Goal: Task Accomplishment & Management: Manage account settings

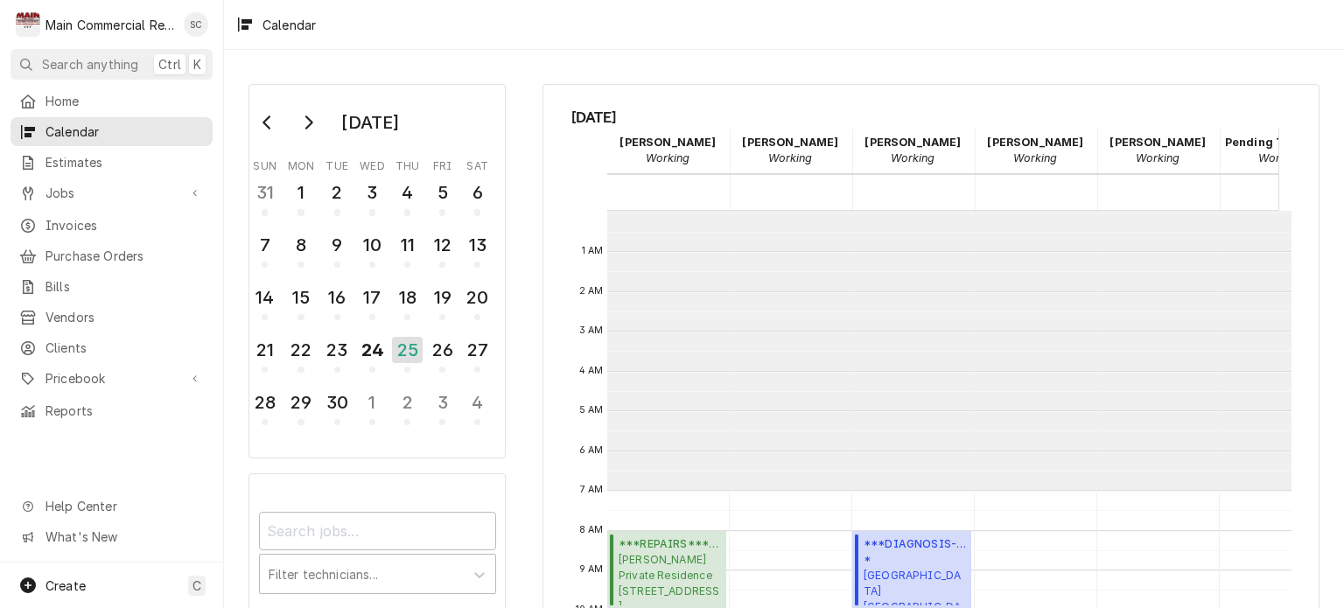
scroll to position [279, 0]
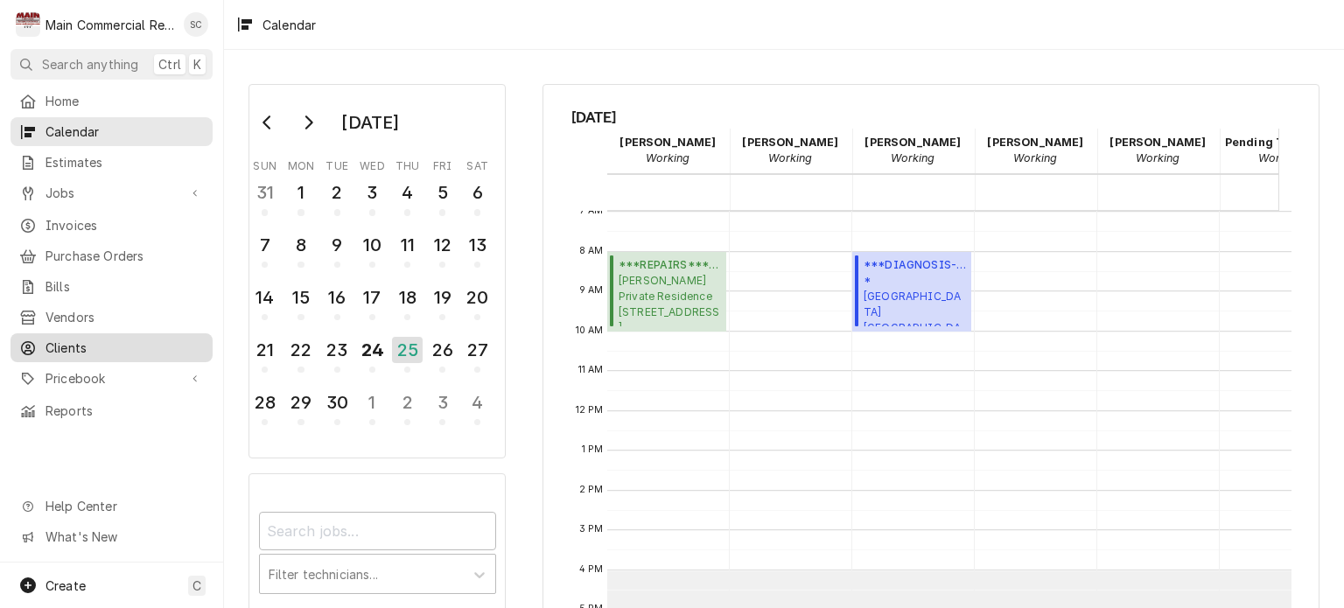
click at [86, 339] on span "Clients" at bounding box center [125, 348] width 158 height 18
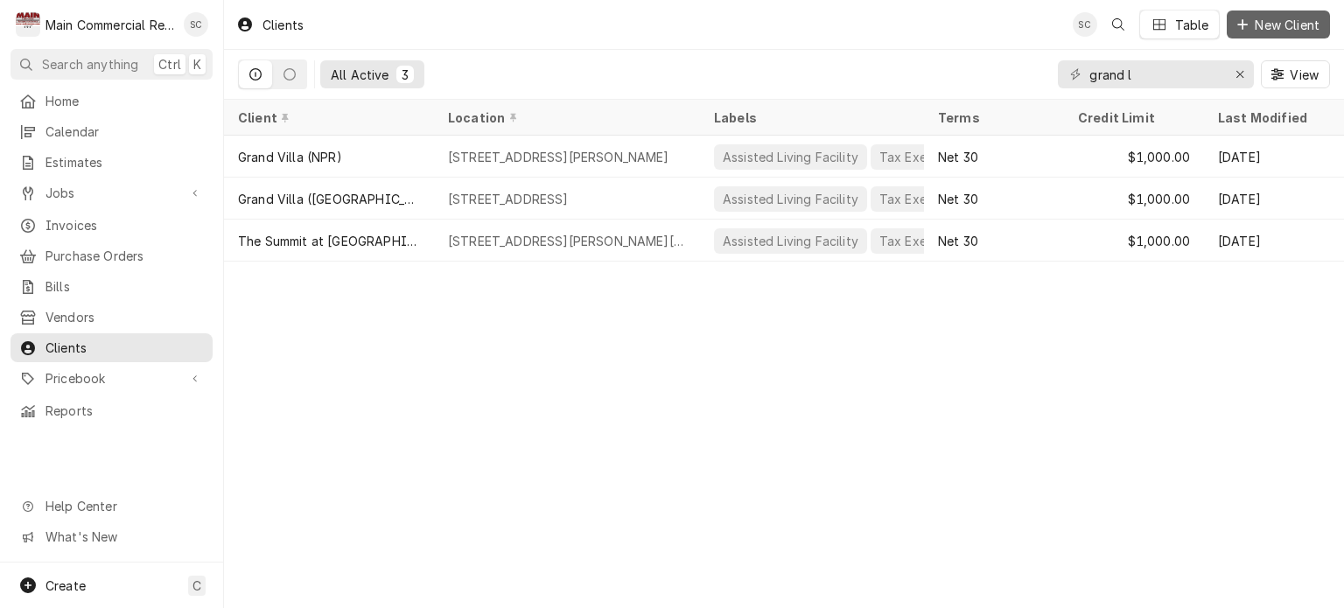
click at [1292, 24] on span "New Client" at bounding box center [1287, 25] width 72 height 18
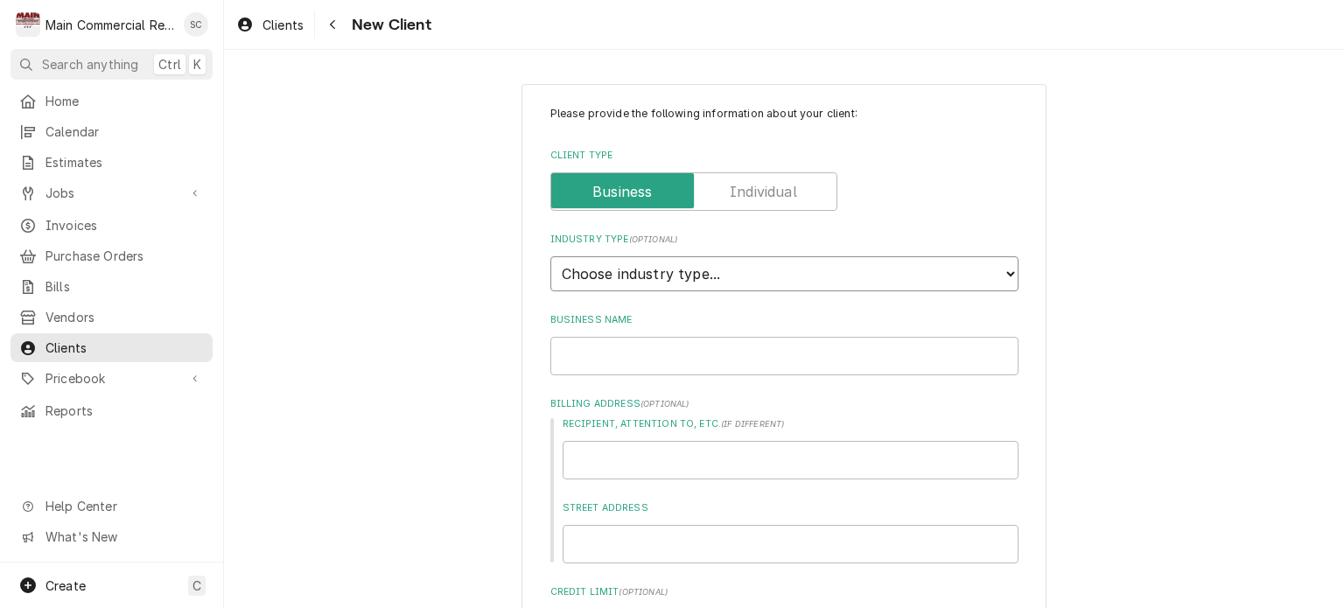
click at [662, 275] on select "Choose industry type... Residential Commercial Industrial Government" at bounding box center [784, 273] width 468 height 35
select select "2"
click at [550, 256] on select "Choose industry type... Residential Commercial Industrial Government" at bounding box center [784, 273] width 468 height 35
click at [651, 354] on input "Business Name" at bounding box center [784, 356] width 468 height 39
type textarea "x"
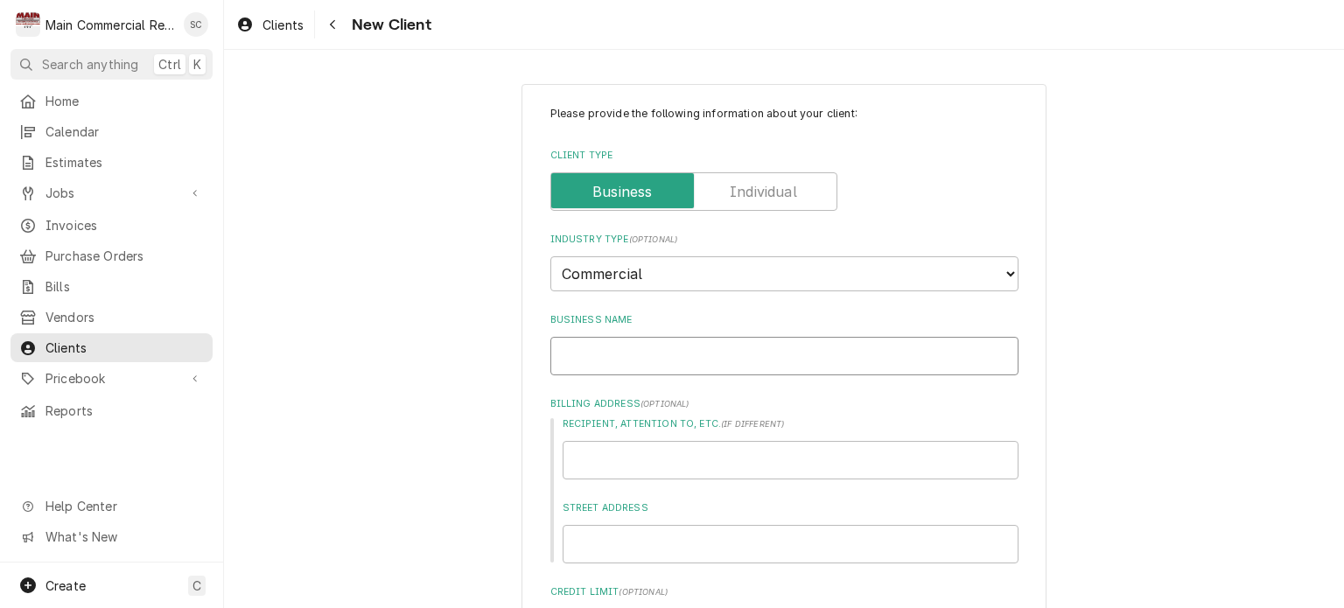
type input "V"
type textarea "x"
type input "Va"
type textarea "x"
type input "Val"
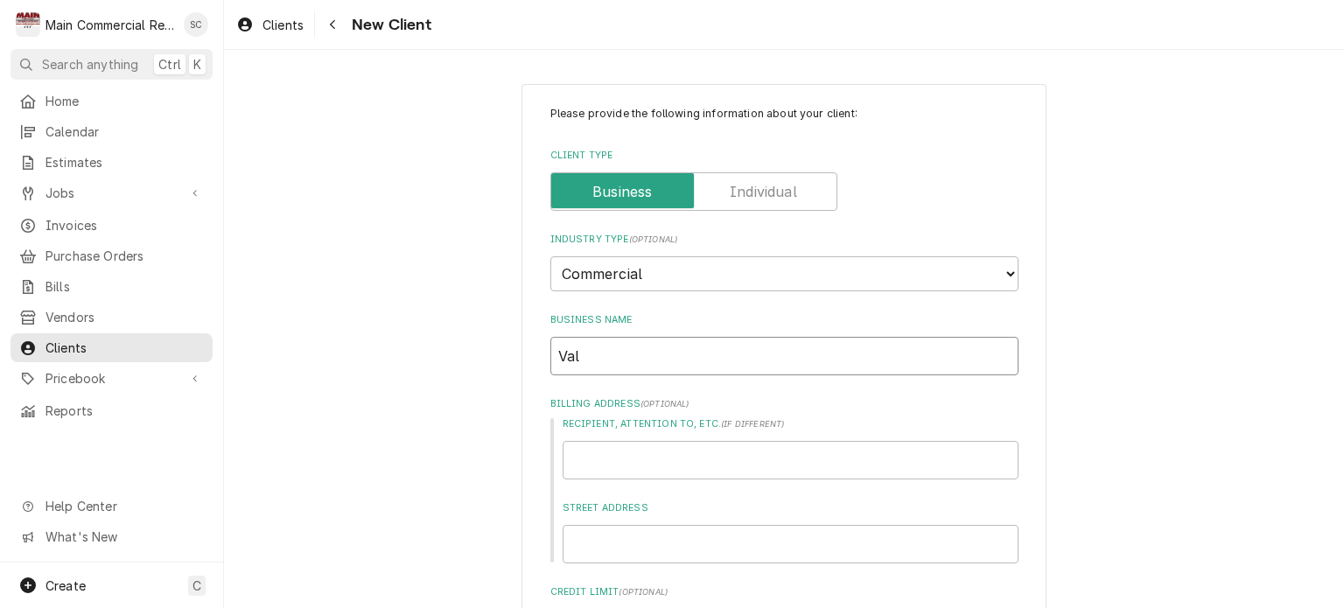
type textarea "x"
type input "Vale"
type textarea "x"
type input "Valer"
type textarea "x"
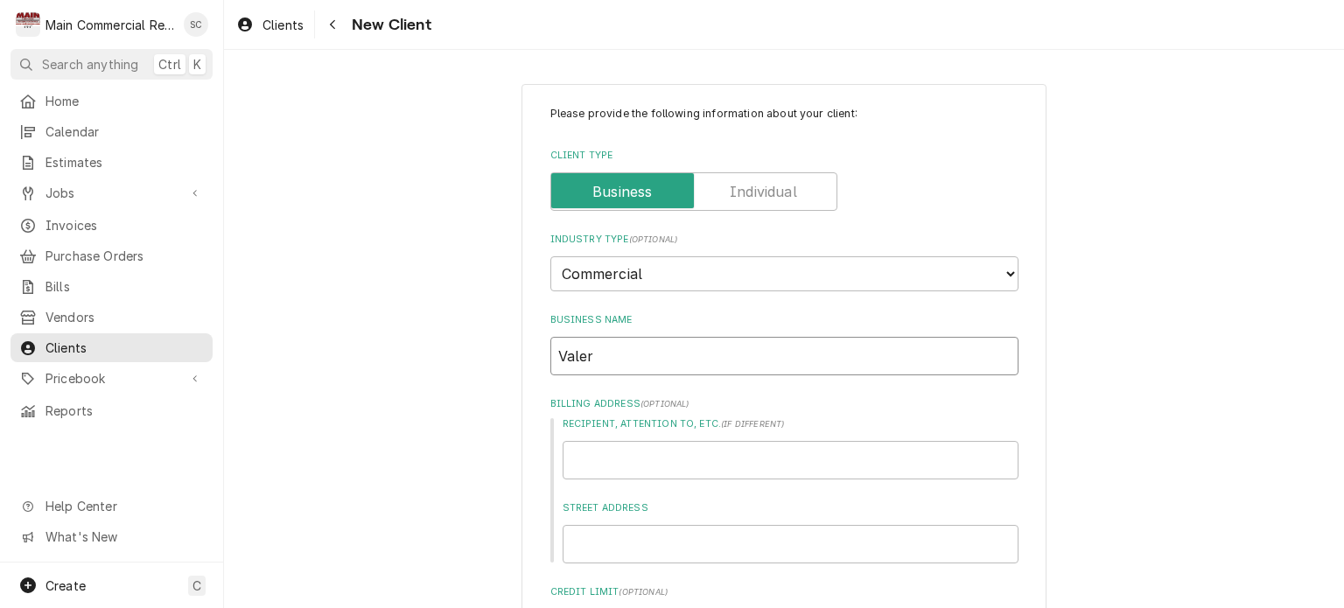
type input "Valer"
type textarea "x"
type input "Valer"
type textarea "x"
type input "Vale"
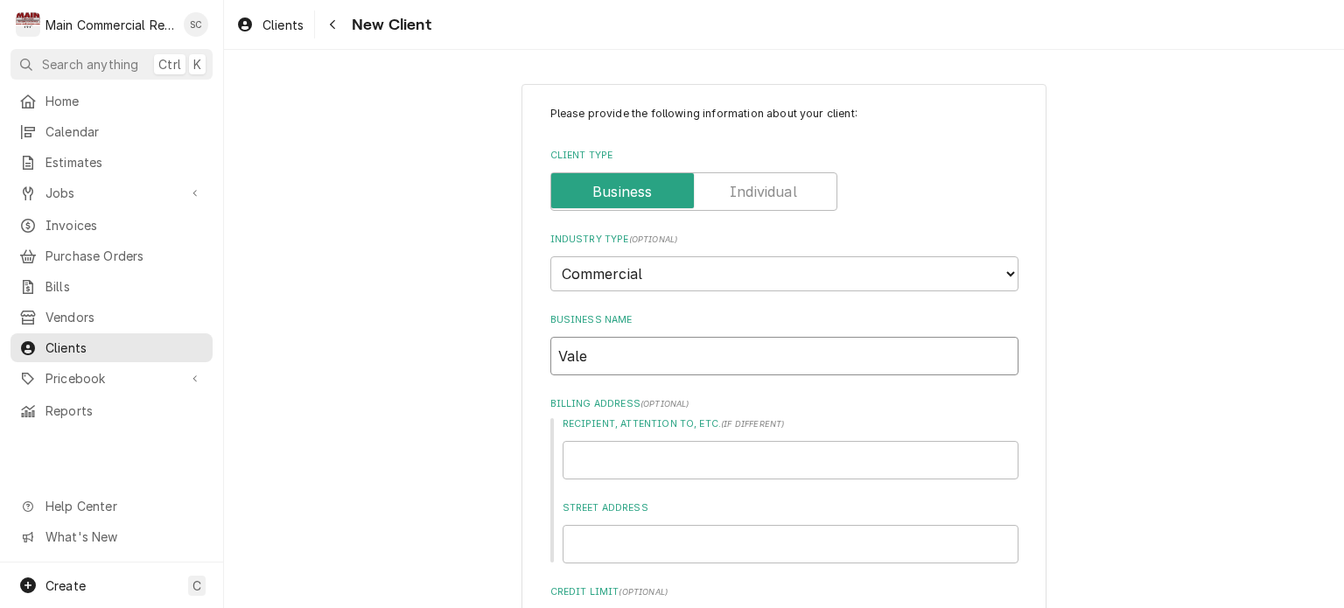
type textarea "x"
type input "Vale"
type textarea "x"
type input "Vale R"
type textarea "x"
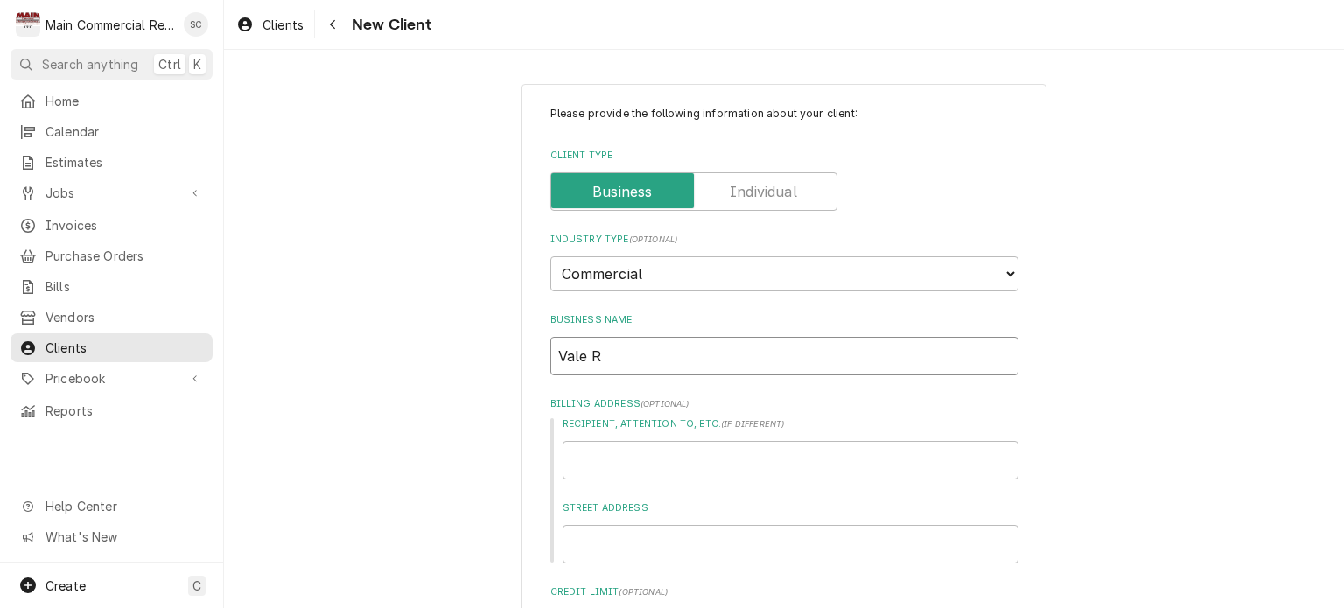
type input "Vale Re"
type textarea "x"
type input "Vale Res"
type textarea "x"
type input "Vale Rest"
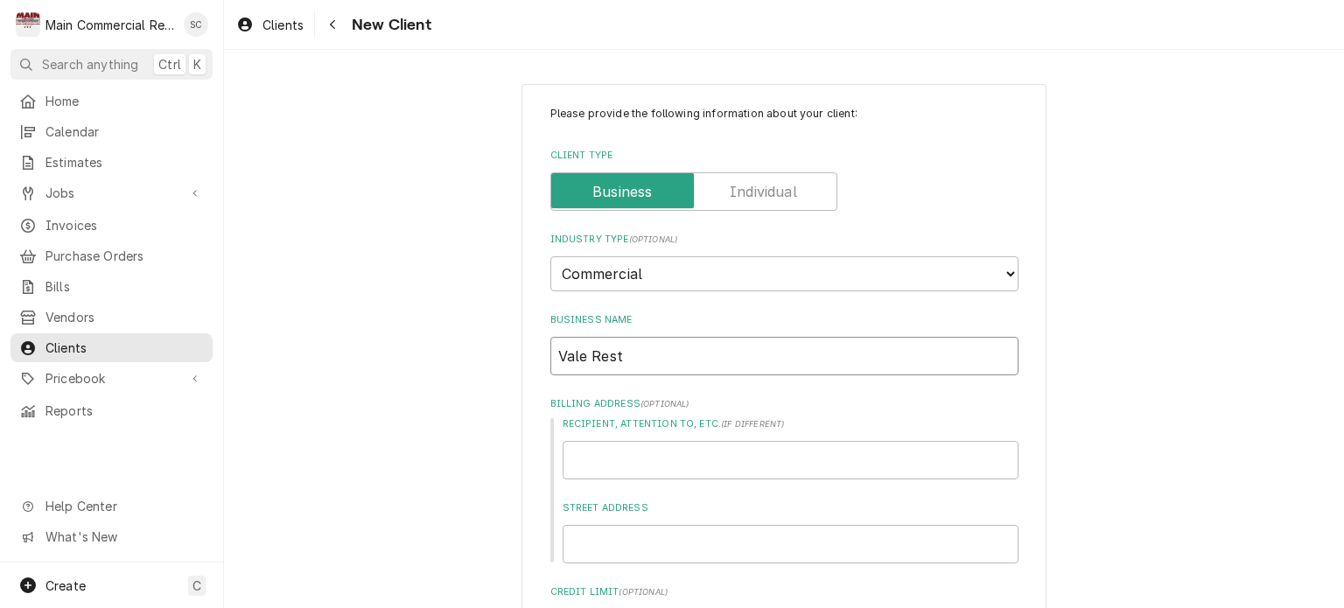
type textarea "x"
type input "Vale Resta"
type textarea "x"
type input "Vale Restau"
type textarea "x"
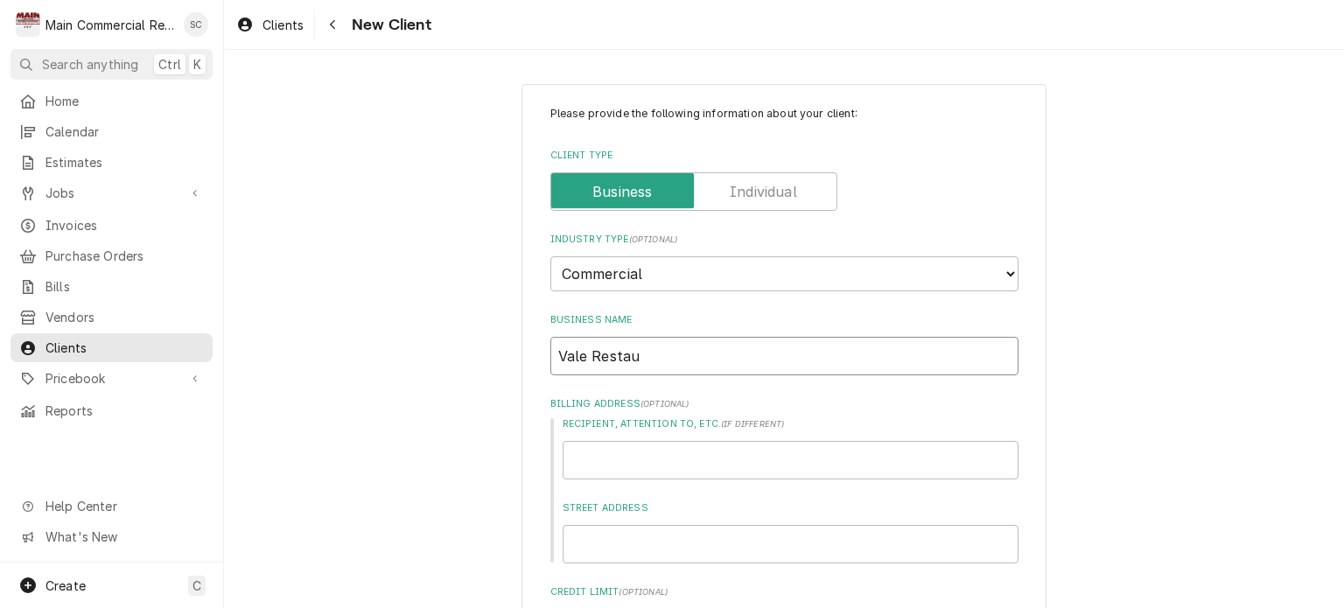
type input "Vale Restaur"
type textarea "x"
type input "Vale Restaura"
type textarea "x"
type input "Vale Restauran"
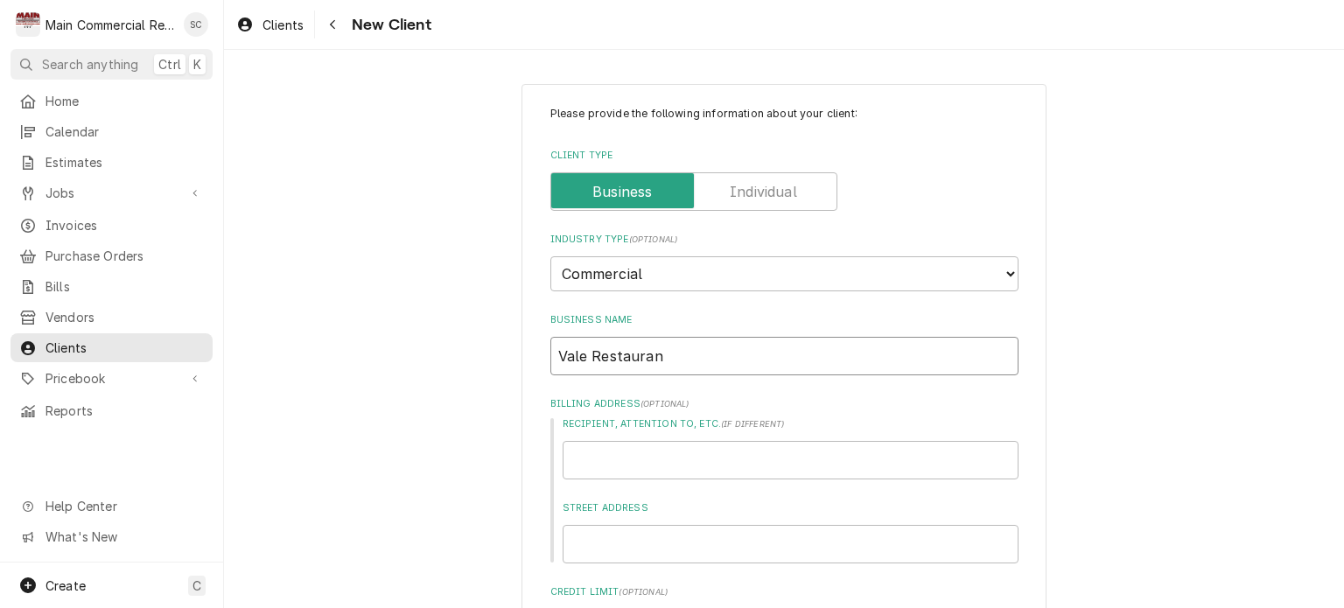
type textarea "x"
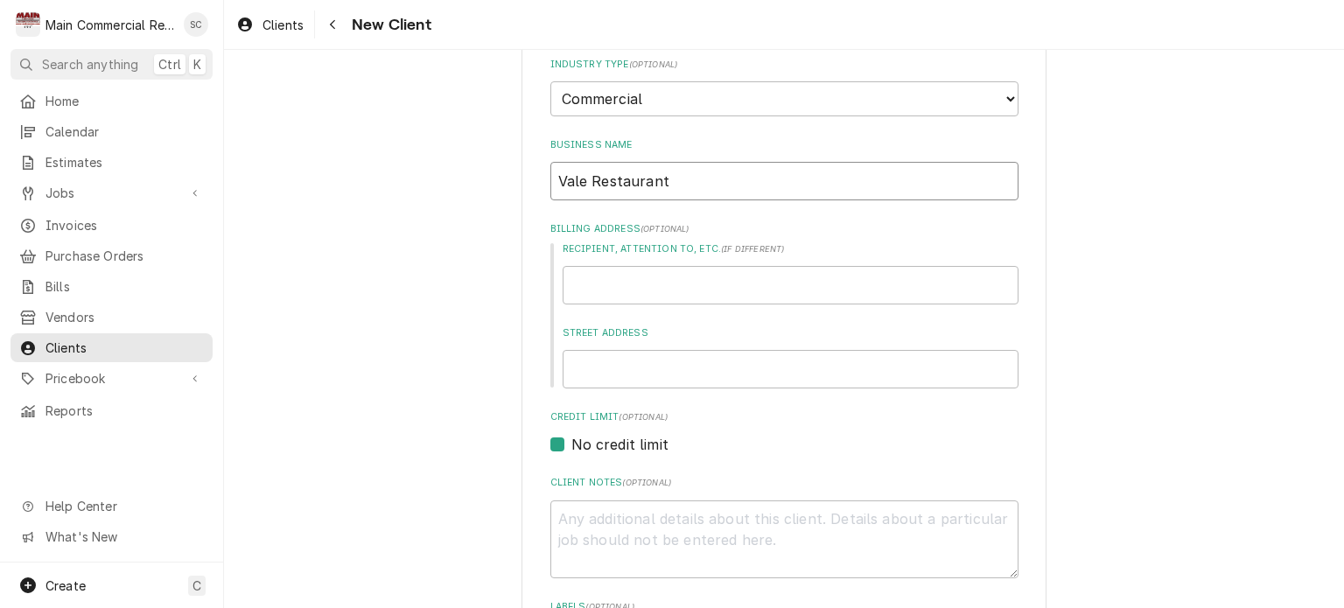
type input "Vale Restaurant"
click at [623, 380] on input "Street Address" at bounding box center [791, 369] width 456 height 39
type textarea "x"
type input "5"
type textarea "x"
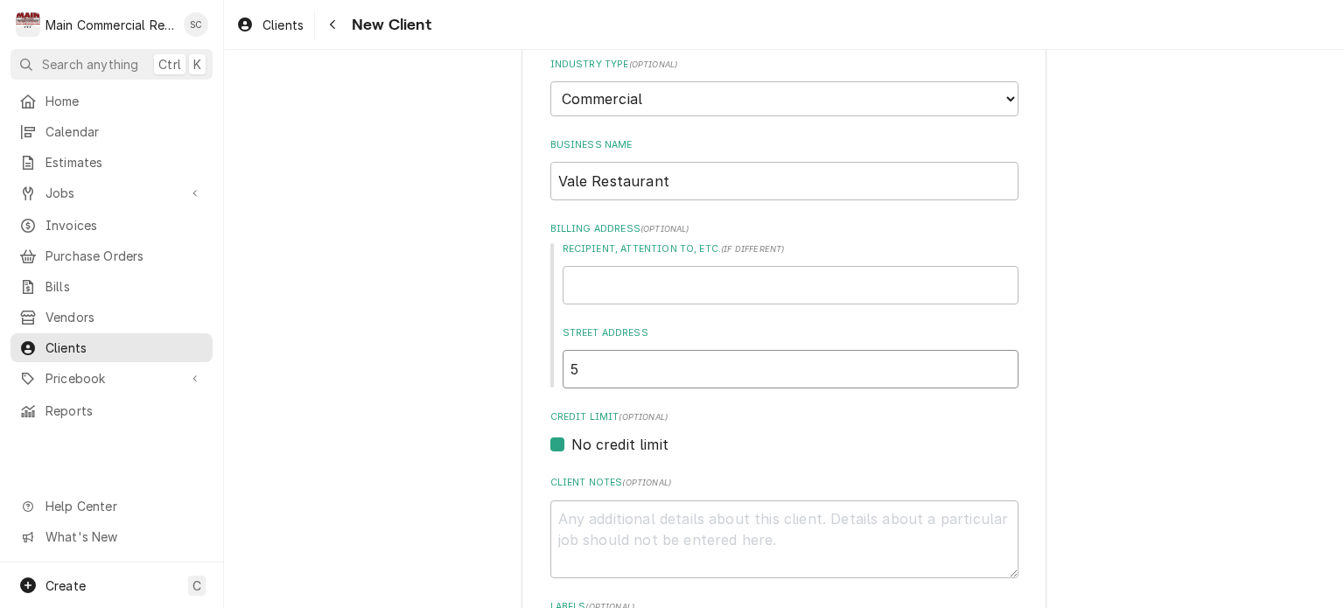
type input "50"
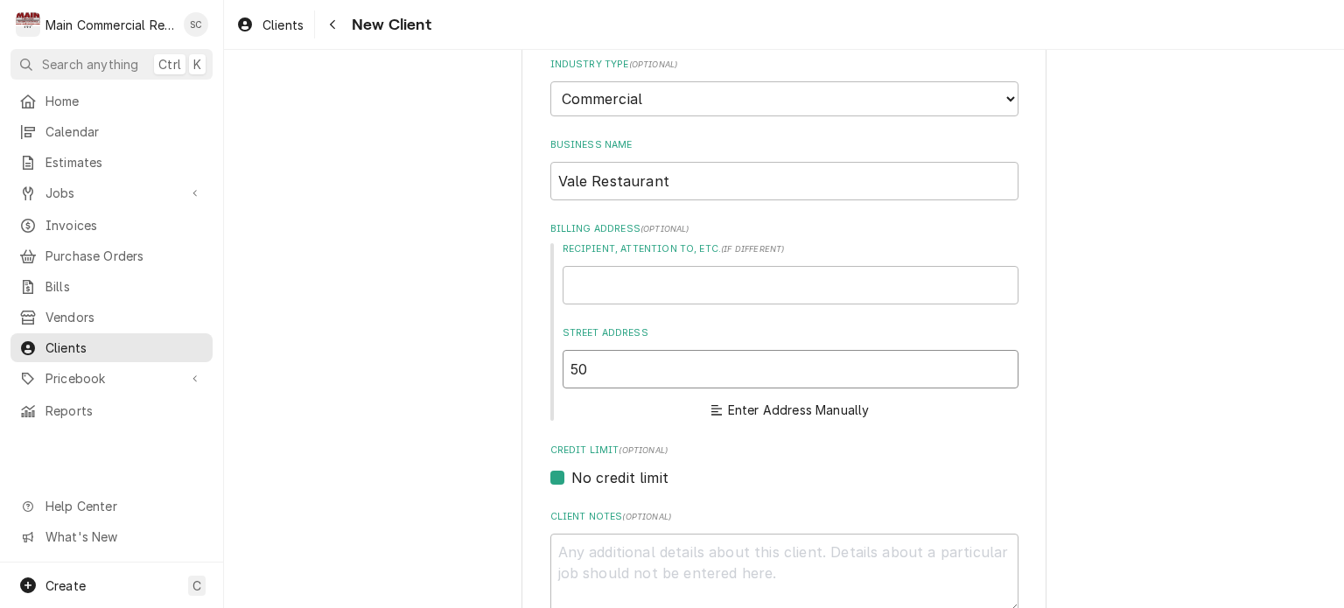
type textarea "x"
type input "501"
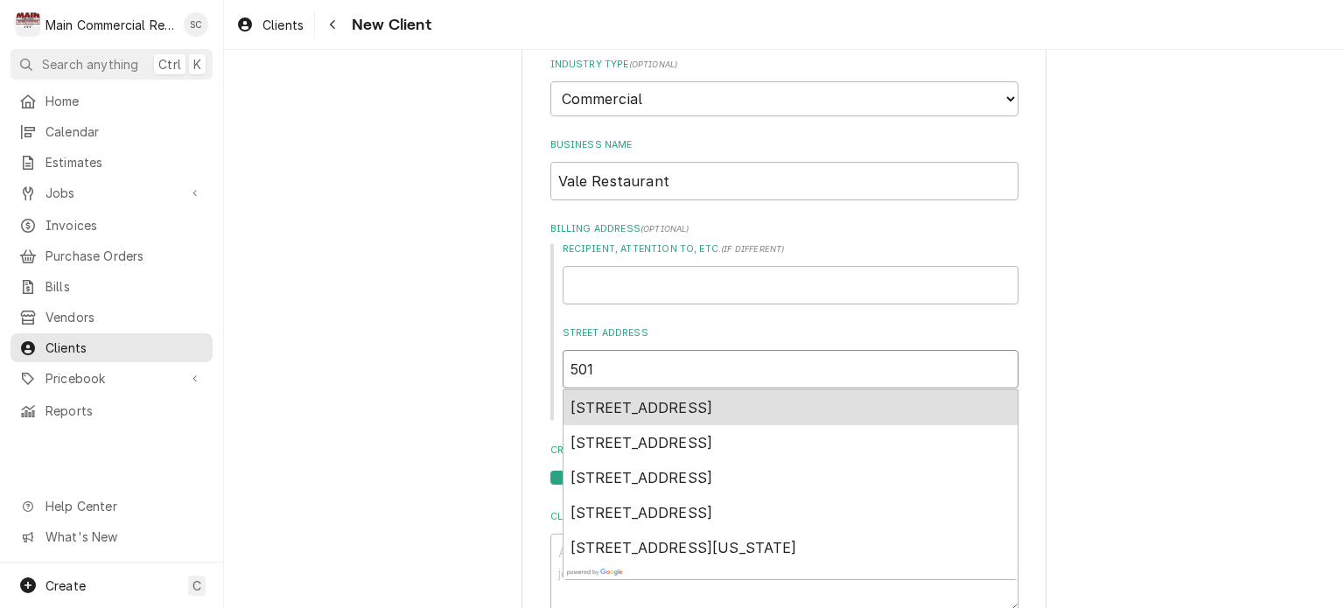
type textarea "x"
type input "501"
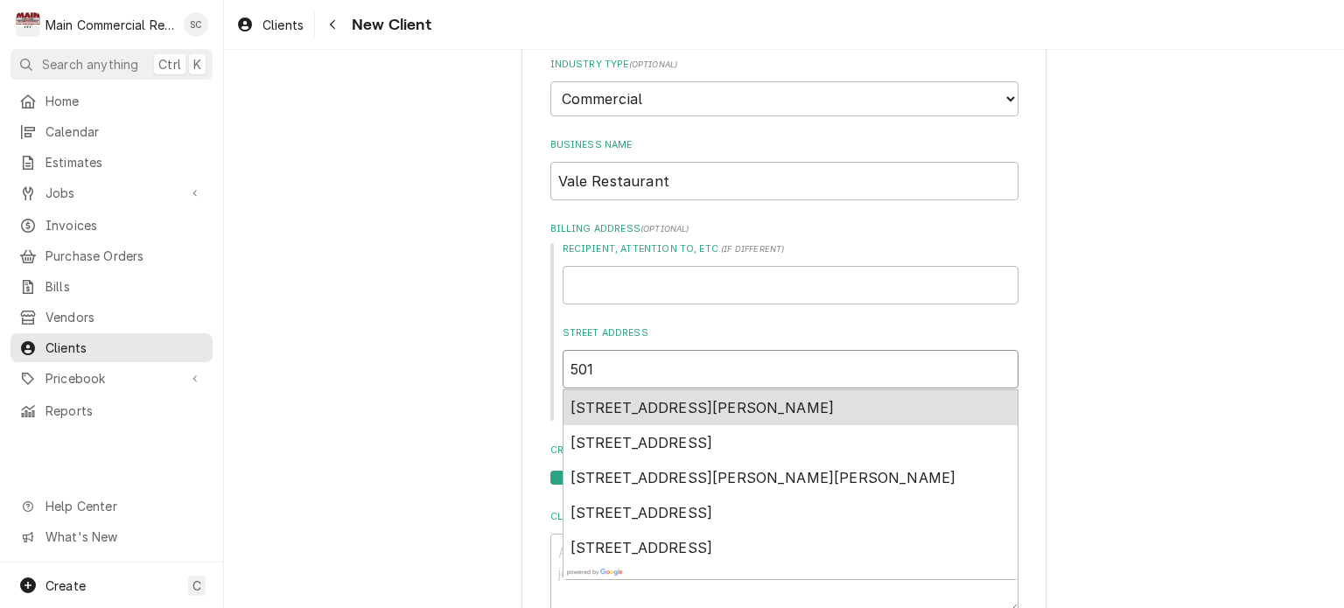
type textarea "x"
type input "501 N"
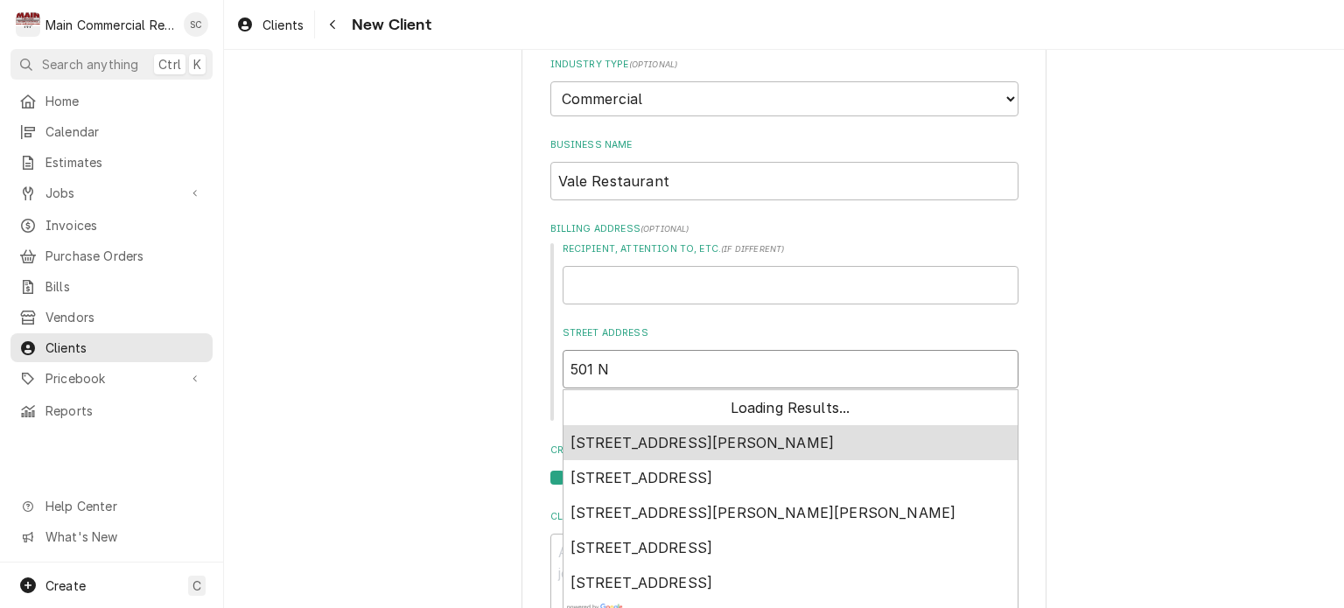
type textarea "x"
type input "501 N."
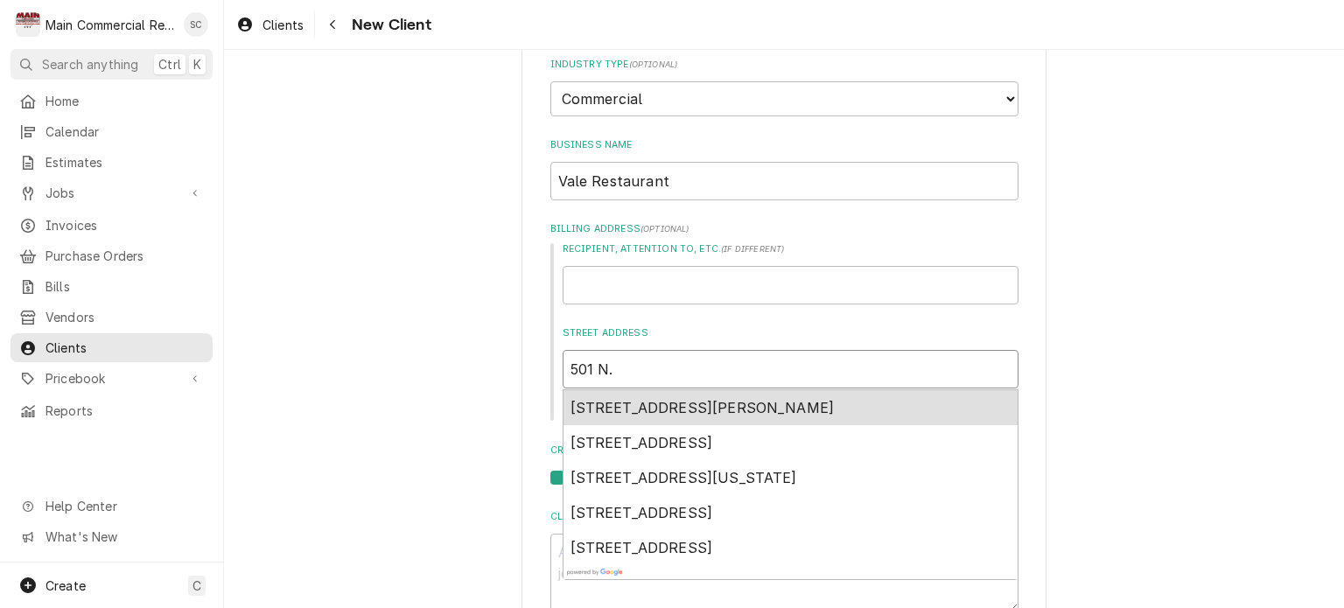
type textarea "x"
type input "501 N."
type textarea "x"
type input "501 N. T"
type textarea "x"
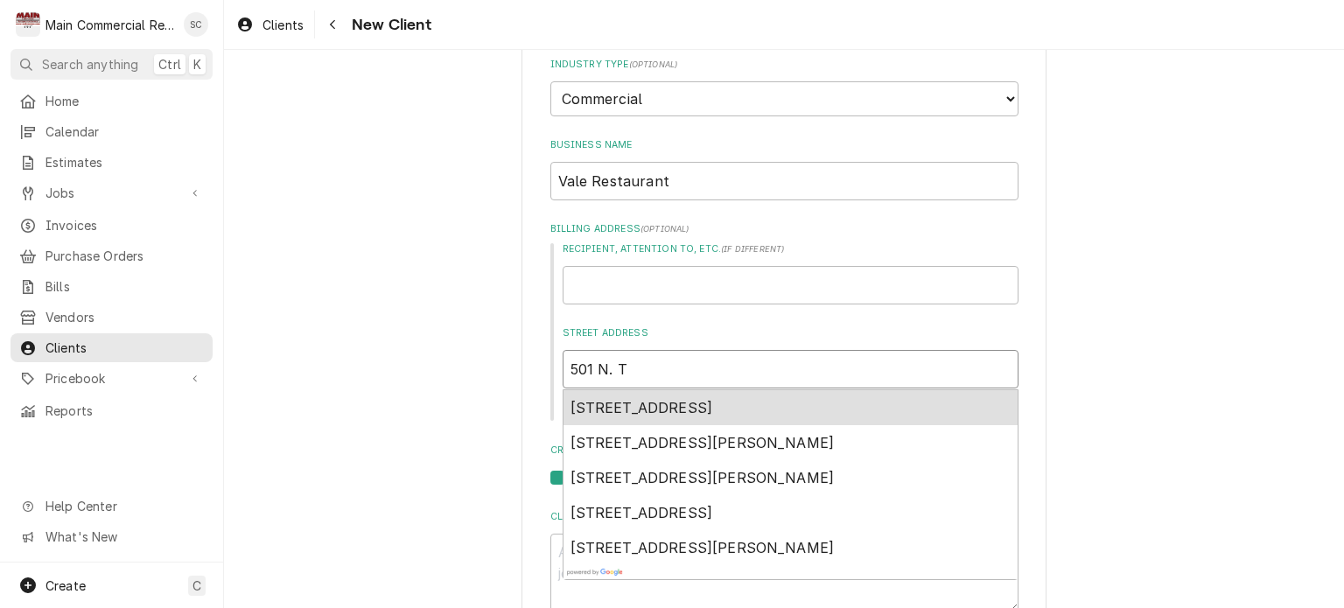
type input "501 N. Ta"
type textarea "x"
type input "501 N. Tam"
type textarea "x"
type input "501 N. Tamp"
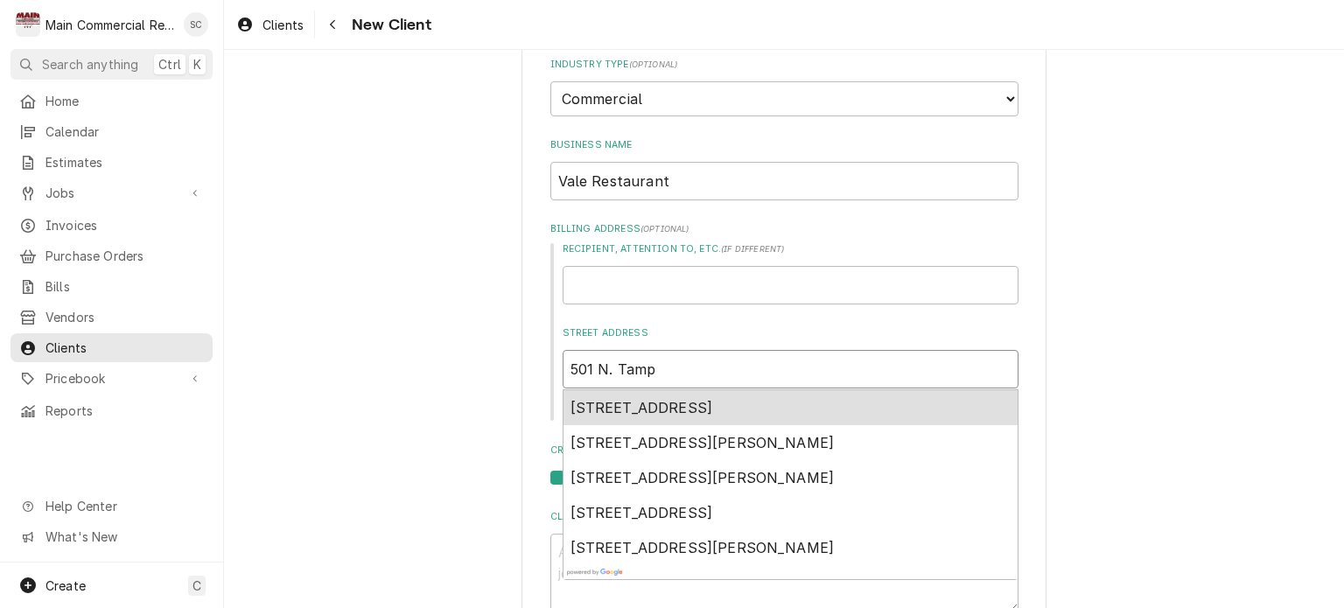
type textarea "x"
type input "501 N. Tampa"
type textarea "x"
type input "501 N. Tampa"
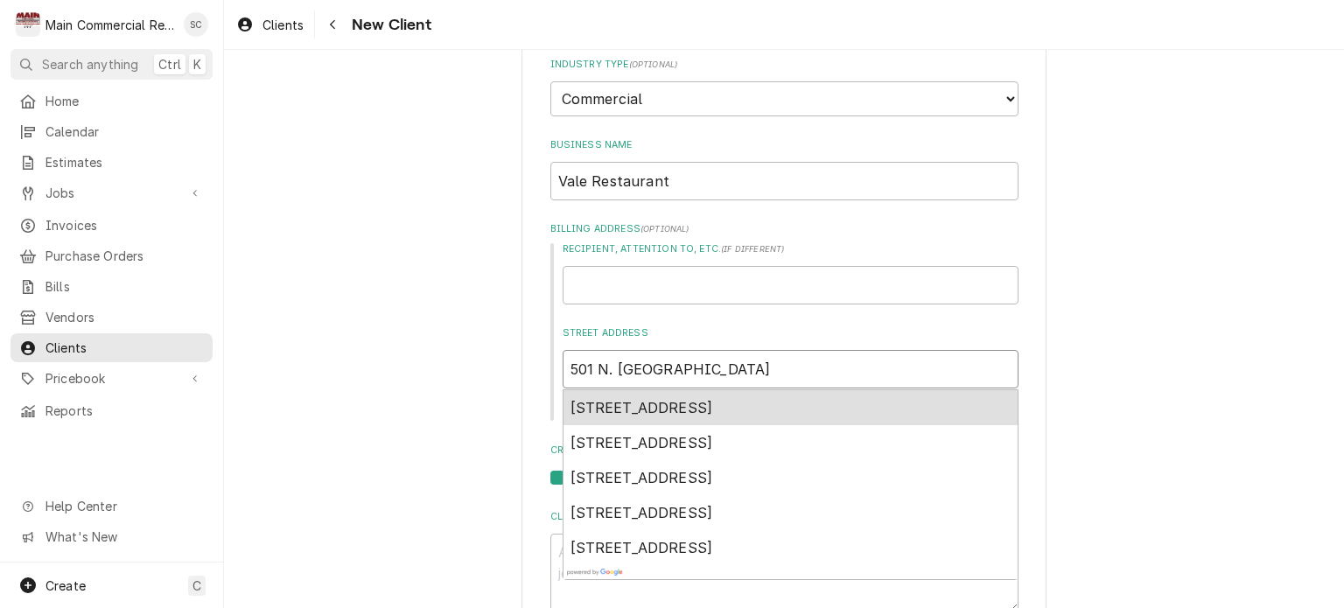
type textarea "x"
type input "501 N. Tampa S"
type textarea "x"
type input "501 N. Tampa St"
click at [623, 415] on div "501 North Tampa Street, Tampa, FL, USA" at bounding box center [791, 407] width 454 height 35
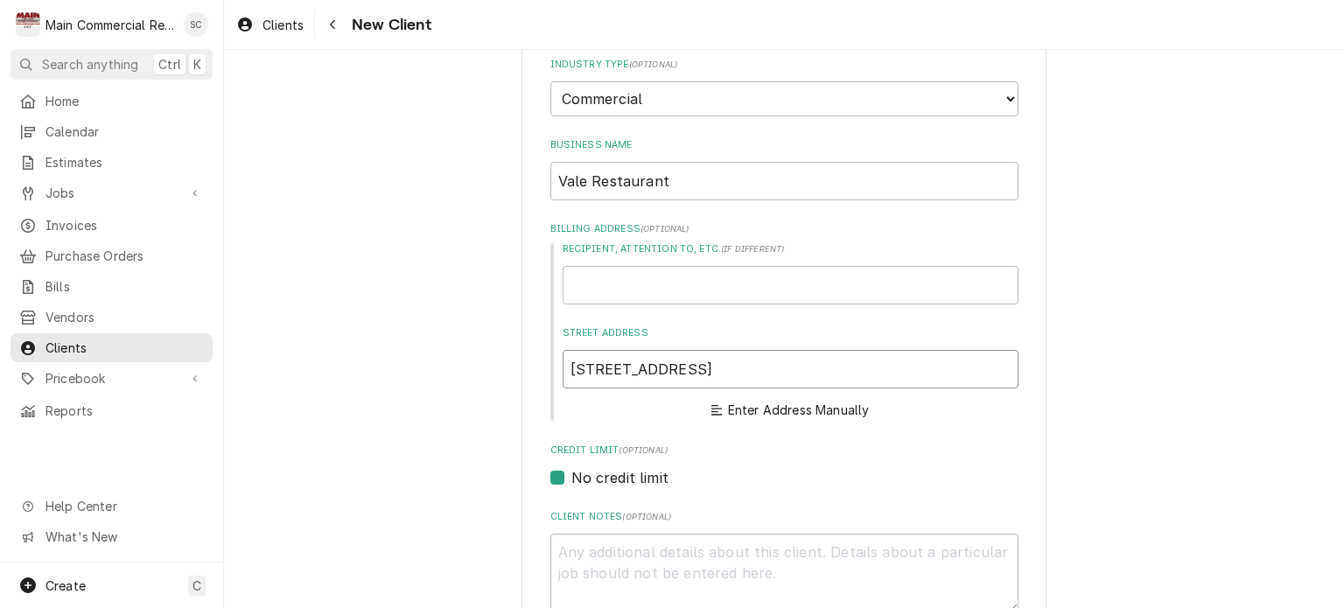
type textarea "x"
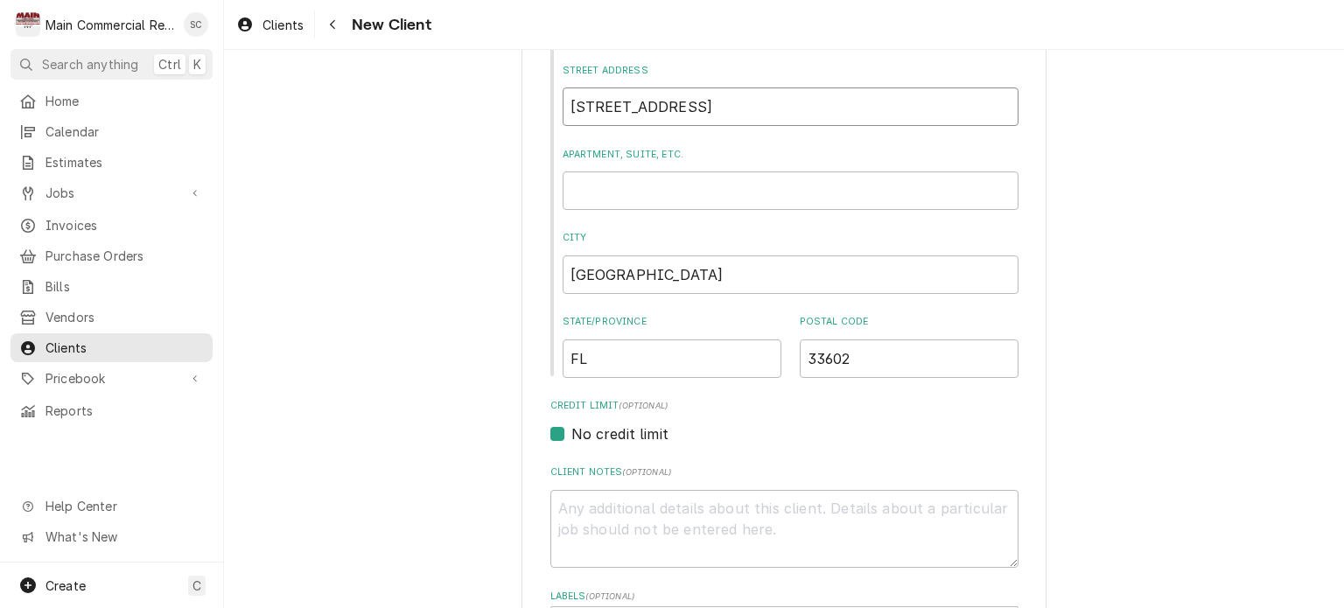
scroll to position [613, 0]
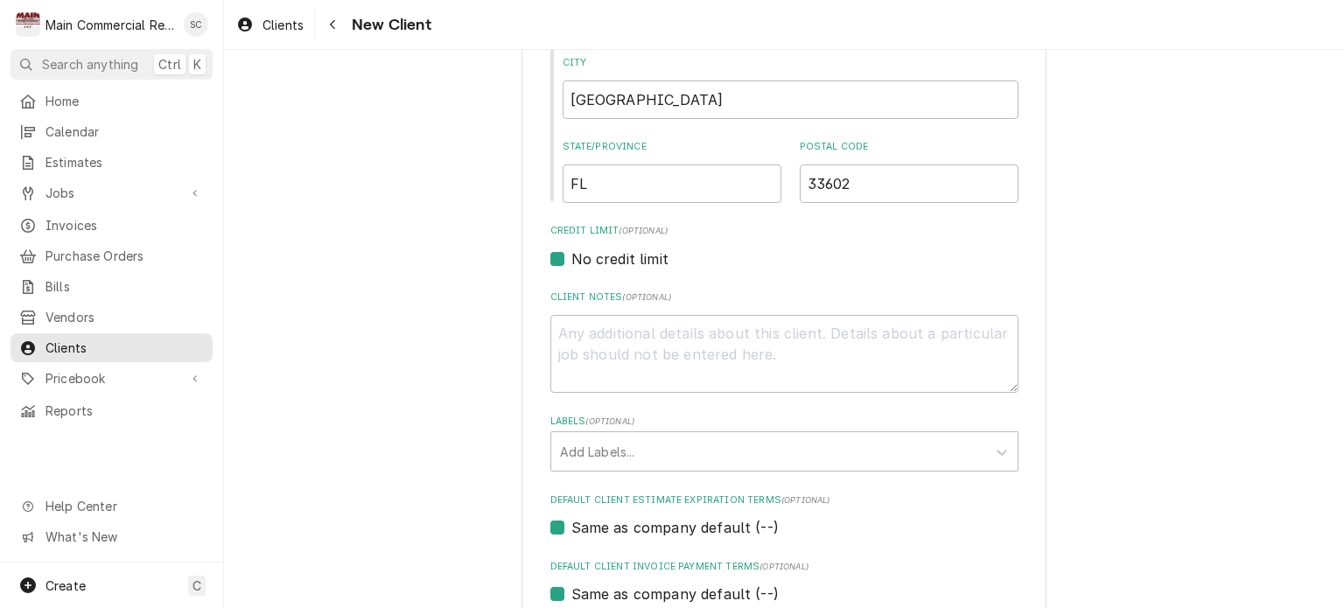
type input "[STREET_ADDRESS]"
click at [640, 335] on textarea "Client Notes ( optional )" at bounding box center [784, 354] width 468 height 79
type textarea "x"
type textarea "N"
type textarea "x"
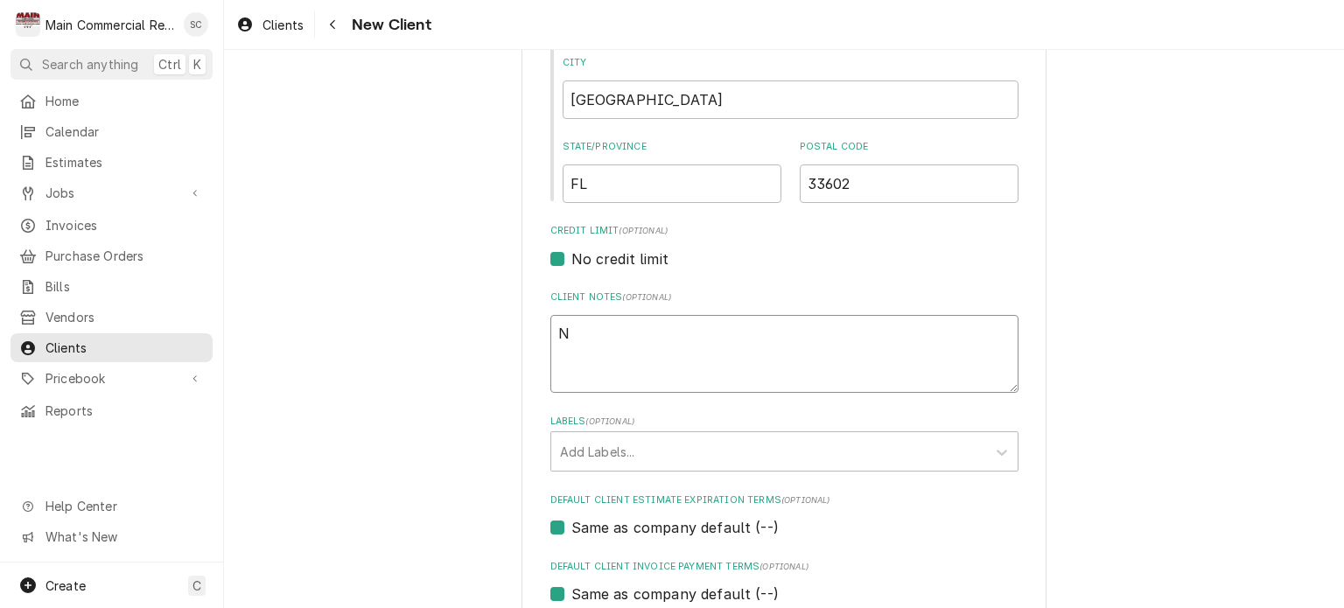
type textarea "Ne"
type textarea "x"
type textarea "New"
type textarea "x"
type textarea "New"
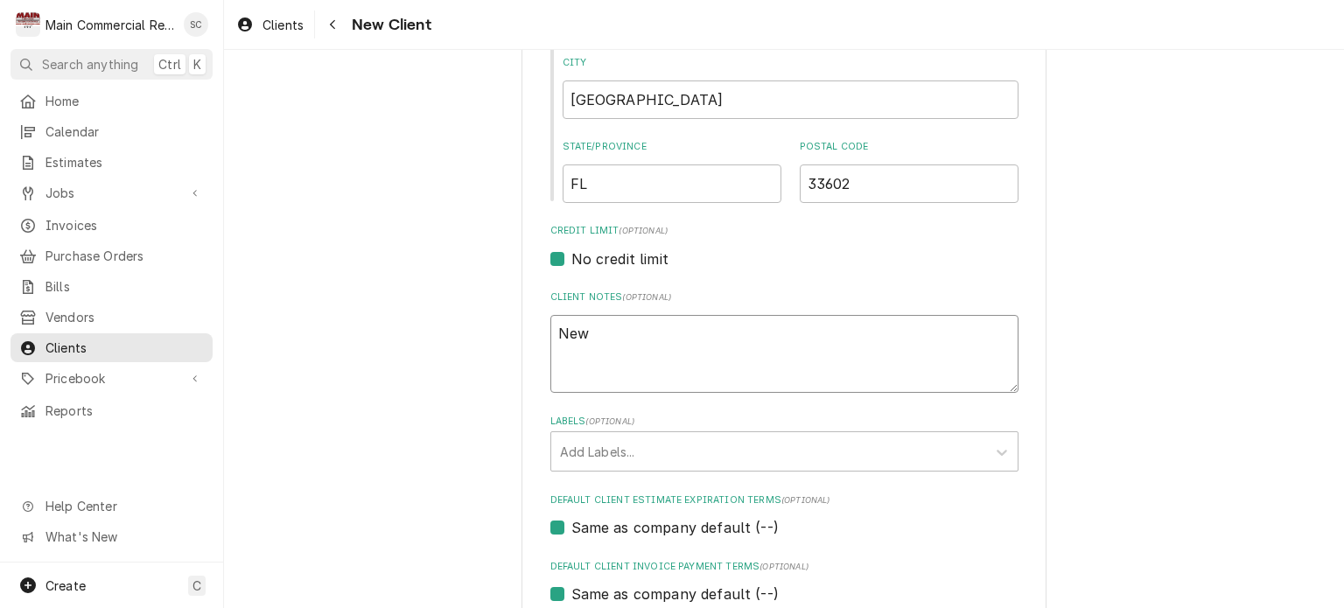
type textarea "x"
type textarea "New c"
type textarea "x"
type textarea "New cu"
type textarea "x"
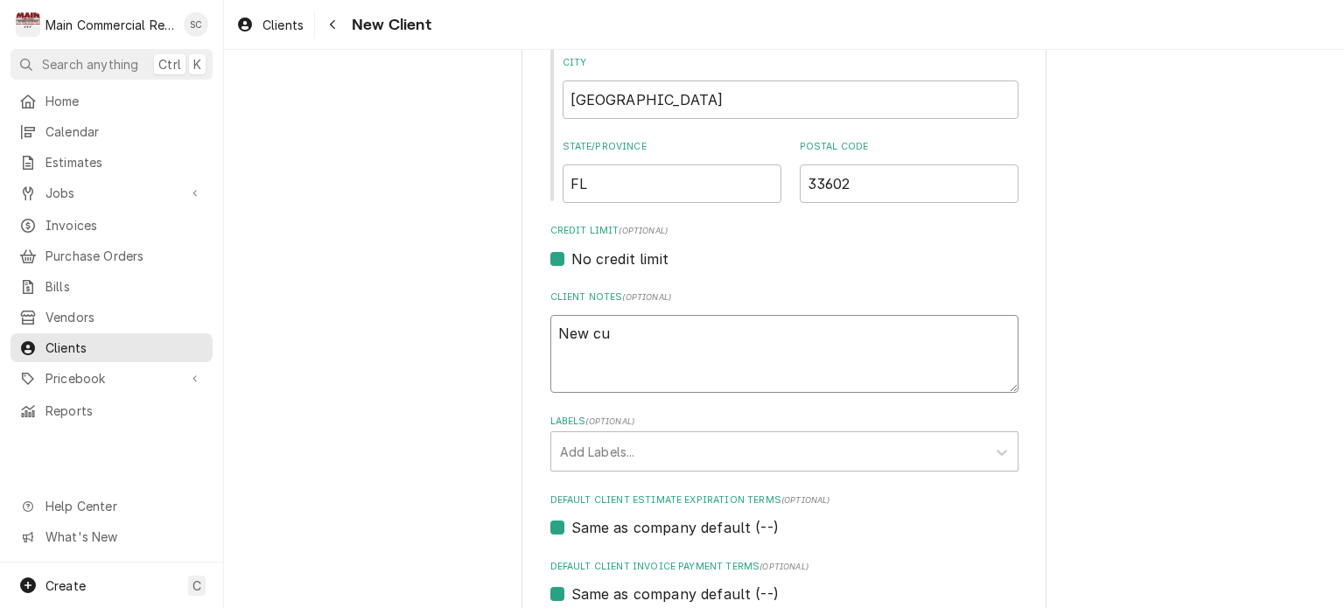
type textarea "New cus"
type textarea "x"
type textarea "New cust"
type textarea "x"
type textarea "New custo"
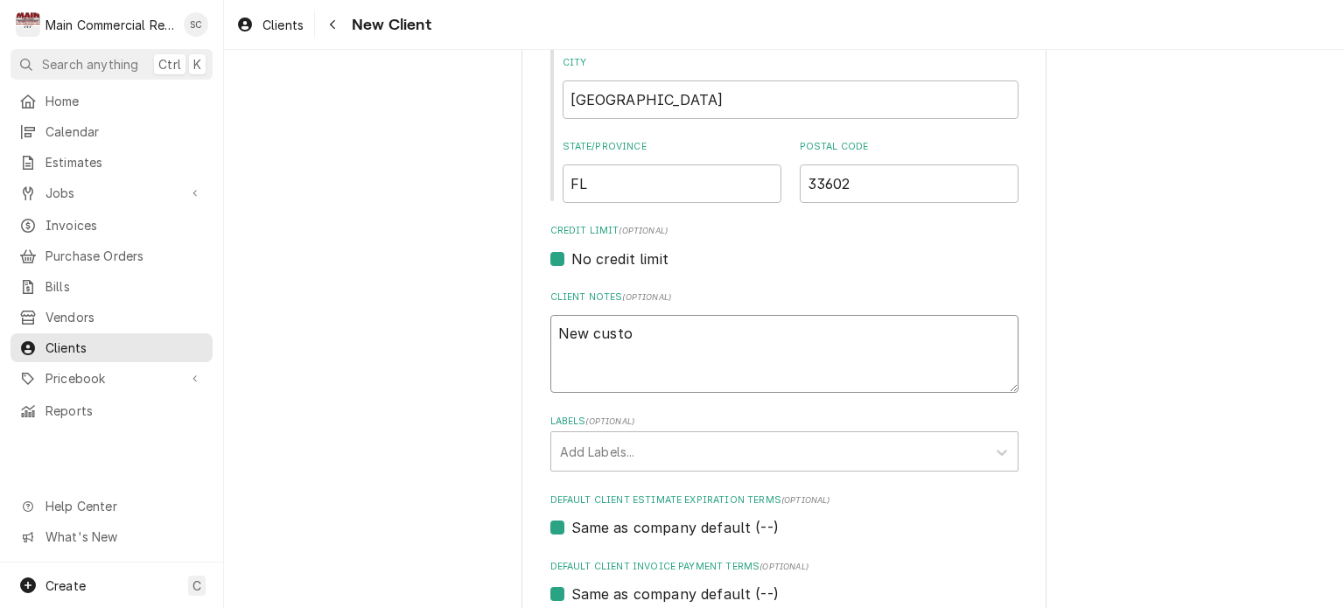
type textarea "x"
type textarea "New custom"
type textarea "x"
type textarea "New custome"
type textarea "x"
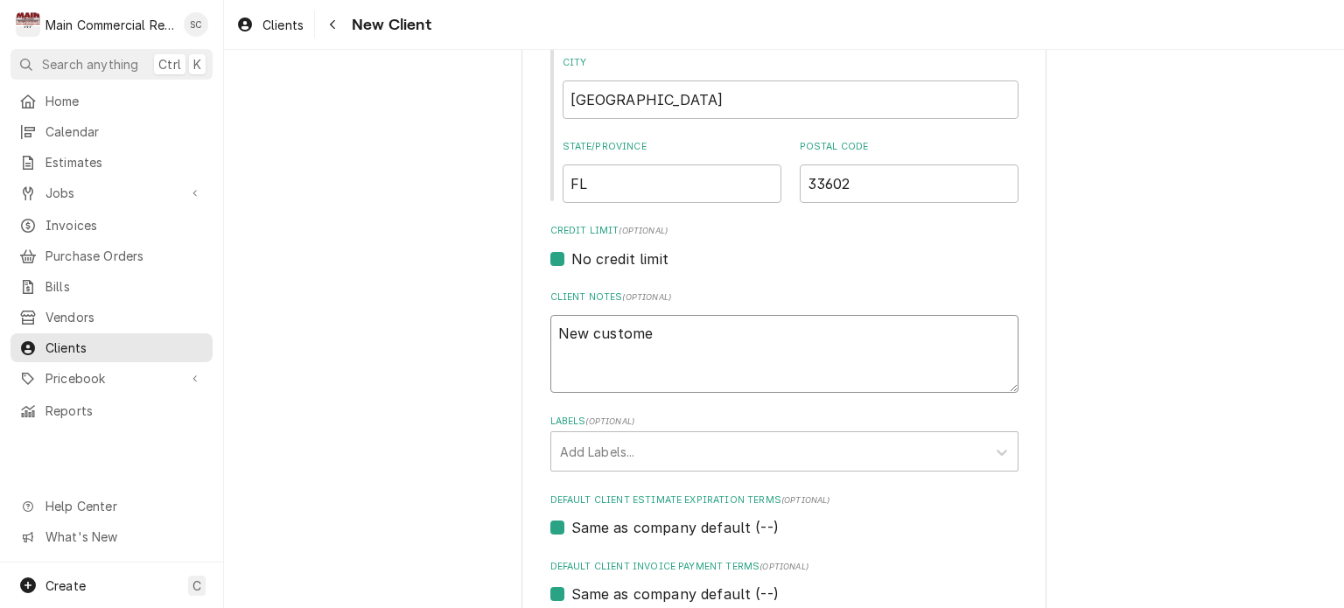
type textarea "New customer"
type textarea "x"
type textarea "New customer"
type textarea "x"
type textarea "New customer"
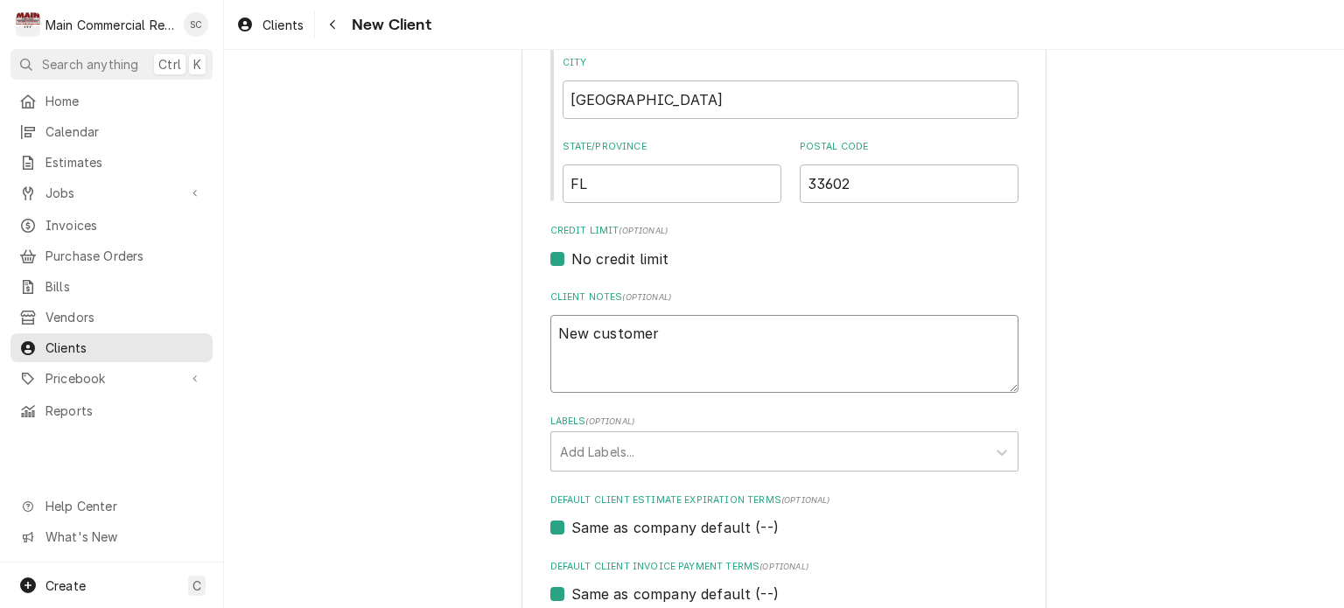
type textarea "x"
type textarea "New customer,"
type textarea "x"
type textarea "New customer,"
type textarea "x"
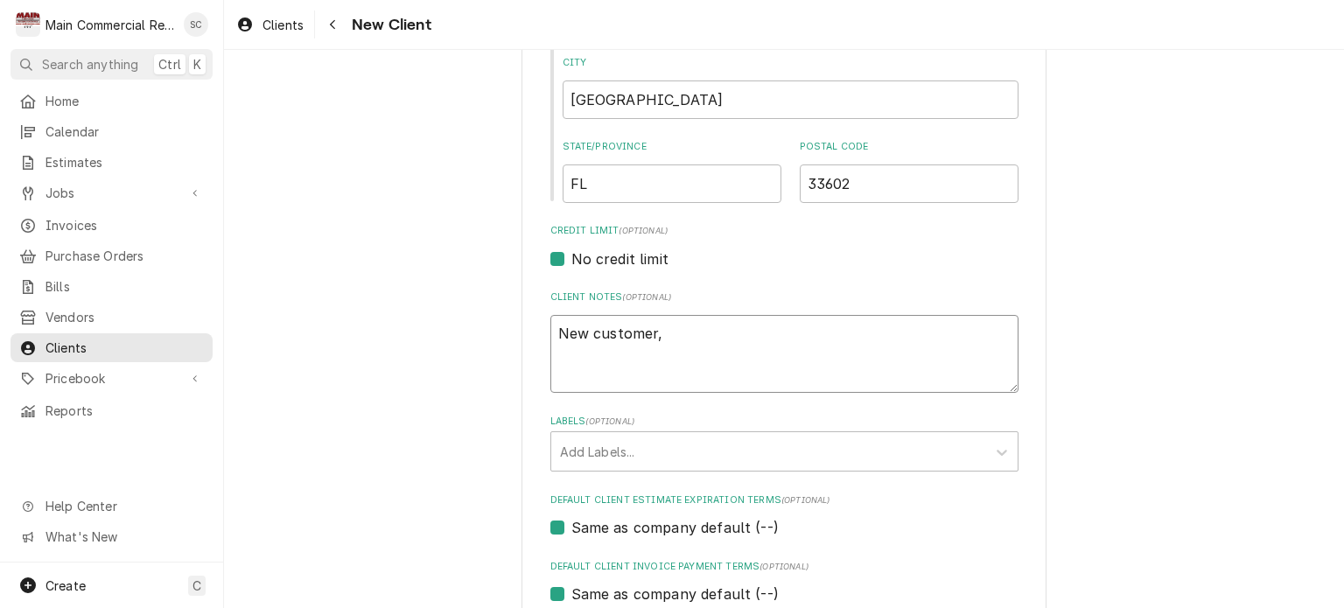
type textarea "New customer, f"
type textarea "x"
type textarea "New customer, fo"
type textarea "x"
type textarea "New customer, fou"
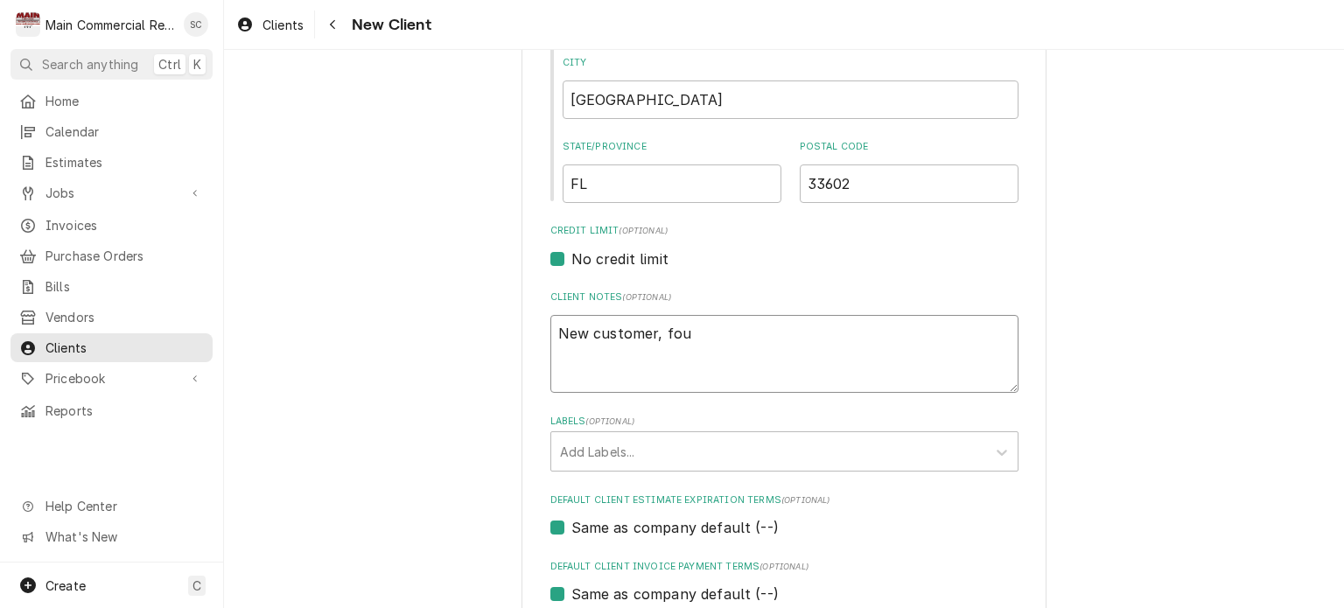
type textarea "x"
type textarea "New customer, foun"
type textarea "x"
type textarea "New customer, found"
type textarea "x"
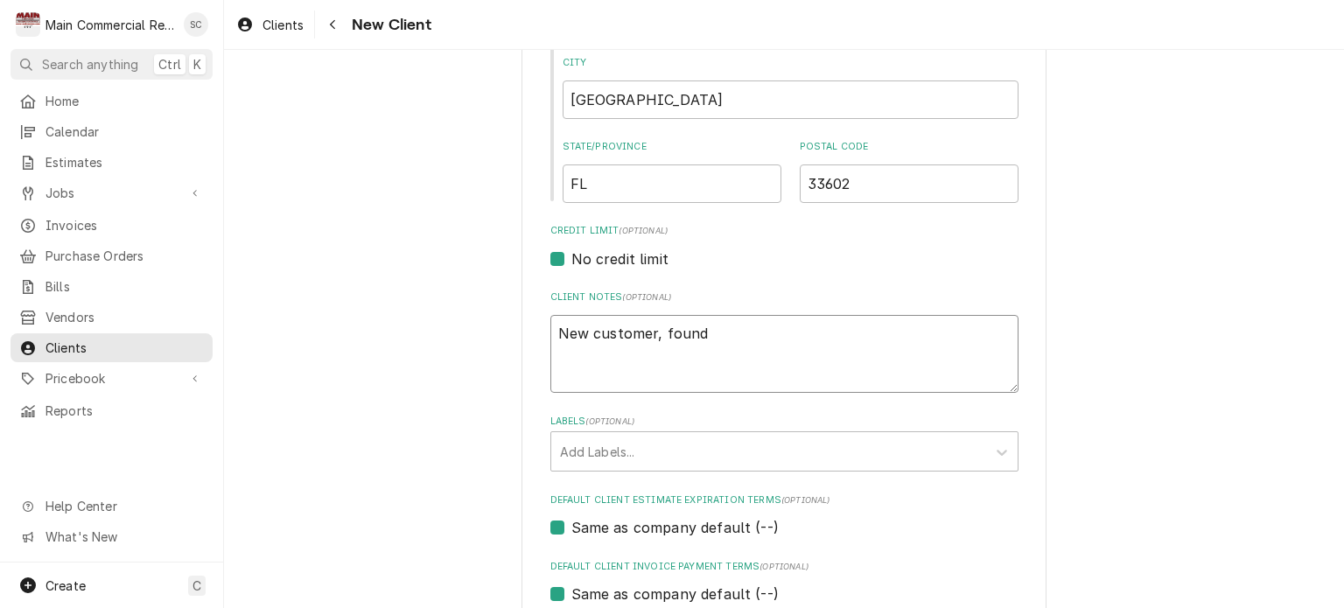
type textarea "New customer, found"
type textarea "x"
type textarea "New customer, found u"
type textarea "x"
type textarea "New customer, found us"
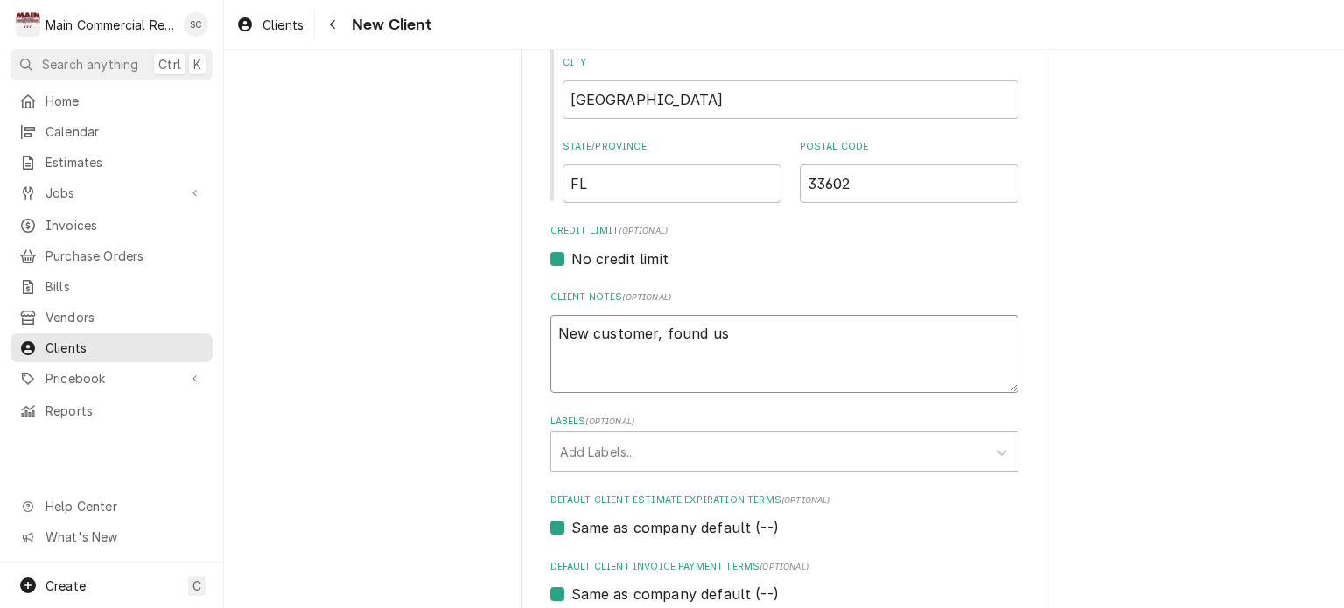
type textarea "x"
type textarea "New customer, found us"
type textarea "x"
type textarea "New customer, found us o"
type textarea "x"
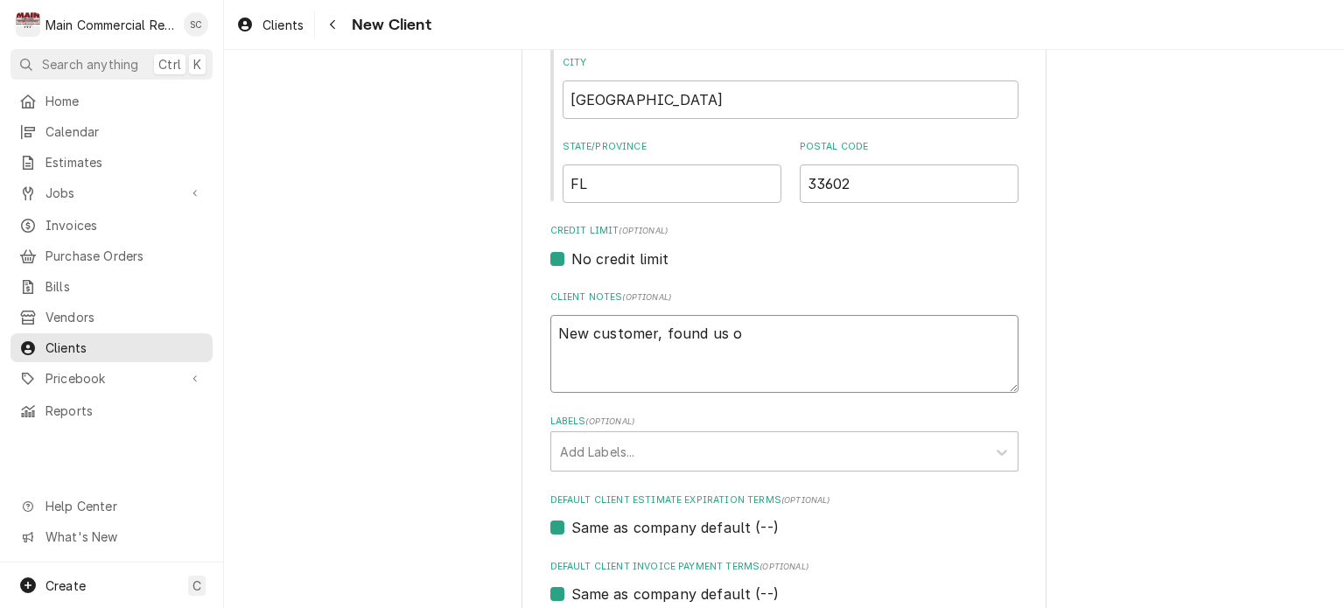
type textarea "New customer, found us on"
type textarea "x"
type textarea "New customer, found us on"
type textarea "x"
type textarea "New customer, found us on G"
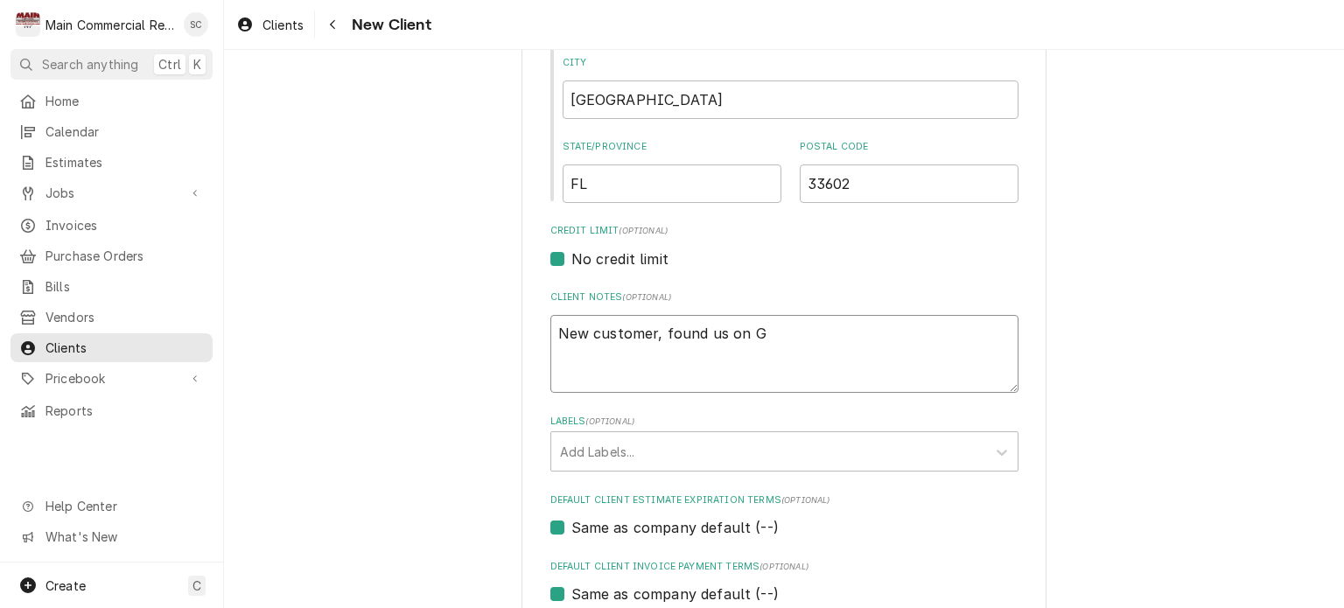
type textarea "x"
type textarea "New customer, found us on Go"
type textarea "x"
type textarea "New customer, found us on Goo"
type textarea "x"
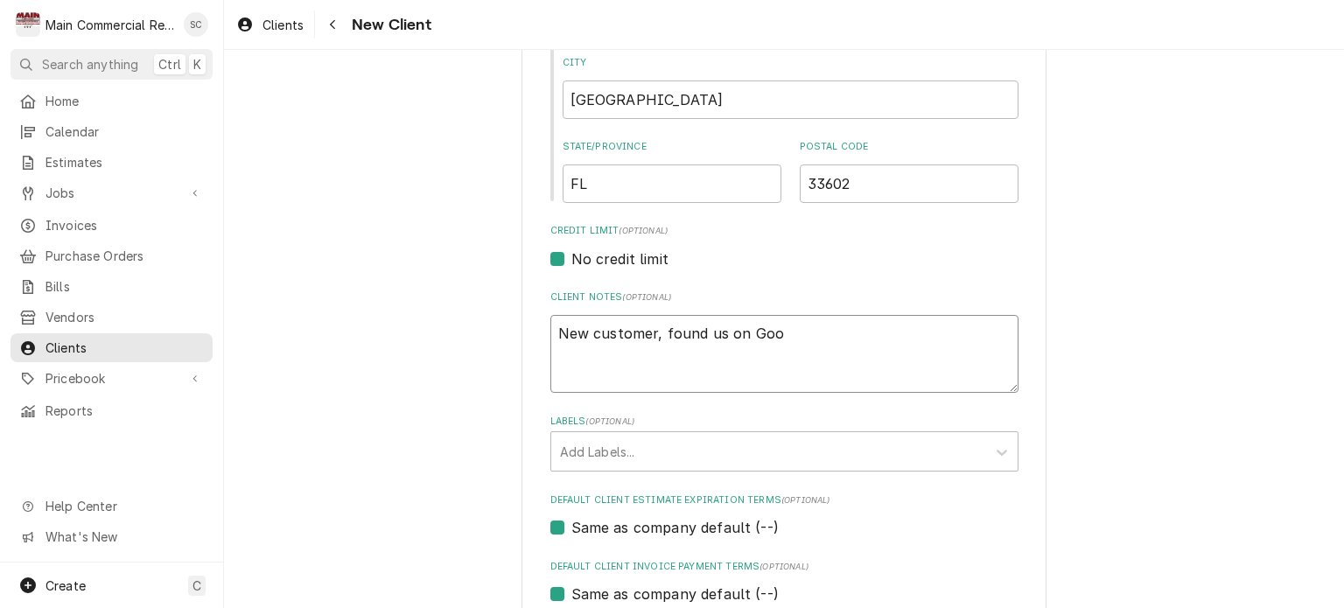
type textarea "New customer, found us on Good"
type textarea "x"
type textarea "New customer, found us on Goo"
type textarea "x"
type textarea "New customer, found us on Goog"
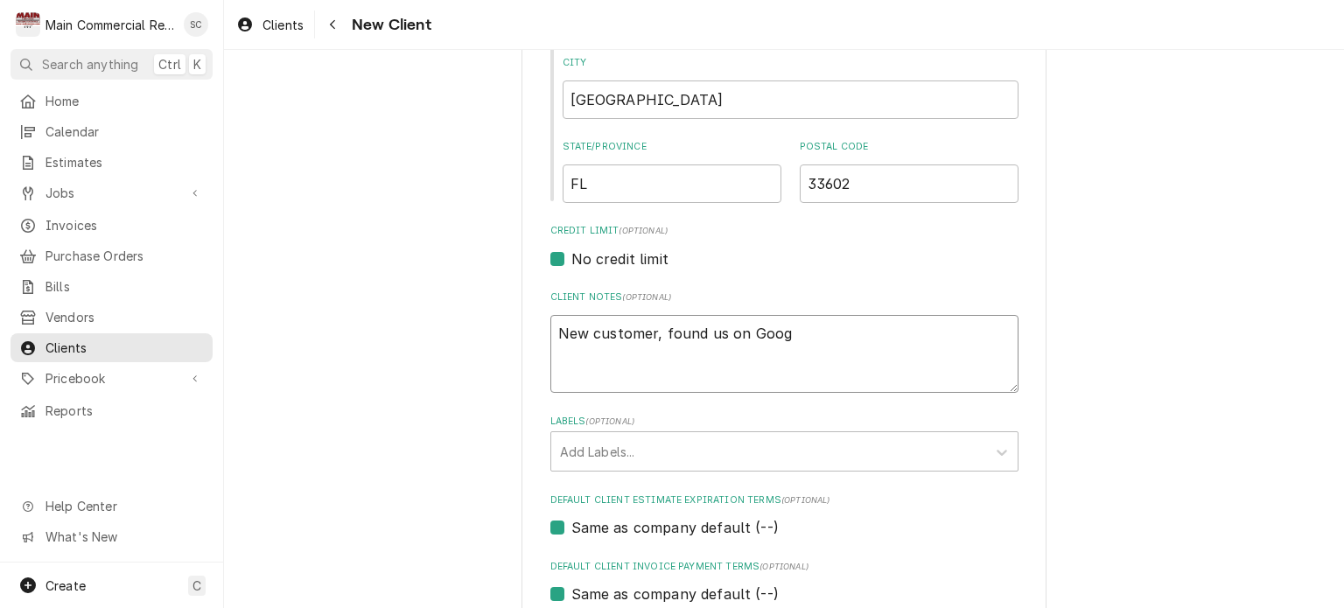
type textarea "x"
type textarea "New customer, found us on Googl"
type textarea "x"
type textarea "New customer, found us on Google"
type textarea "x"
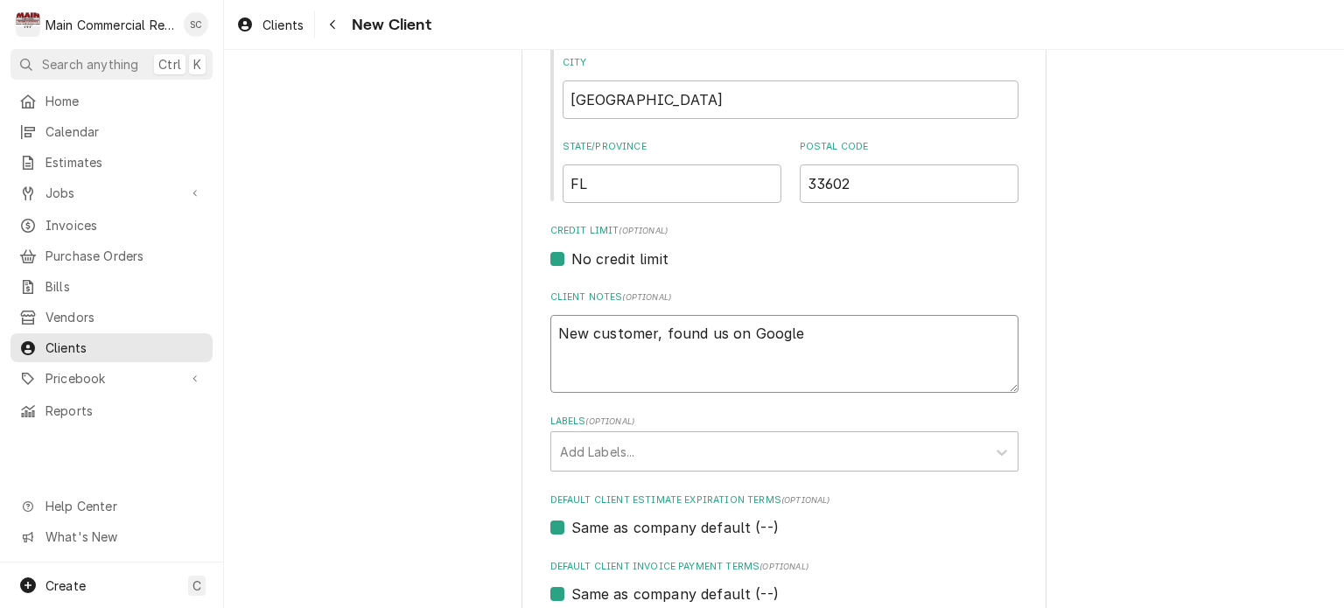
scroll to position [700, 0]
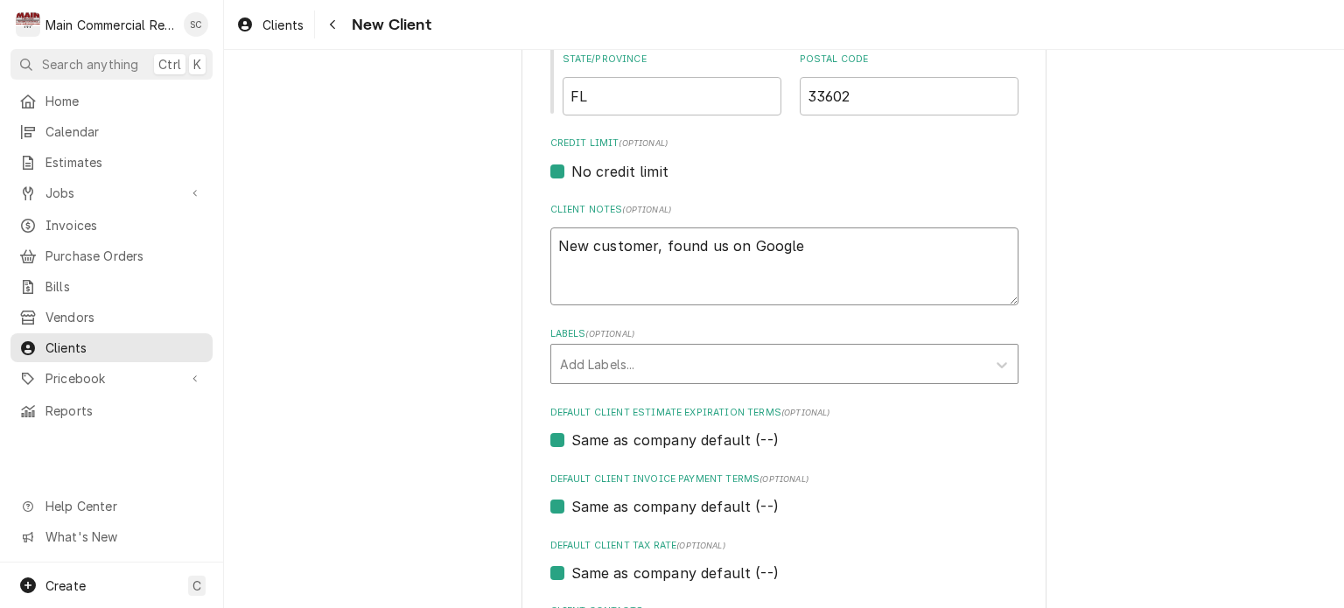
type textarea "New customer, found us on Google"
click at [587, 357] on div "Labels" at bounding box center [768, 364] width 417 height 32
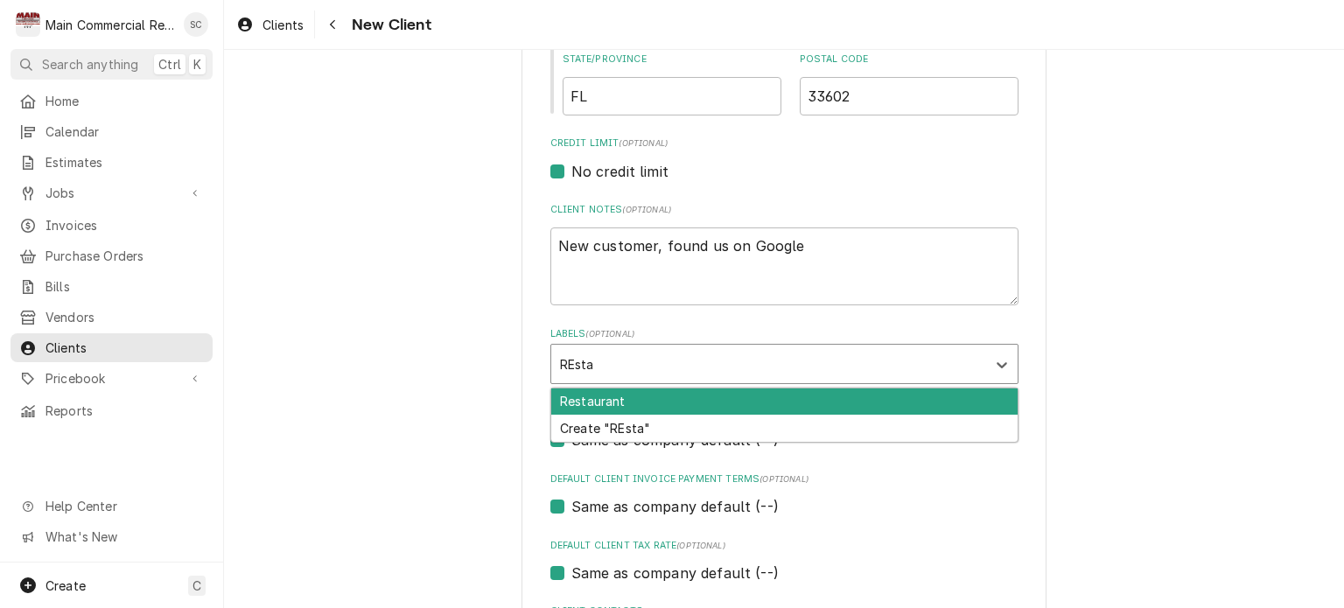
type input "REstau"
click at [578, 400] on div "Restaurant" at bounding box center [784, 402] width 466 height 27
type textarea "x"
type input "Google"
click at [613, 395] on div "Create "Google"" at bounding box center [784, 402] width 466 height 27
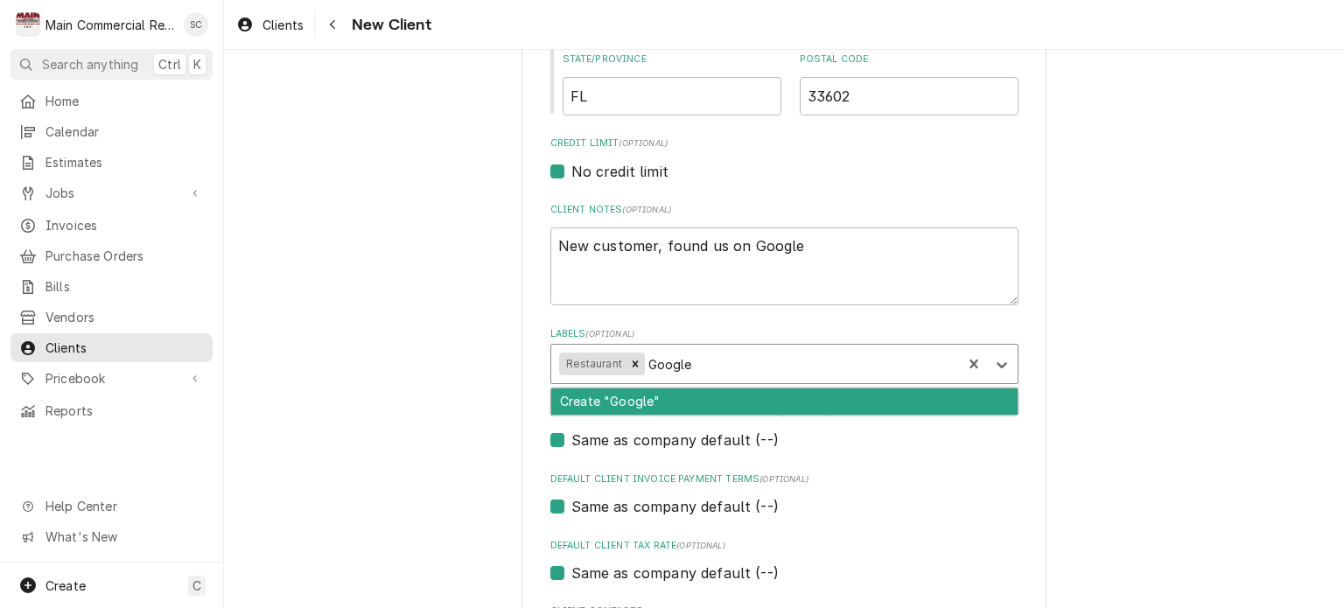
type textarea "x"
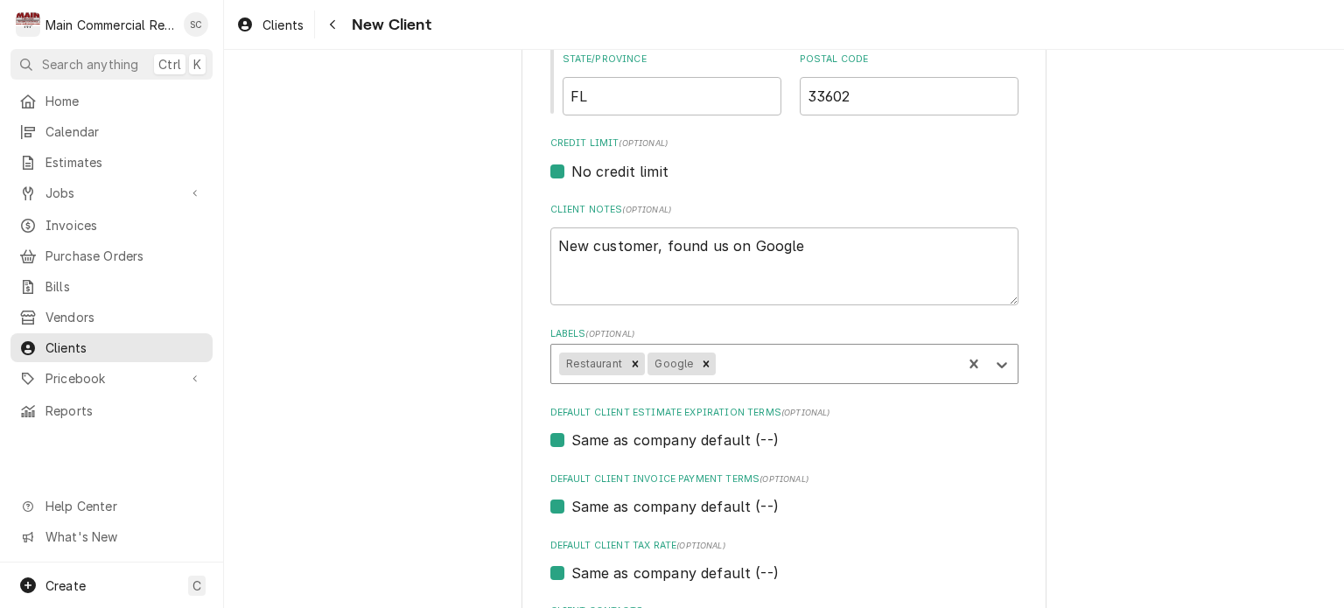
scroll to position [859, 0]
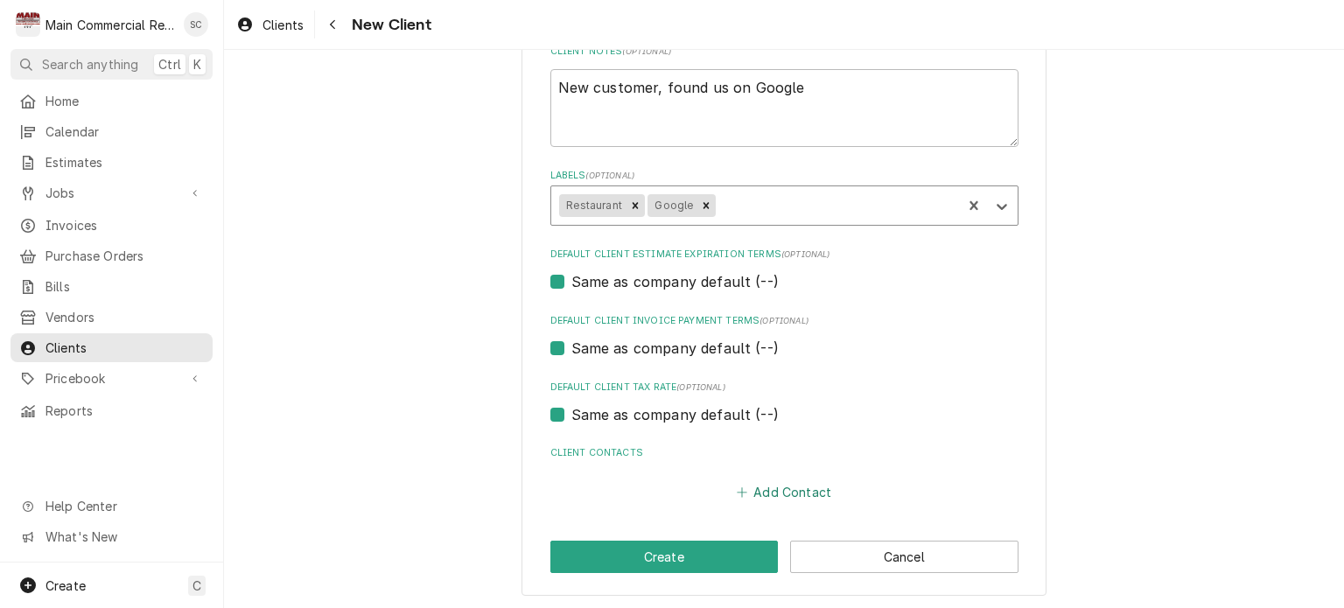
click at [801, 487] on button "Add Contact" at bounding box center [783, 492] width 101 height 25
type textarea "x"
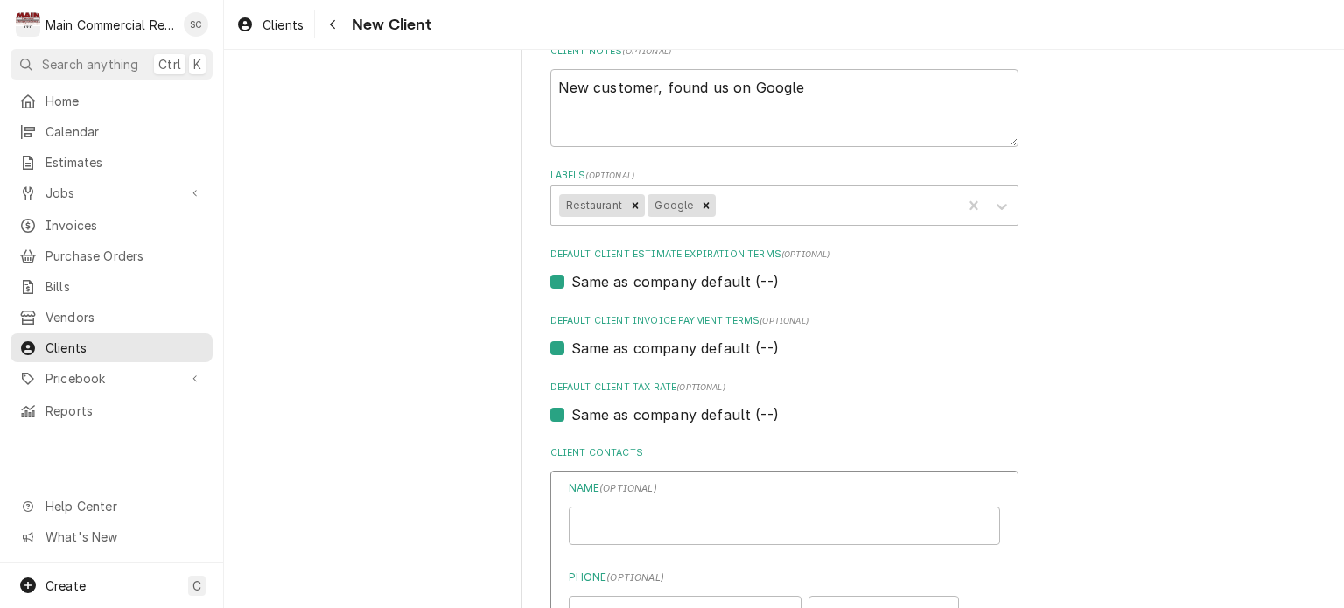
scroll to position [1209, 0]
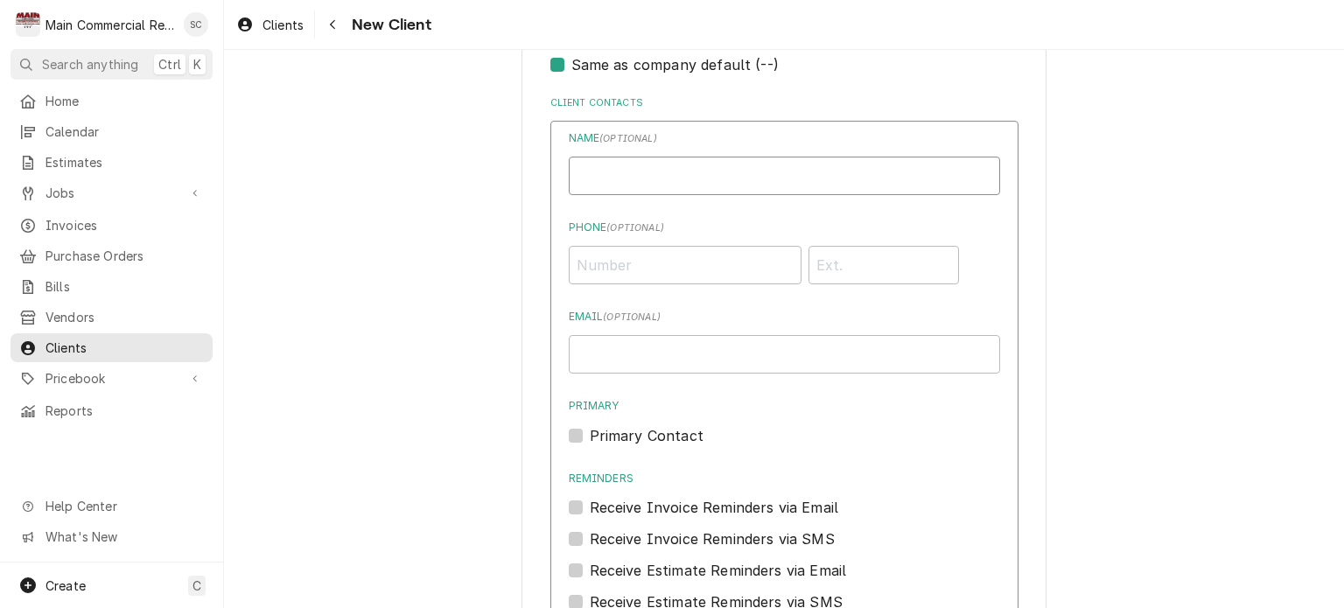
click at [674, 173] on input "Business Name" at bounding box center [784, 176] width 431 height 39
type input "[PERSON_NAME]"
click at [678, 269] on input "Phone ( optional )" at bounding box center [685, 265] width 233 height 39
click at [602, 263] on input "81333580188" at bounding box center [685, 265] width 233 height 39
click at [682, 262] on input "81333580188" at bounding box center [685, 265] width 233 height 39
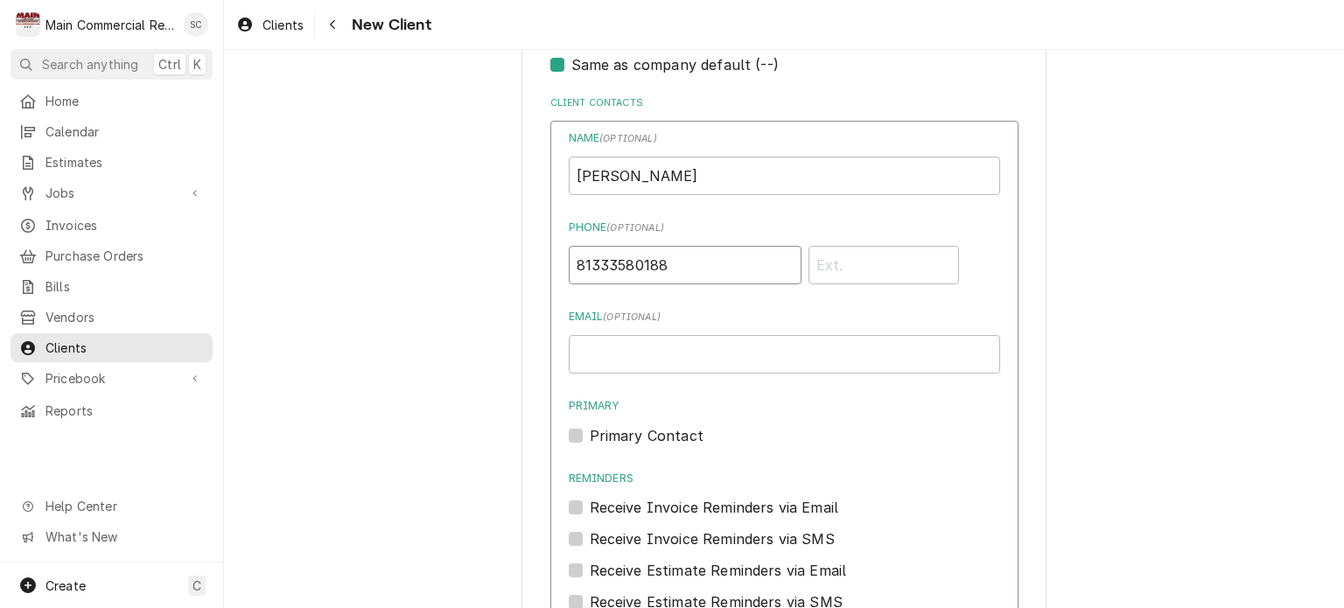
click at [683, 262] on input "81333580188" at bounding box center [685, 265] width 233 height 39
drag, startPoint x: 683, startPoint y: 262, endPoint x: 570, endPoint y: 243, distance: 114.4
click at [570, 246] on input "81333580188" at bounding box center [685, 265] width 233 height 39
click at [669, 260] on input "81333580188" at bounding box center [685, 265] width 233 height 39
click at [602, 262] on input "81333580188" at bounding box center [685, 265] width 233 height 39
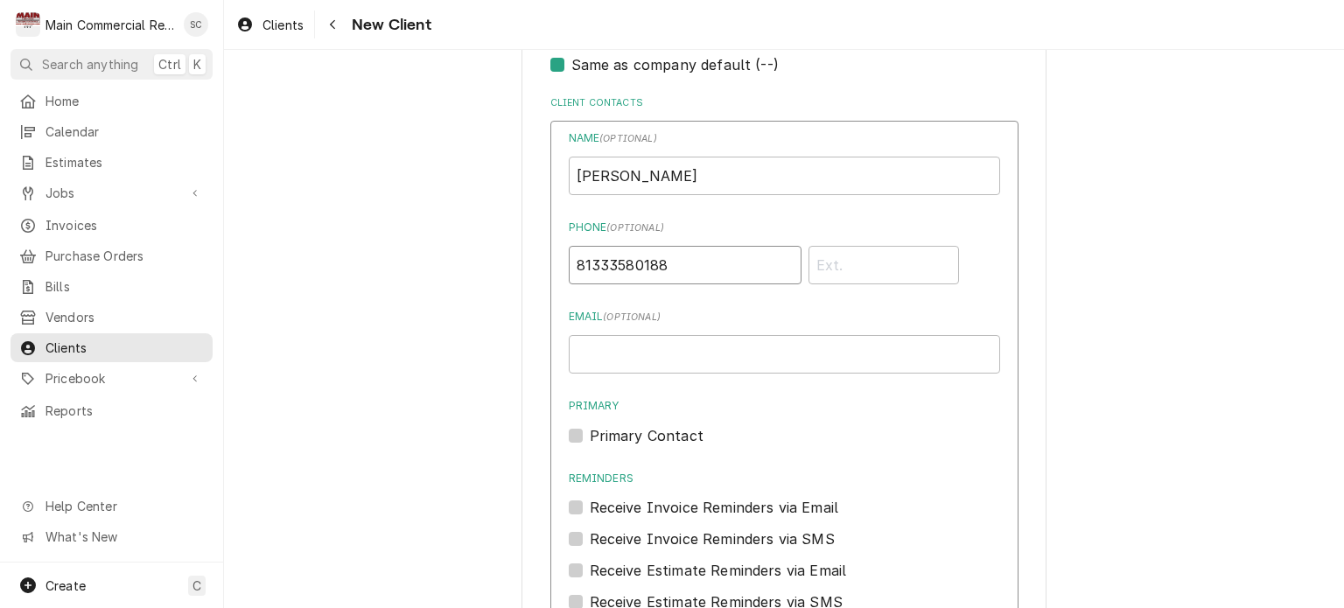
click at [599, 264] on input "81333580188" at bounding box center [685, 265] width 233 height 39
type input "81333580188"
click at [637, 297] on div "Name ( optional ) Diana Markey Phone ( optional ) 81333580188 Email ( optional …" at bounding box center [784, 371] width 431 height 483
click at [837, 328] on div "Email ( optional )" at bounding box center [784, 341] width 431 height 65
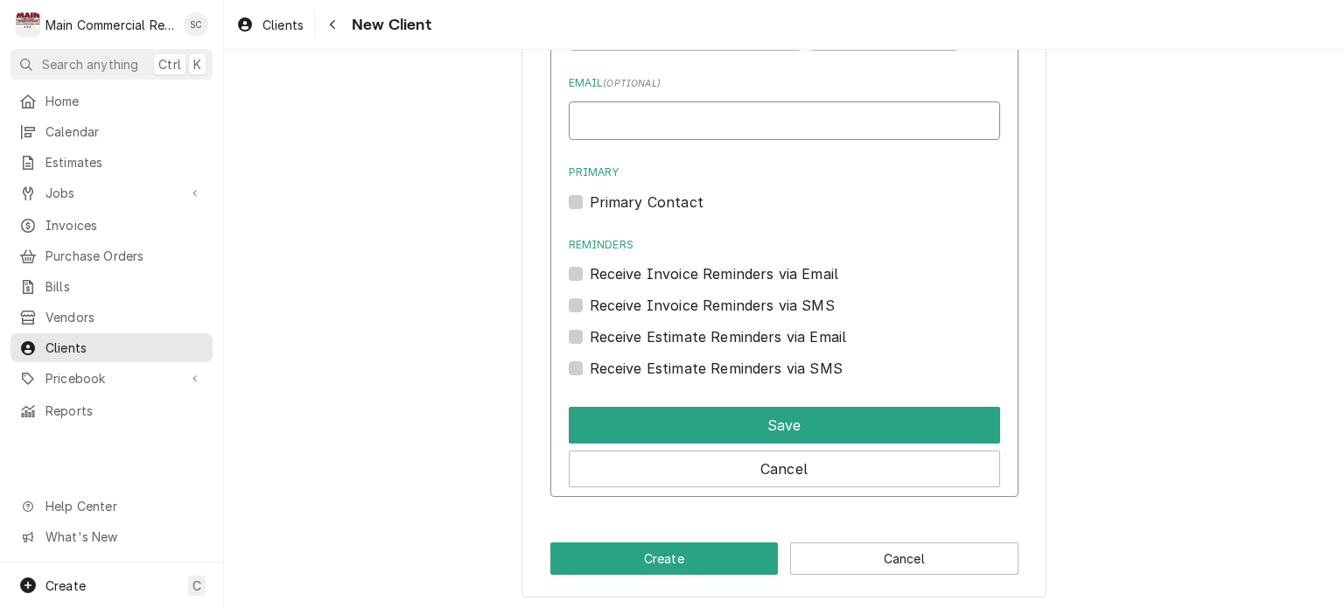
click at [669, 120] on input "Email ( optional )" at bounding box center [784, 121] width 431 height 39
type input "[PERSON_NAME][EMAIL_ADDRESS][PERSON_NAME][DOMAIN_NAME]"
click at [590, 199] on label "Primary Contact" at bounding box center [647, 202] width 114 height 21
click at [590, 199] on input "Primary" at bounding box center [805, 211] width 431 height 39
checkbox input "true"
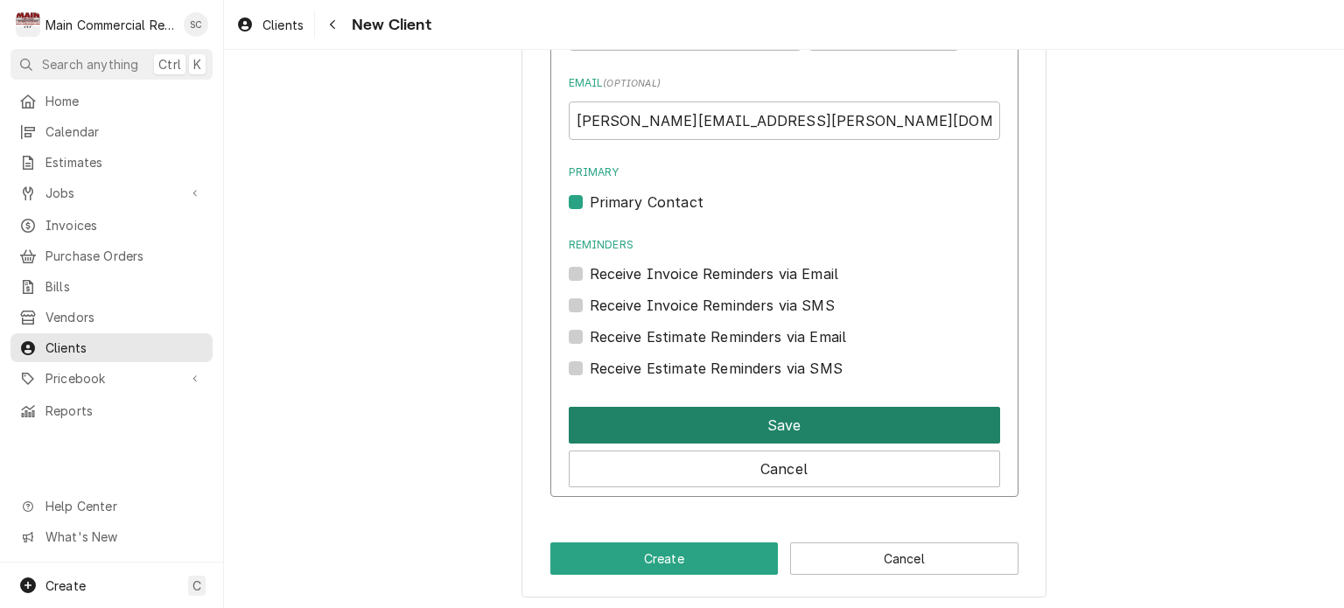
click at [665, 422] on button "Save" at bounding box center [784, 425] width 431 height 37
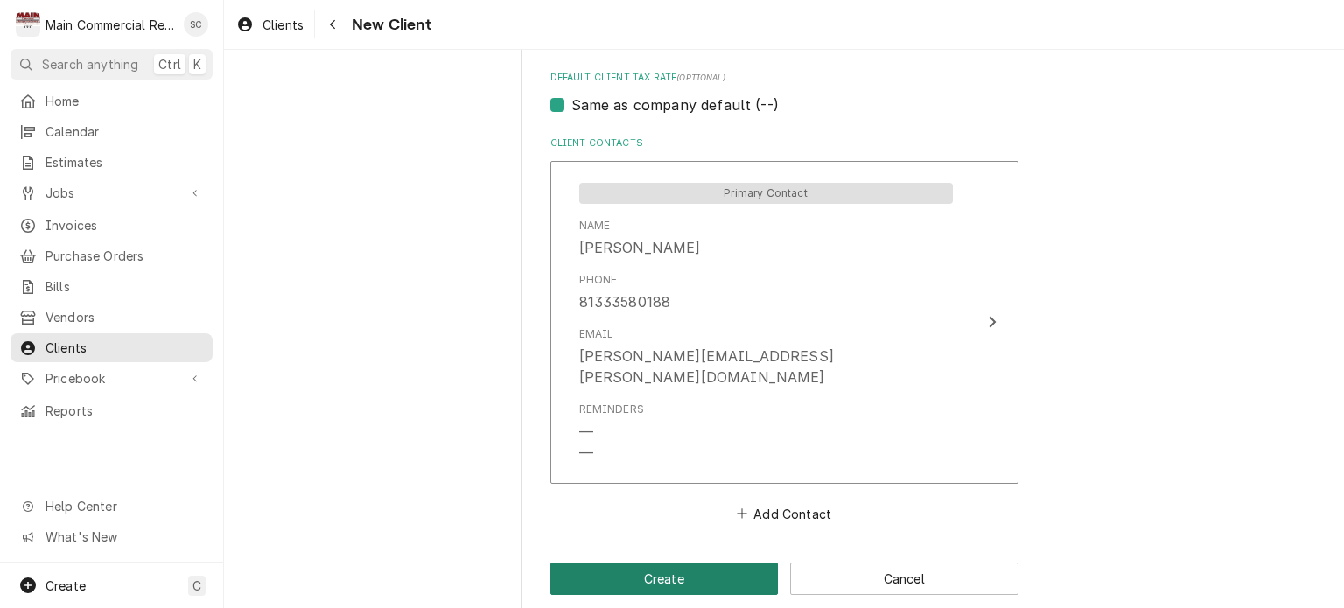
click at [658, 563] on button "Create" at bounding box center [664, 579] width 228 height 32
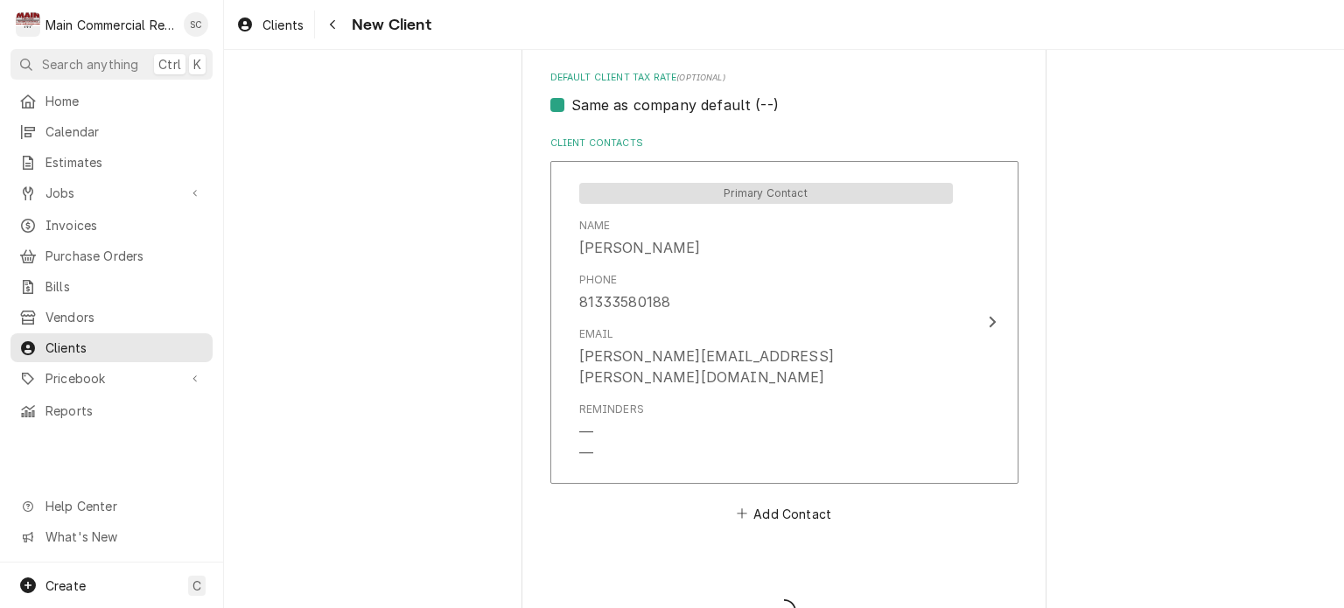
type textarea "x"
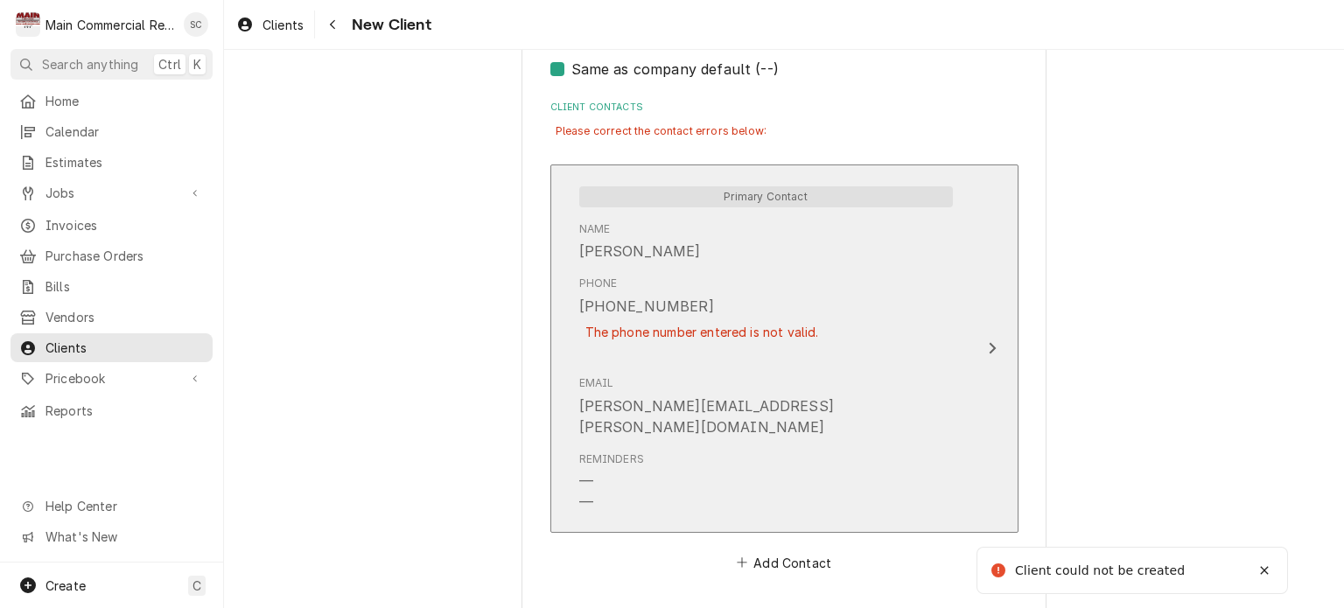
click at [796, 312] on div "Phone +181333580188 The phone number entered is not valid." at bounding box center [702, 319] width 246 height 86
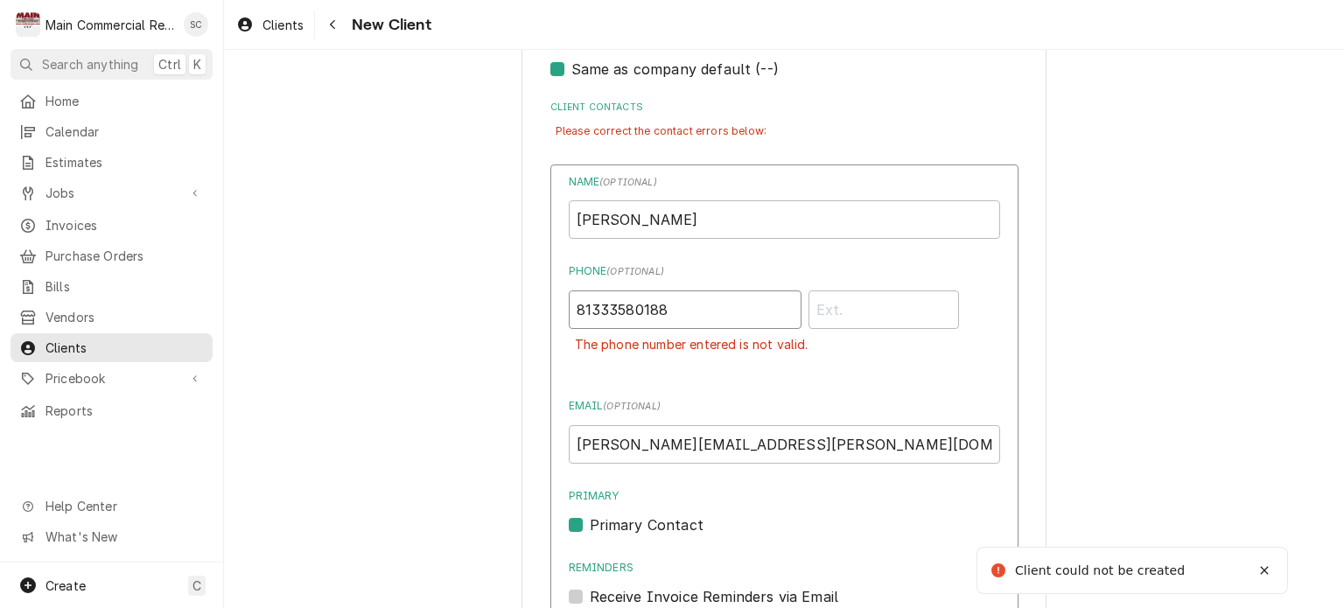
click at [732, 304] on input "81333580188" at bounding box center [685, 310] width 233 height 39
drag, startPoint x: 589, startPoint y: 277, endPoint x: 537, endPoint y: 269, distance: 52.2
type input "[PHONE_NUMBER]"
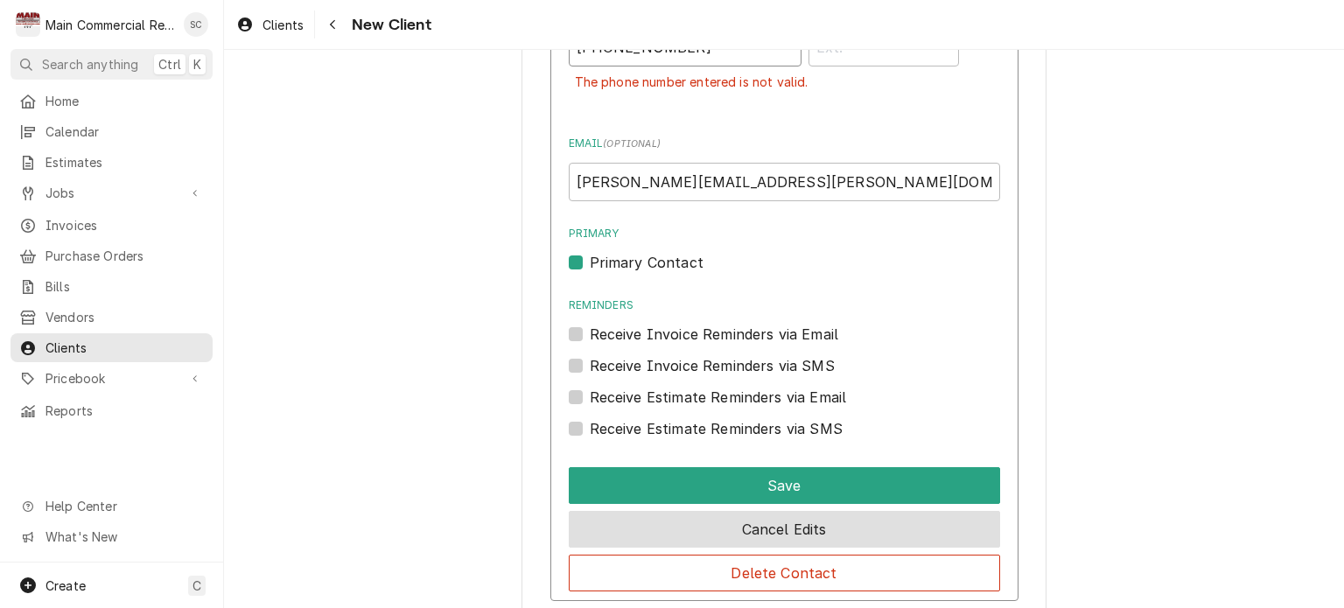
scroll to position [1605, 0]
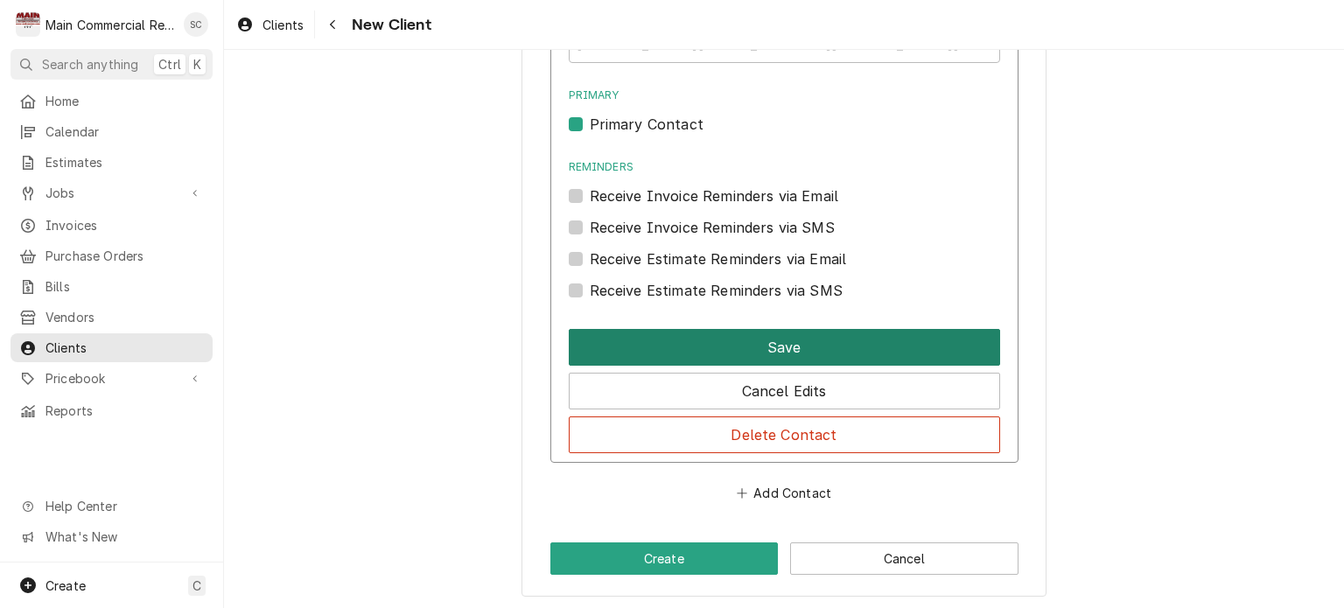
click at [749, 347] on button "Save" at bounding box center [784, 347] width 431 height 37
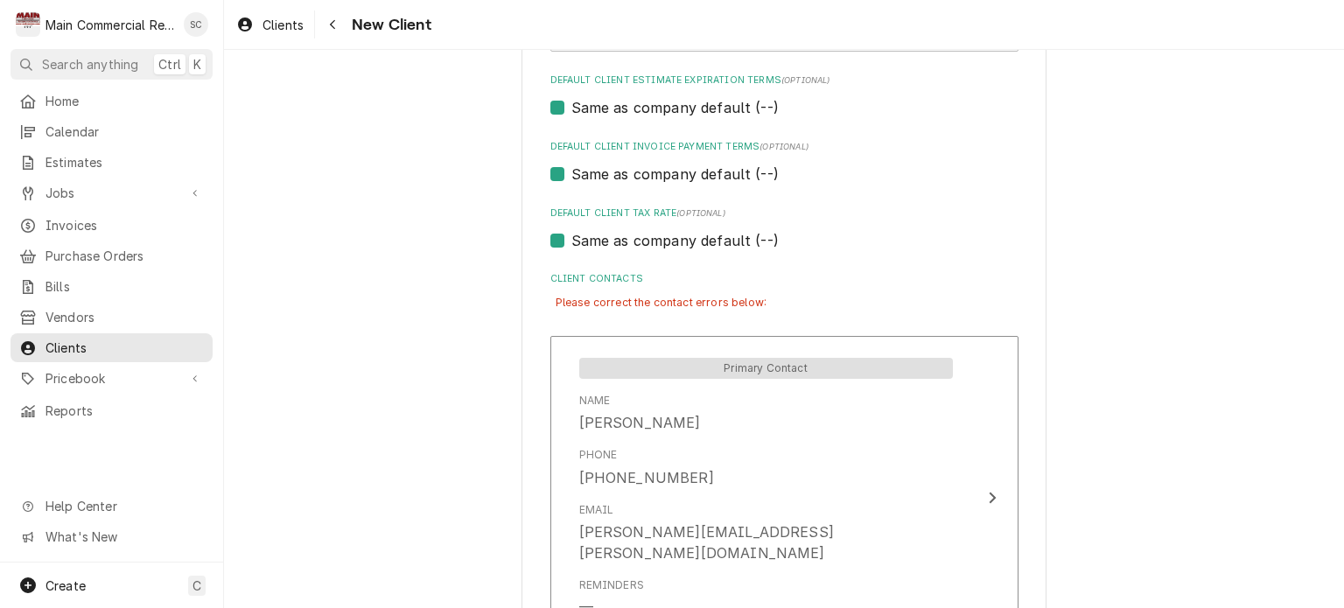
scroll to position [1208, 0]
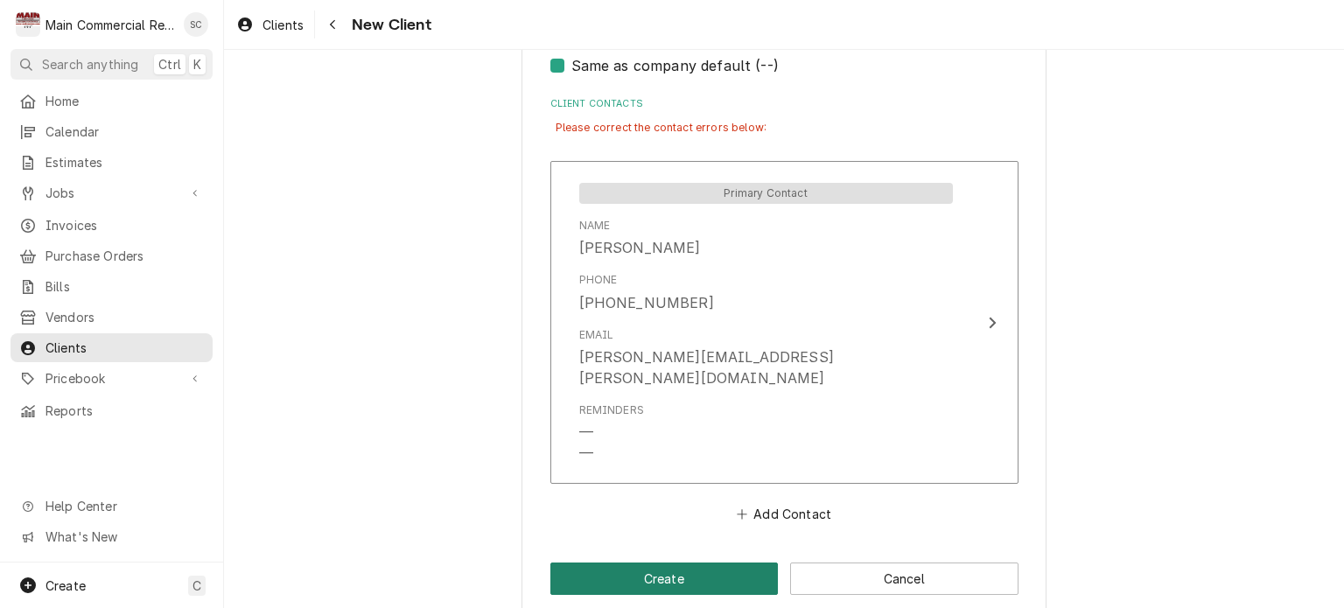
click at [692, 563] on button "Create" at bounding box center [664, 579] width 228 height 32
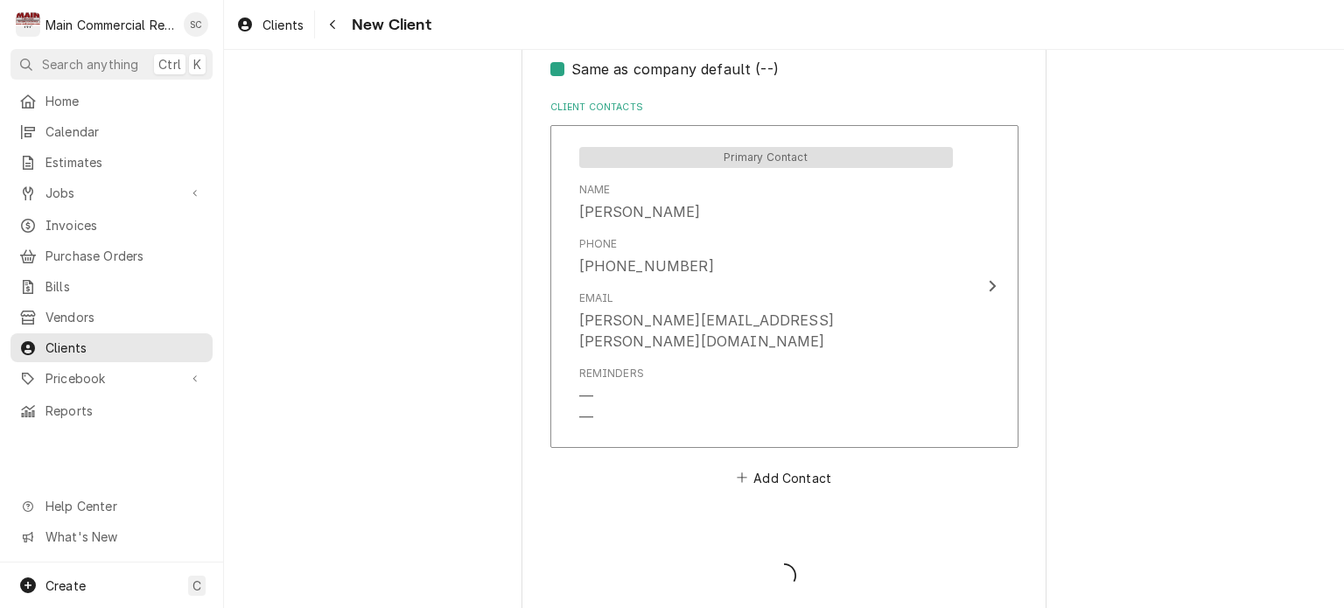
type textarea "x"
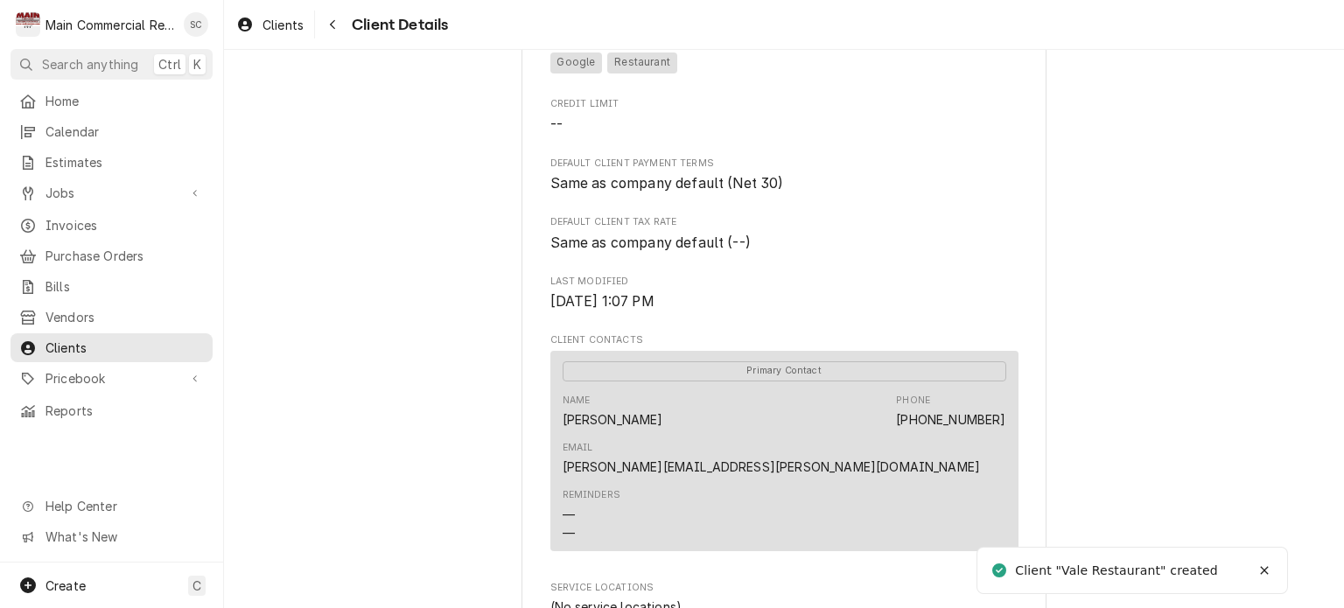
scroll to position [613, 0]
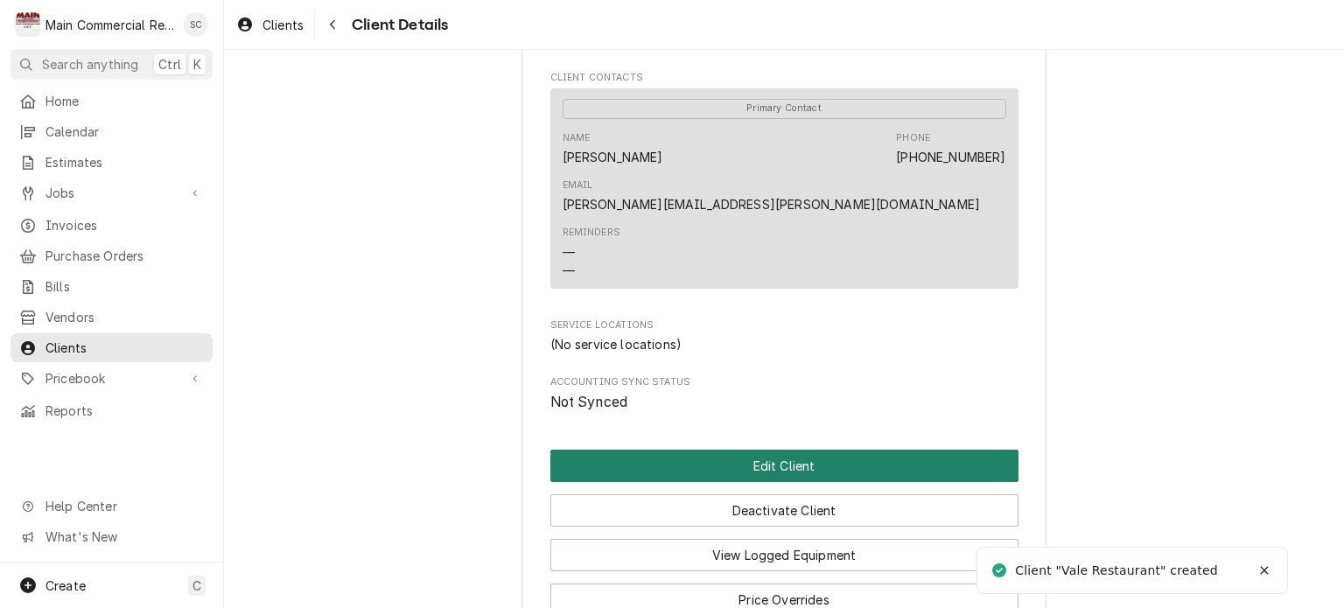
click at [784, 450] on button "Edit Client" at bounding box center [784, 466] width 468 height 32
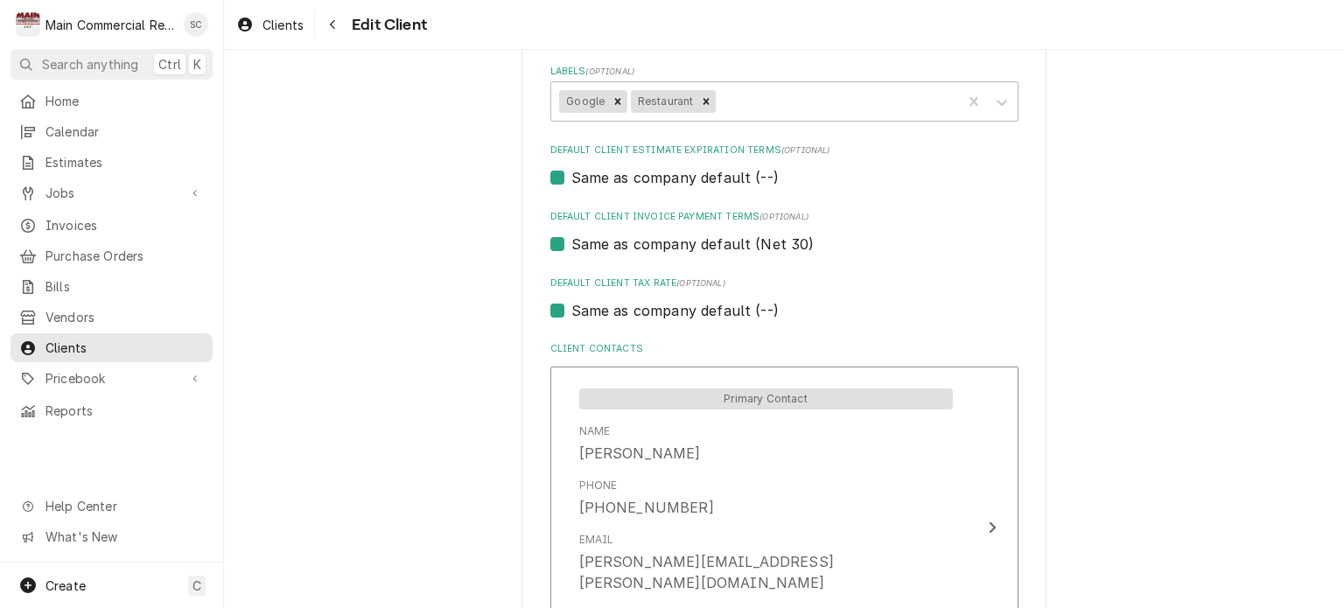
scroll to position [1247, 0]
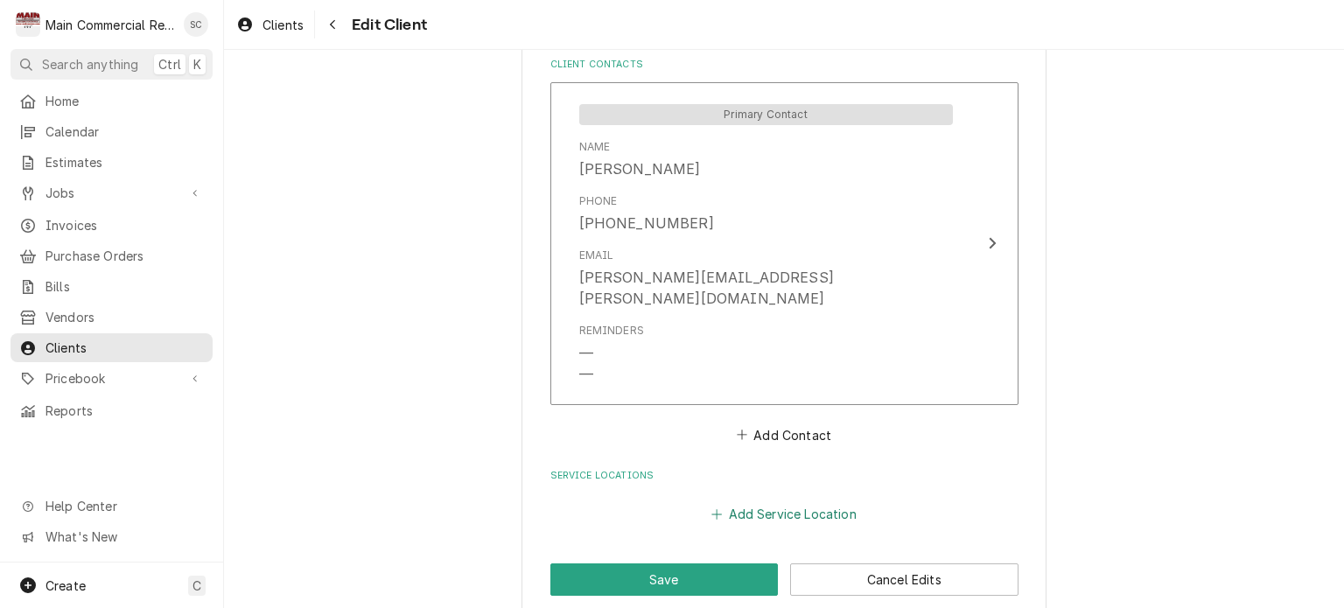
click at [781, 502] on button "Add Service Location" at bounding box center [784, 514] width 151 height 25
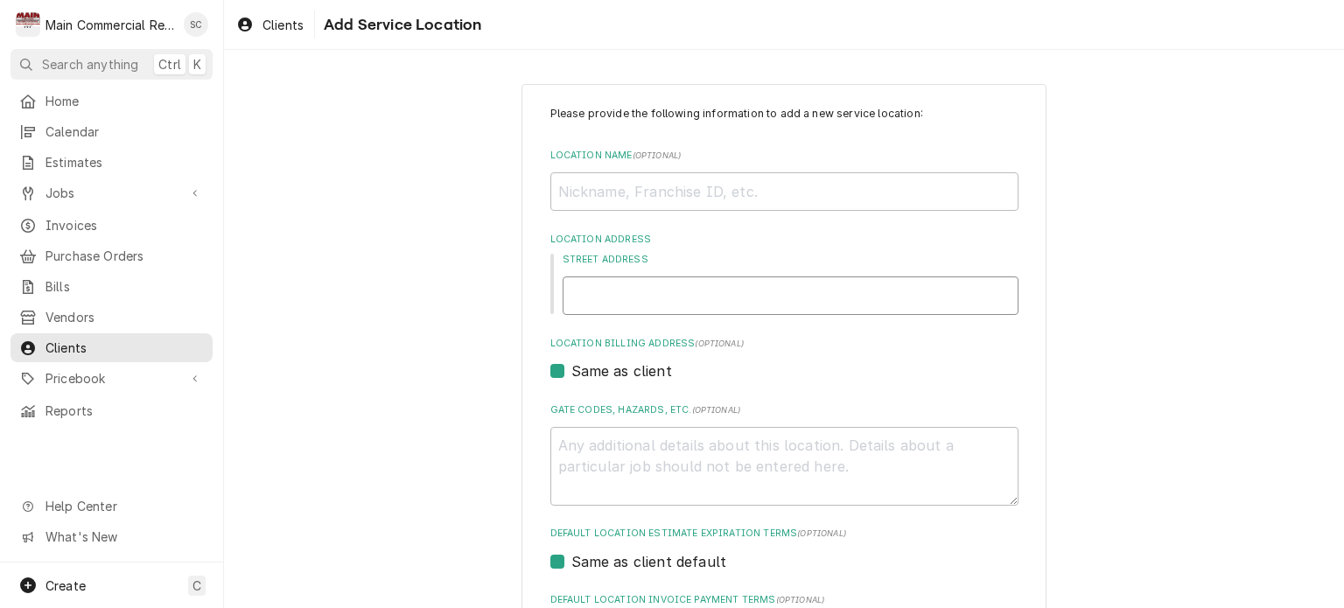
click at [651, 284] on input "Street Address" at bounding box center [791, 296] width 456 height 39
type textarea "x"
type input "5"
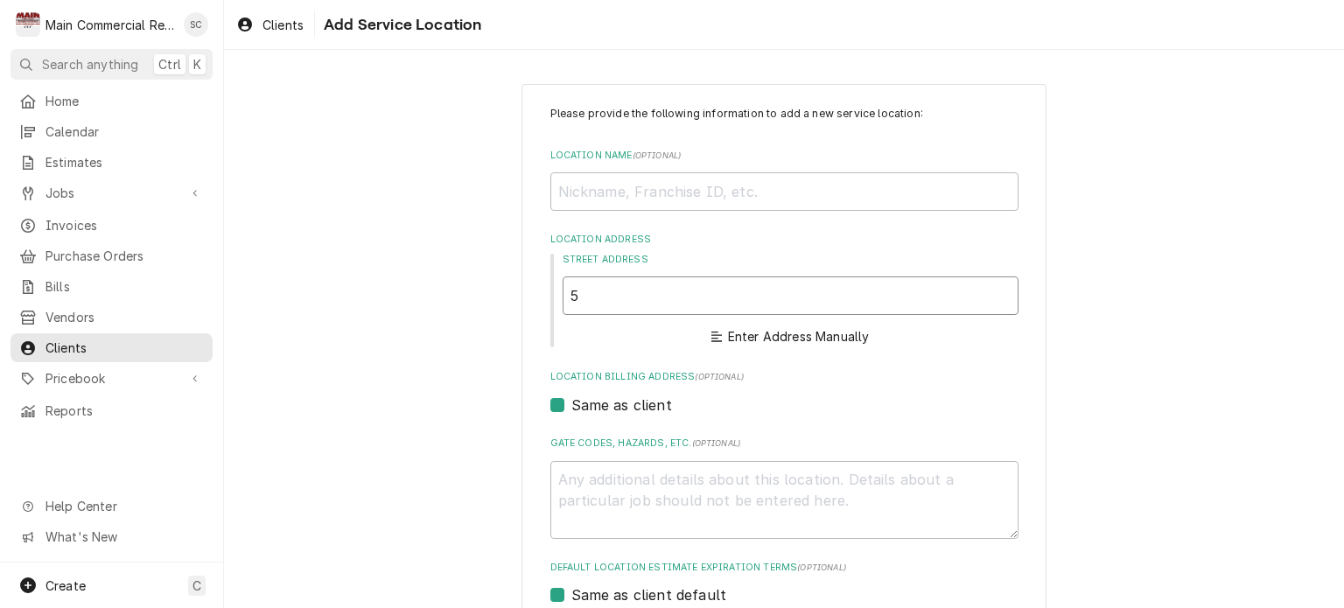
type textarea "x"
type input "50"
type textarea "x"
type input "501"
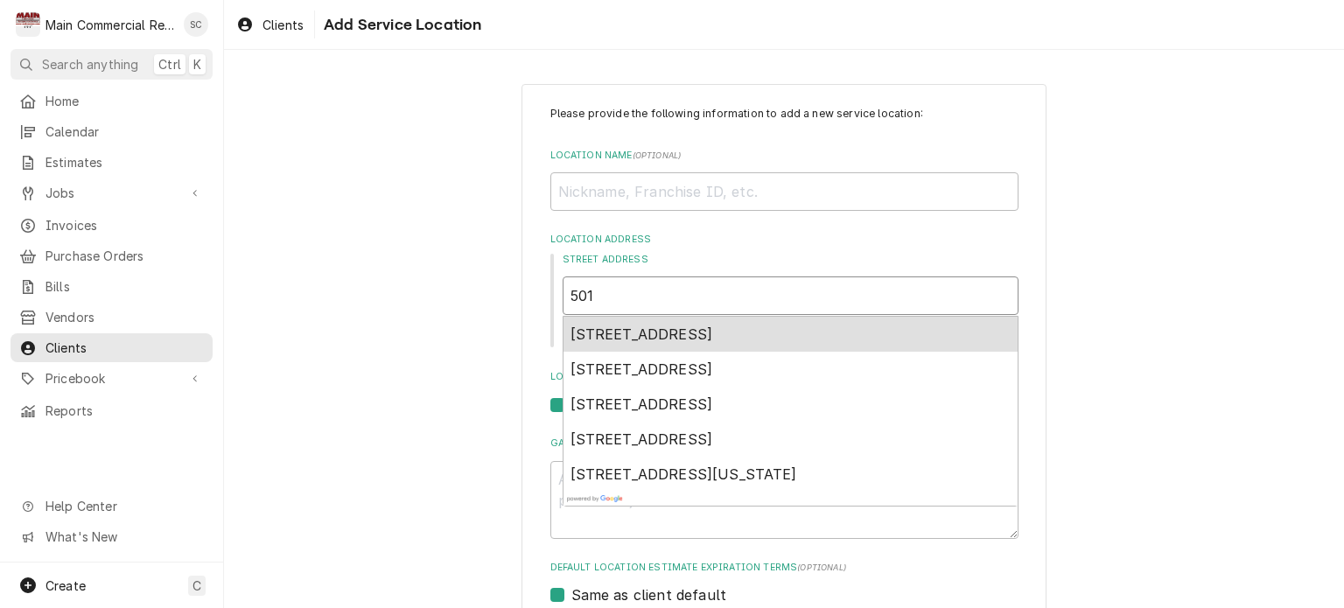
type textarea "x"
type input "501"
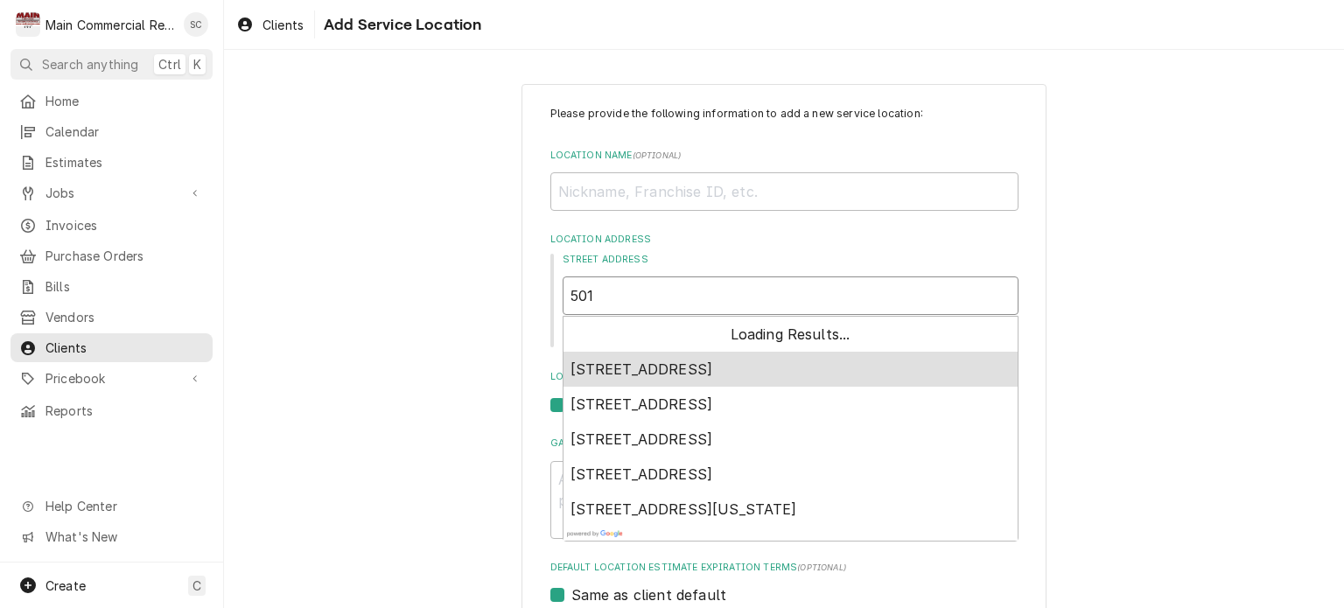
type textarea "x"
type input "501 N"
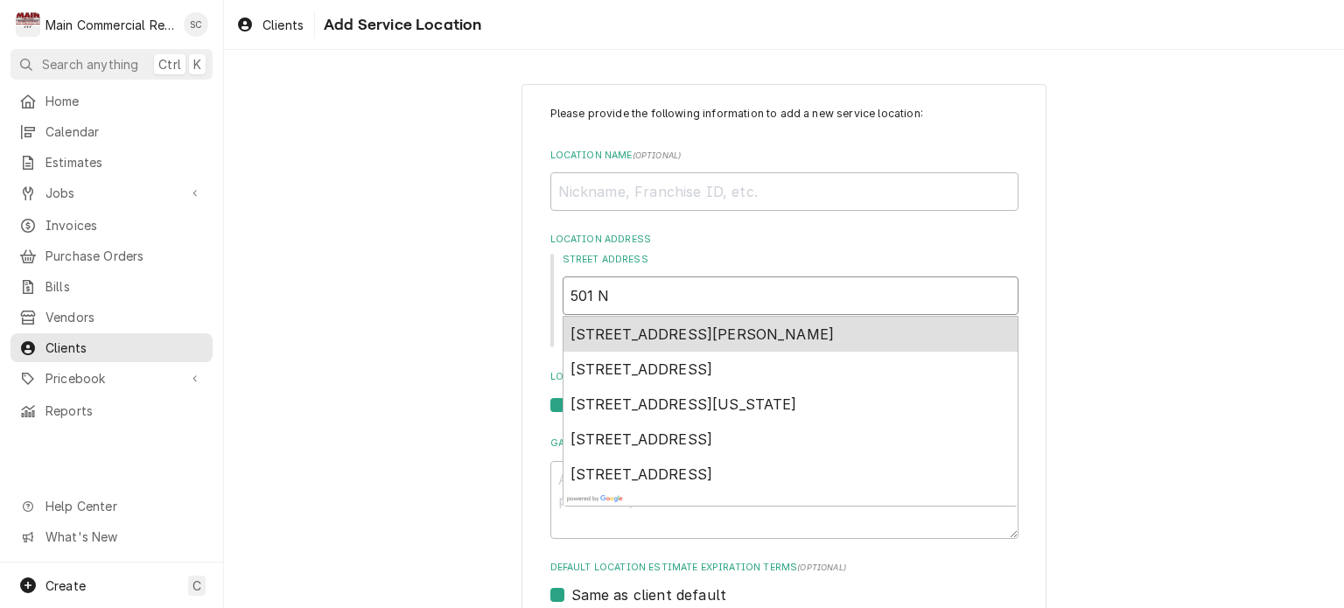
type textarea "x"
type input "501 N."
type textarea "x"
type input "501 N."
type textarea "x"
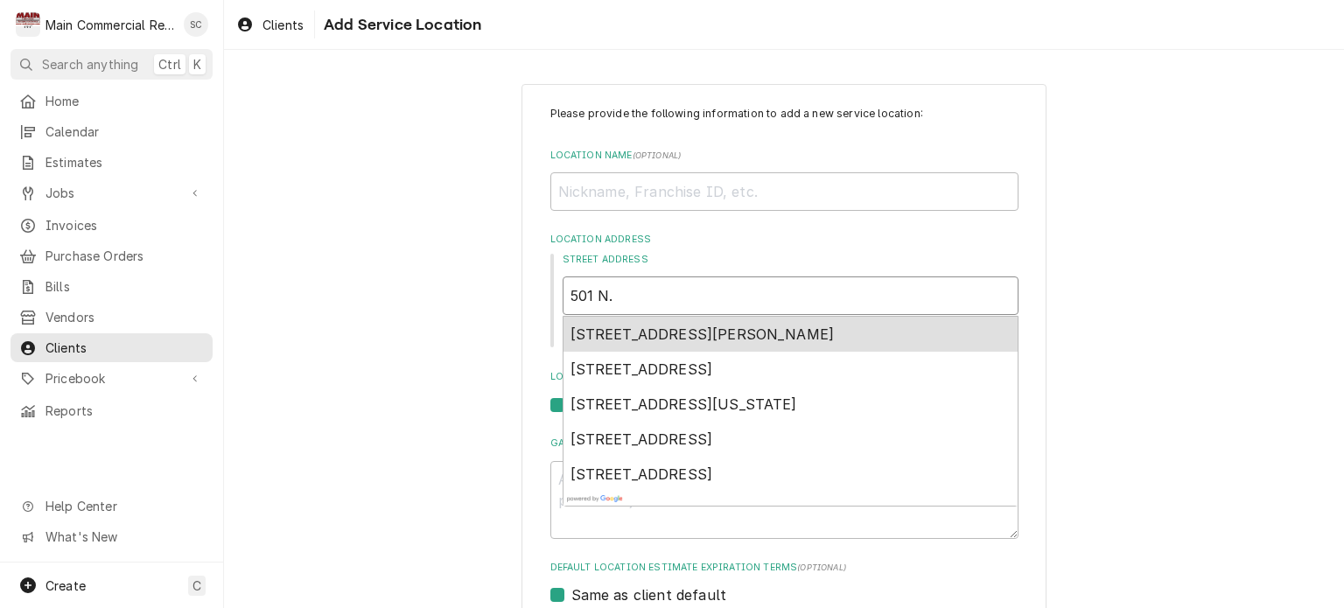
type input "501 N. T"
type textarea "x"
type input "501 N. Ta"
type textarea "x"
type input "501 N. Tam"
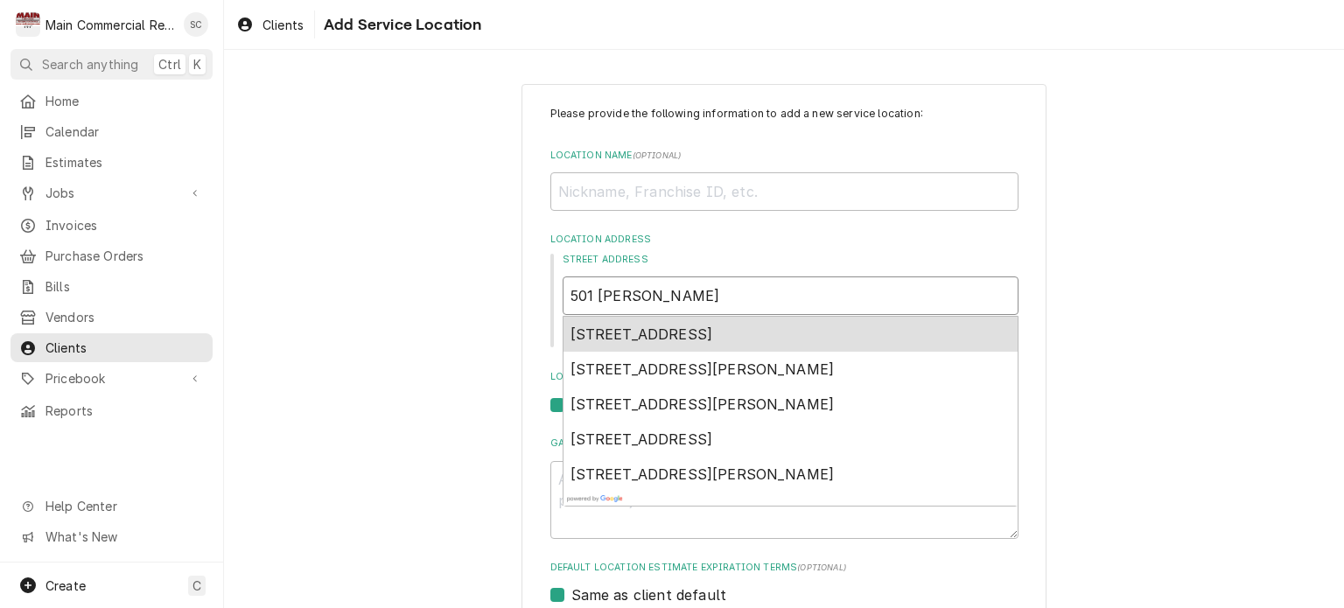
type textarea "x"
type input "501 N. Tamp"
type textarea "x"
type input "501 N. Tampa"
type textarea "x"
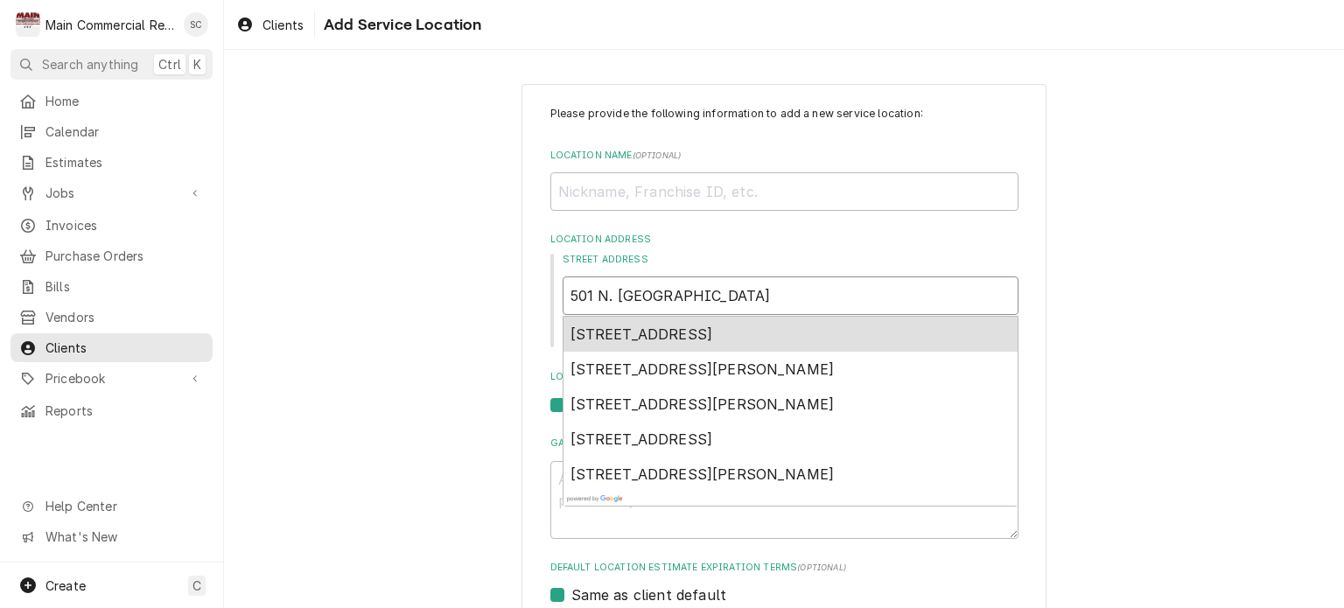
type input "501 N. Tampa"
type textarea "x"
type input "501 N. Tampa S"
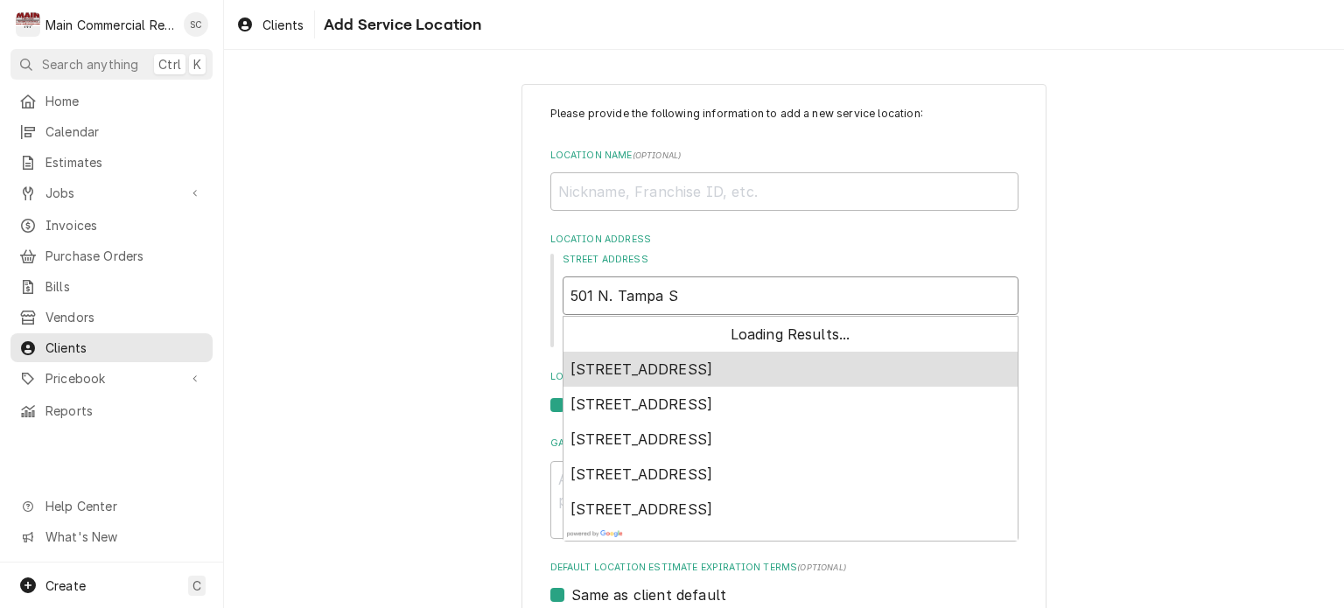
type textarea "x"
type input "501 N. Tampa St"
type textarea "x"
type input "501 N. Tampa Str"
type textarea "x"
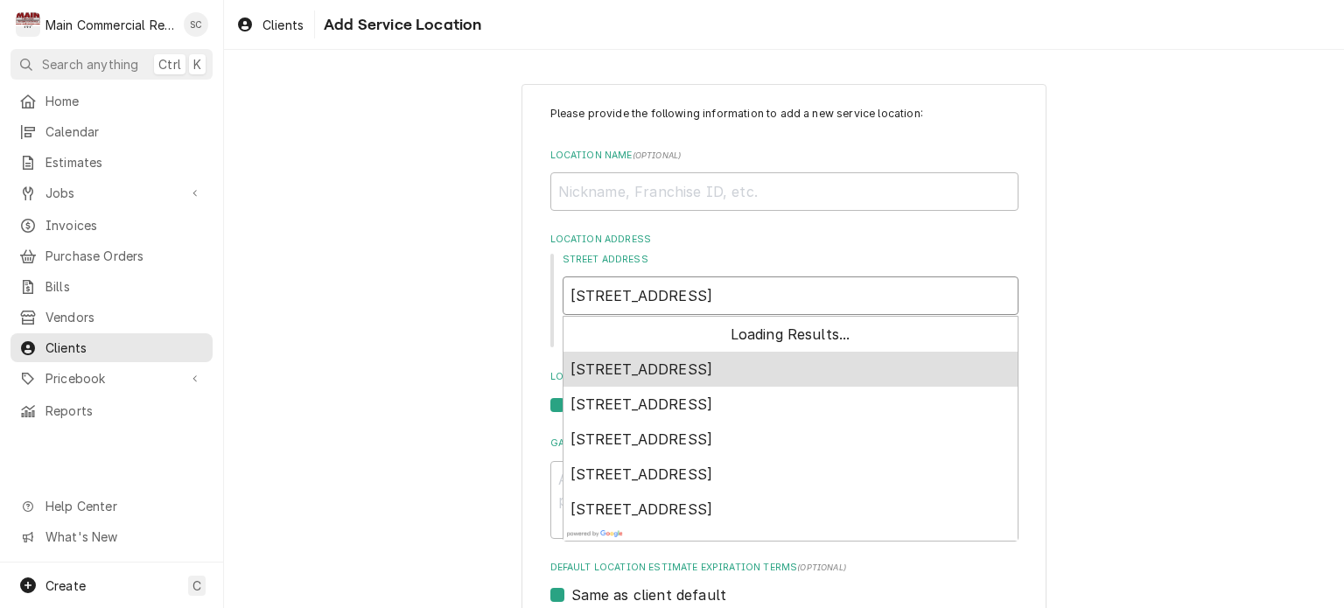
type input "501 N. Tampa Stre"
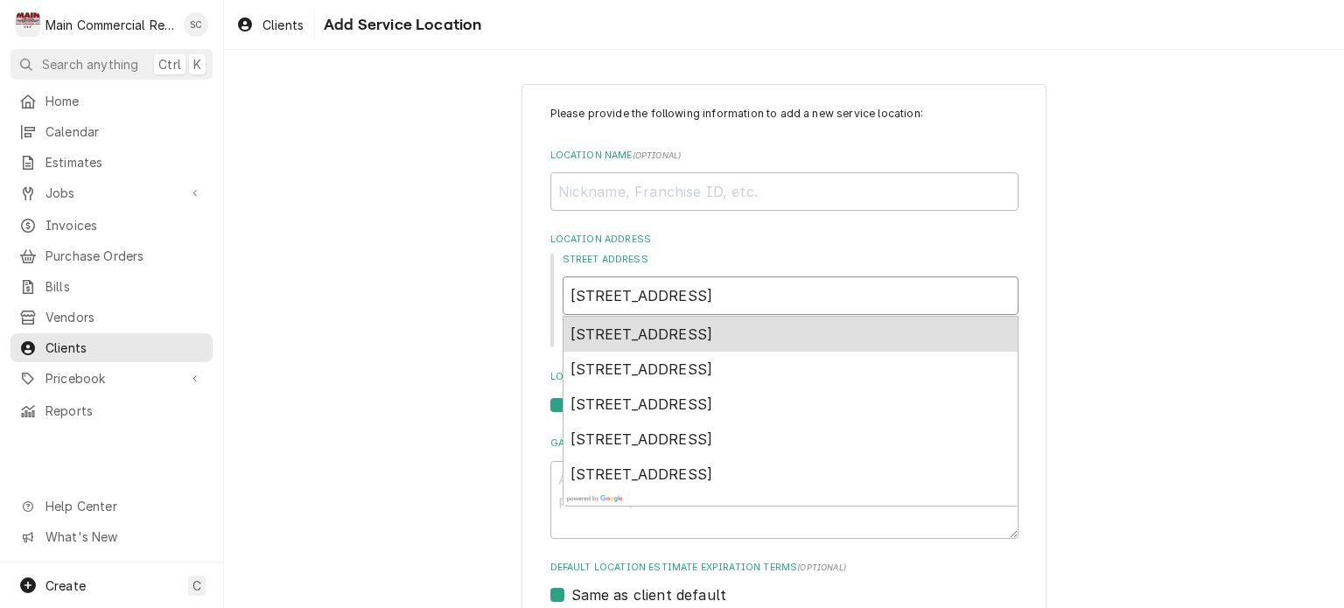
type textarea "x"
type input "501 N. Tampa Stree"
click at [667, 318] on div "501 North Tampa Street, Tampa, FL, USA" at bounding box center [791, 334] width 454 height 35
type textarea "x"
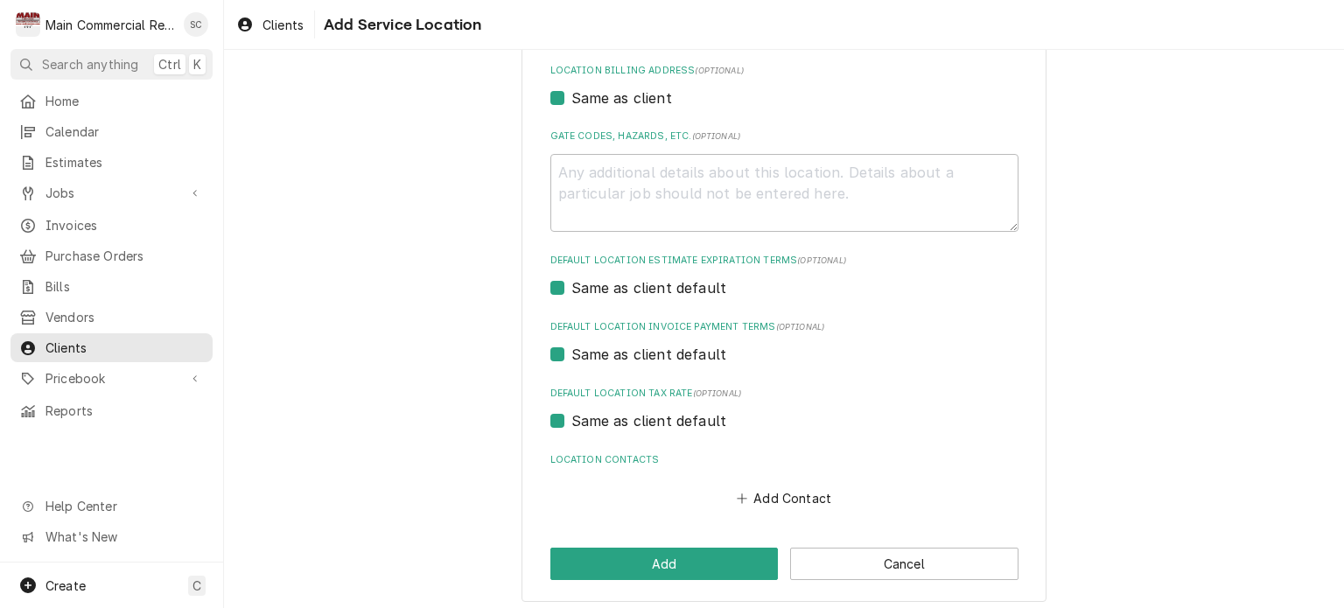
scroll to position [533, 0]
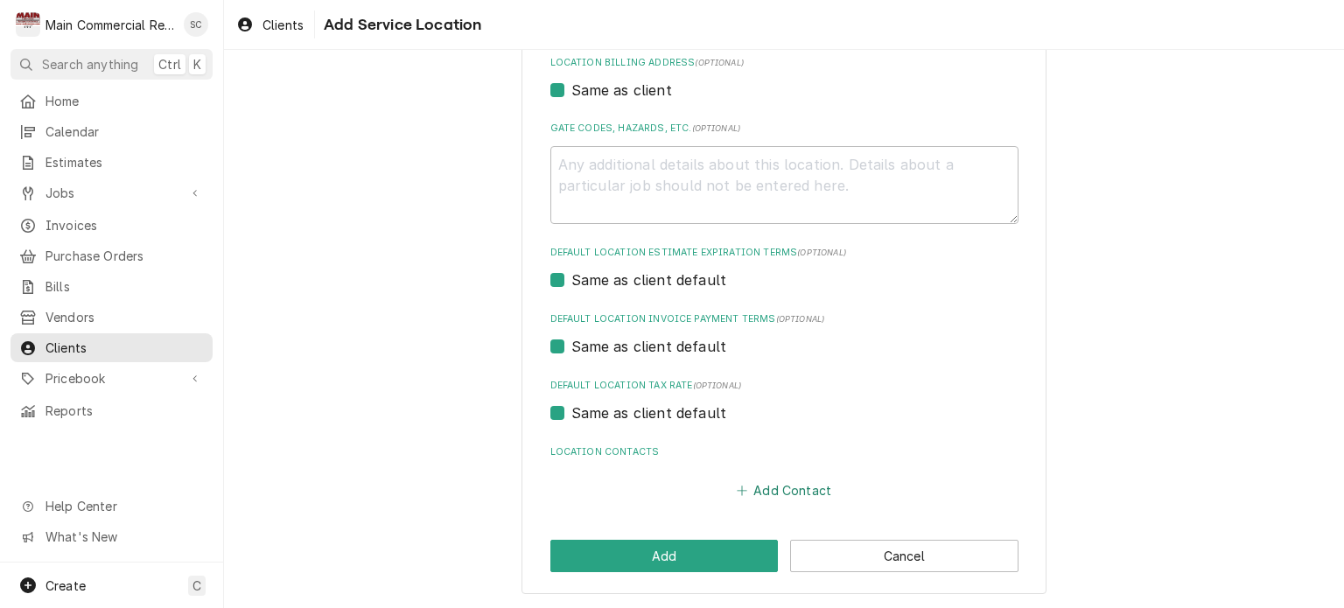
type input "501 N Tampa St"
click at [789, 492] on button "Add Contact" at bounding box center [783, 491] width 101 height 25
type textarea "x"
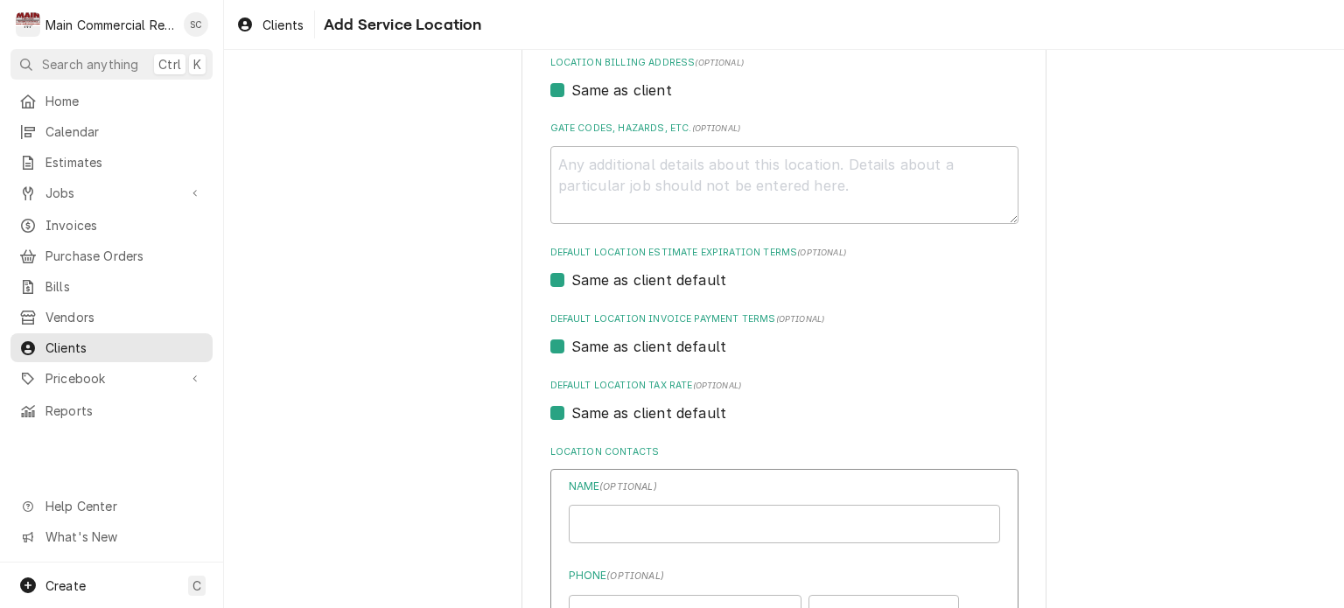
scroll to position [971, 0]
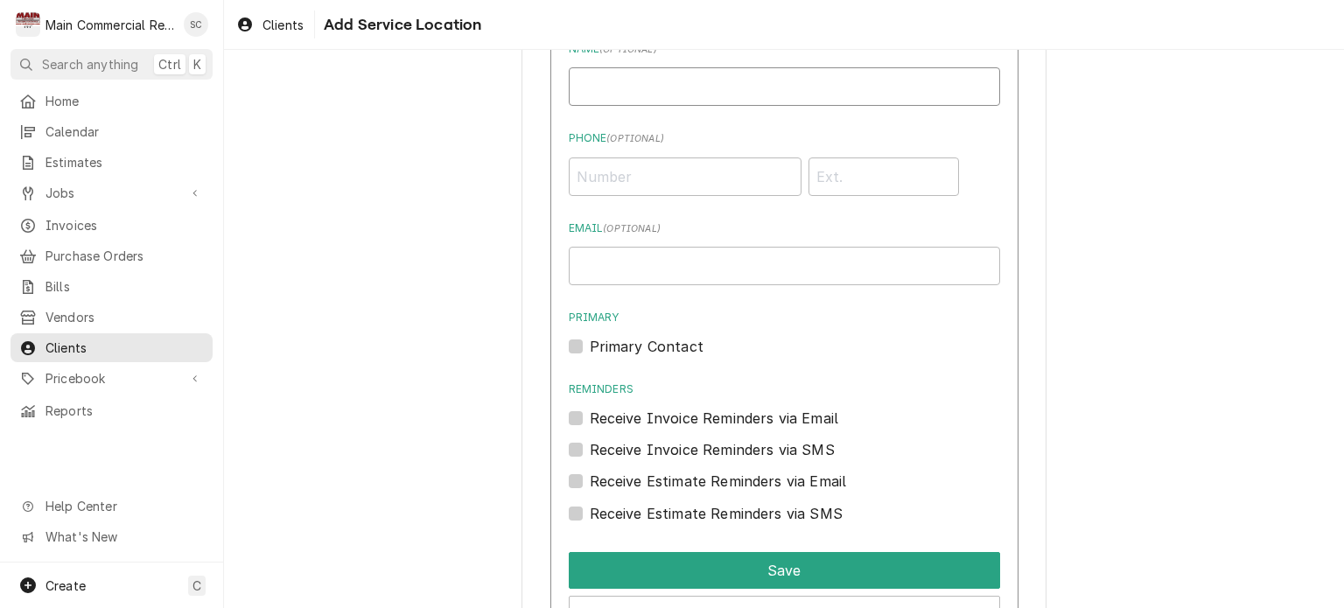
click at [620, 90] on input "Location Name ( optional )" at bounding box center [784, 86] width 431 height 39
type input "Diana Markey (GM)"
click at [584, 165] on input "Phone ( optional )" at bounding box center [685, 177] width 233 height 39
type input "[PHONE_NUMBER]"
click at [797, 252] on input "Email ( optional )" at bounding box center [784, 266] width 431 height 39
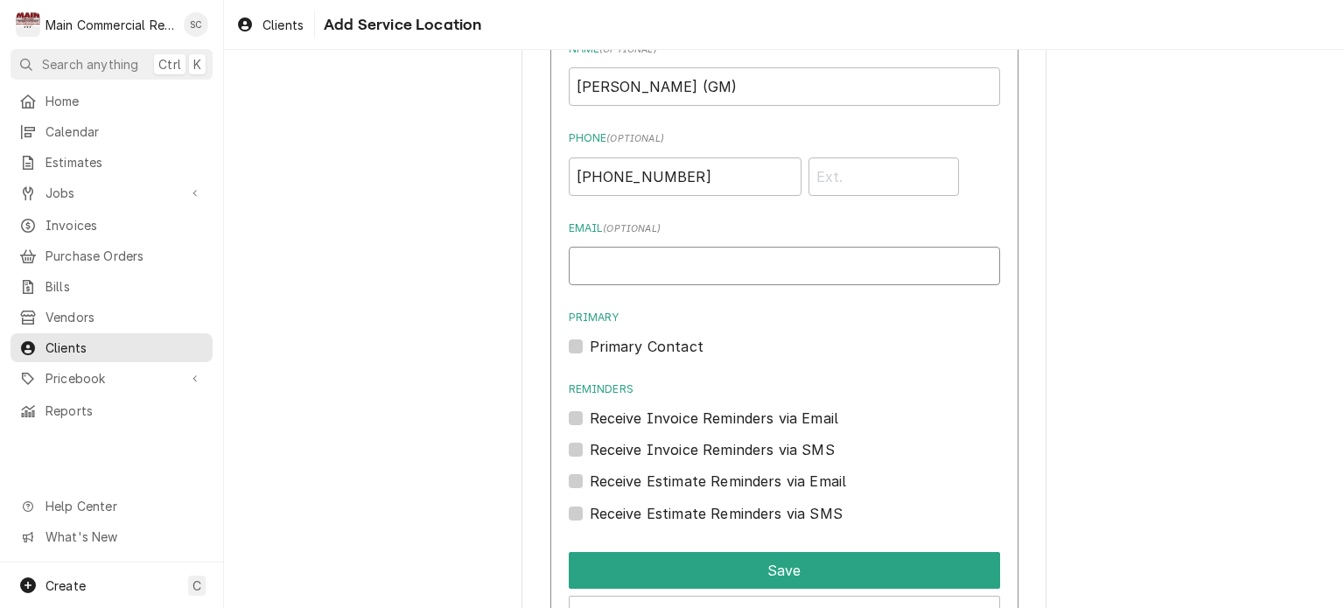
type input "e"
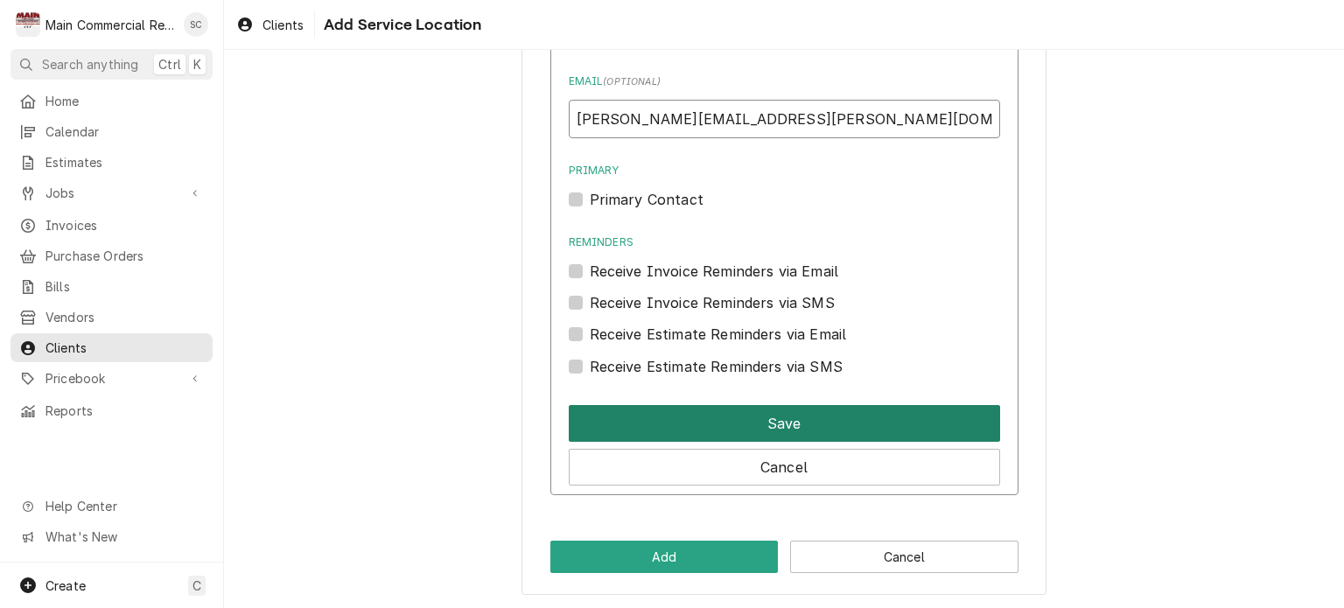
type input "[PERSON_NAME][EMAIL_ADDRESS][PERSON_NAME][DOMAIN_NAME]"
click at [833, 410] on button "Save" at bounding box center [784, 423] width 431 height 37
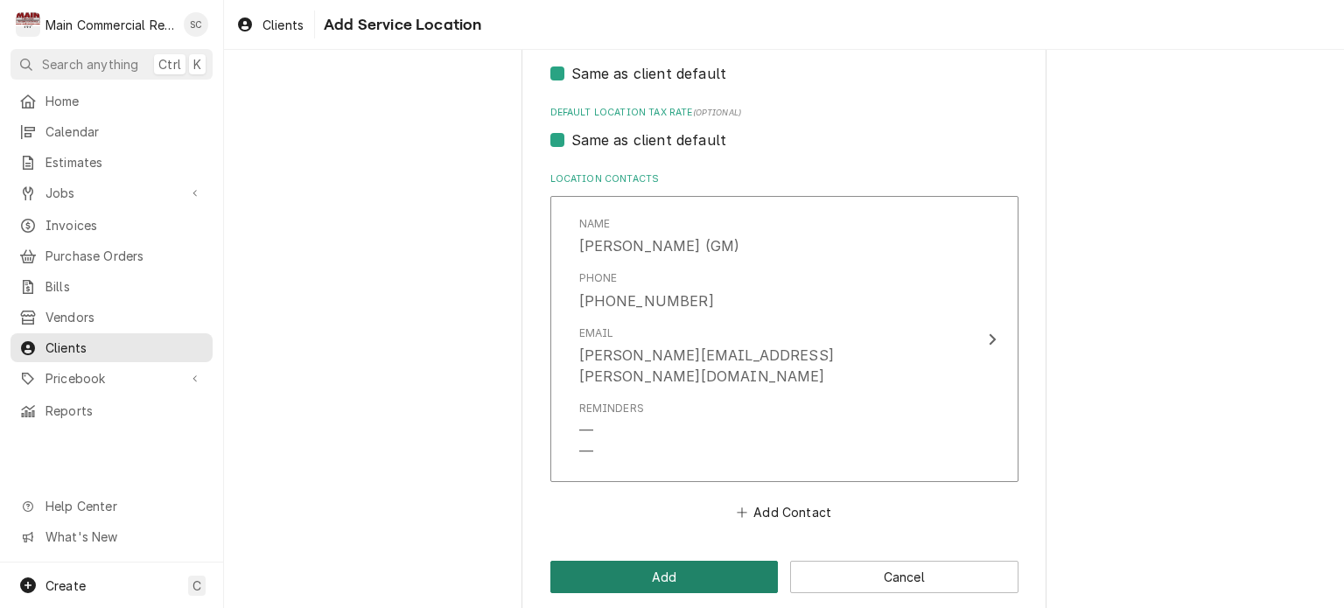
click at [718, 561] on button "Add" at bounding box center [664, 577] width 228 height 32
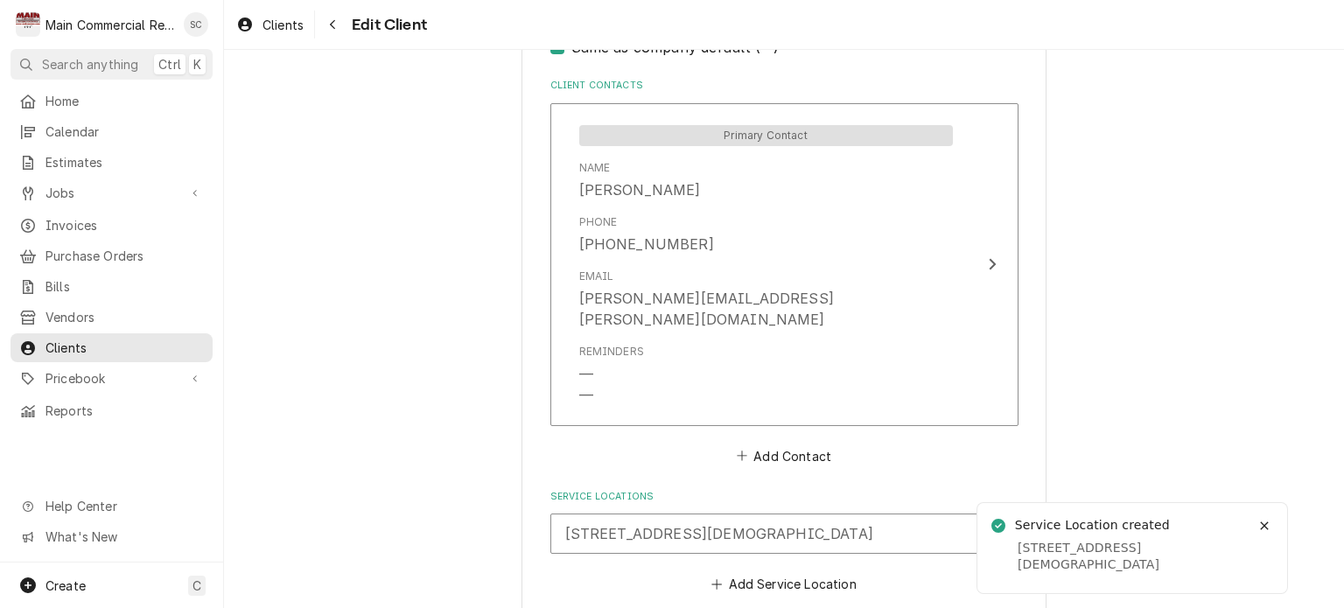
scroll to position [1296, 0]
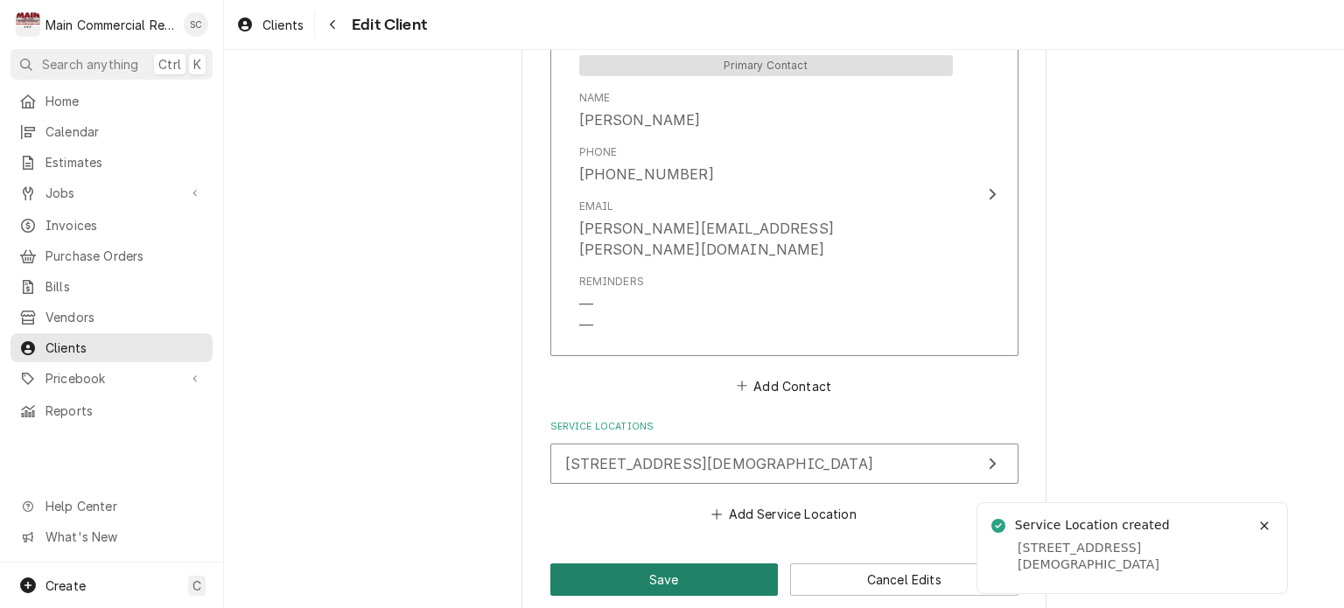
click at [703, 564] on button "Save" at bounding box center [664, 580] width 228 height 32
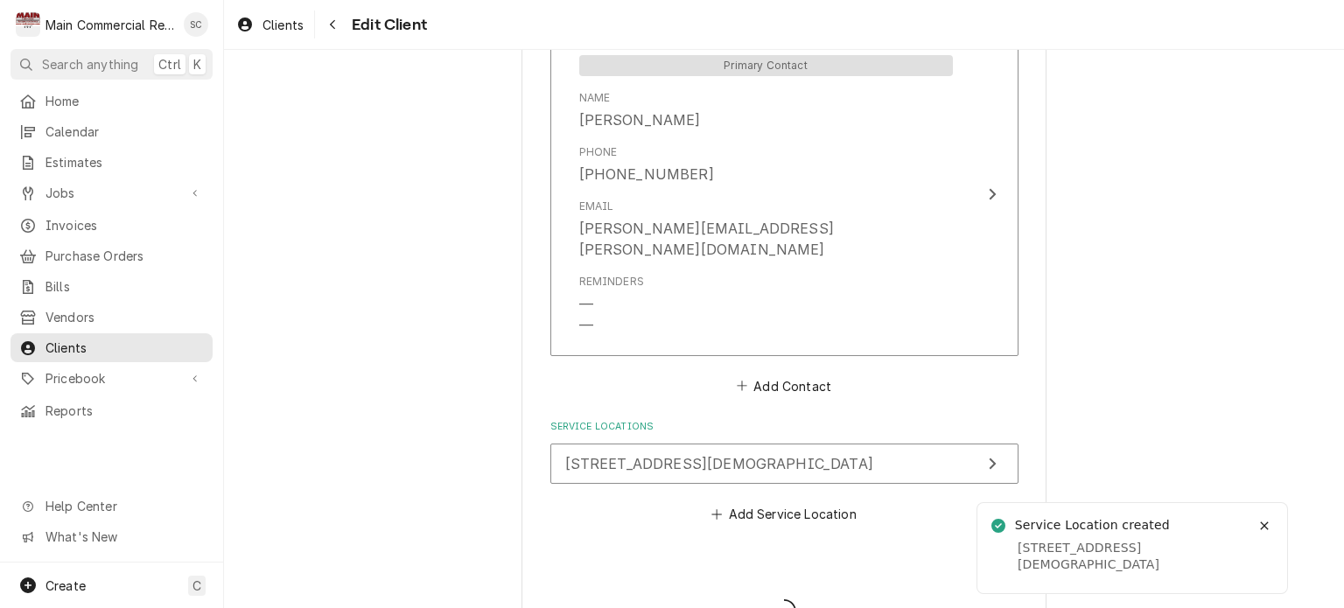
type textarea "x"
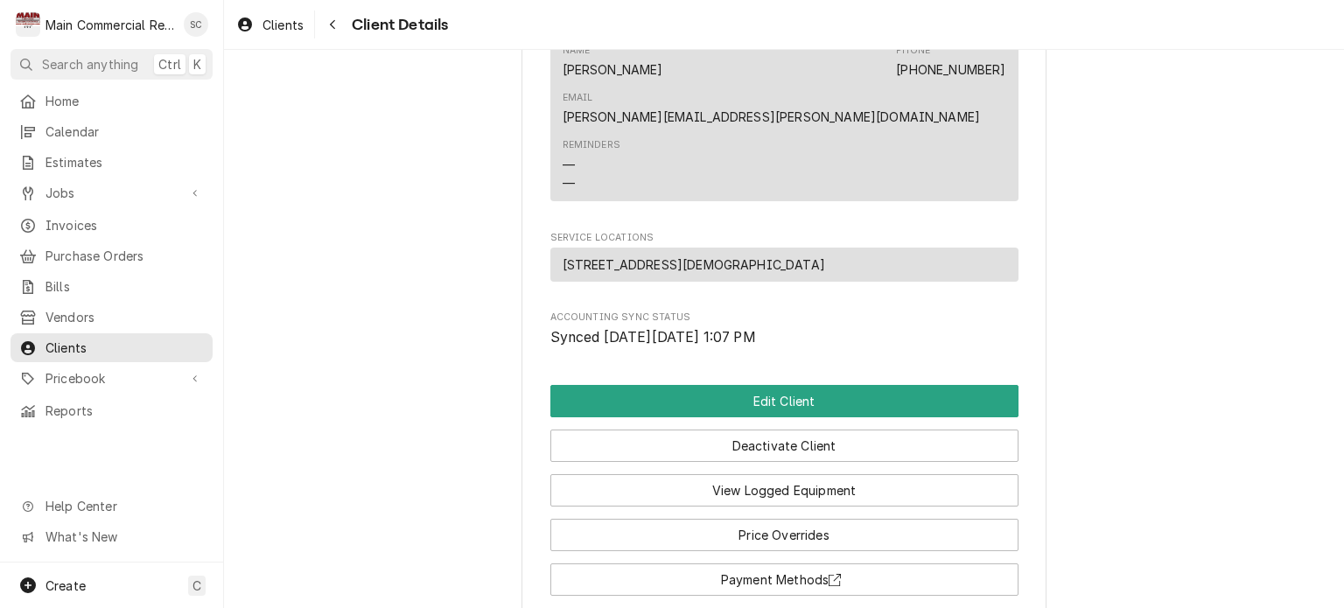
scroll to position [777, 0]
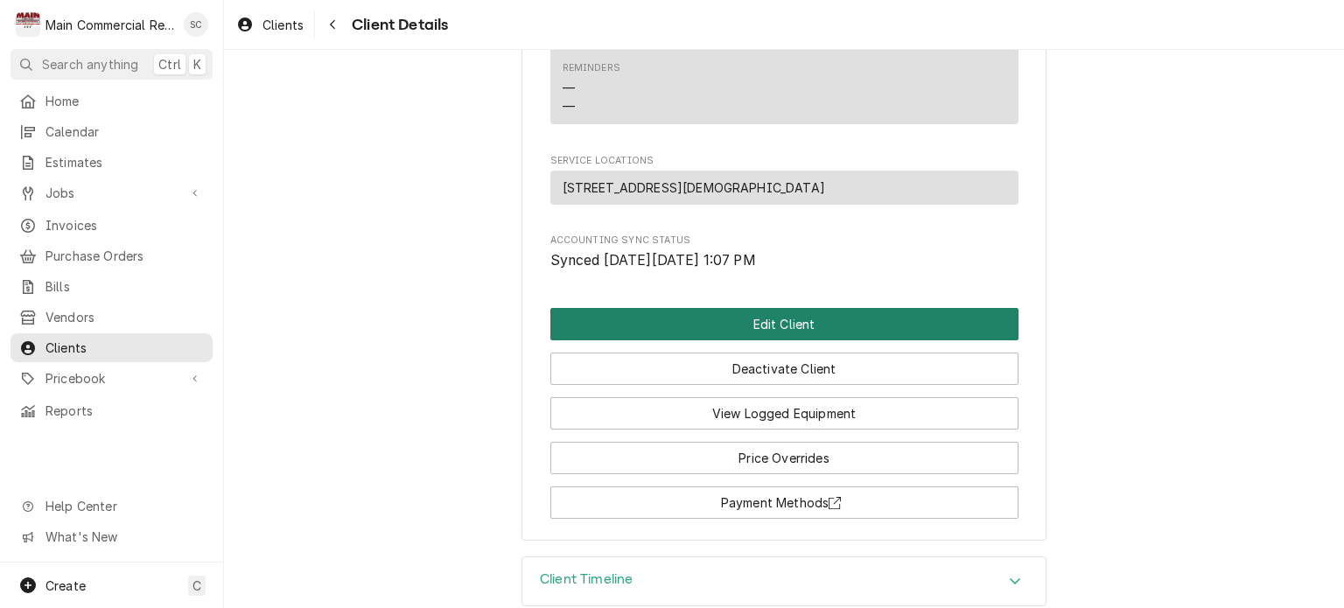
click at [817, 308] on button "Edit Client" at bounding box center [784, 324] width 468 height 32
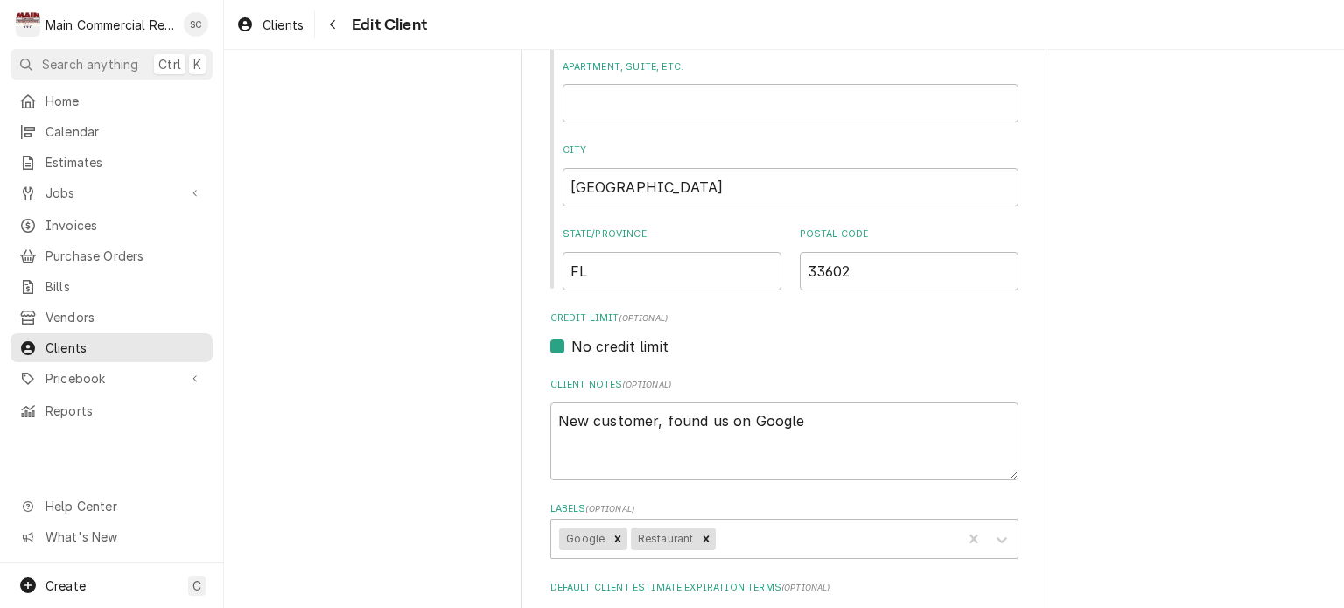
scroll to position [700, 0]
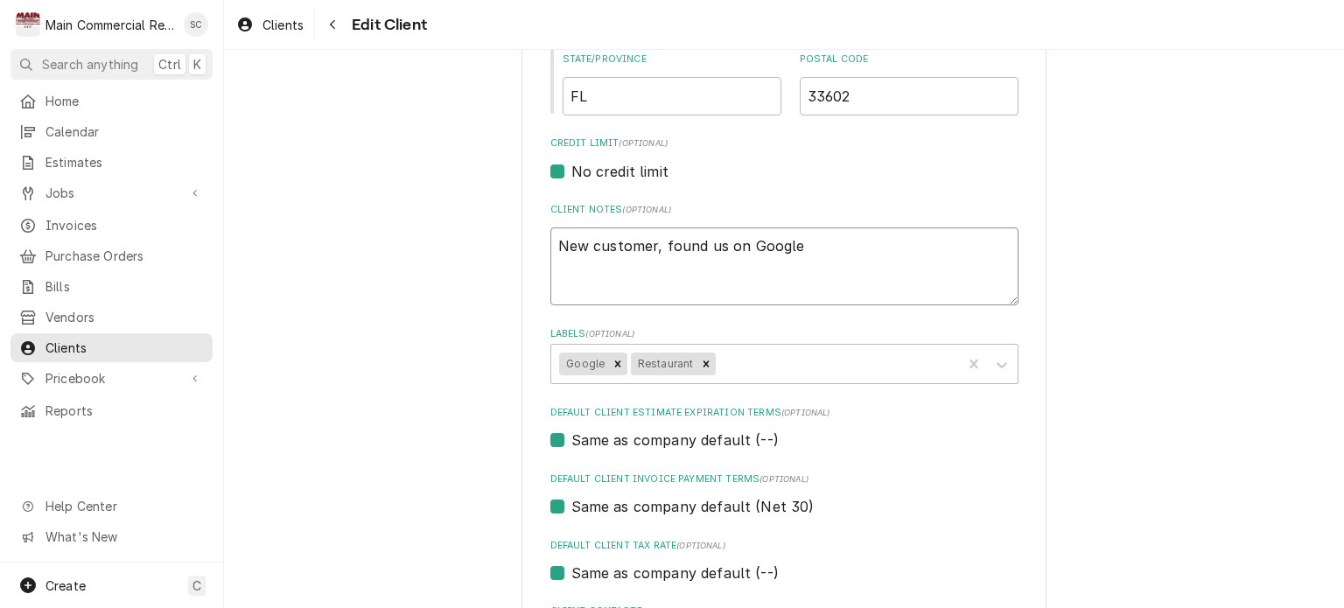
click at [819, 236] on textarea "New customer, found us on Google" at bounding box center [784, 267] width 468 height 79
type textarea "x"
type textarea "New customer, found us on Google"
type textarea "x"
type textarea "New customer, found us on Google H"
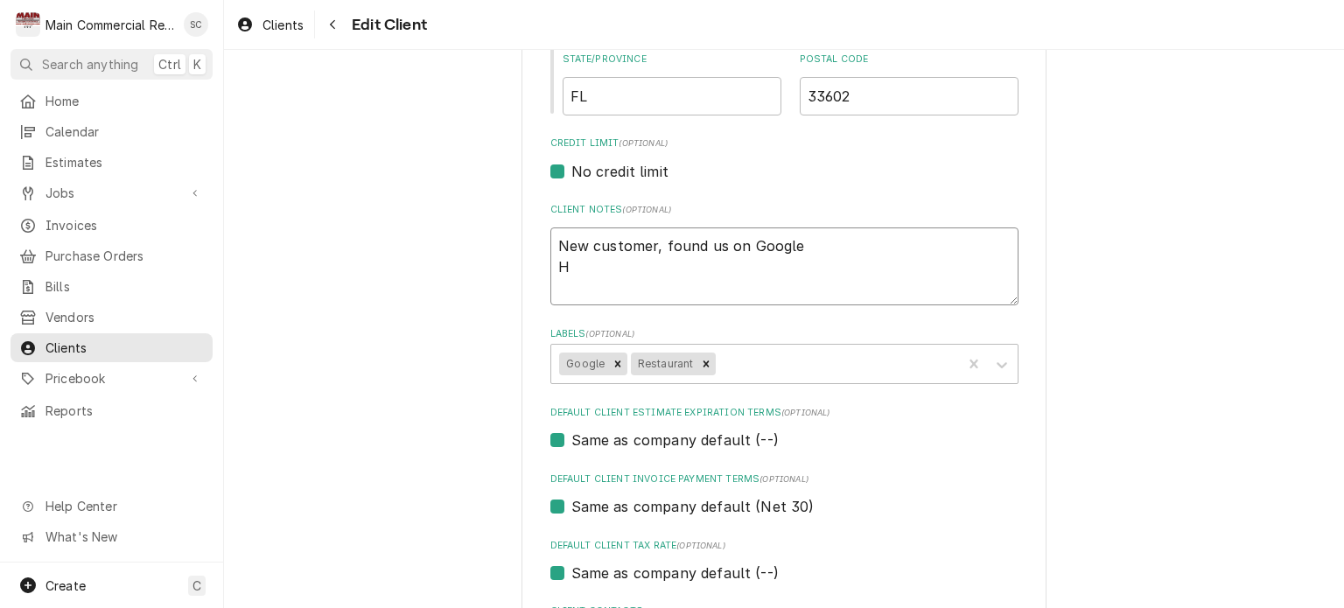
type textarea "x"
type textarea "New customer, found us on Google Hr"
type textarea "x"
type textarea "New customer, found us on Google Hrs"
type textarea "x"
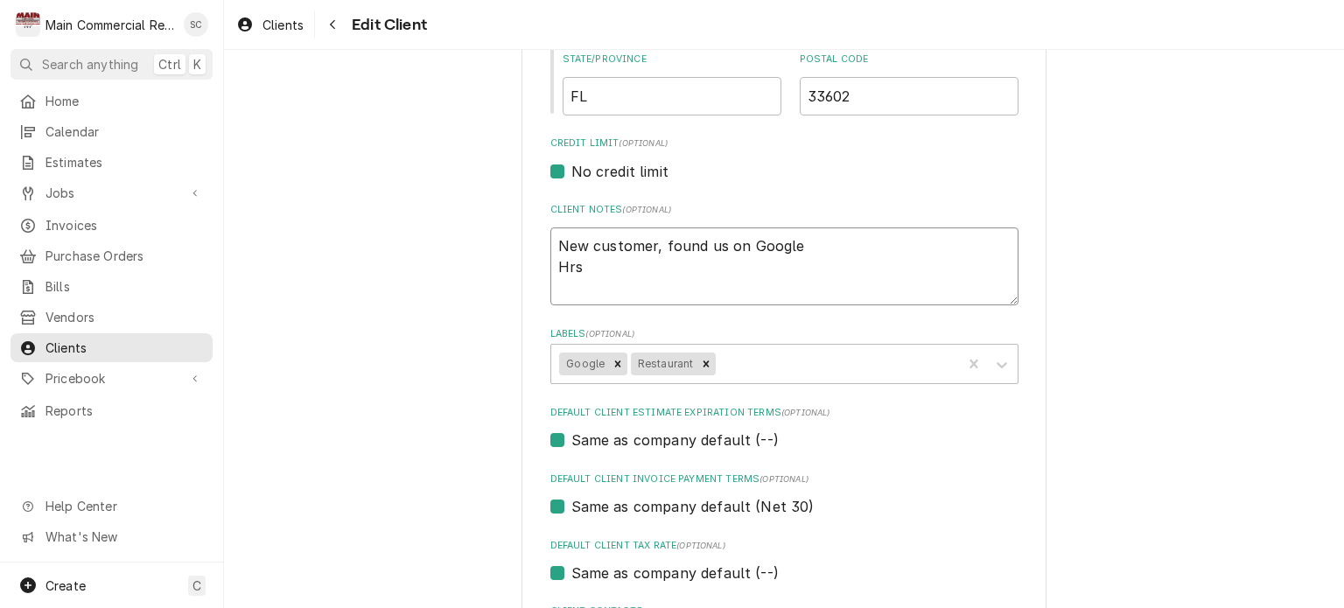
type textarea "New customer, found us on Google Hrs"
type textarea "x"
type textarea "New customer, found us on Google Hrs o"
type textarea "x"
type textarea "New customer, found us on Google Hrs of"
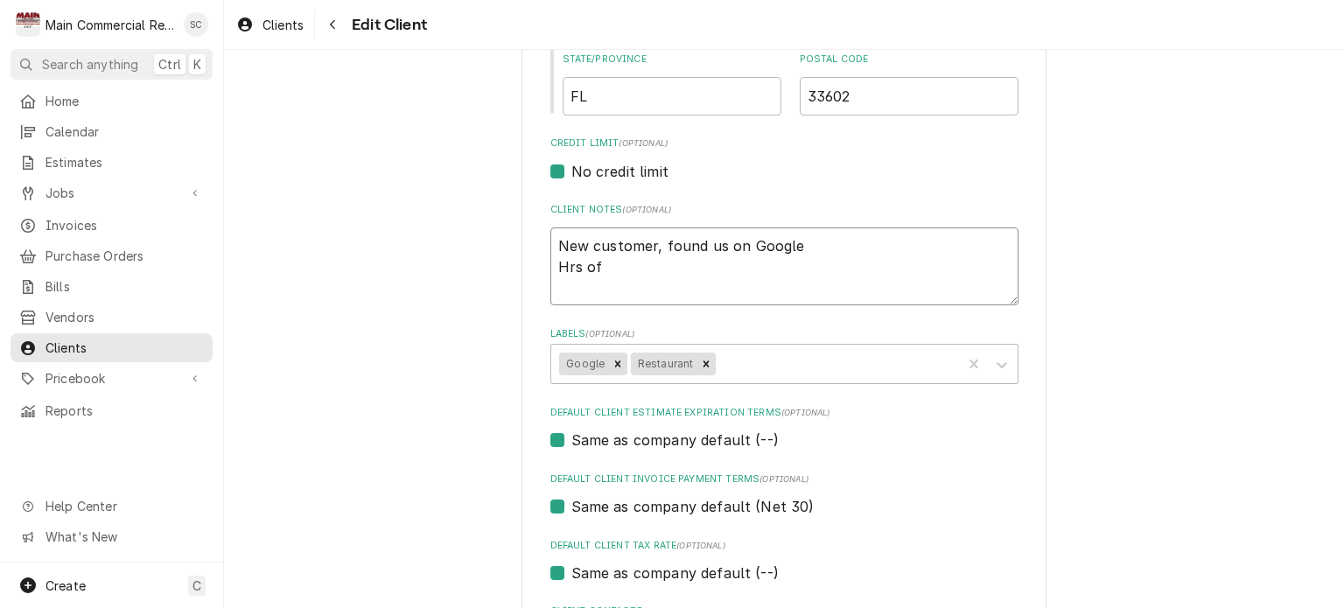
type textarea "x"
type textarea "New customer, found us on Google Hrs of"
type textarea "x"
type textarea "New customer, found us on Google Hrs of O"
type textarea "x"
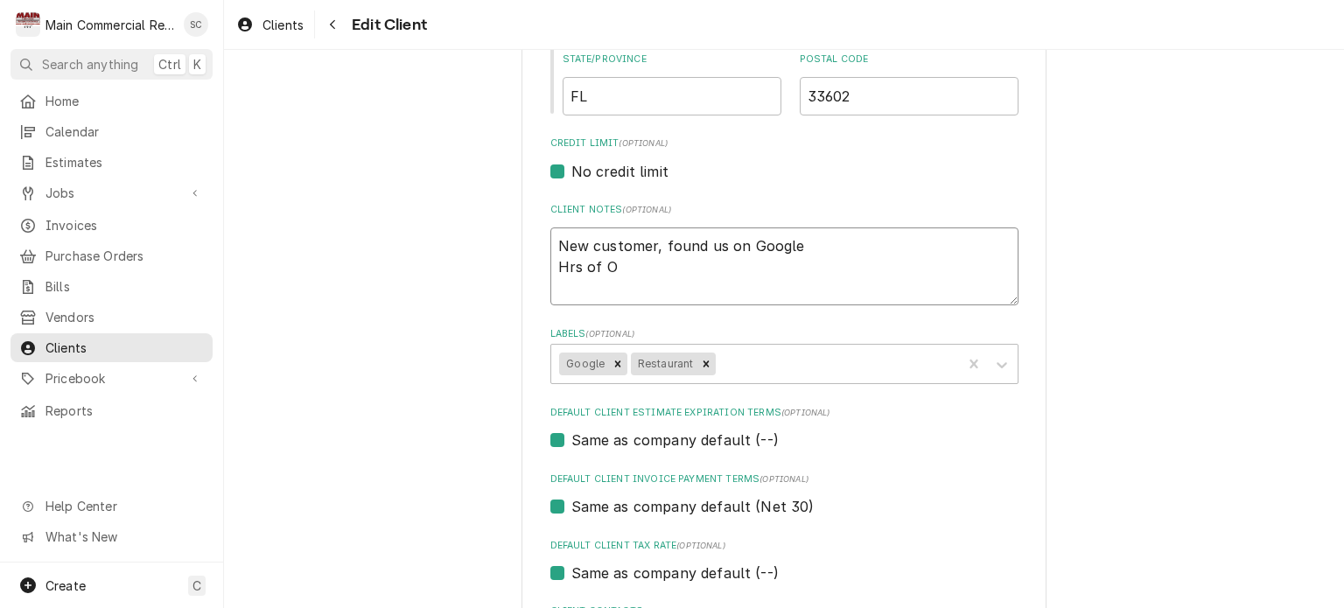
type textarea "New customer, found us on Google Hrs of Op"
type textarea "x"
type textarea "New customer, found us on Google Hrs of Op"
type textarea "x"
type textarea "New customer, found us on Google Hrs of Op 9"
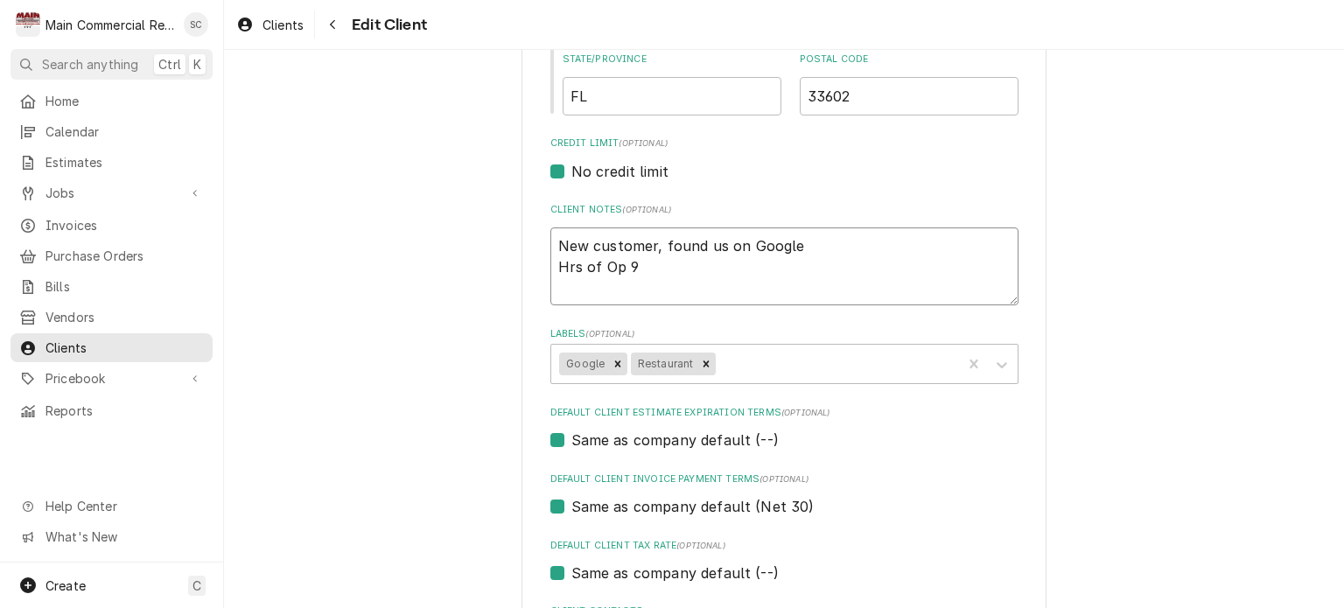
type textarea "x"
type textarea "New customer, found us on Google Hrs of Op 9-"
type textarea "x"
type textarea "New customer, found us on Google Hrs of Op 9-9"
type textarea "x"
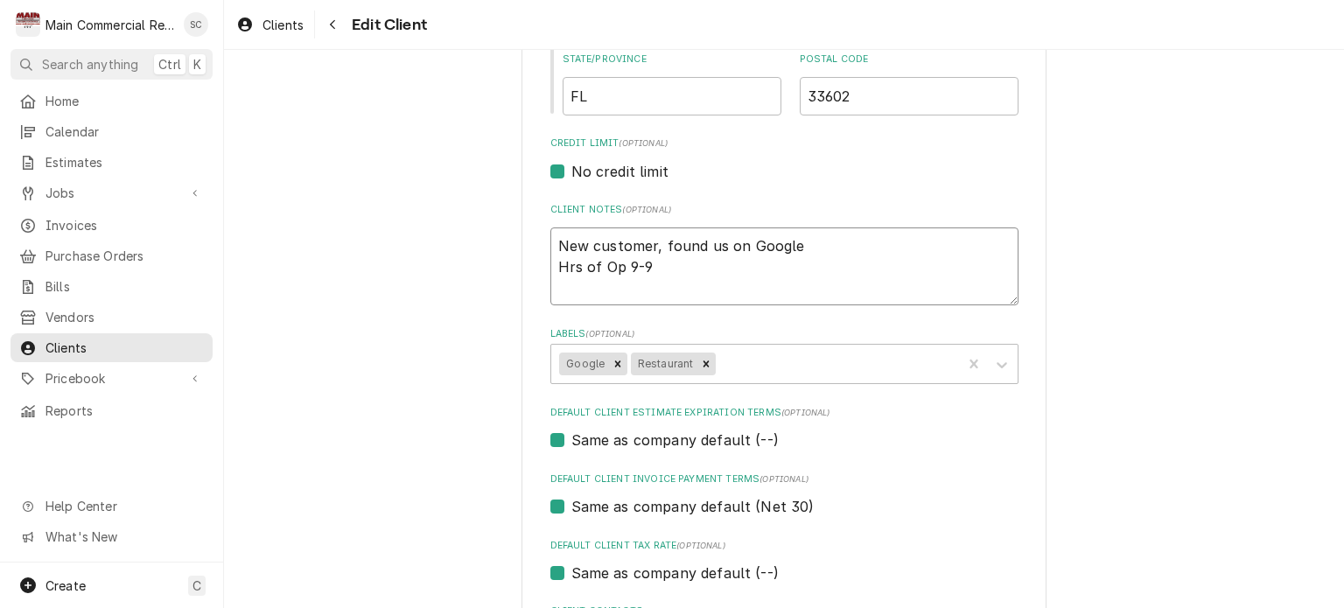
type textarea "New customer, found us on Google Hrs of Op 9-9,"
type textarea "x"
type textarea "New customer, found us on Google Hrs of Op 9-9,"
type textarea "x"
type textarea "New customer, found us on Google Hrs of Op 9-9, s"
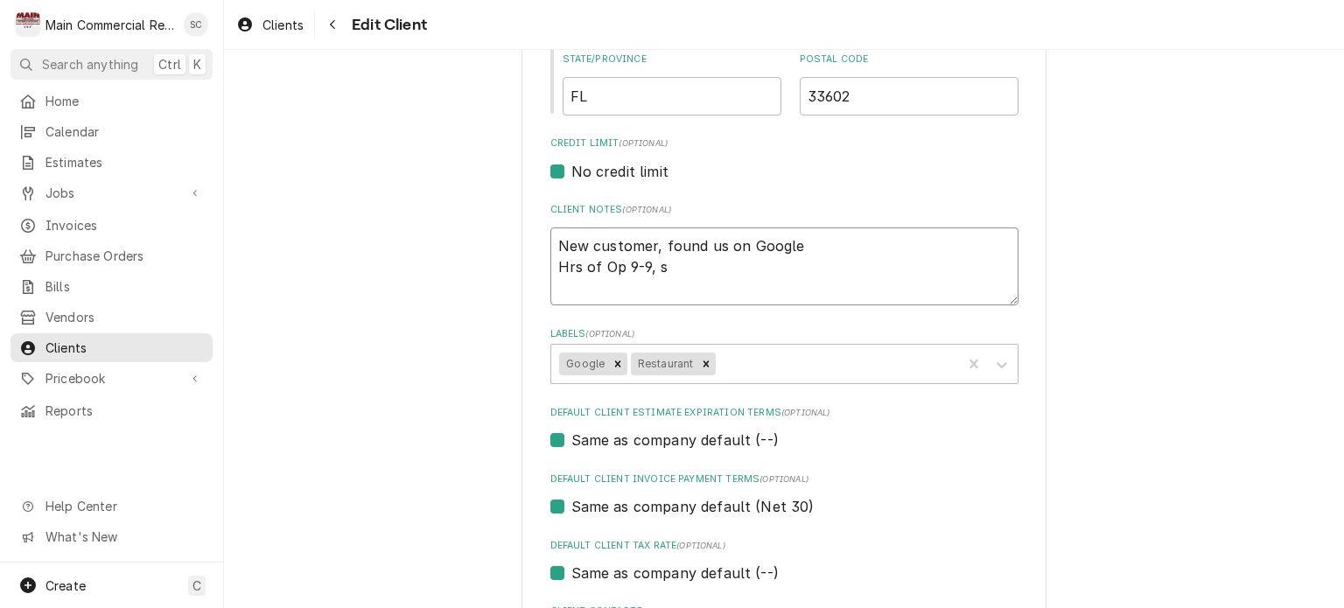
type textarea "x"
type textarea "New customer, found us on Google Hrs of Op 9-9, so"
type textarea "x"
type textarea "New customer, found us on Google Hrs of Op 9-9, som"
type textarea "x"
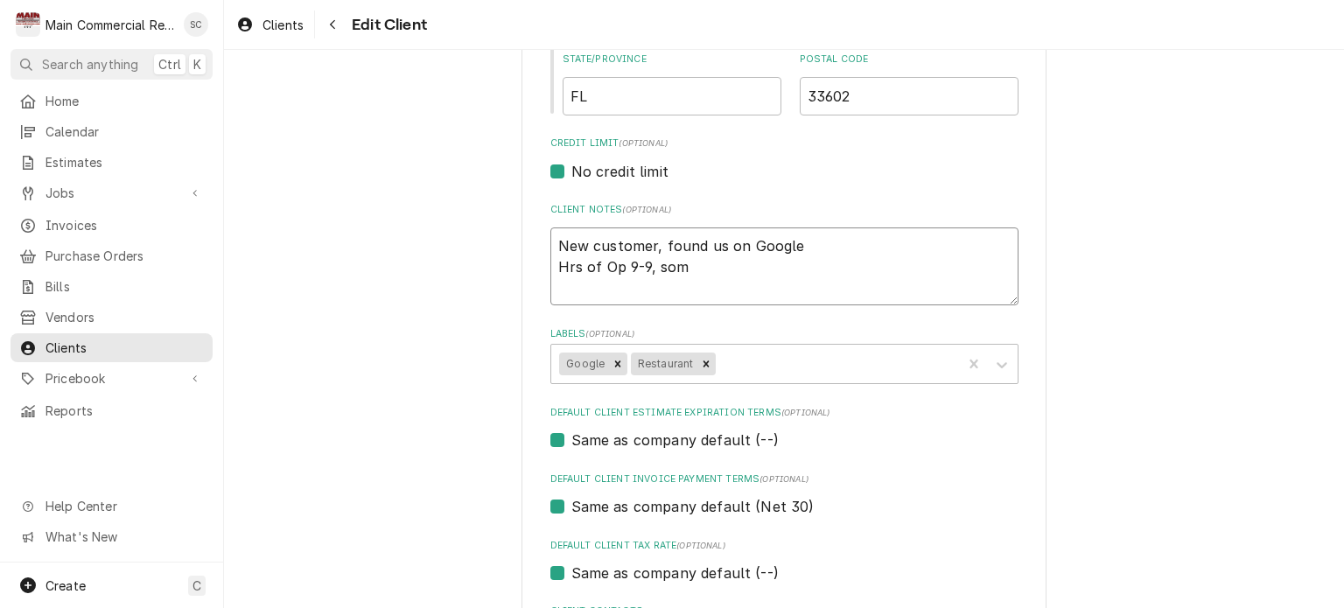
type textarea "New customer, found us on Google Hrs of Op 9-9, some"
type textarea "x"
type textarea "New customer, found us on Google Hrs of Op 9-9, someo"
type textarea "x"
type textarea "New customer, found us on Google Hrs of Op 9-9, someon"
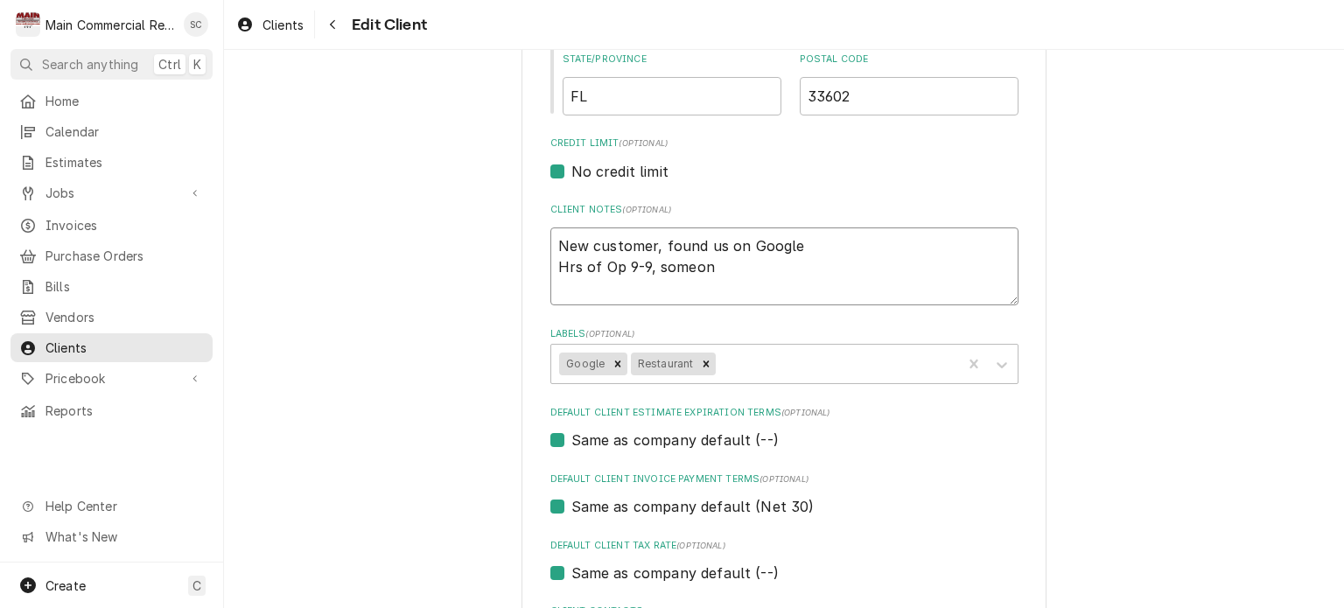
type textarea "x"
type textarea "New customer, found us on Google Hrs of Op 9-9, someone"
type textarea "x"
type textarea "New customer, found us on Google Hrs of Op 9-9, someone"
type textarea "x"
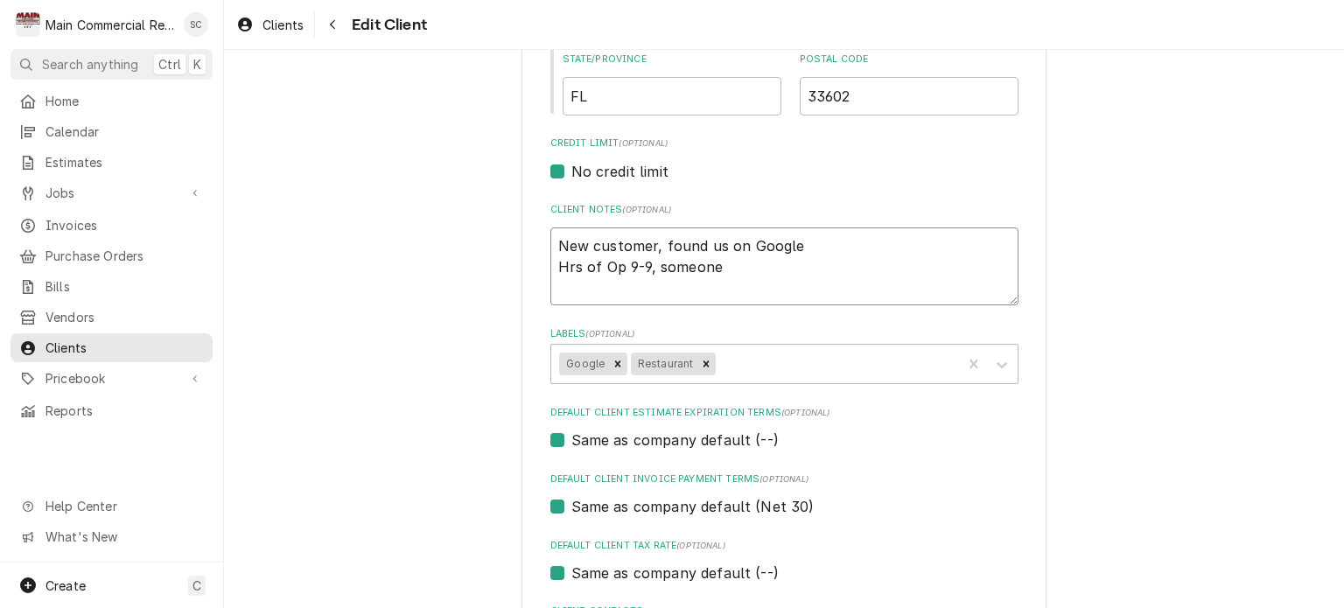
type textarea "New customer, found us on Google Hrs of Op 9-9, someone u"
type textarea "x"
type textarea "New customer, found us on Google Hrs of Op 9-9, someone us"
type textarea "x"
type textarea "New customer, found us on Google Hrs of Op 9-9, someone usu"
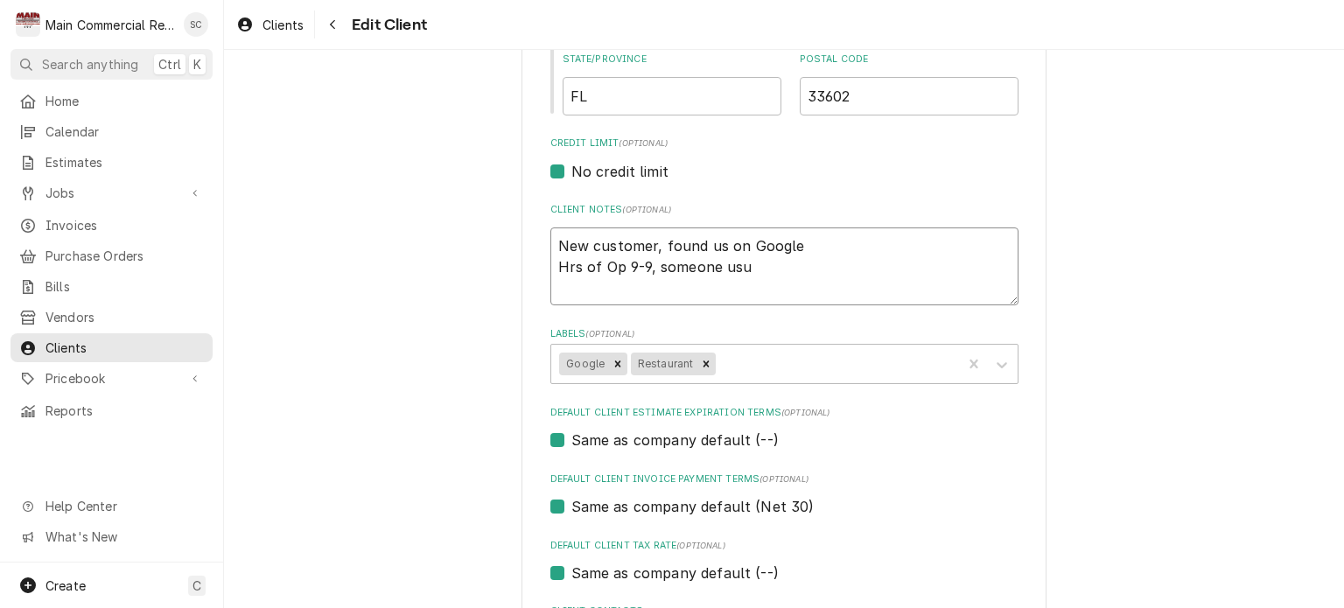
type textarea "x"
type textarea "New customer, found us on Google Hrs of Op 9-9, someone usua"
type textarea "x"
type textarea "New customer, found us on Google Hrs of Op 9-9, someone usual"
type textarea "x"
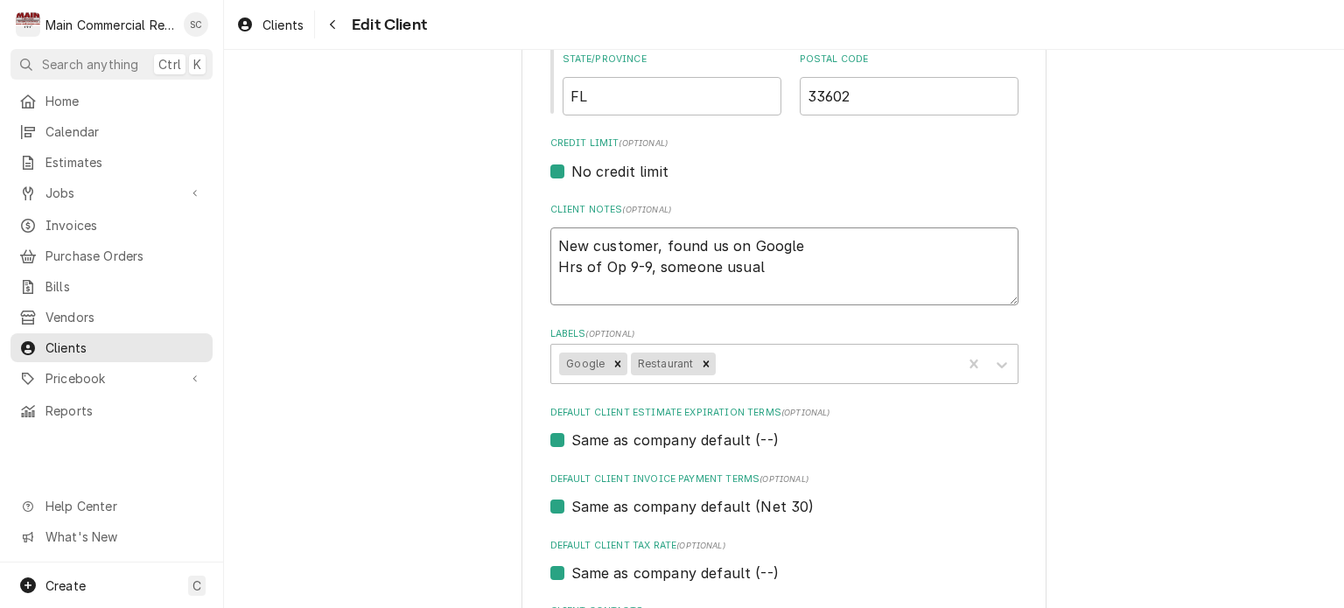
type textarea "New customer, found us on Google Hrs of Op 9-9, someone usuall"
type textarea "x"
type textarea "New customer, found us on Google Hrs of Op 9-9, someone usually"
type textarea "x"
type textarea "New customer, found us on Google Hrs of Op 9-9, someone usually"
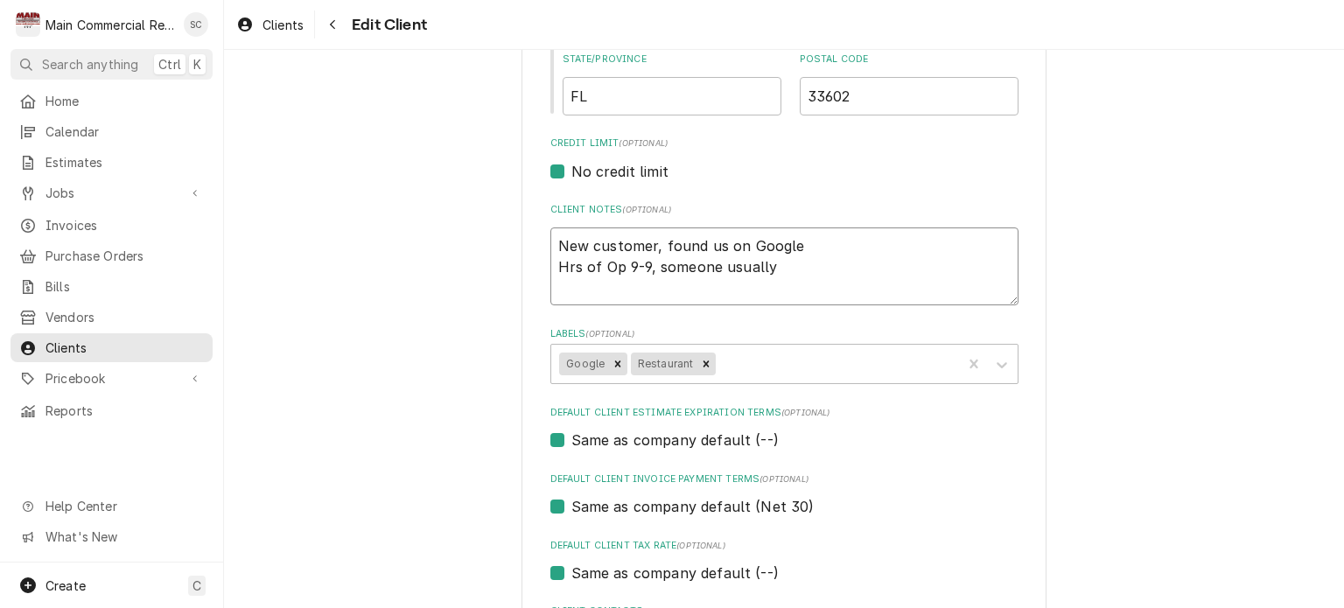
type textarea "x"
type textarea "New customer, found us on Google Hrs of Op 9-9, someone usually t"
type textarea "x"
type textarea "New customer, found us on Google Hrs of Op 9-9, someone usually th"
type textarea "x"
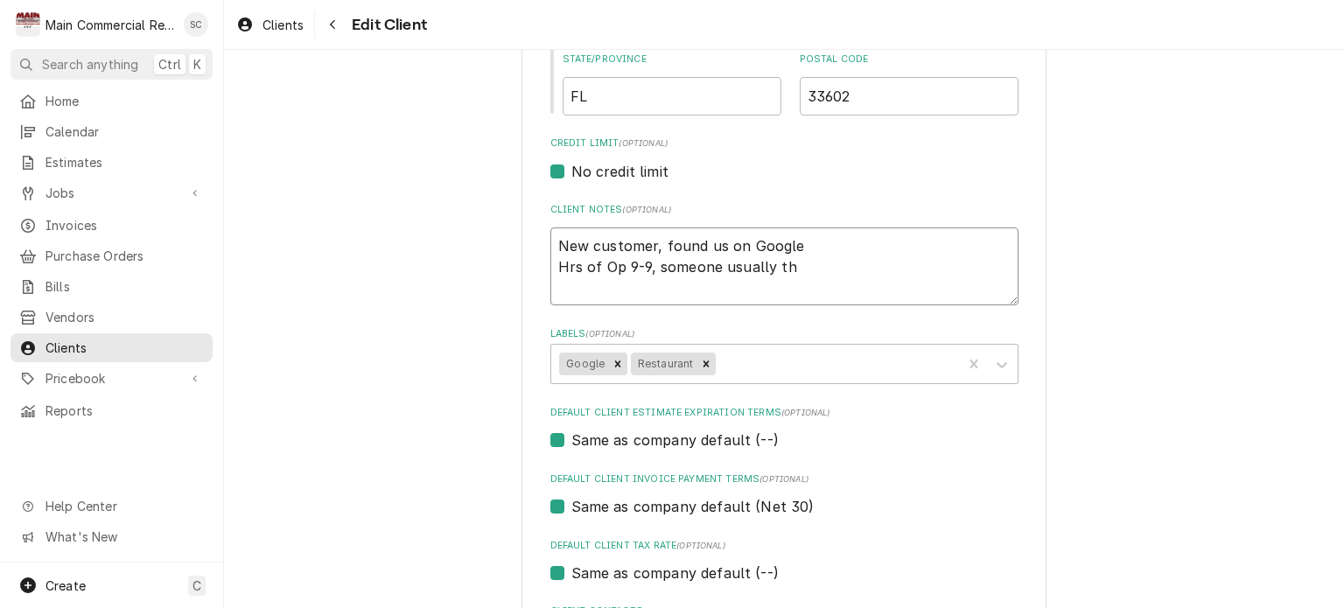
type textarea "New customer, found us on Google Hrs of Op 9-9, someone usually the"
type textarea "x"
type textarea "New customer, found us on Google Hrs of Op 9-9, someone usually ther"
type textarea "x"
type textarea "New customer, found us on Google Hrs of Op 9-9, someone usually ther"
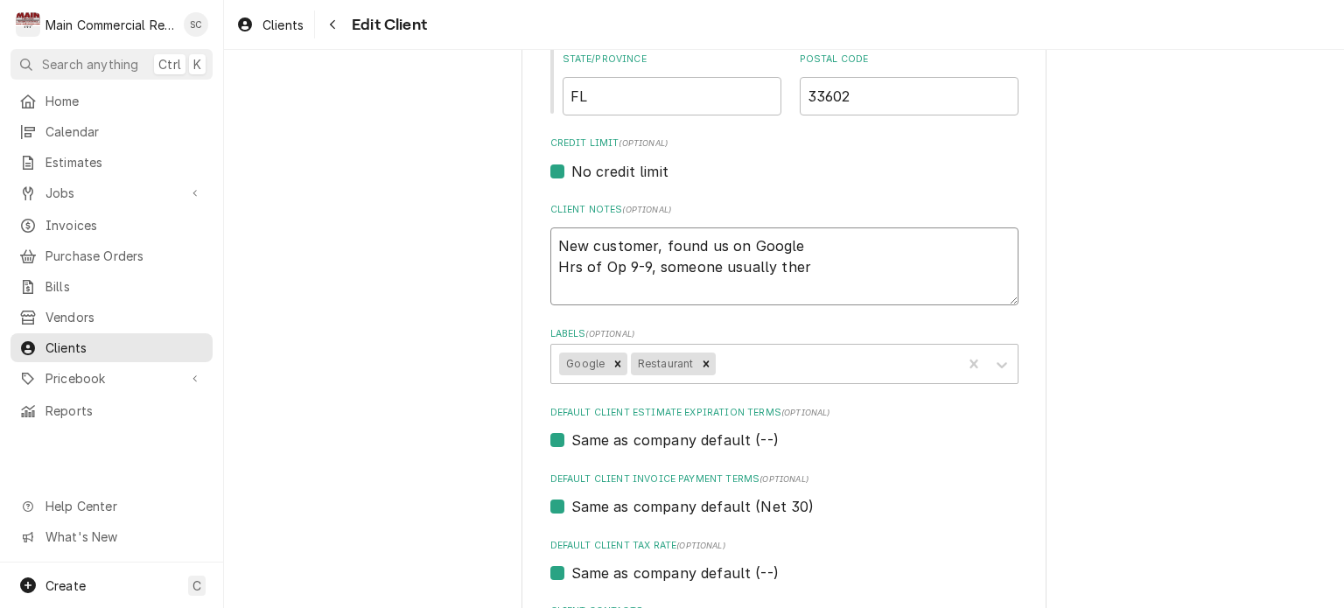
type textarea "x"
type textarea "New customer, found us on Google Hrs of Op 9-9, someone usually ther"
type textarea "x"
type textarea "New customer, found us on Google Hrs of Op 9-9, someone usually there"
type textarea "x"
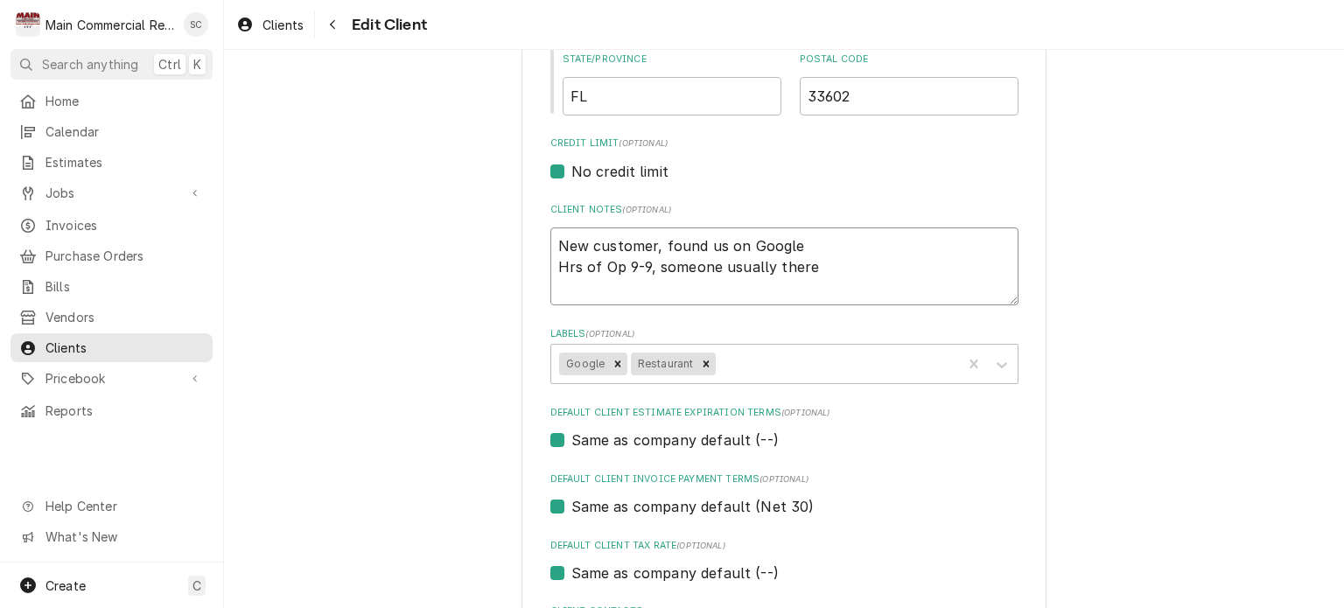
type textarea "New customer, found us on Google Hrs of Op 9-9, someone usually there"
type textarea "x"
type textarea "New customer, found us on Google Hrs of Op 9-9, someone usually there a"
type textarea "x"
type textarea "New customer, found us on Google Hrs of Op 9-9, someone usually there at"
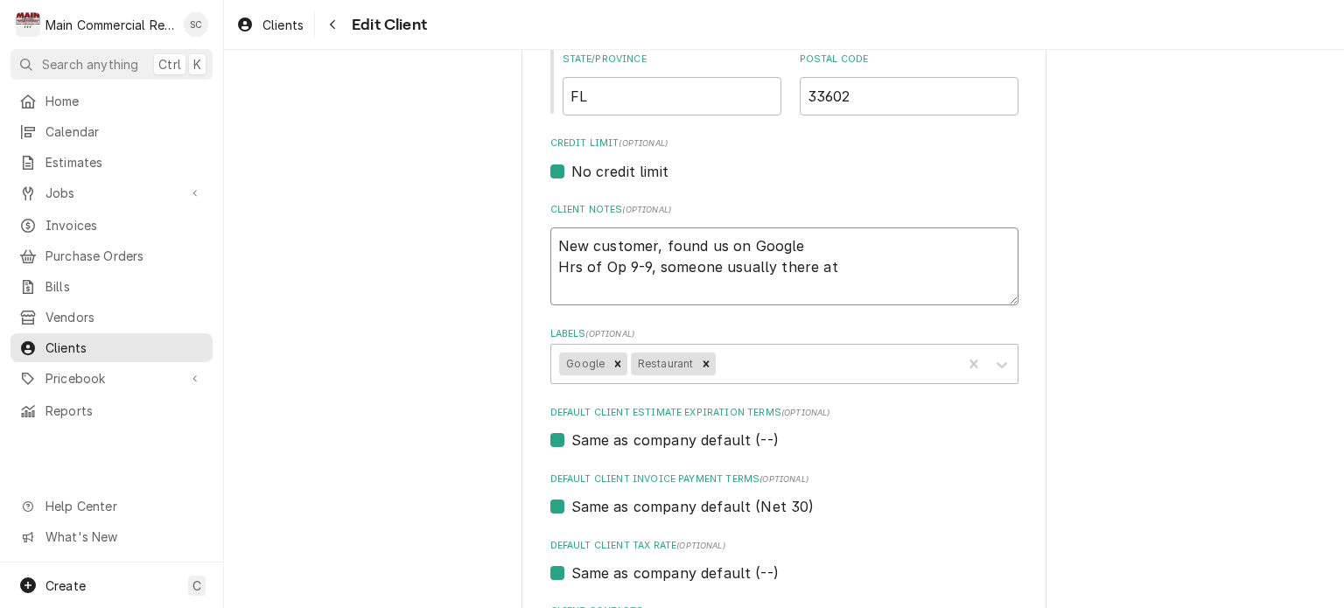
type textarea "x"
type textarea "New customer, found us on Google Hrs of Op 9-9, someone usually there at"
type textarea "x"
type textarea "New customer, found us on Google Hrs of Op 9-9, someone usually there at 6"
type textarea "x"
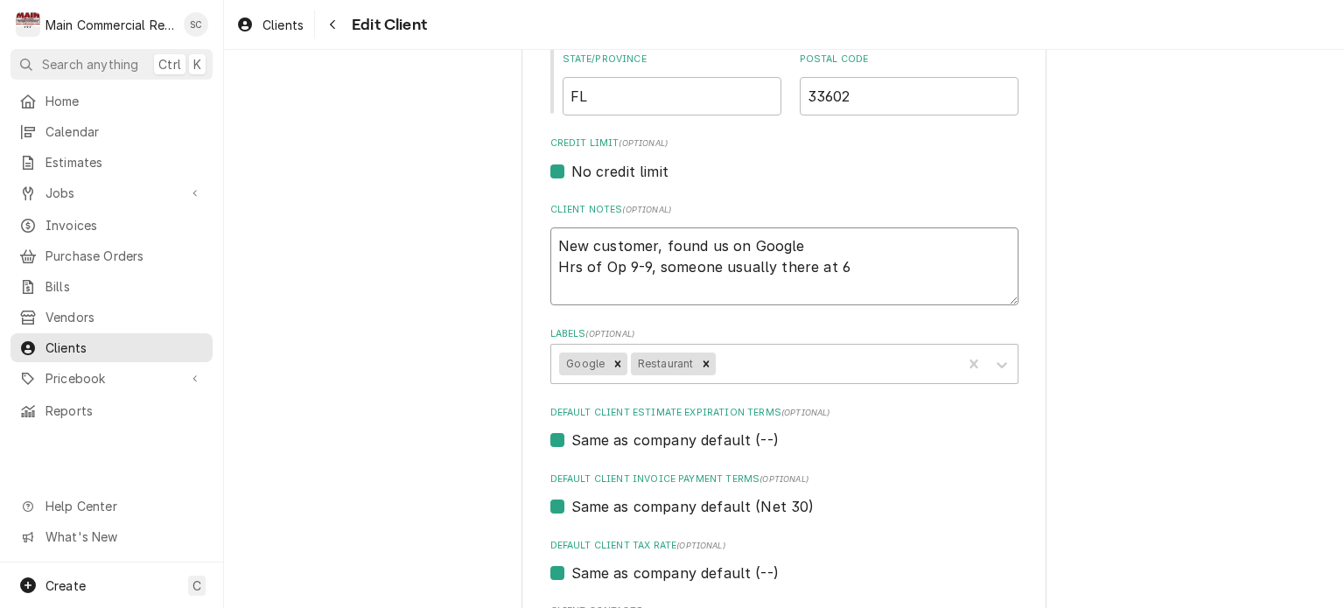
type textarea "New customer, found us on Google Hrs of Op 9-9, someone usually there at 6a"
type textarea "x"
type textarea "New customer, found us on Google Hrs of Op 9-9, someone usually there at 6am"
type textarea "x"
type textarea "New customer, found us on Google Hrs of Op 9-9, someone usually there at 6am"
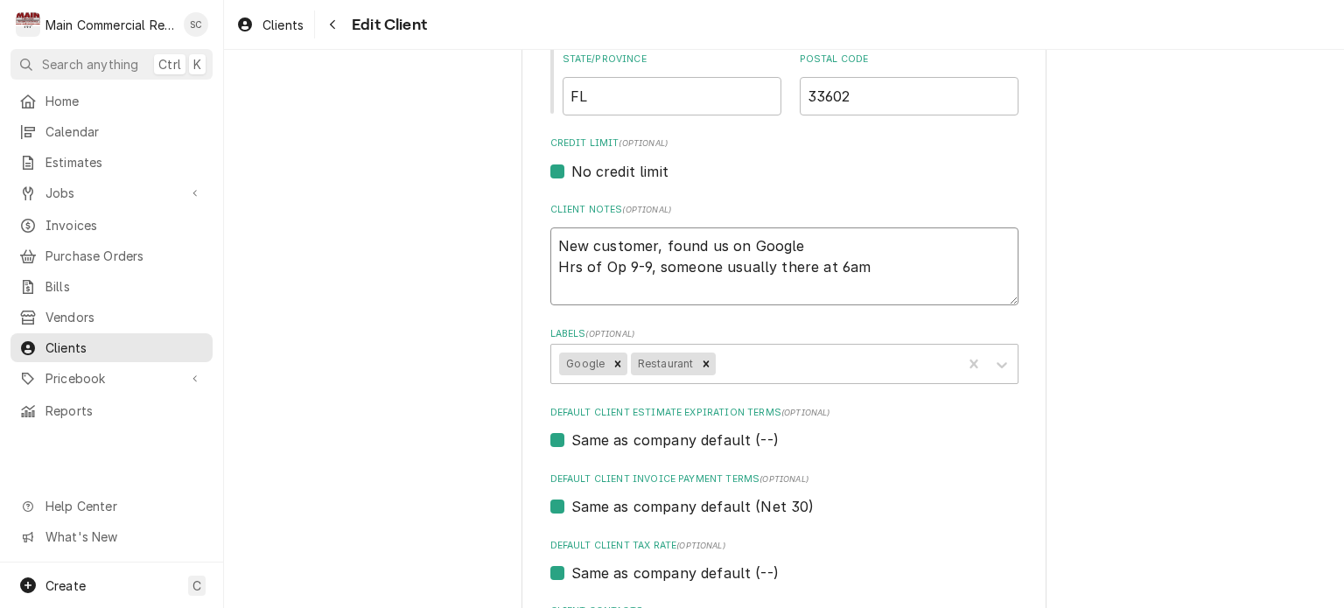
type textarea "x"
type textarea "New customer, found us on Google Hrs of Op 9-9, someone usually there at 6am t"
type textarea "x"
type textarea "New customer, found us on Google Hrs of Op 9-9, someone usually there at 6am th"
type textarea "x"
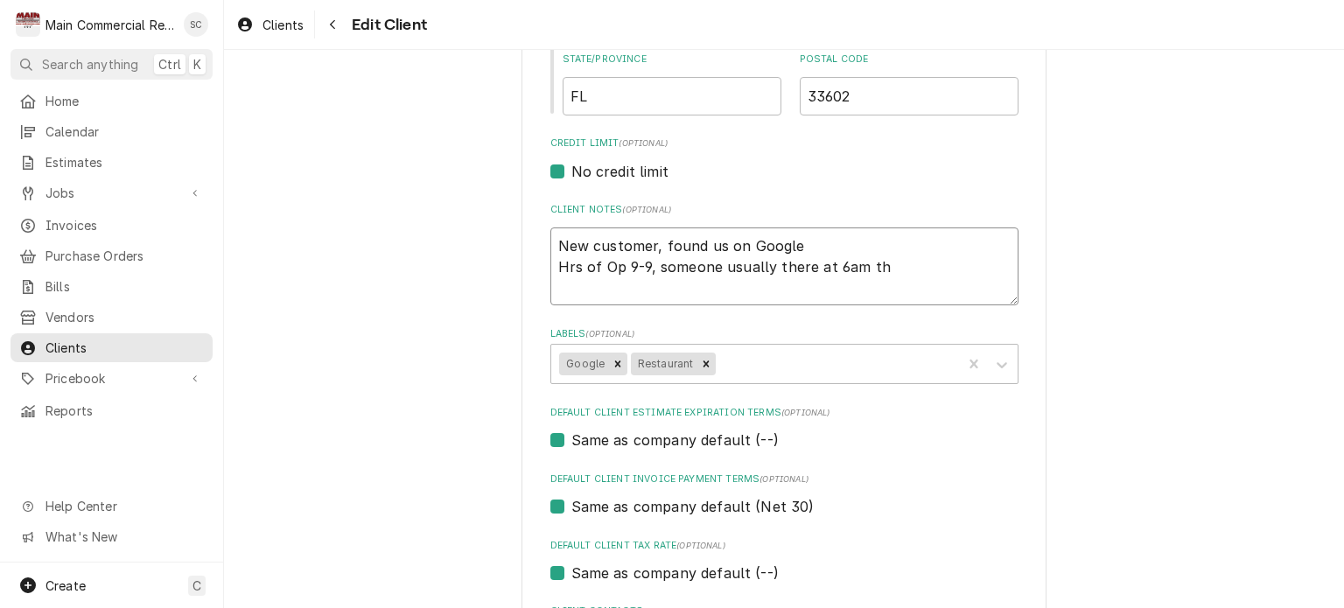
type textarea "New customer, found us on Google Hrs of Op 9-9, someone usually there at 6am tho"
type textarea "x"
type textarea "New customer, found us on Google Hrs of Op 9-9, someone usually there at 6am th…"
type textarea "x"
type textarea "New customer, found us on Google Hrs of Op 9-9, someone usually there at 6am th…"
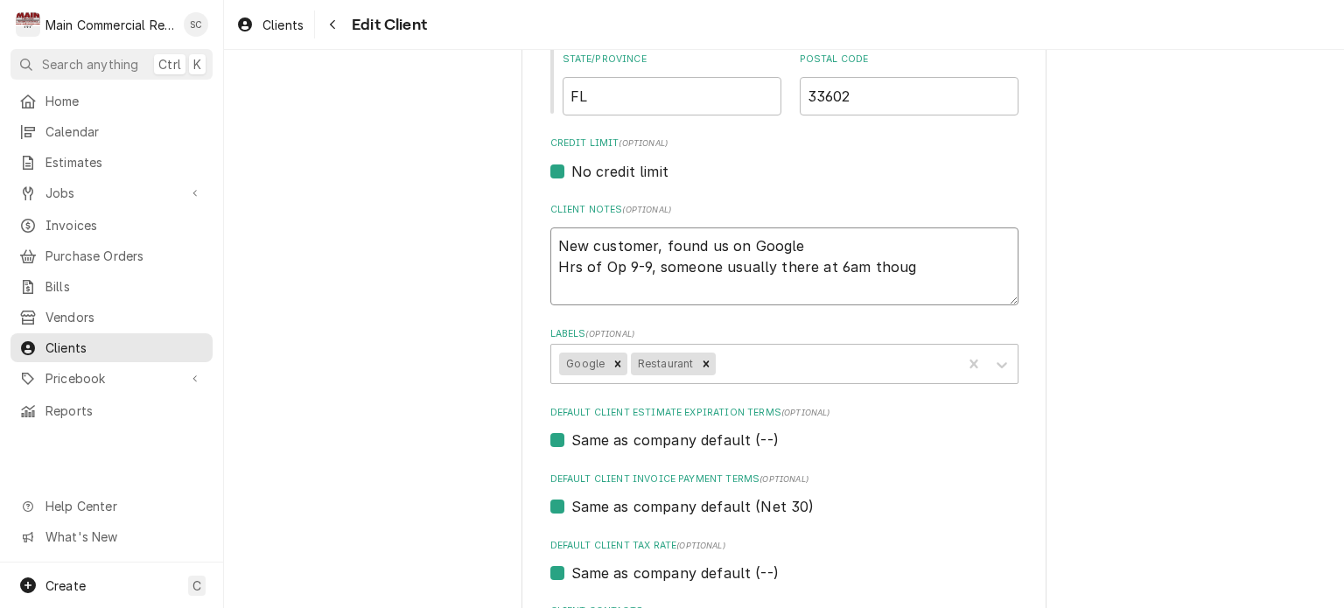
type textarea "x"
type textarea "New customer, found us on Google Hrs of Op 9-9, someone usually there at 6am th…"
type textarea "x"
type textarea "New customer, found us on Google Hrs of Op 9-9, someone usually there at 6am th…"
type textarea "x"
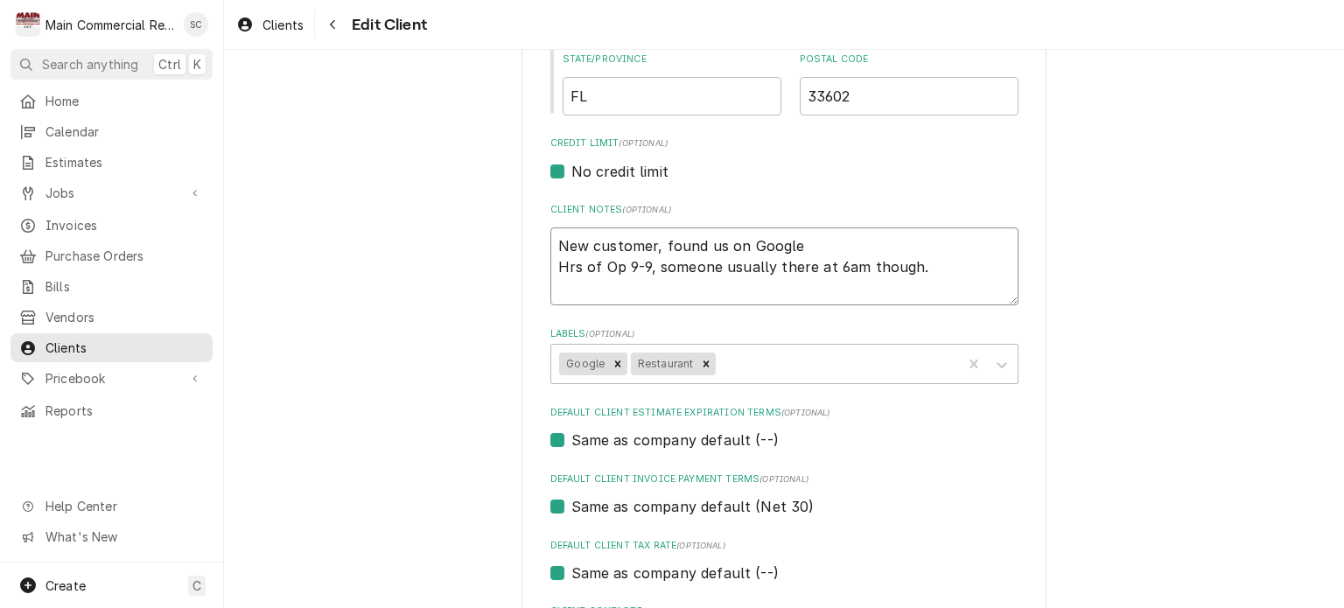
type textarea "New customer, found us on Google Hrs of Op 9-9, someone usually there at 6am th…"
type textarea "x"
type textarea "New customer, found us on Google Hrs of Op 9-9, someone usually there at 6am th…"
type textarea "x"
type textarea "New customer, found us on Google Hrs of Op 9-9, someone usually there at 6am th…"
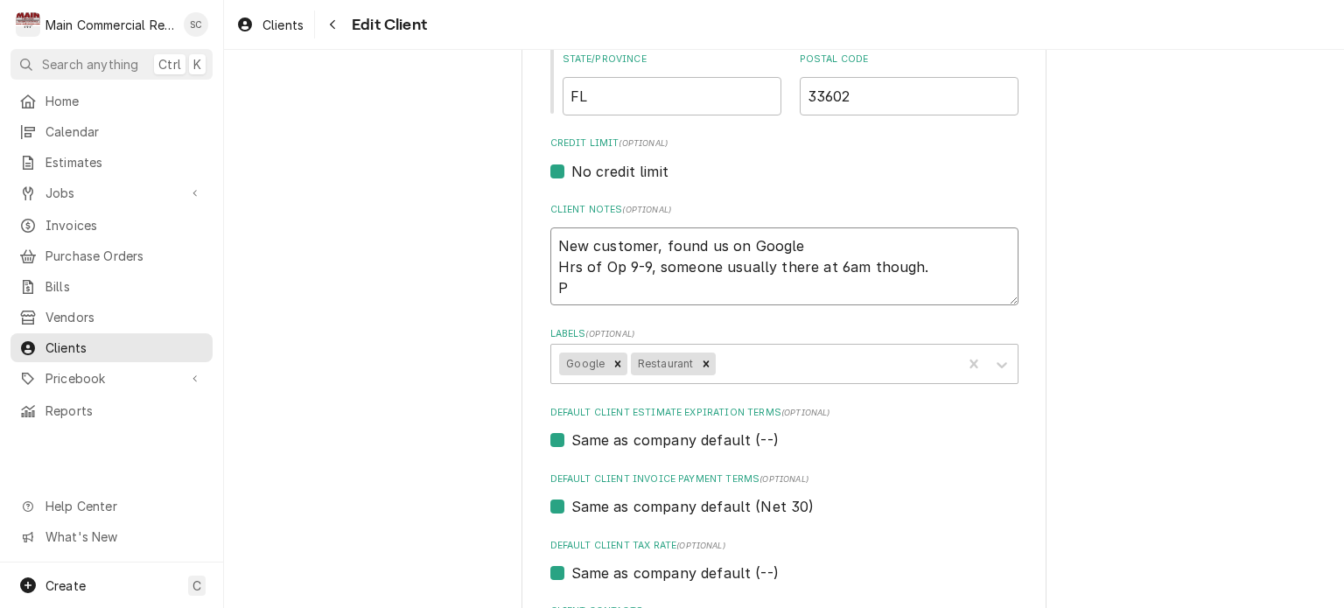
type textarea "x"
type textarea "New customer, found us on Google Hrs of Op 9-9, someone usually there at 6am th…"
type textarea "x"
type textarea "New customer, found us on Google Hrs of Op 9-9, someone usually there at 6am th…"
type textarea "x"
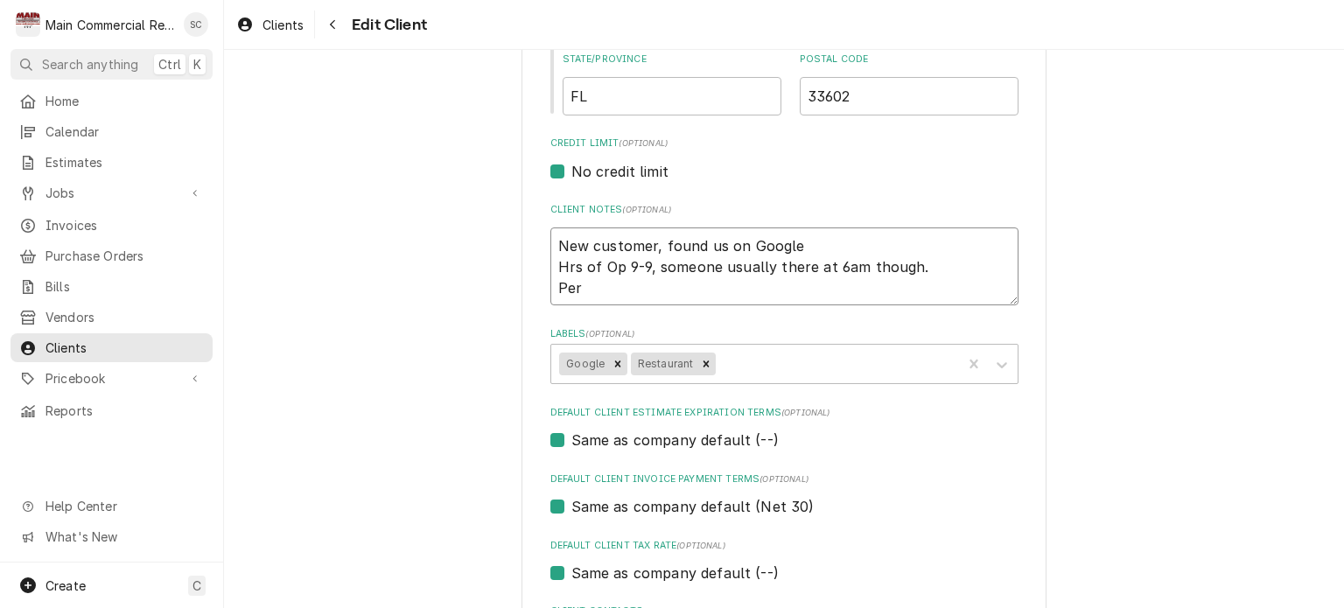
type textarea "New customer, found us on Google Hrs of Op 9-9, someone usually there at 6am th…"
type textarea "x"
type textarea "New customer, found us on Google Hrs of Op 9-9, someone usually there at 6am th…"
type textarea "x"
type textarea "New customer, found us on Google Hrs of Op 9-9, someone usually there at 6am th…"
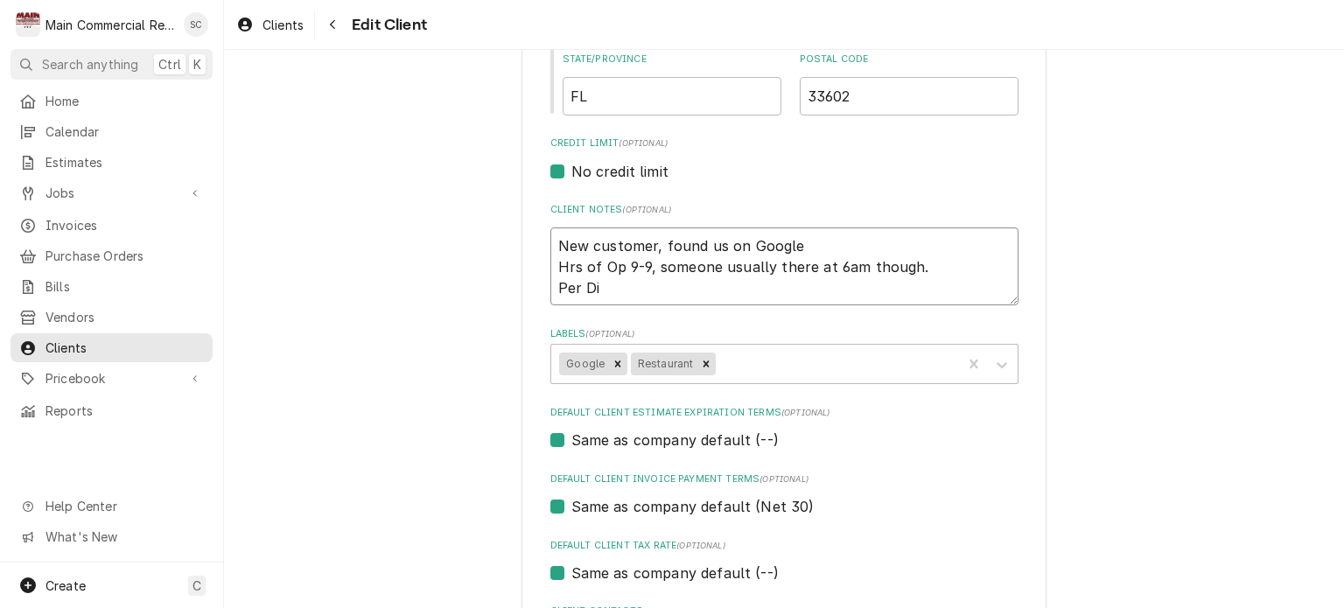
type textarea "x"
type textarea "New customer, found us on Google Hrs of Op 9-9, someone usually there at 6am th…"
type textarea "x"
type textarea "New customer, found us on Google Hrs of Op 9-9, someone usually there at 6am th…"
type textarea "x"
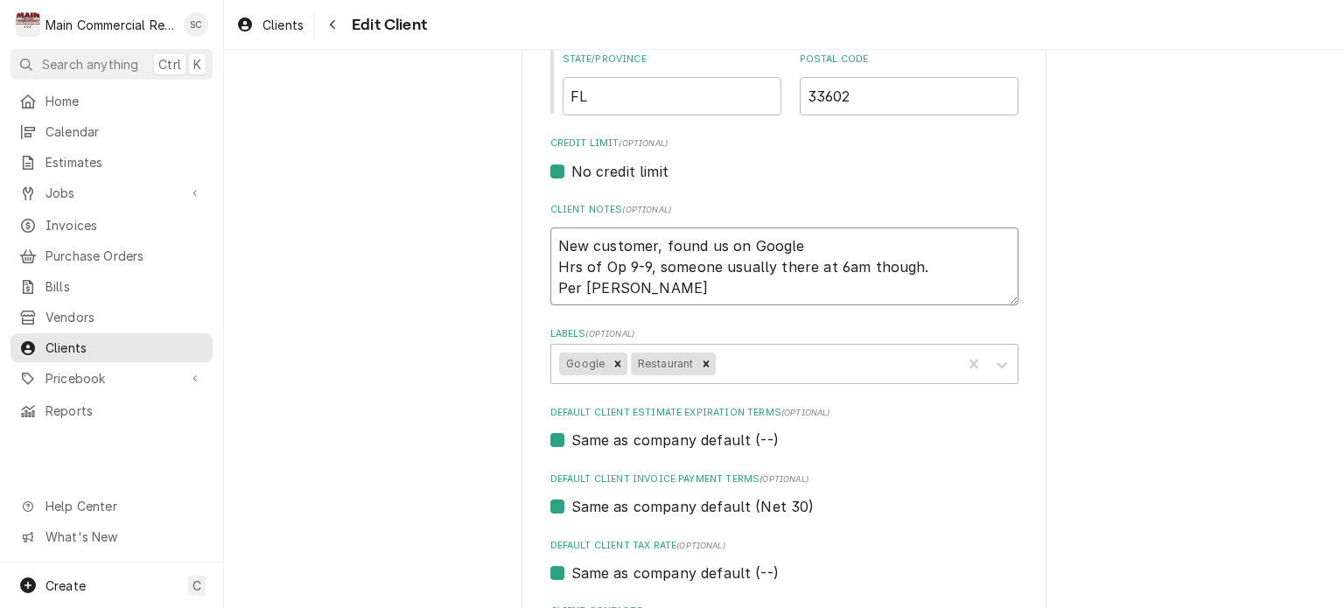
type textarea "New customer, found us on Google Hrs of Op 9-9, someone usually there at 6am th…"
type textarea "x"
type textarea "New customer, found us on Google Hrs of Op 9-9, someone usually there at 6am th…"
type textarea "x"
type textarea "New customer, found us on Google Hrs of Op 9-9, someone usually there at 6am th…"
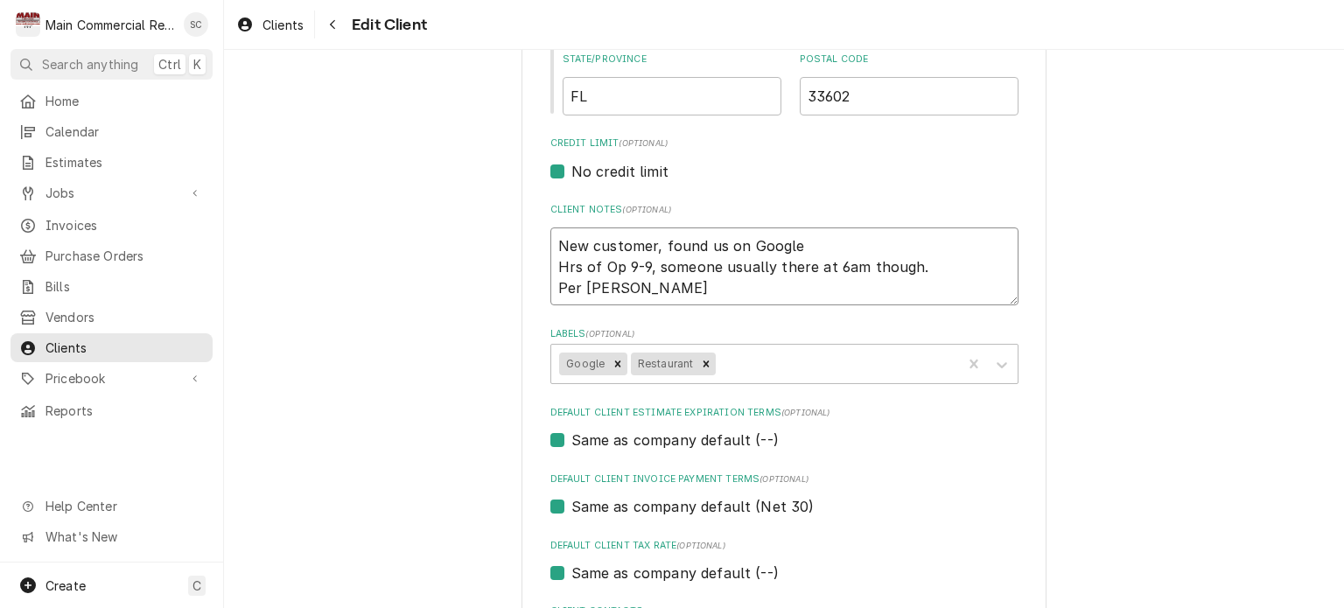
type textarea "x"
type textarea "New customer, found us on Google Hrs of Op 9-9, someone usually there at 6am th…"
type textarea "x"
type textarea "New customer, found us on Google Hrs of Op 9-9, someone usually there at 6am th…"
type textarea "x"
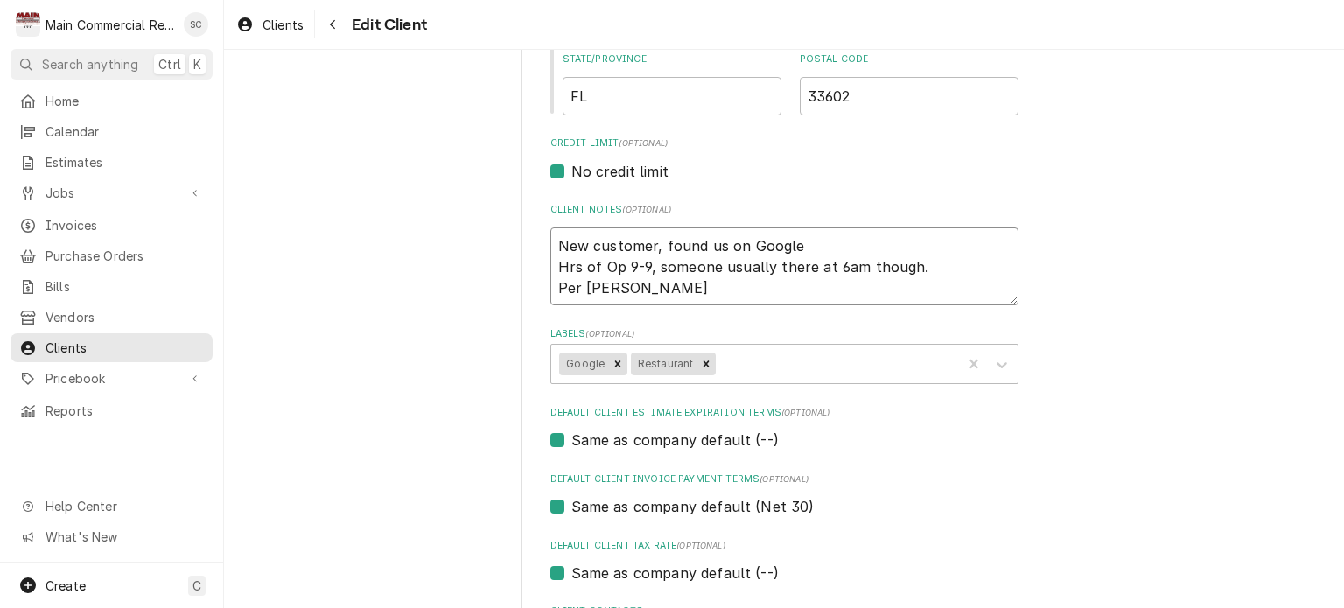
type textarea "New customer, found us on Google Hrs of Op 9-9, someone usually there at 6am th…"
type textarea "x"
type textarea "New customer, found us on Google Hrs of Op 9-9, someone usually there at 6am th…"
type textarea "x"
type textarea "New customer, found us on Google Hrs of Op 9-9, someone usually there at 6am th…"
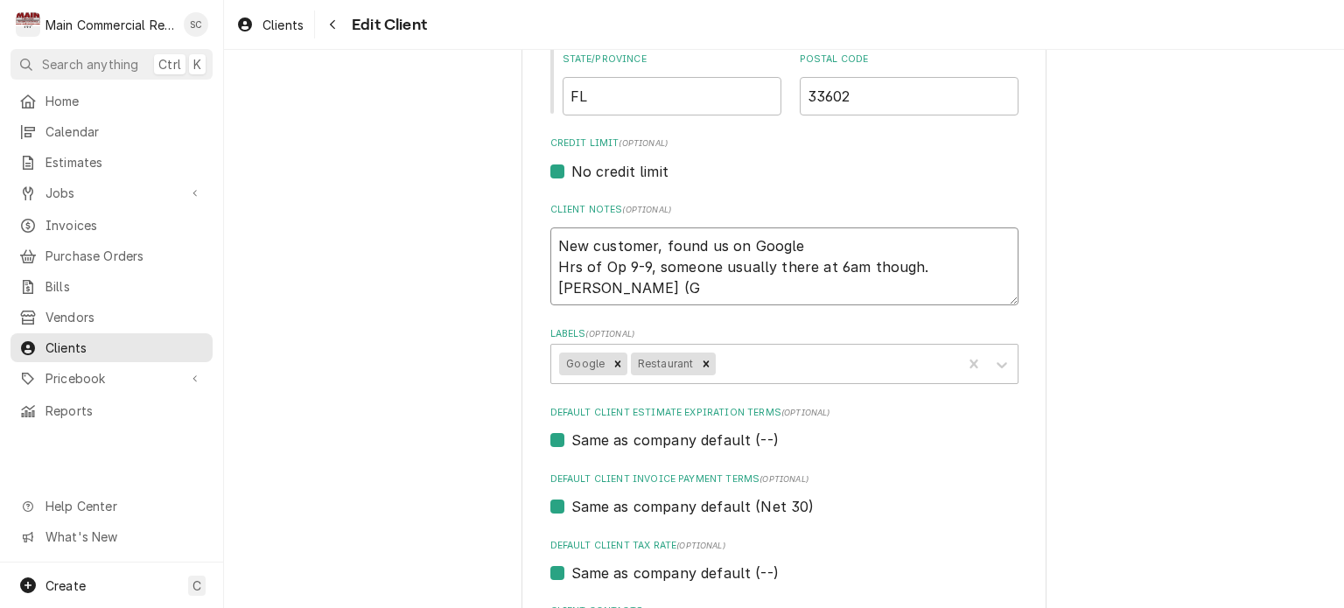
type textarea "x"
type textarea "New customer, found us on Google Hrs of Op 9-9, someone usually there at 6am th…"
type textarea "x"
type textarea "New customer, found us on Google Hrs of Op 9-9, someone usually there at 6am th…"
type textarea "x"
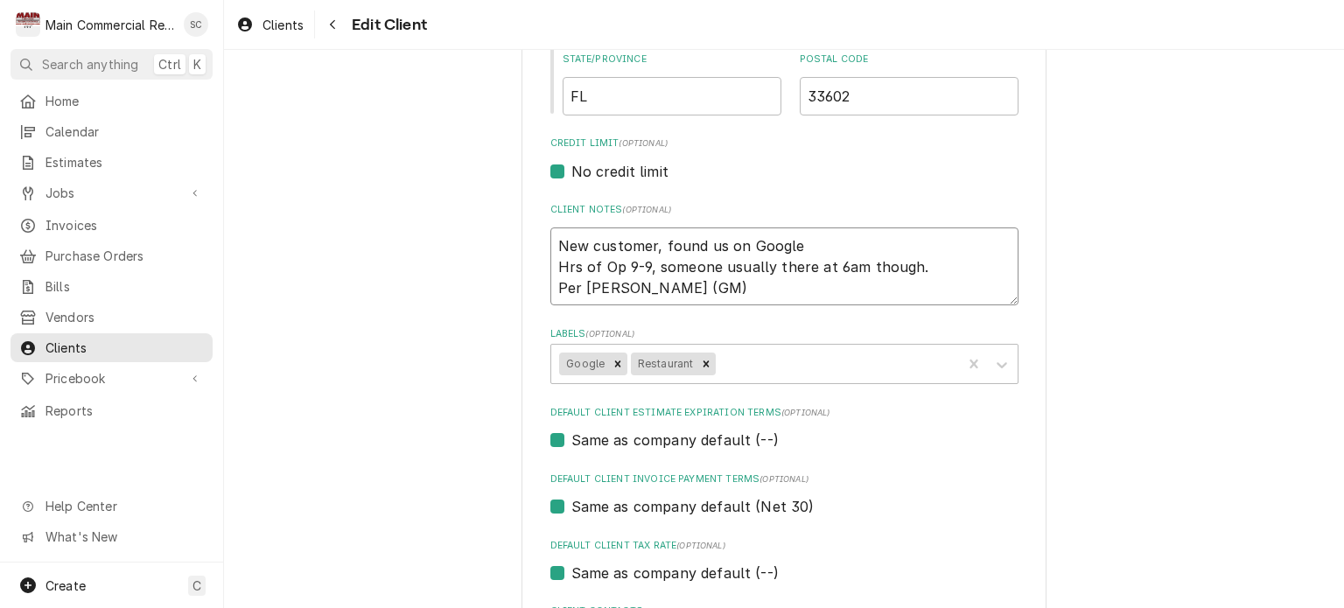
type textarea "New customer, found us on Google Hrs of Op 9-9, someone usually there at 6am th…"
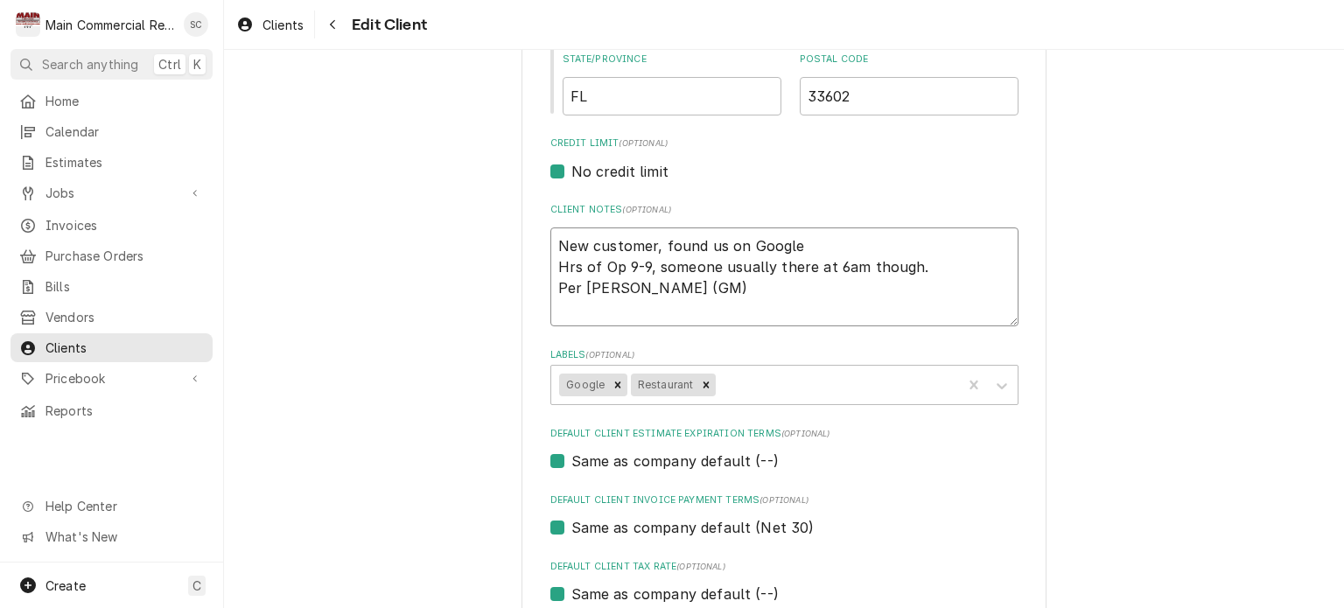
type textarea "x"
type textarea "New customer, found us on Google Hrs of Op 9-9, someone usually there at 6am th…"
type textarea "x"
type textarea "New customer, found us on Google Hrs of Op 9-9, someone usually there at 6am th…"
type textarea "x"
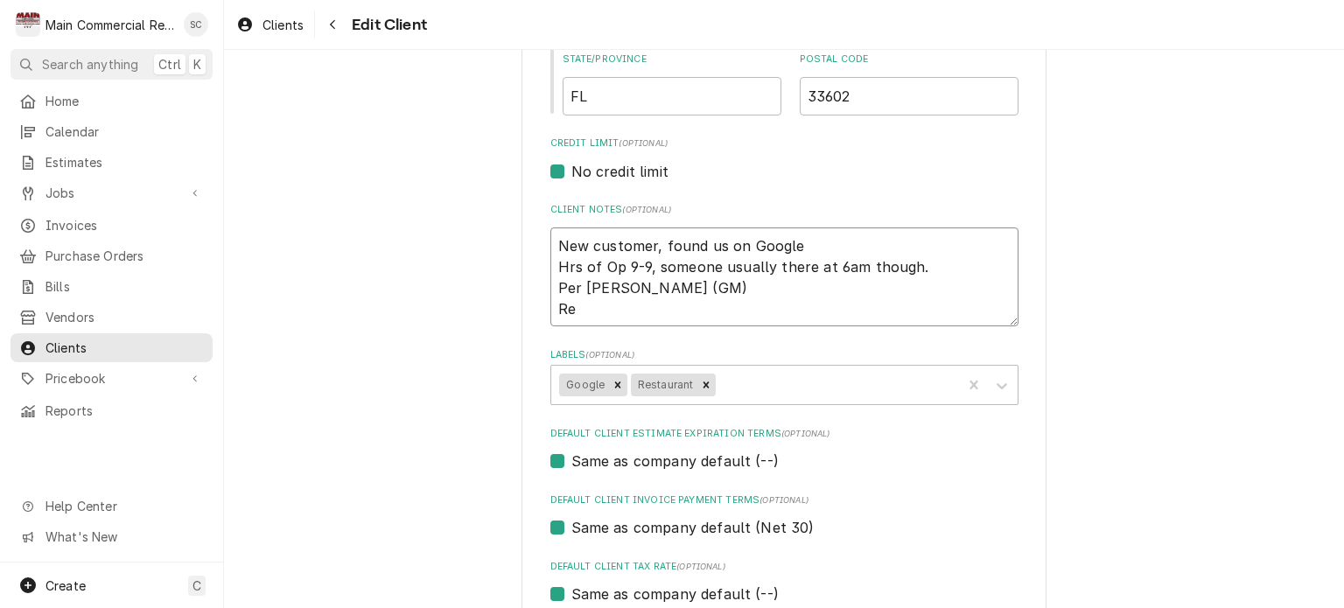
type textarea "New customer, found us on Google Hrs of Op 9-9, someone usually there at 6am th…"
type textarea "x"
type textarea "New customer, found us on Google Hrs of Op 9-9, someone usually there at 6am th…"
type textarea "x"
type textarea "New customer, found us on Google Hrs of Op 9-9, someone usually there at 6am th…"
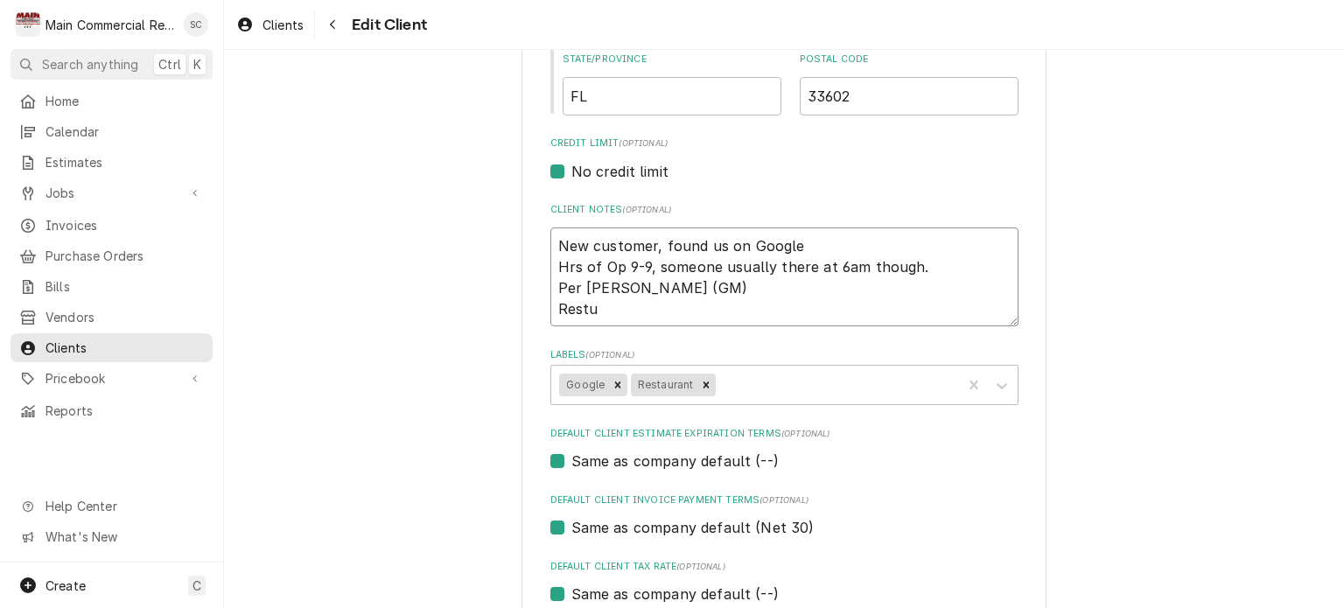
type textarea "x"
type textarea "New customer, found us on Google Hrs of Op 9-9, someone usually there at 6am th…"
type textarea "x"
type textarea "New customer, found us on Google Hrs of Op 9-9, someone usually there at 6am th…"
type textarea "x"
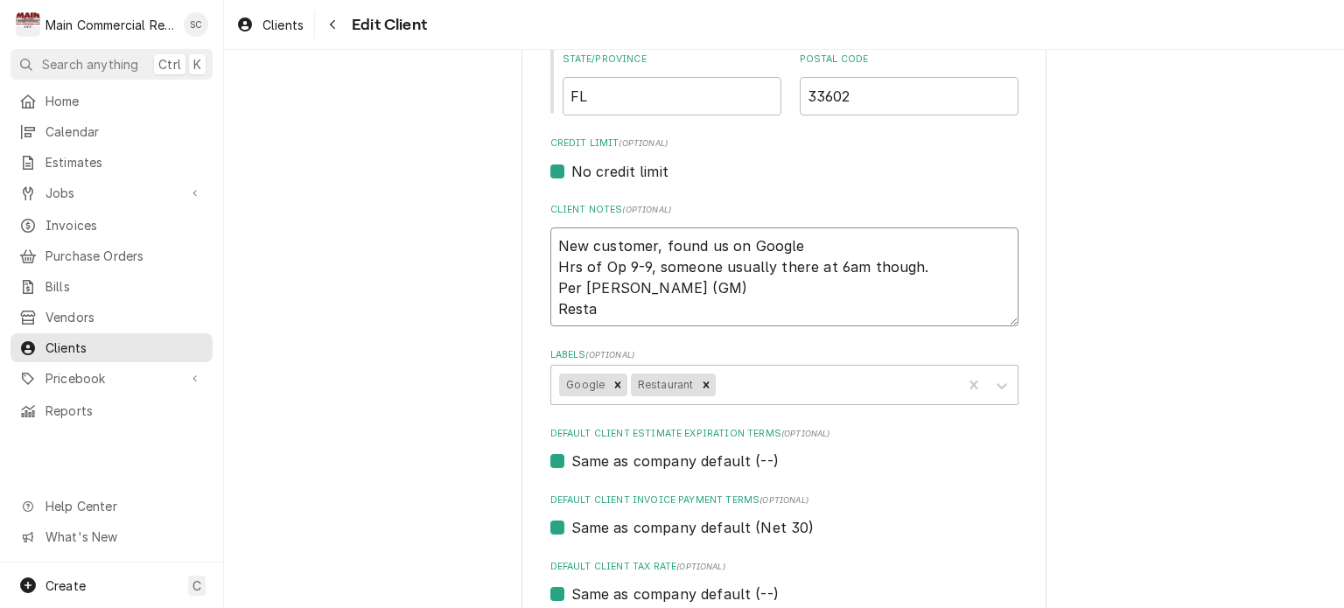
type textarea "New customer, found us on Google Hrs of Op 9-9, someone usually there at 6am th…"
type textarea "x"
type textarea "New customer, found us on Google Hrs of Op 9-9, someone usually there at 6am th…"
type textarea "x"
type textarea "New customer, found us on Google Hrs of Op 9-9, someone usually there at 6am th…"
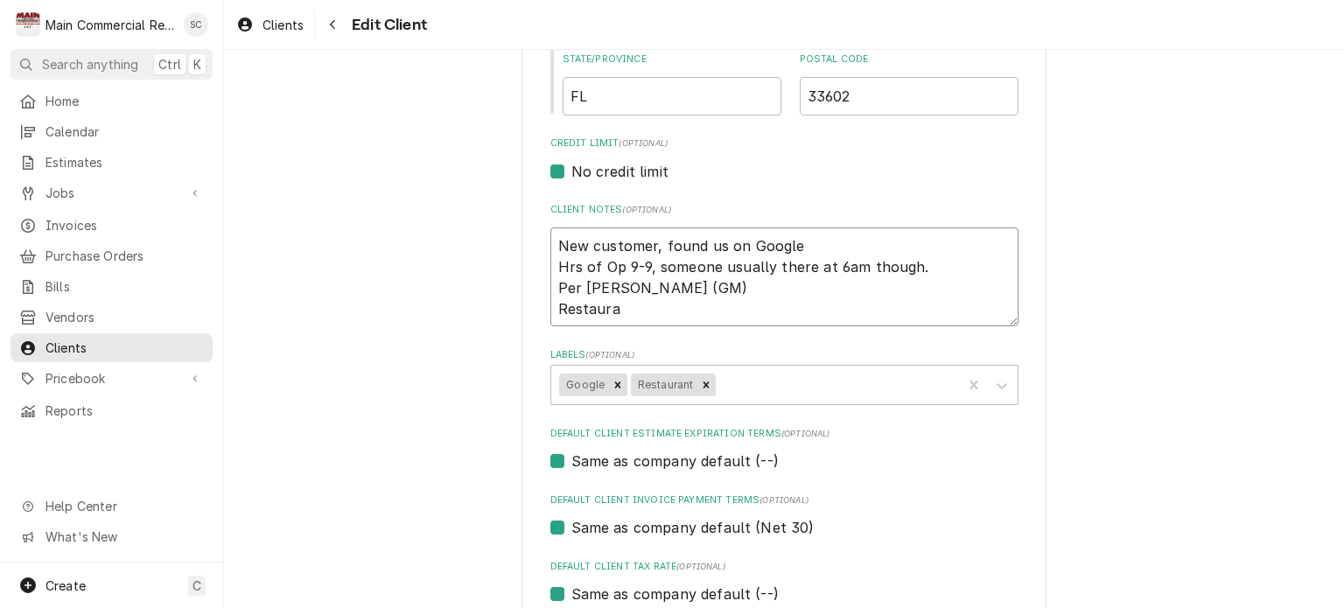
type textarea "x"
type textarea "New customer, found us on Google Hrs of Op 9-9, someone usually there at 6am th…"
type textarea "x"
type textarea "New customer, found us on Google Hrs of Op 9-9, someone usually there at 6am th…"
type textarea "x"
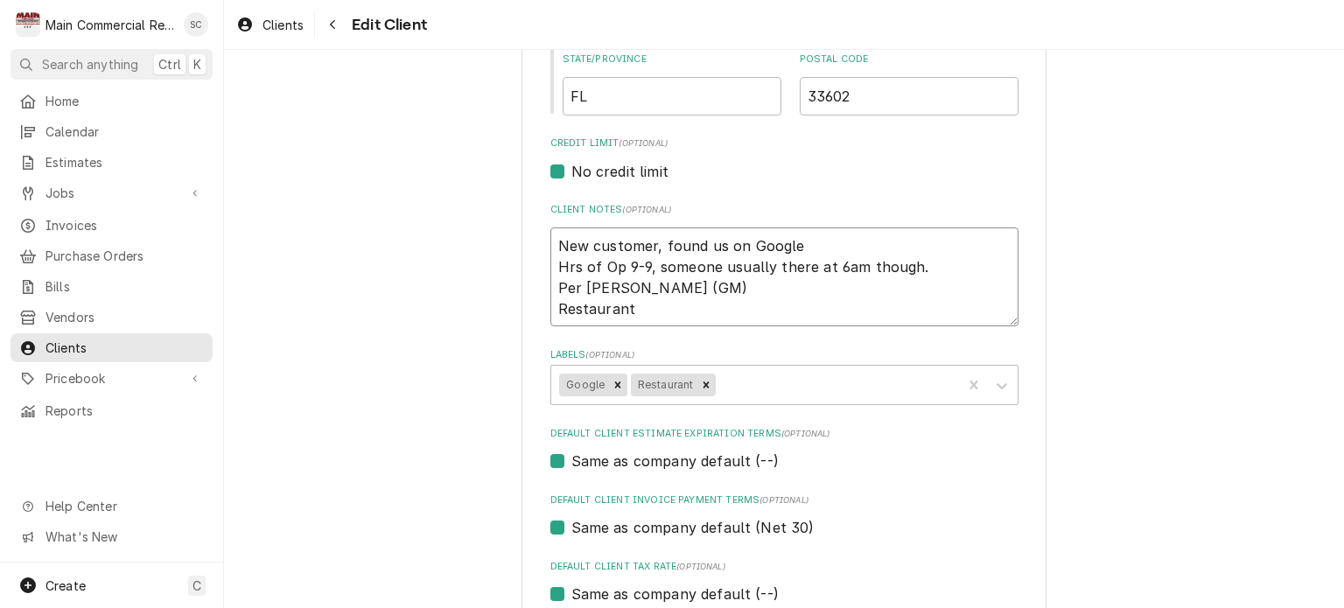
type textarea "New customer, found us on Google Hrs of Op 9-9, someone usually there at 6am th…"
type textarea "x"
type textarea "New customer, found us on Google Hrs of Op 9-9, someone usually there at 6am th…"
type textarea "x"
type textarea "New customer, found us on Google Hrs of Op 9-9, someone usually there at 6am th…"
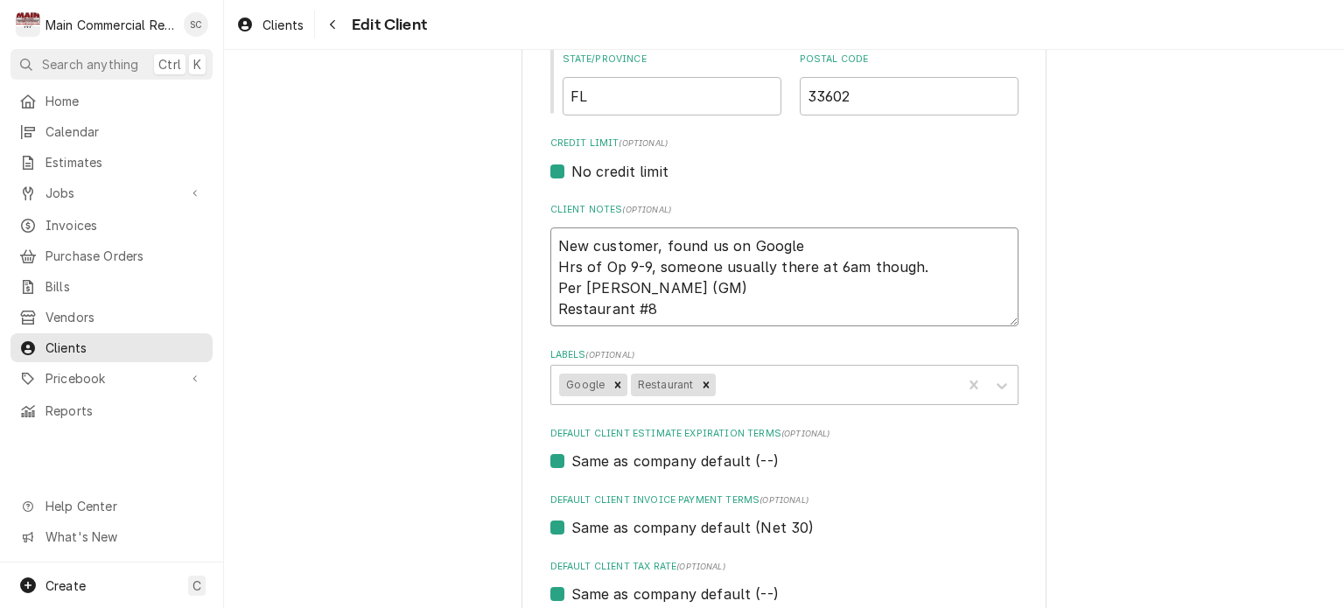
type textarea "x"
type textarea "New customer, found us on Google Hrs of Op 9-9, someone usually there at 6am th…"
type textarea "x"
type textarea "New customer, found us on Google Hrs of Op 9-9, someone usually there at 6am th…"
type textarea "x"
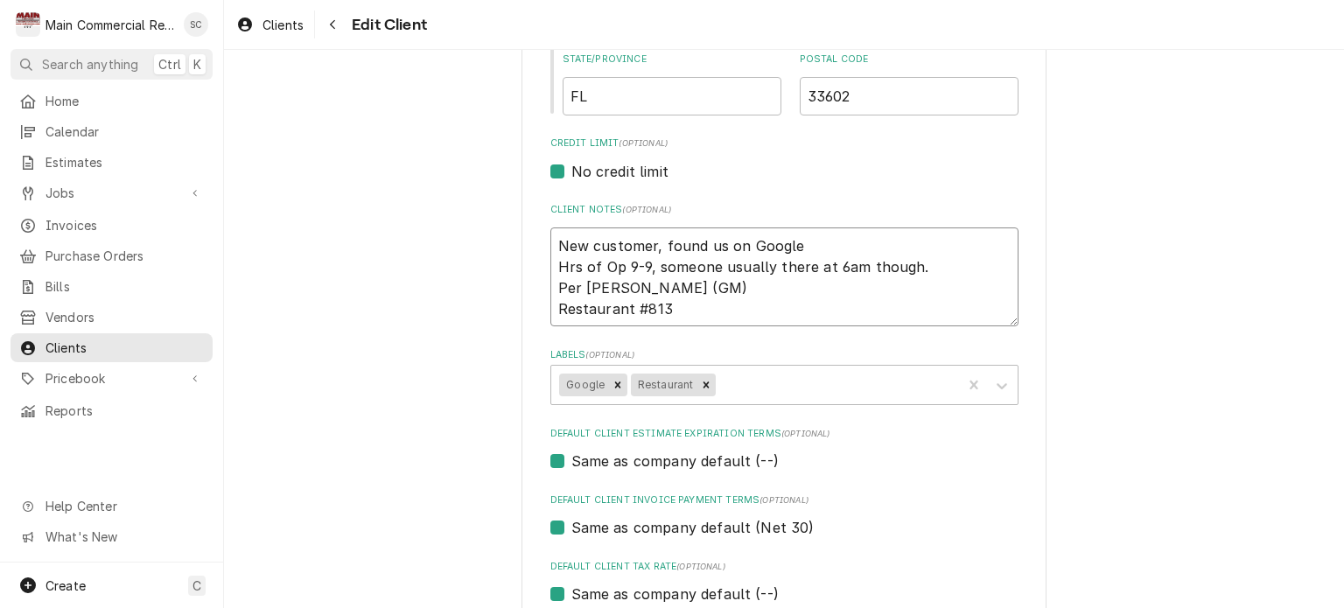
type textarea "New customer, found us on Google Hrs of Op 9-9, someone usually there at 6am th…"
type textarea "x"
type textarea "New customer, found us on Google Hrs of Op 9-9, someone usually there at 6am th…"
type textarea "x"
type textarea "New customer, found us on Google Hrs of Op 9-9, someone usually there at 6am th…"
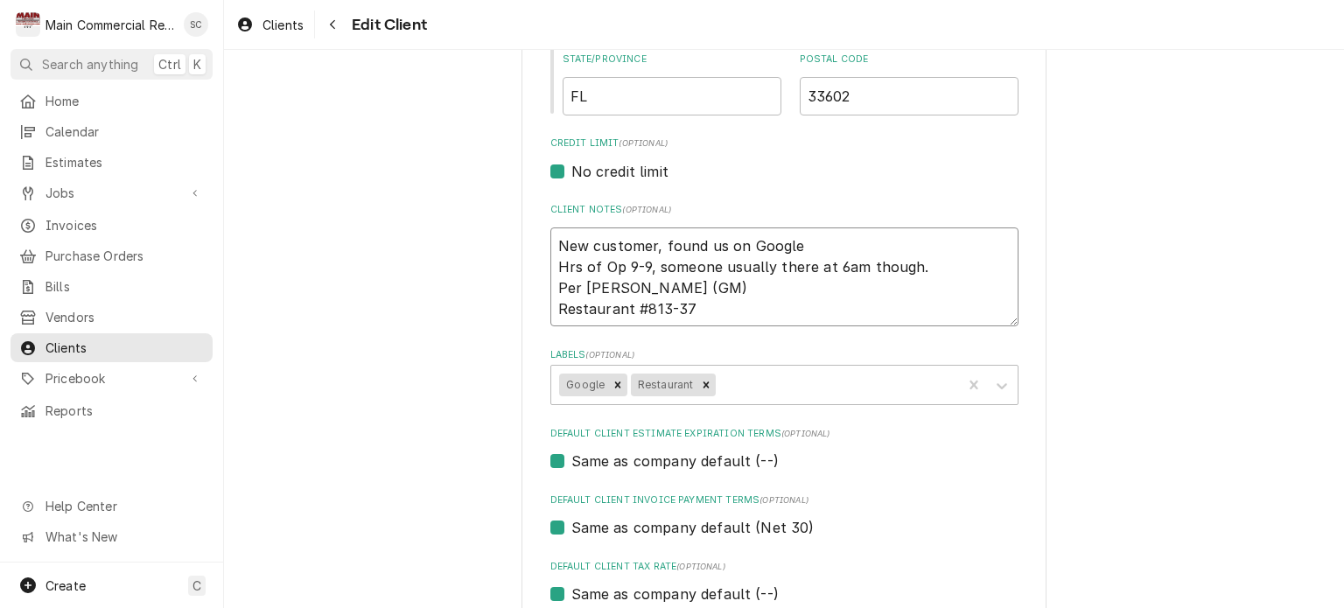
type textarea "x"
type textarea "New customer, found us on Google Hrs of Op 9-9, someone usually there at 6am th…"
type textarea "x"
type textarea "New customer, found us on Google Hrs of Op 9-9, someone usually there at 6am th…"
type textarea "x"
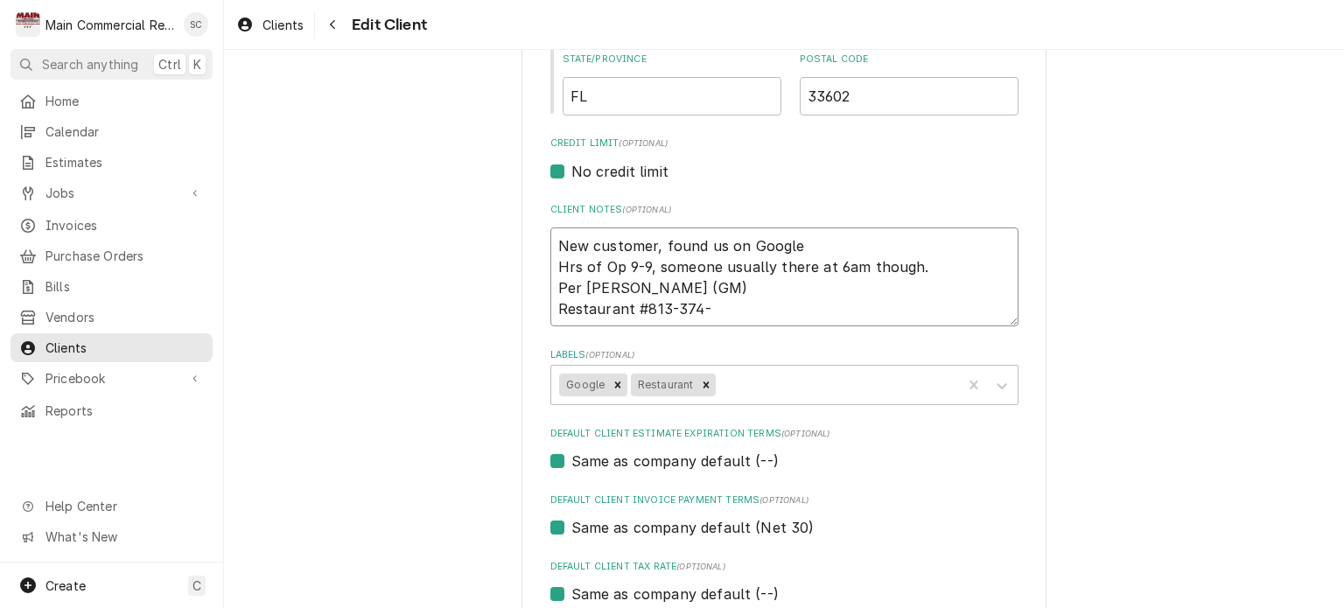
type textarea "New customer, found us on Google Hrs of Op 9-9, someone usually there at 6am th…"
type textarea "x"
type textarea "New customer, found us on Google Hrs of Op 9-9, someone usually there at 6am th…"
type textarea "x"
type textarea "New customer, found us on Google Hrs of Op 9-9, someone usually there at 6am th…"
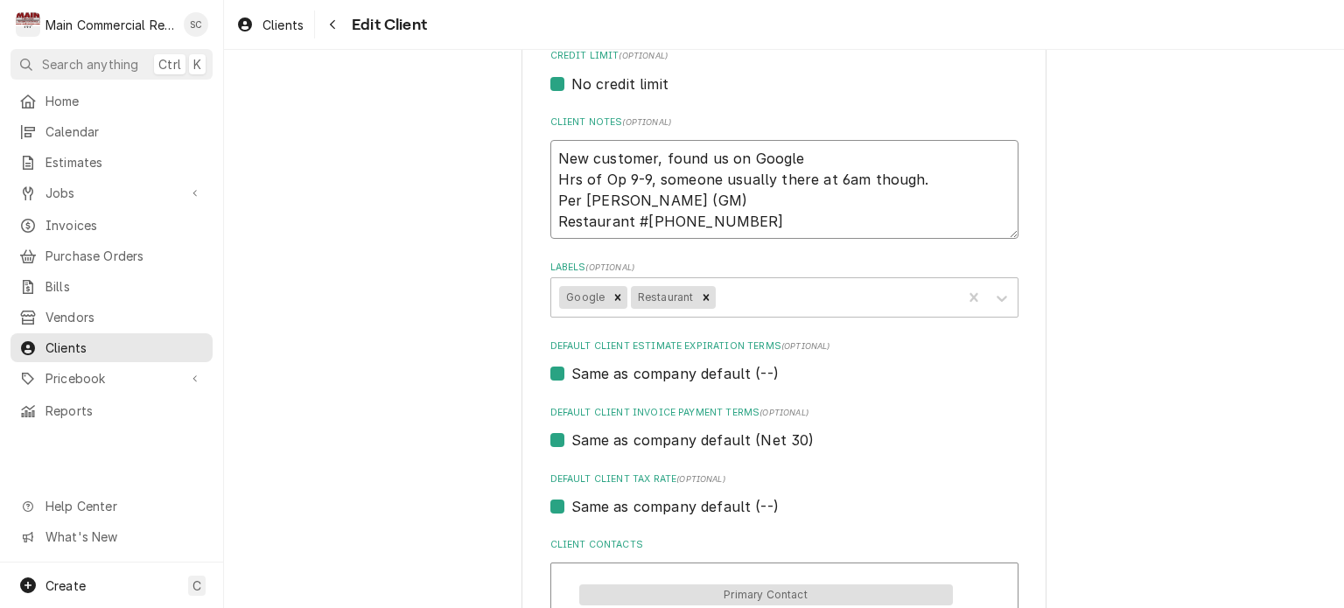
scroll to position [963, 0]
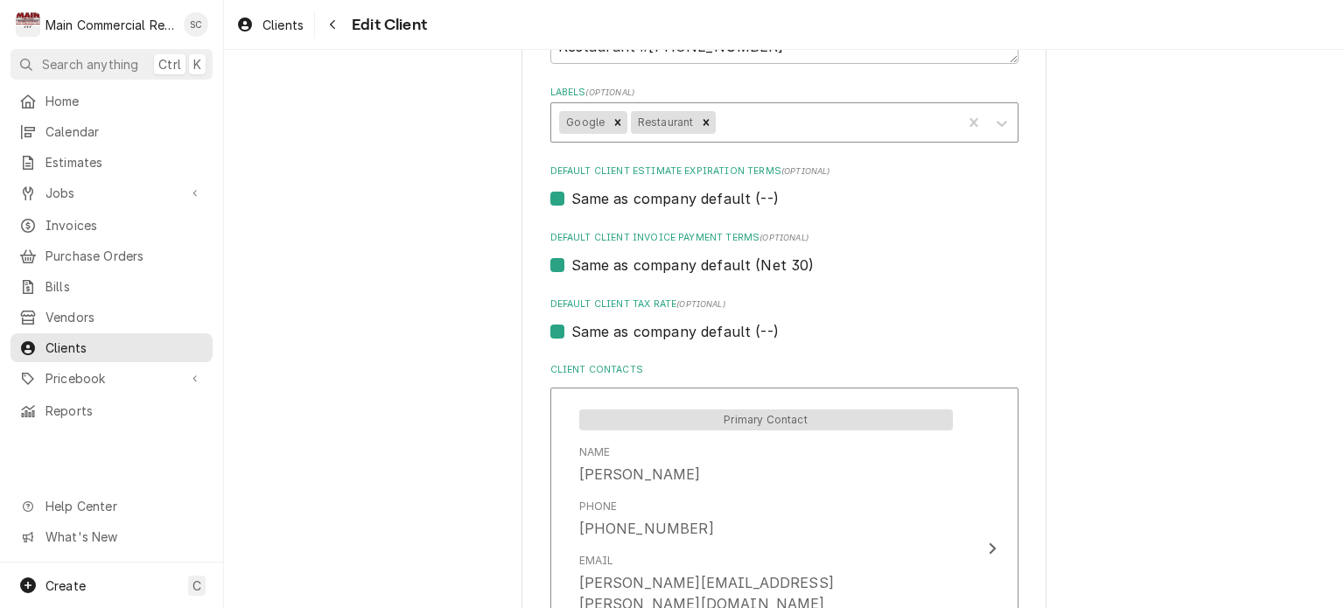
click at [789, 125] on div "Labels" at bounding box center [836, 123] width 234 height 32
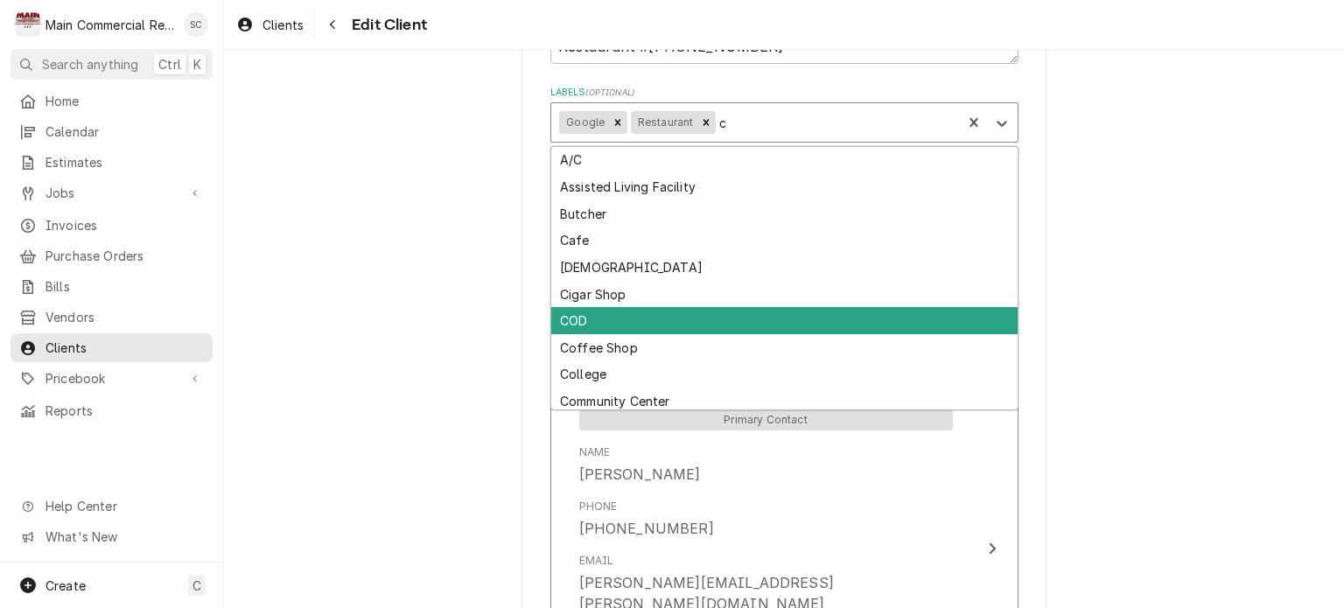
click at [616, 308] on div "COD" at bounding box center [784, 320] width 466 height 27
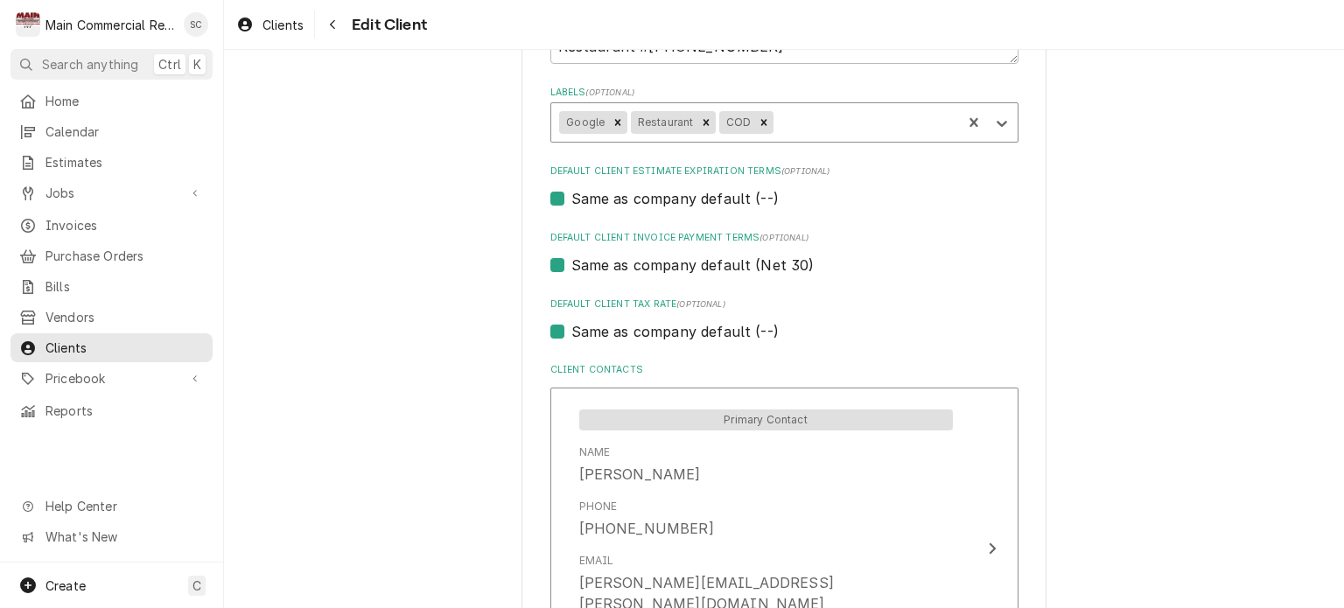
click at [964, 305] on label "Default Client Tax Rate (optional)" at bounding box center [784, 305] width 468 height 14
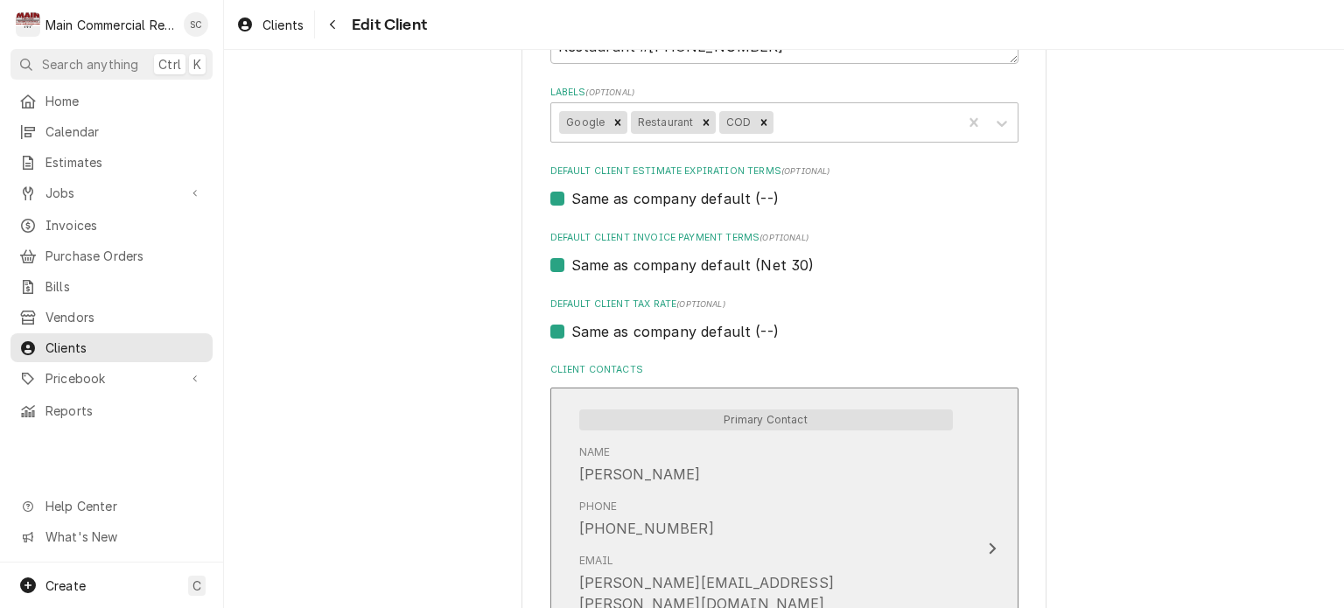
scroll to position [1317, 0]
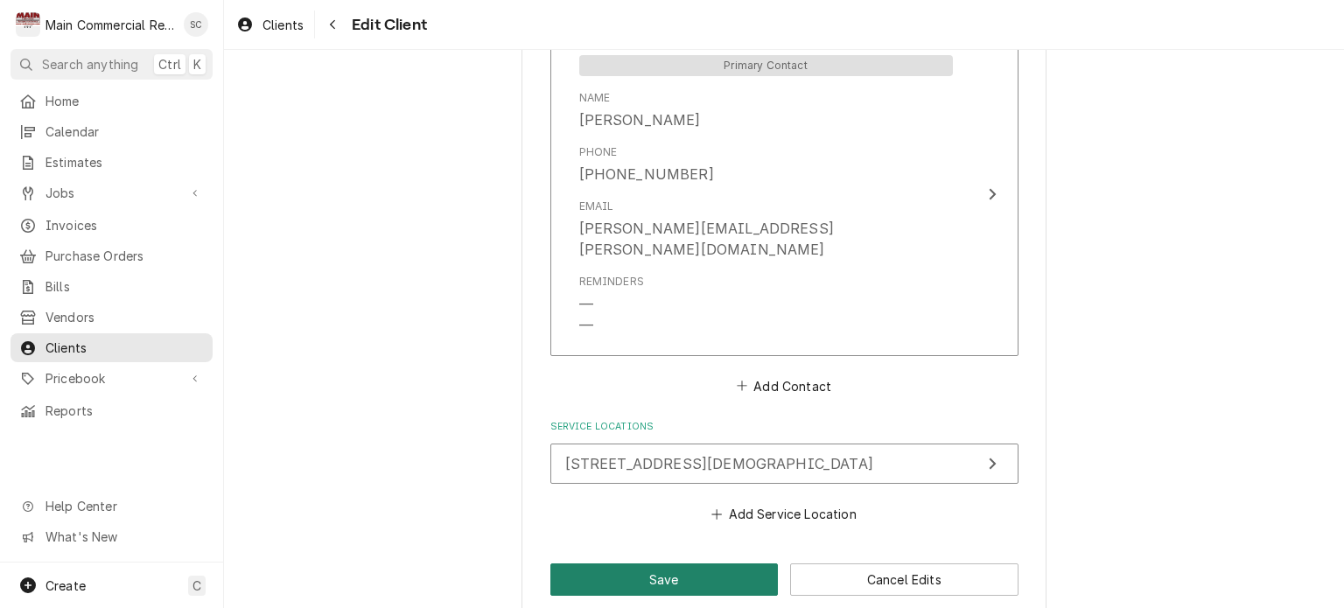
click at [689, 564] on button "Save" at bounding box center [664, 580] width 228 height 32
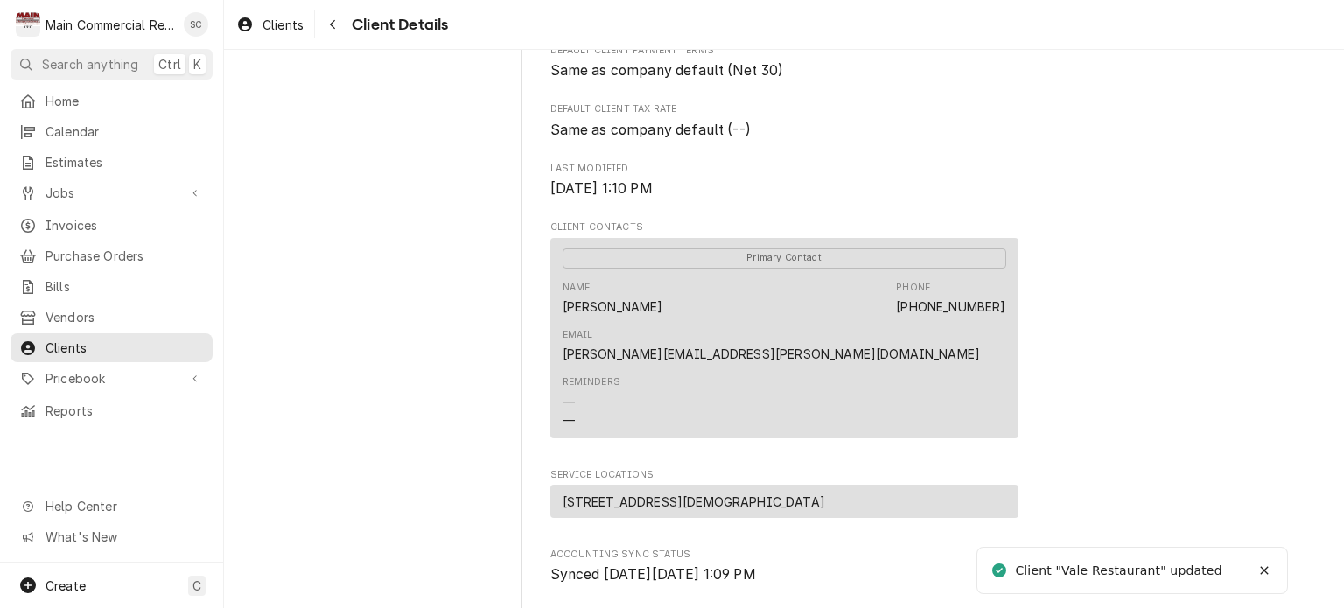
scroll to position [788, 0]
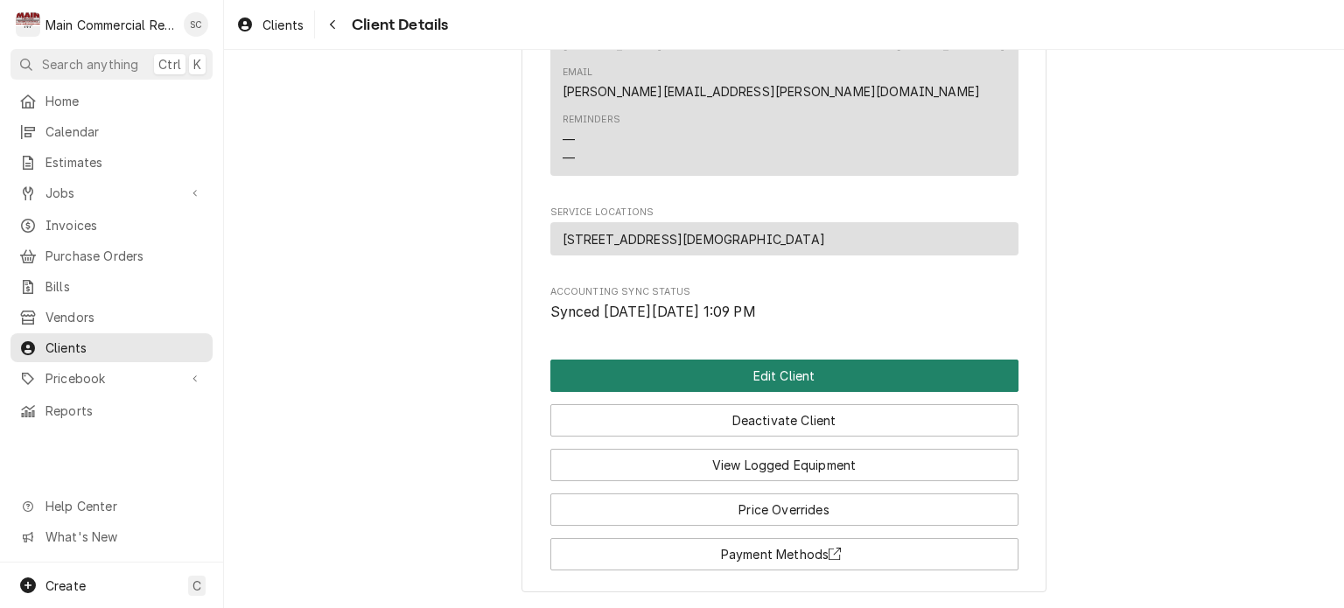
click at [789, 360] on button "Edit Client" at bounding box center [784, 376] width 468 height 32
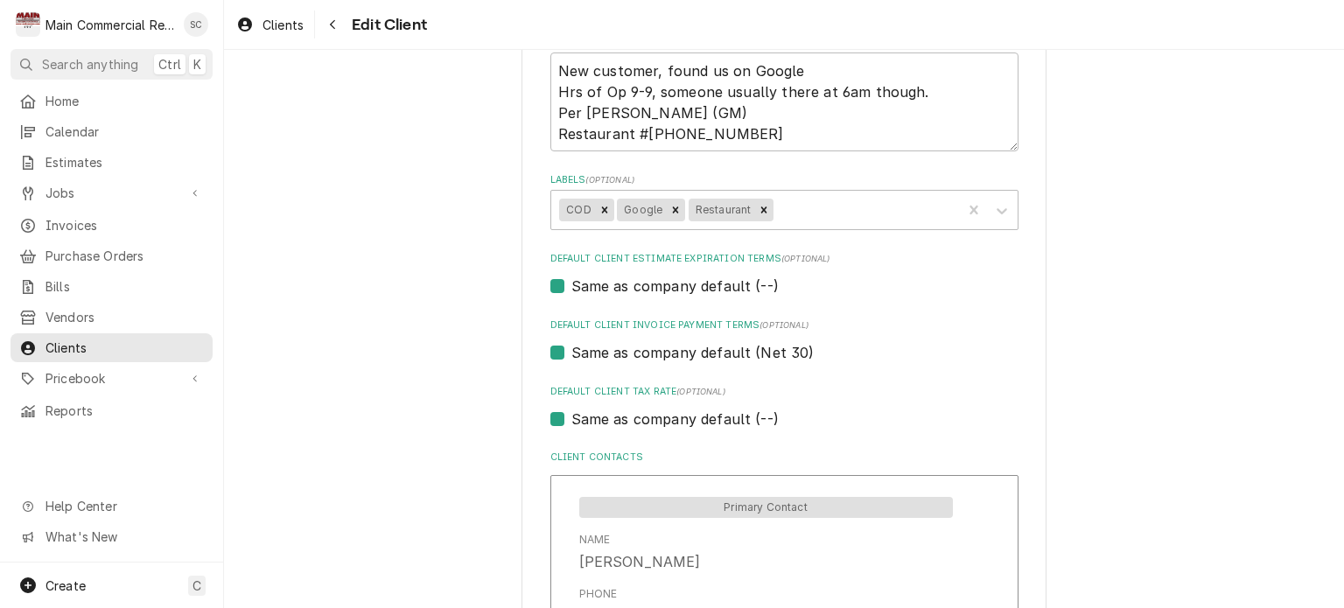
scroll to position [613, 0]
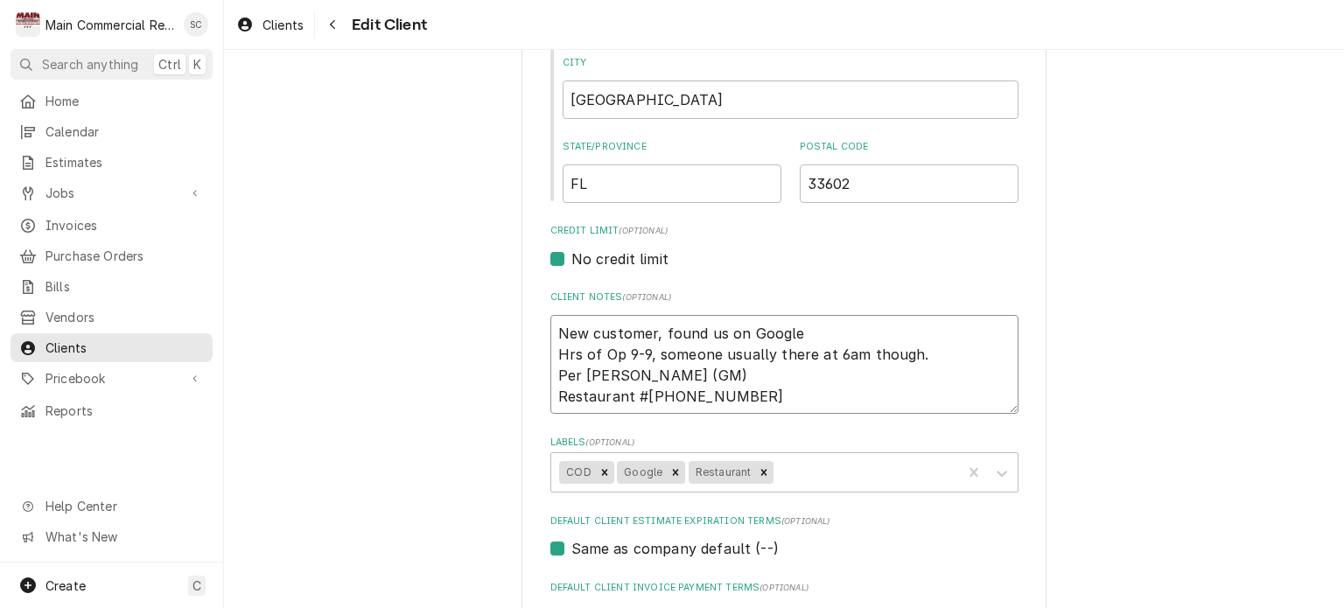
click at [551, 330] on textarea "New customer, found us on Google Hrs of Op 9-9, someone usually there at 6am th…" at bounding box center [784, 365] width 468 height 100
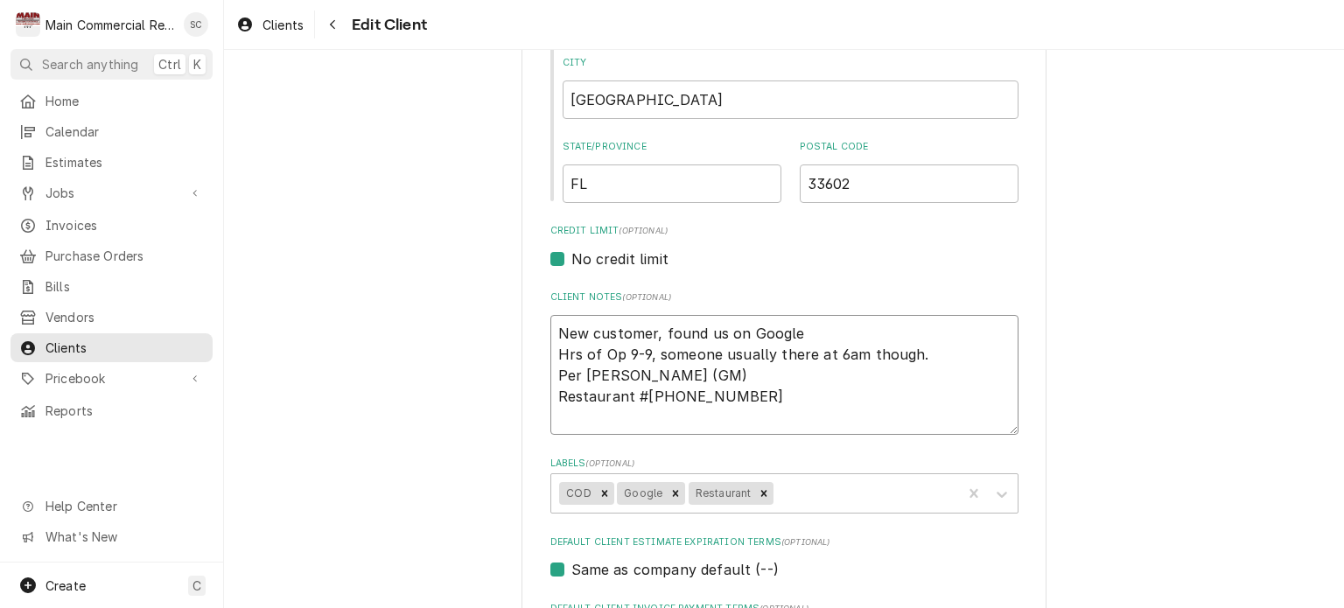
type textarea "x"
type textarea "New customer, found us on Google Hrs of Op 9-9, someone usually there at 6am th…"
type textarea "x"
type textarea "* New customer, found us on Google Hrs of Op 9-9, someone usually there at 6am …"
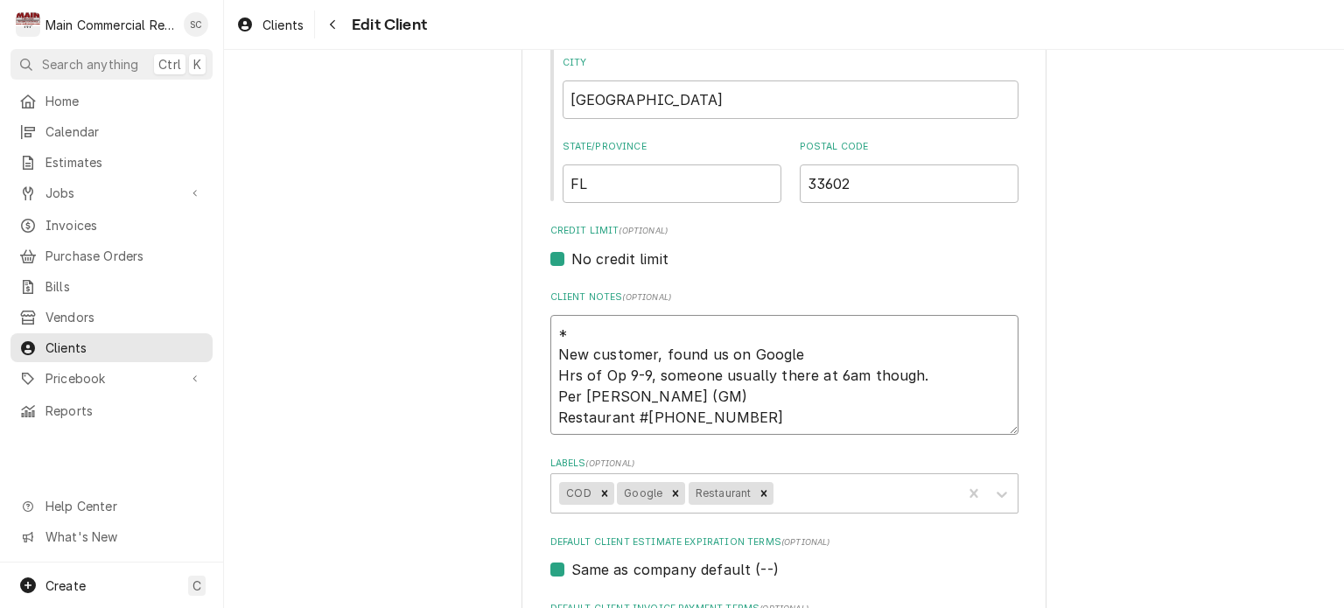
type textarea "x"
type textarea "*C New customer, found us on Google Hrs of Op 9-9, someone usually there at 6am…"
type textarea "x"
type textarea "*CO New customer, found us on Google Hrs of Op 9-9, someone usually there at 6a…"
type textarea "x"
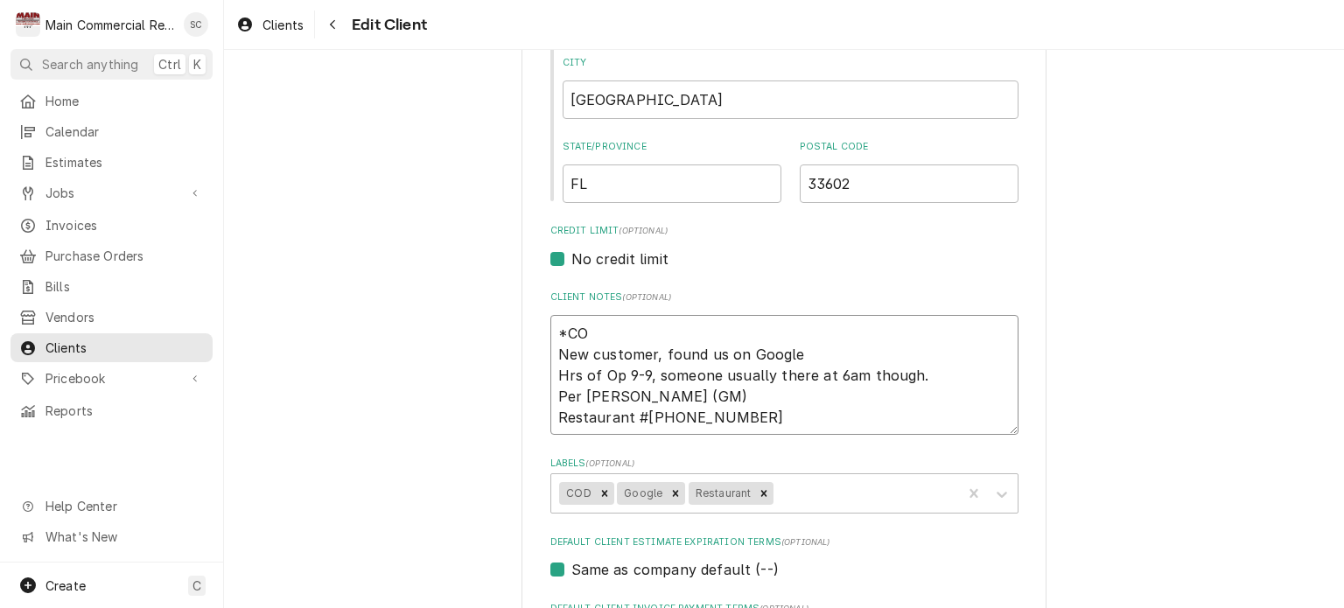
type textarea "*COD New customer, found us on Google Hrs of Op 9-9, someone usually there at 6…"
type textarea "x"
type textarea "*COD, New customer, found us on Google Hrs of Op 9-9, someone usually there at …"
type textarea "x"
type textarea "*COD, New customer, found us on Google Hrs of Op 9-9, someone usually there at …"
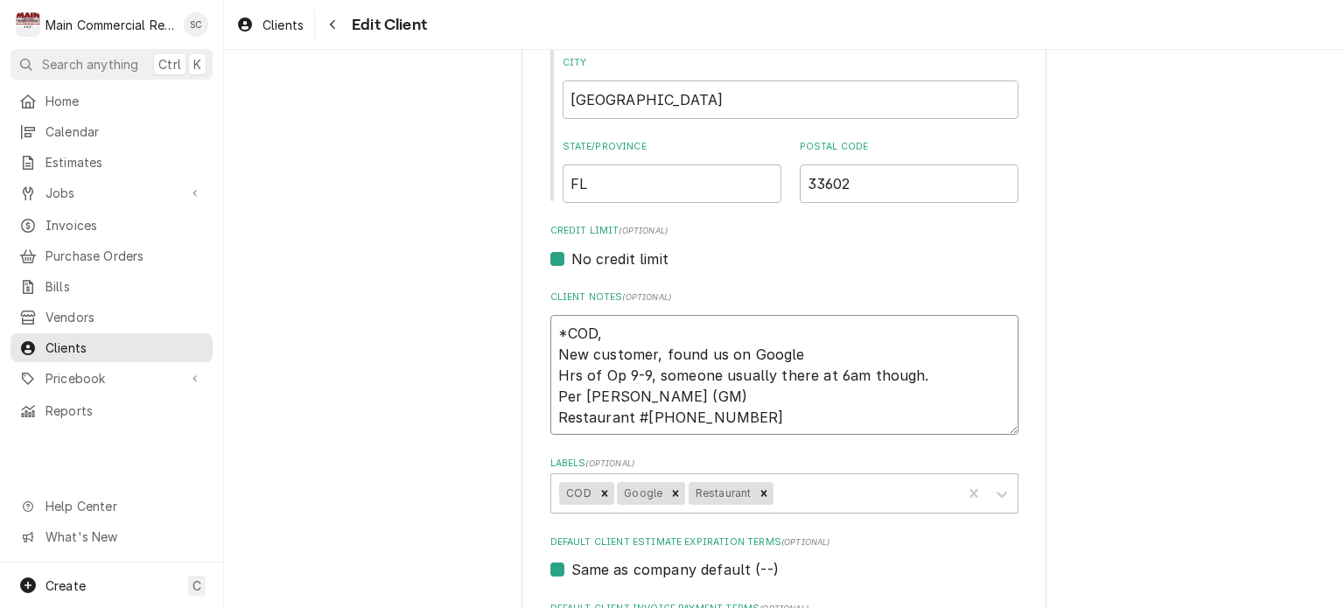
type textarea "x"
type textarea "*COD, C New customer, found us on Google Hrs of Op 9-9, someone usually there a…"
type textarea "x"
type textarea "*COD, CC New customer, found us on Google Hrs of Op 9-9, someone usually there …"
type textarea "x"
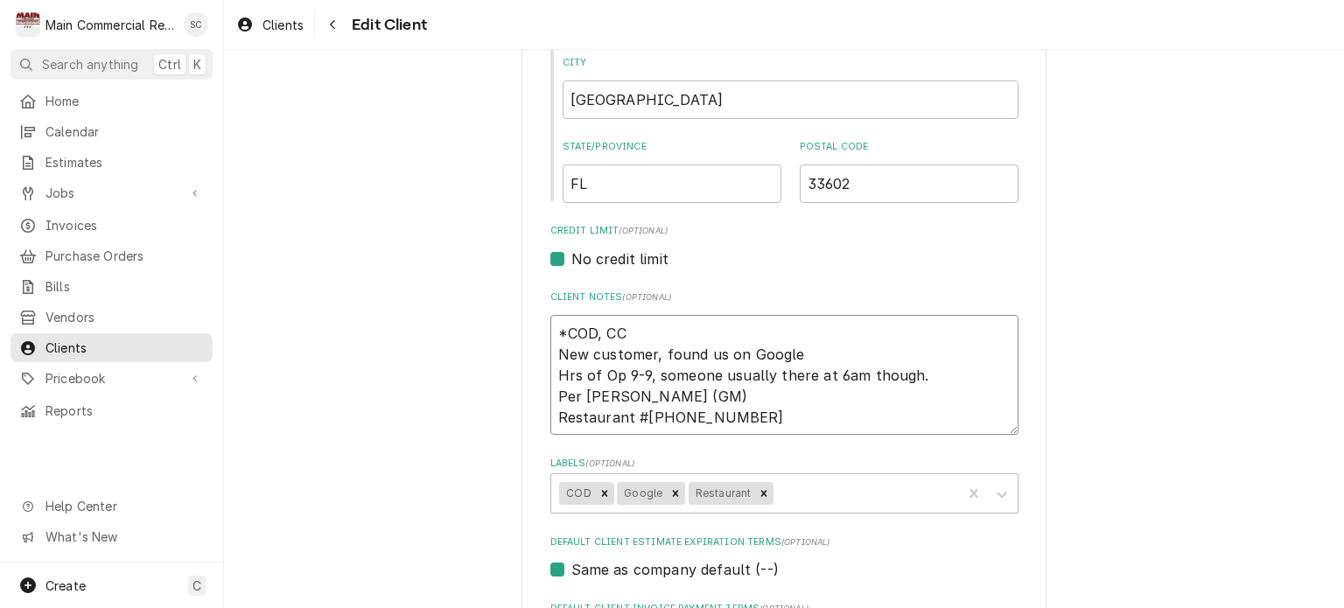
type textarea "*COD, CC New customer, found us on Google Hrs of Op 9-9, someone usually there …"
type textarea "x"
type textarea "*COD, CC o New customer, found us on Google Hrs of Op 9-9, someone usually ther…"
type textarea "x"
type textarea "*COD, CC o New customer, found us on Google Hrs of Op 9-9, someone usually ther…"
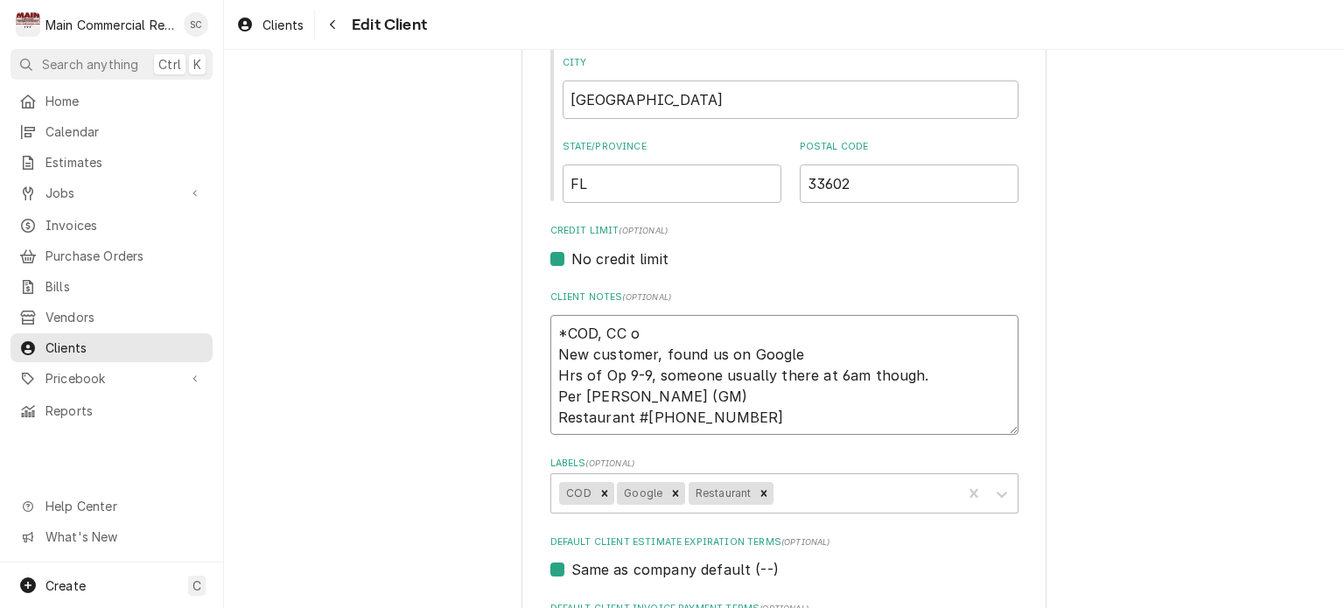
type textarea "x"
type textarea "*COD, CC o f New customer, found us on Google Hrs of Op 9-9, someone usually th…"
type textarea "x"
type textarea "*COD, CC o fi New customer, found us on Google Hrs of Op 9-9, someone usually t…"
type textarea "x"
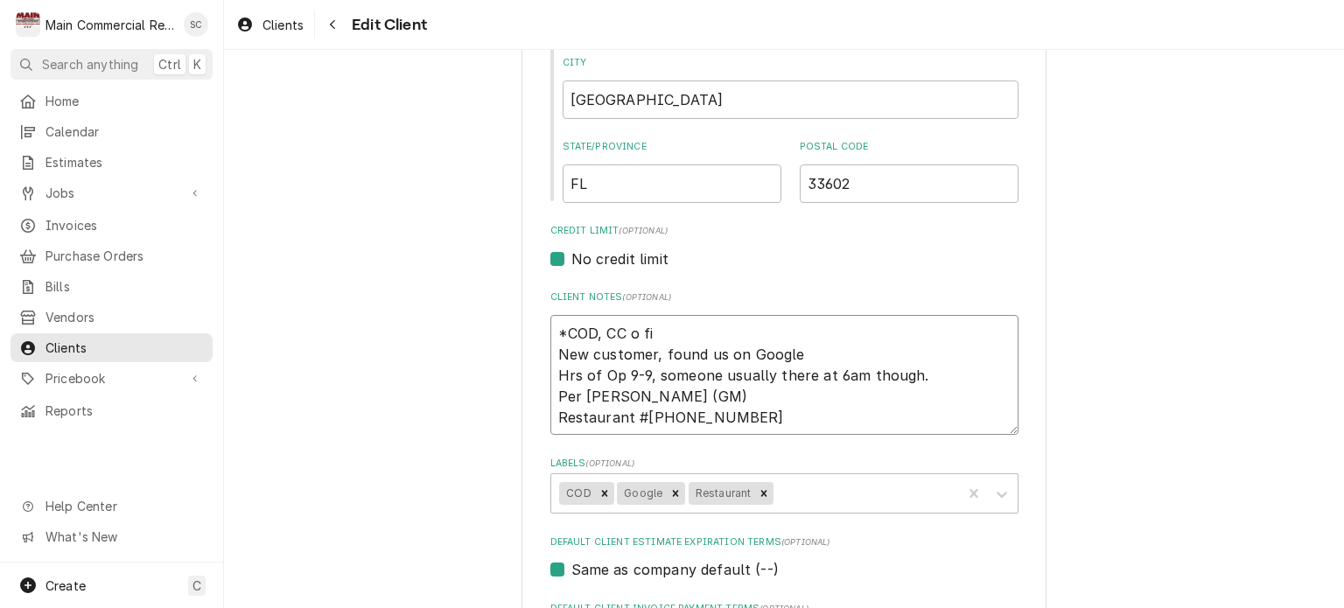
type textarea "*COD, CC o f New customer, found us on Google Hrs of Op 9-9, someone usually th…"
type textarea "x"
type textarea "*COD, CC o New customer, found us on Google Hrs of Op 9-9, someone usually ther…"
type textarea "x"
type textarea "*COD, CC o New customer, found us on Google Hrs of Op 9-9, someone usually ther…"
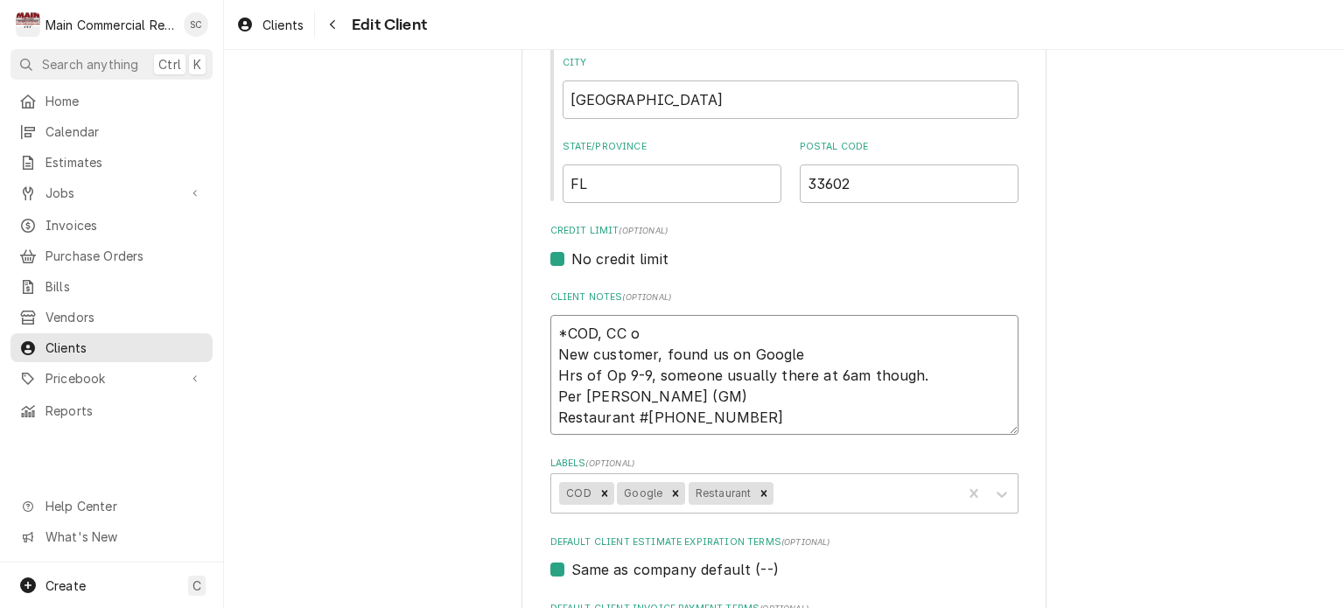
type textarea "x"
type textarea "*COD, CC on New customer, found us on Google Hrs of Op 9-9, someone usually the…"
type textarea "x"
type textarea "*COD, CC on New customer, found us on Google Hrs of Op 9-9, someone usually the…"
type textarea "x"
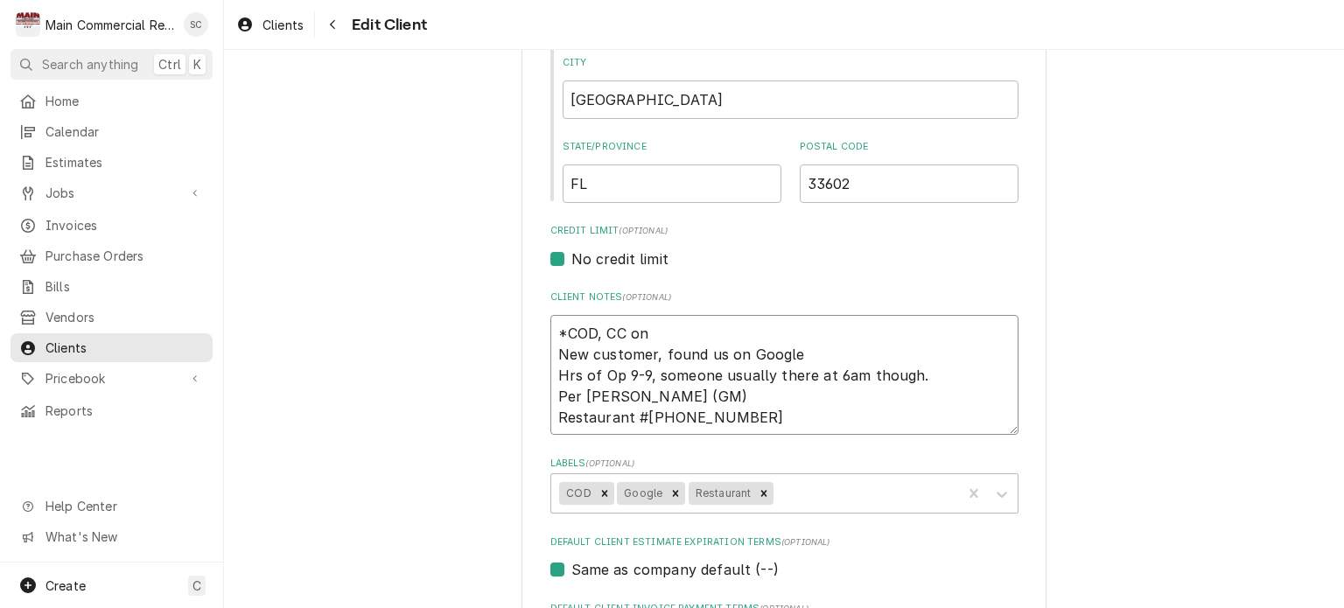
type textarea "*COD, CC on f New customer, found us on Google Hrs of Op 9-9, someone usually t…"
type textarea "x"
type textarea "*COD, CC on fi New customer, found us on Google Hrs of Op 9-9, someone usually …"
type textarea "x"
type textarea "*COD, CC on fil New customer, found us on Google Hrs of Op 9-9, someone usually…"
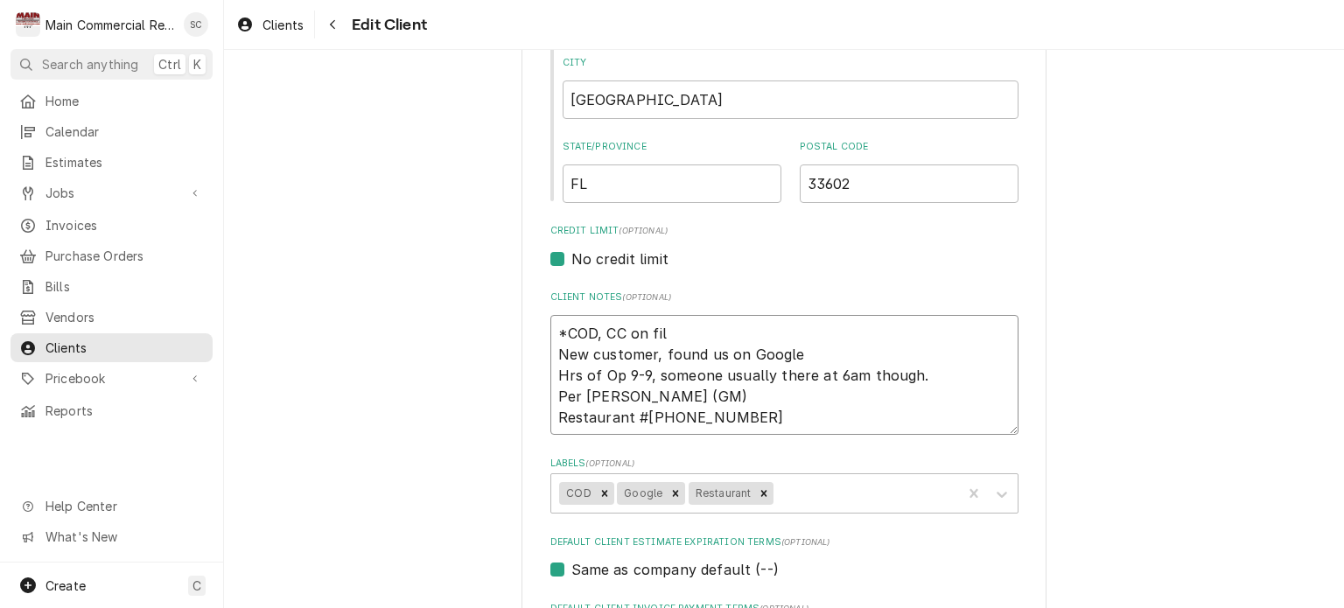
type textarea "x"
type textarea "*COD, CC on file New customer, found us on Google Hrs of Op 9-9, someone usuall…"
type textarea "x"
type textarea "*COD, CC on file* New customer, found us on Google Hrs of Op 9-9, someone usual…"
type textarea "x"
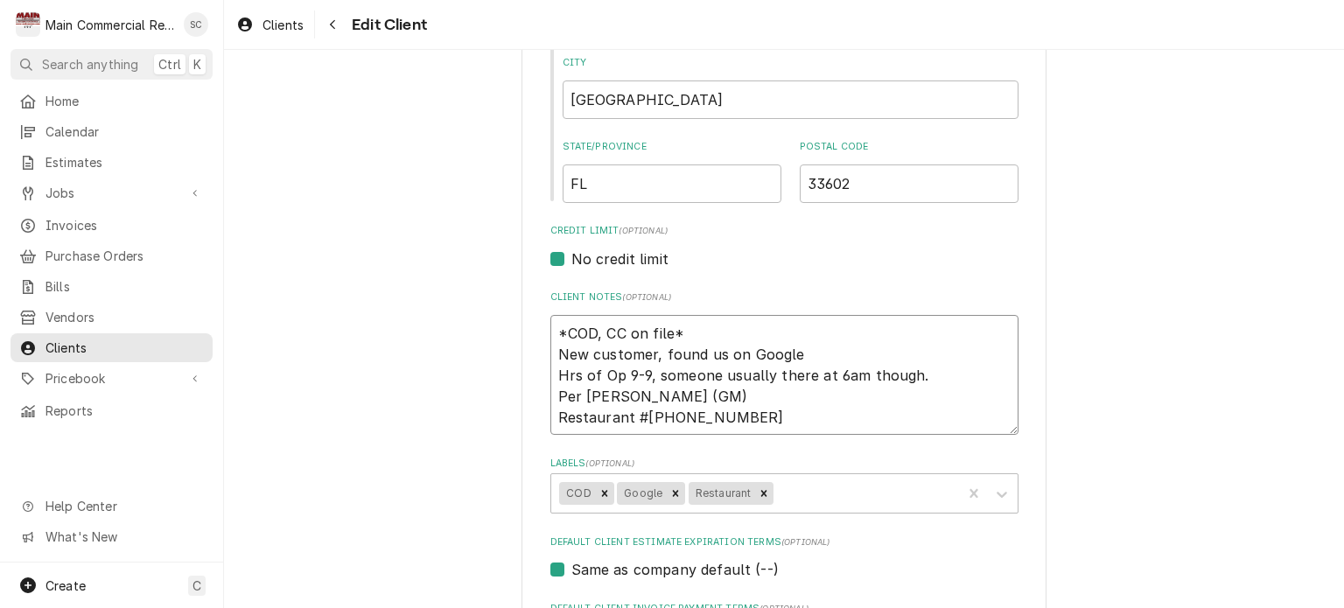
type textarea "*COD, CC on file** New customer, found us on Google Hrs of Op 9-9, someone usua…"
type textarea "x"
type textarea "*COD, CC on file*** New customer, found us on Google Hrs of Op 9-9, someone usu…"
click at [557, 328] on textarea "*COD, CC on file*** New customer, found us on Google Hrs of Op 9-9, someone usu…" at bounding box center [784, 375] width 468 height 121
type textarea "x"
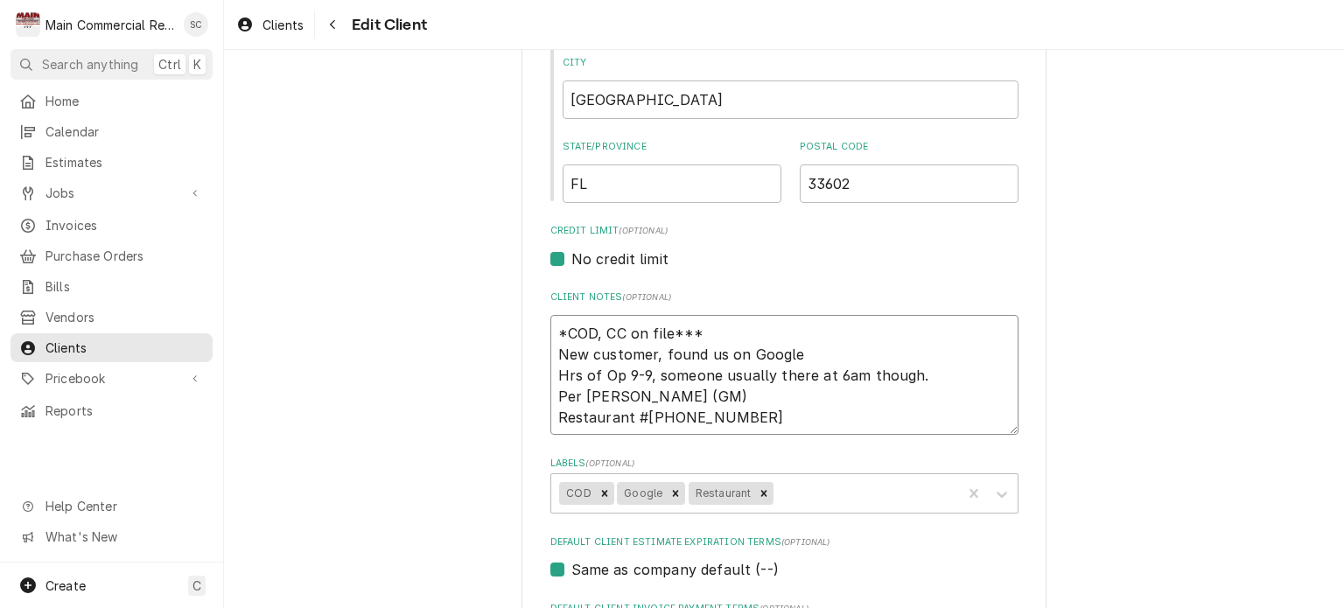
type textarea "**COD, CC on file*** New customer, found us on Google Hrs of Op 9-9, someone us…"
type textarea "x"
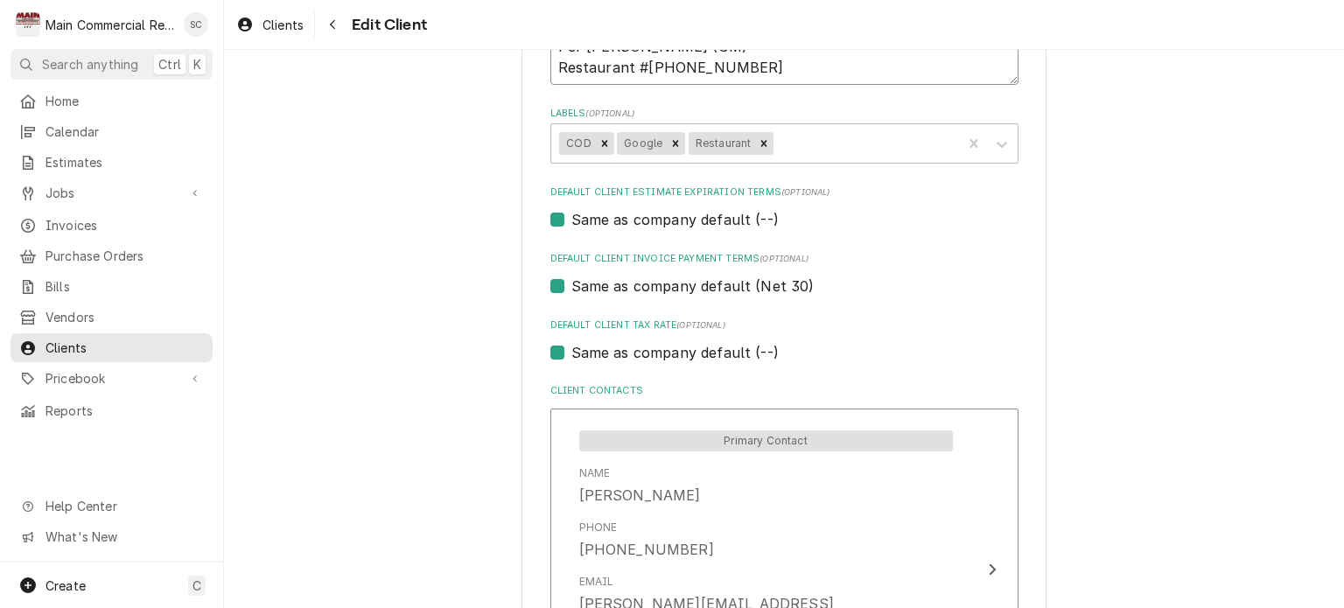
scroll to position [1338, 0]
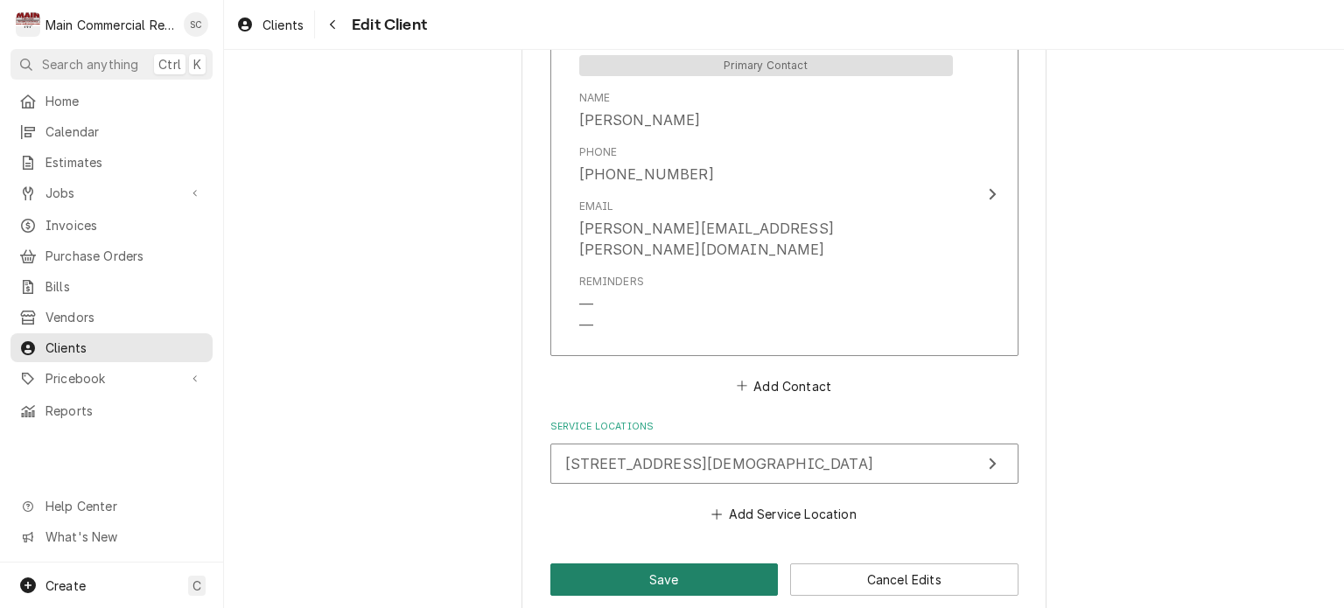
type textarea "***COD, CC on file*** New customer, found us on Google Hrs of Op 9-9, someone u…"
click at [714, 564] on button "Save" at bounding box center [664, 580] width 228 height 32
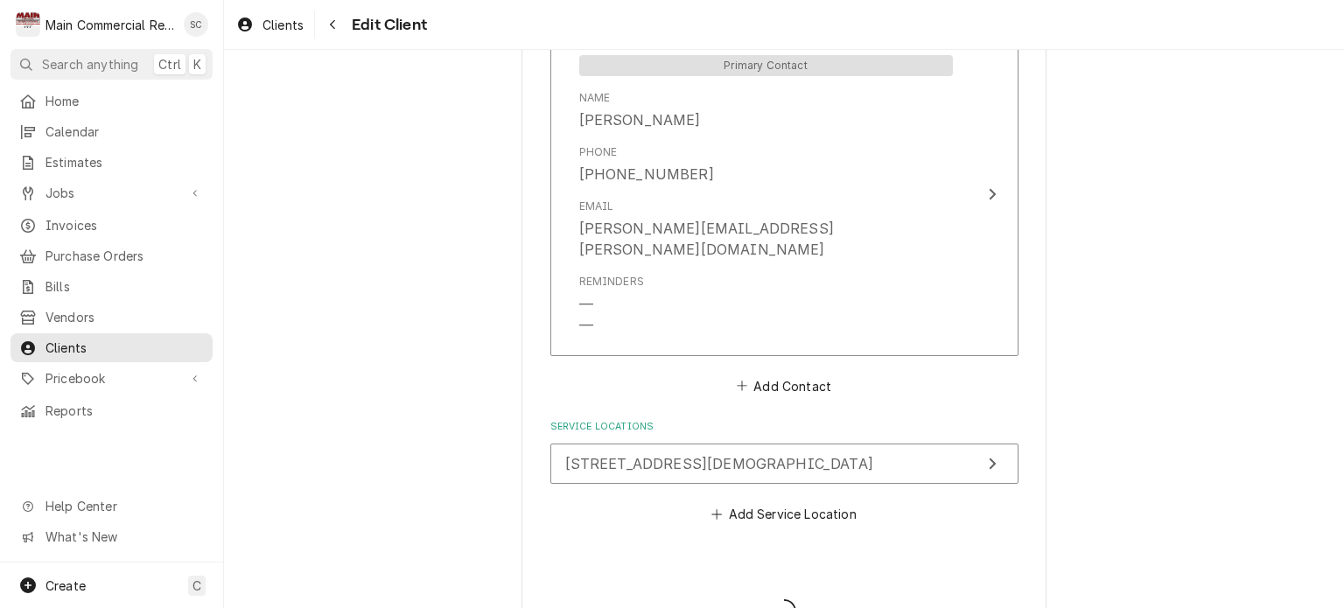
type textarea "x"
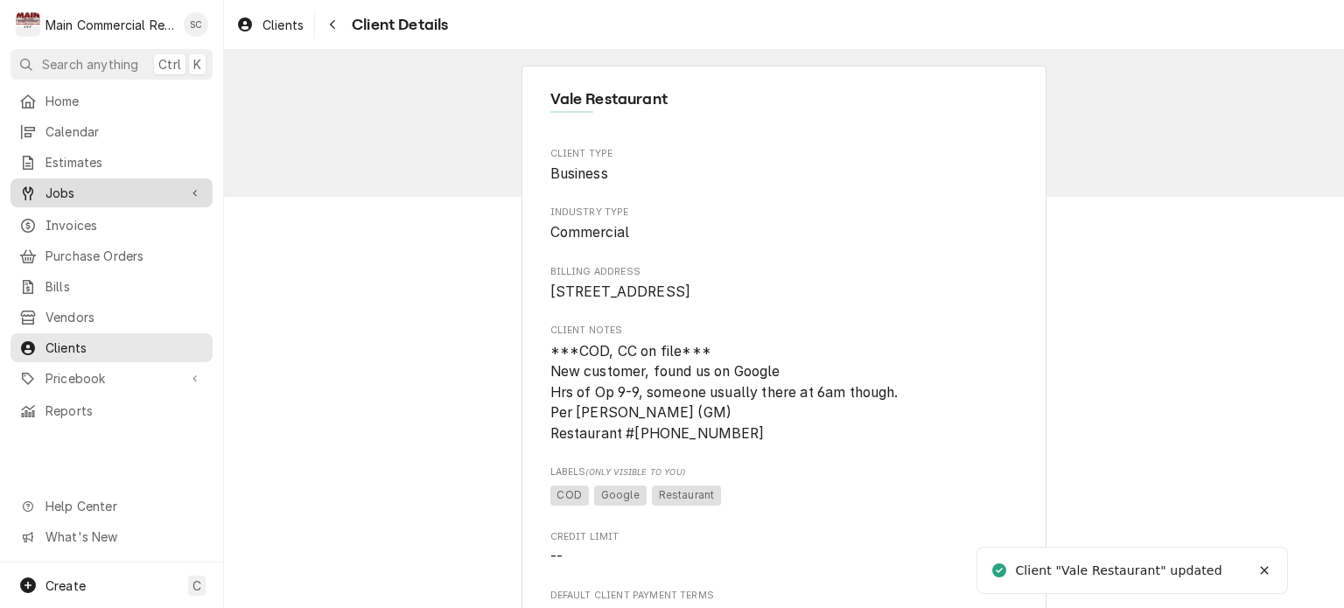
click at [103, 191] on span "Jobs" at bounding box center [112, 193] width 132 height 18
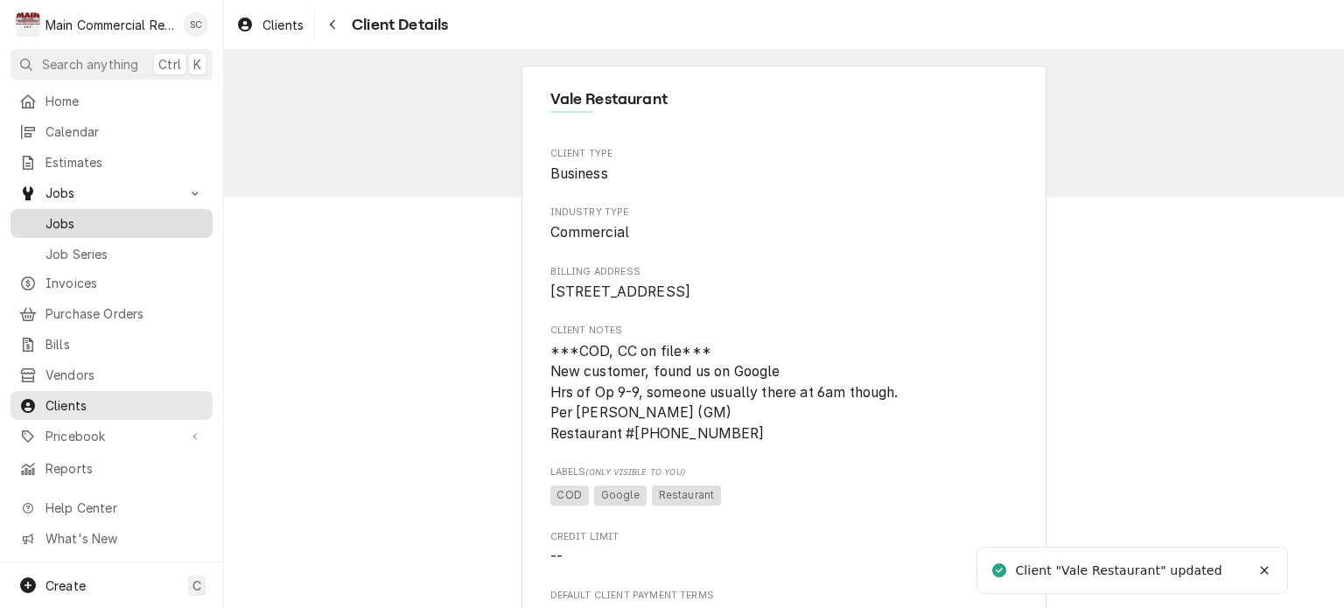
click at [100, 216] on span "Jobs" at bounding box center [125, 223] width 158 height 18
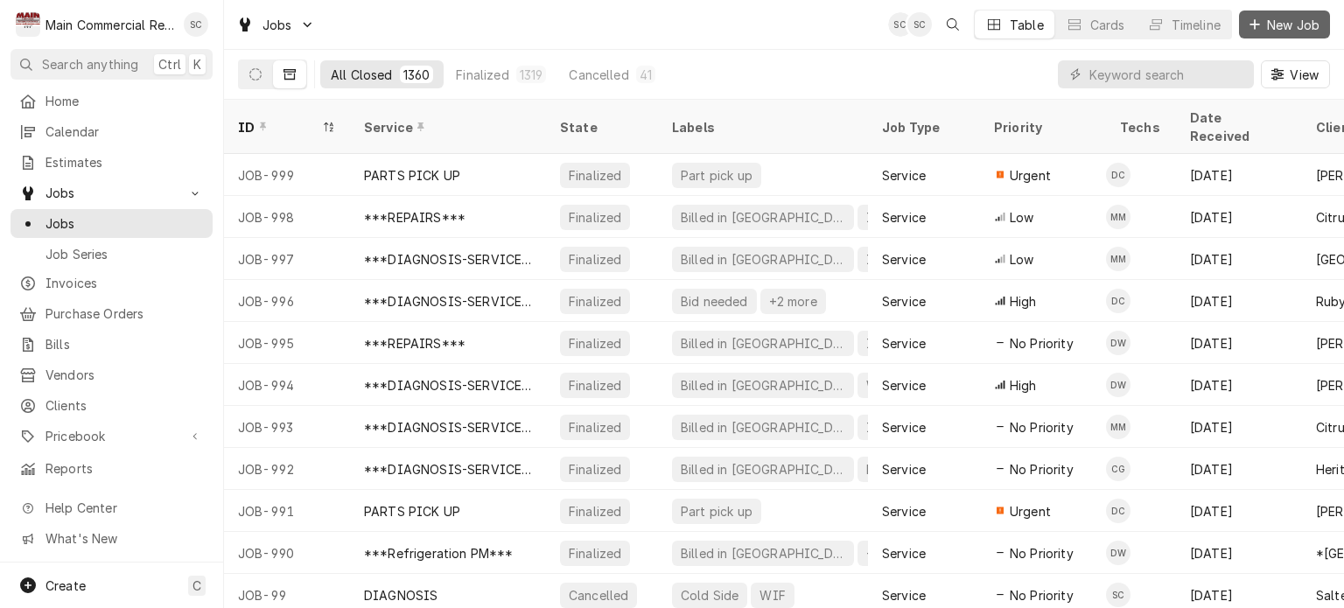
click at [1277, 31] on span "New Job" at bounding box center [1294, 25] width 60 height 18
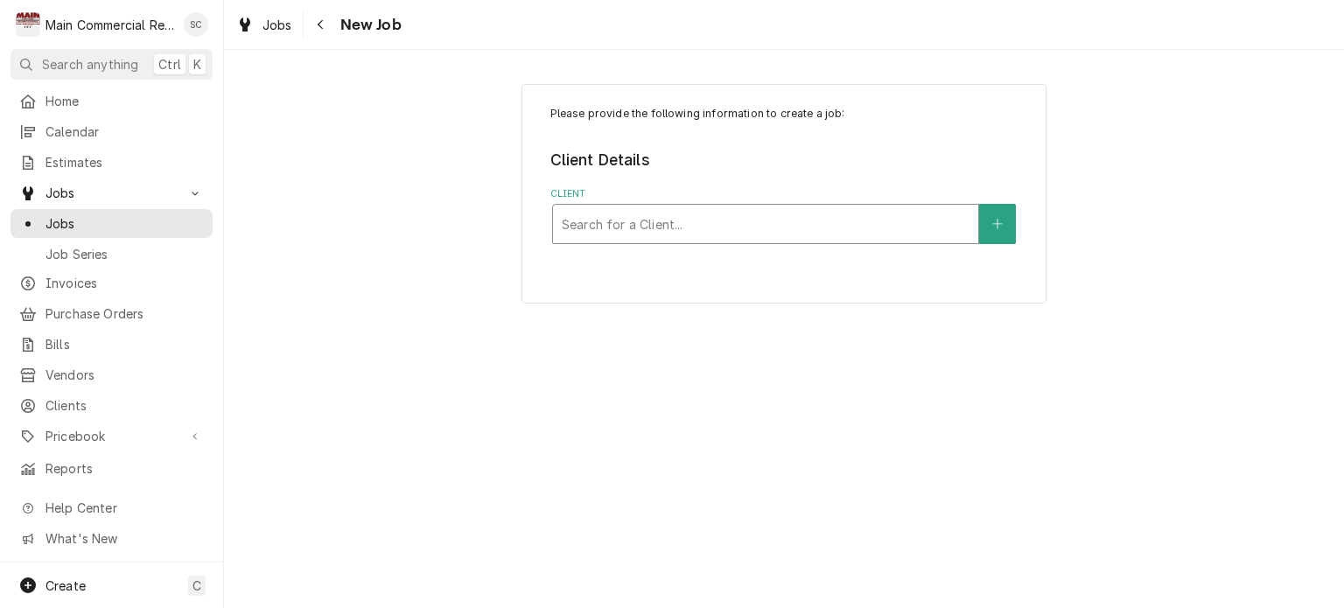
click at [756, 219] on div "Client" at bounding box center [766, 224] width 408 height 32
type input "Vale"
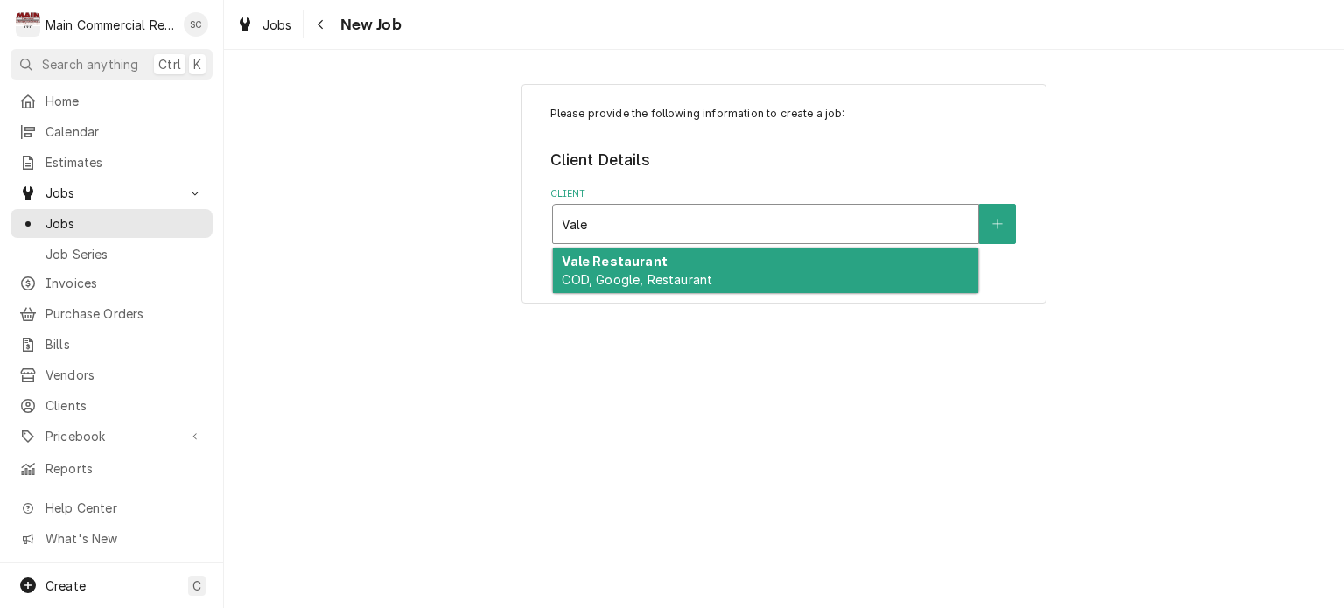
click at [739, 279] on div "Vale Restaurant COD, Google, Restaurant" at bounding box center [765, 272] width 425 height 46
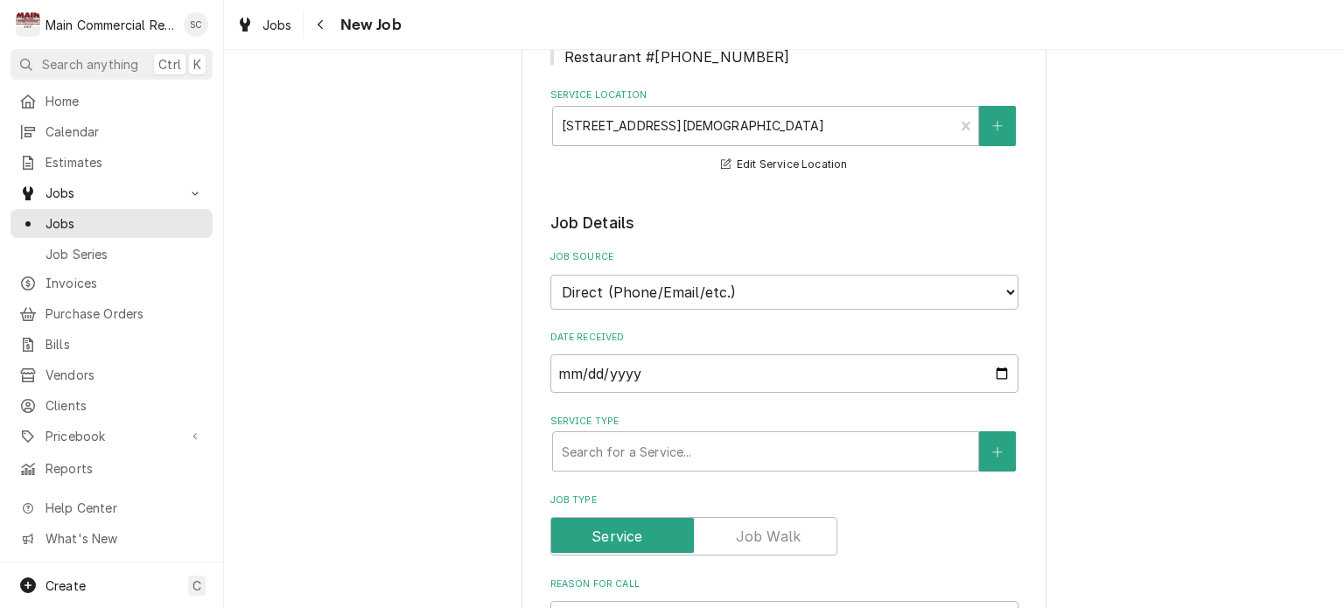
scroll to position [525, 0]
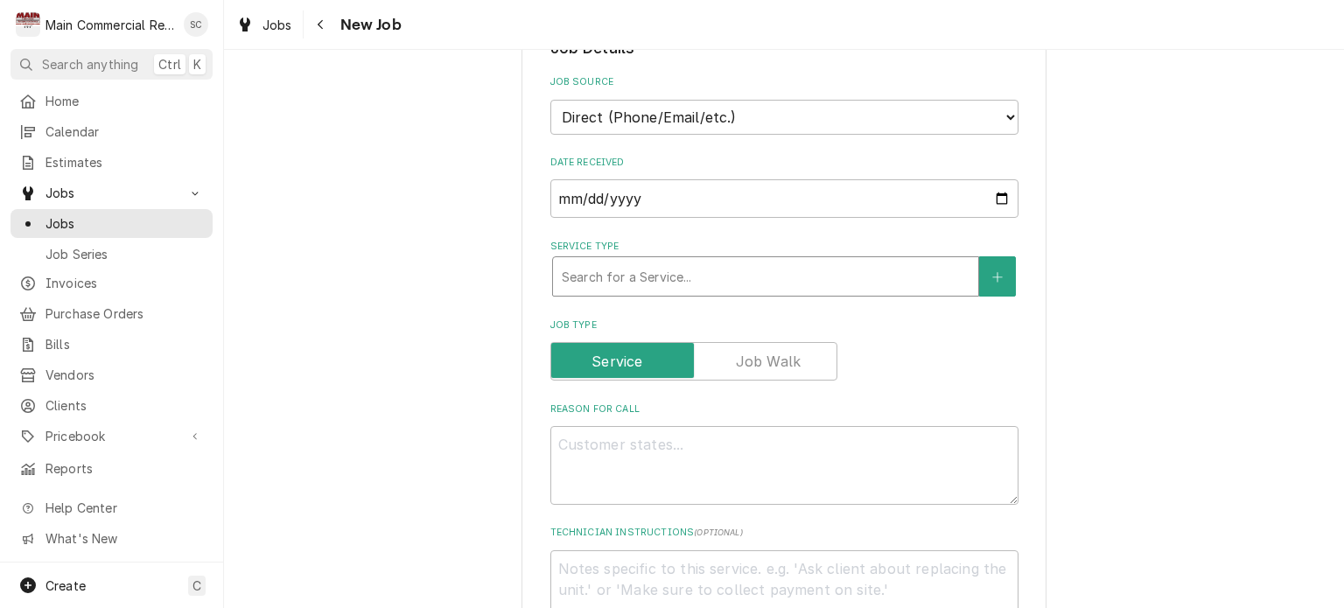
click at [764, 281] on div "Service Type" at bounding box center [766, 277] width 408 height 32
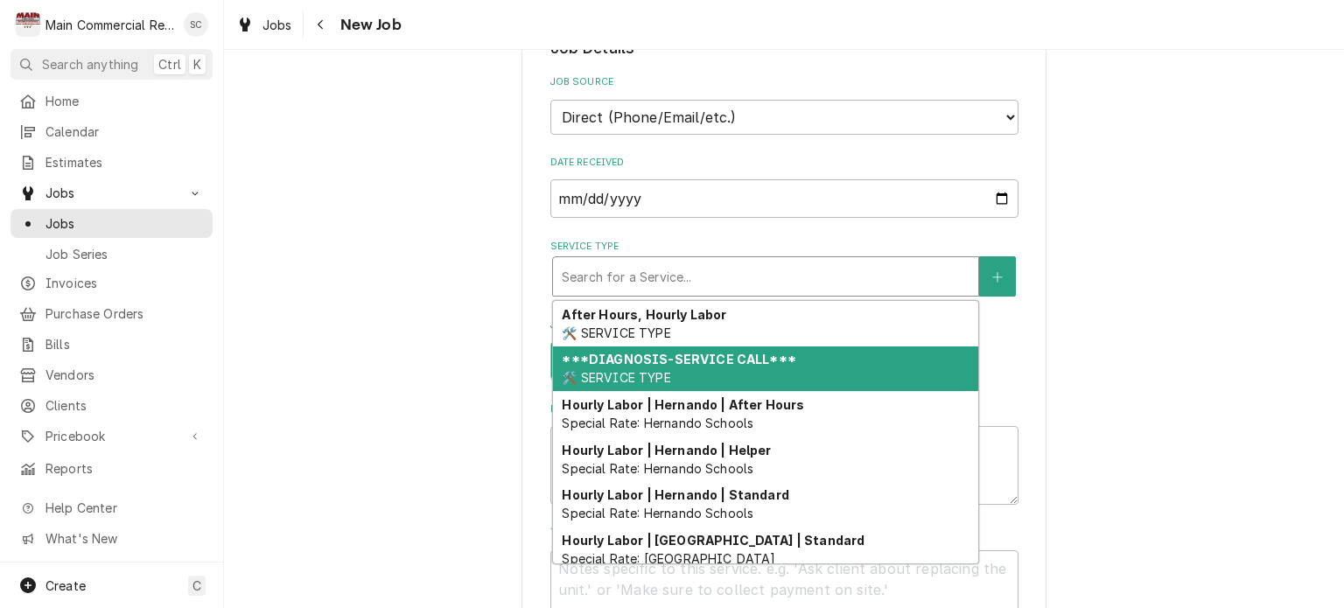
click at [753, 352] on strong "***DIAGNOSIS-SERVICE CALL***" at bounding box center [679, 359] width 234 height 15
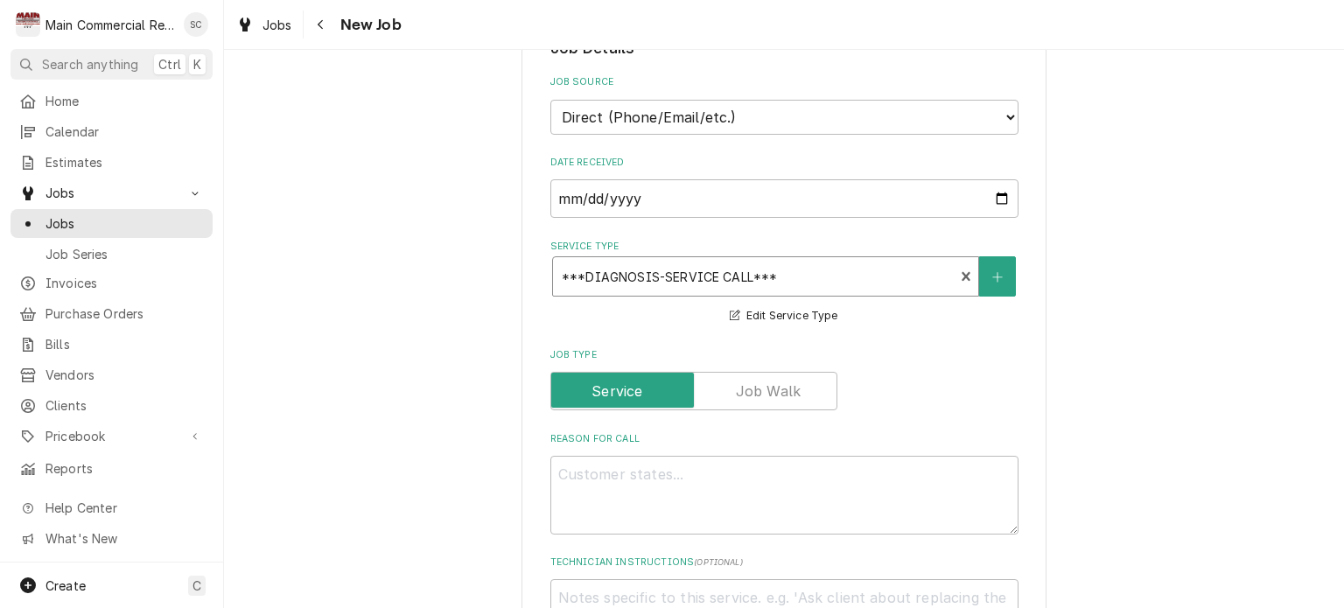
scroll to position [700, 0]
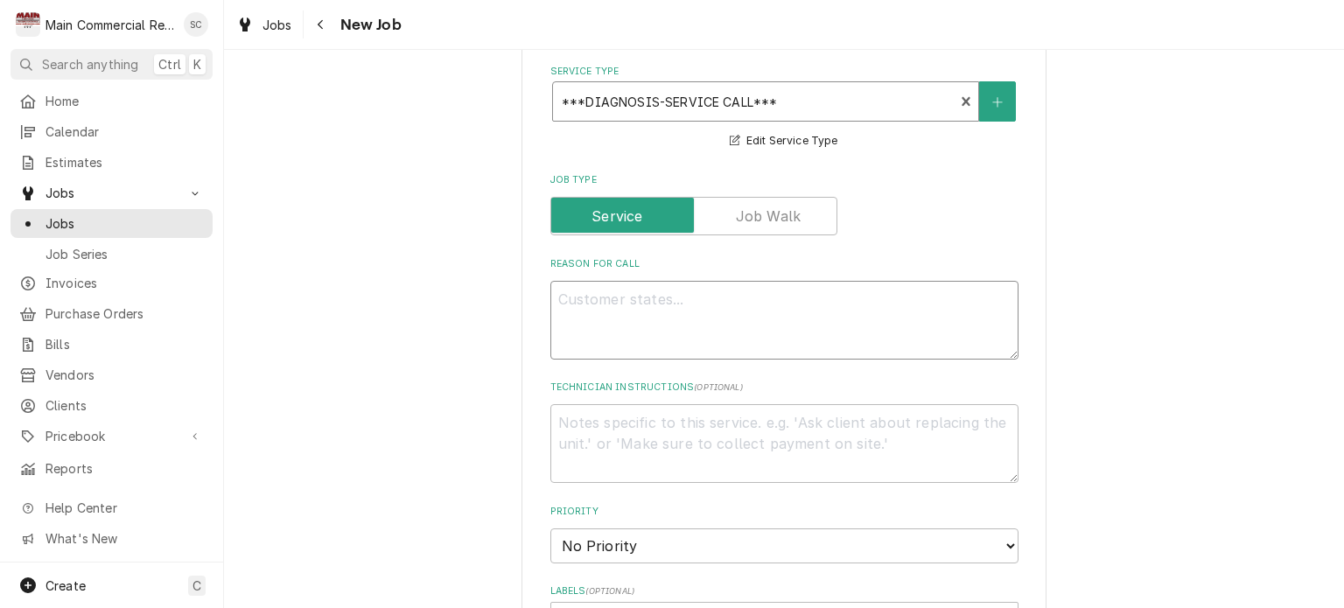
click at [791, 297] on textarea "Reason For Call" at bounding box center [784, 320] width 468 height 79
type textarea "x"
type textarea "F"
type textarea "x"
type textarea "Fi"
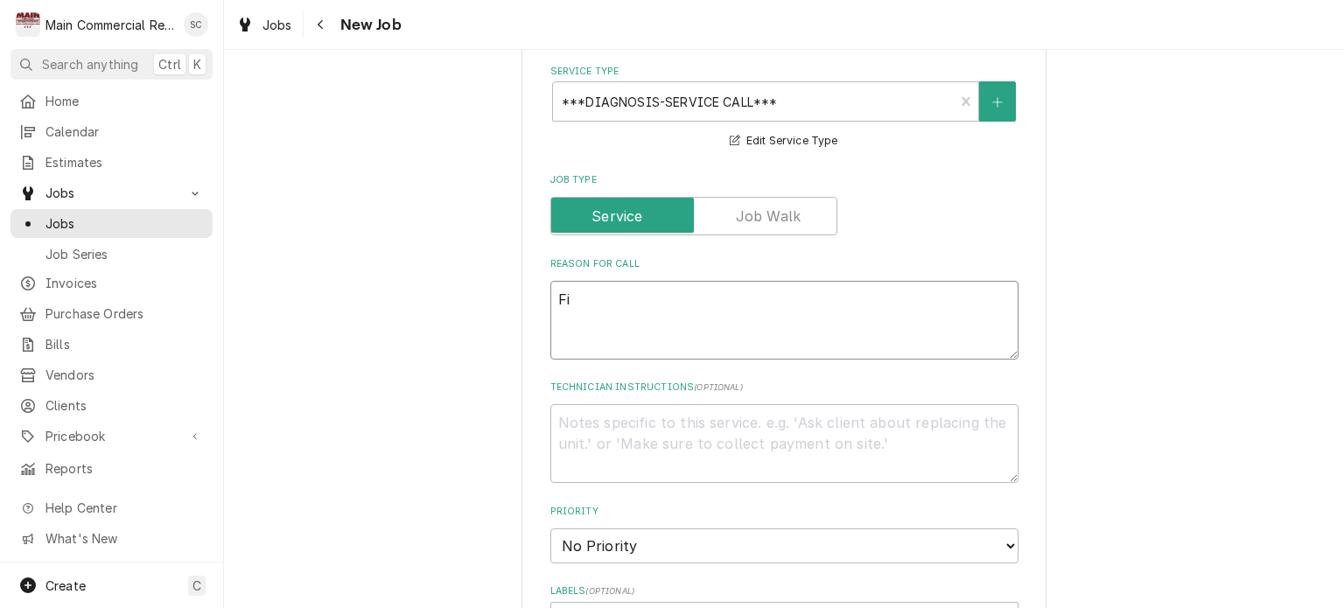
type textarea "x"
type textarea "Fir"
type textarea "x"
type textarea "Firs"
type textarea "x"
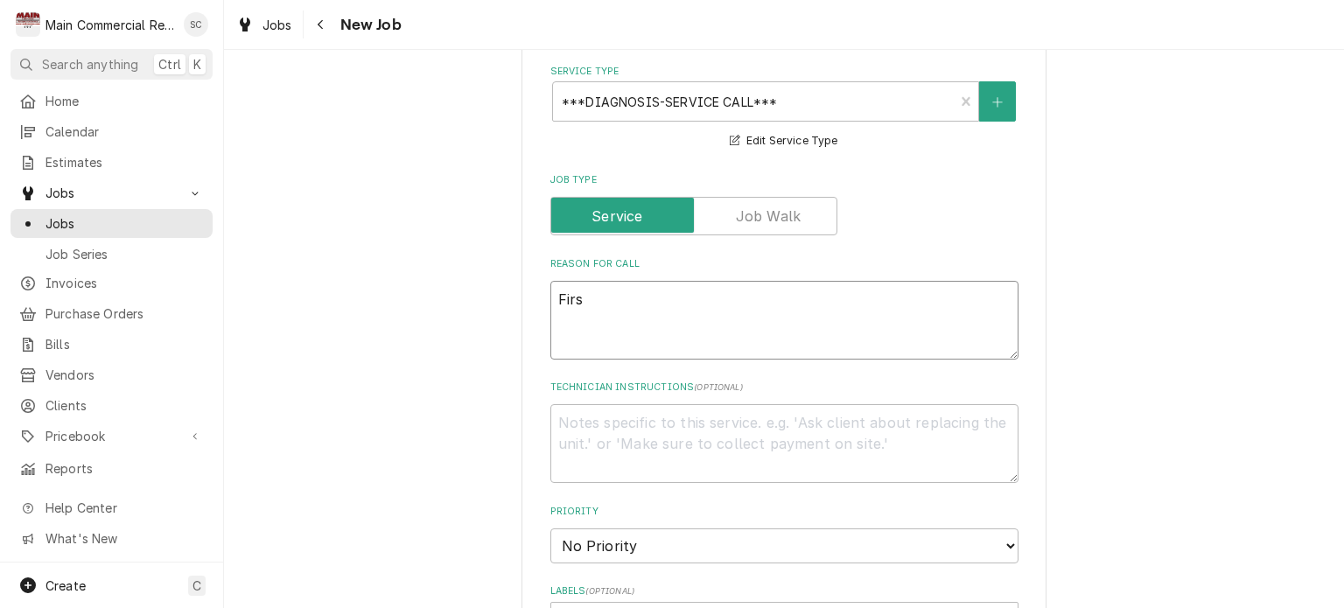
type textarea "First"
type textarea "x"
type textarea "First"
type textarea "x"
type textarea "First T"
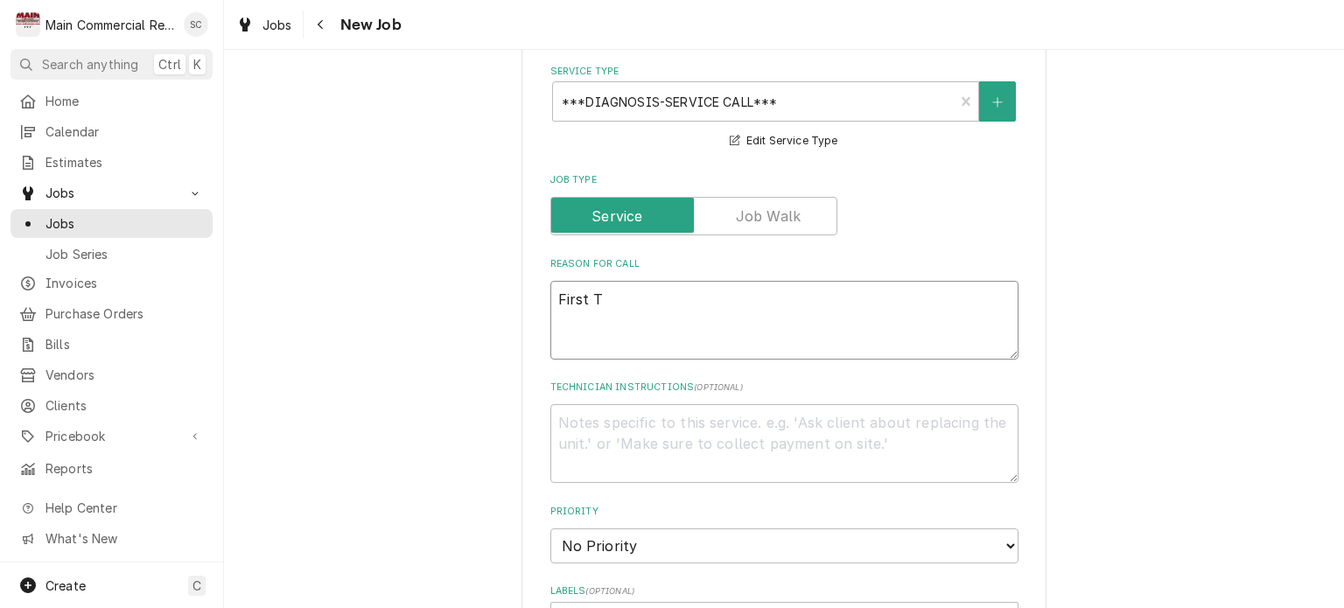
type textarea "x"
type textarea "First Ti"
type textarea "x"
type textarea "First Tim"
type textarea "x"
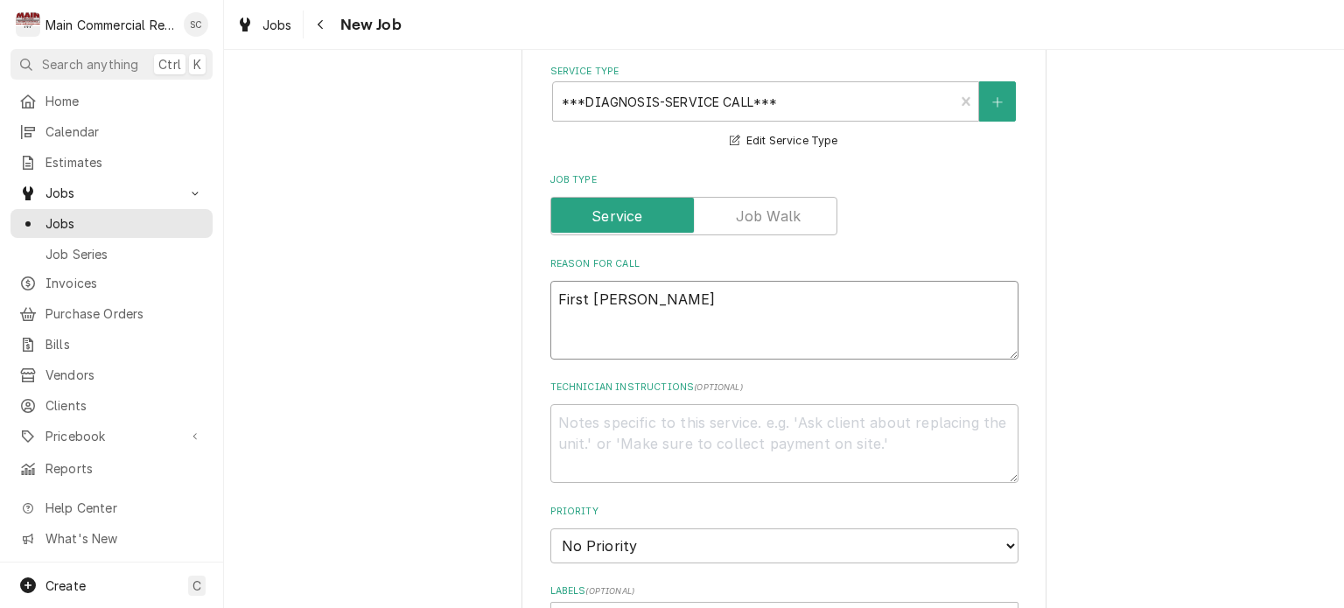
type textarea "First Time"
type textarea "x"
type textarea "First Time"
type textarea "x"
type textarea "First Time c"
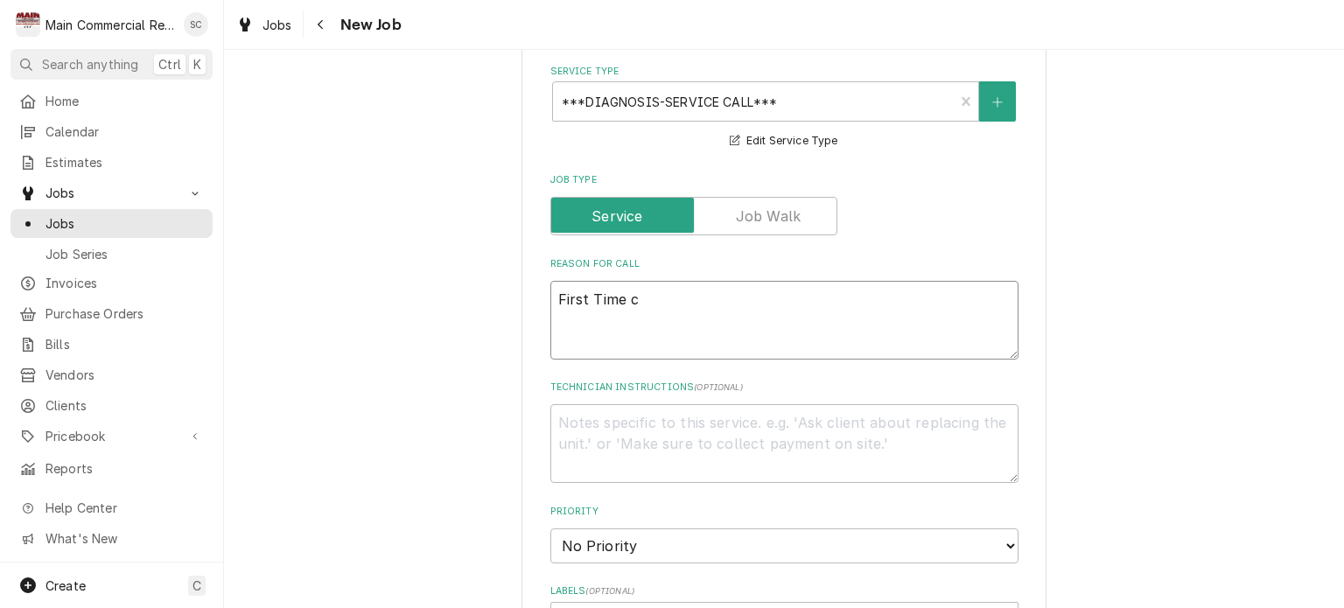
type textarea "x"
type textarea "First Time"
type textarea "x"
type textarea "First Time C"
type textarea "x"
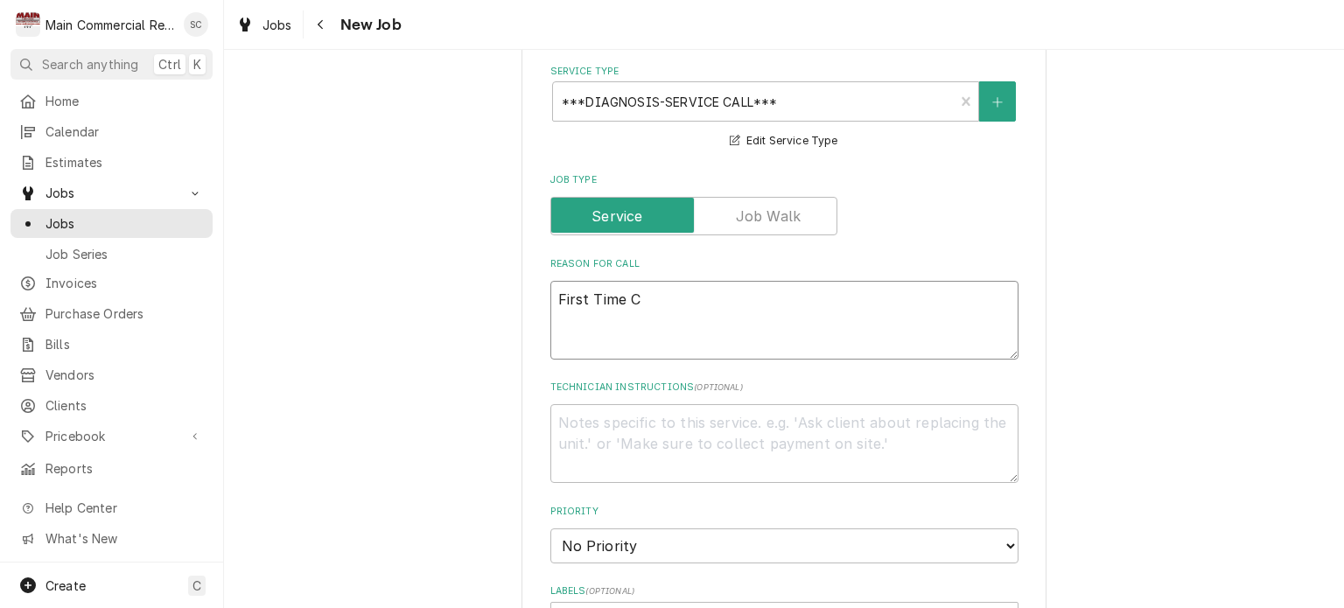
type textarea "First Time Cu"
type textarea "x"
type textarea "First Time Cus"
type textarea "x"
type textarea "First Time Cust"
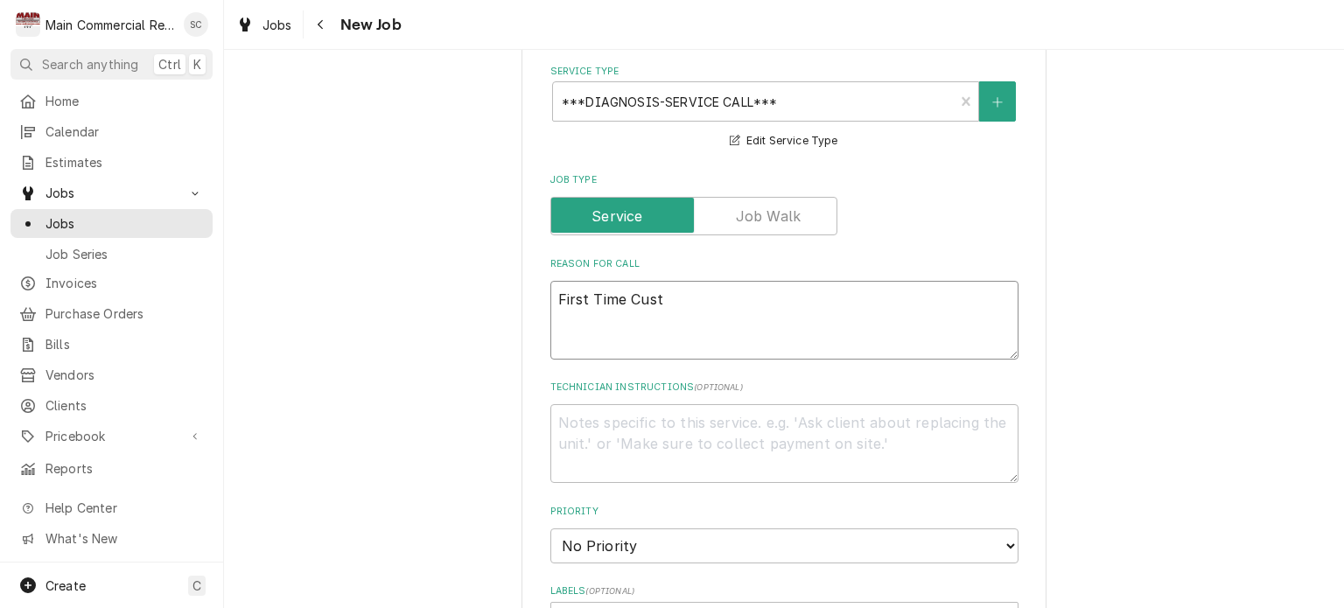
type textarea "x"
type textarea "First Time Custo"
type textarea "x"
type textarea "First Time Custom"
type textarea "x"
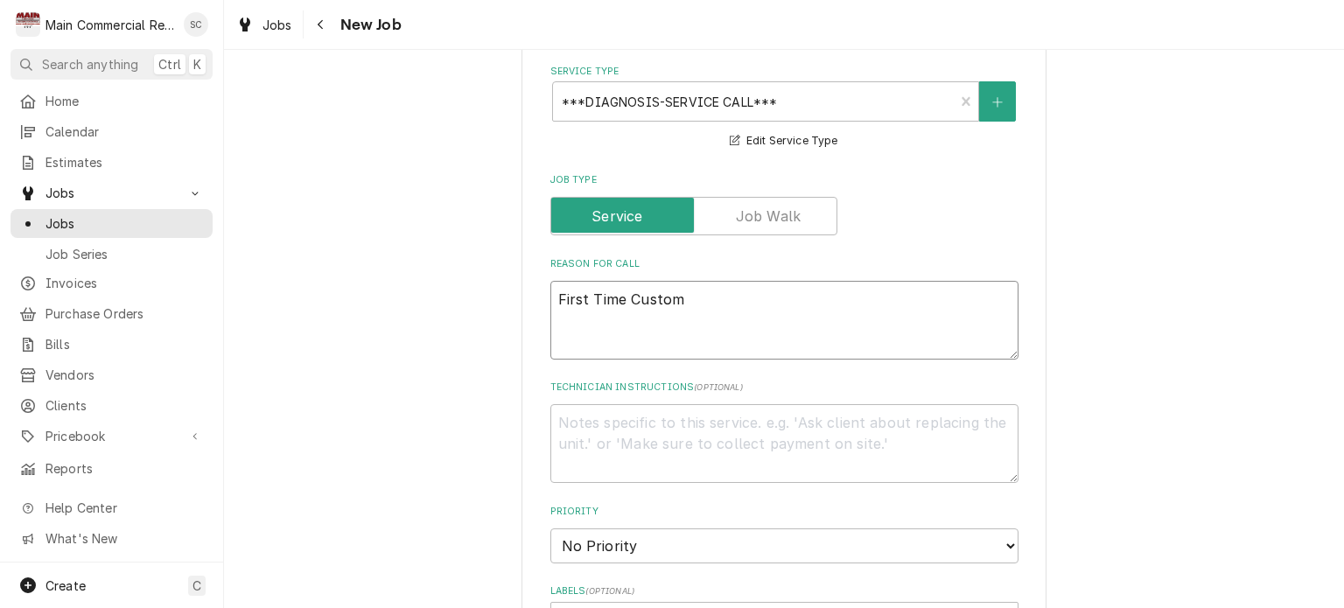
type textarea "First Time Custome"
type textarea "x"
type textarea "First Time Customer"
type textarea "x"
type textarea "First Time Customer"
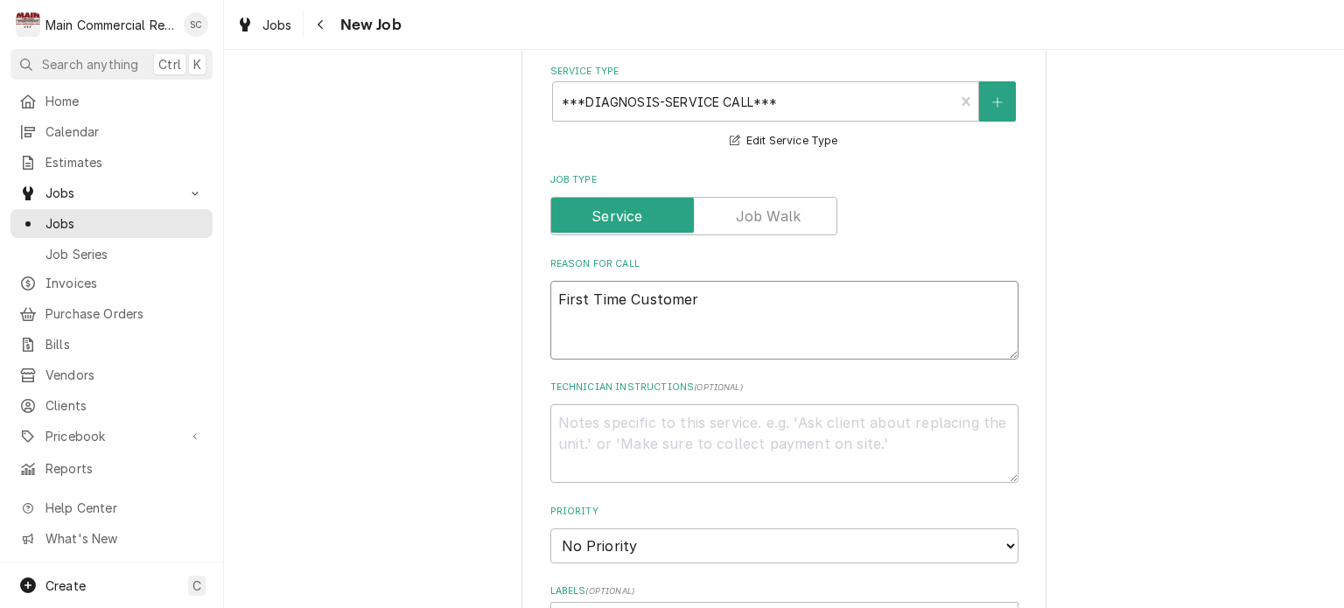
type textarea "x"
type textarea "First Time Customer -"
type textarea "x"
type textarea "First Time Customer -"
type textarea "x"
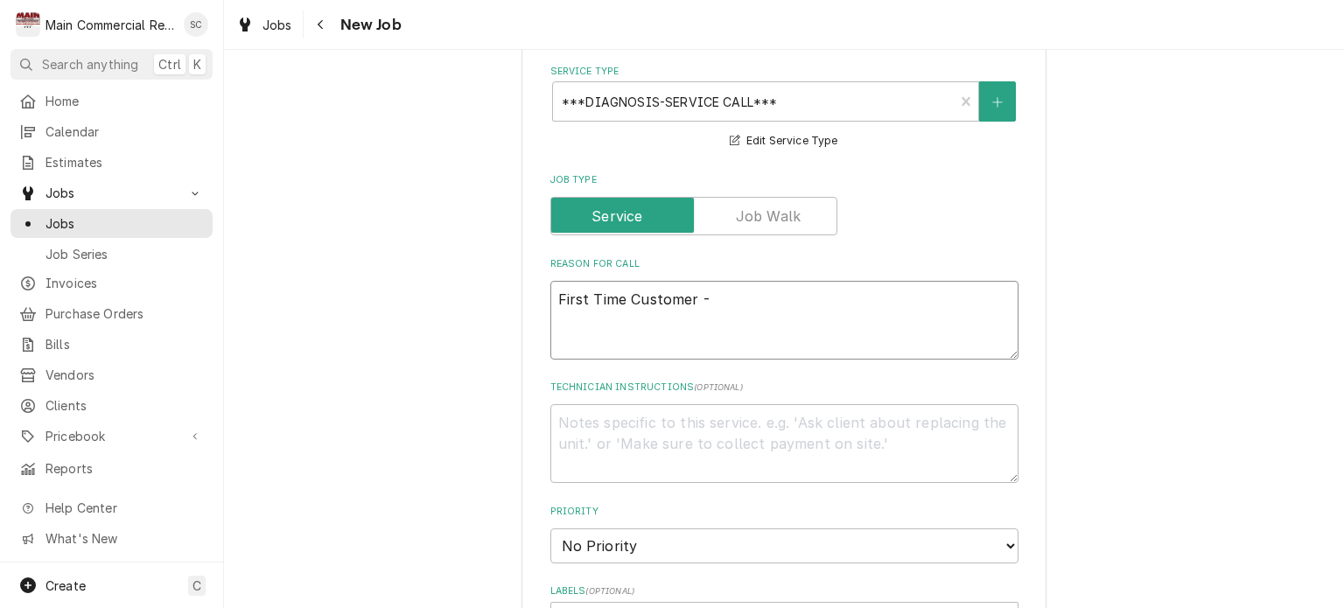
type textarea "First Time Customer - C"
type textarea "x"
type textarea "First Time Customer - CO"
type textarea "x"
type textarea "First Time Customer - COD"
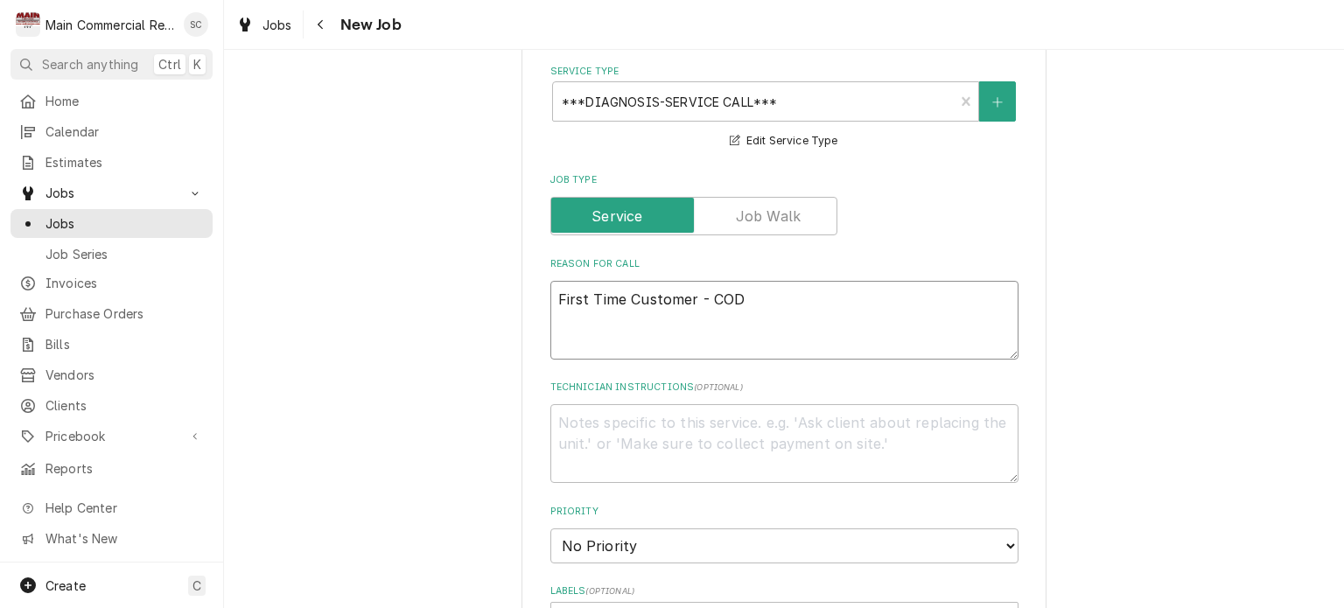
type textarea "x"
type textarea "First Time Customer - COD,"
type textarea "x"
type textarea "First Time Customer - COD,"
type textarea "x"
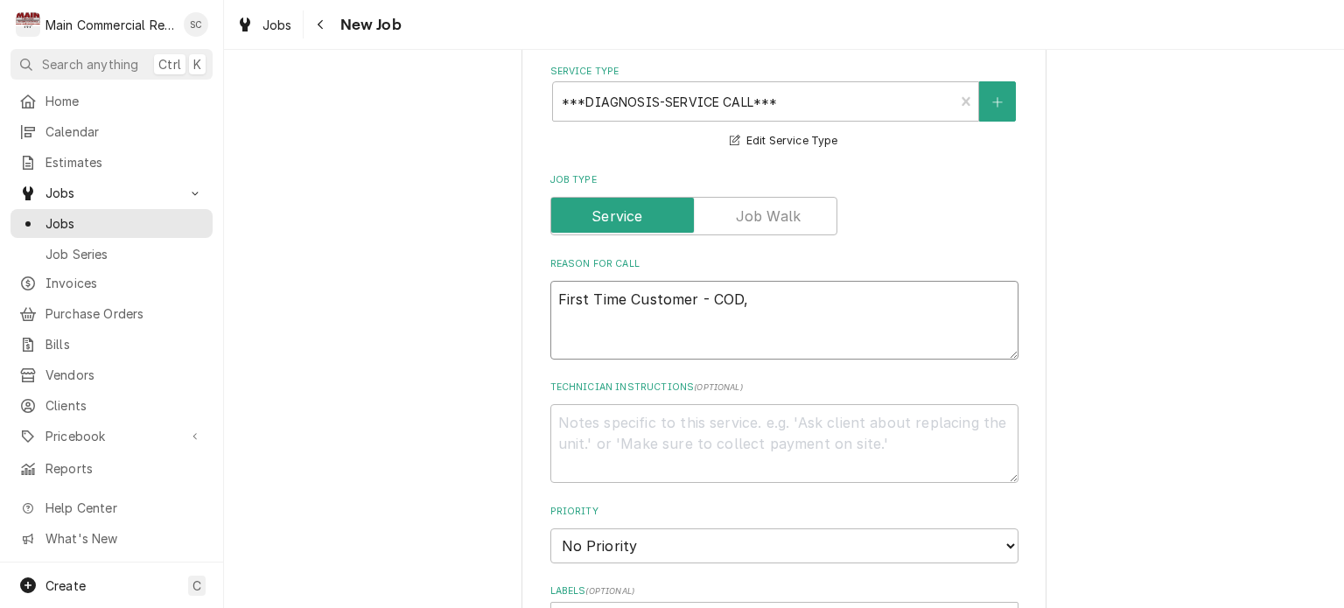
type textarea "First Time Customer - COD, c"
type textarea "x"
type textarea "First Time Customer - COD, cc"
type textarea "x"
type textarea "First Time Customer - COD, cc"
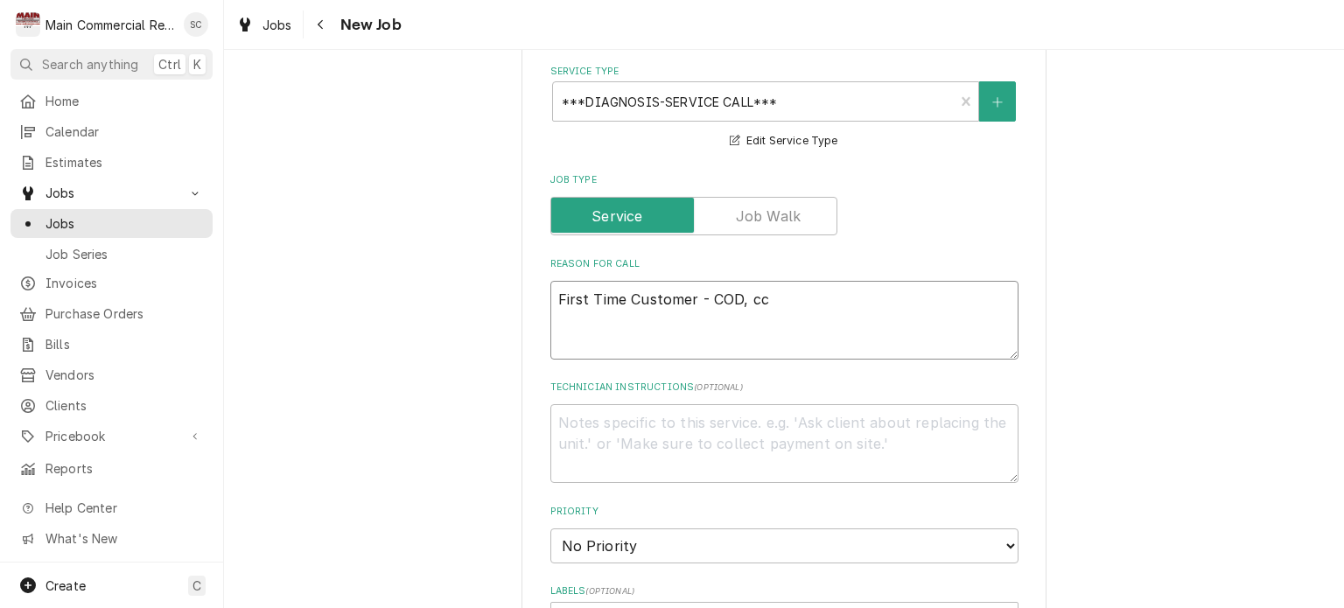
type textarea "x"
type textarea "First Time Customer - COD, cc o"
type textarea "x"
type textarea "First Time Customer - COD, cc on"
type textarea "x"
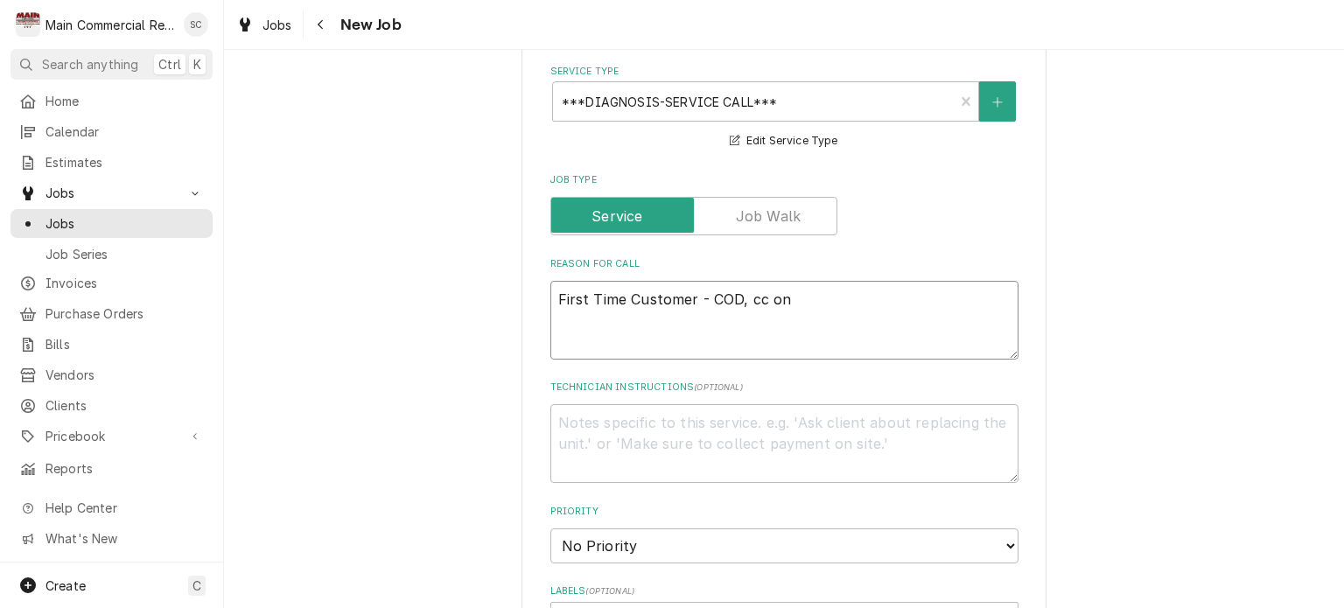
type textarea "First Time Customer - COD, cc on"
type textarea "x"
type textarea "First Time Customer - COD, cc on f"
type textarea "x"
type textarea "First Time Customer - COD, cc on fi"
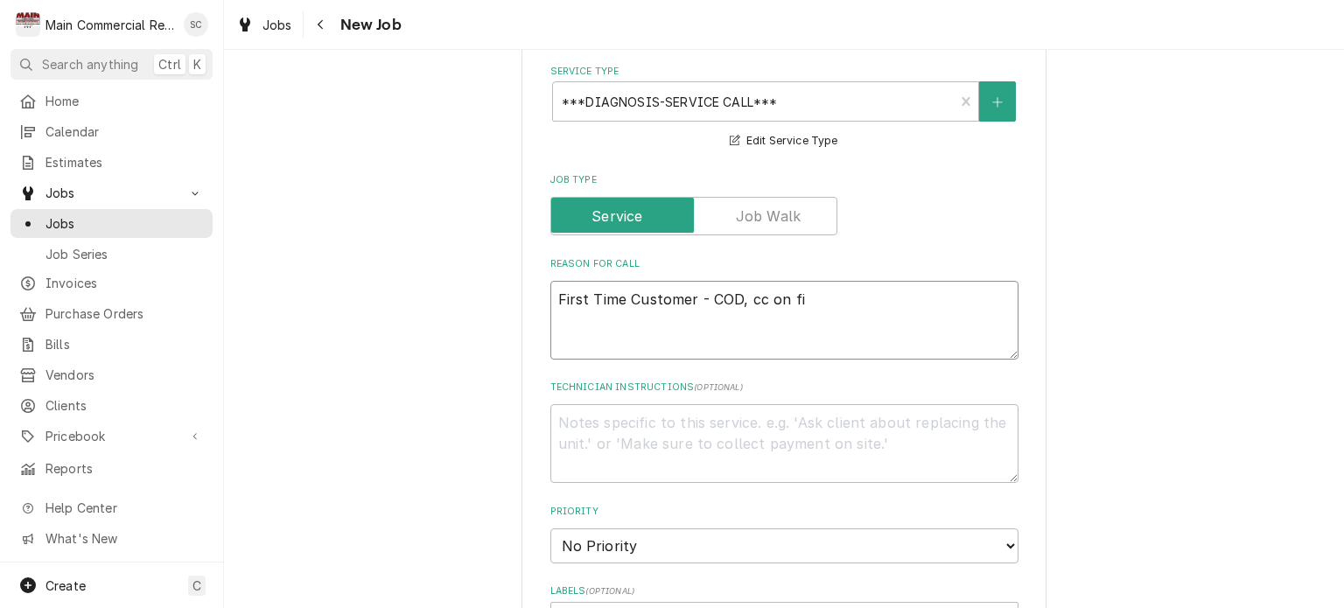
type textarea "x"
type textarea "First Time Customer - COD, cc on fil"
type textarea "x"
type textarea "First Time Customer - COD, cc on file"
type textarea "x"
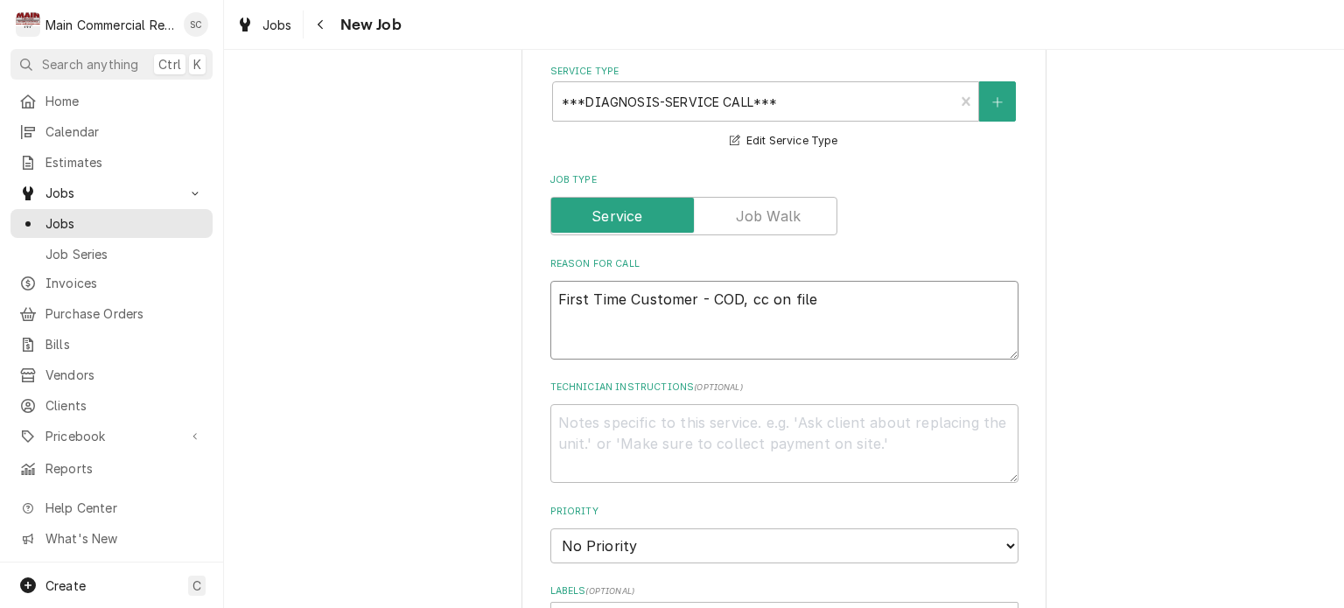
type textarea "First Time Customer - COD, cc on file"
type textarea "x"
type textarea "First Time Customer - COD, cc on file i"
type textarea "x"
type textarea "First Time Customer - COD, cc on file in"
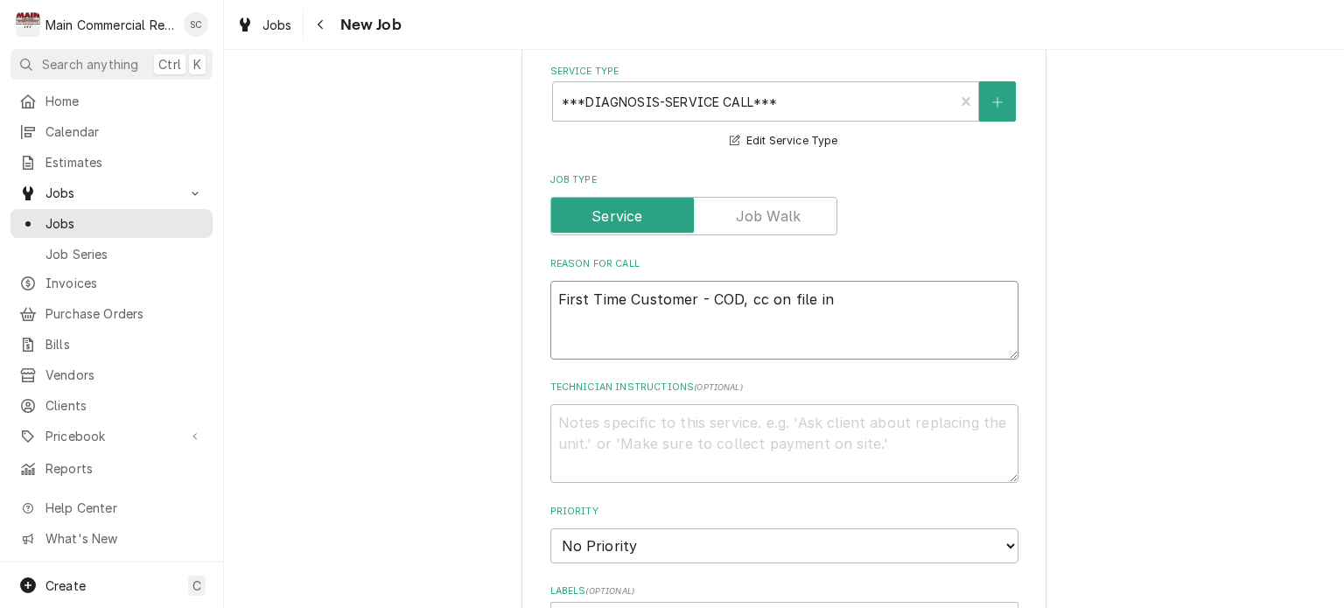
type textarea "x"
type textarea "First Time Customer - COD, cc on file in"
type textarea "x"
type textarea "First Time Customer - COD, cc on file in o"
type textarea "x"
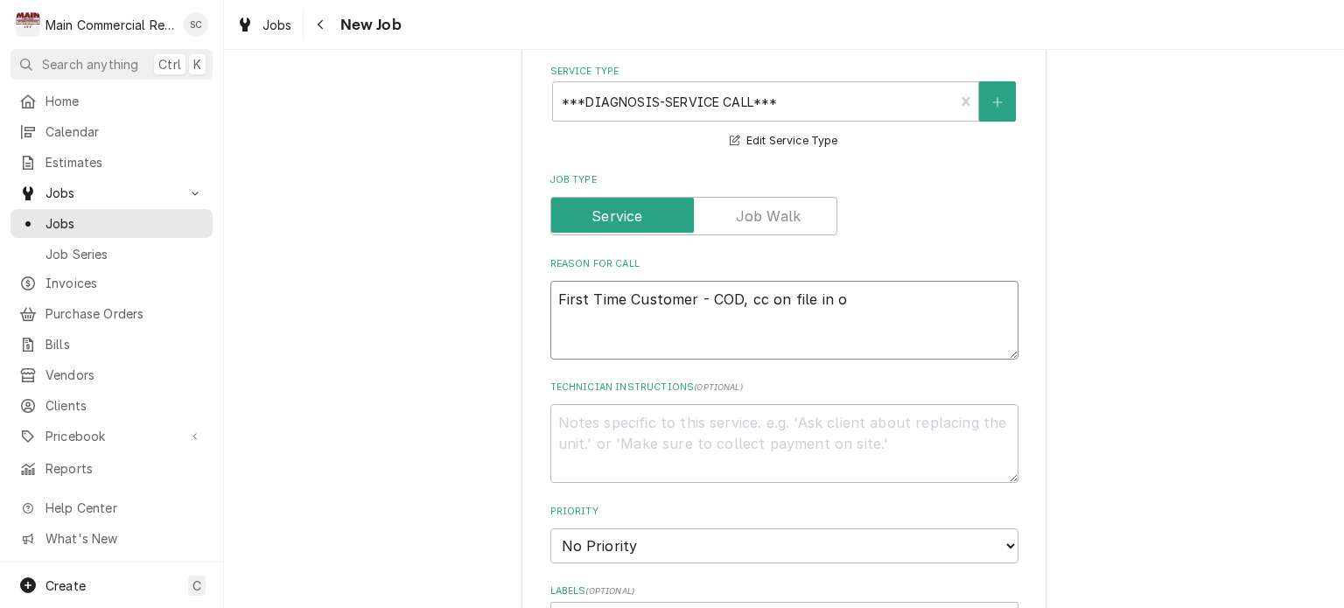
type textarea "First Time Customer - COD, cc on file in of"
type textarea "x"
type textarea "First Time Customer - COD, cc on file in off"
type textarea "x"
type textarea "First Time Customer - COD, cc on file in offi"
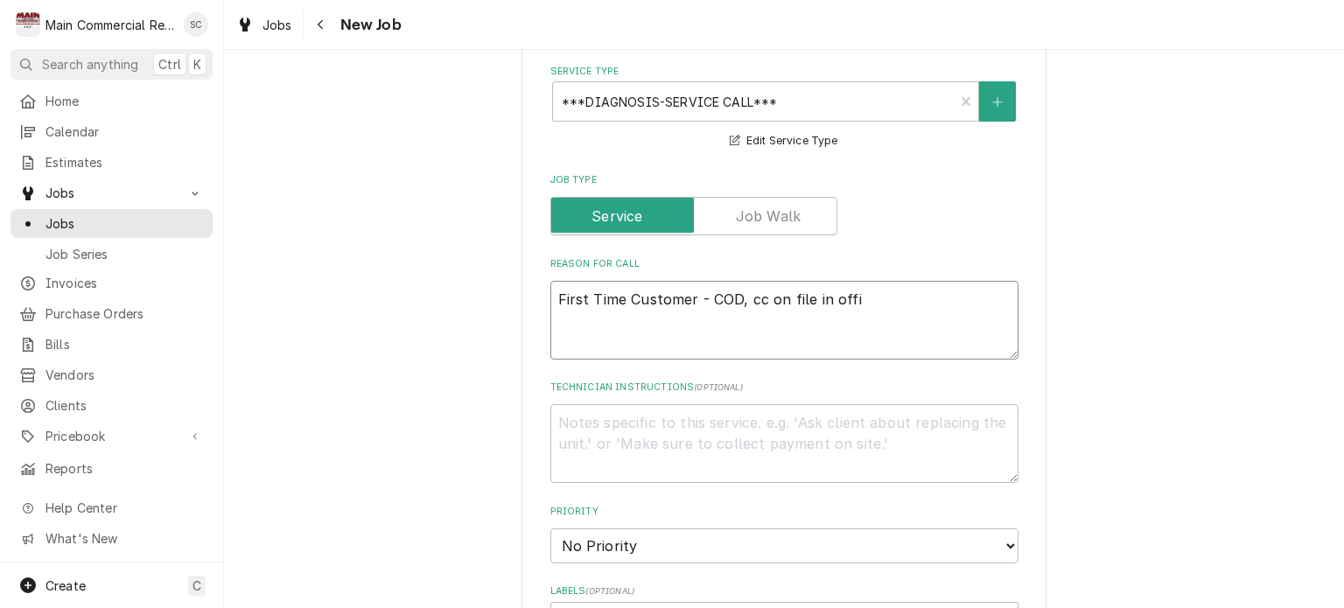
type textarea "x"
type textarea "First Time Customer - COD, cc on file in offic"
type textarea "x"
type textarea "First Time Customer - COD, cc on file in office"
type textarea "x"
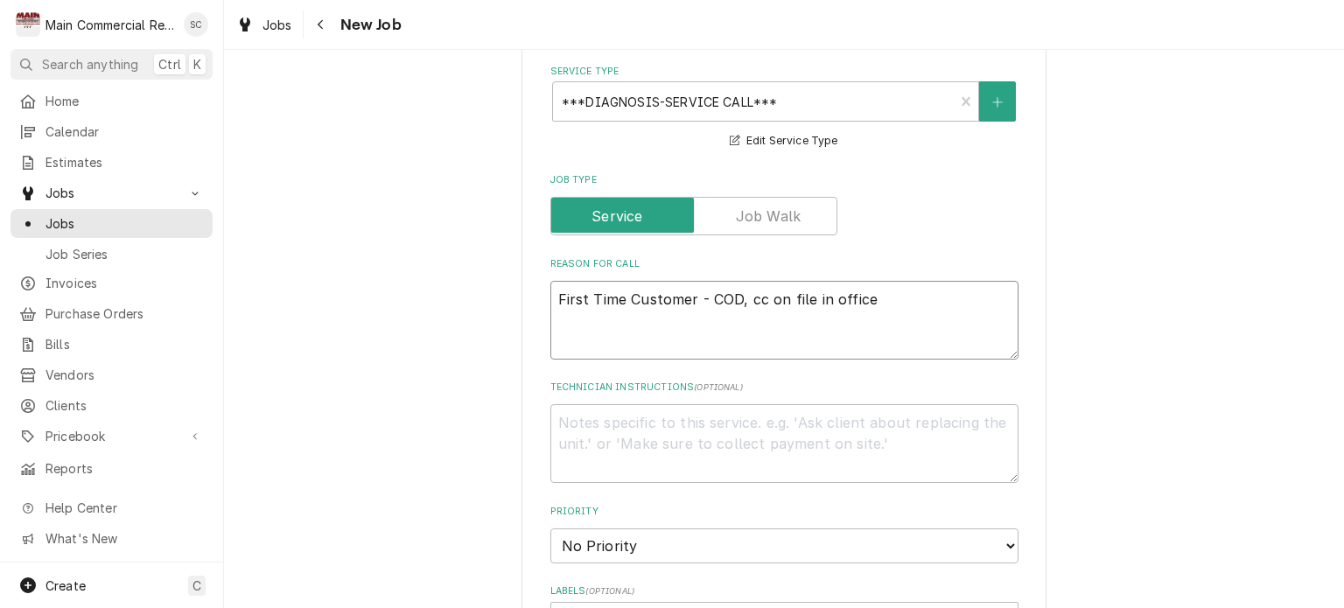
type textarea "First Time Customer - COD, cc on file in office"
type textarea "x"
type textarea "First Time Customer - COD, cc on file in office F"
type textarea "x"
type textarea "First Time Customer - COD, cc on file in office Fi"
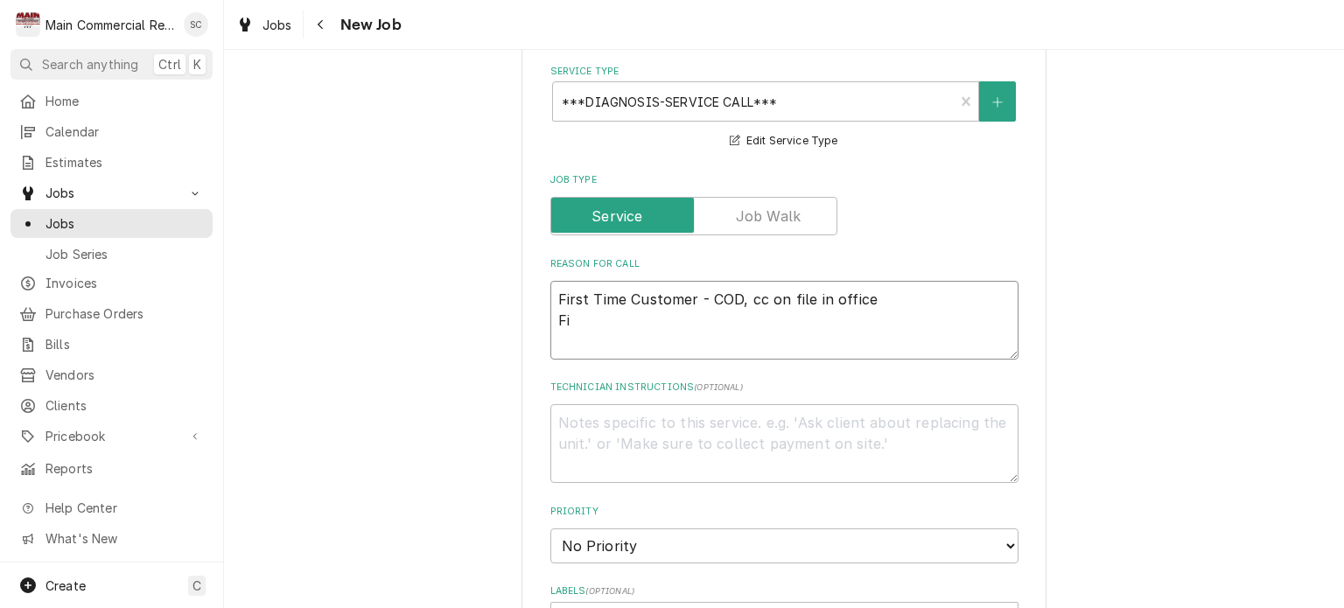
type textarea "x"
type textarea "First Time Customer - COD, cc on file in office Fir"
type textarea "x"
type textarea "First Time Customer - COD, cc on file in office Firs"
type textarea "x"
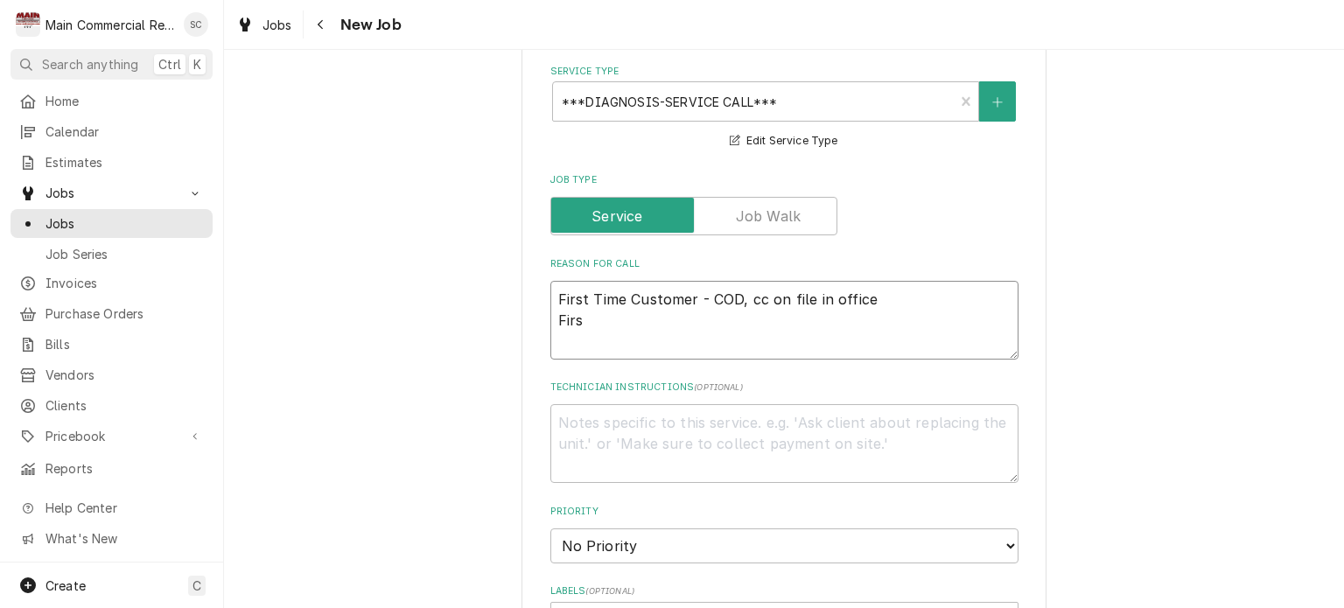
type textarea "First Time Customer - COD, cc on file in office First"
type textarea "x"
type textarea "First Time Customer - COD, cc on file in office First"
type textarea "x"
type textarea "First Time Customer - COD, cc on file in office First C"
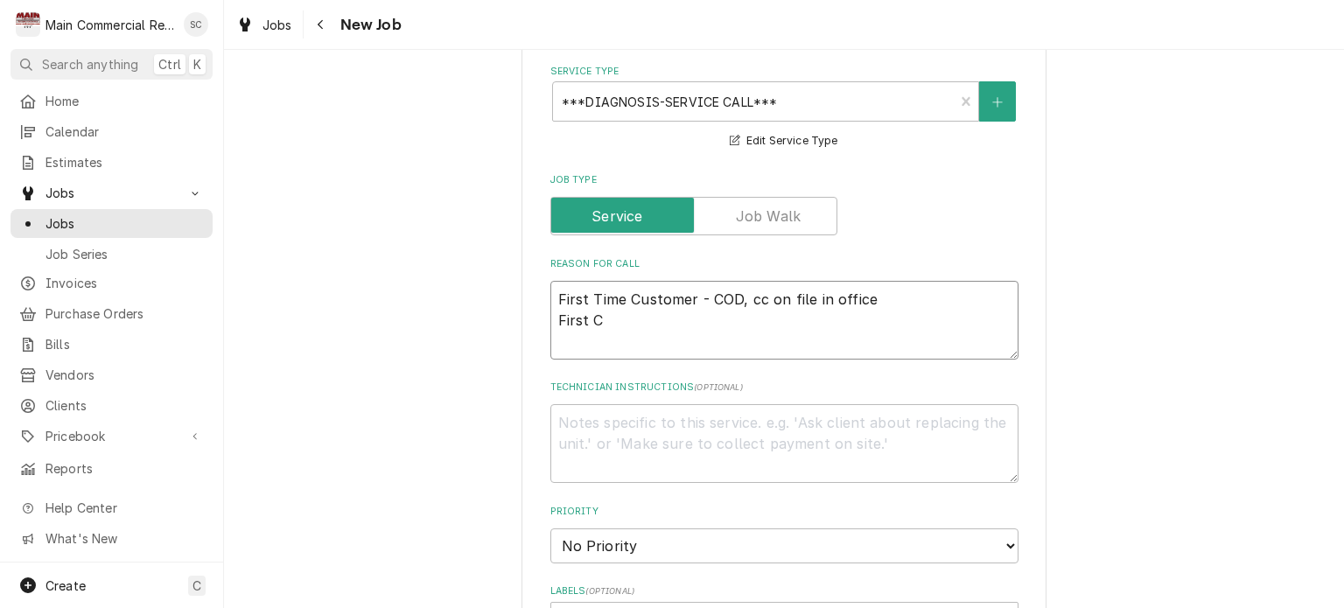
type textarea "x"
type textarea "First Time Customer - COD, cc on file in office First Ca"
type textarea "x"
type textarea "First Time Customer - COD, cc on file in office First Cal"
type textarea "x"
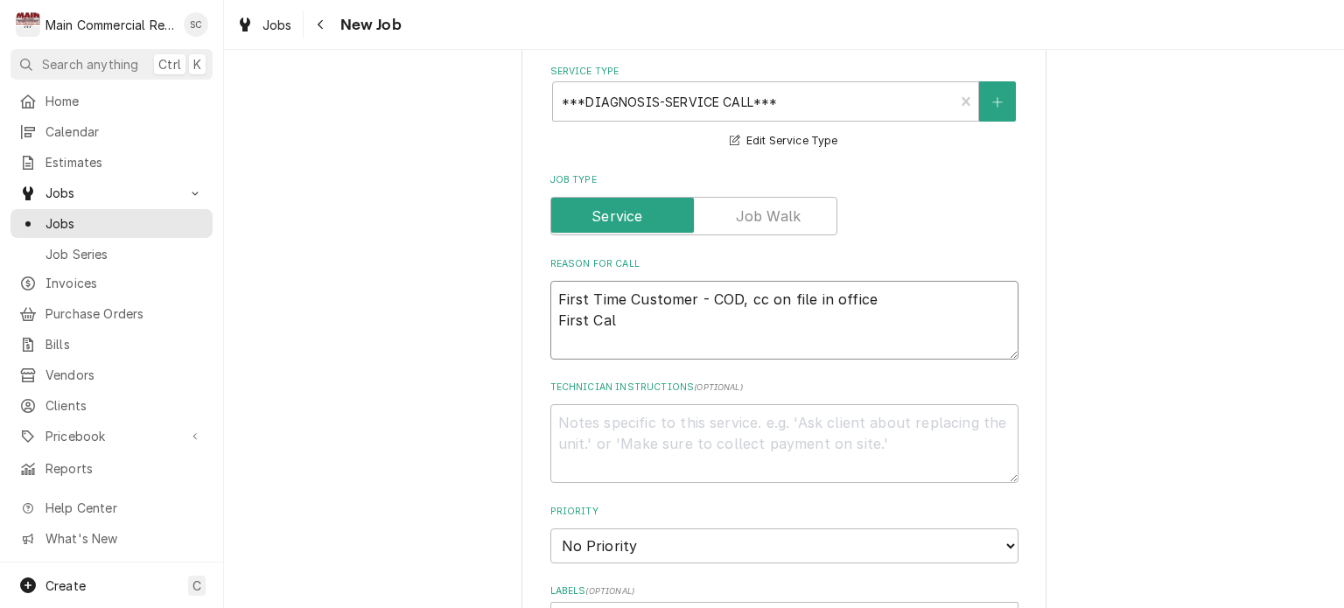
type textarea "First Time Customer - COD, cc on file in office First Call"
type textarea "x"
type textarea "First Time Customer - COD, cc on file in office First Call"
type textarea "x"
type textarea "First Time Customer - COD, cc on file in office First Call 8"
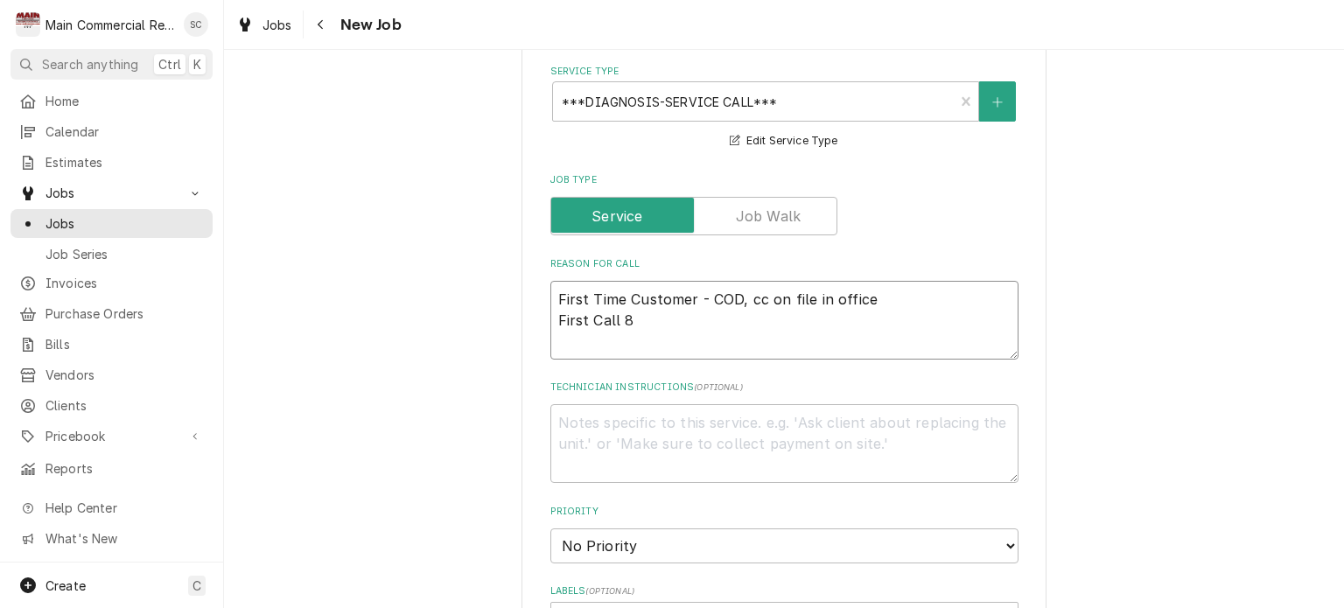
type textarea "x"
type textarea "First Time Customer - COD, cc on file in office First Call 8a"
type textarea "x"
type textarea "First Time Customer - COD, cc on file in office First Call 8am"
type textarea "x"
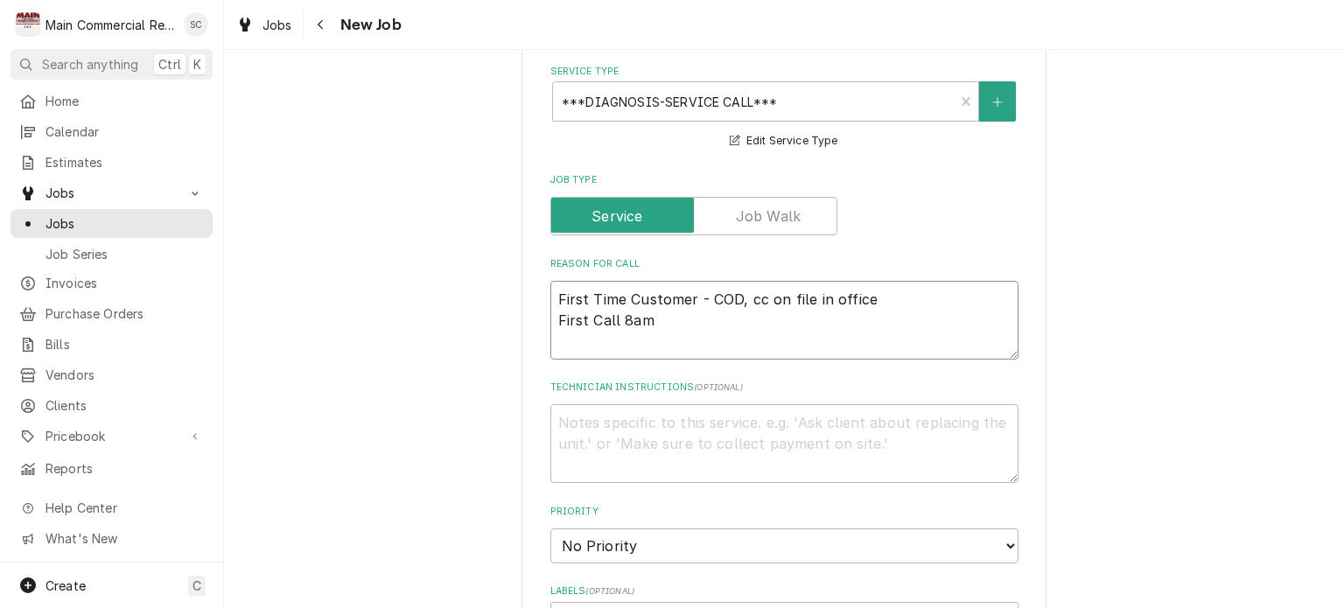
type textarea "First Time Customer - COD, cc on file in office First Call 8am"
type textarea "x"
type textarea "First Time Customer - COD, cc on file in office First Call 8am A"
type textarea "x"
type textarea "First Time Customer - COD, cc on file in office First Call 8am Ad"
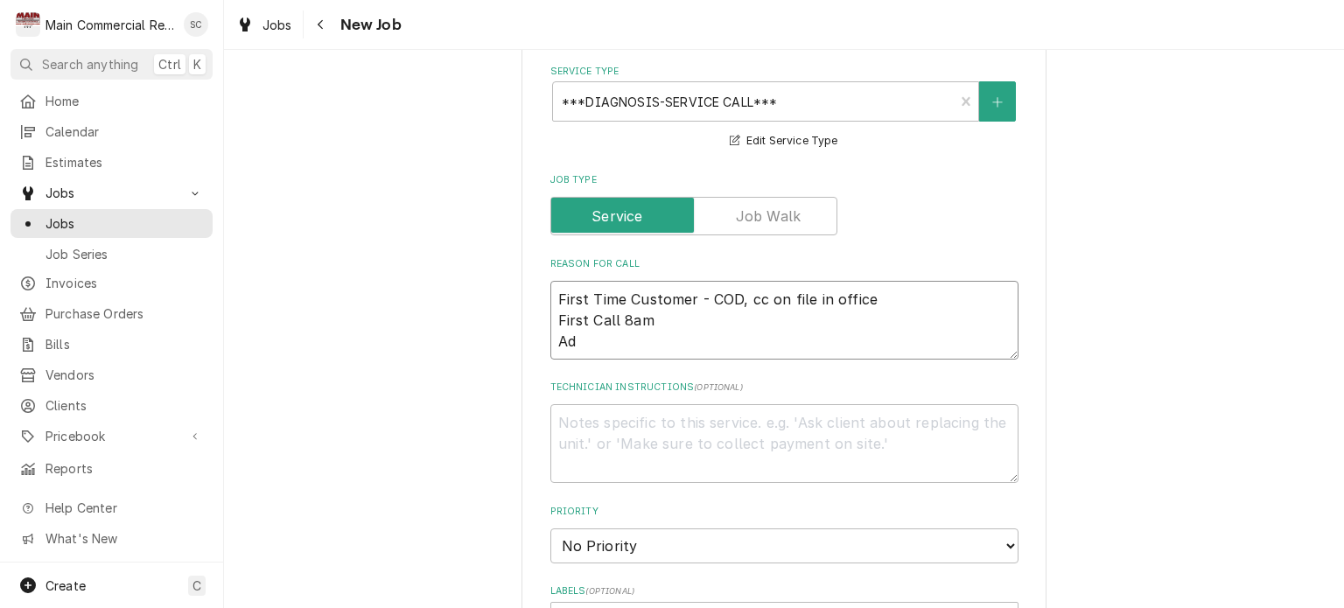
type textarea "x"
type textarea "First Time Customer - COD, cc on file in office First Call 8am Adv"
type textarea "x"
type textarea "First Time Customer - COD, cc on file in office First Call 8am Advn"
type textarea "x"
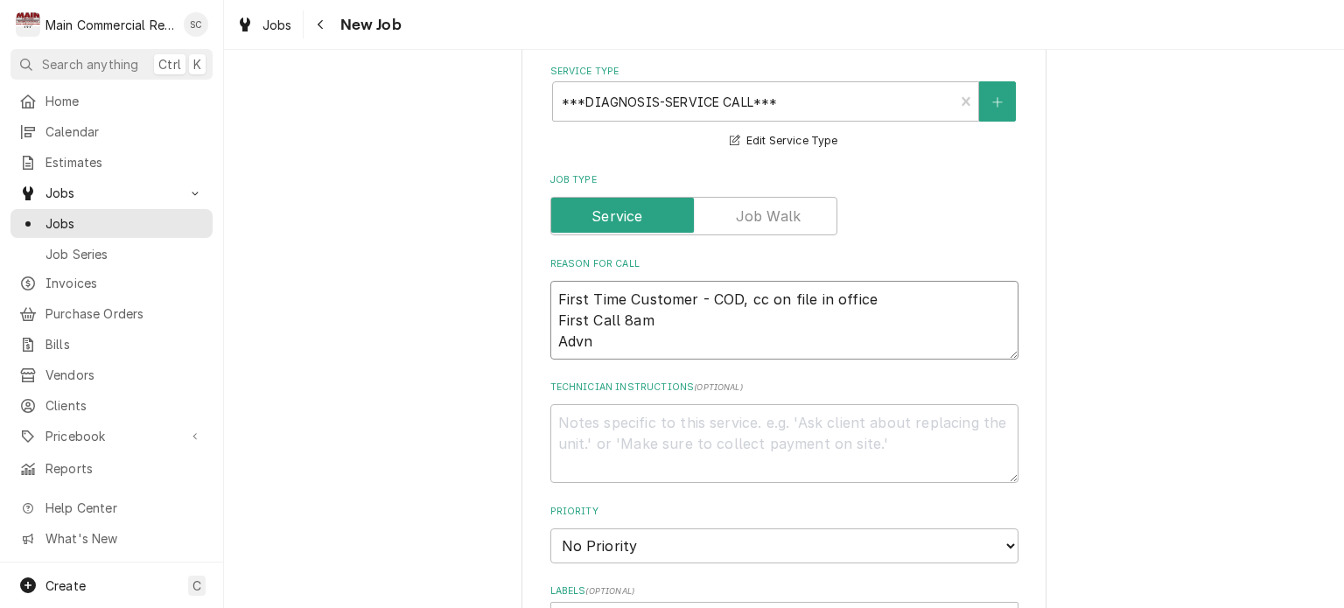
type textarea "First Time Customer - COD, cc on file in office First Call 8am Advna"
type textarea "x"
type textarea "First Time Customer - COD, cc on file in office First Call 8am Advnat"
type textarea "x"
type textarea "First Time Customer - COD, cc on file in office First Call 8am Advna"
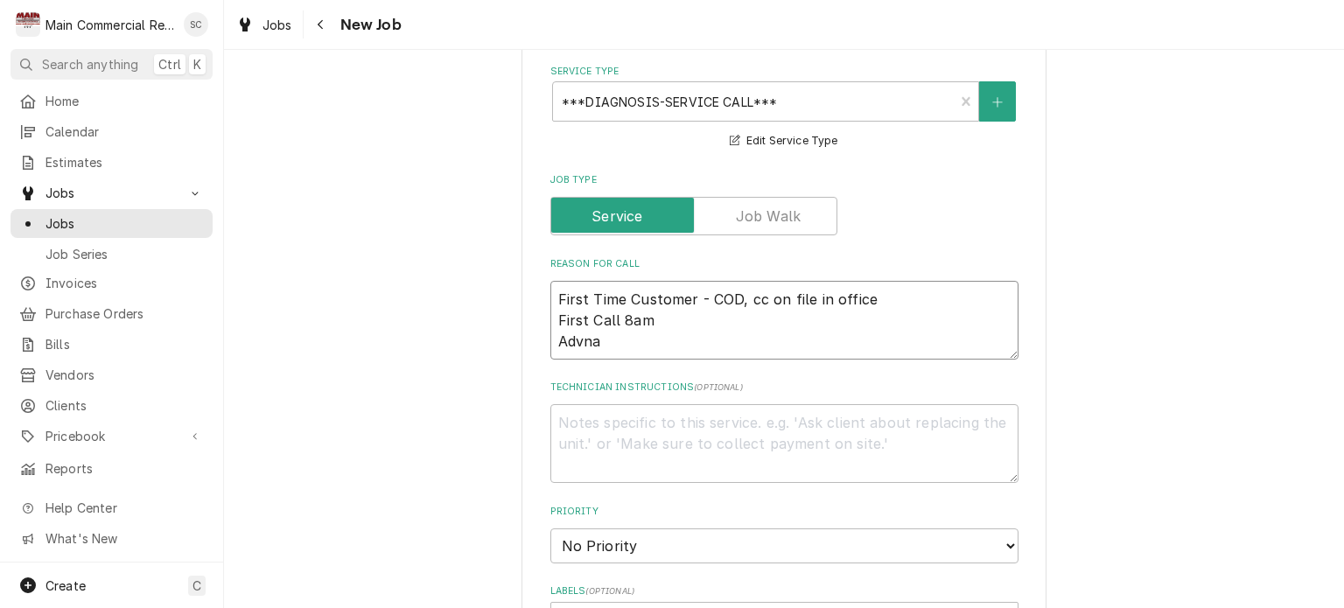
type textarea "x"
type textarea "First Time Customer - COD, cc on file in office First Call 8am Advn"
type textarea "x"
type textarea "First Time Customer - COD, cc on file in office First Call 8am Adv"
type textarea "x"
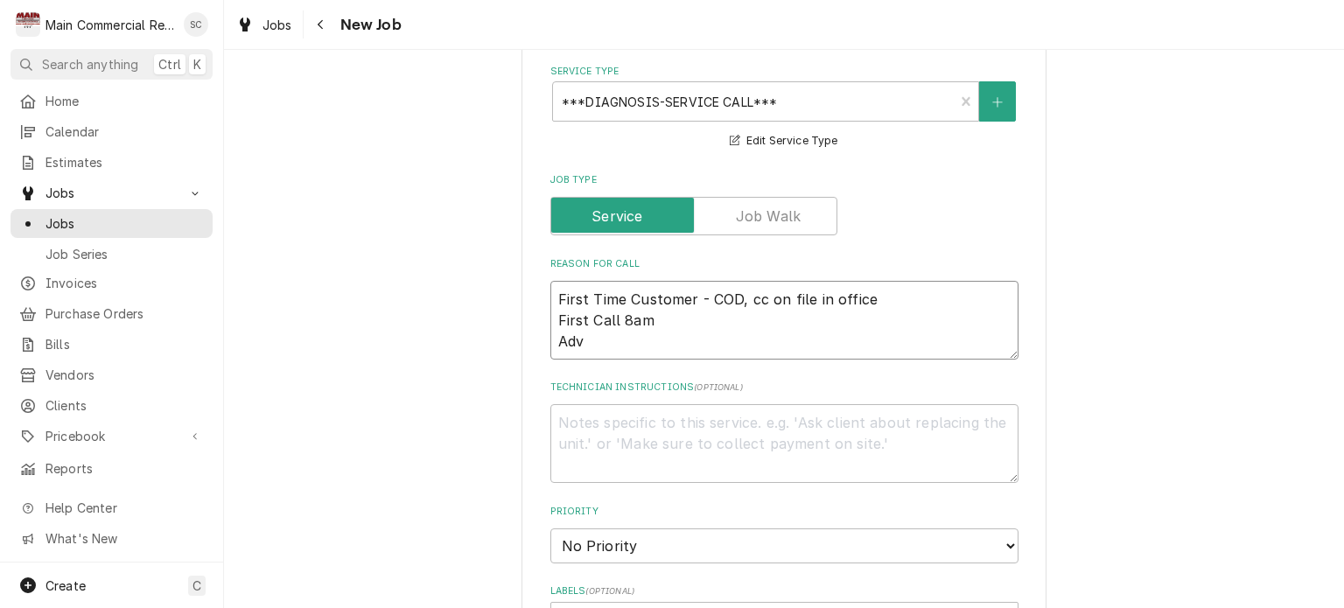
type textarea "First Time Customer - COD, cc on file in office First Call 8am Adva"
type textarea "x"
type textarea "First Time Customer - COD, cc on file in office First Call 8am Advan"
type textarea "x"
type textarea "First Time Customer - COD, cc on file in office First Call 8am Advant"
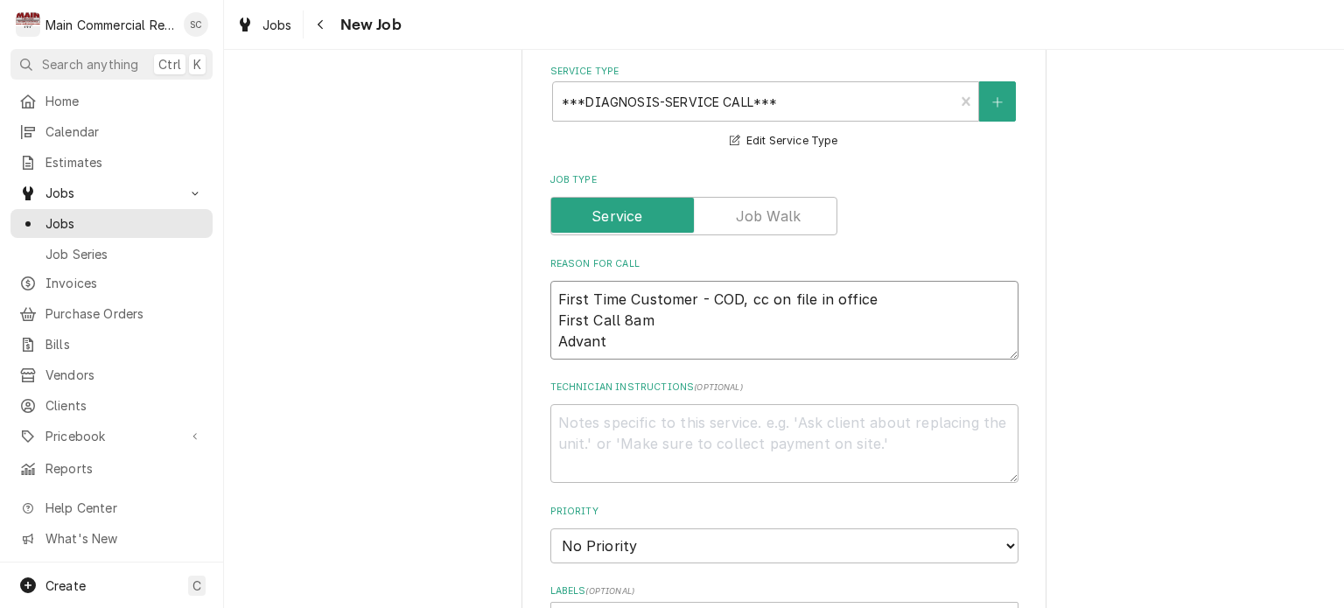
type textarea "x"
type textarea "First Time Customer - COD, cc on file in office First Call 8am Advantc"
type textarea "x"
type textarea "First Time Customer - COD, cc on file in office First Call 8am Advantco"
type textarea "x"
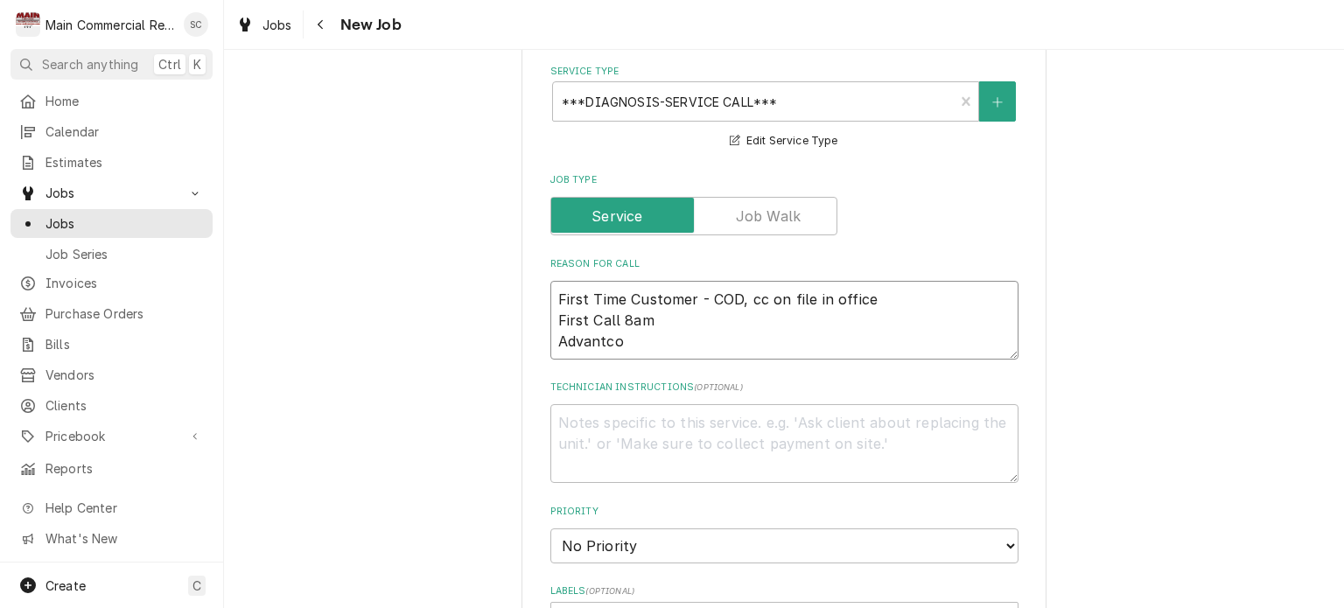
type textarea "First Time Customer - COD, cc on file in office First Call 8am Advantco"
type textarea "x"
type textarea "First Time Customer - COD, cc on file in office First Call 8am Advantco F"
type textarea "x"
type textarea "First Time Customer - COD, cc on file in office First Call 8am Advantco Fr"
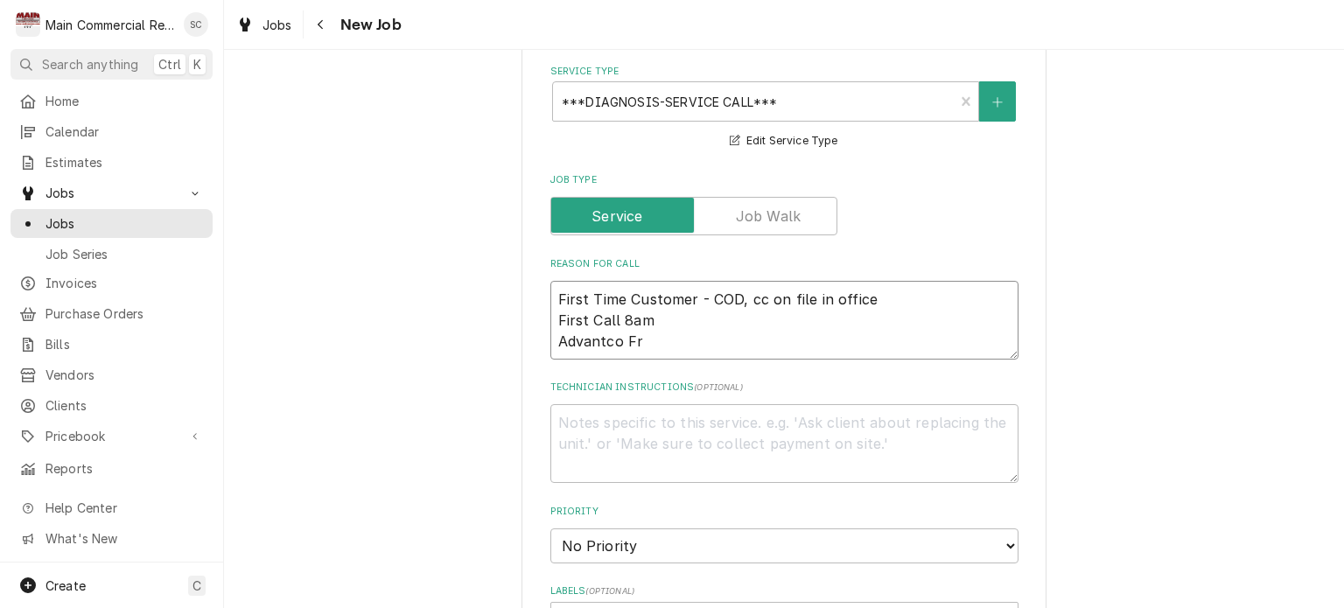
type textarea "x"
type textarea "First Time Customer - COD, cc on file in office First Call 8am Advantco Fre"
type textarea "x"
type textarea "First Time Customer - COD, cc on file in office First Call 8am Advantco Free"
type textarea "x"
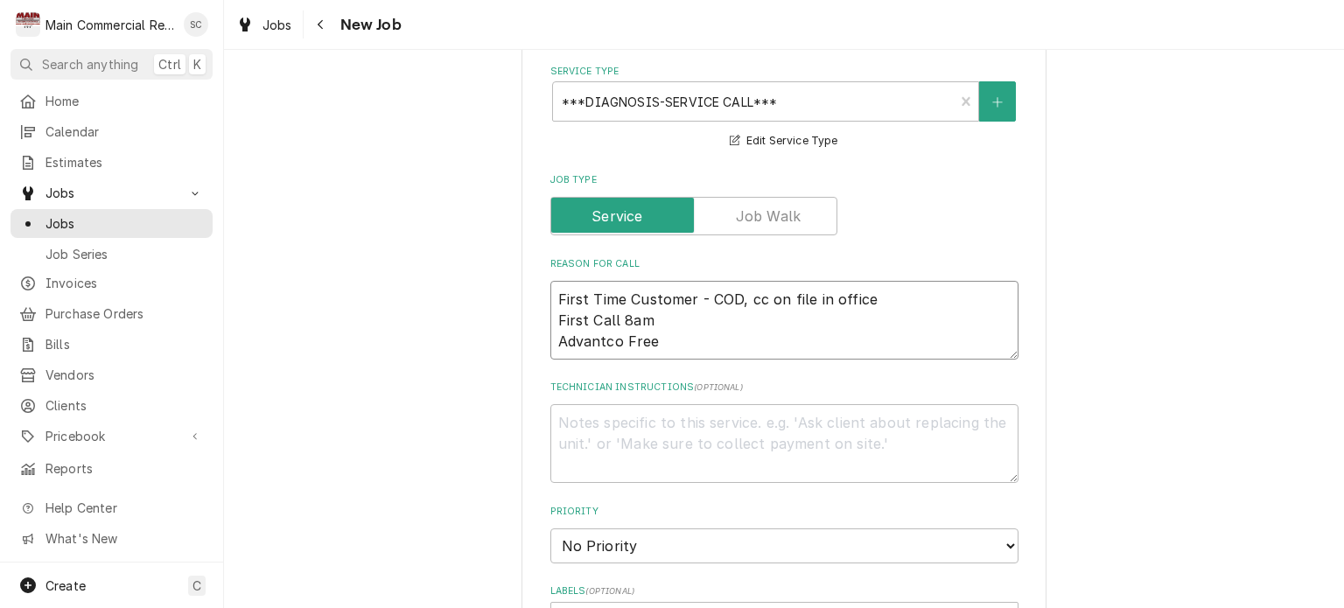
type textarea "First Time Customer - COD, cc on file in office First Call 8am Advantco Freez"
type textarea "x"
type textarea "First Time Customer - COD, cc on file in office First Call 8am Advantco Freeze"
type textarea "x"
type textarea "First Time Customer - COD, cc on file in office First Call 8am Advantco Freezer"
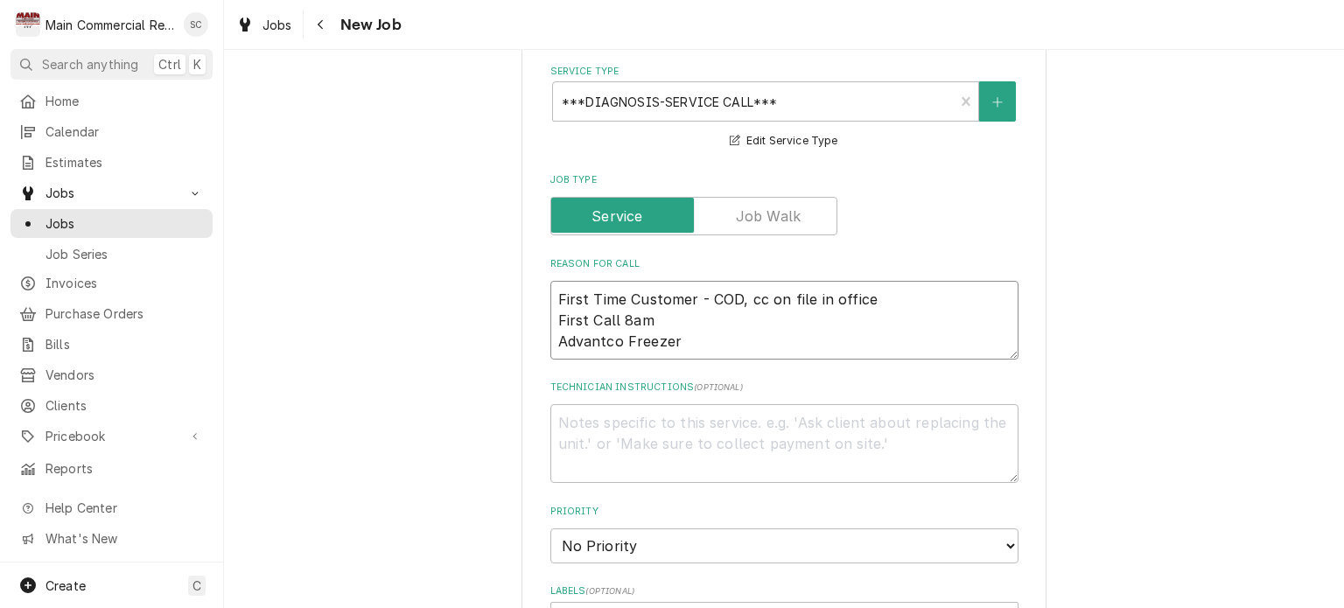
type textarea "x"
type textarea "First Time Customer - COD, cc on file in office First Call 8am Advantco Freezer"
type textarea "x"
type textarea "First Time Customer - COD, cc on file in office First Call 8am Advantco Freezer…"
type textarea "x"
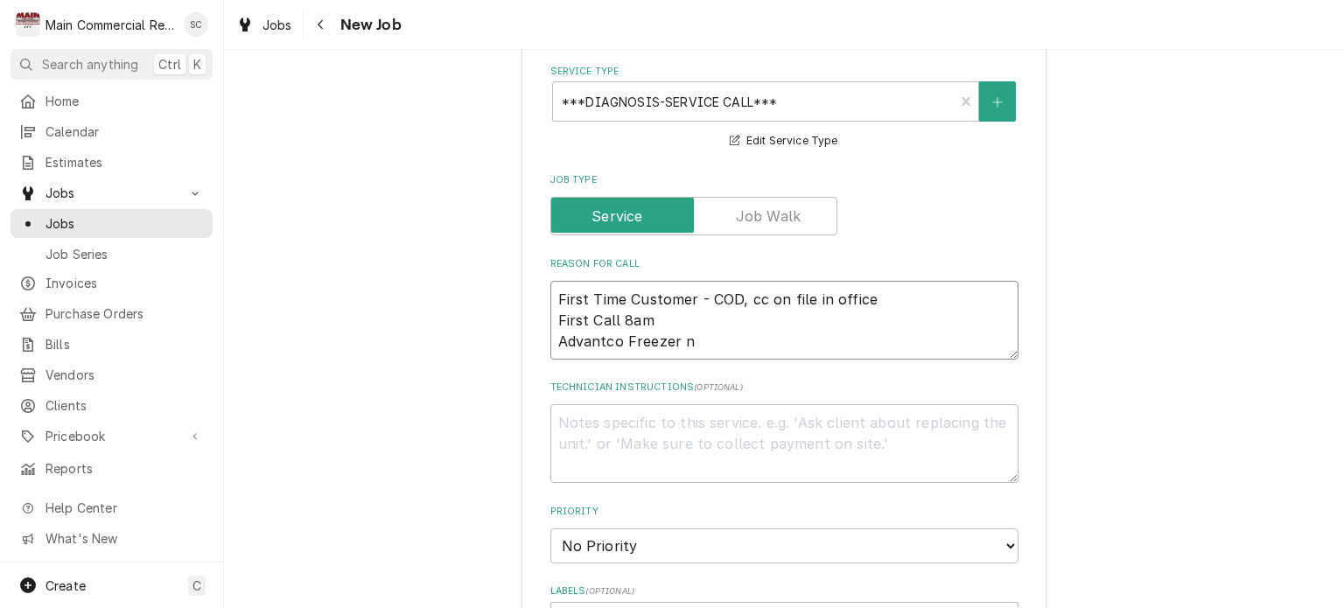
type textarea "First Time Customer - COD, cc on file in office First Call 8am Advantco Freezer…"
type textarea "x"
type textarea "First Time Customer - COD, cc on file in office First Call 8am Advantco Freezer…"
type textarea "x"
type textarea "First Time Customer - COD, cc on file in office First Call 8am Advantco Freezer…"
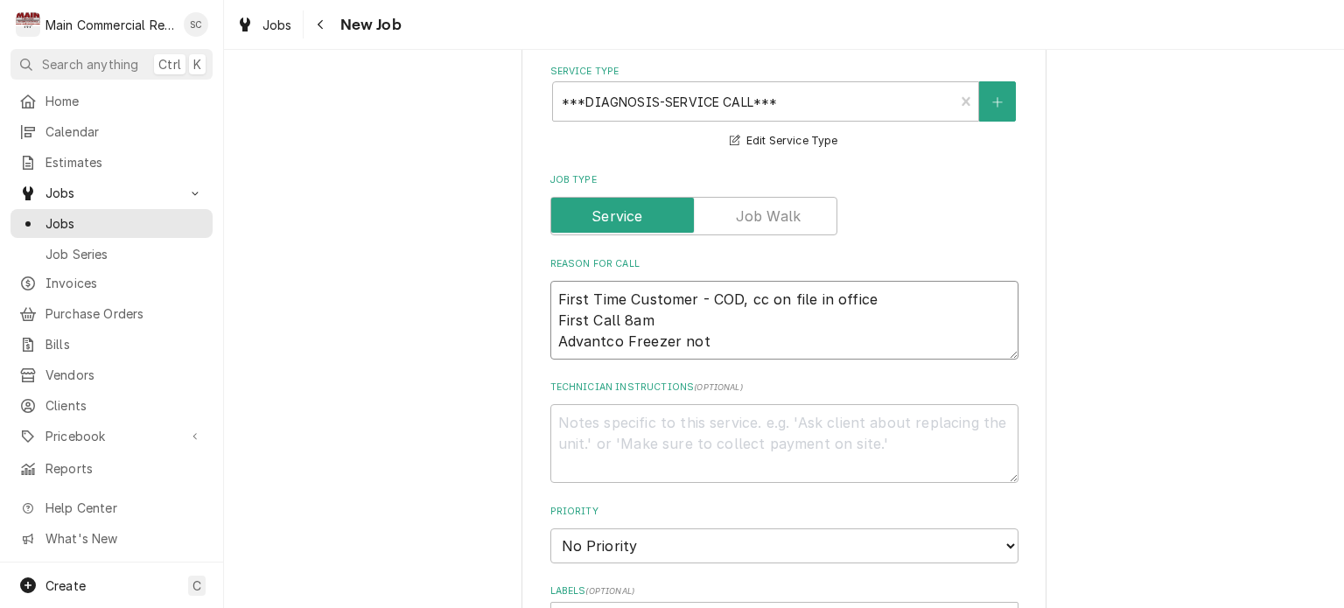
type textarea "x"
type textarea "First Time Customer - COD, cc on file in office First Call 8am Advantco Freezer…"
type textarea "x"
type textarea "First Time Customer - COD, cc on file in office First Call 8am Advantco Freezer…"
type textarea "x"
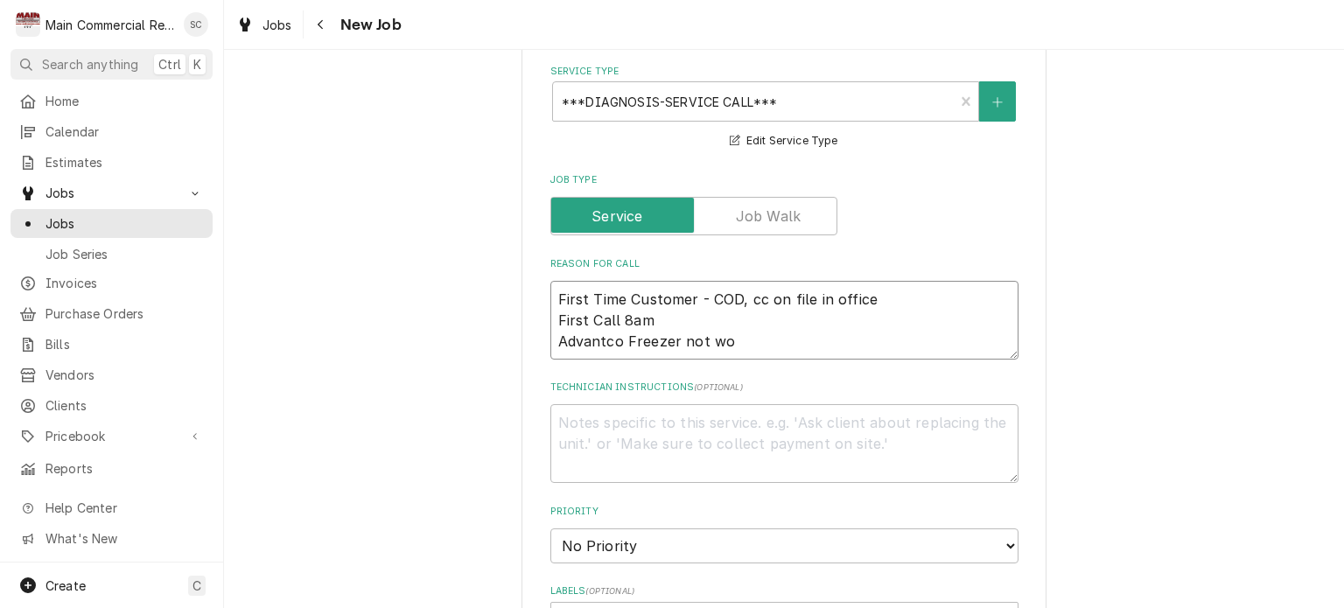
type textarea "First Time Customer - COD, cc on file in office First Call 8am Advantco Freezer…"
type textarea "x"
type textarea "First Time Customer - COD, cc on file in office First Call 8am Advantco Freezer…"
type textarea "x"
type textarea "First Time Customer - COD, cc on file in office First Call 8am Advantco Freezer…"
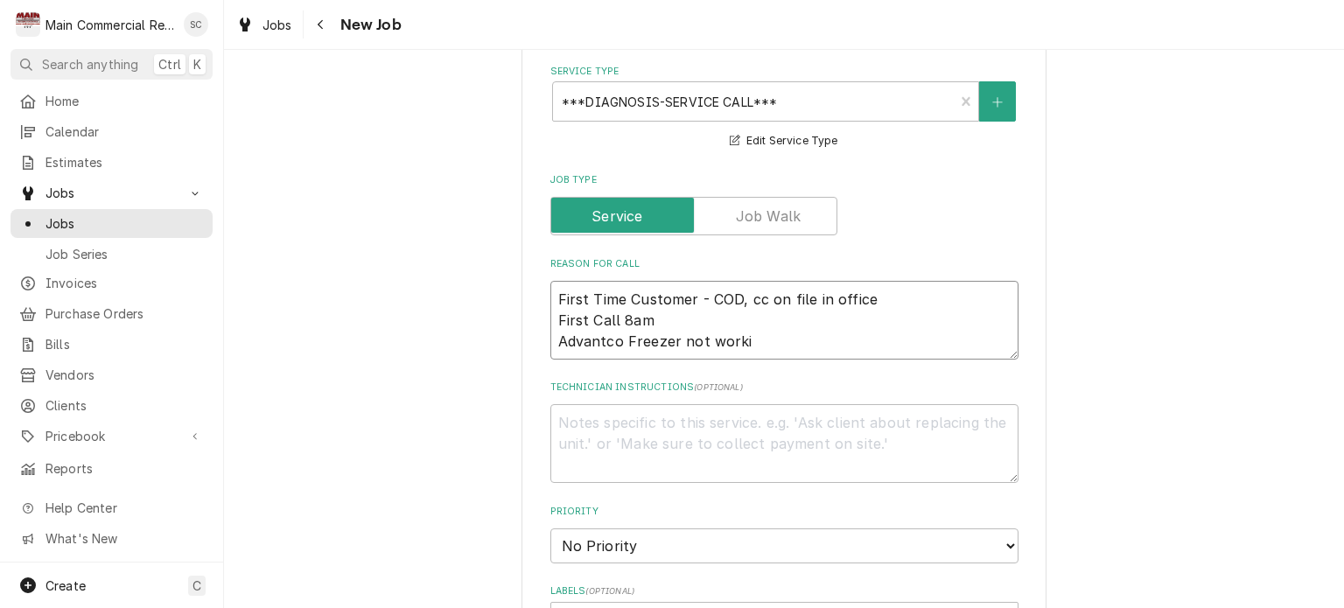
type textarea "x"
type textarea "First Time Customer - COD, cc on file in office First Call 8am Advantco Freezer…"
type textarea "x"
type textarea "First Time Customer - COD, cc on file in office First Call 8am Advantco Freezer…"
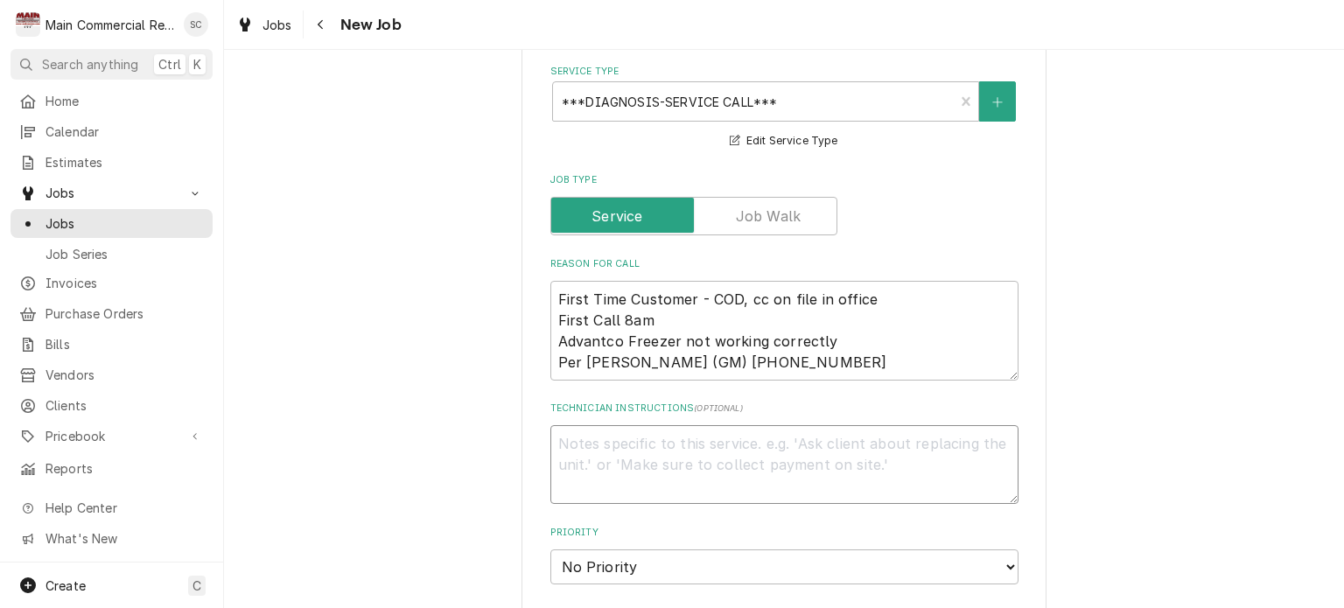
click at [814, 435] on textarea "Technician Instructions ( optional )" at bounding box center [784, 464] width 468 height 79
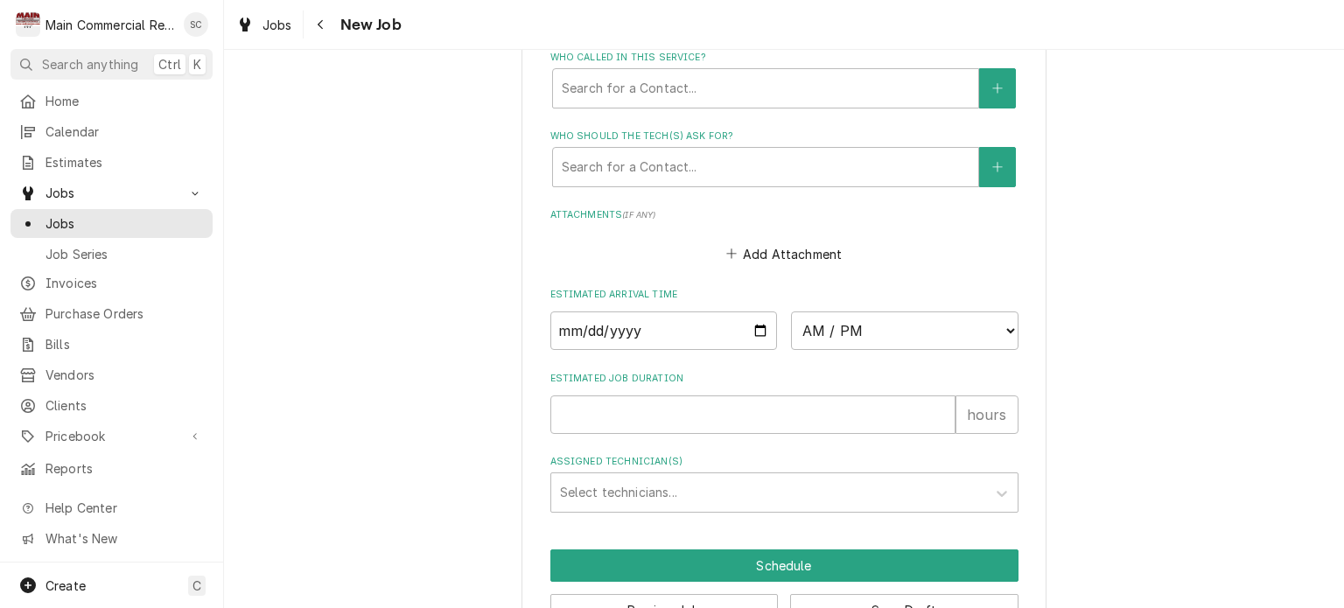
scroll to position [963, 0]
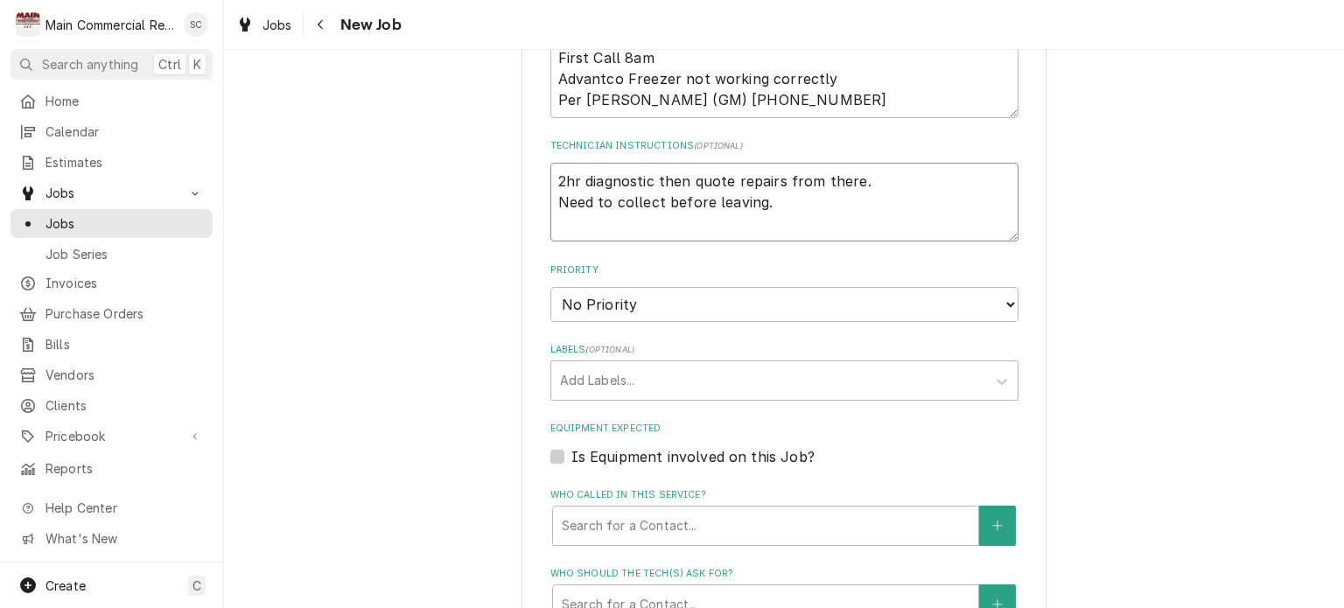
click at [652, 193] on textarea "2hr diagnostic then quote repairs from there. Need to collect before leaving." at bounding box center [784, 202] width 468 height 79
click at [629, 305] on select "No Priority Urgent High Medium Low" at bounding box center [784, 304] width 468 height 35
click at [550, 287] on select "No Priority Urgent High Medium Low" at bounding box center [784, 304] width 468 height 35
click at [636, 378] on div "Labels" at bounding box center [768, 381] width 417 height 32
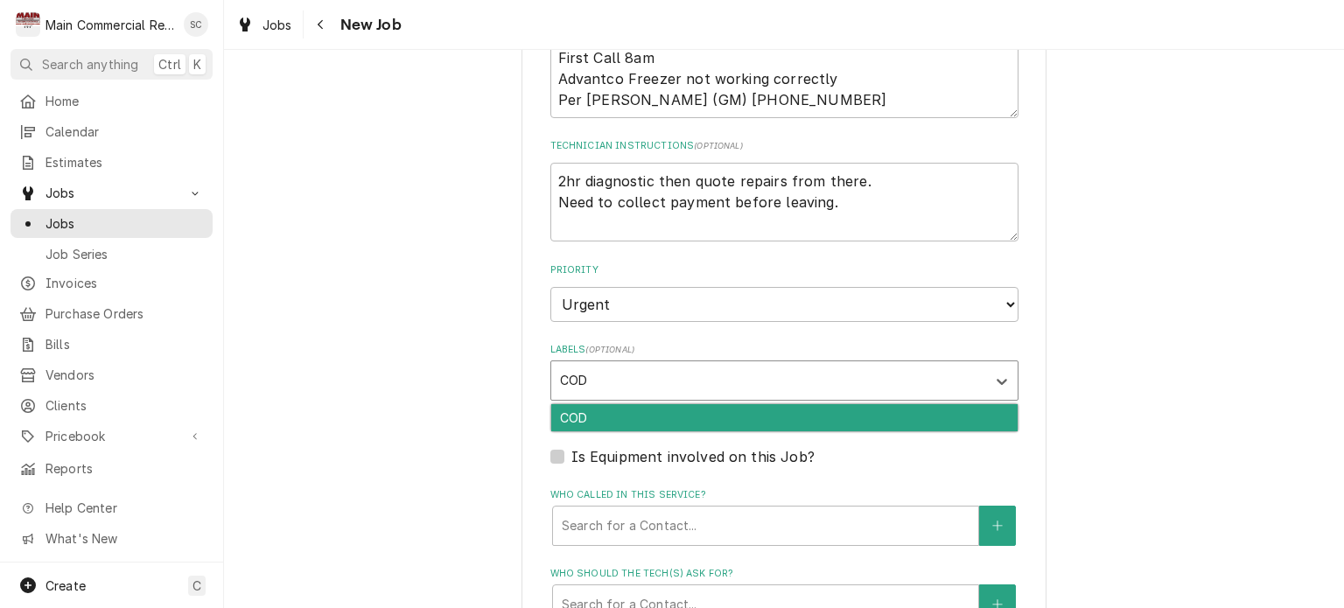
click at [655, 413] on div "COD" at bounding box center [784, 417] width 466 height 27
click at [655, 410] on div "RIF" at bounding box center [784, 417] width 466 height 27
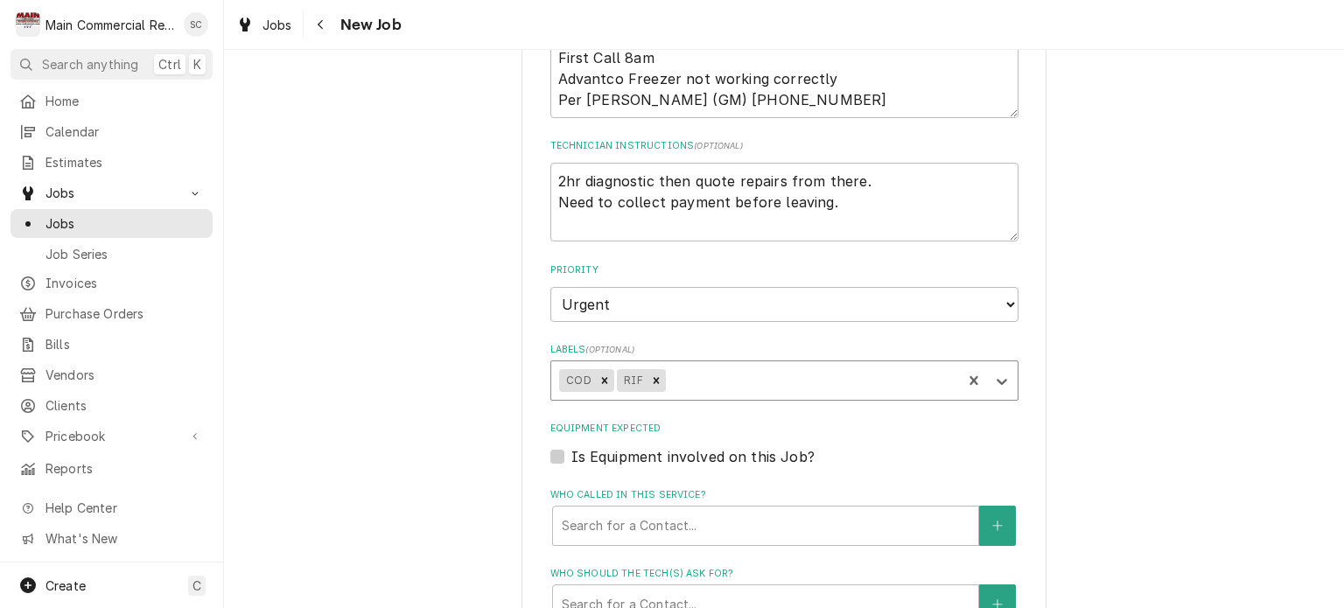
scroll to position [1138, 0]
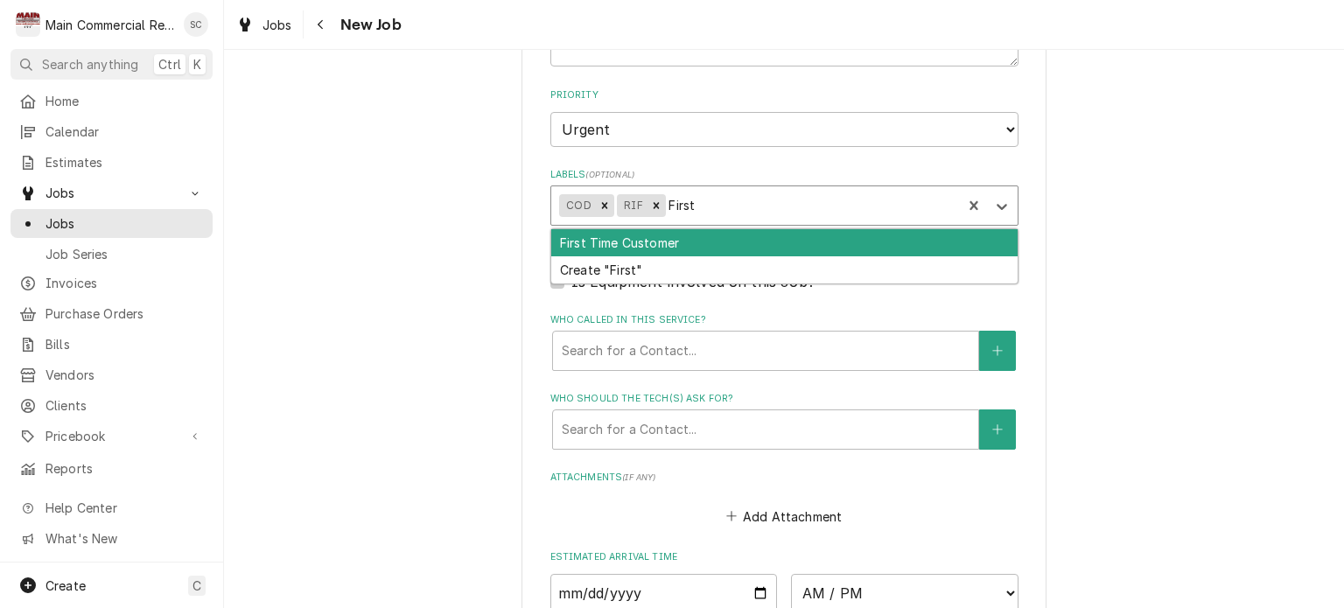
click at [681, 229] on div "First Time Customer" at bounding box center [784, 242] width 466 height 27
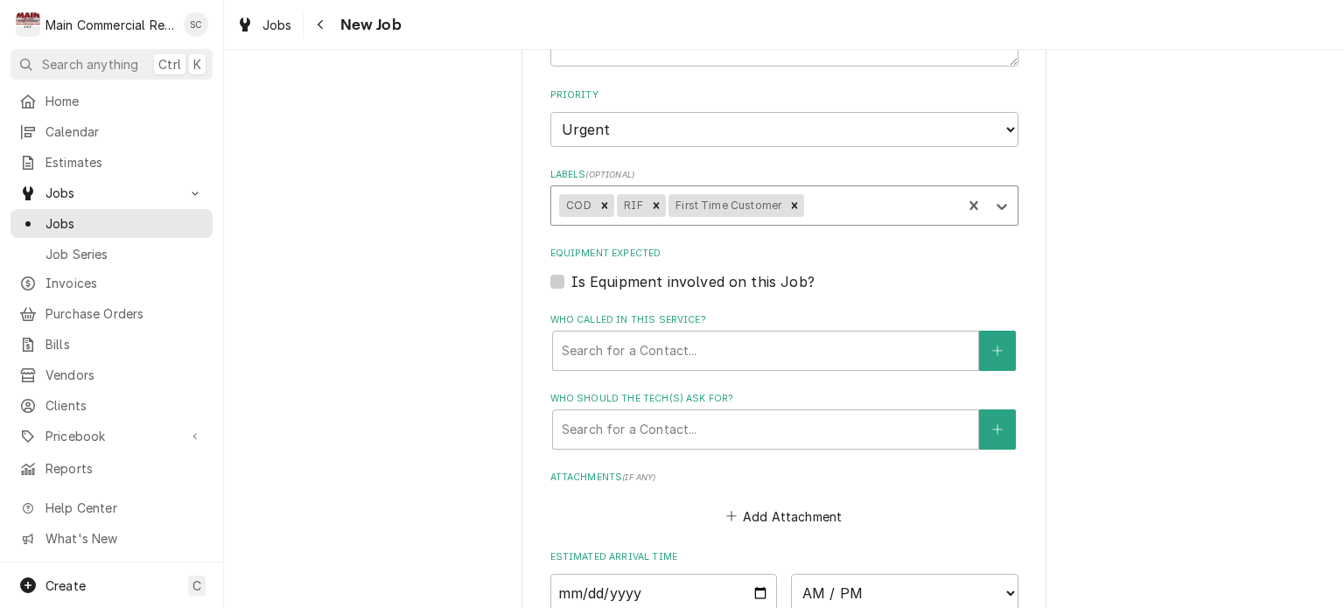
scroll to position [1225, 0]
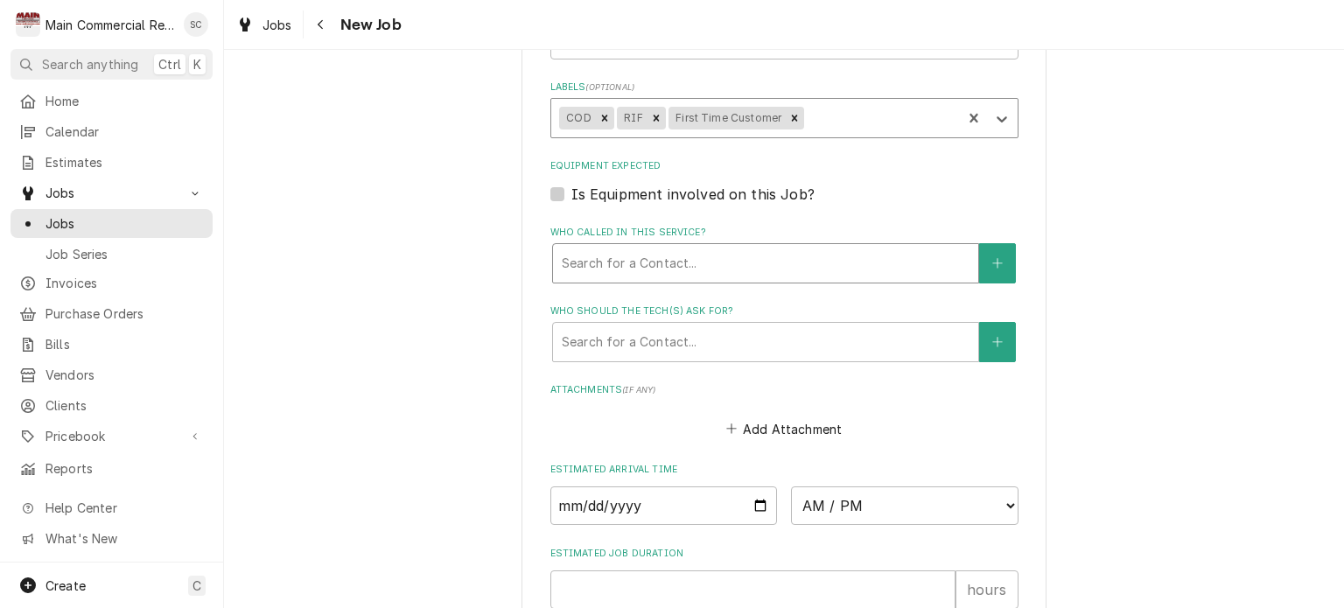
click at [673, 253] on div "Who called in this service?" at bounding box center [766, 264] width 408 height 32
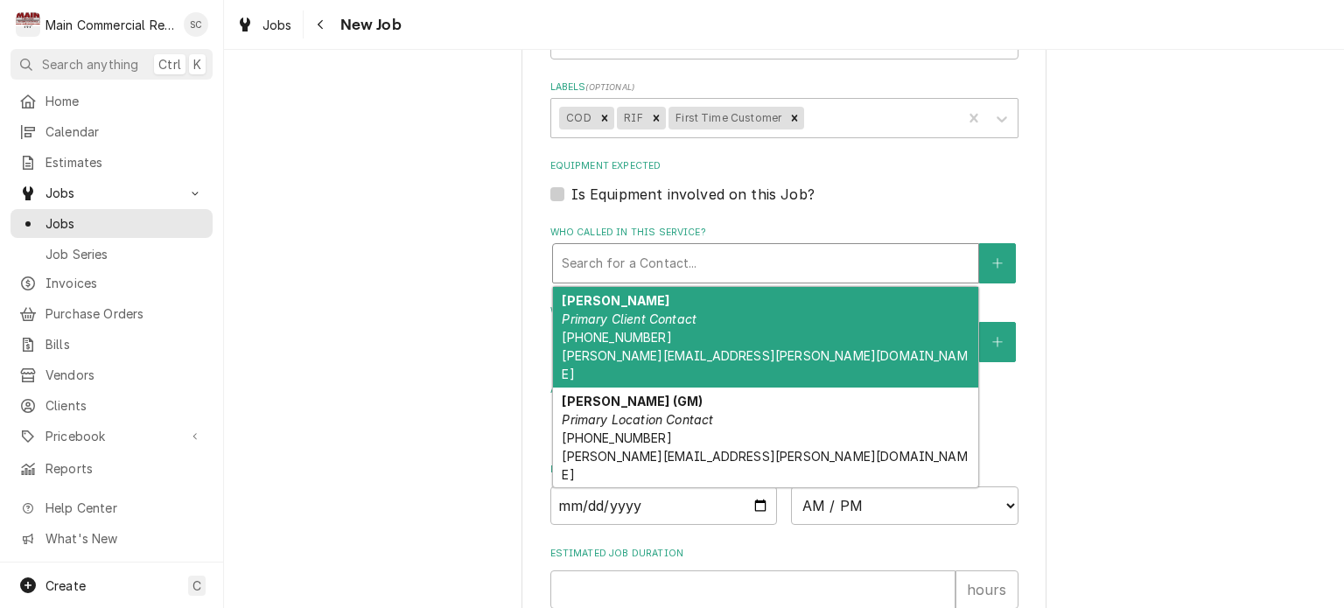
click at [671, 315] on em "Primary Client Contact" at bounding box center [629, 319] width 135 height 15
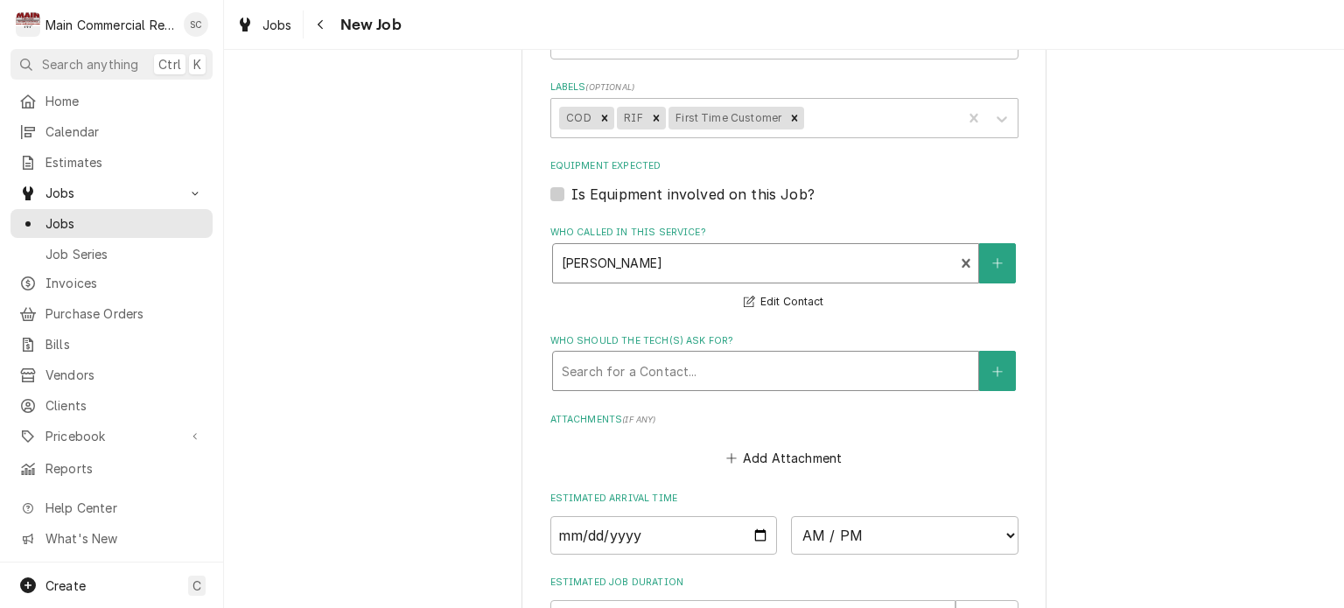
click at [679, 374] on div "Who should the tech(s) ask for?" at bounding box center [766, 371] width 408 height 32
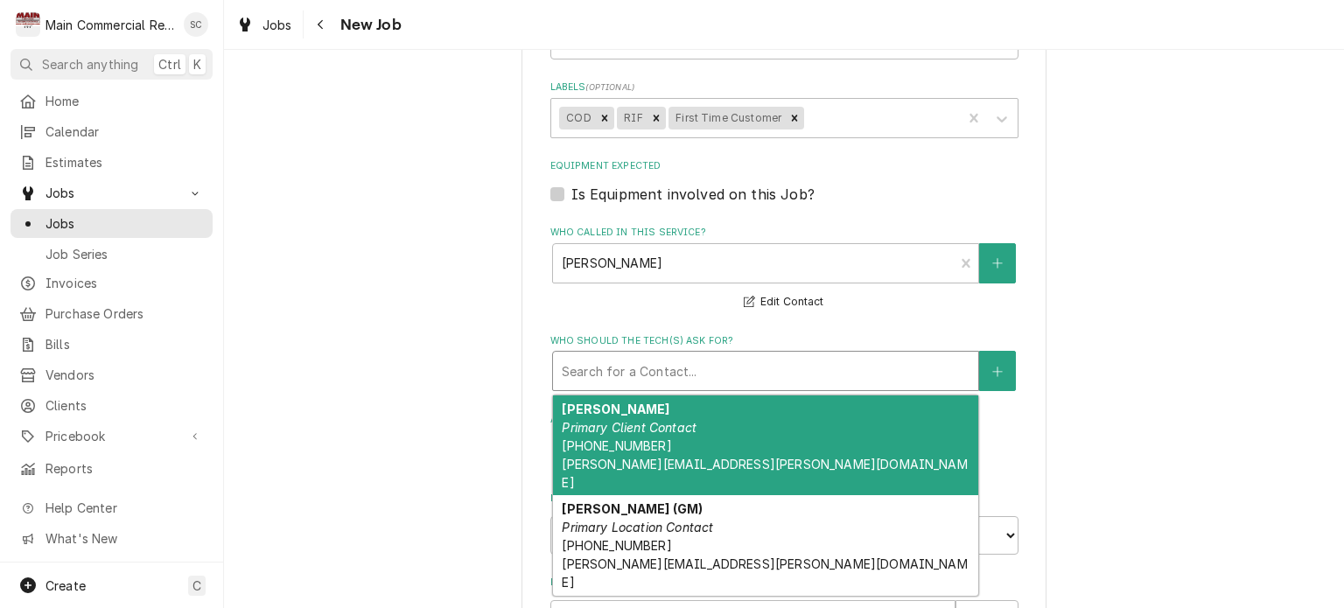
drag, startPoint x: 676, startPoint y: 431, endPoint x: 691, endPoint y: 446, distance: 22.3
click at [676, 431] on div "Diana Markey Primary Client Contact (813) 335-8188 diana.markey@valefoodco.com" at bounding box center [765, 446] width 425 height 101
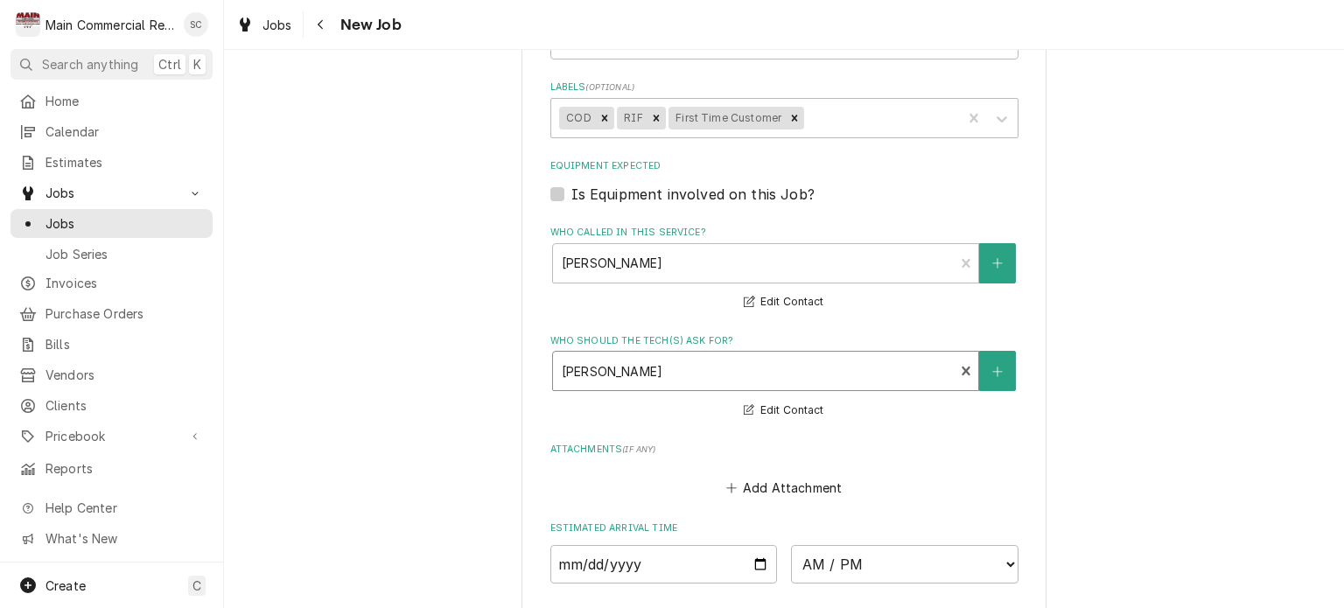
scroll to position [1488, 0]
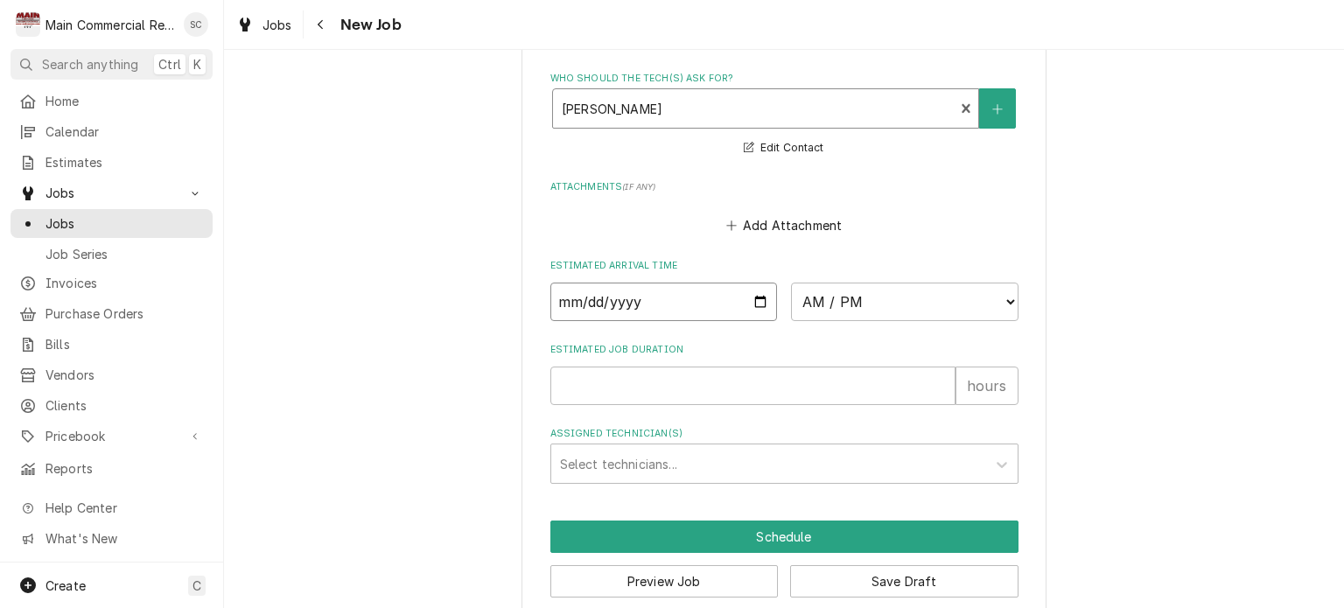
click at [754, 298] on input "Date" at bounding box center [664, 302] width 228 height 39
click at [819, 300] on select "AM / PM 6:00 AM 6:15 AM 6:30 AM 6:45 AM 7:00 AM 7:15 AM 7:30 AM 7:45 AM 8:00 AM…" at bounding box center [905, 302] width 228 height 39
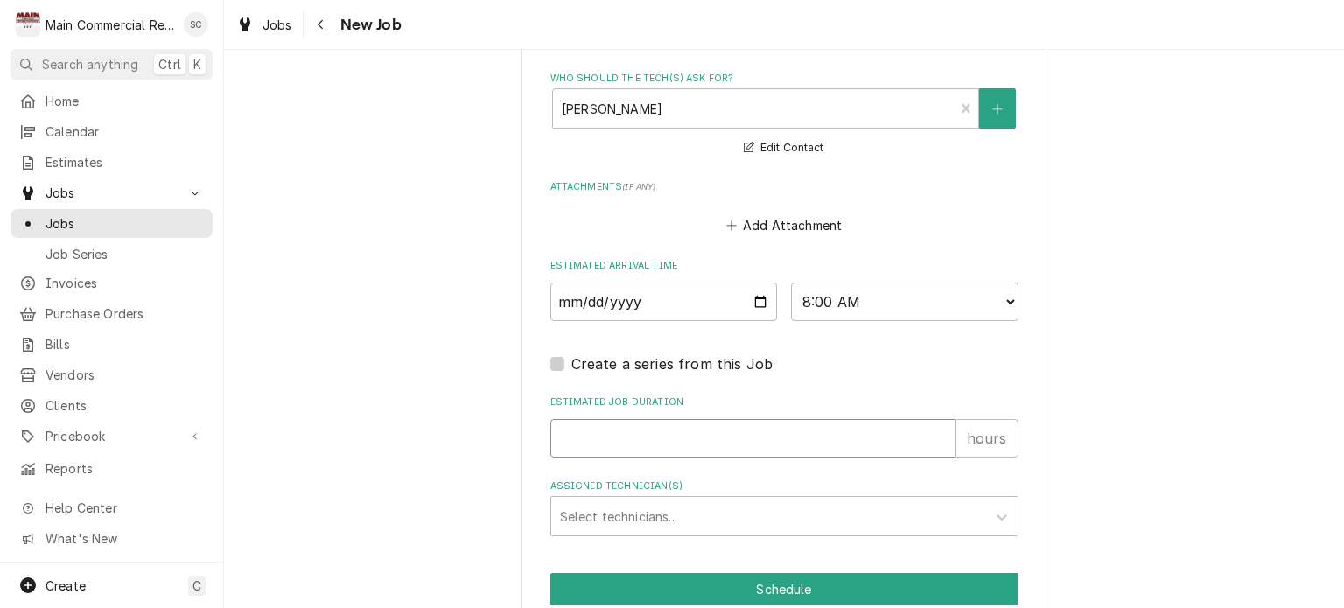
click at [848, 423] on input "Estimated Job Duration" at bounding box center [752, 438] width 405 height 39
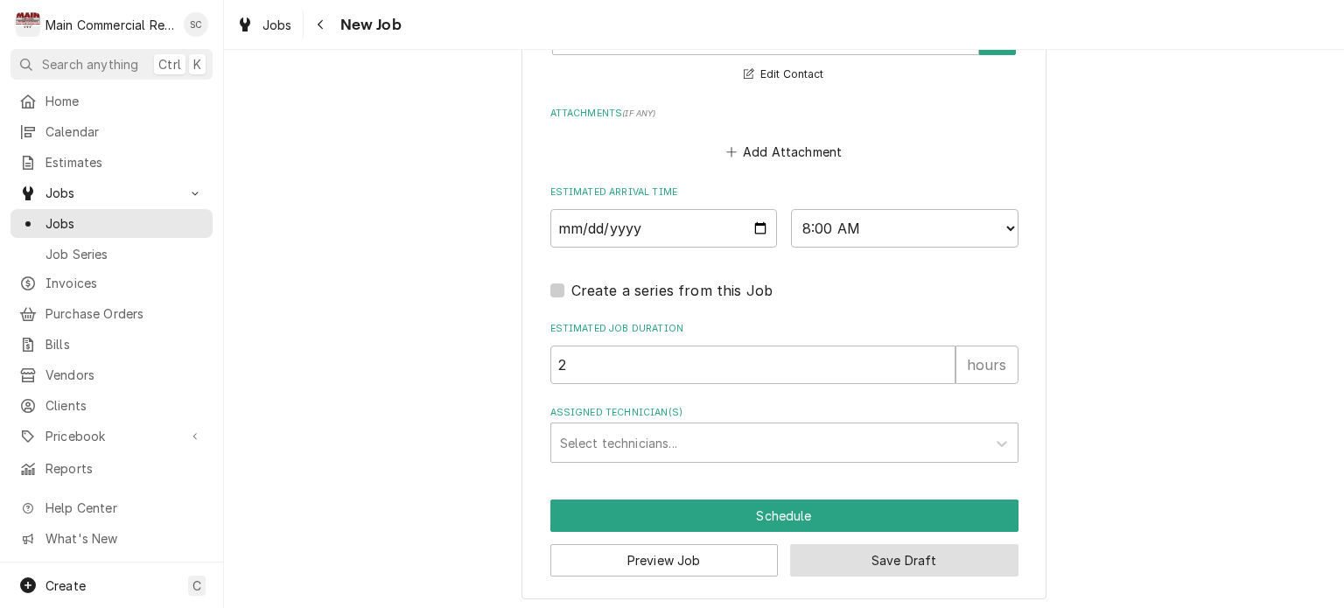
click at [918, 549] on button "Save Draft" at bounding box center [904, 560] width 228 height 32
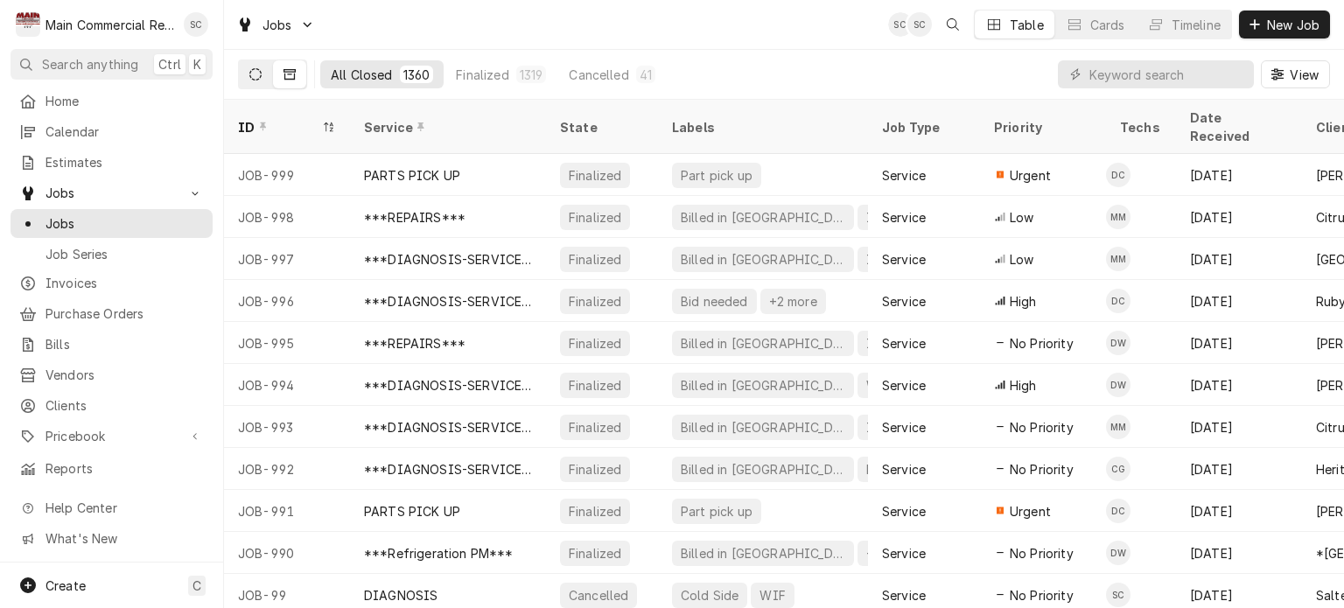
click at [251, 77] on icon "Dynamic Content Wrapper" at bounding box center [255, 74] width 12 height 12
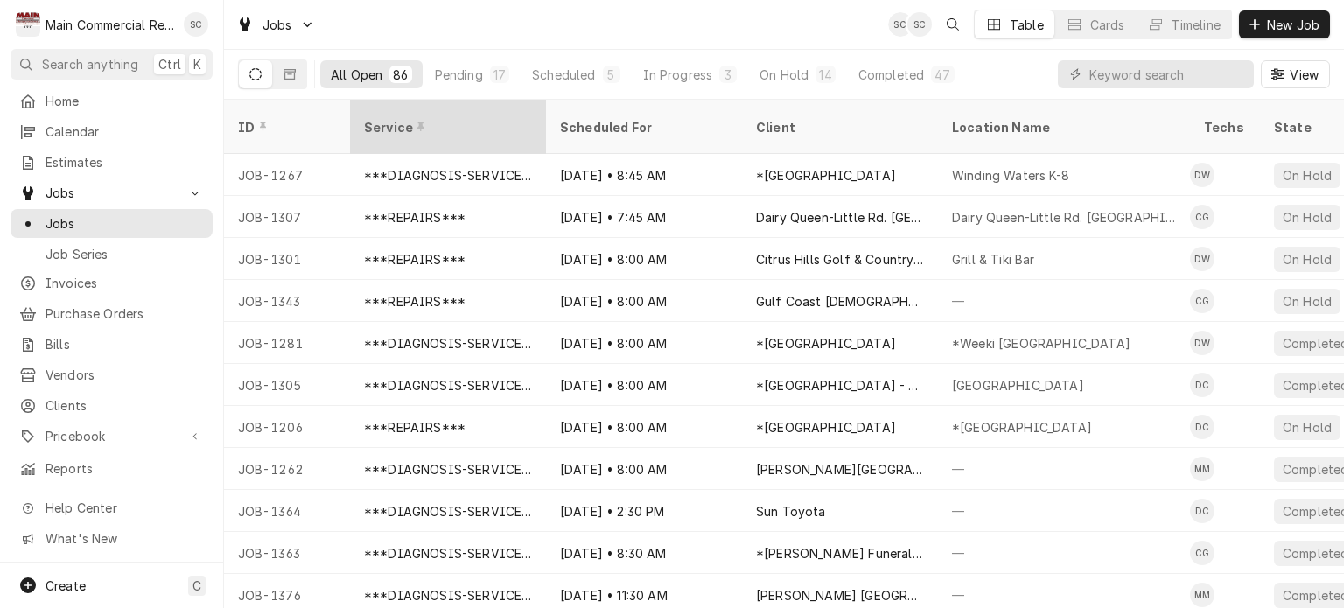
click at [454, 123] on div "Service" at bounding box center [448, 126] width 189 height 47
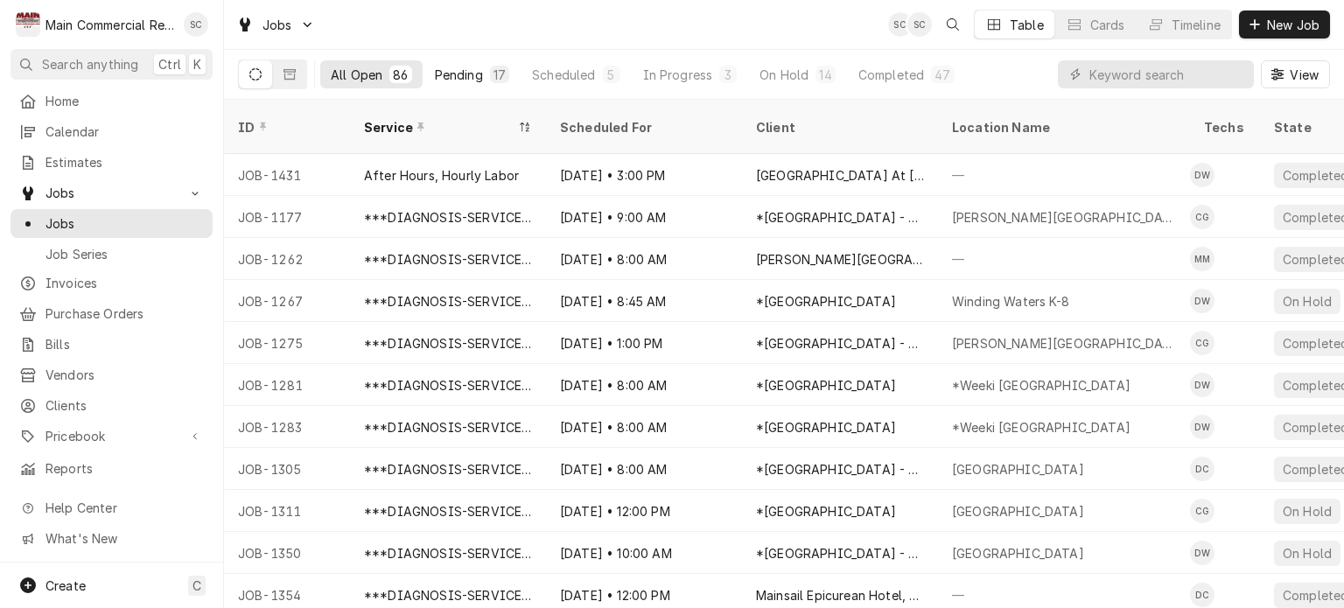
click at [480, 78] on div "Pending" at bounding box center [459, 75] width 48 height 18
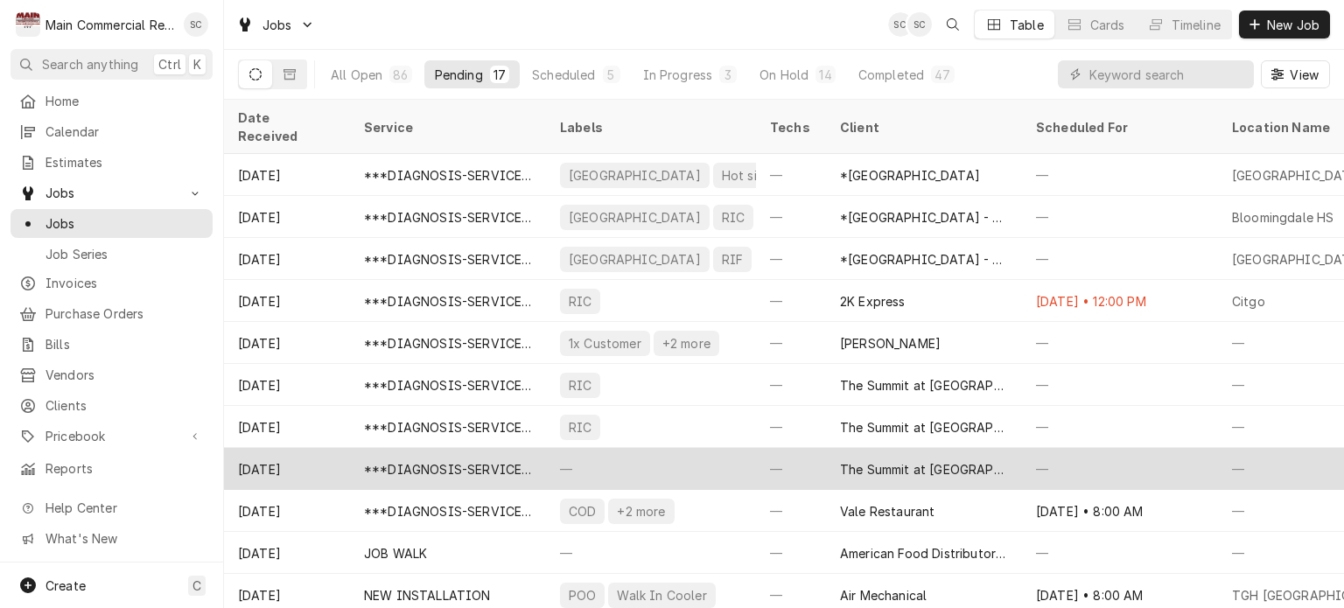
click at [592, 448] on div "—" at bounding box center [651, 469] width 210 height 42
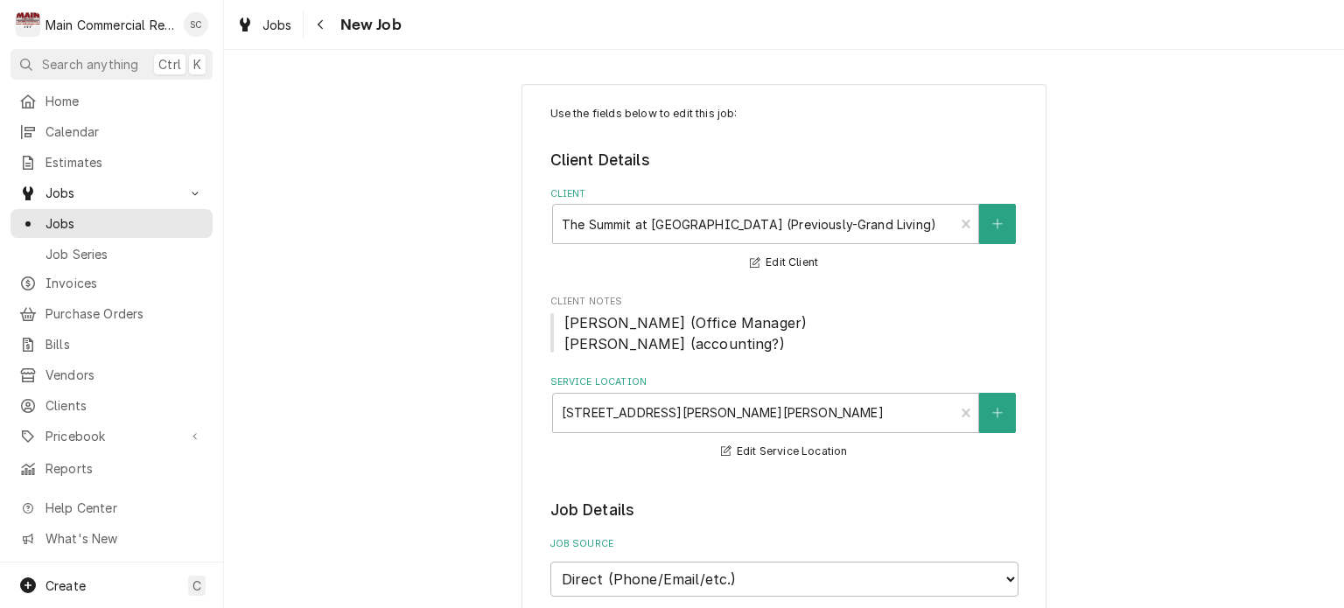
type textarea "x"
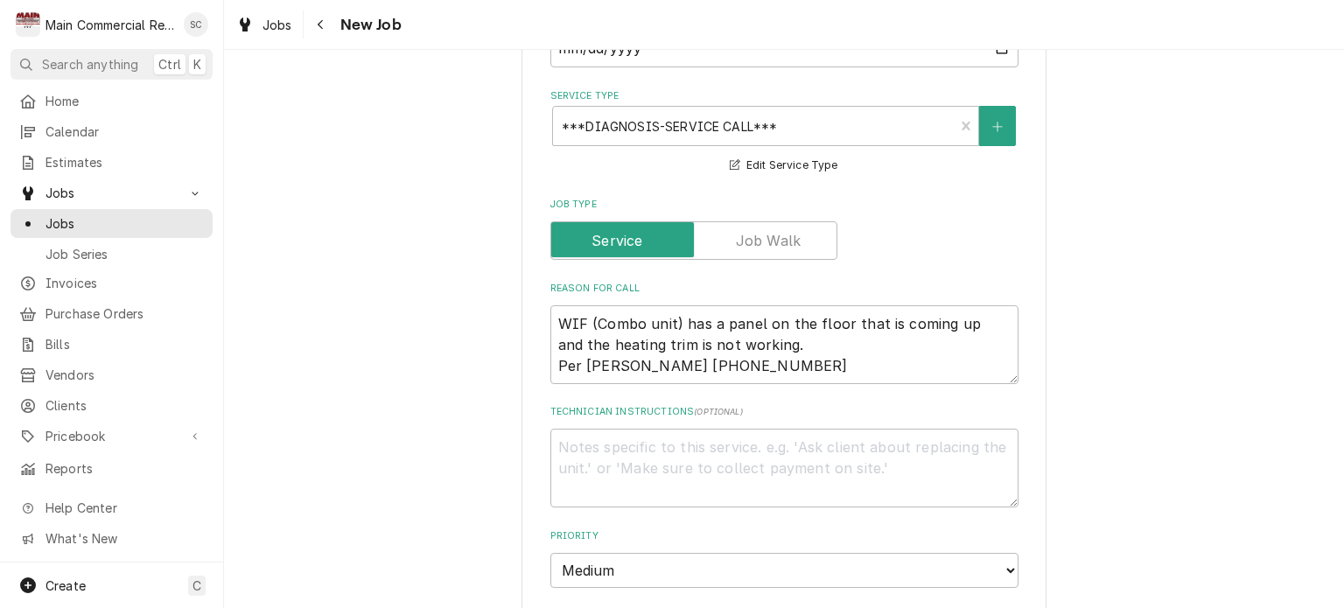
scroll to position [875, 0]
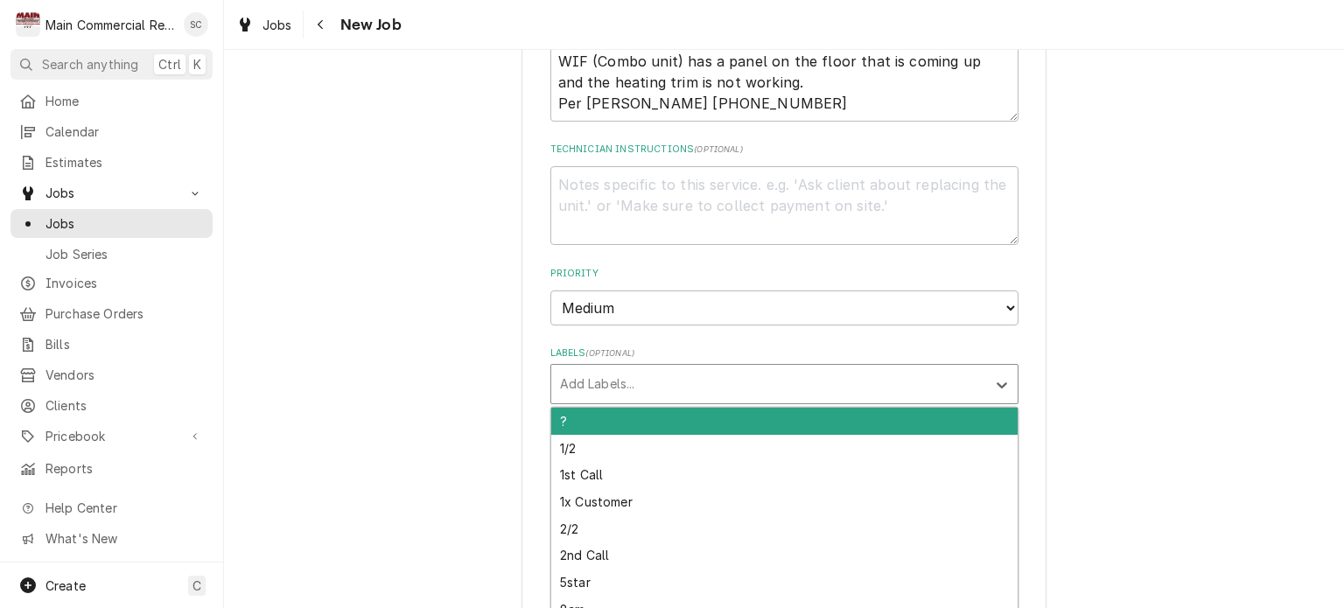
click at [765, 372] on div "Labels" at bounding box center [768, 384] width 417 height 32
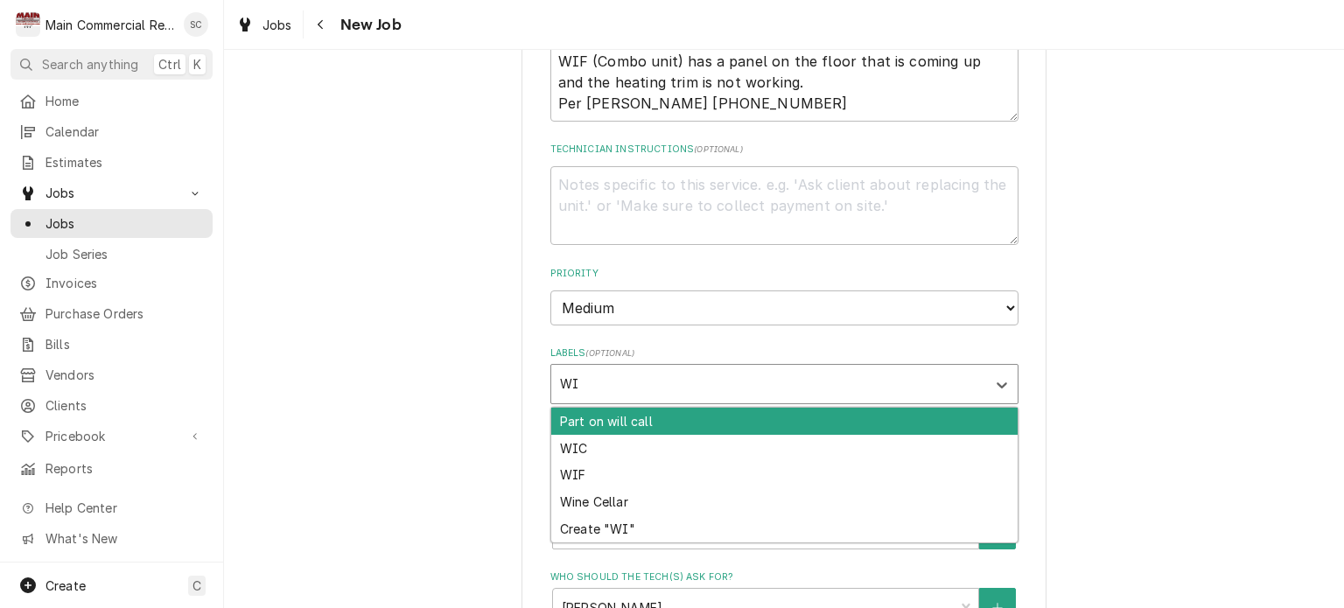
type input "WIF"
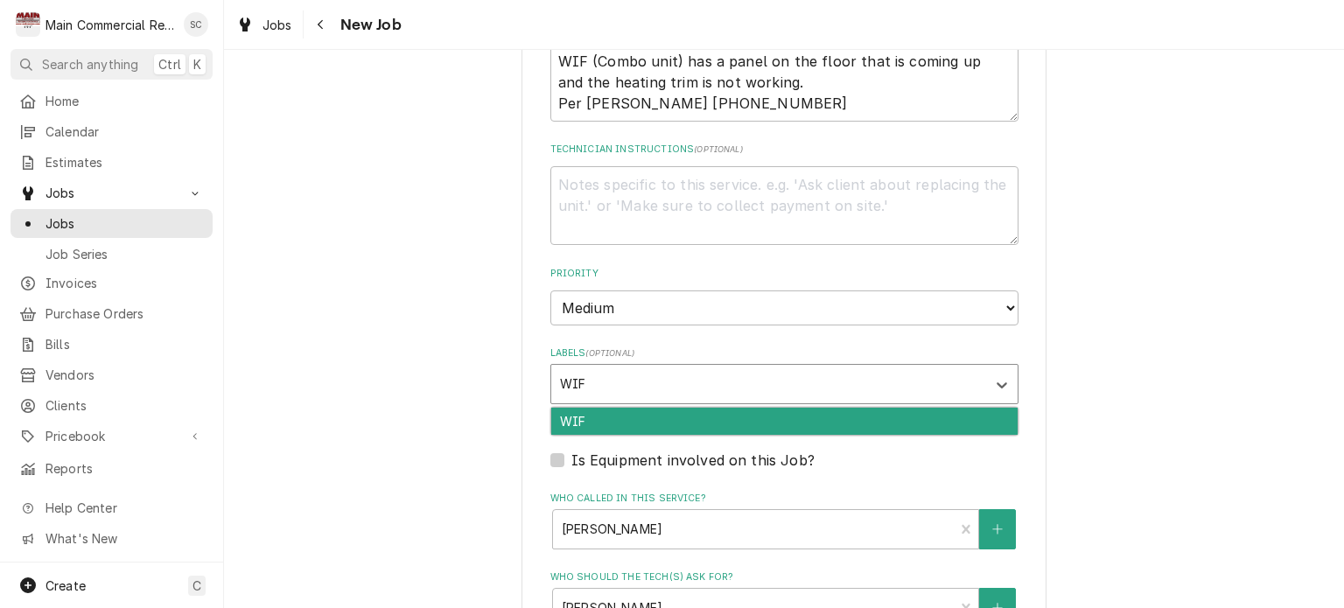
click at [627, 410] on div "WIF" at bounding box center [784, 421] width 466 height 27
type textarea "x"
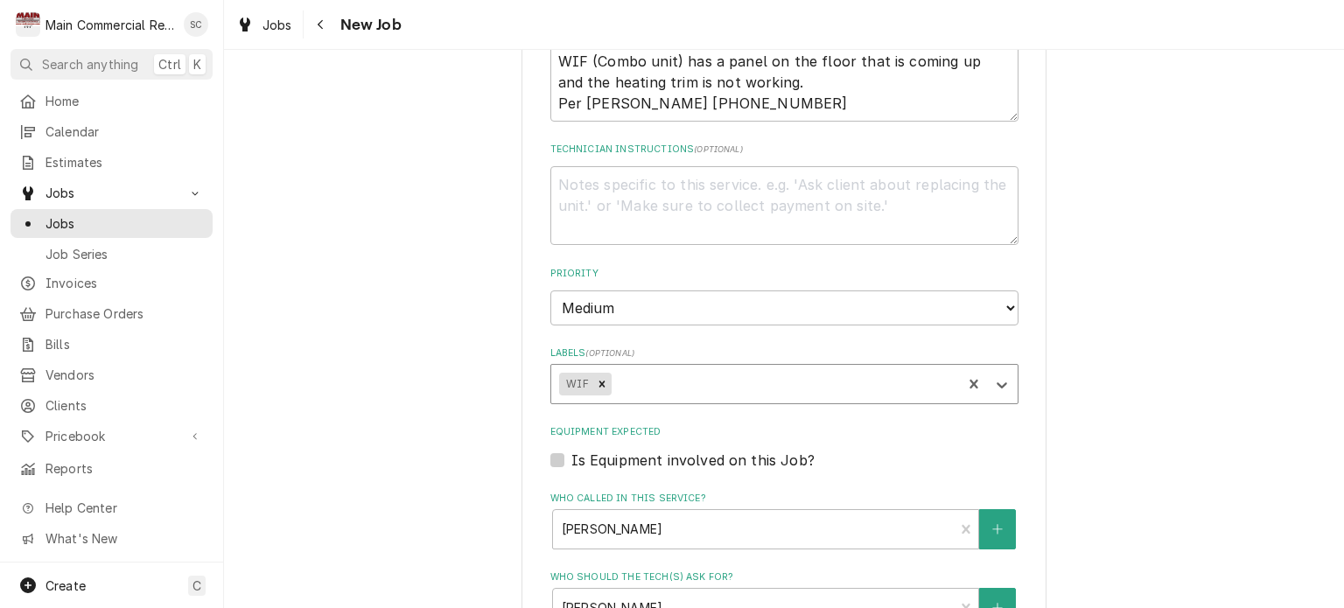
scroll to position [1410, 0]
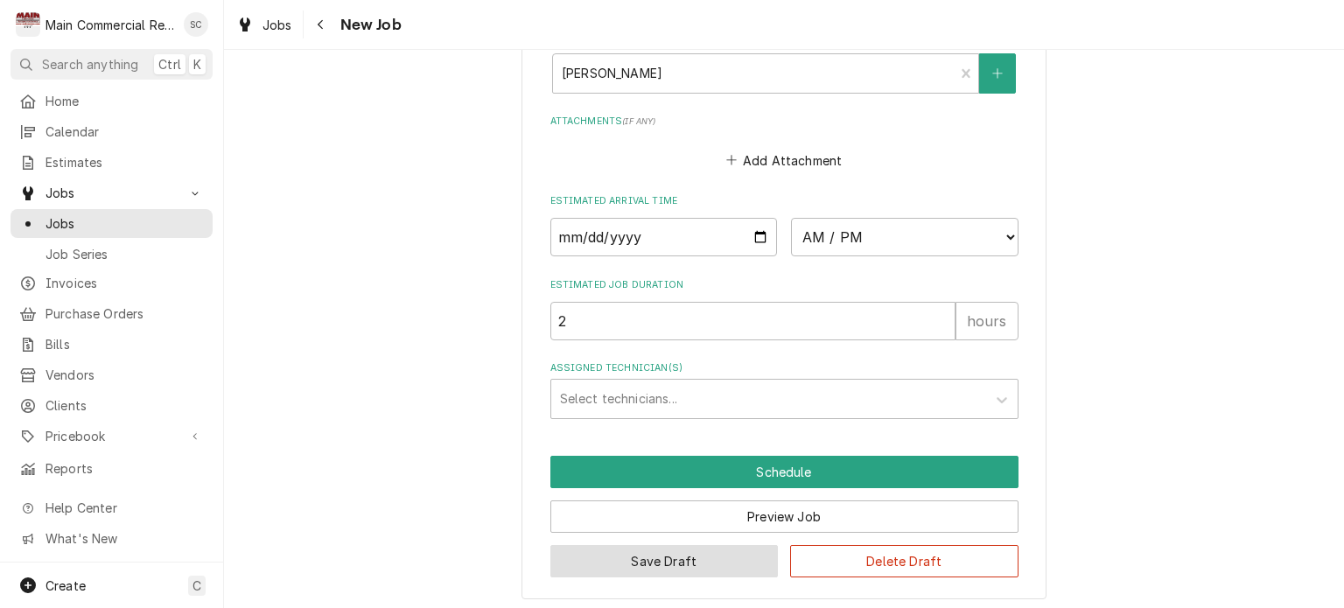
click at [644, 545] on button "Save Draft" at bounding box center [664, 561] width 228 height 32
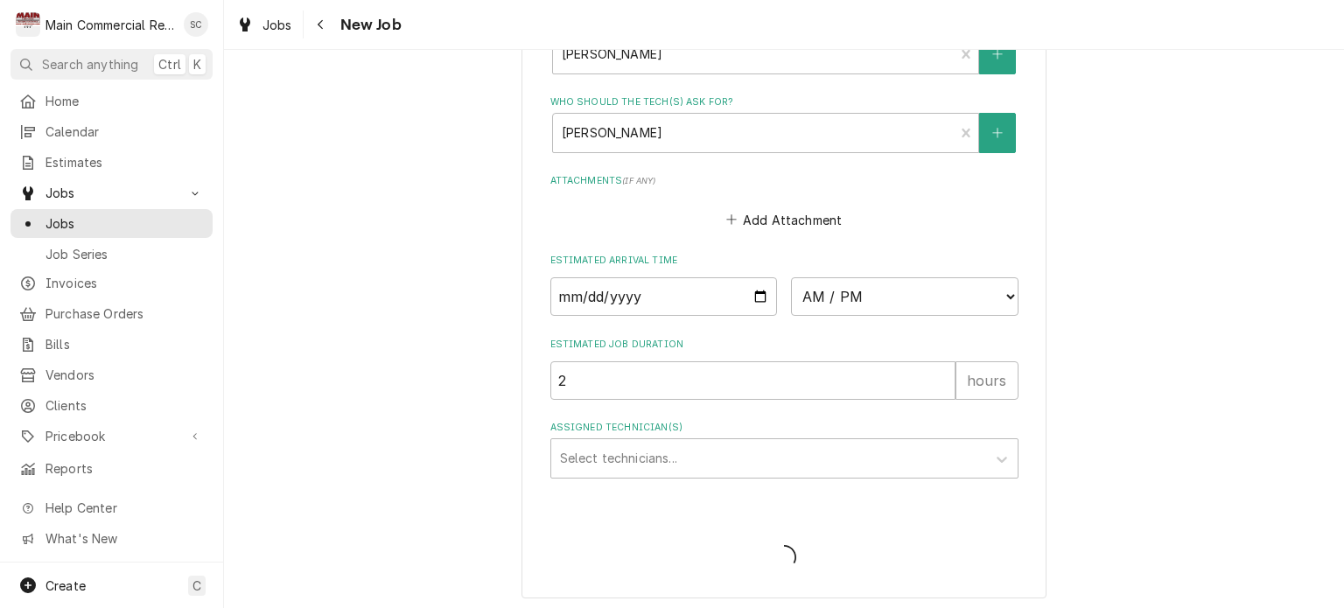
type textarea "x"
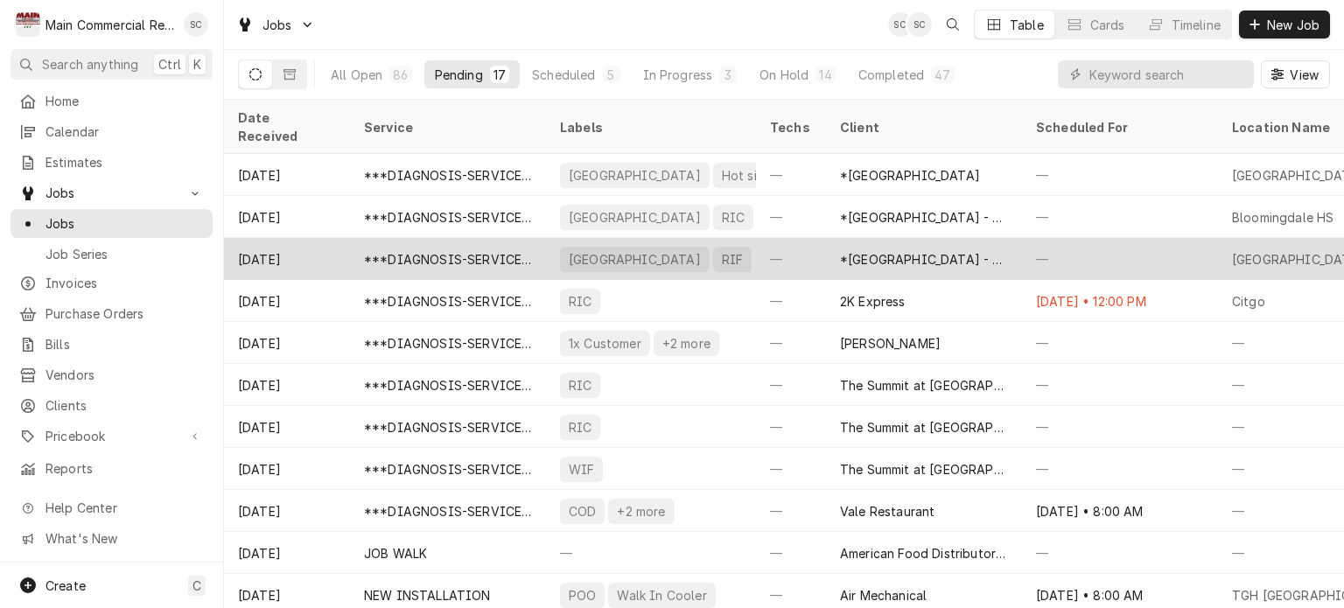
click at [692, 250] on div "[GEOGRAPHIC_DATA]" at bounding box center [635, 259] width 136 height 18
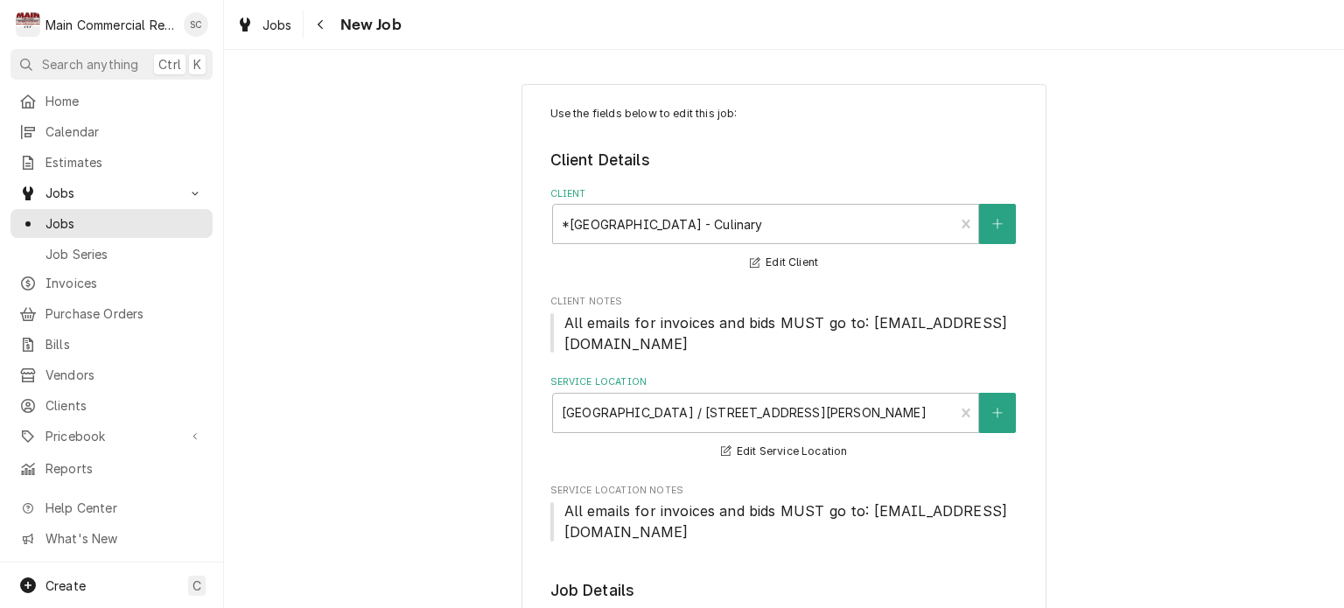
type textarea "x"
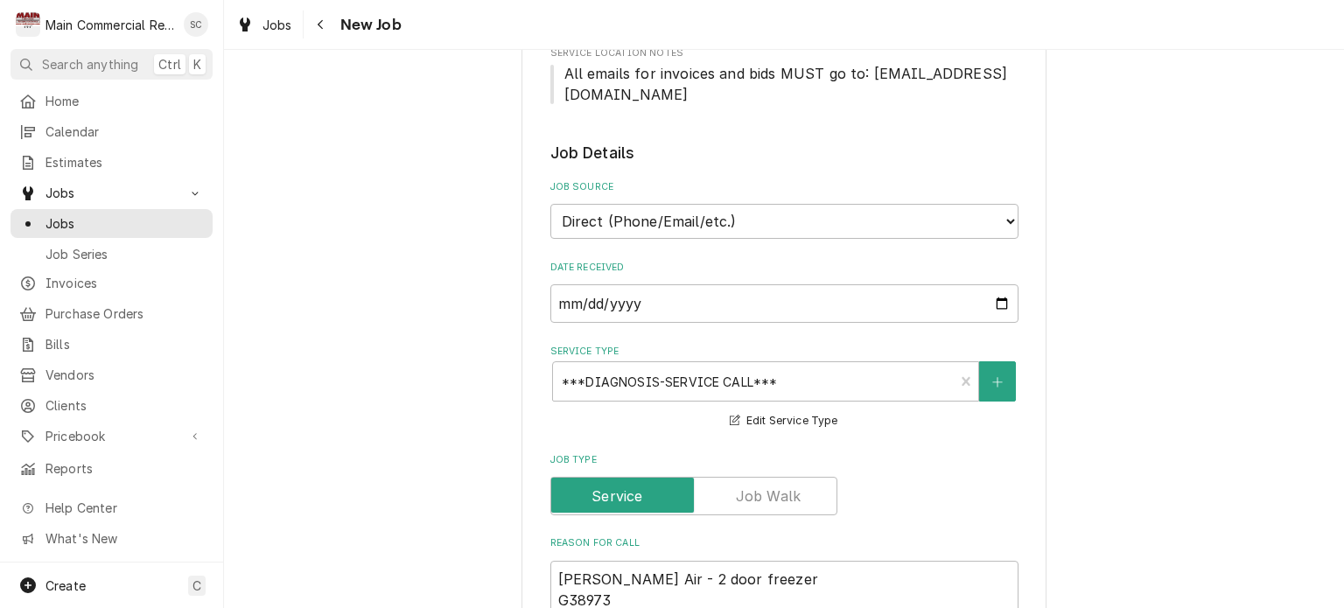
scroll to position [788, 0]
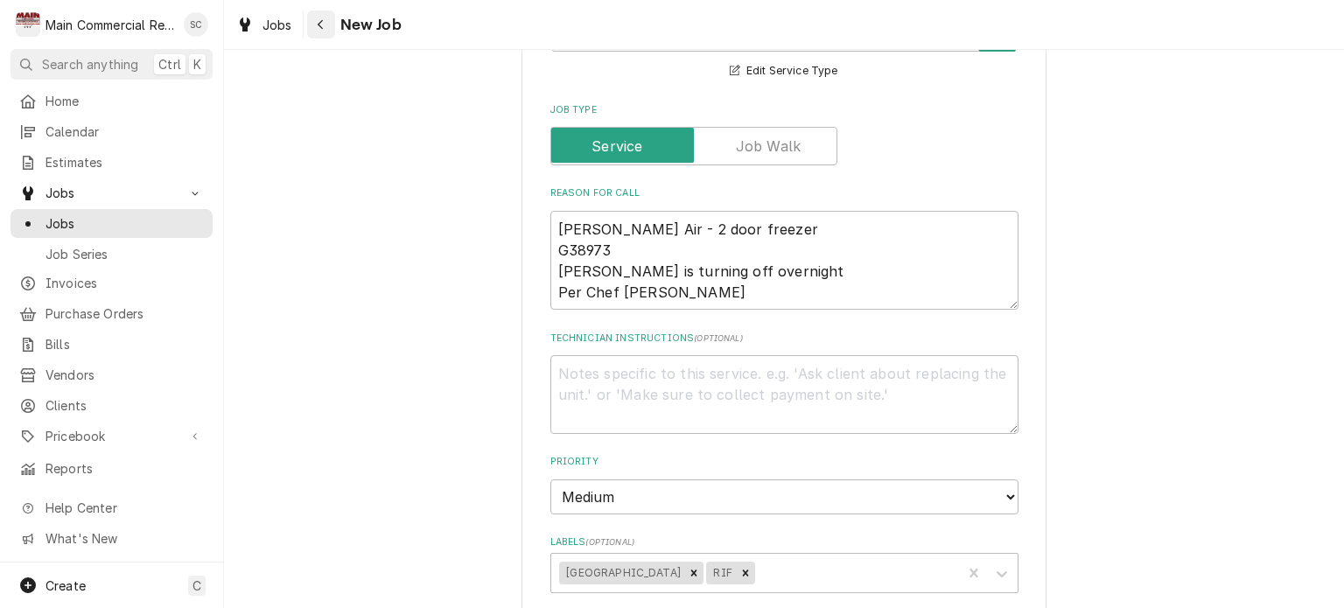
click at [315, 31] on div "Navigate back" at bounding box center [321, 25] width 18 height 18
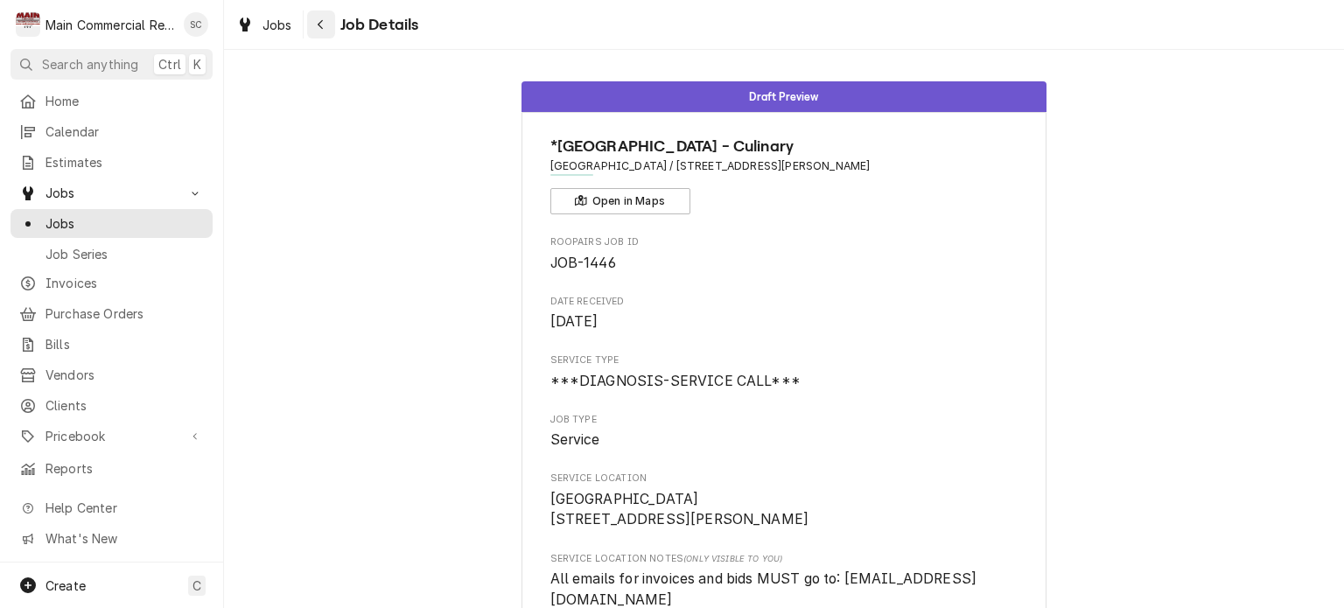
click at [327, 23] on div "Navigate back" at bounding box center [321, 25] width 18 height 18
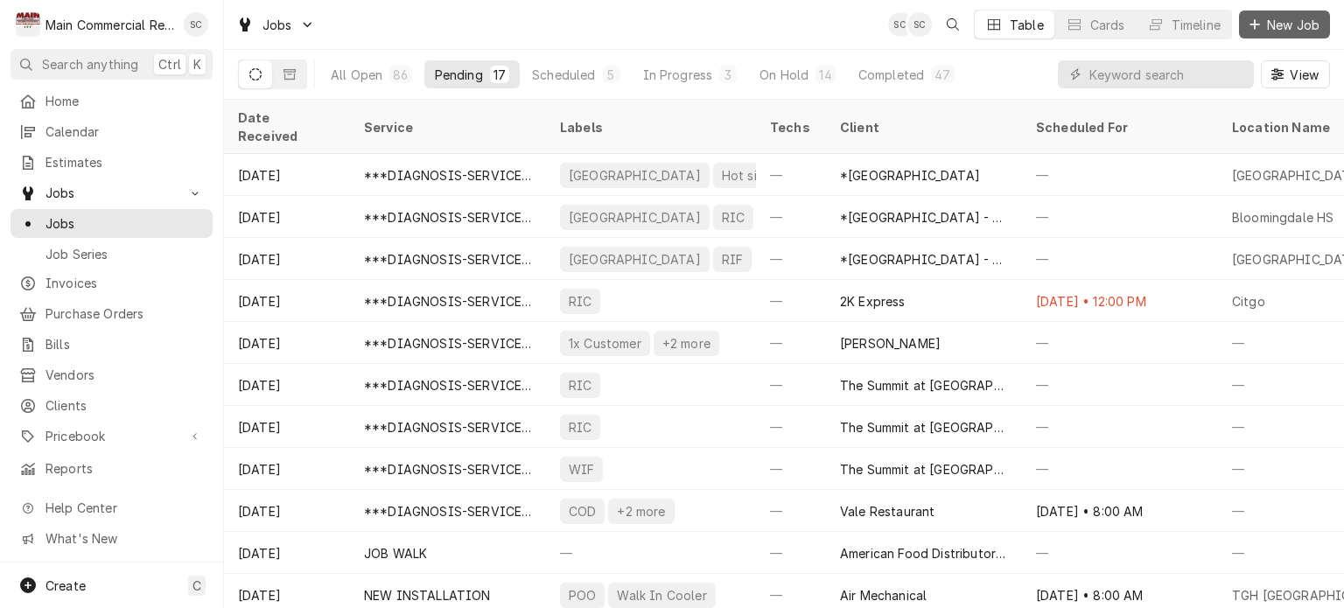
click at [1267, 32] on span "New Job" at bounding box center [1294, 25] width 60 height 18
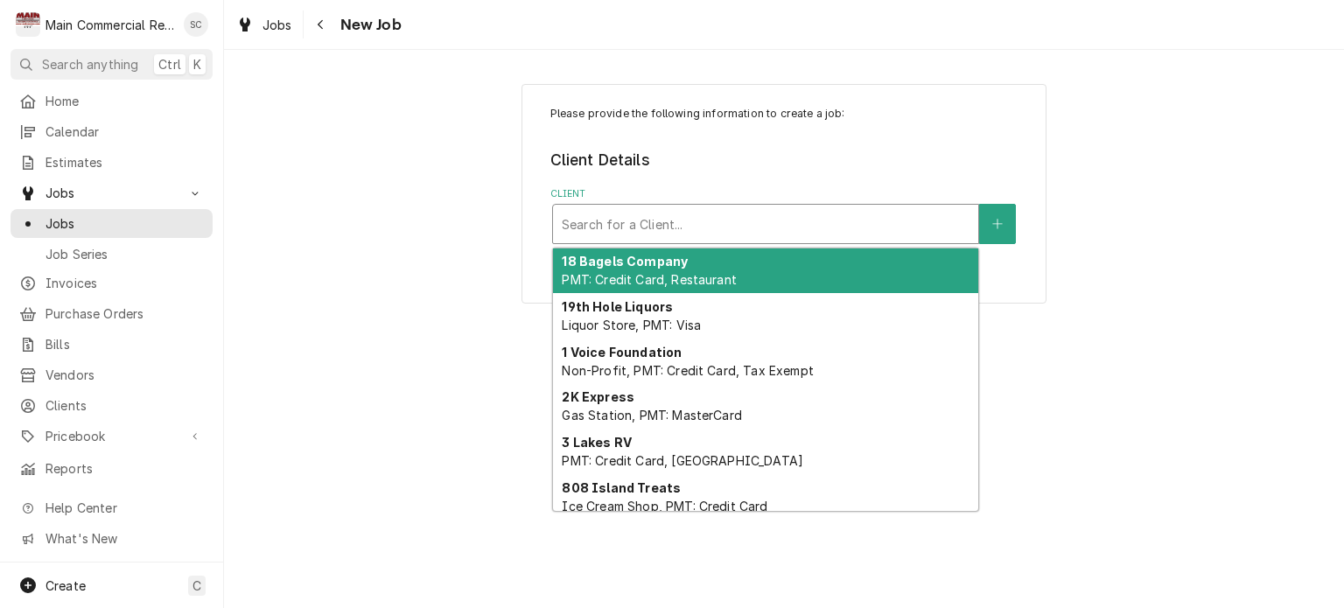
click at [797, 224] on div "Client" at bounding box center [766, 224] width 408 height 32
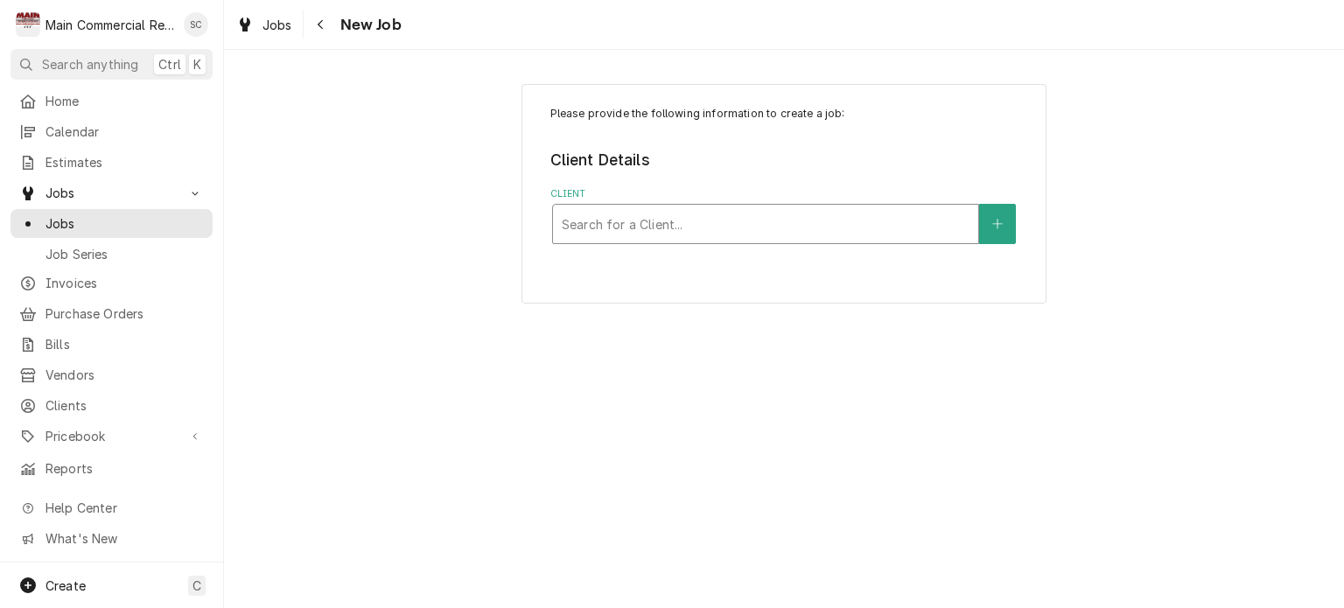
click at [769, 222] on div "Client" at bounding box center [766, 224] width 408 height 32
type input "Leto"
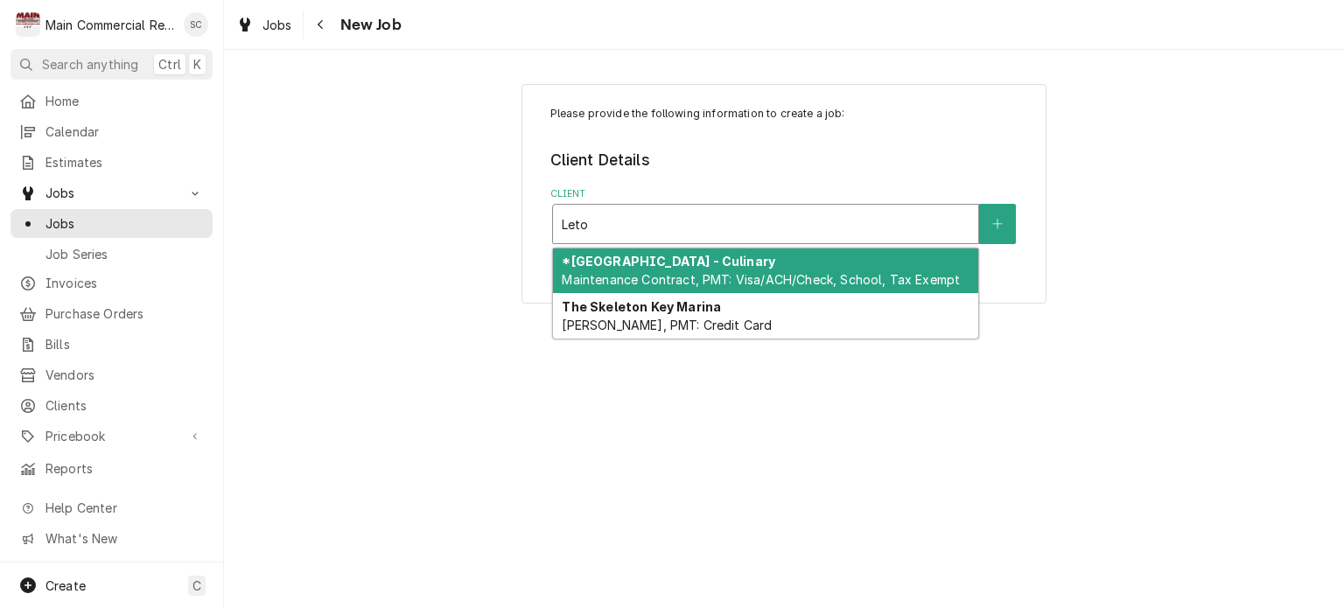
click at [744, 260] on strong "*[GEOGRAPHIC_DATA] - Culinary" at bounding box center [669, 261] width 214 height 15
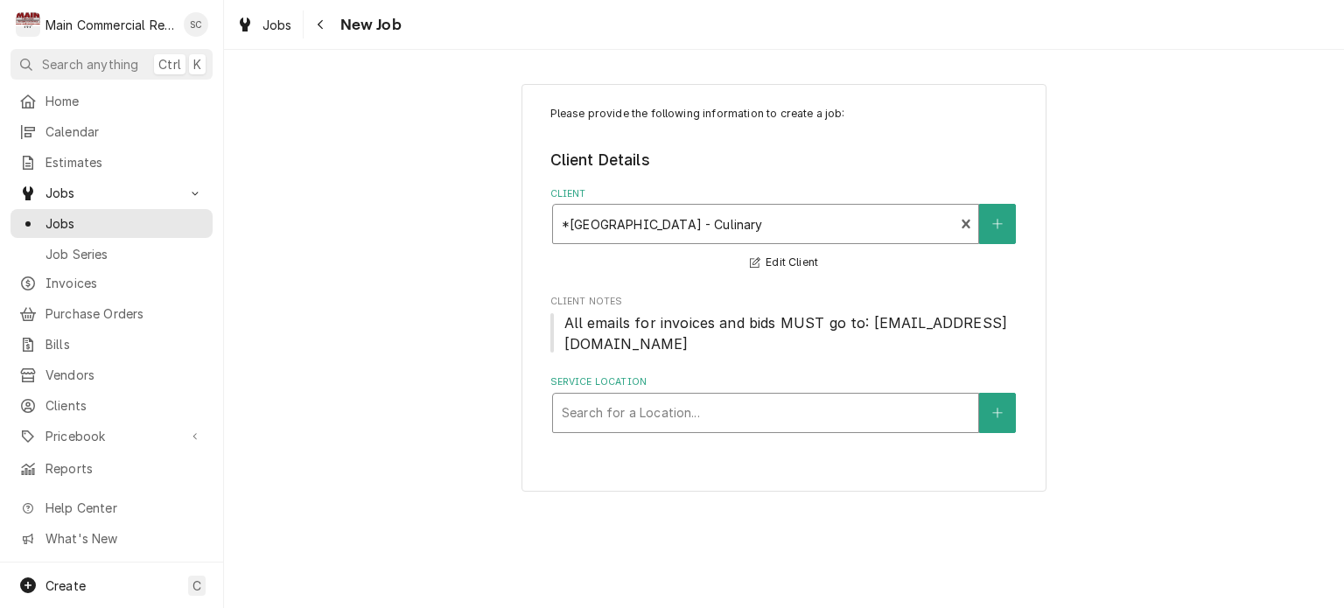
click at [844, 403] on div "Service Location" at bounding box center [766, 413] width 408 height 32
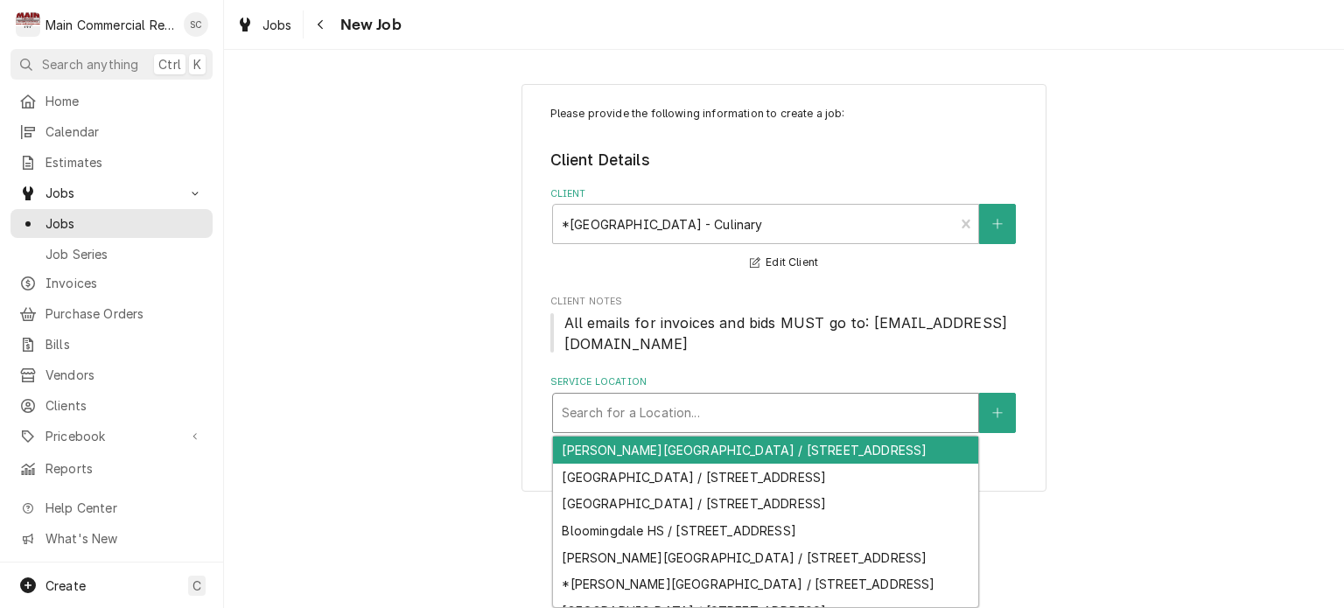
type input "d"
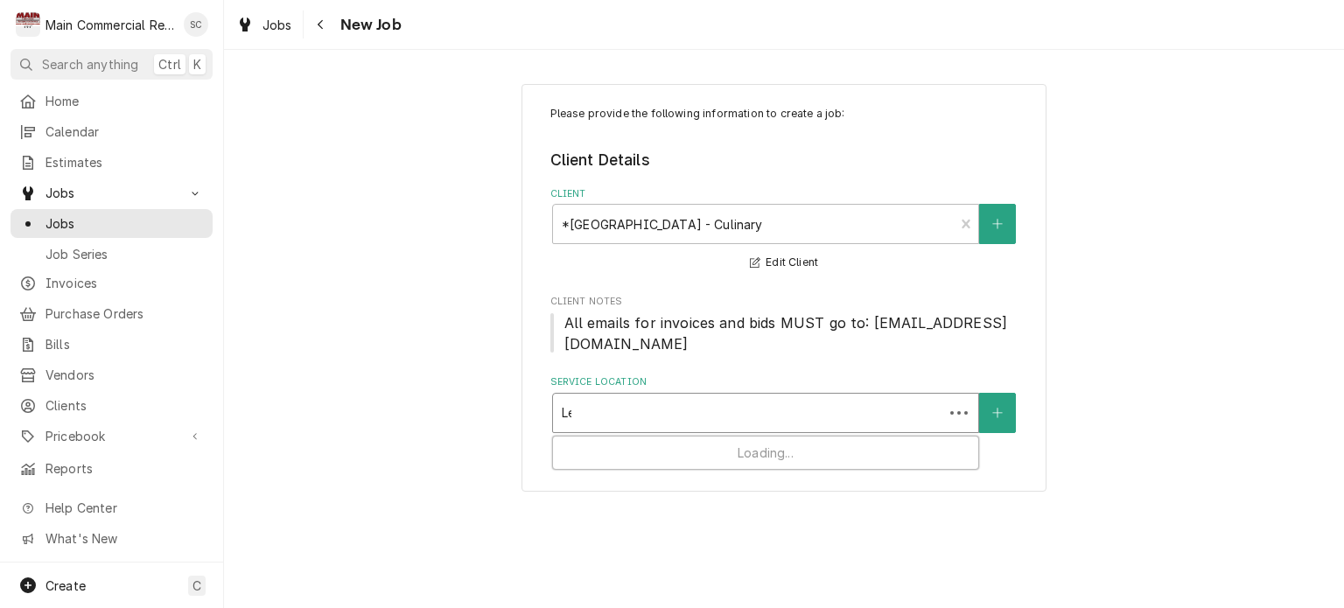
type input "Let"
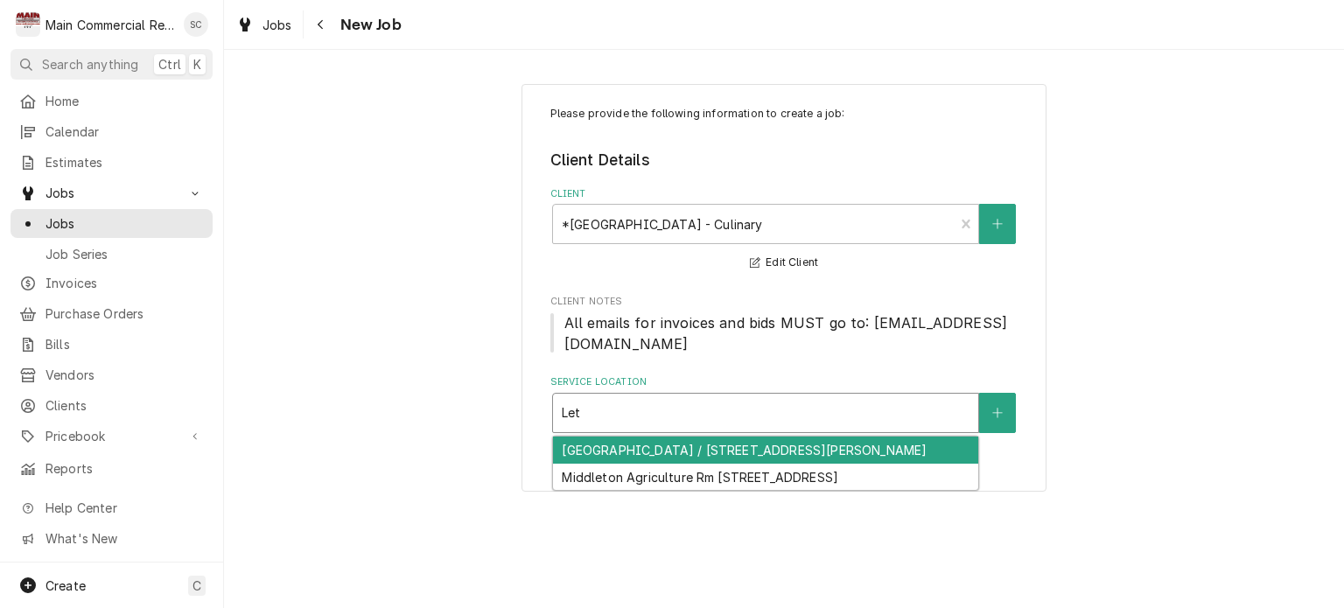
click at [822, 449] on div "[GEOGRAPHIC_DATA] / [STREET_ADDRESS][PERSON_NAME]" at bounding box center [765, 450] width 425 height 27
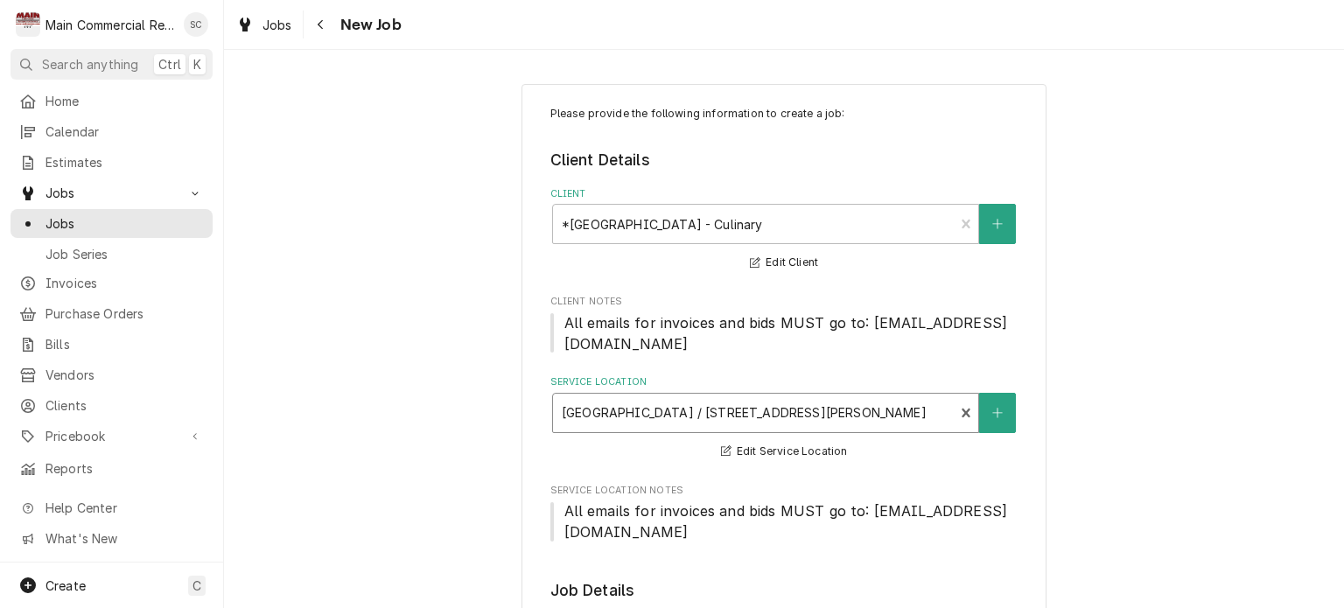
scroll to position [525, 0]
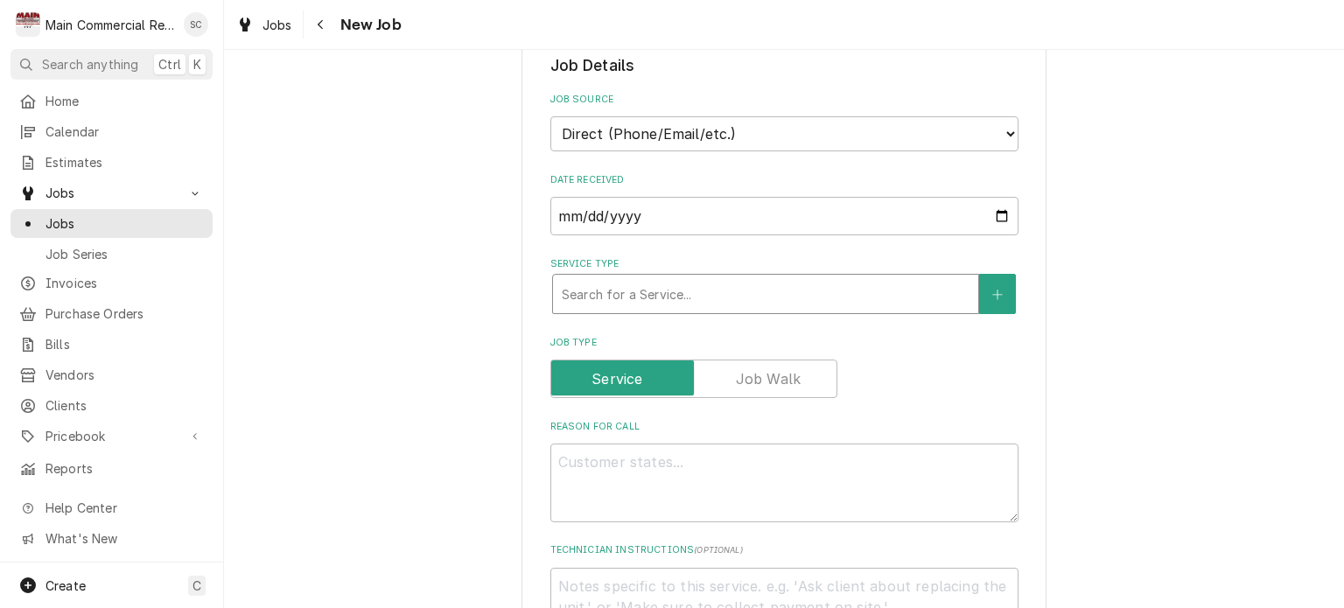
click at [816, 296] on div "Service Type" at bounding box center [766, 294] width 408 height 32
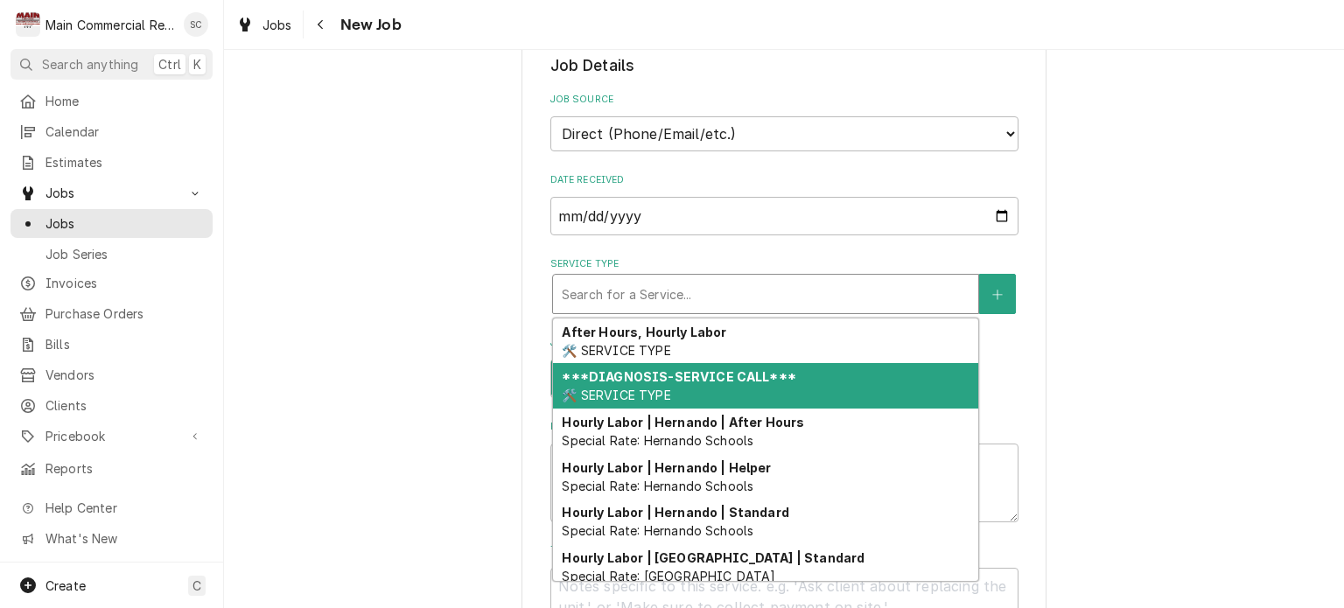
click at [724, 370] on strong "***DIAGNOSIS-SERVICE CALL***" at bounding box center [679, 376] width 234 height 15
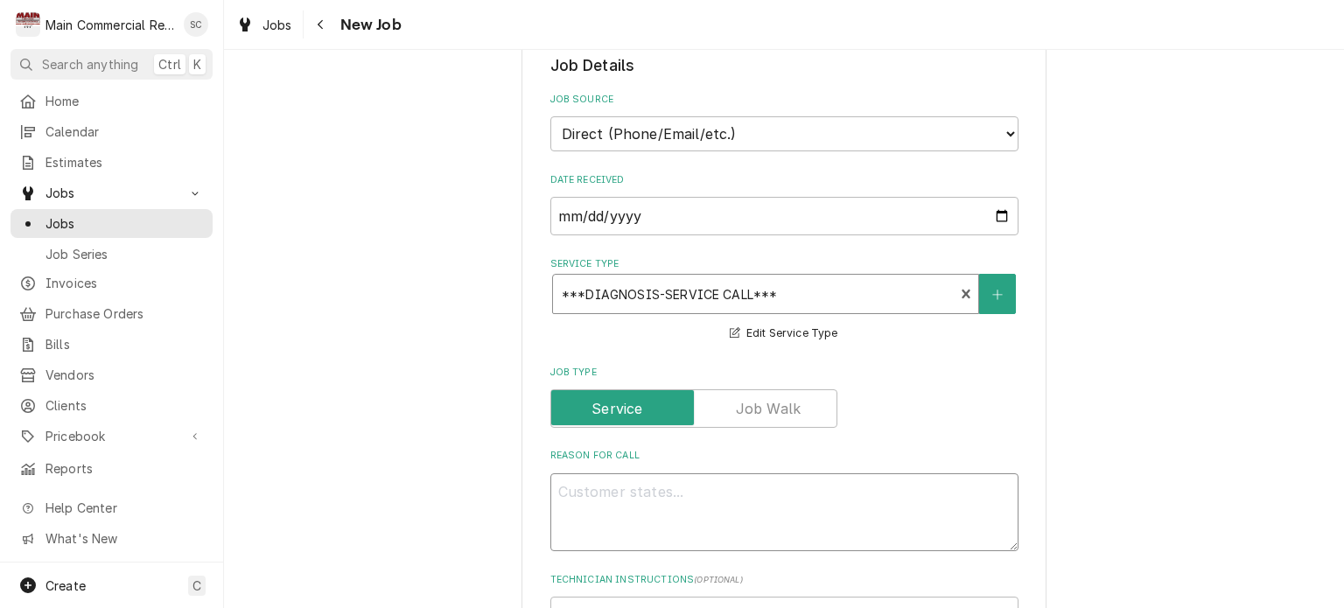
click at [707, 482] on textarea "Reason For Call" at bounding box center [784, 512] width 468 height 79
click at [672, 486] on textarea "Reason For Call" at bounding box center [784, 512] width 468 height 79
paste textarea "Stero Dish machine Model # SD3 Serial # 231207373 When starting the machine, wa…"
type textarea "x"
type textarea "Stero Dish machine Model # SD3 Serial # 231207373 When starting the machine, wa…"
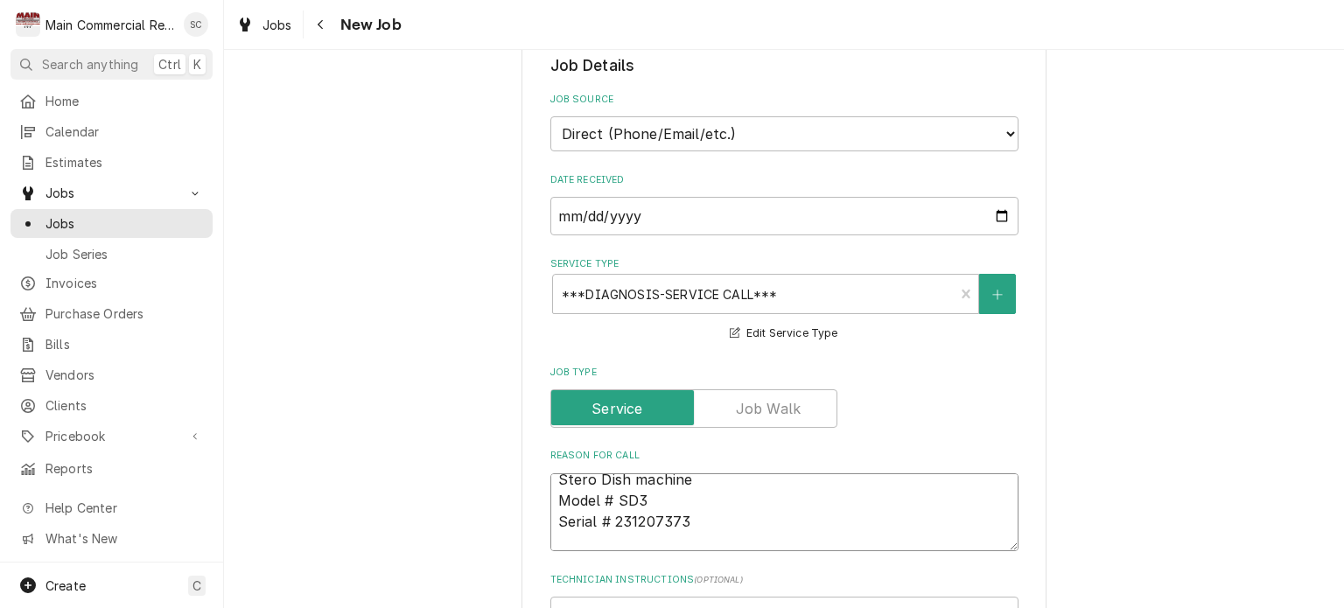
scroll to position [612, 0]
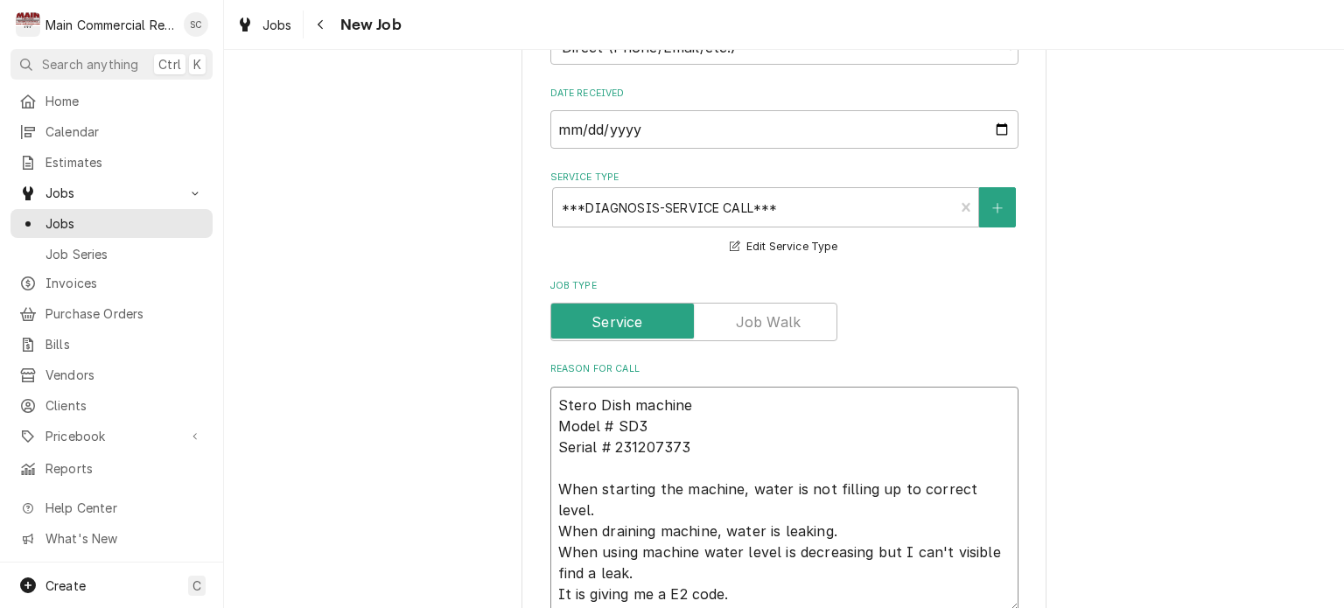
type textarea "x"
type textarea "Stero Dish machine Model # SD3 Serial # 231207373 When starting the machine, wa…"
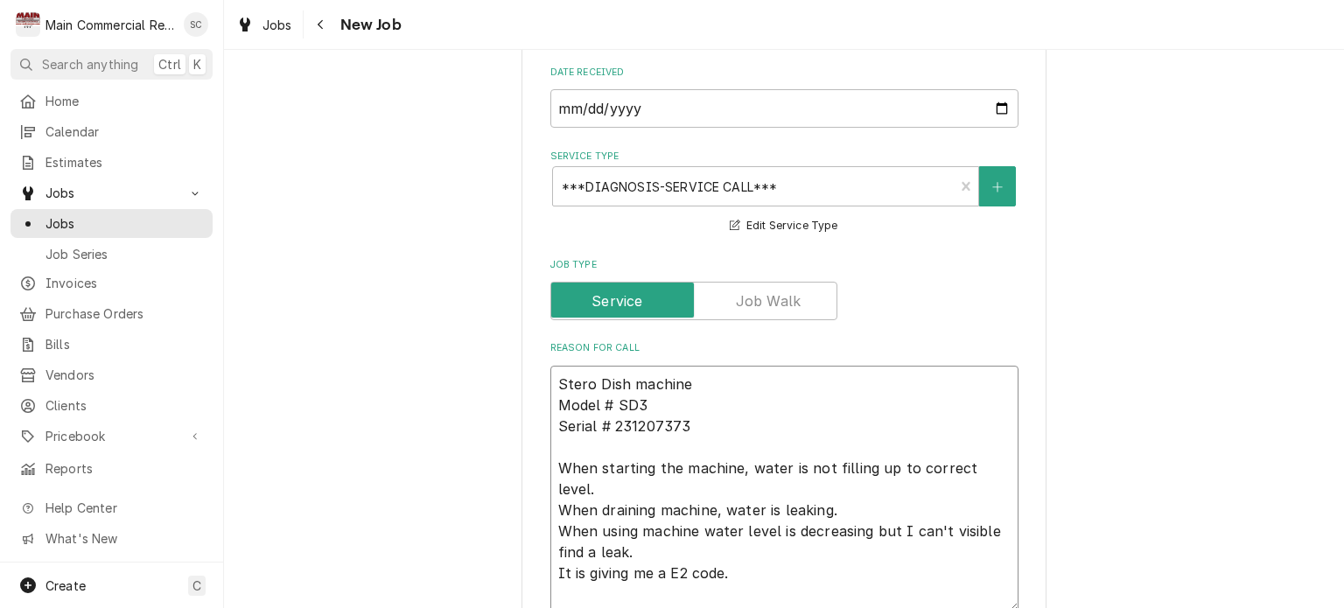
type textarea "x"
type textarea "Stero Dish machine Model # SD3 Serial # 231207373 When starting the machine, wa…"
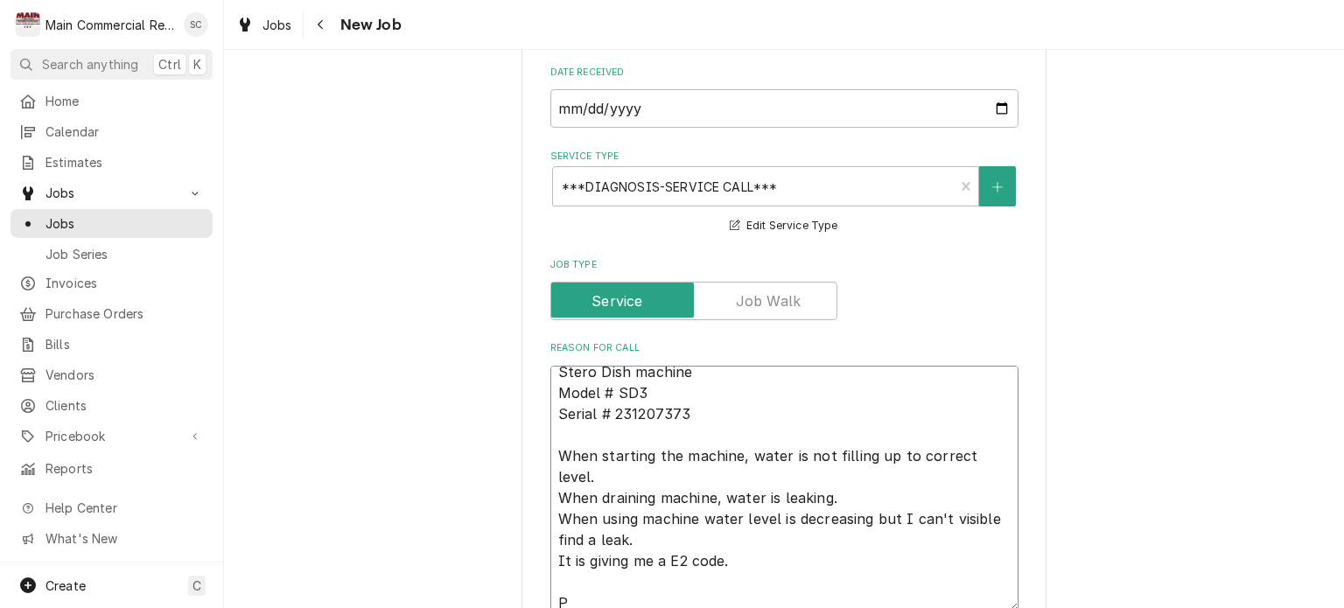
type textarea "x"
type textarea "Stero Dish machine Model # SD3 Serial # 231207373 When starting the machine, wa…"
type textarea "x"
type textarea "Stero Dish machine Model # SD3 Serial # 231207373 When starting the machine, wa…"
type textarea "x"
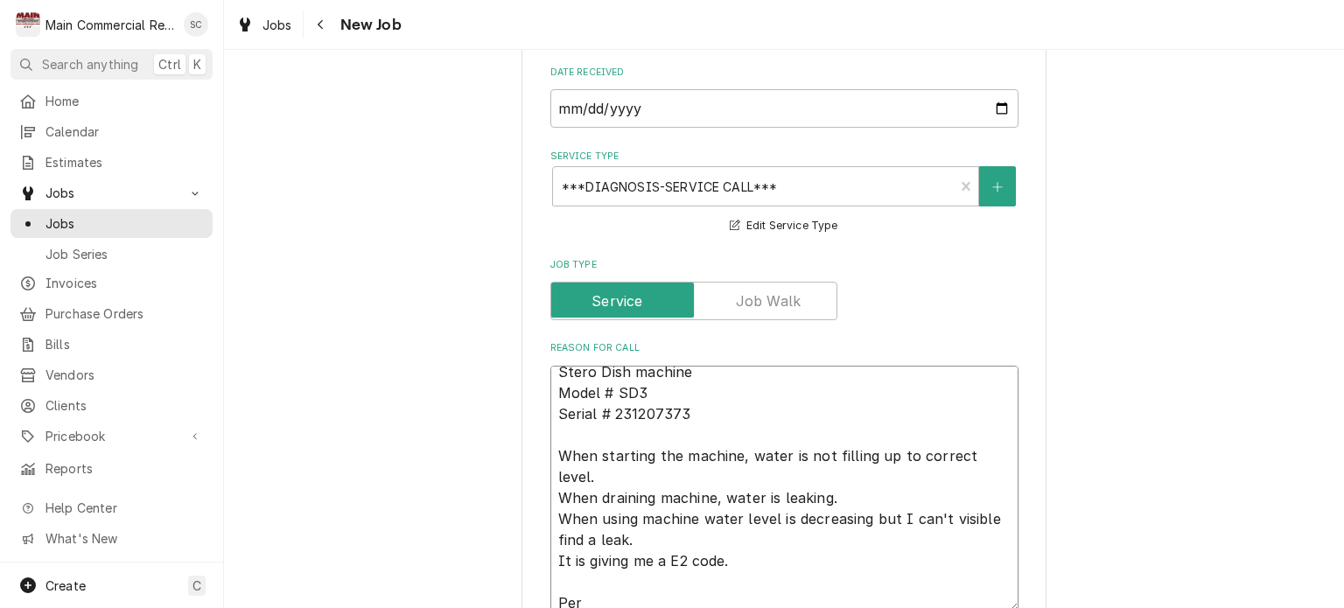
type textarea "Stero Dish machine Model # SD3 Serial # 231207373 When starting the machine, wa…"
type textarea "x"
type textarea "Stero Dish machine Model # SD3 Serial # 231207373 When starting the machine, wa…"
type textarea "x"
type textarea "Stero Dish machine Model # SD3 Serial # 231207373 When starting the machine, wa…"
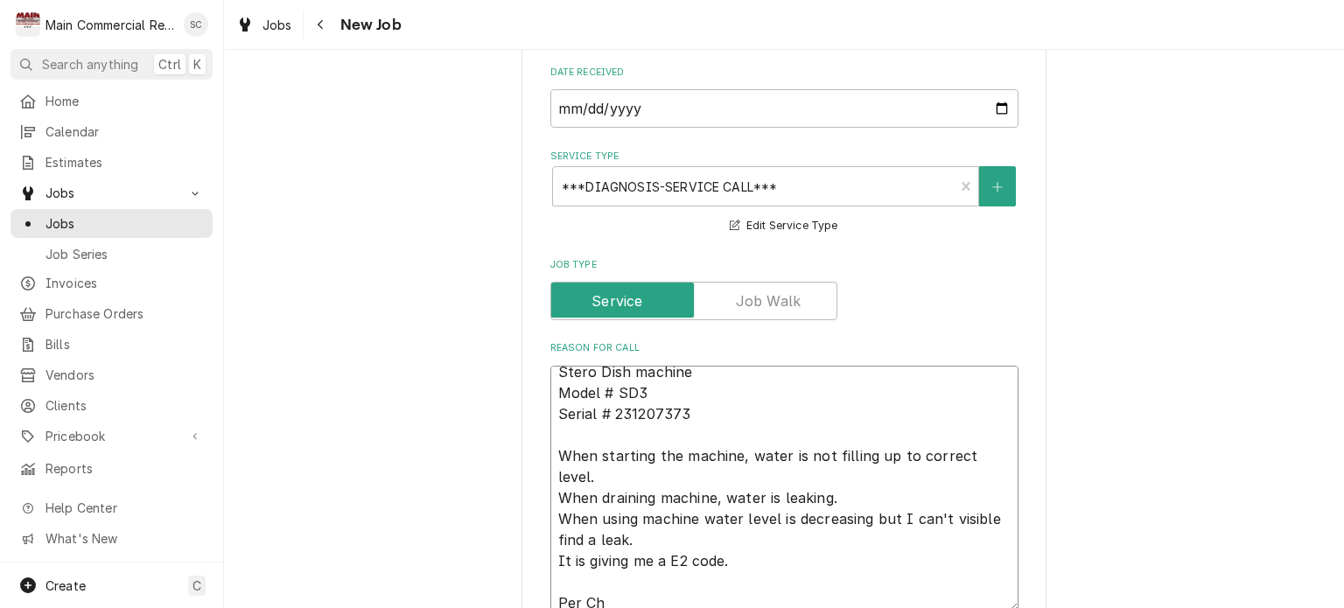
type textarea "x"
type textarea "Stero Dish machine Model # SD3 Serial # 231207373 When starting the machine, wa…"
type textarea "x"
type textarea "Stero Dish machine Model # SD3 Serial # 231207373 When starting the machine, wa…"
type textarea "x"
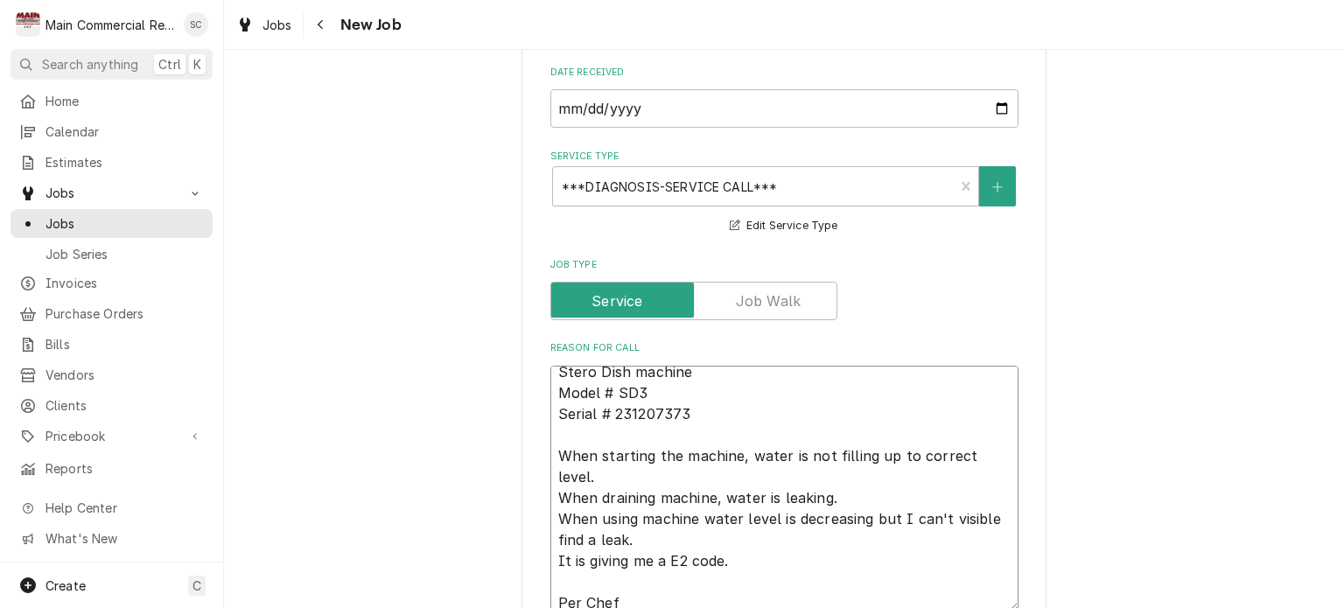
type textarea "Stero Dish machine Model # SD3 Serial # 231207373 When starting the machine, wa…"
type textarea "x"
type textarea "Stero Dish machine Model # SD3 Serial # 231207373 When starting the machine, wa…"
type textarea "x"
type textarea "Stero Dish machine Model # SD3 Serial # 231207373 When starting the machine, wa…"
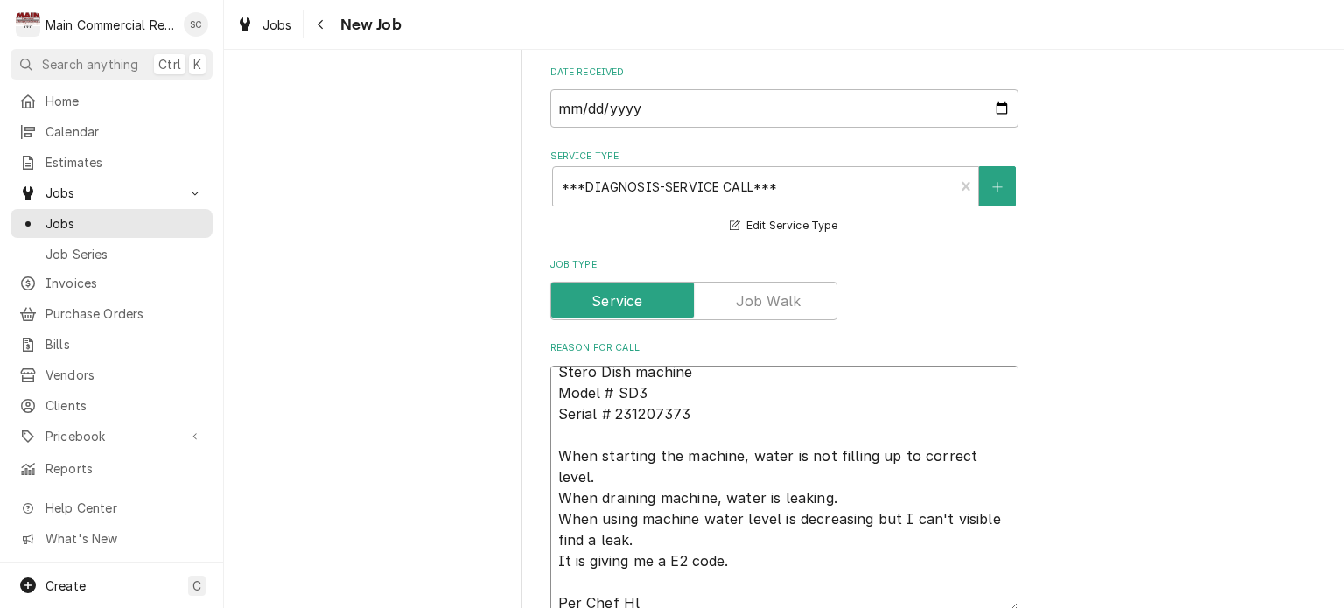
type textarea "x"
type textarea "Stero Dish machine Model # SD3 Serial # 231207373 When starting the machine, wa…"
type textarea "x"
type textarea "Stero Dish machine Model # SD3 Serial # 231207373 When starting the machine, wa…"
type textarea "x"
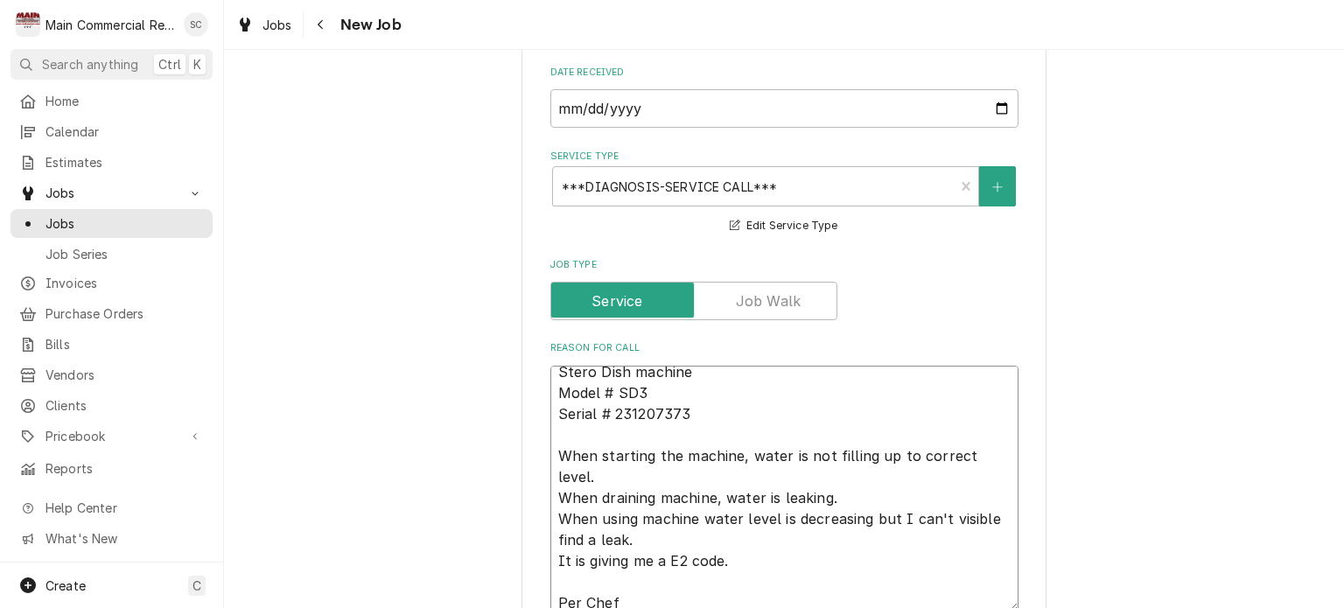
type textarea "Stero Dish machine Model # SD3 Serial # 231207373 When starting the machine, wa…"
type textarea "x"
type textarea "Stero Dish machine Model # SD3 Serial # 231207373 When starting the machine, wa…"
type textarea "x"
type textarea "Stero Dish machine Model # SD3 Serial # 231207373 When starting the machine, wa…"
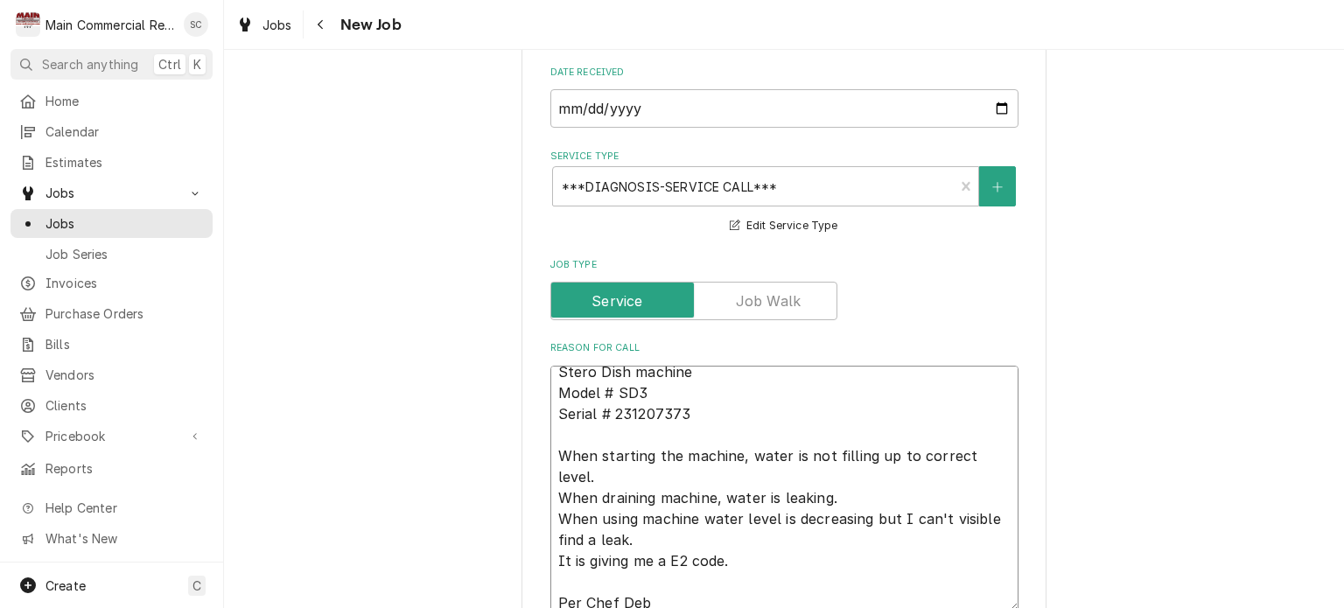
type textarea "x"
type textarea "Stero Dish machine Model # SD3 Serial # 231207373 When starting the machine, wa…"
type textarea "x"
type textarea "Stero Dish machine Model # SD3 Serial # 231207373 When starting the machine, wa…"
type textarea "x"
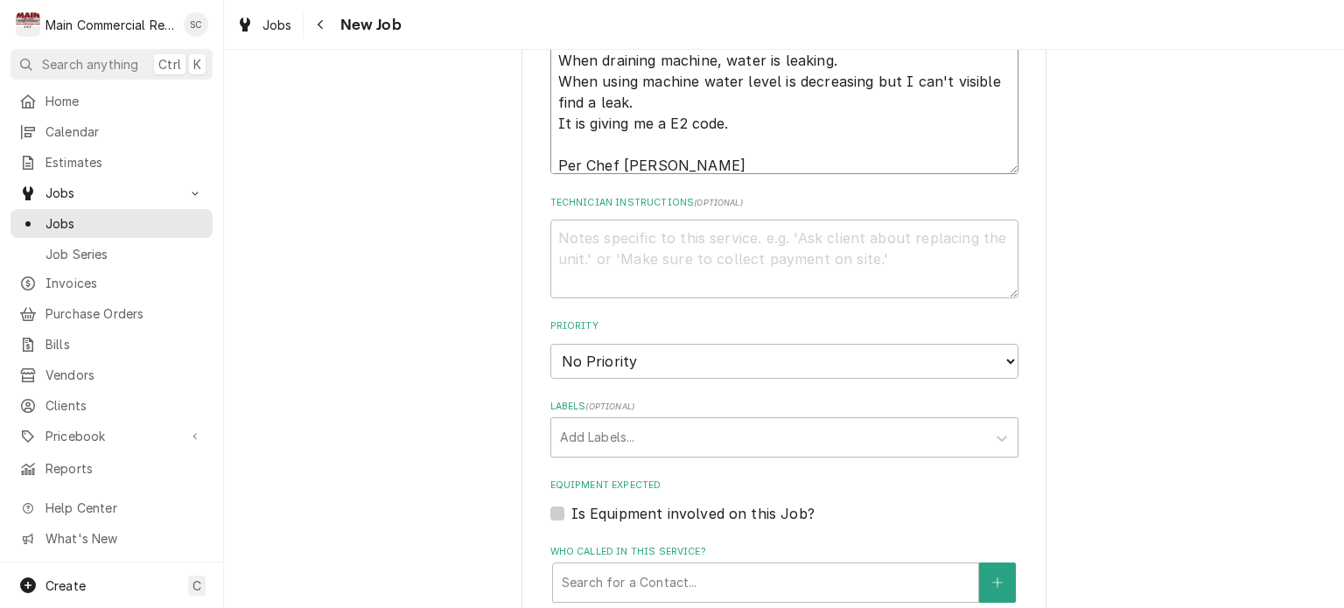
scroll to position [1245, 0]
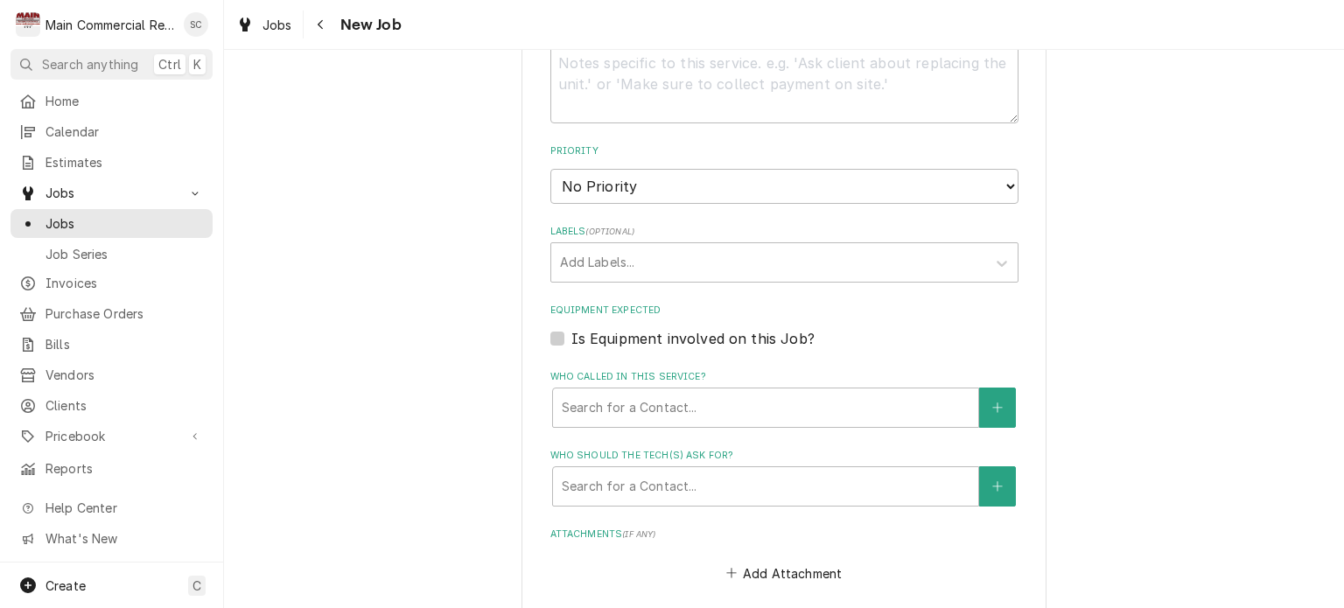
type textarea "Stero Dish machine Model # SD3 Serial # 231207373 When starting the machine, wa…"
click at [676, 185] on select "No Priority Urgent High Medium Low" at bounding box center [784, 186] width 468 height 35
select select "2"
click at [550, 169] on select "No Priority Urgent High Medium Low" at bounding box center [784, 186] width 468 height 35
click at [712, 403] on div "Who called in this service?" at bounding box center [766, 408] width 408 height 32
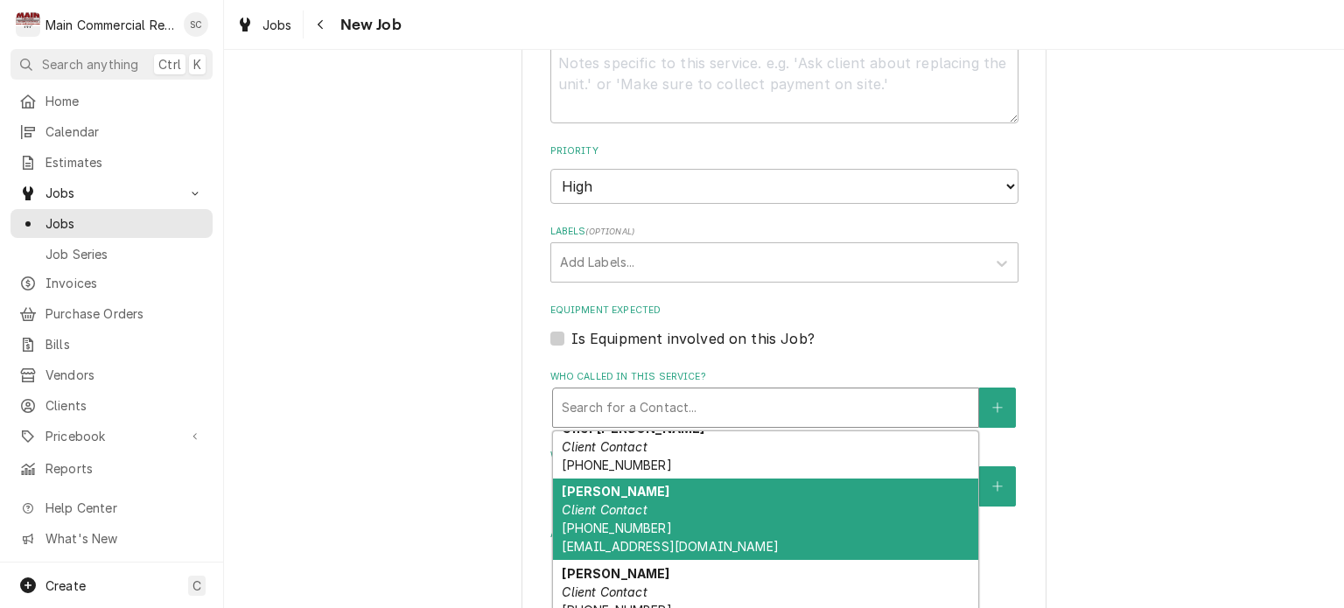
scroll to position [350, 0]
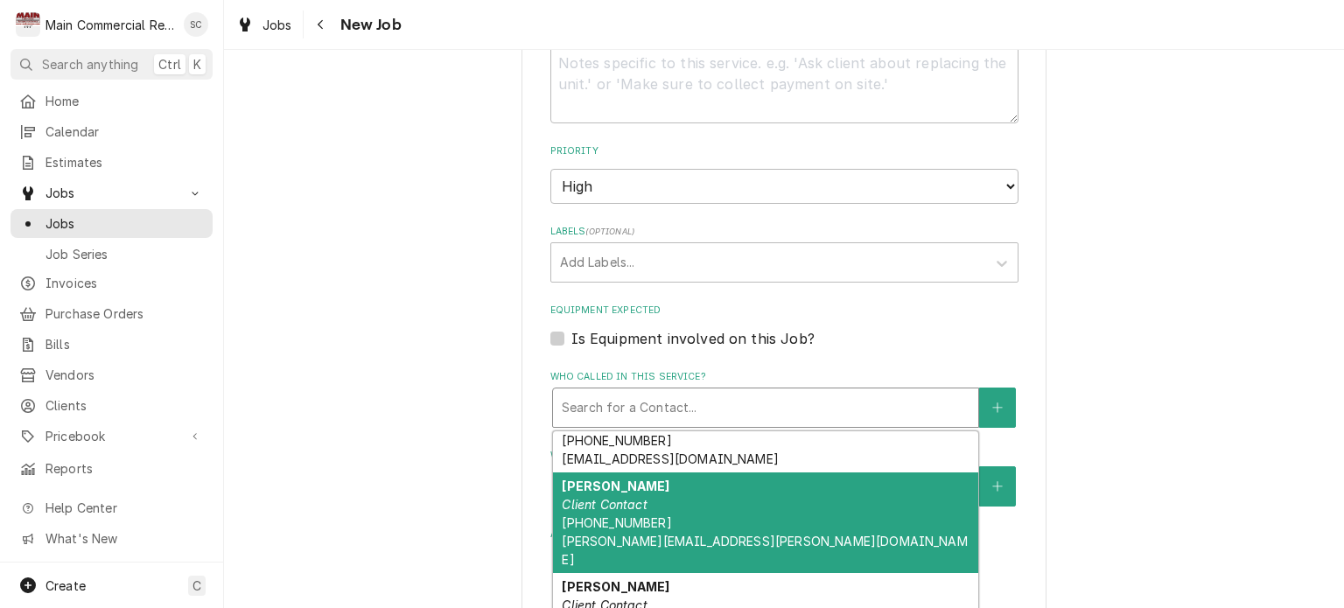
click at [673, 473] on div "[PERSON_NAME] Client Contact [PHONE_NUMBER] [PERSON_NAME][EMAIL_ADDRESS][PERSON…" at bounding box center [765, 523] width 425 height 101
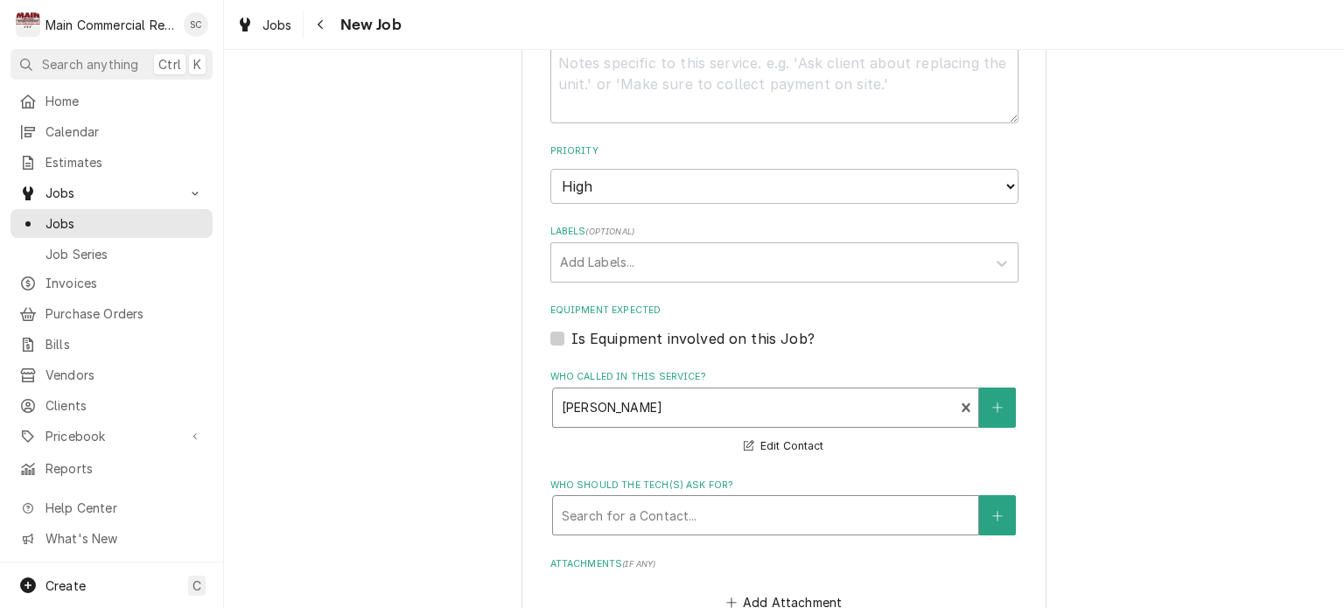
click at [693, 529] on fieldset "Job Details Job Source Direct (Phone/Email/etc.) Service Channel Corrigo Ecotra…" at bounding box center [784, 178] width 468 height 1688
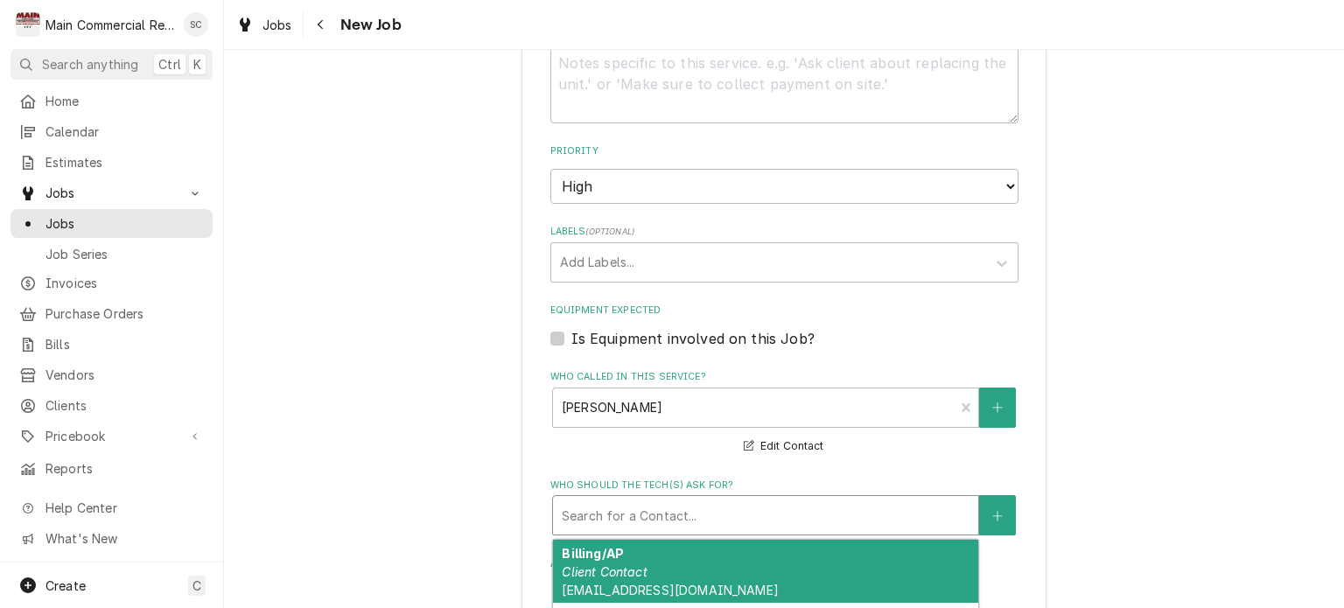
click at [693, 511] on div "Who should the tech(s) ask for?" at bounding box center [766, 516] width 408 height 32
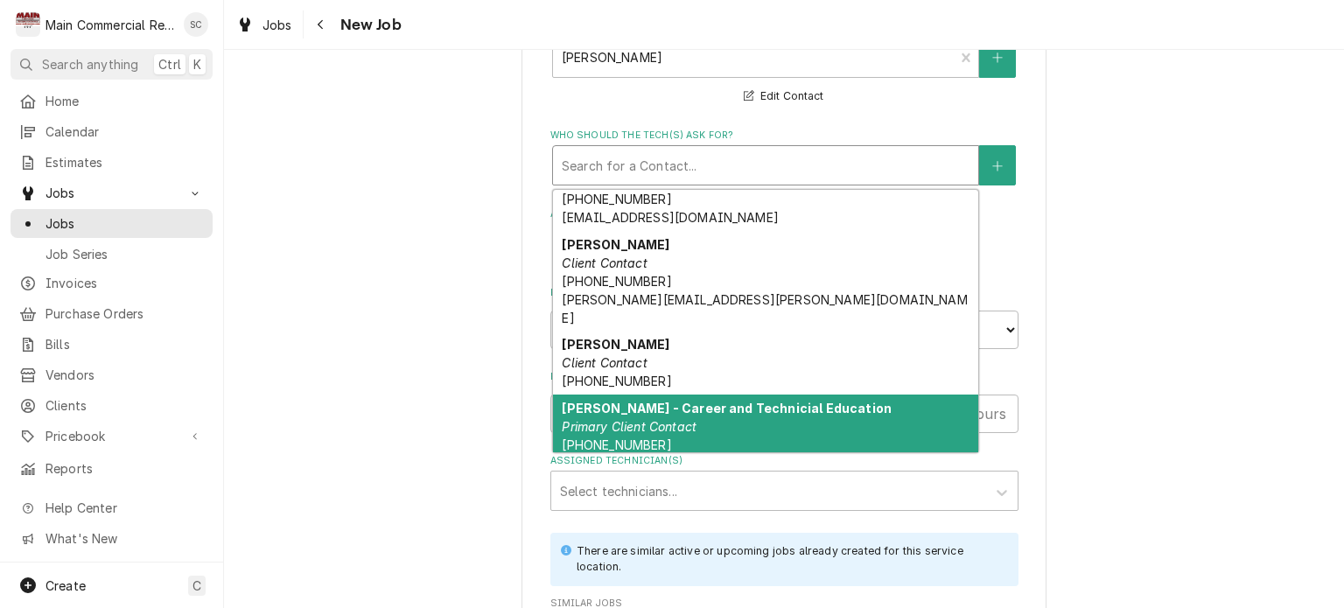
click at [711, 395] on div "[PERSON_NAME] - Career and Technicial Education Primary Client Contact [PHONE_N…" at bounding box center [765, 436] width 425 height 82
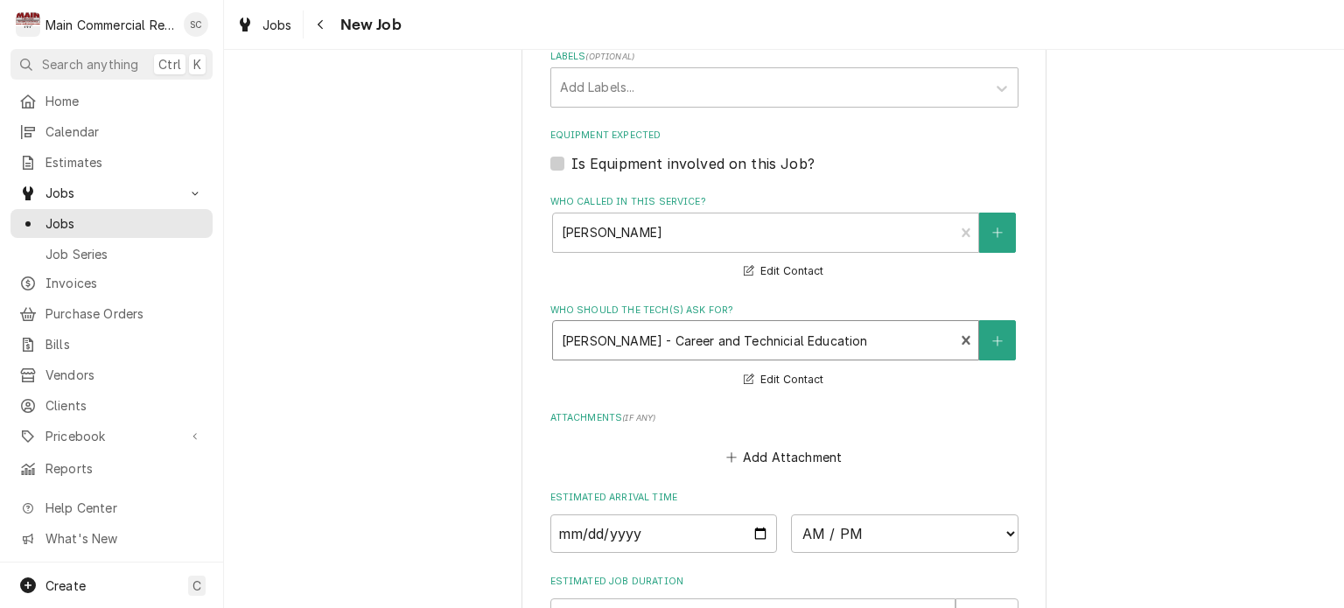
scroll to position [1333, 0]
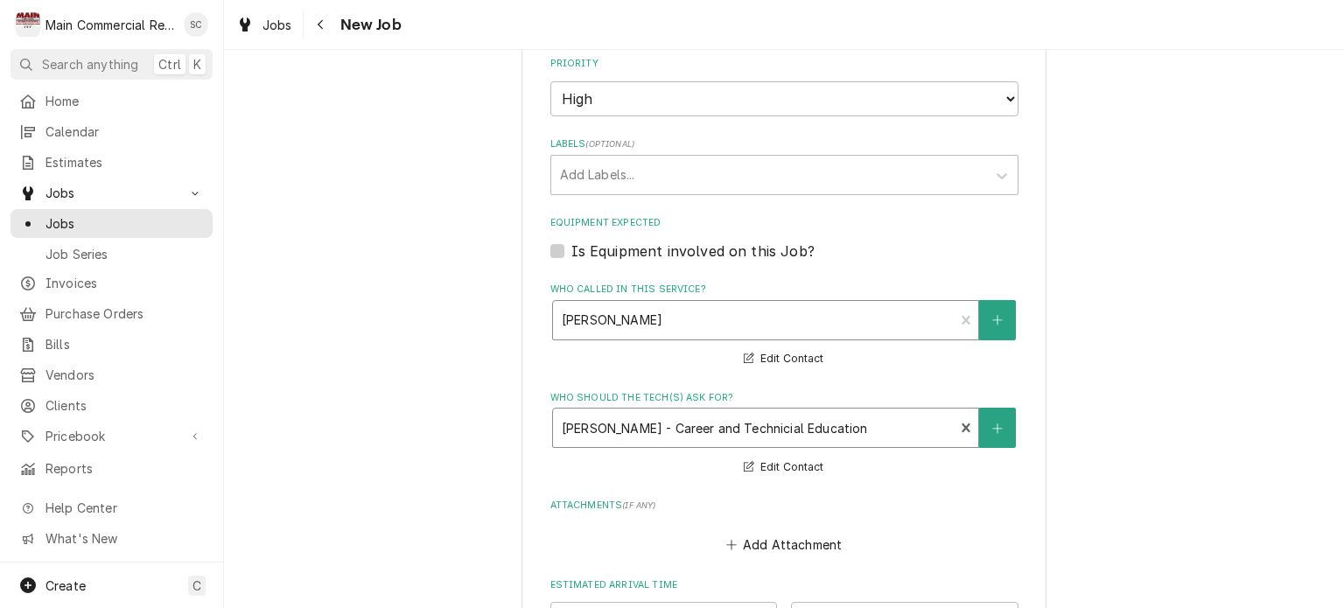
click at [666, 325] on div "Who called in this service?" at bounding box center [754, 321] width 384 height 32
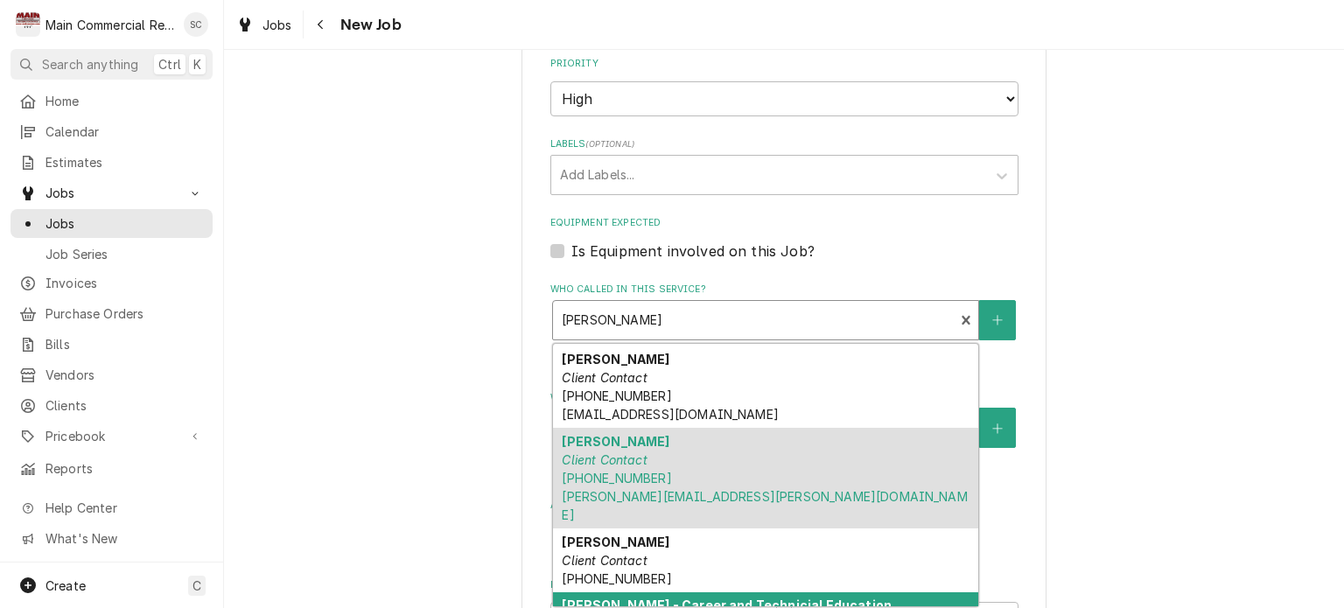
scroll to position [1595, 0]
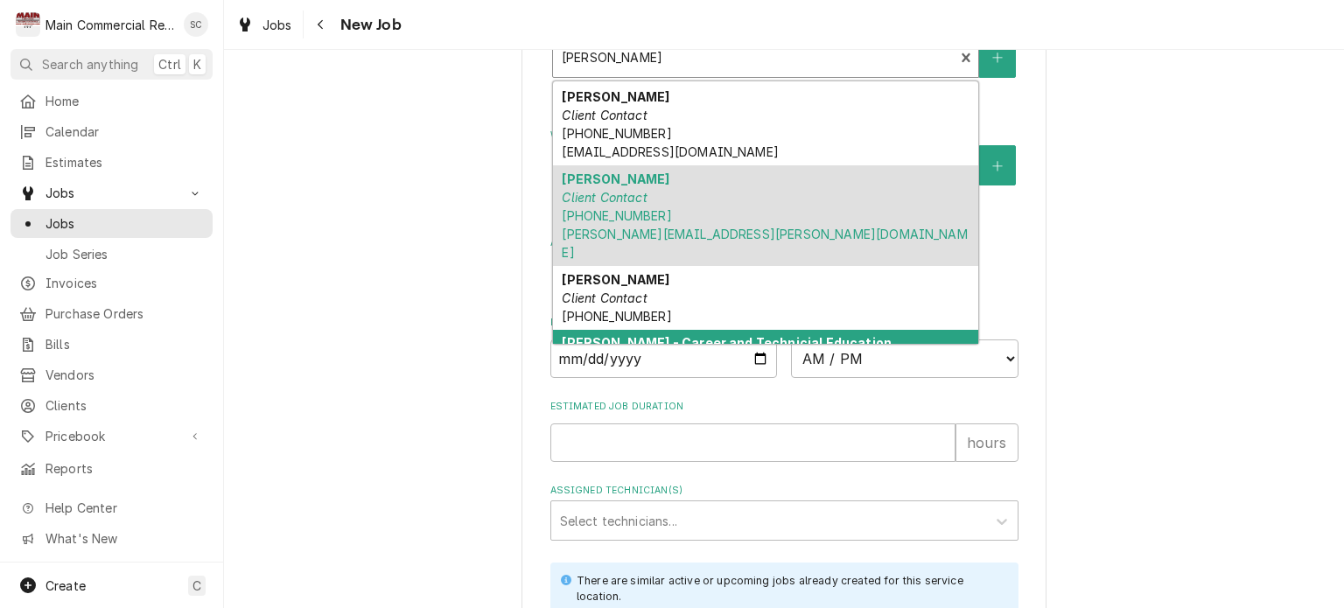
click at [809, 335] on strong "[PERSON_NAME] - Career and Technicial Education" at bounding box center [727, 342] width 330 height 15
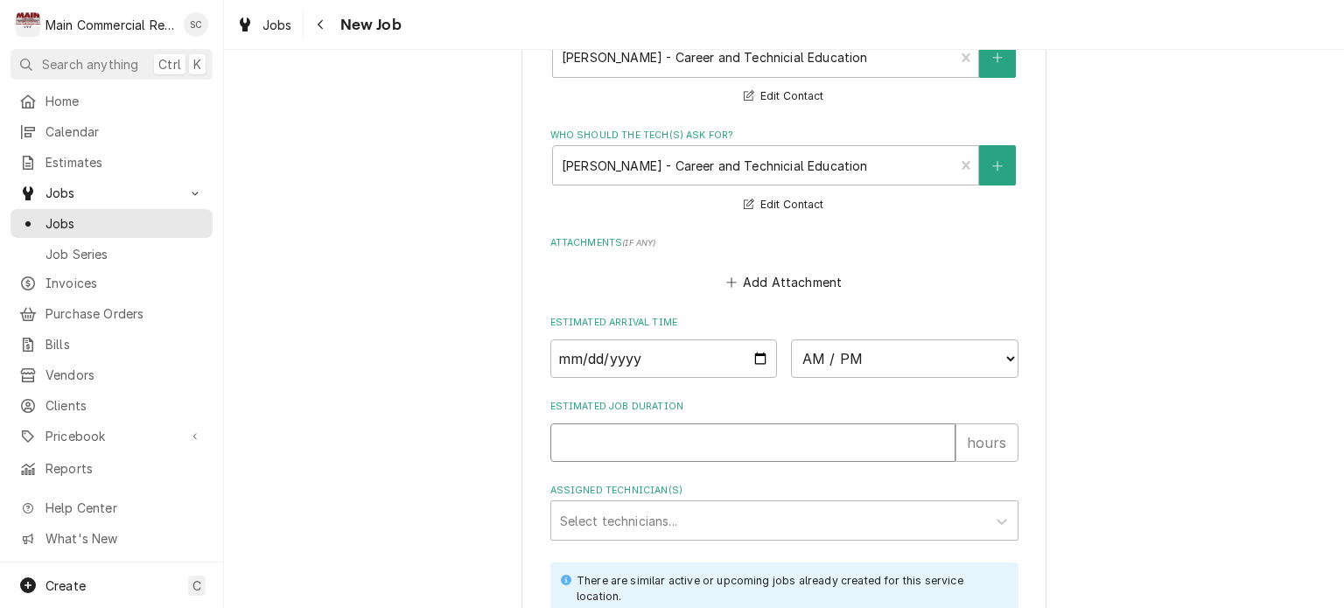
click at [690, 430] on input "Estimated Job Duration" at bounding box center [752, 443] width 405 height 39
type textarea "x"
type input "2"
type textarea "x"
type input "2"
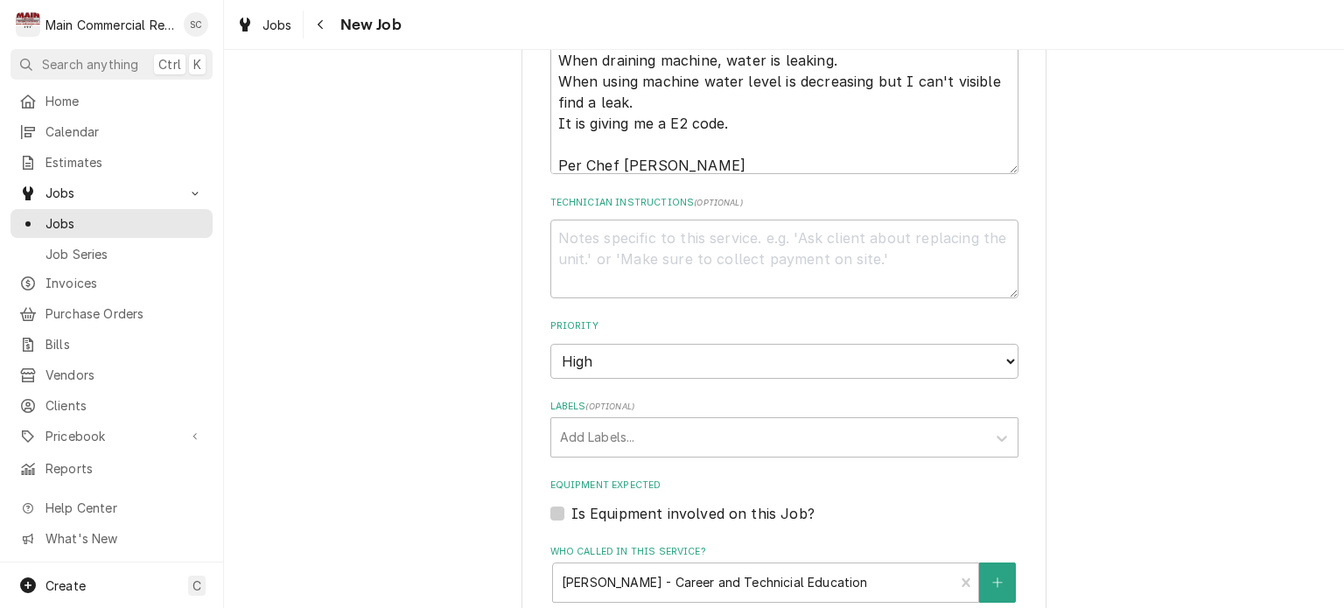
scroll to position [1245, 0]
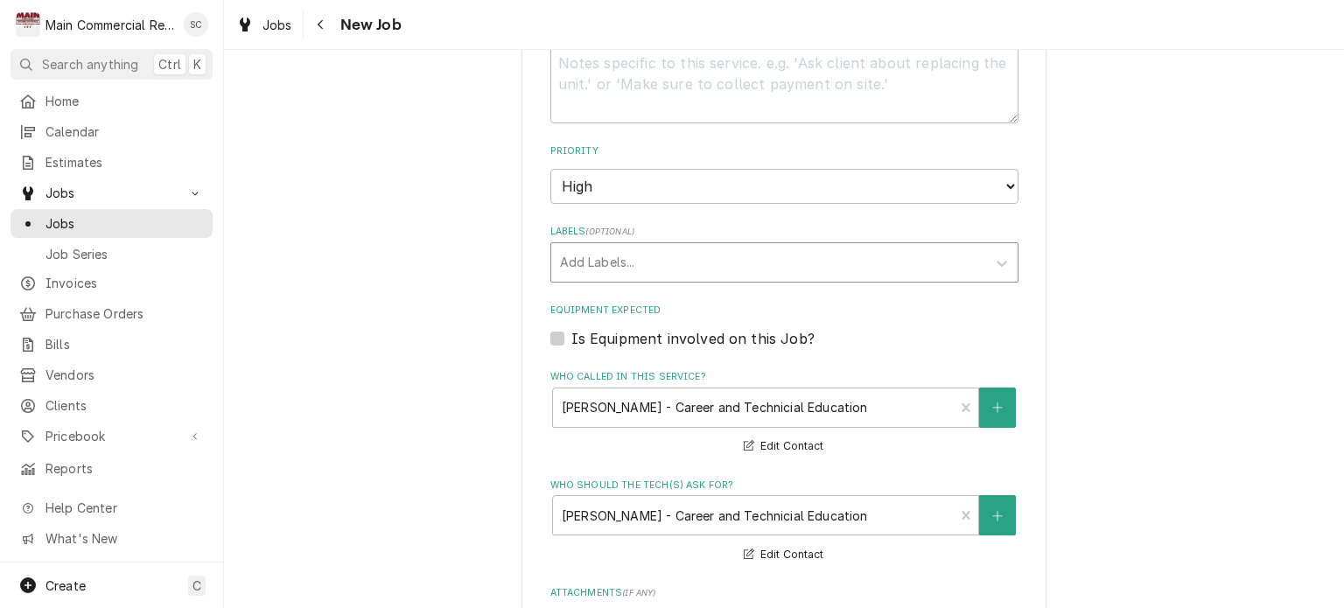
click at [690, 258] on div "Labels" at bounding box center [768, 263] width 417 height 32
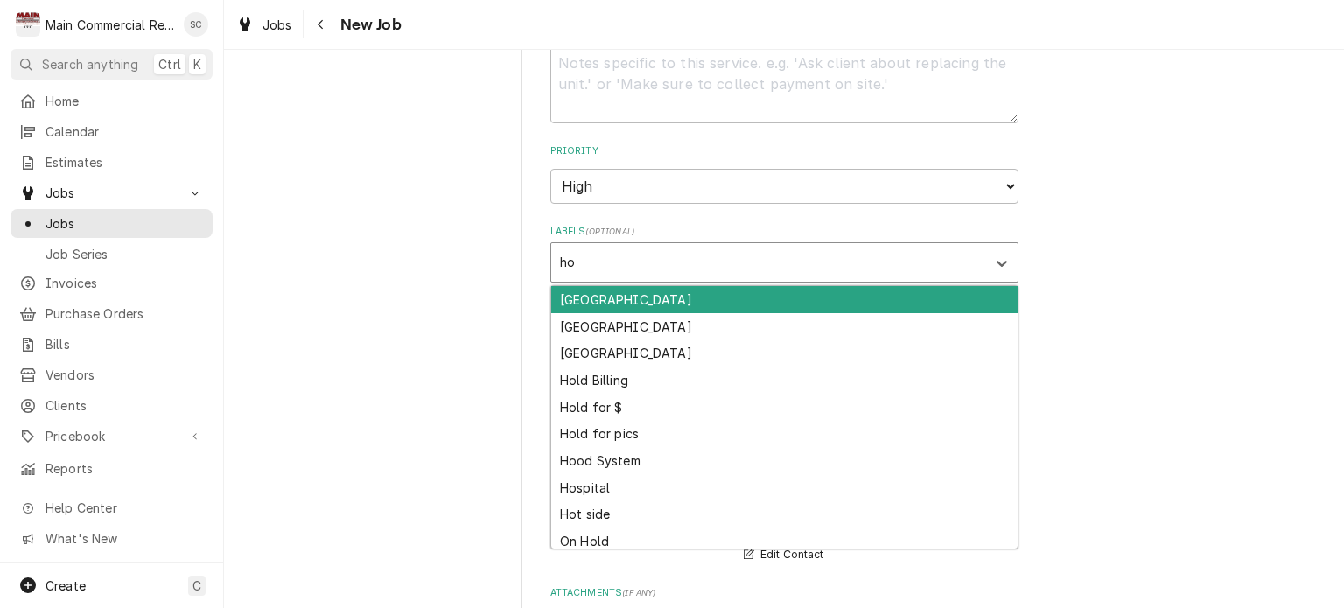
type input "hot"
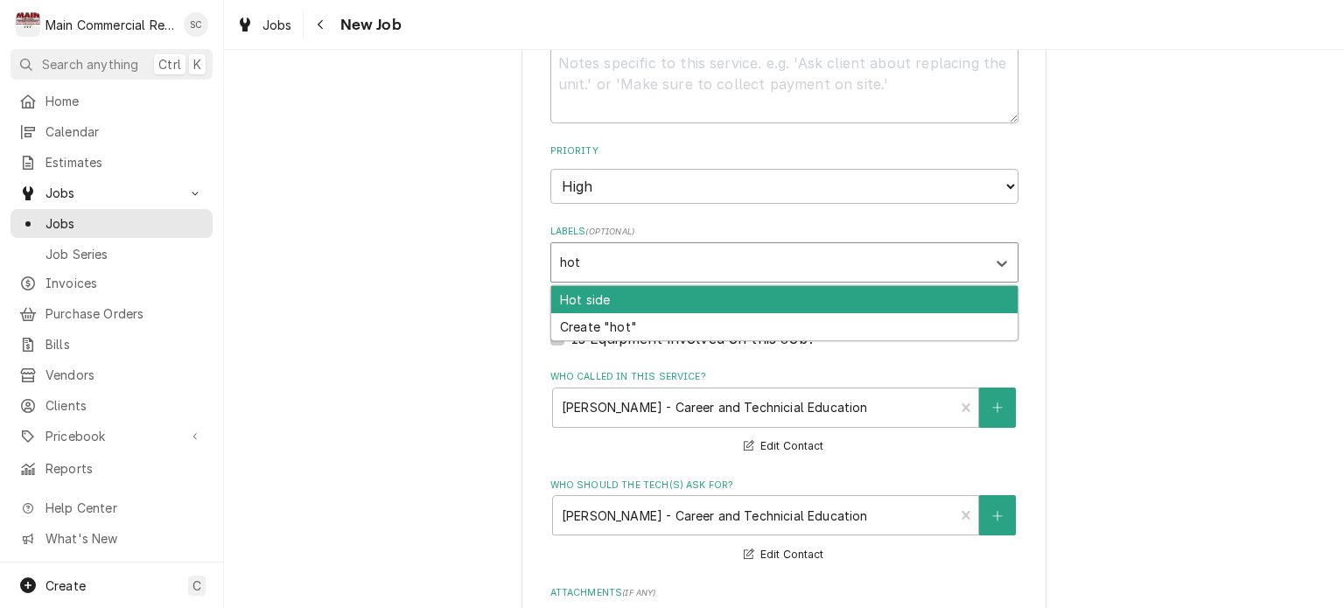
click at [667, 286] on div "Hot side" at bounding box center [784, 299] width 466 height 27
type textarea "x"
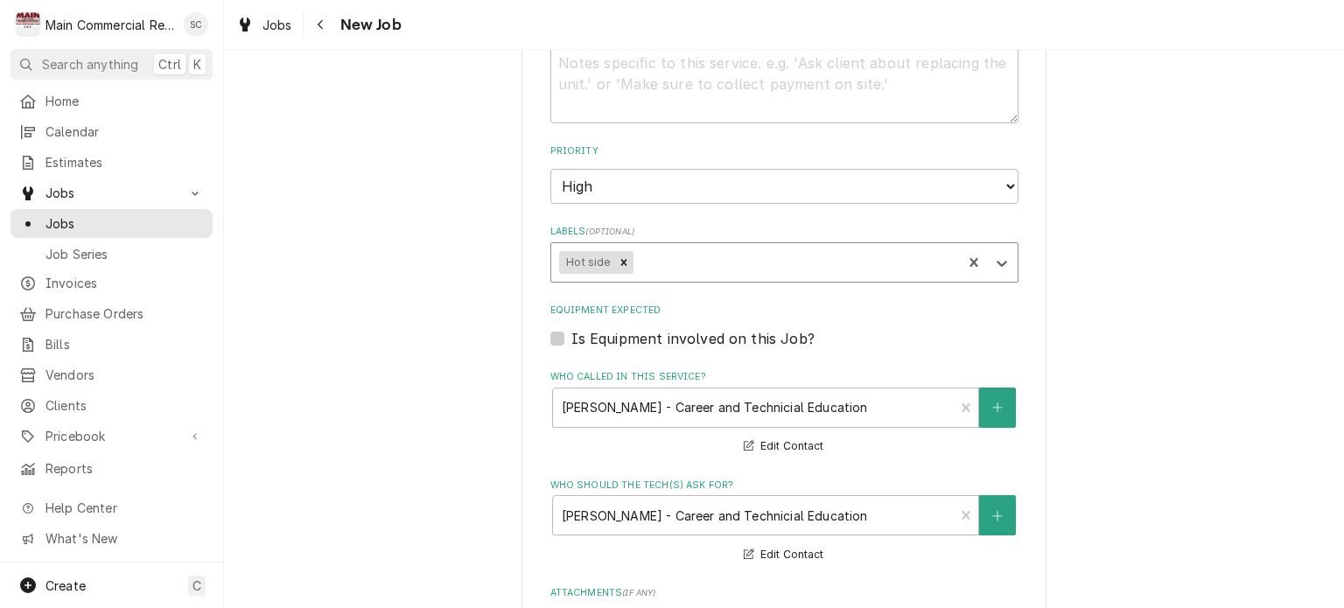
type textarea "x"
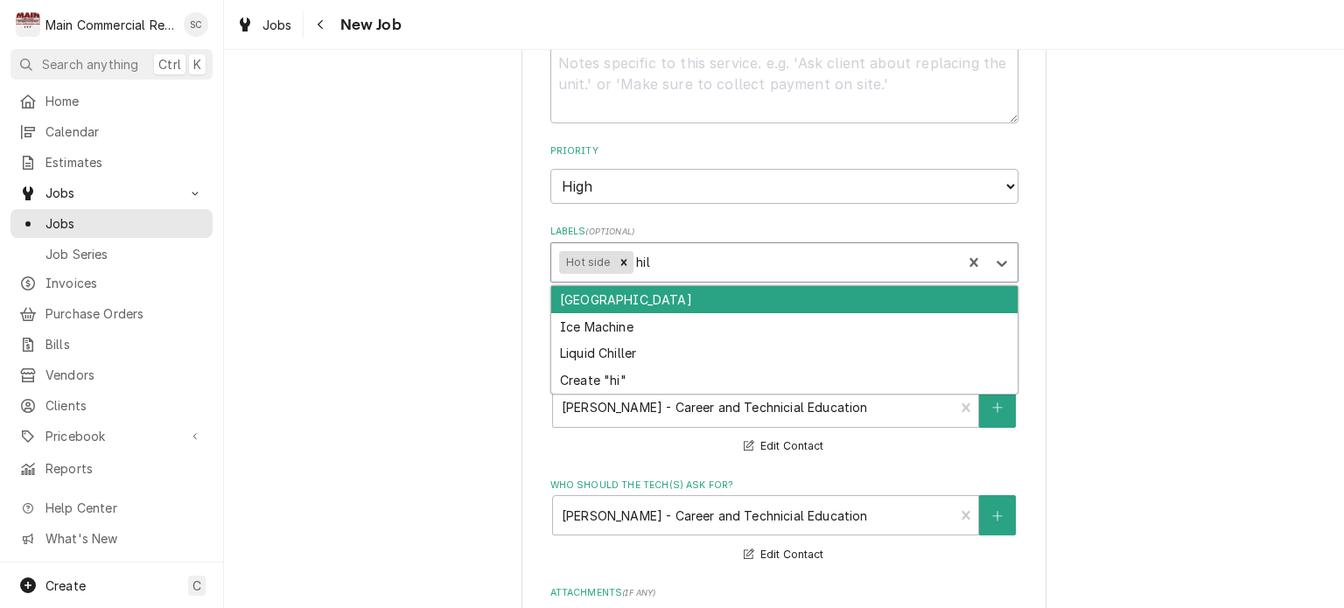
type input "hill"
click at [665, 295] on div "[GEOGRAPHIC_DATA]" at bounding box center [784, 299] width 466 height 27
type textarea "x"
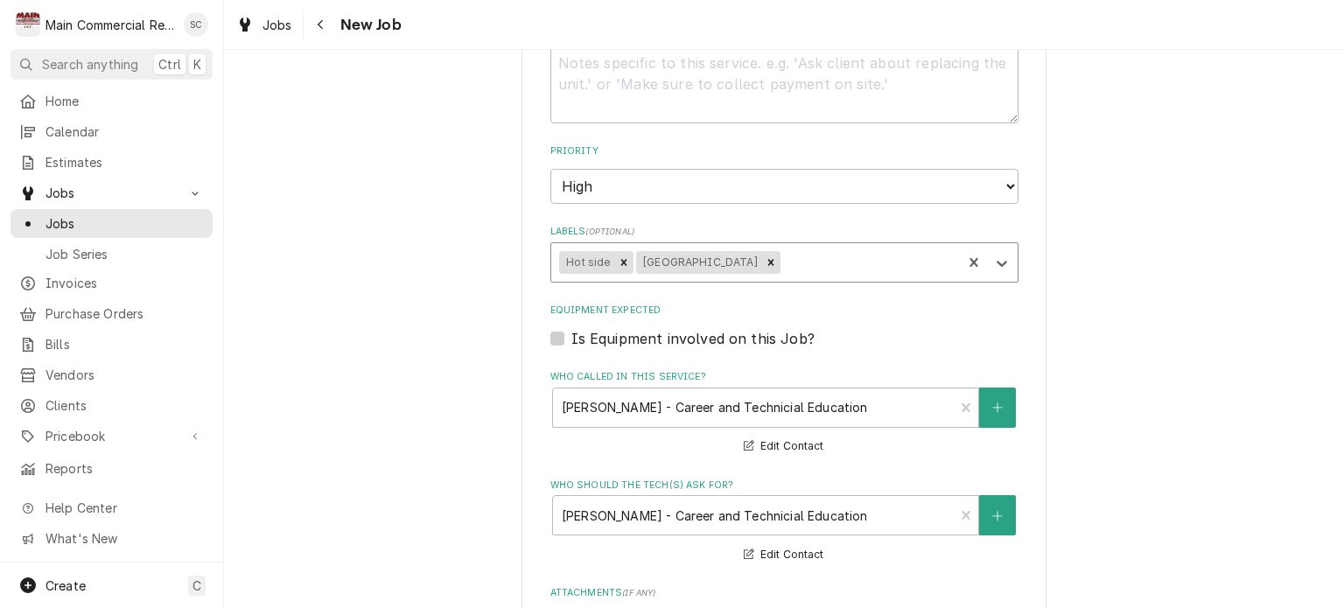
scroll to position [1833, 0]
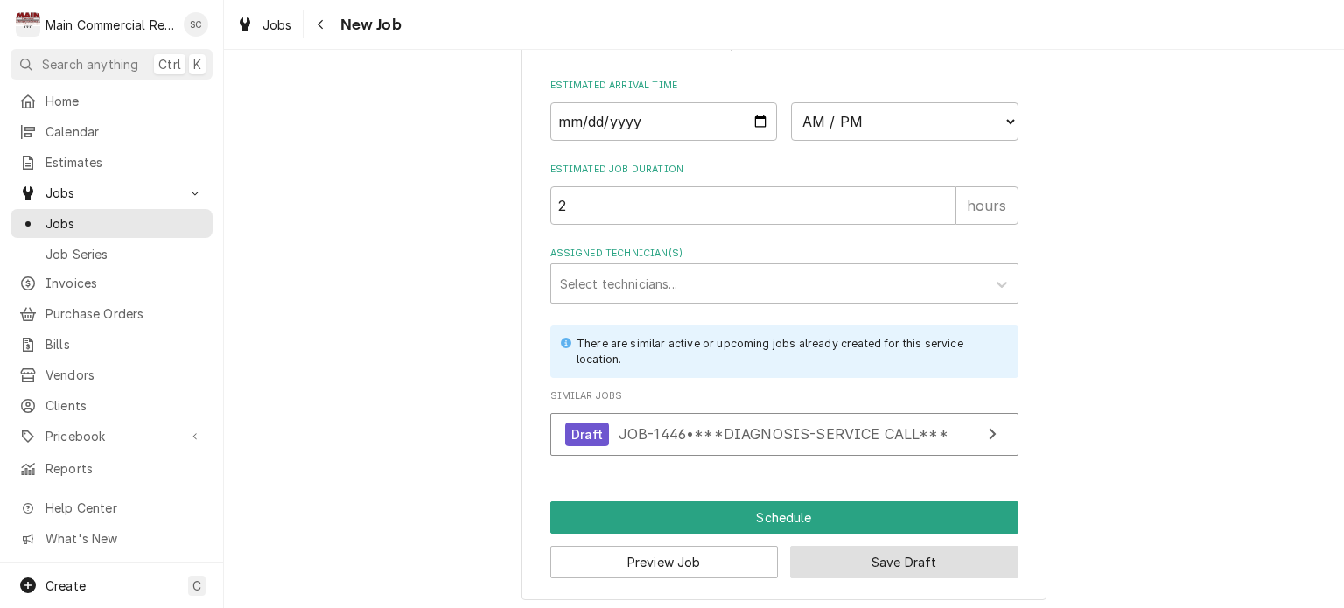
click at [871, 557] on button "Save Draft" at bounding box center [904, 562] width 228 height 32
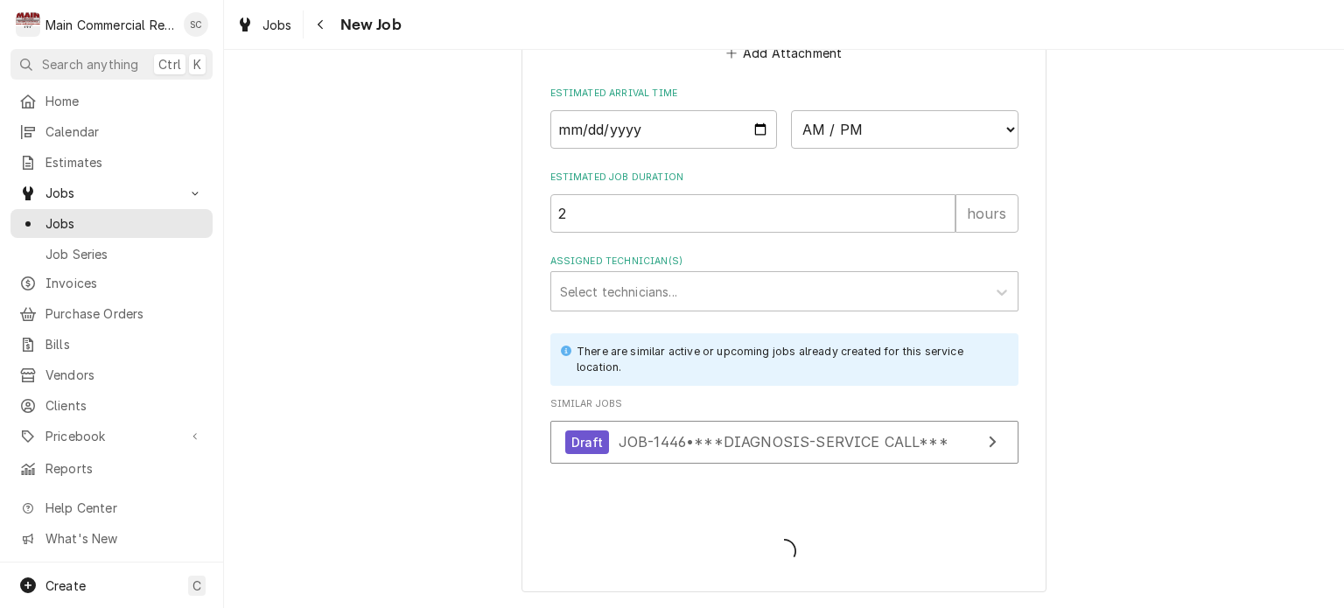
scroll to position [1818, 0]
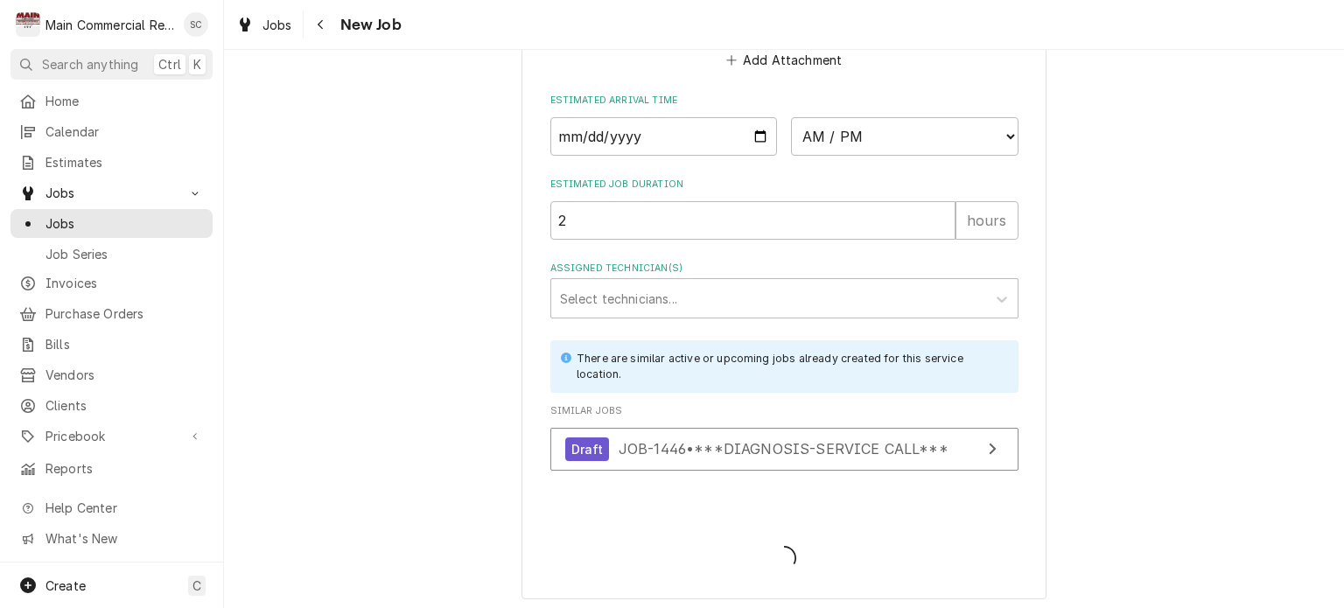
type textarea "x"
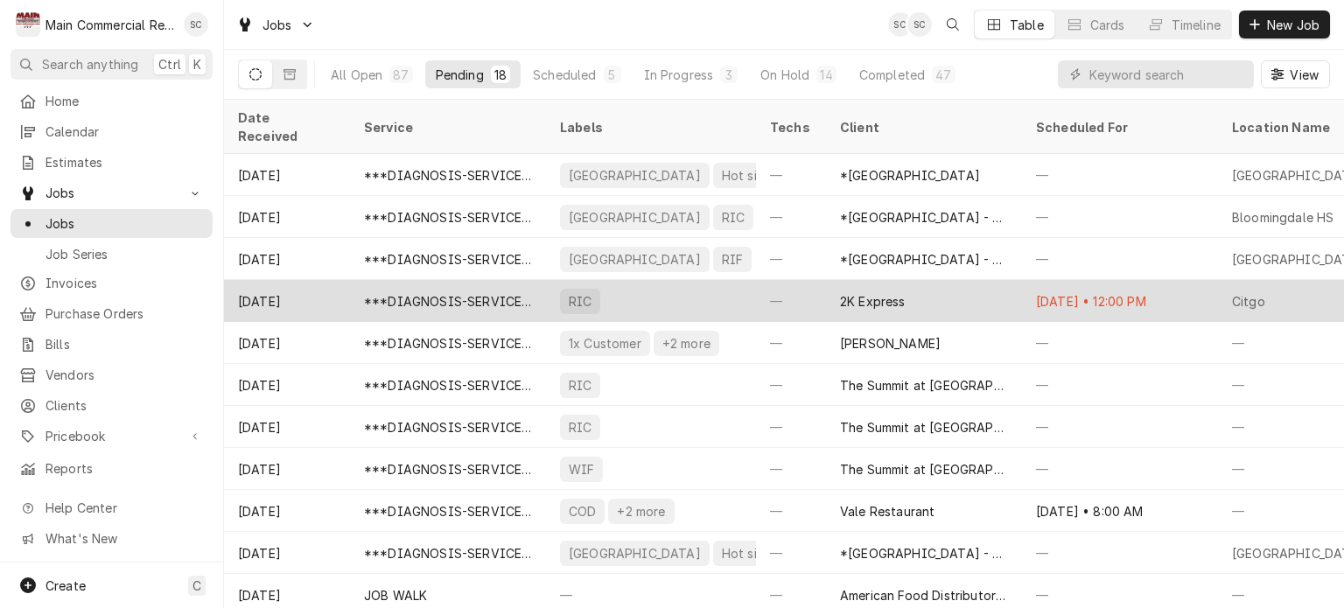
click at [697, 280] on div "RIC" at bounding box center [651, 301] width 210 height 42
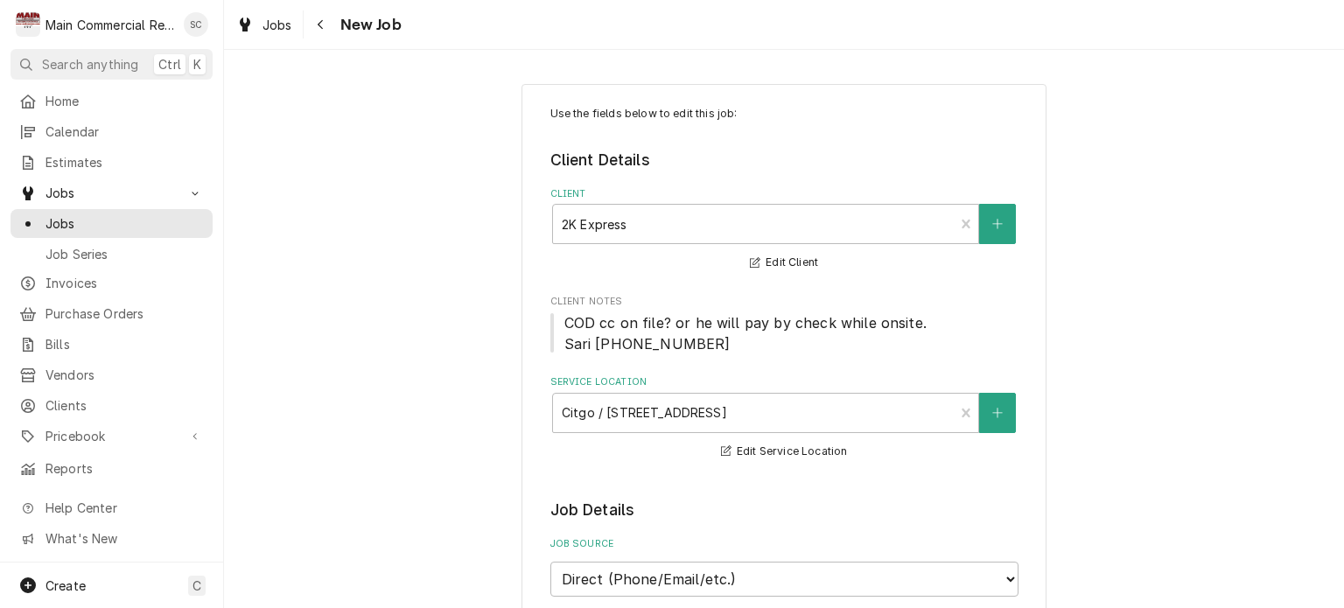
type textarea "x"
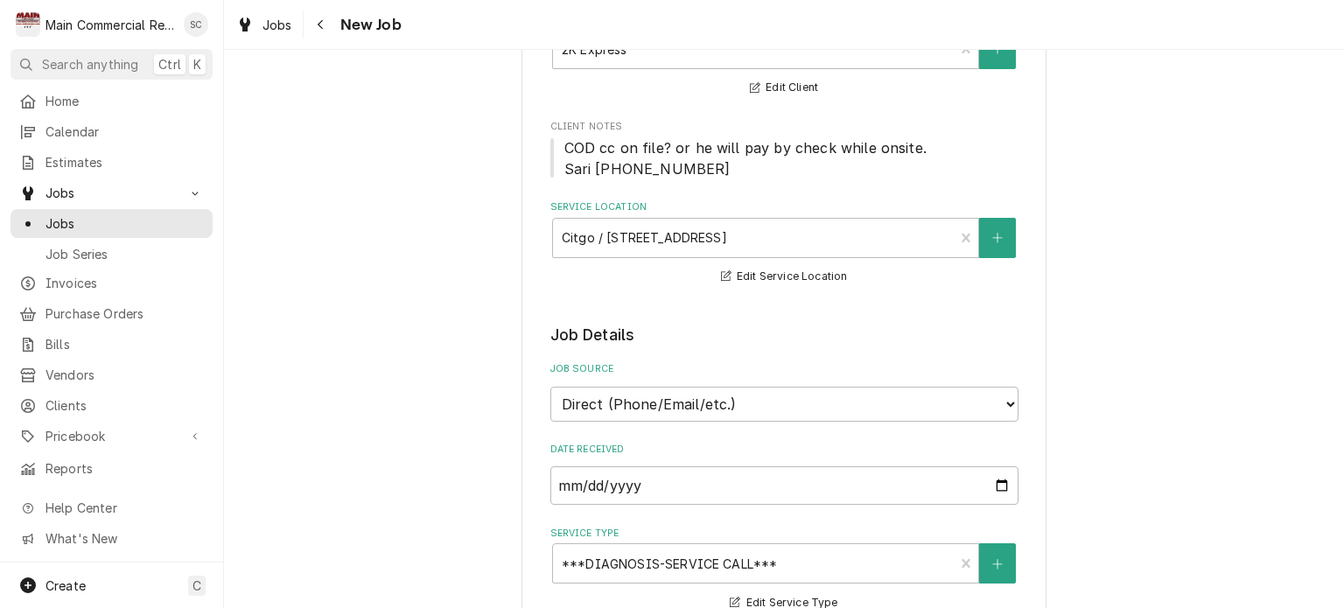
click at [109, 433] on span "Pricebook" at bounding box center [112, 436] width 132 height 18
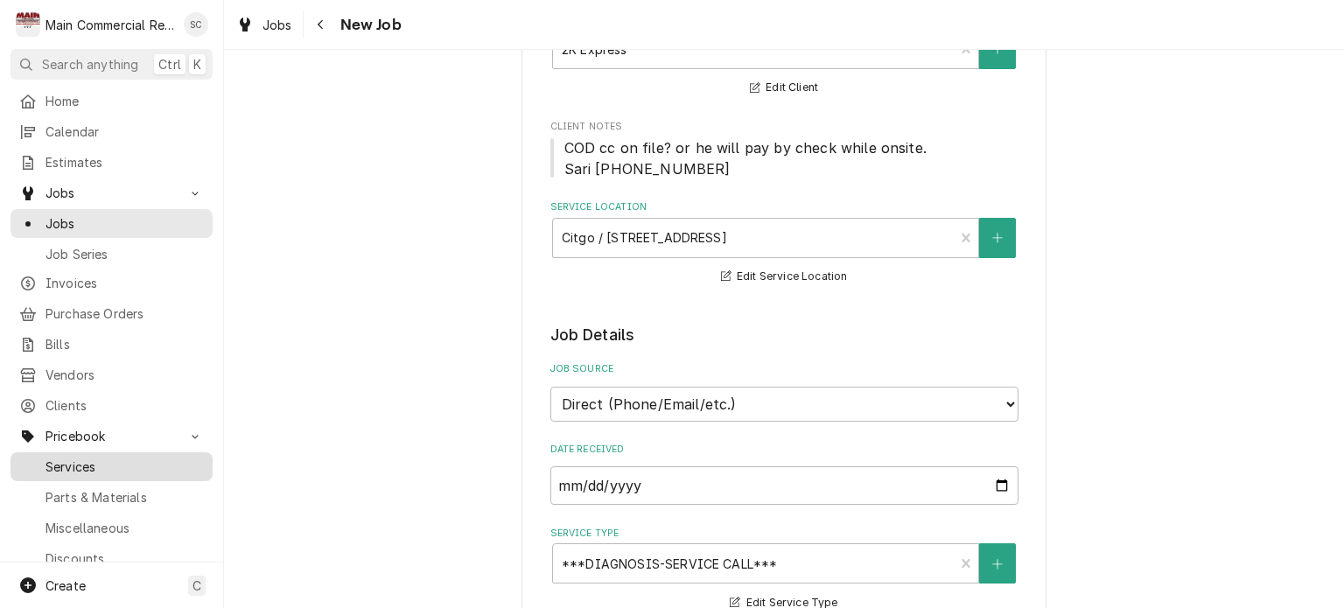
click at [106, 464] on div "Services" at bounding box center [111, 467] width 195 height 22
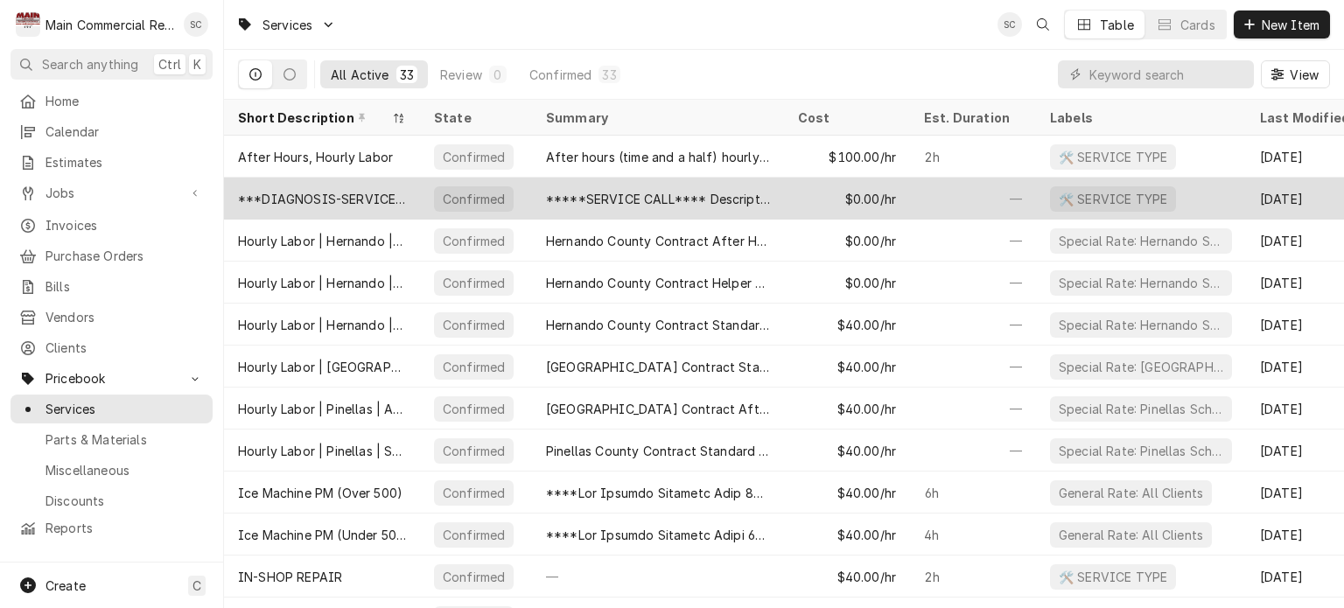
click at [594, 197] on div "*****SERVICE CALL**** Description of Unit: *Age of unit: *(If more than [DEMOGR…" at bounding box center [658, 199] width 224 height 18
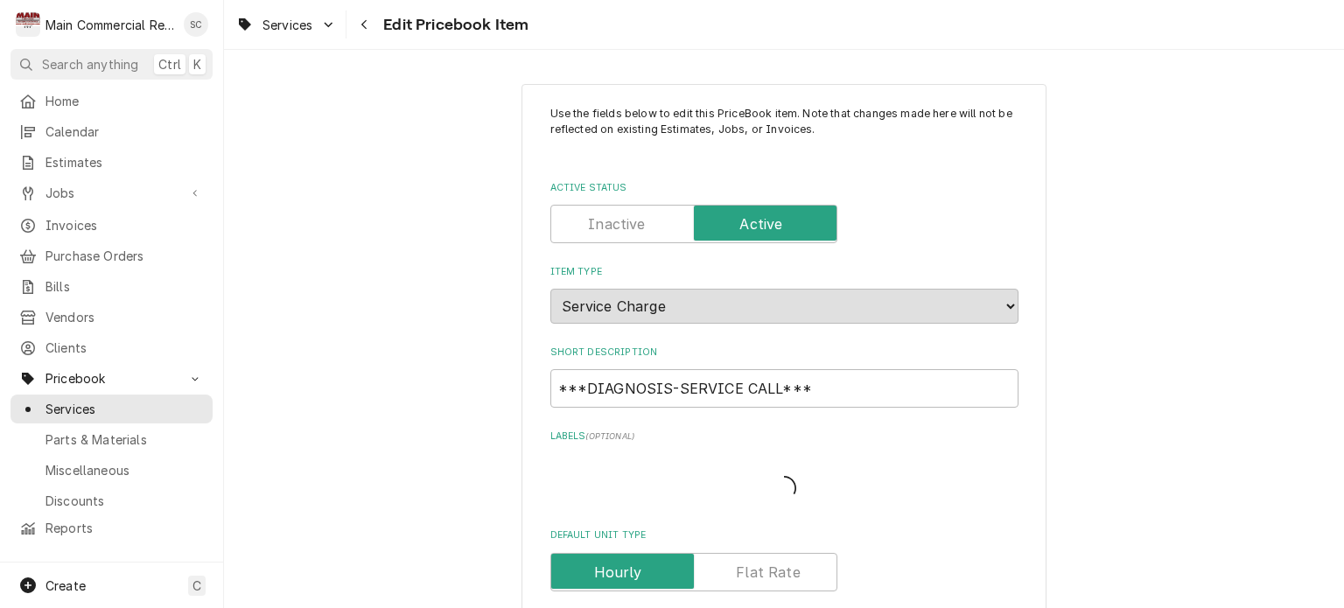
type textarea "x"
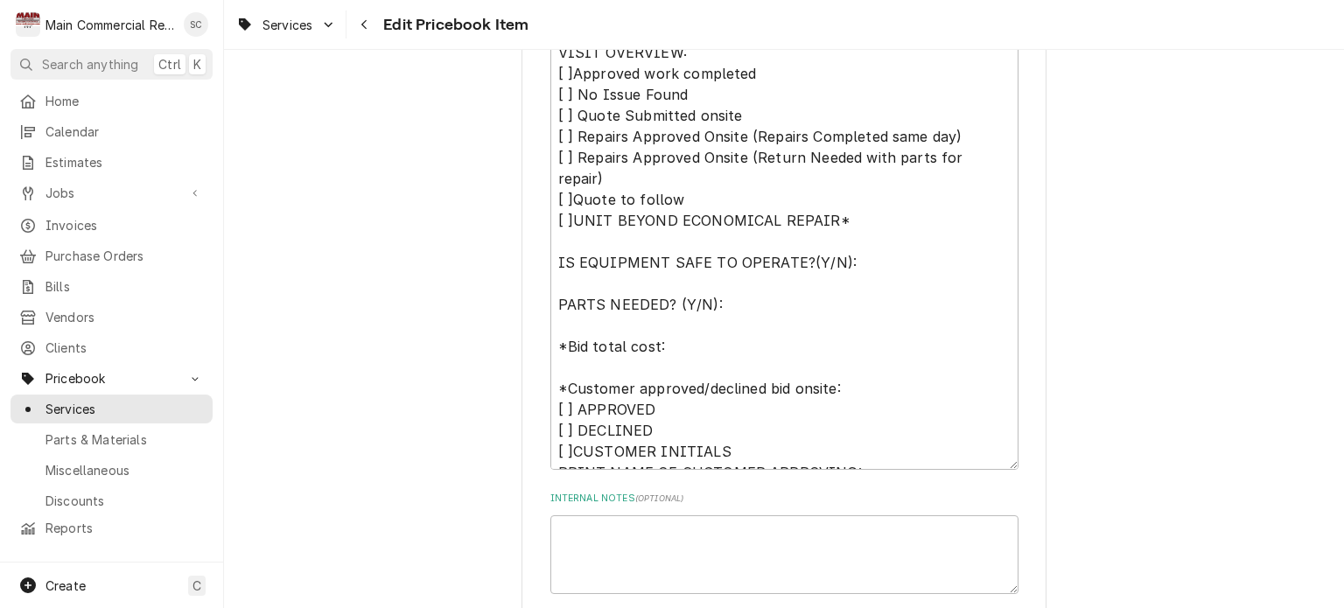
scroll to position [1488, 0]
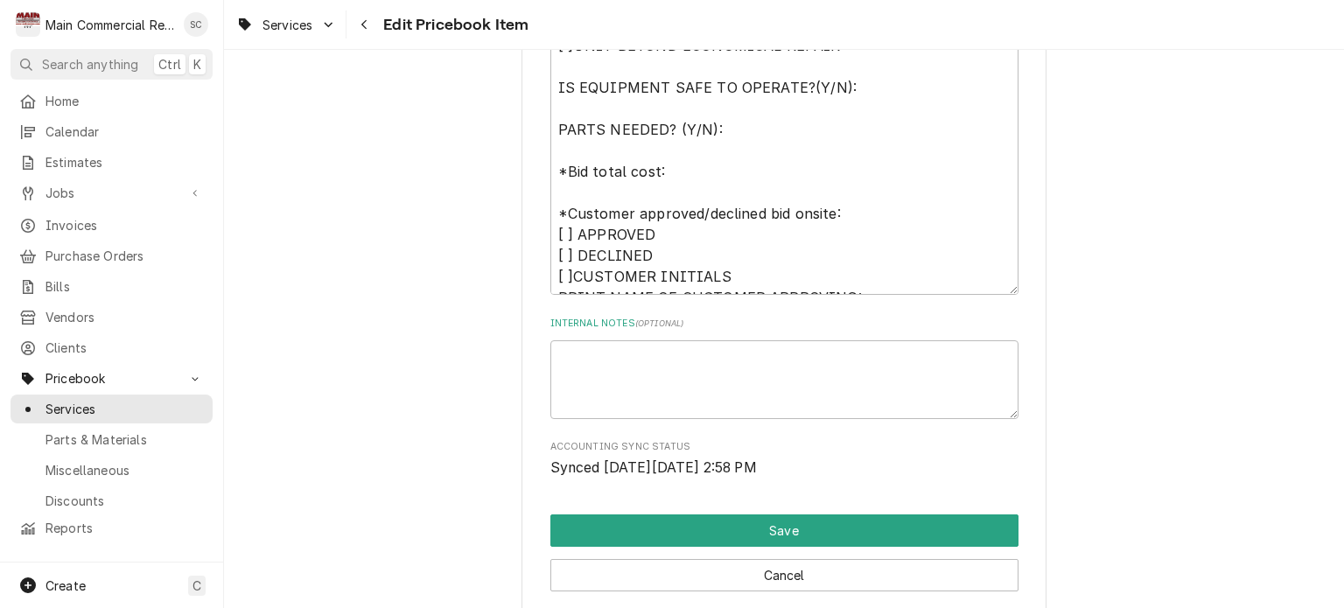
scroll to position [1675, 0]
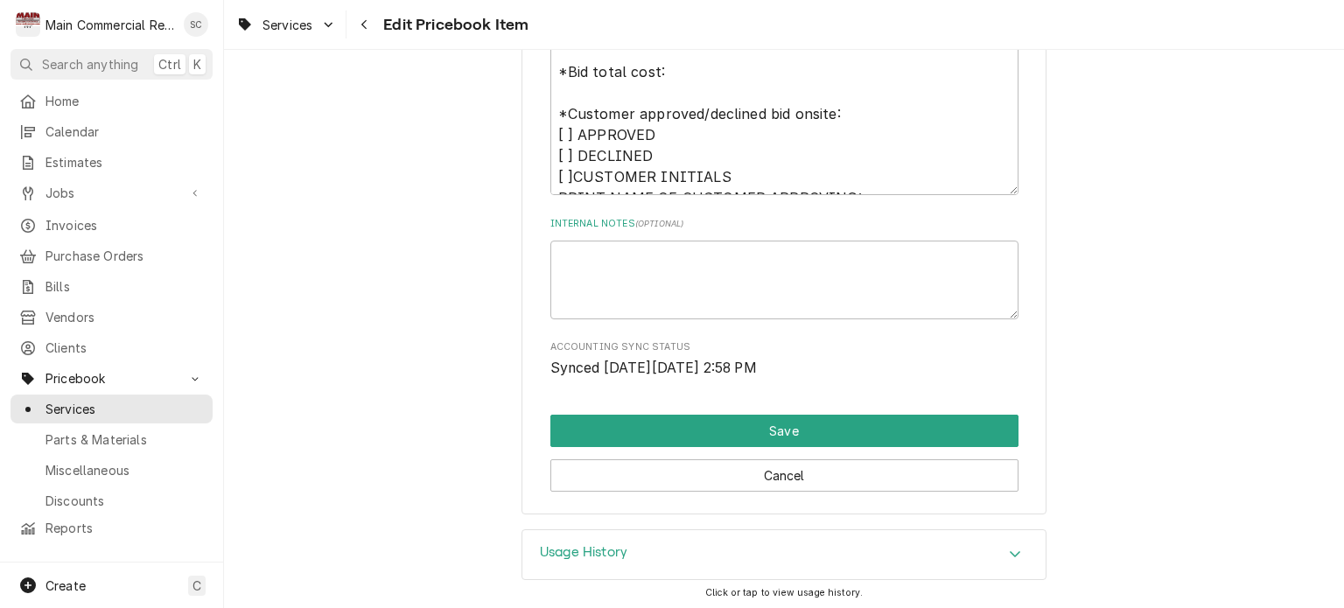
click at [1008, 544] on div "Accordion Header" at bounding box center [1015, 554] width 26 height 21
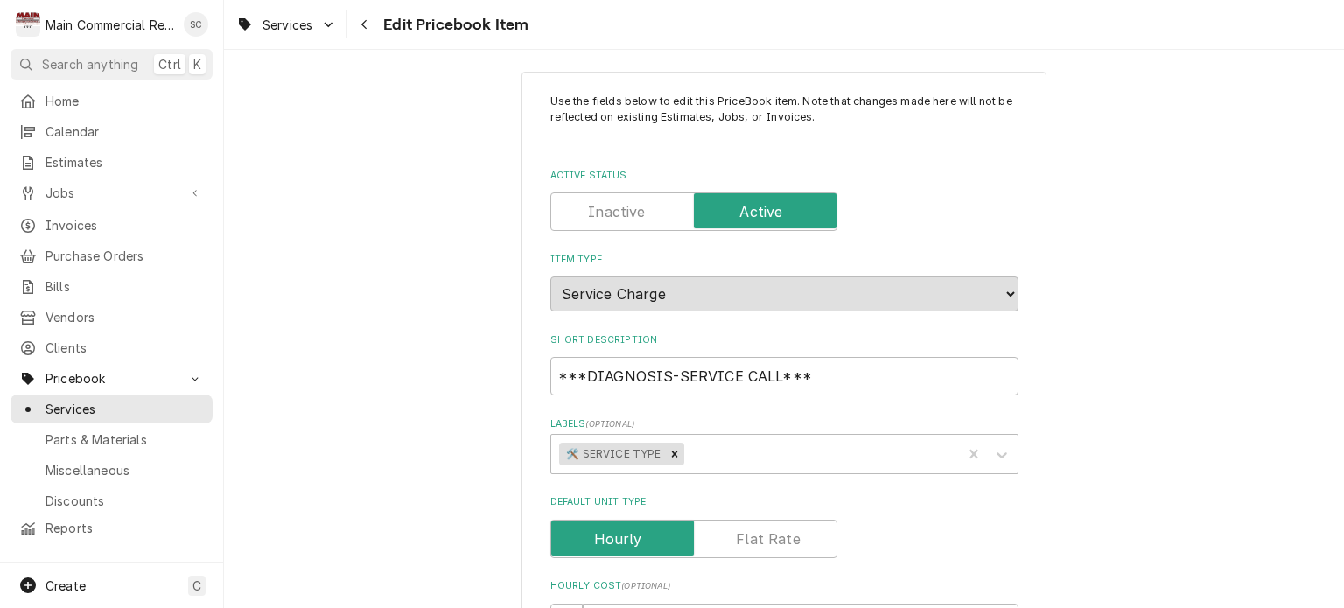
scroll to position [0, 0]
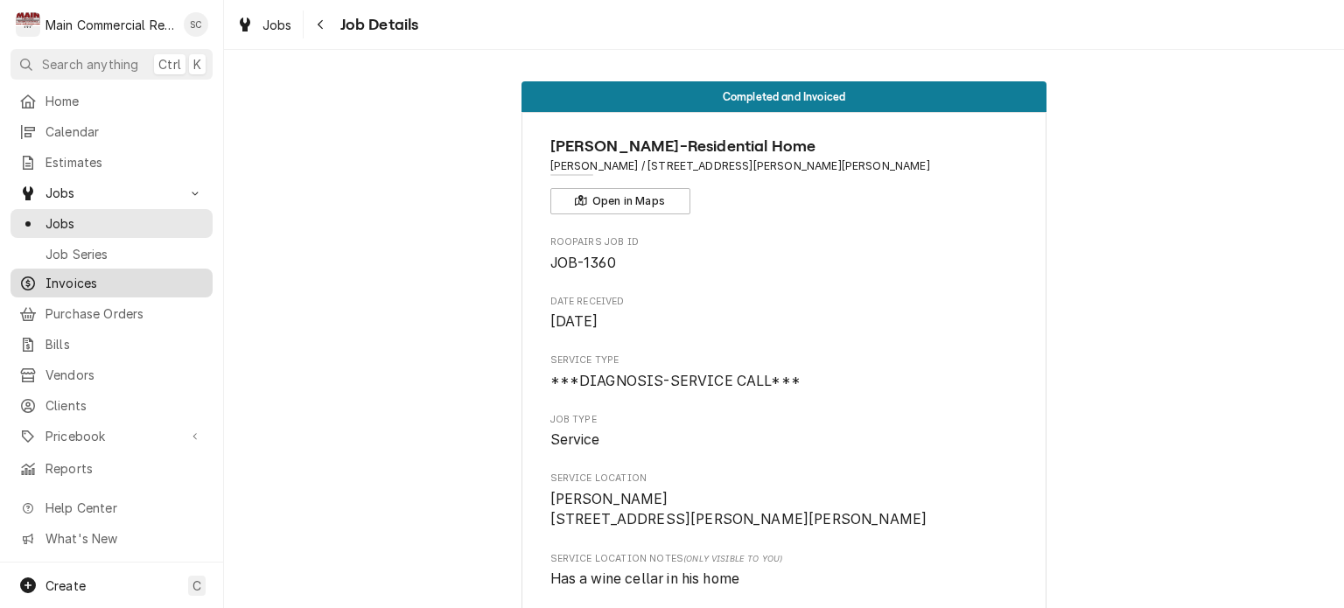
scroll to position [2691, 0]
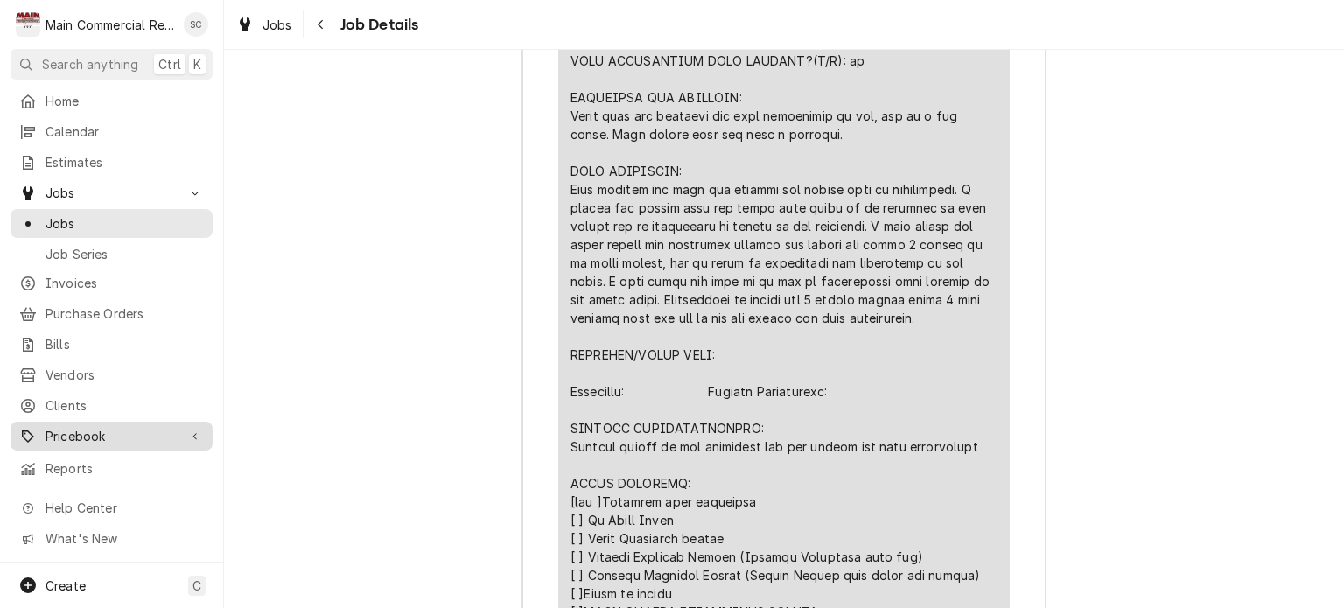
click at [95, 428] on span "Pricebook" at bounding box center [112, 436] width 132 height 18
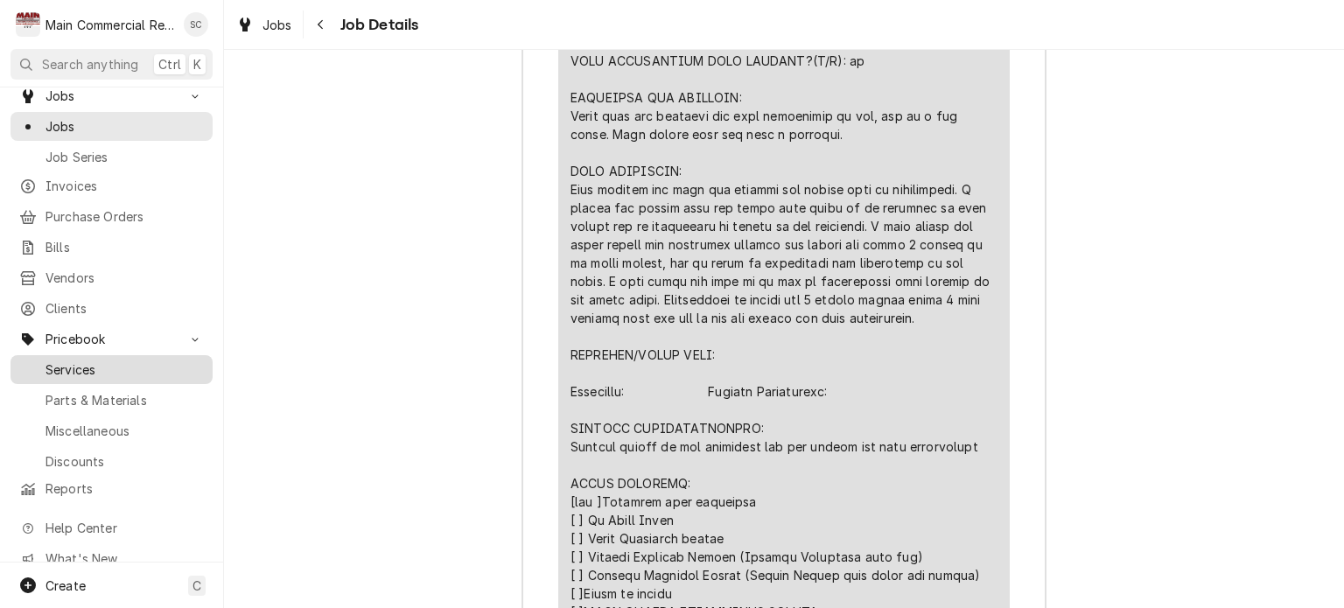
click at [78, 361] on span "Services" at bounding box center [125, 370] width 158 height 18
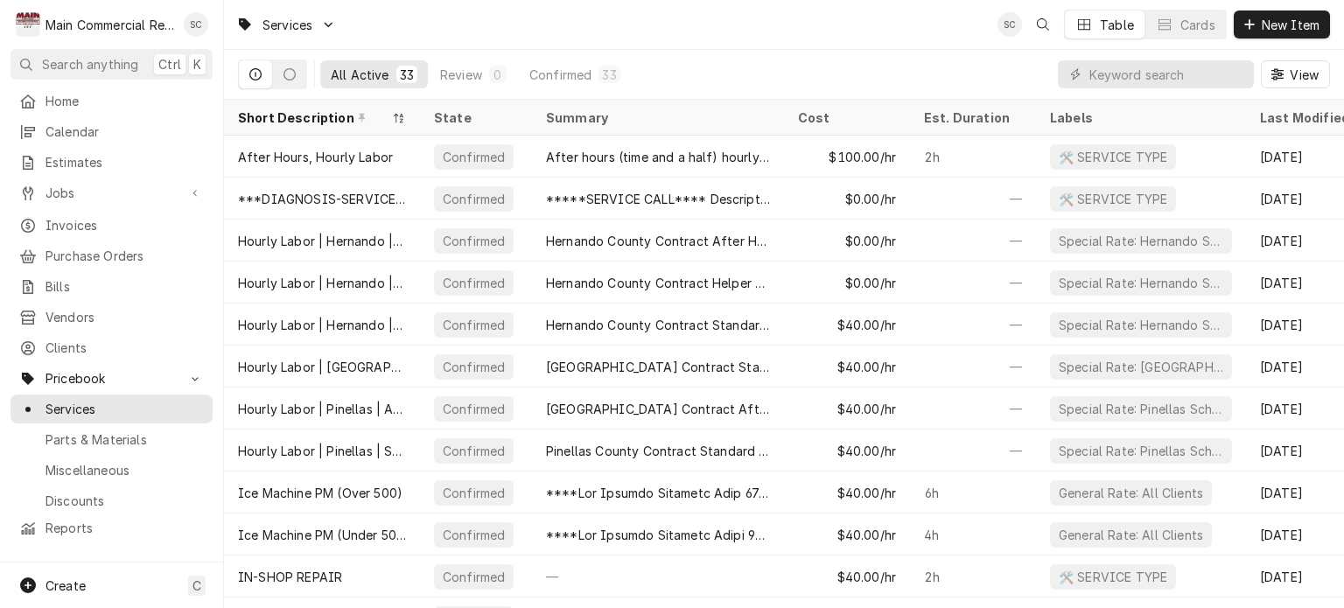
click at [742, 64] on div "All Active 33 Review 0 Confirmed 33 View" at bounding box center [784, 74] width 1092 height 49
click at [67, 186] on span "Jobs" at bounding box center [112, 193] width 132 height 18
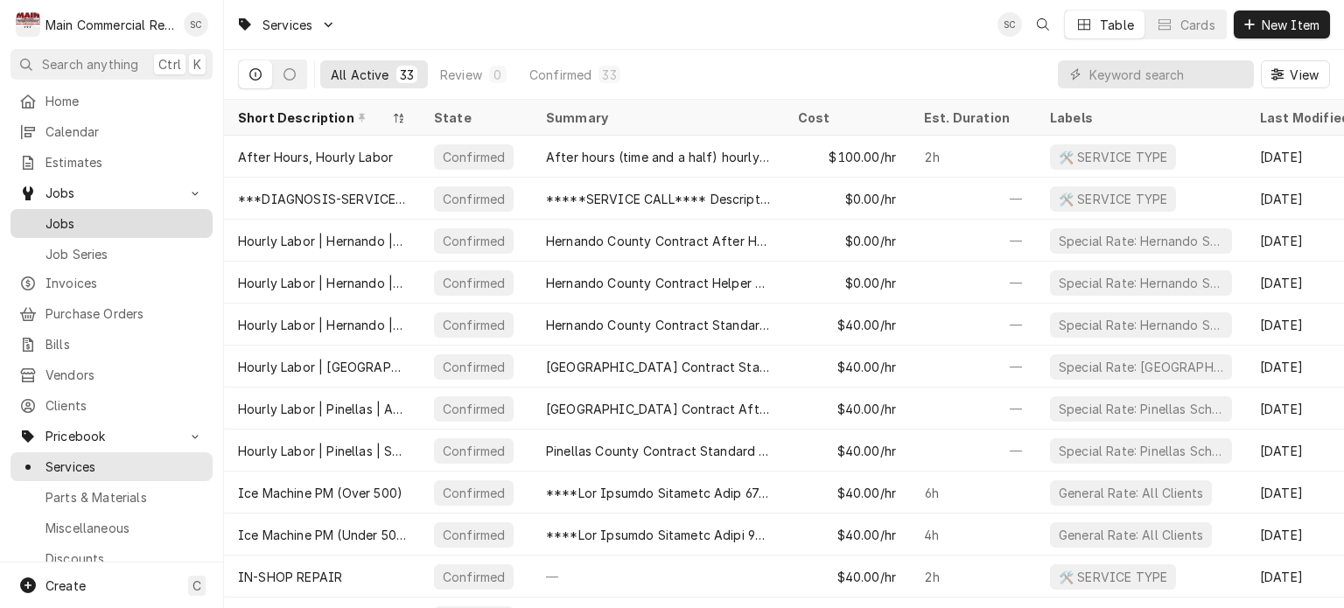
click at [75, 217] on span "Jobs" at bounding box center [125, 223] width 158 height 18
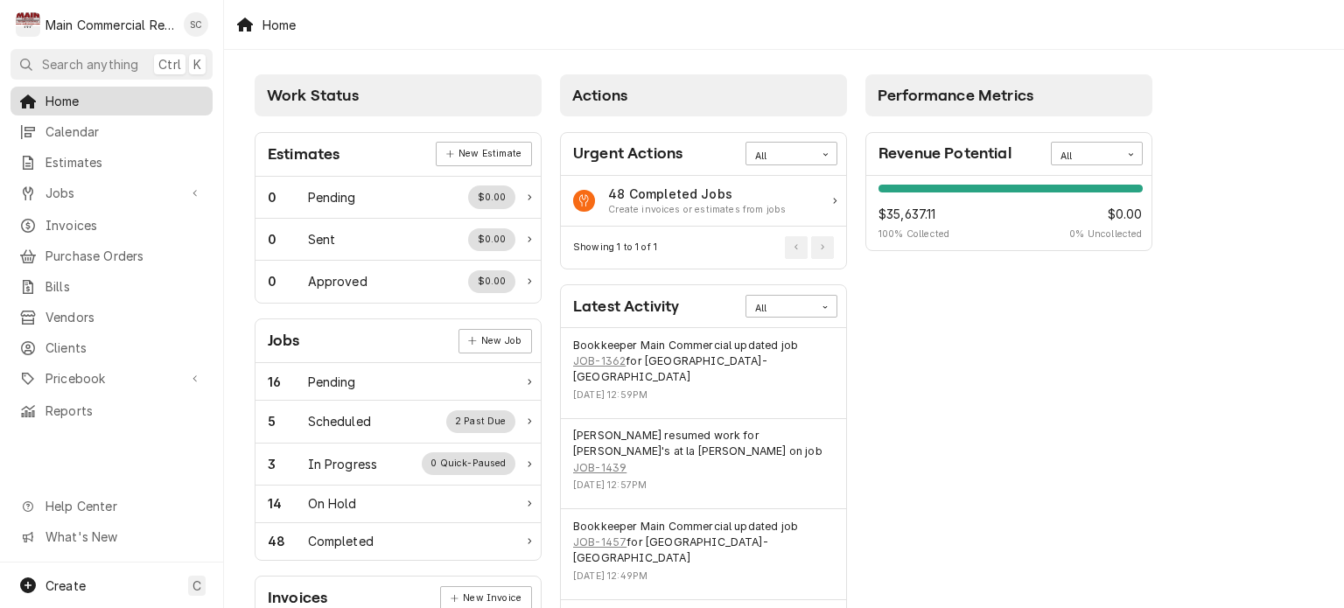
click at [85, 106] on span "Home" at bounding box center [125, 101] width 158 height 18
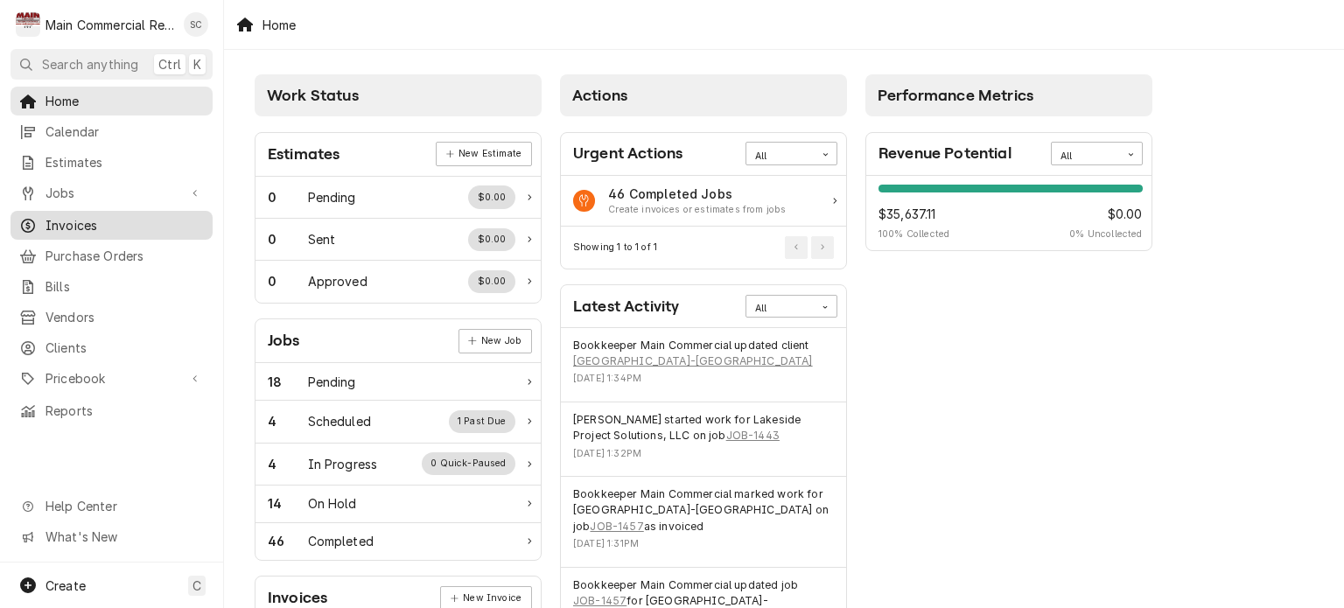
click at [80, 216] on span "Invoices" at bounding box center [125, 225] width 158 height 18
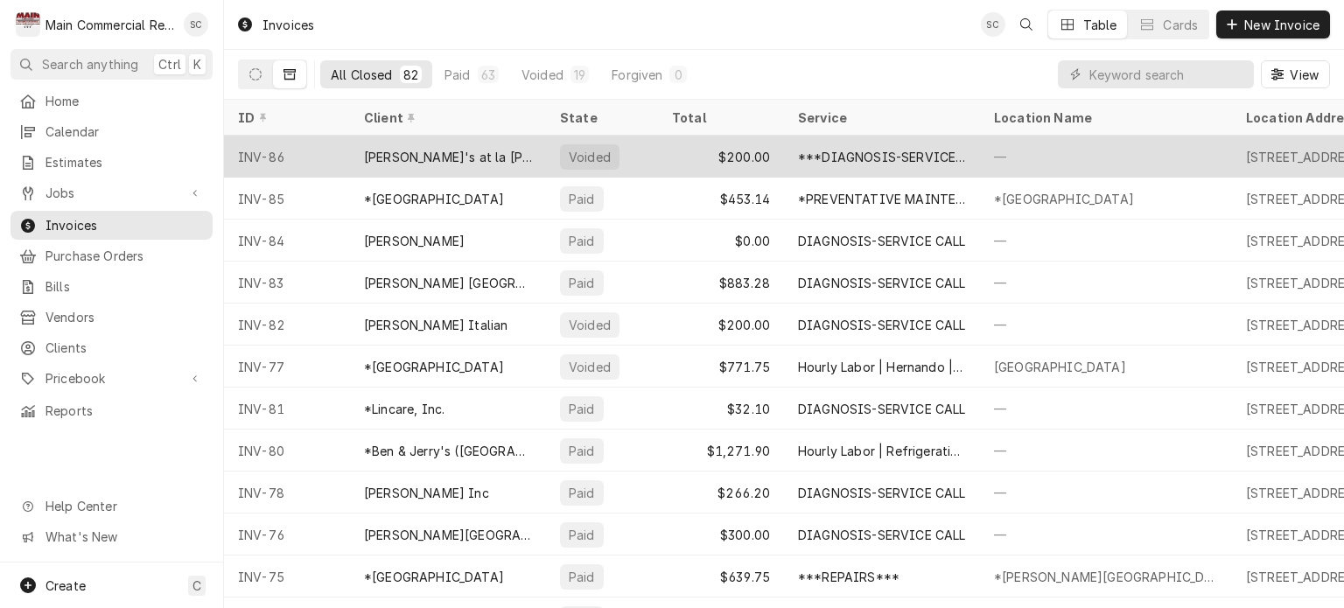
click at [428, 166] on div "[PERSON_NAME]'s at la [PERSON_NAME]" at bounding box center [448, 157] width 196 height 42
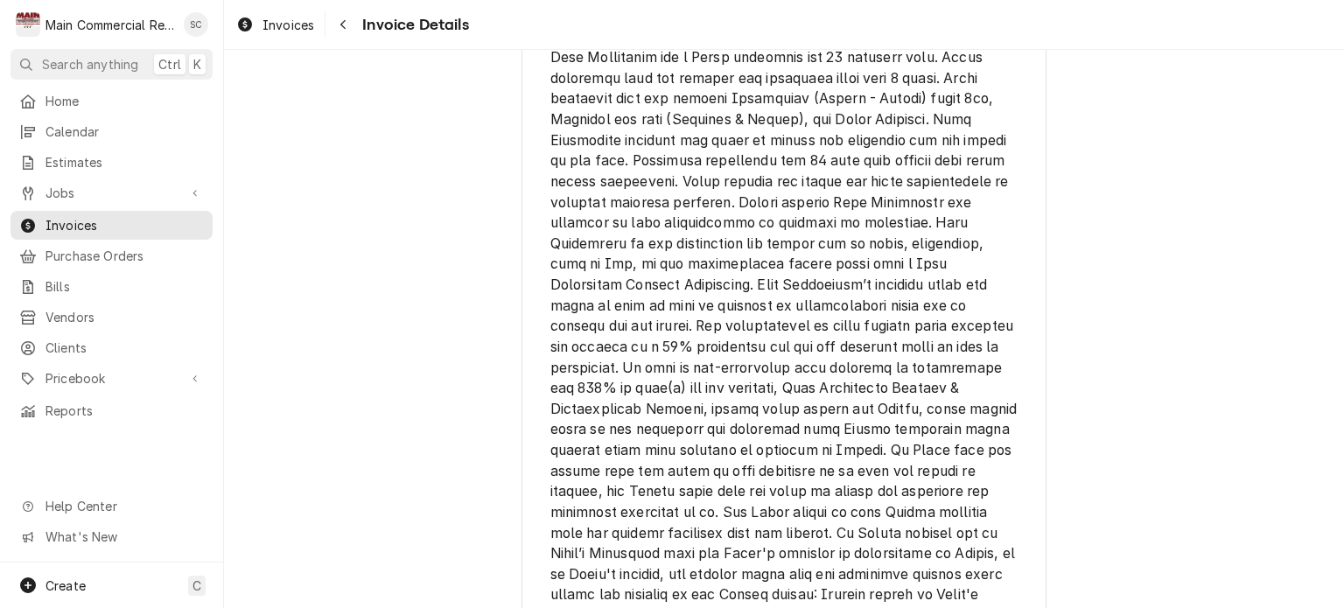
scroll to position [3045, 0]
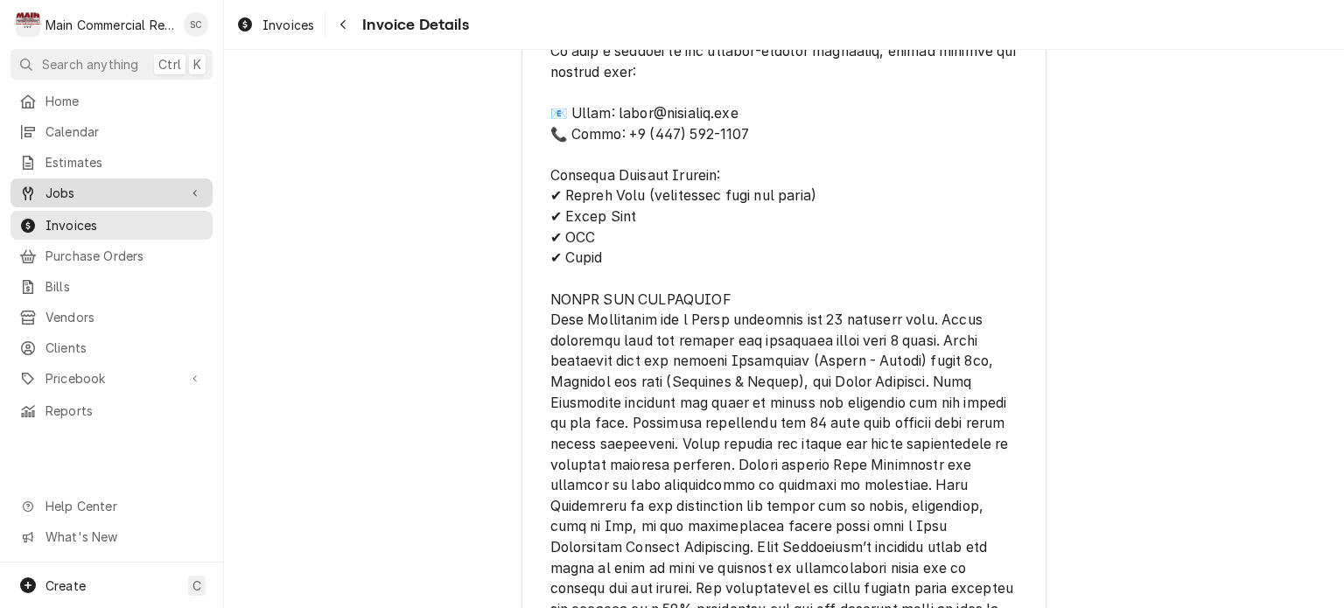
click at [55, 187] on span "Jobs" at bounding box center [112, 193] width 132 height 18
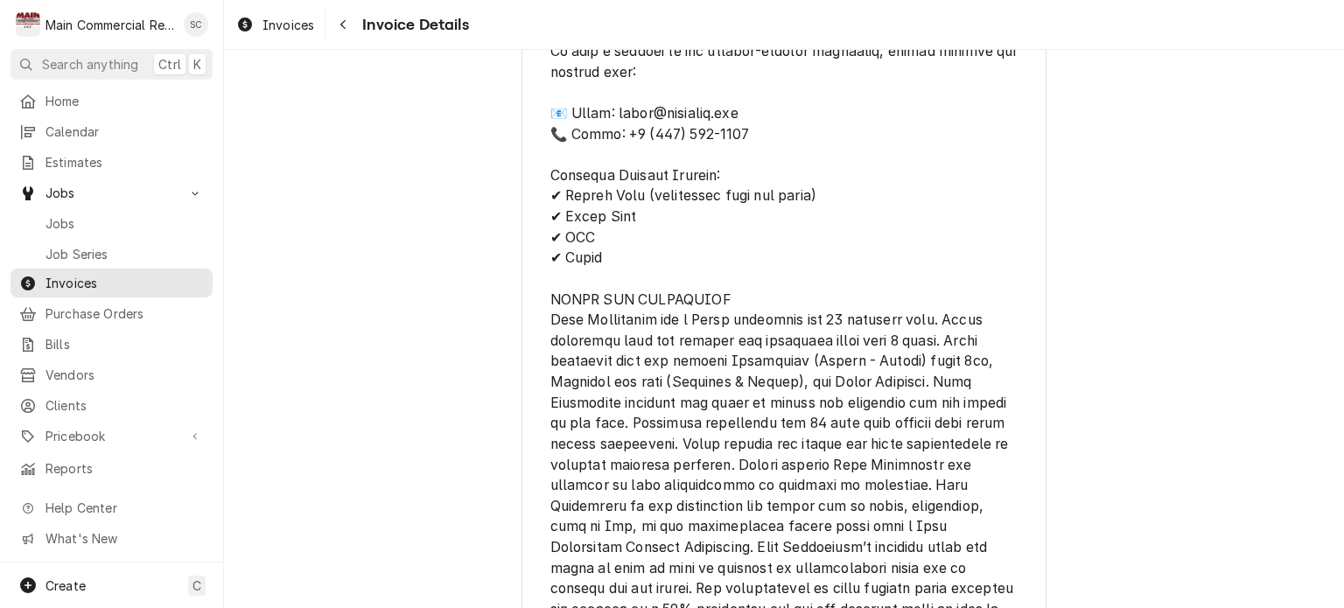
scroll to position [2957, 0]
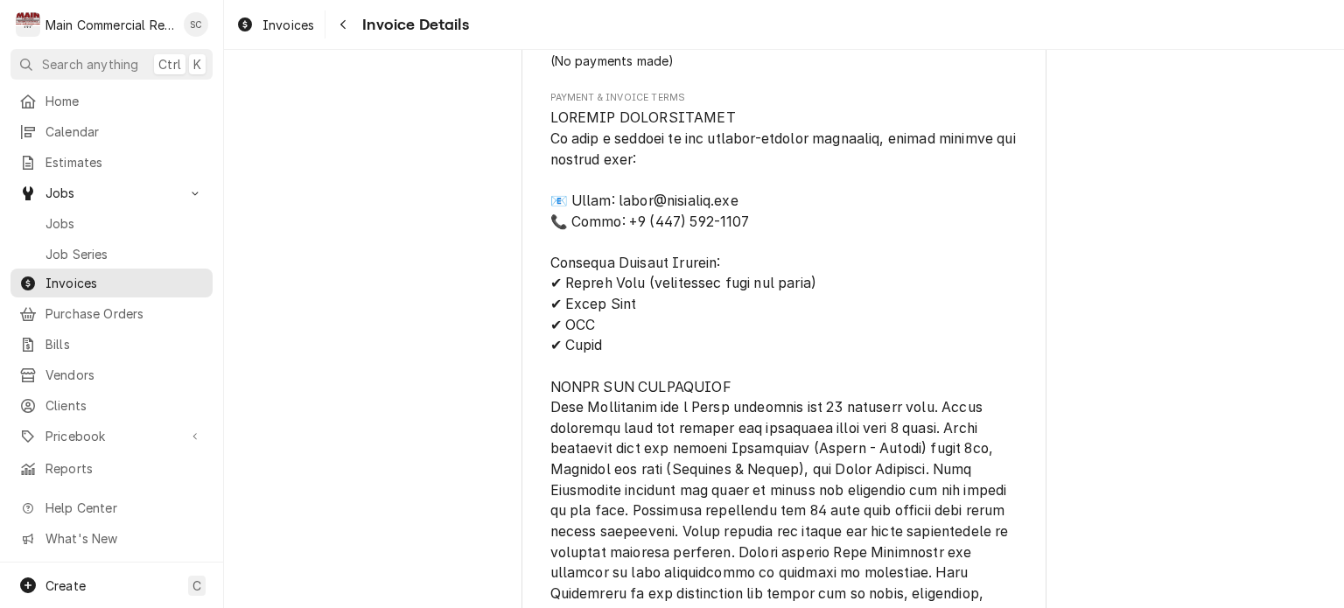
drag, startPoint x: 865, startPoint y: 310, endPoint x: 542, endPoint y: 395, distance: 333.9
drag, startPoint x: 692, startPoint y: 467, endPoint x: 662, endPoint y: 375, distance: 97.7
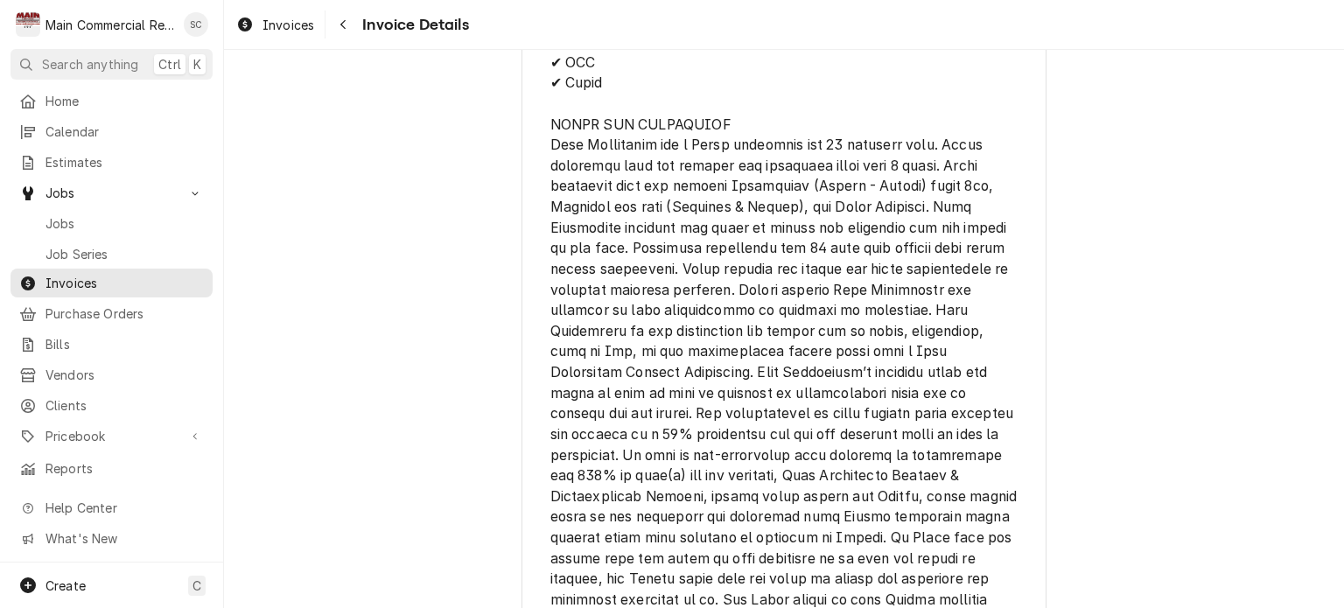
scroll to position [3132, 0]
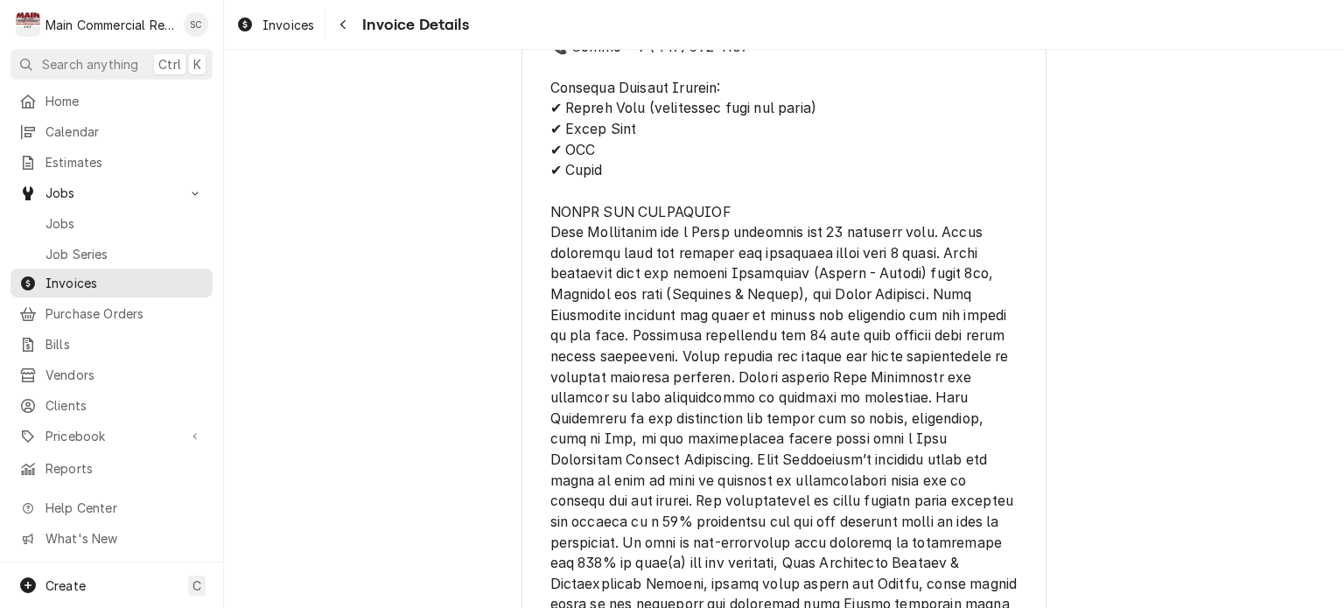
drag, startPoint x: 846, startPoint y: 393, endPoint x: 536, endPoint y: 230, distance: 350.7
copy span "loremi dol 10 sitametc adip. Elits doeiusmod temp inc utlabor etd magnaaliq eni…"
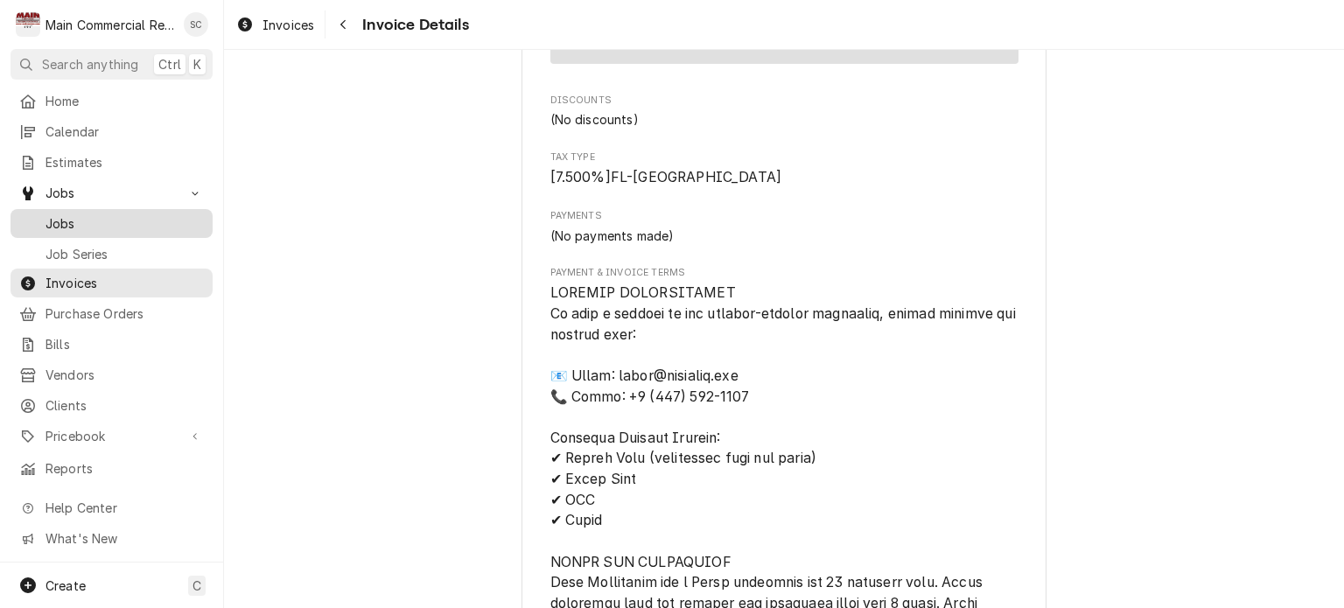
click at [125, 214] on span "Jobs" at bounding box center [125, 223] width 158 height 18
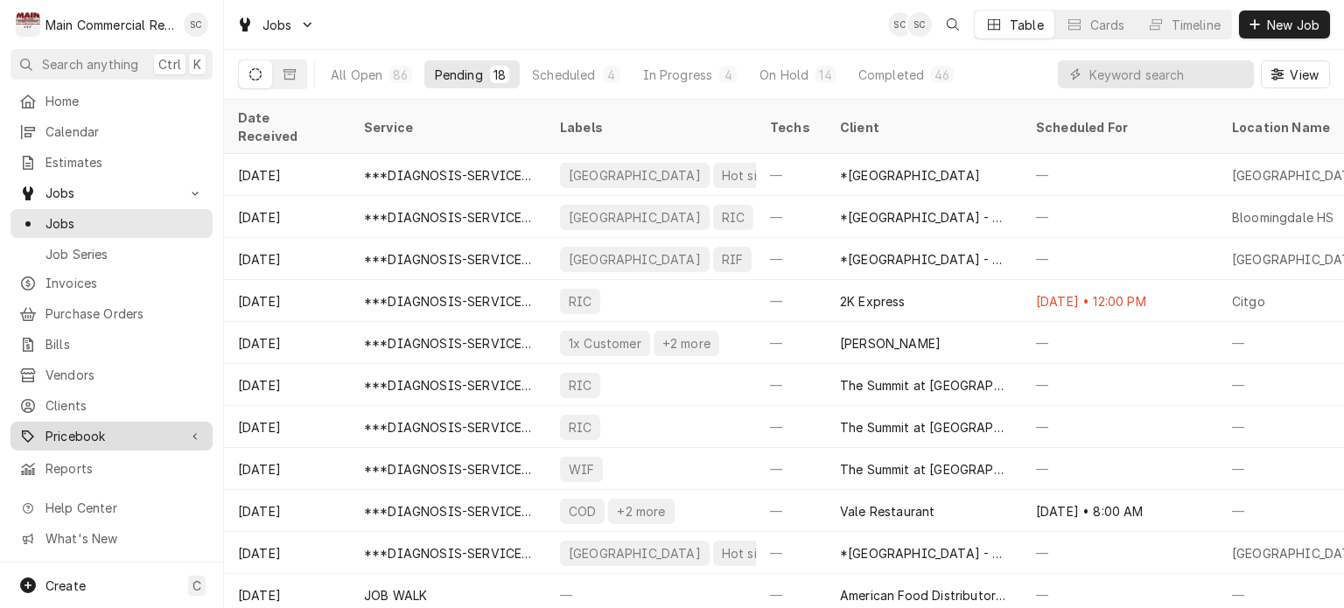
click at [112, 427] on span "Pricebook" at bounding box center [112, 436] width 132 height 18
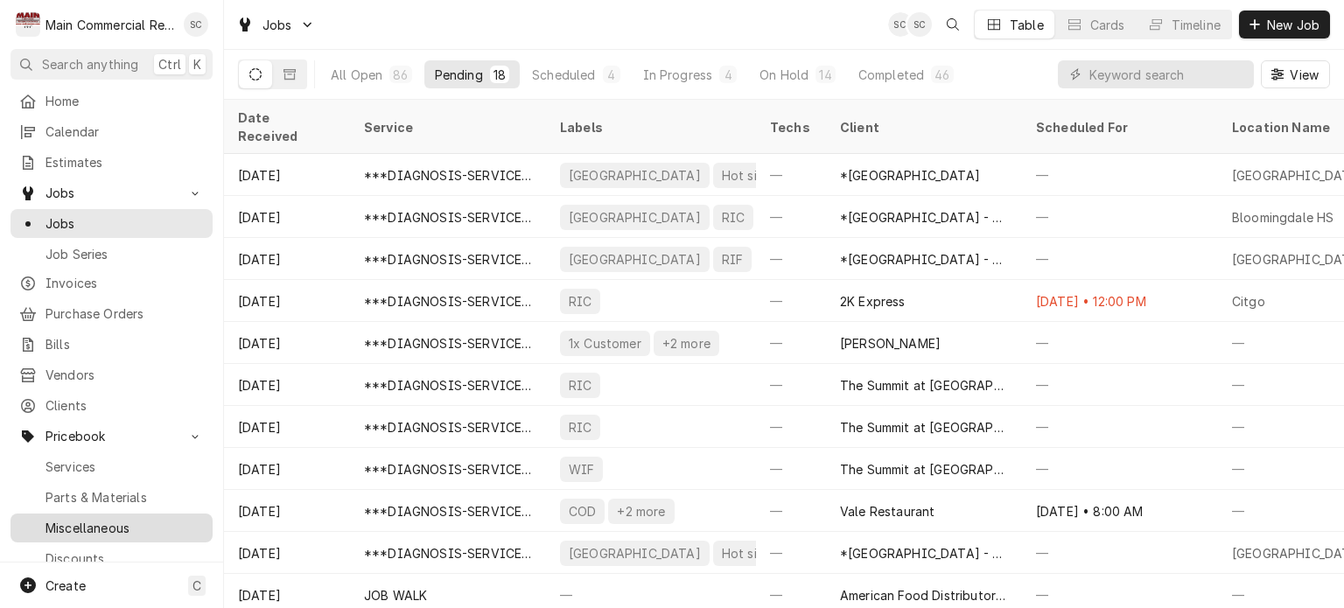
click at [109, 519] on span "Miscellaneous" at bounding box center [125, 528] width 158 height 18
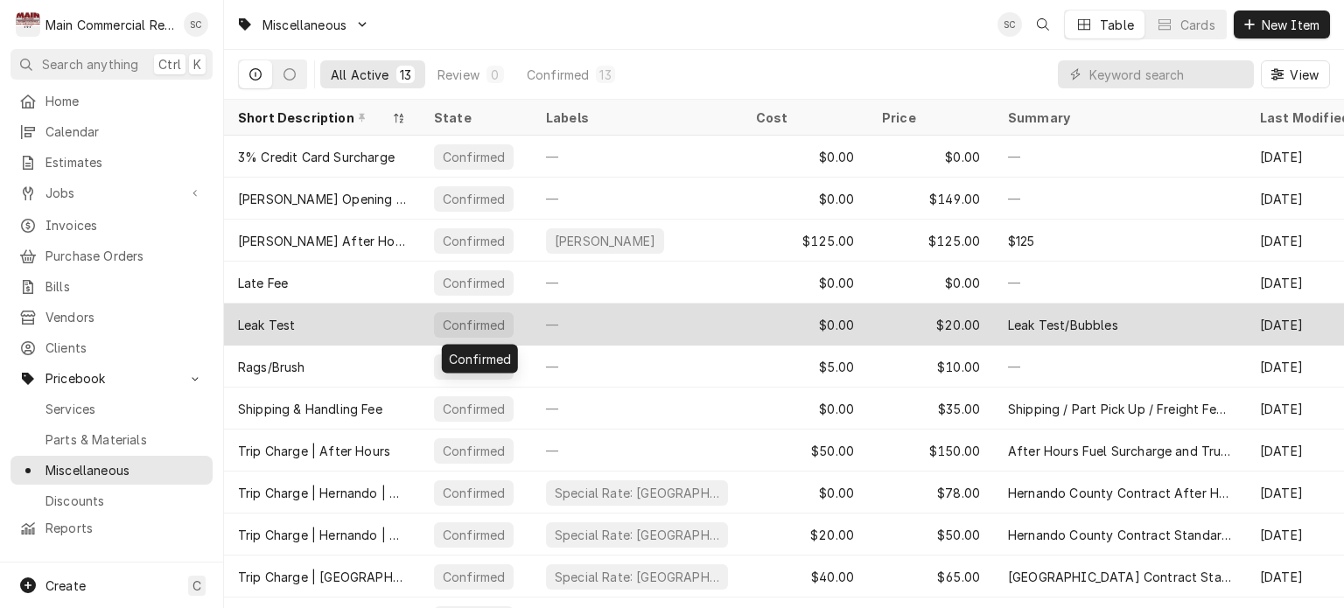
scroll to position [84, 0]
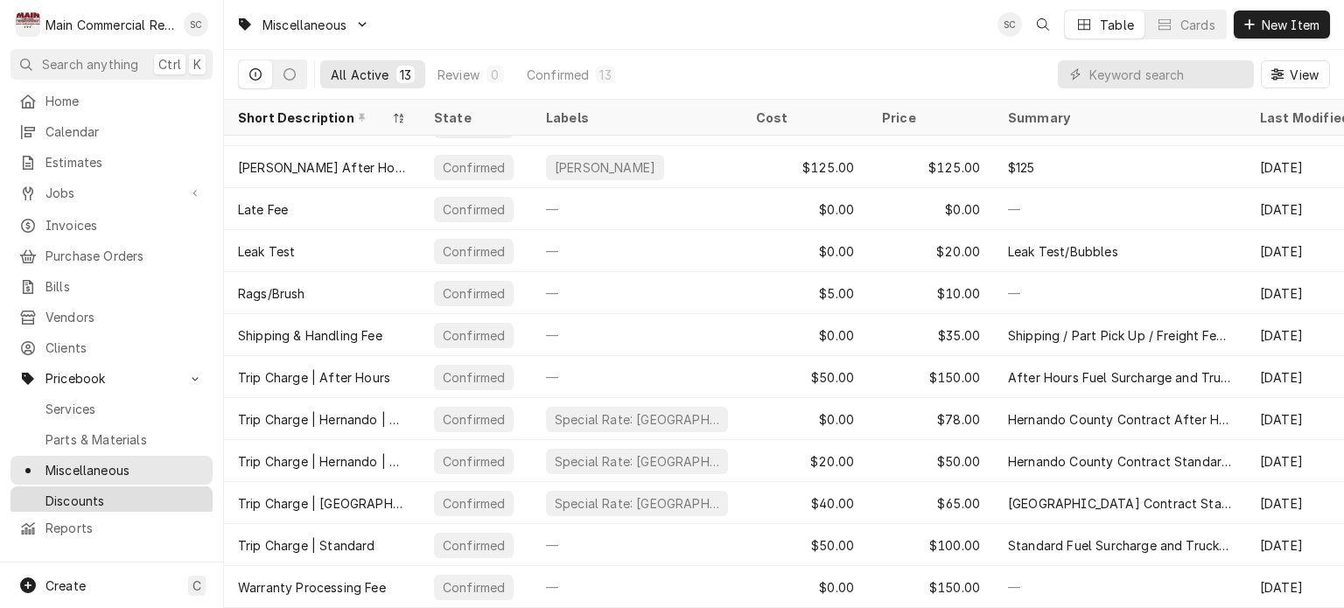
click at [137, 492] on span "Discounts" at bounding box center [125, 501] width 158 height 18
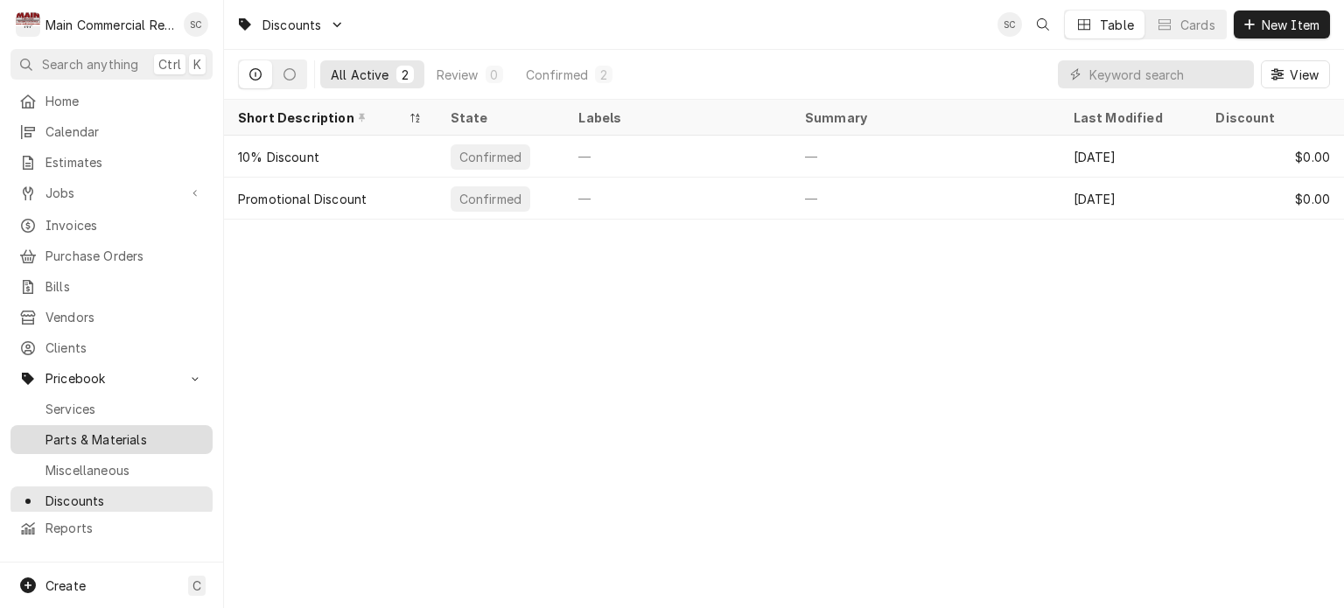
click at [88, 431] on span "Parts & Materials" at bounding box center [125, 440] width 158 height 18
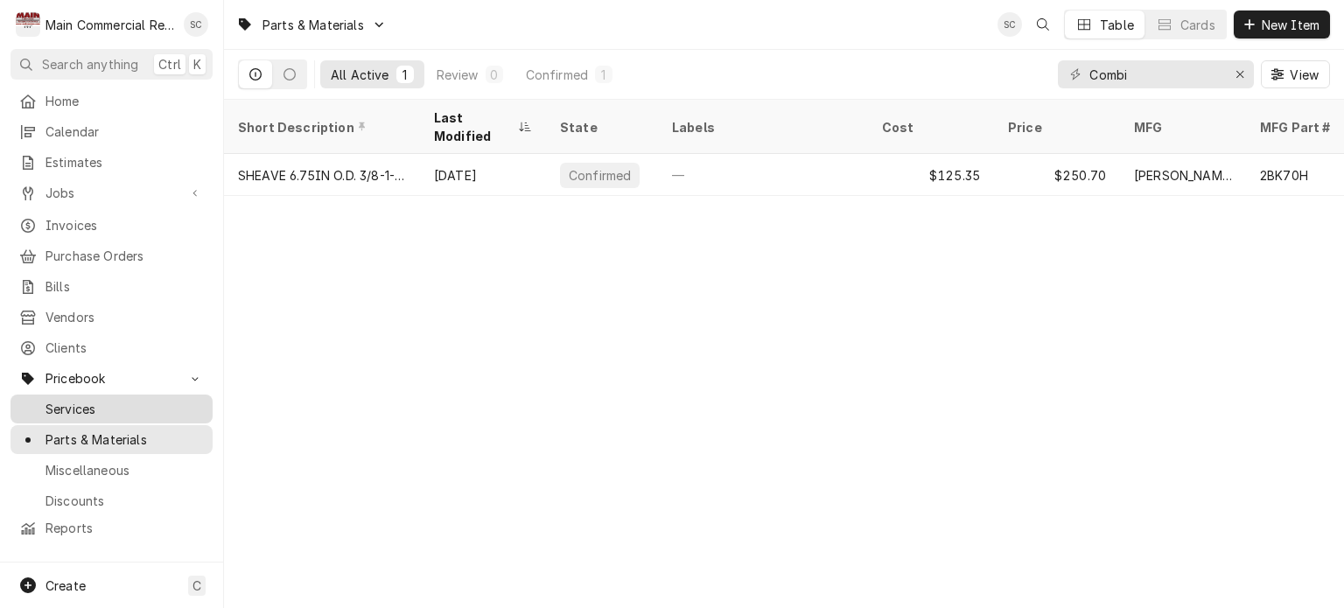
click at [83, 402] on span "Services" at bounding box center [125, 409] width 158 height 18
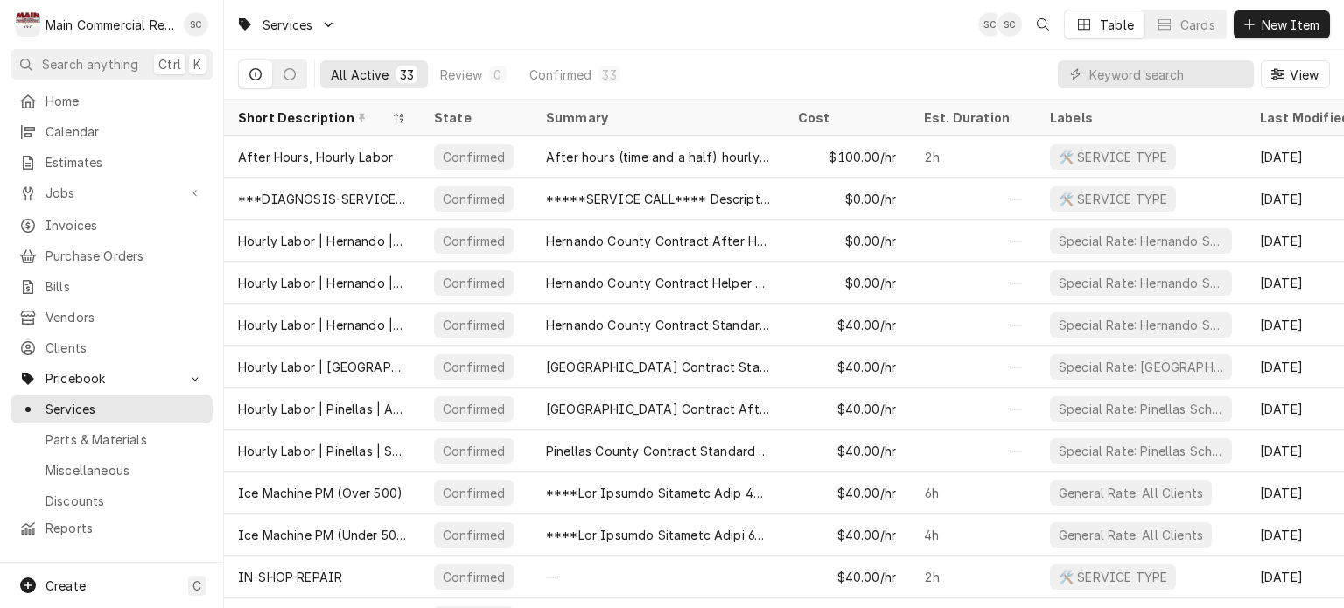
scroll to position [40, 0]
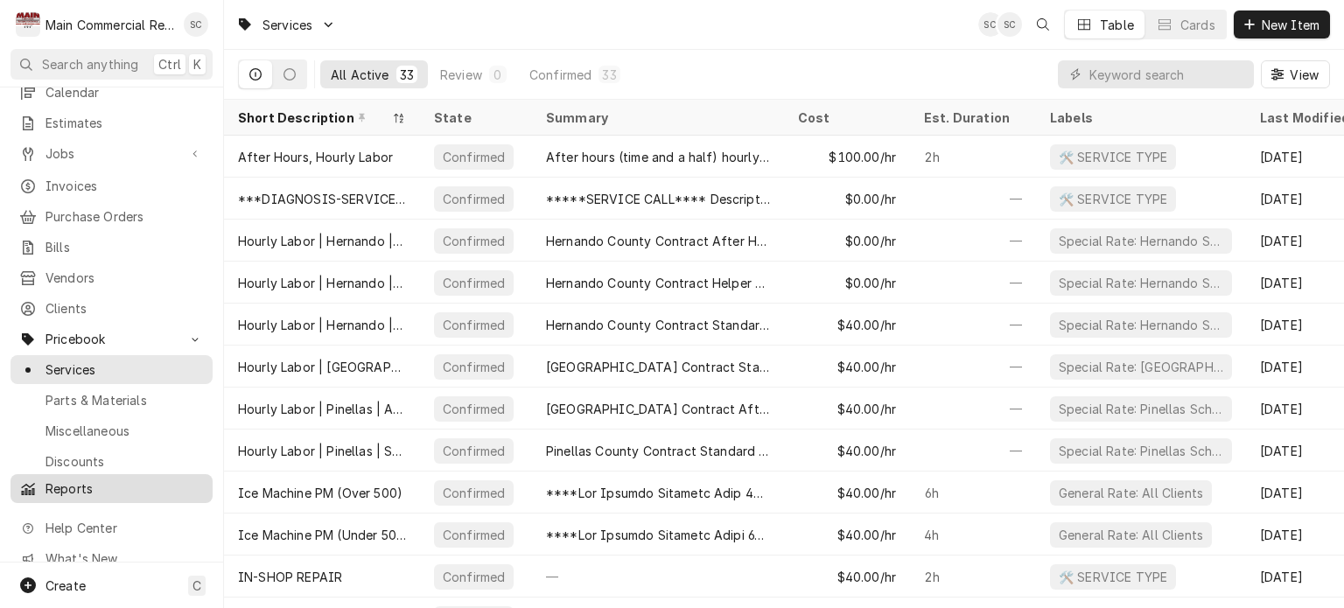
click at [93, 480] on span "Reports" at bounding box center [125, 489] width 158 height 18
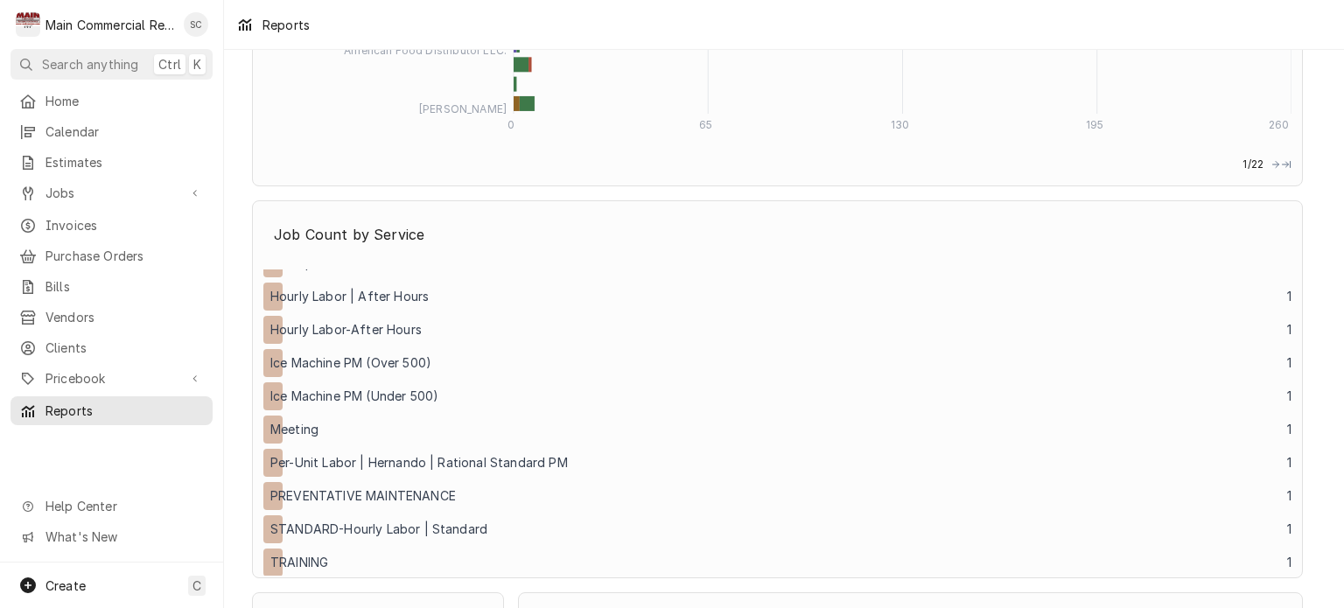
scroll to position [2954, 0]
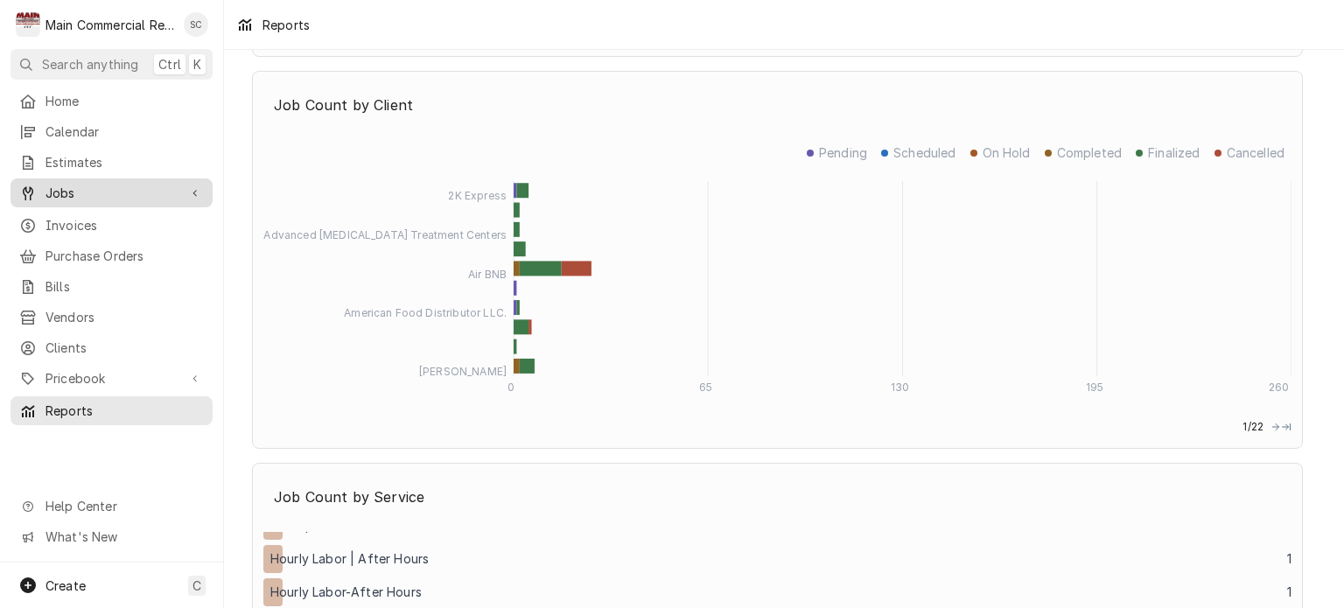
click at [63, 195] on span "Jobs" at bounding box center [112, 193] width 132 height 18
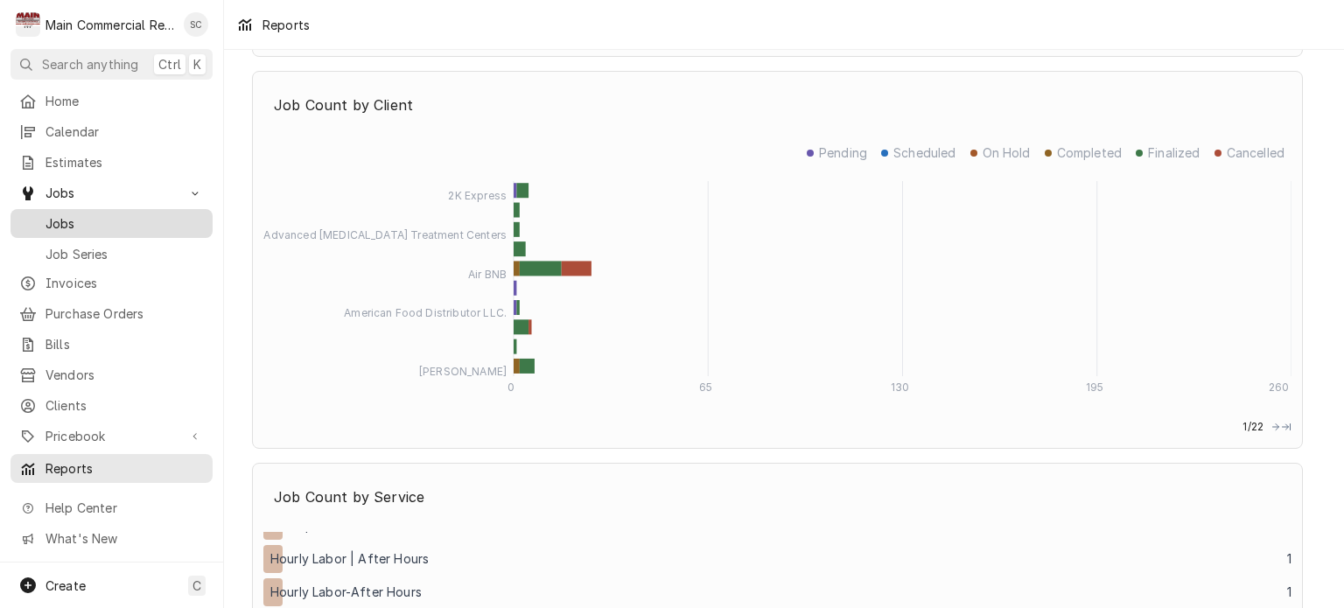
click at [53, 220] on span "Jobs" at bounding box center [125, 223] width 158 height 18
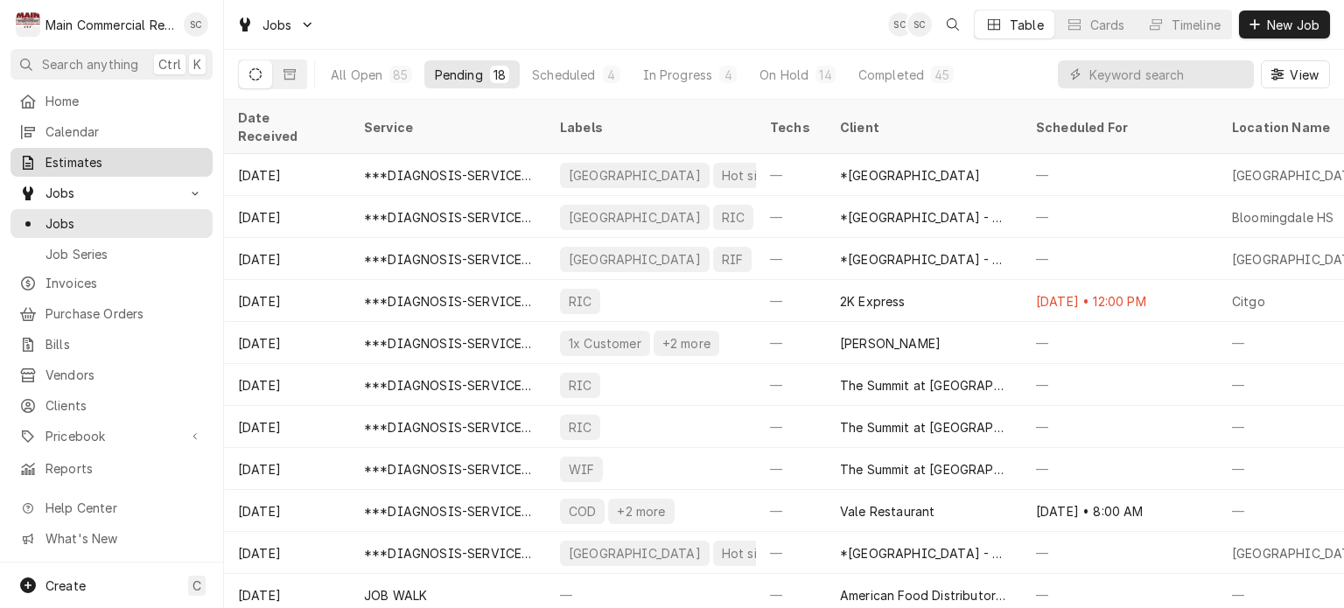
click at [61, 165] on span "Estimates" at bounding box center [125, 162] width 158 height 18
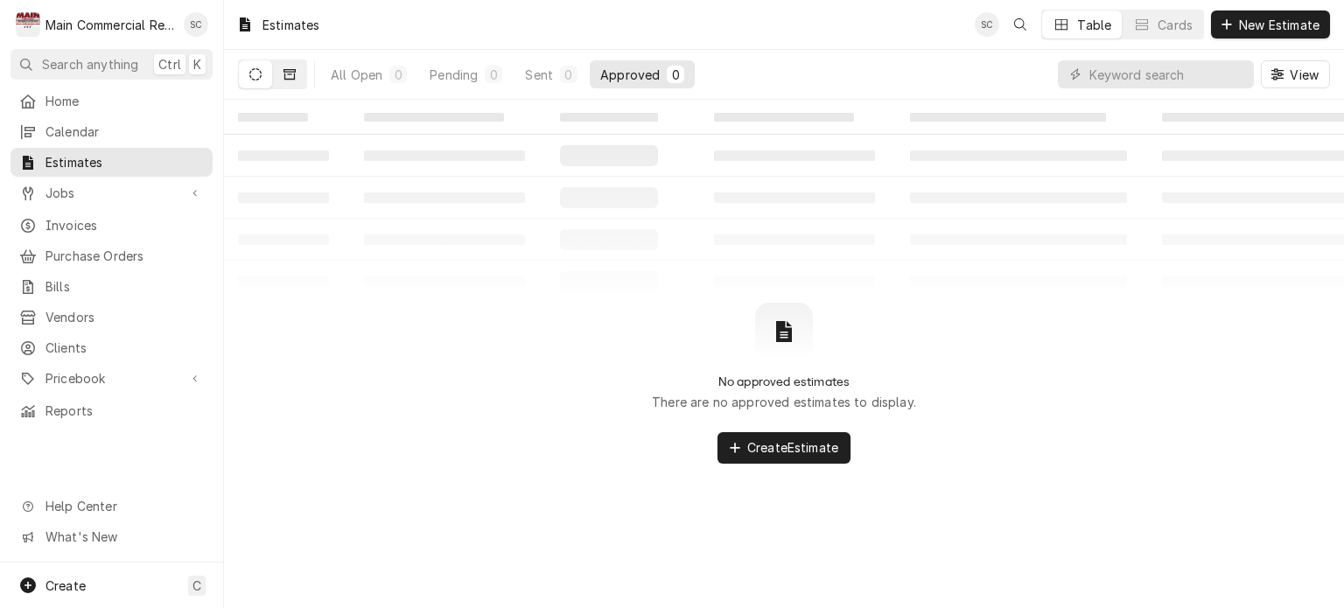
click at [298, 72] on button "Dynamic Content Wrapper" at bounding box center [289, 74] width 33 height 28
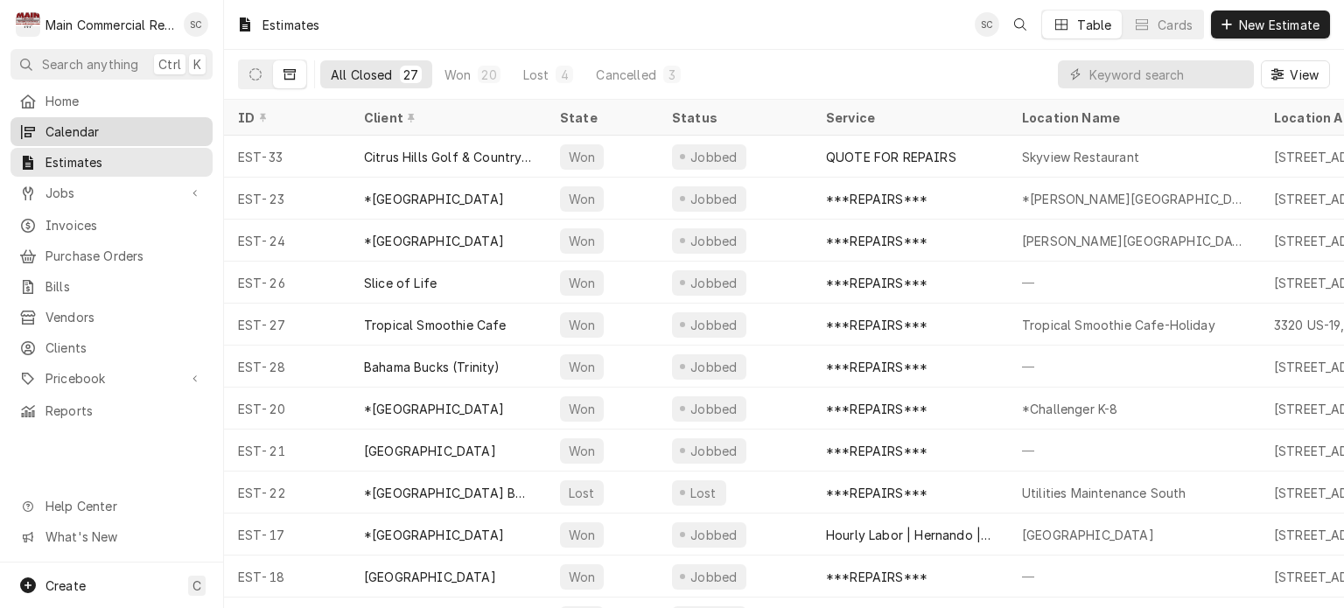
click at [91, 125] on span "Calendar" at bounding box center [125, 132] width 158 height 18
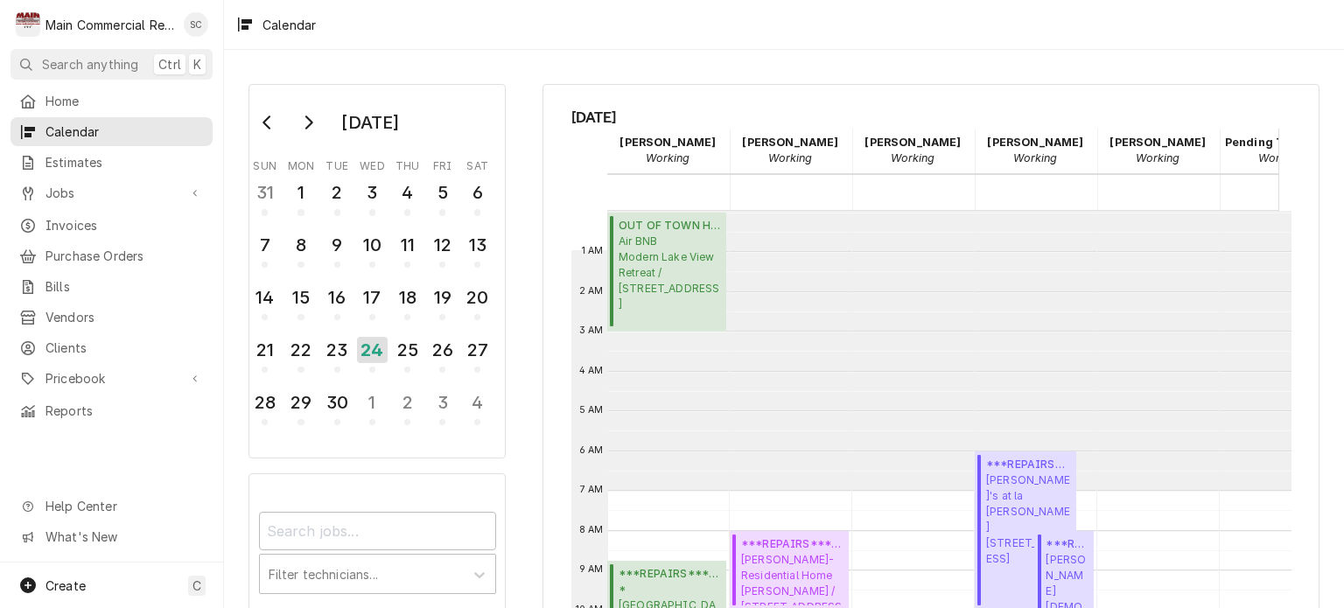
scroll to position [279, 0]
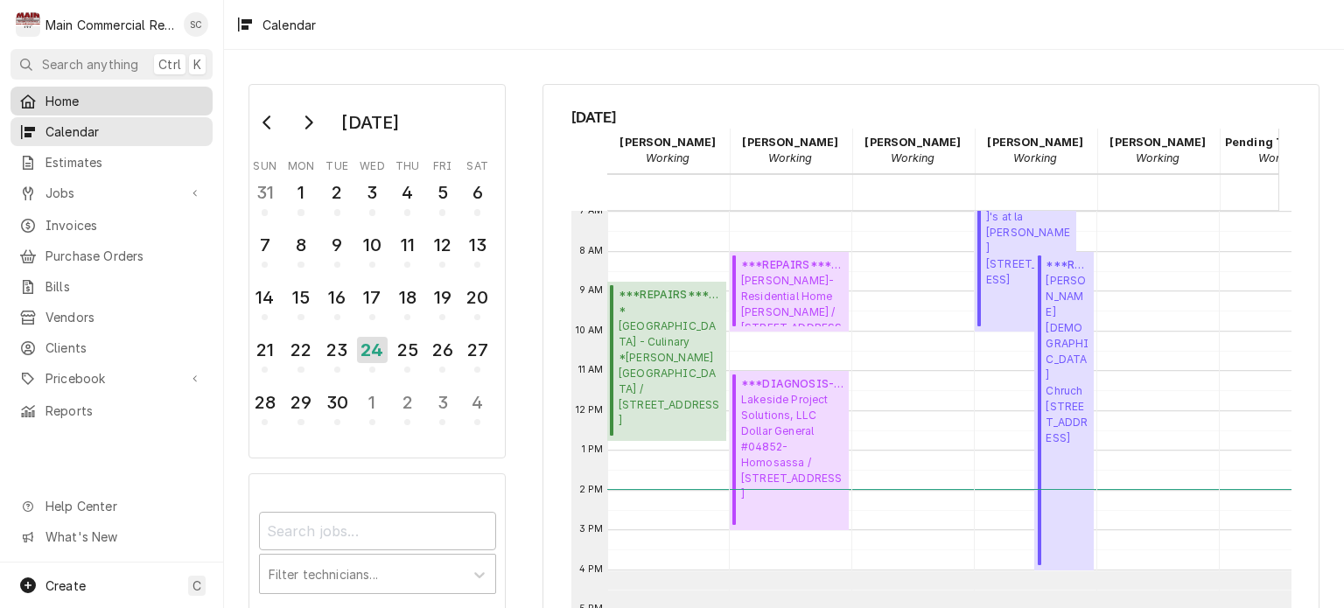
click at [77, 101] on span "Home" at bounding box center [125, 101] width 158 height 18
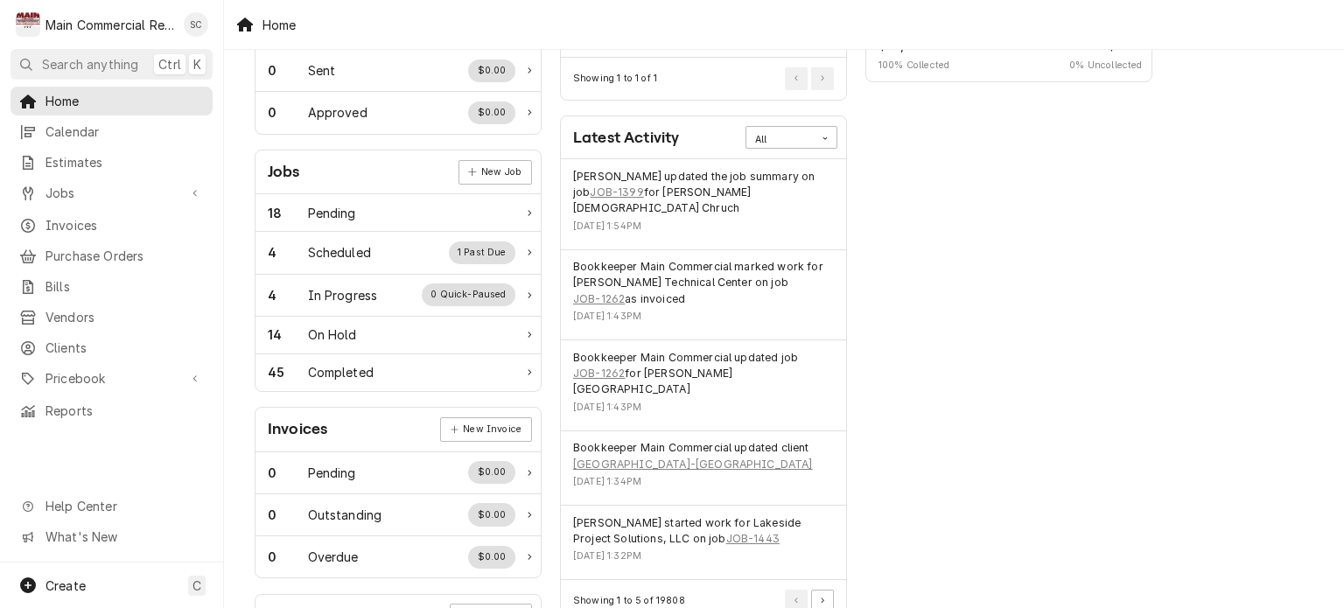
scroll to position [256, 0]
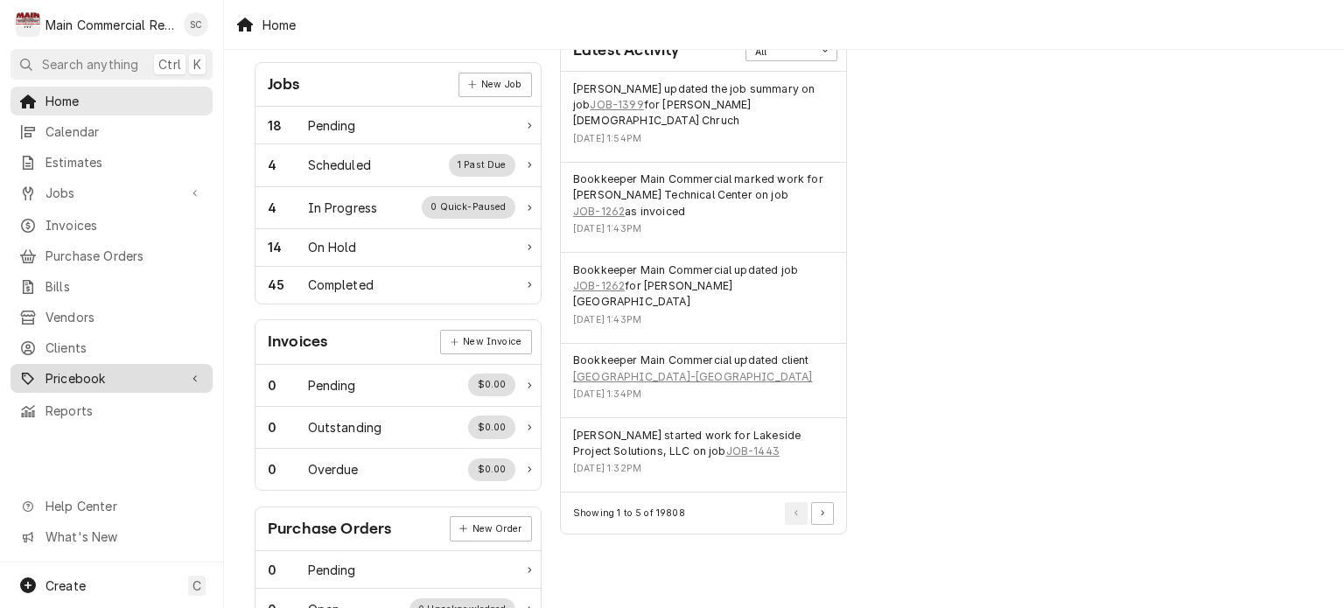
click at [96, 371] on span "Pricebook" at bounding box center [112, 378] width 132 height 18
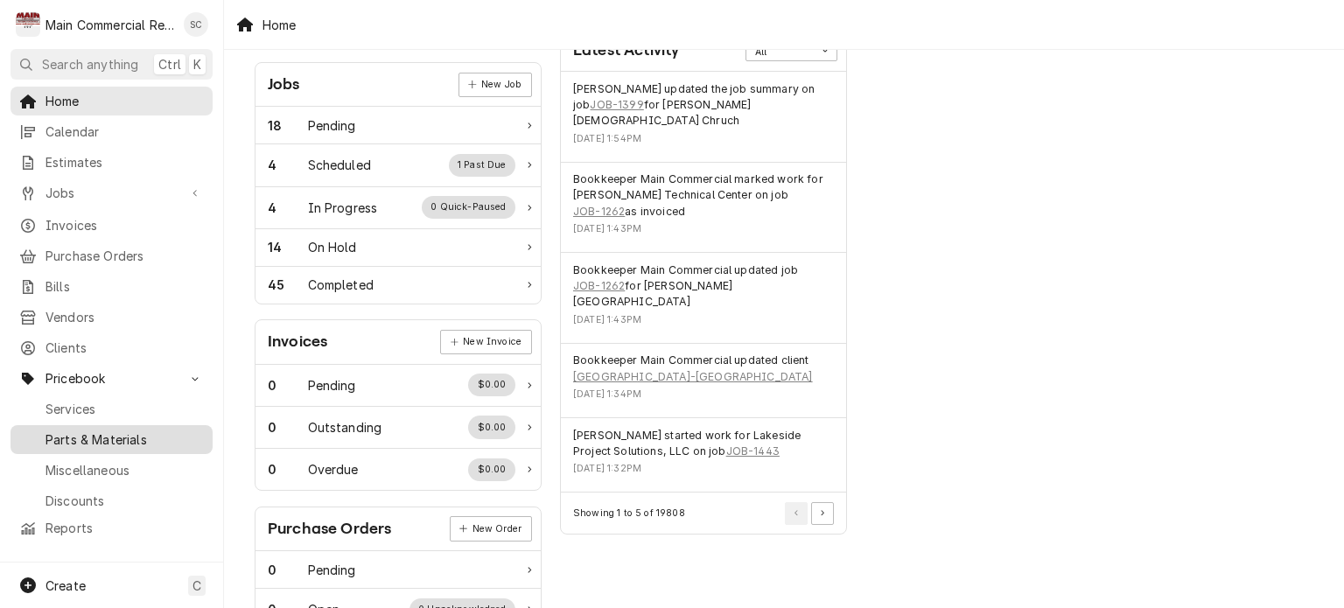
click at [123, 434] on span "Parts & Materials" at bounding box center [125, 440] width 158 height 18
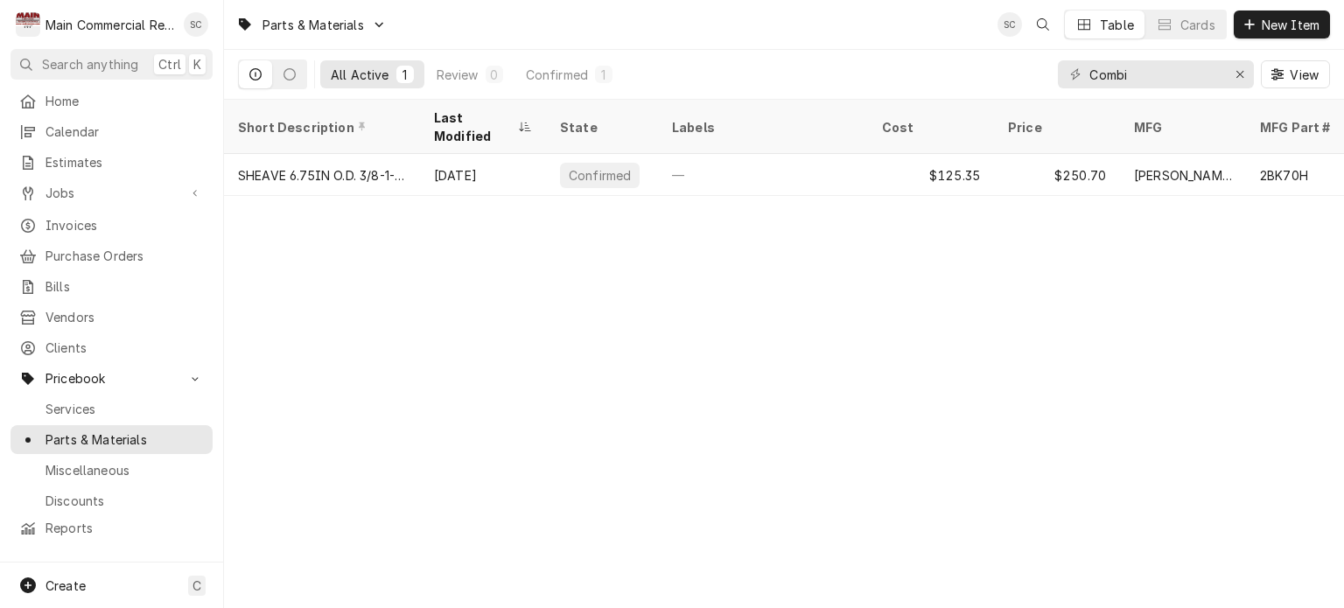
click at [657, 362] on div "Parts & Materials SC Table Cards New Item All Active 1 Review 0 Confirmed 1 Com…" at bounding box center [784, 304] width 1120 height 608
click at [1237, 72] on icon "Erase input" at bounding box center [1240, 74] width 7 height 7
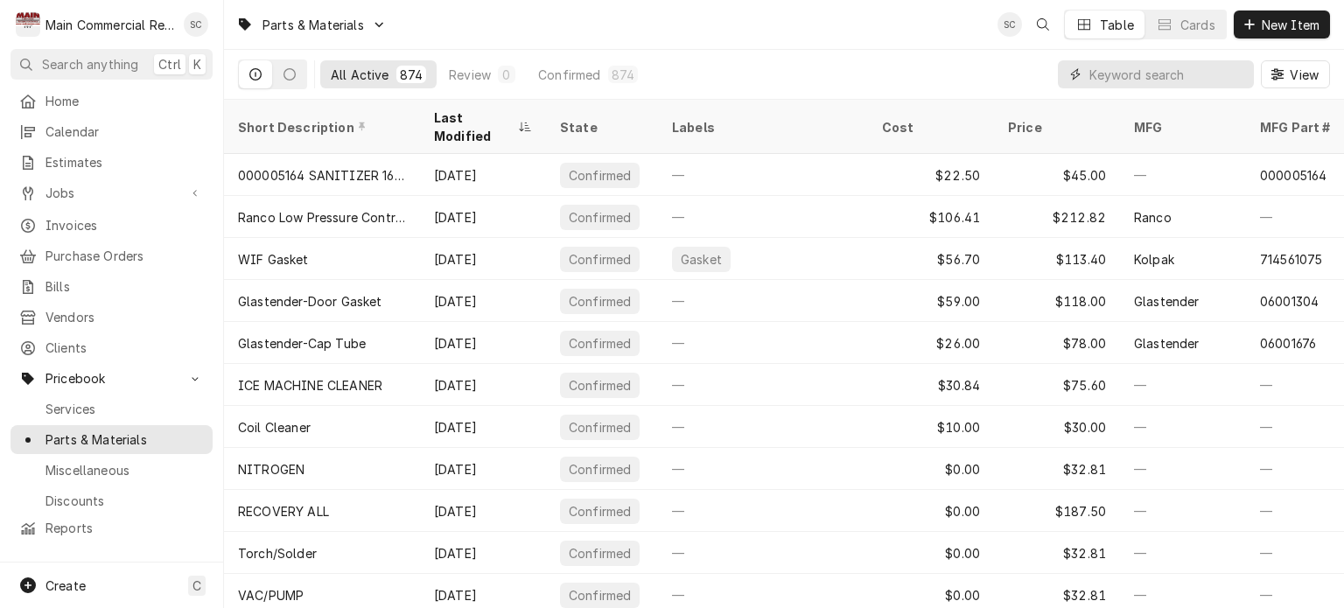
click at [1117, 77] on input "Dynamic Content Wrapper" at bounding box center [1168, 74] width 156 height 28
type input "1334"
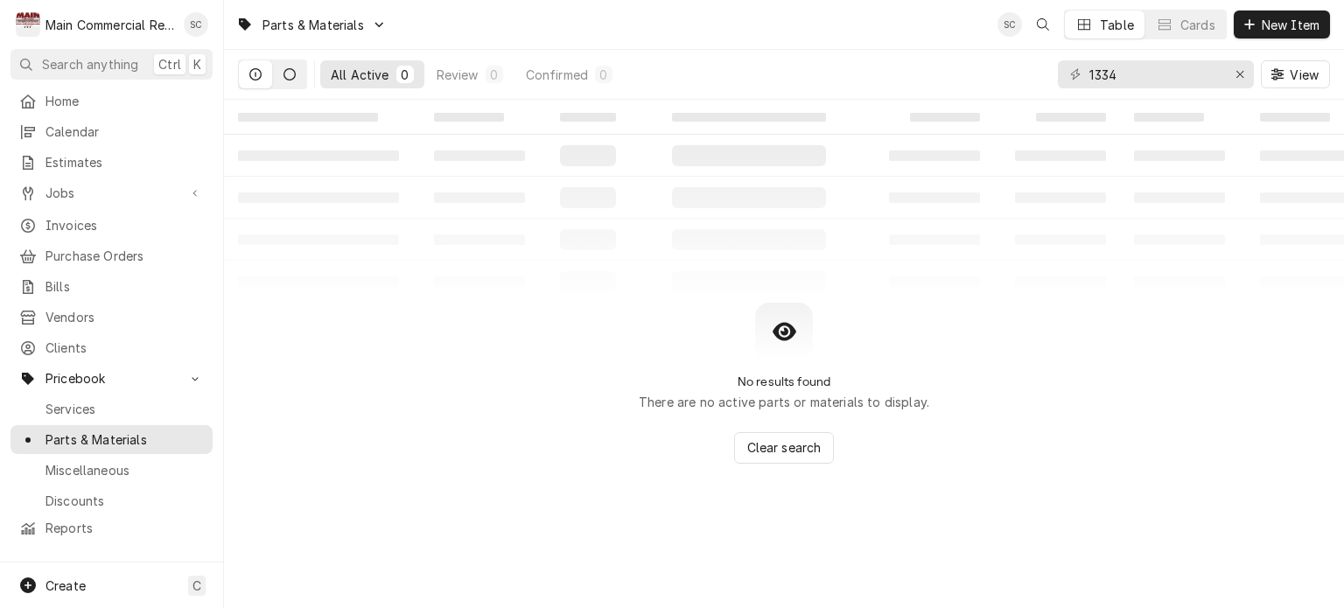
click at [287, 68] on icon "Dynamic Content Wrapper" at bounding box center [290, 74] width 12 height 12
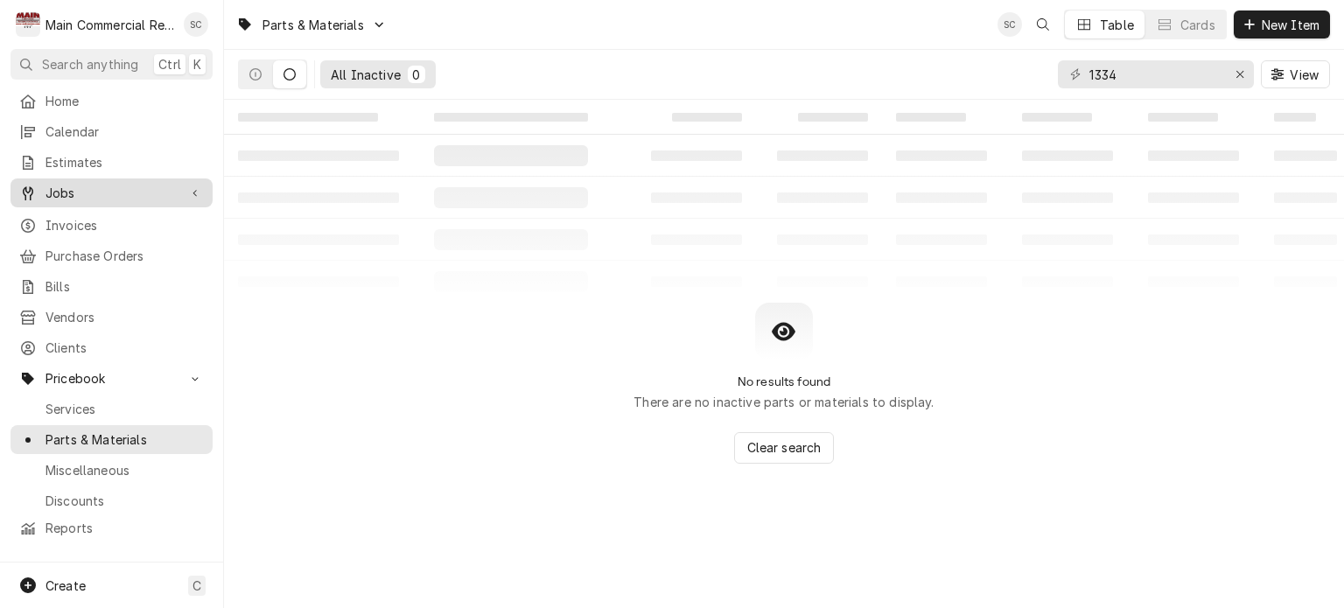
click at [122, 184] on span "Jobs" at bounding box center [112, 193] width 132 height 18
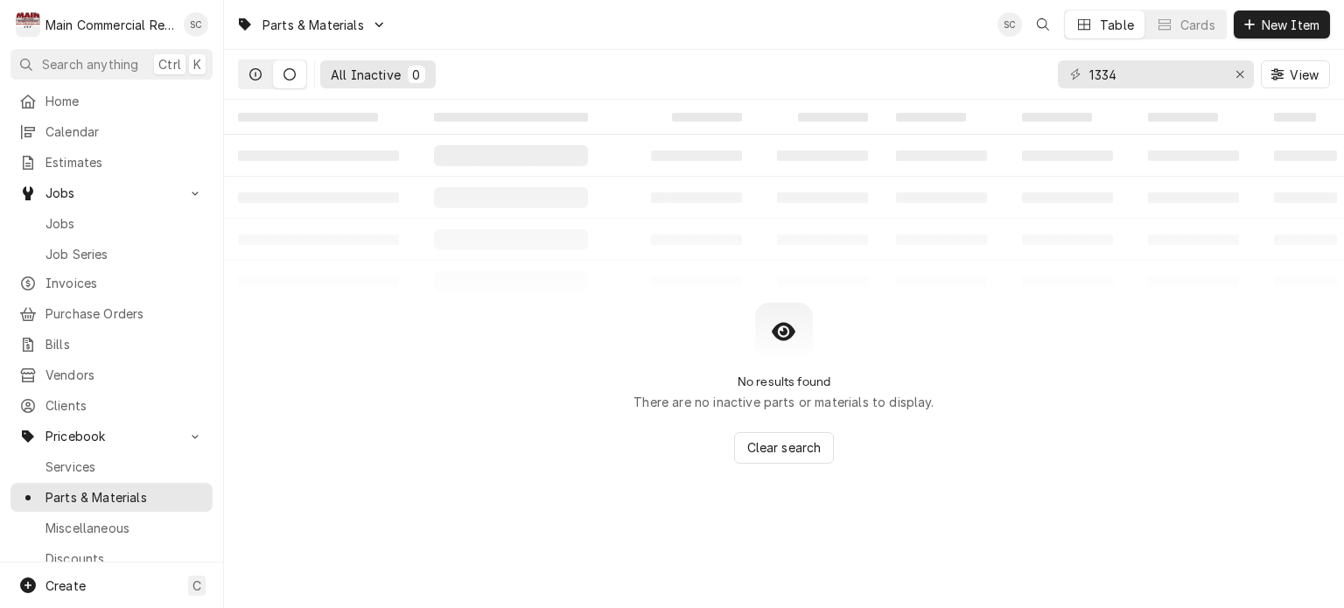
click at [261, 72] on icon "Dynamic Content Wrapper" at bounding box center [255, 74] width 12 height 12
click at [1164, 73] on input "1334" at bounding box center [1155, 74] width 131 height 28
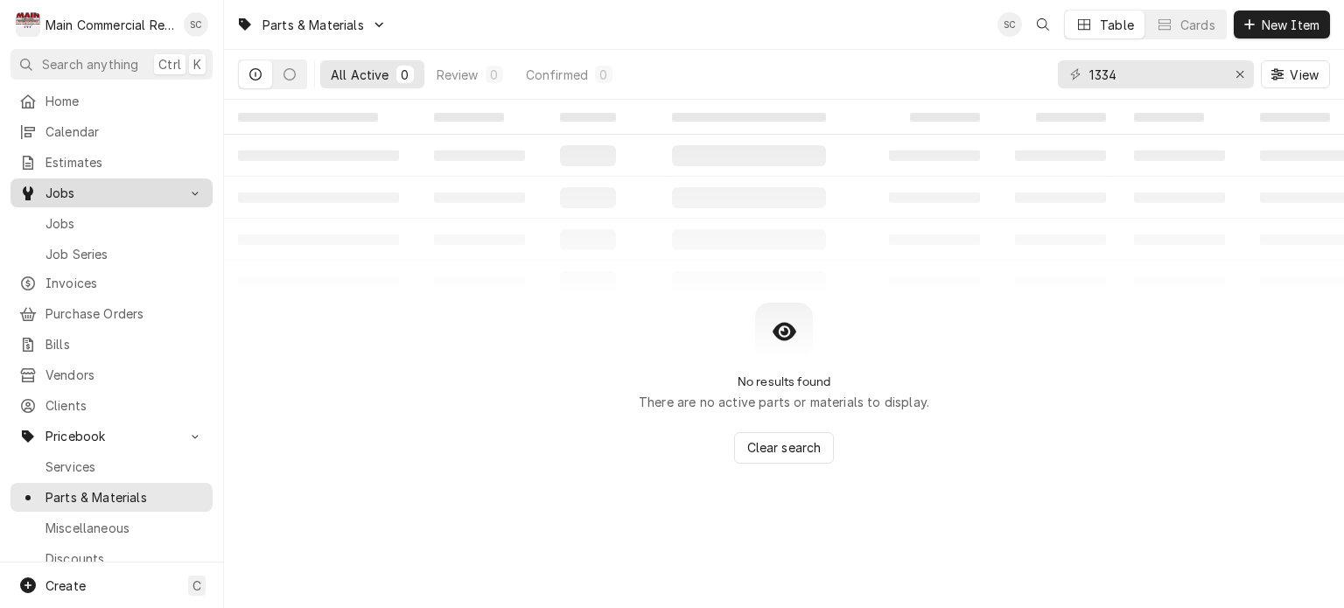
click at [79, 196] on div "Jobs" at bounding box center [111, 193] width 195 height 22
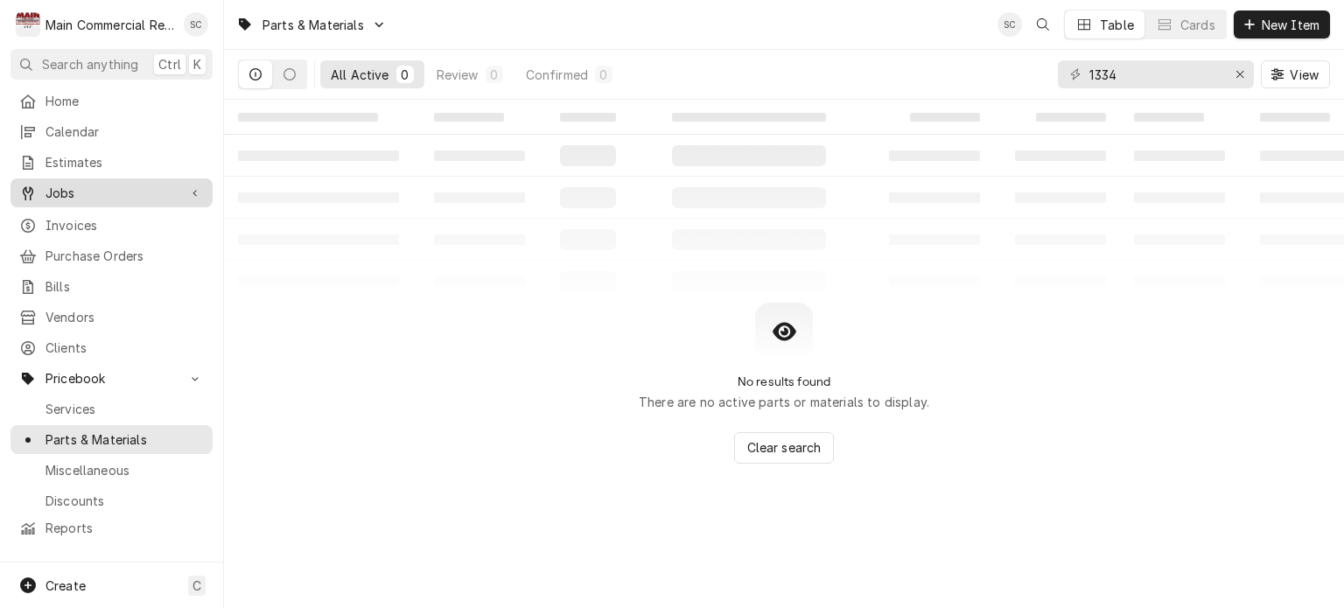
click at [81, 186] on span "Jobs" at bounding box center [112, 193] width 132 height 18
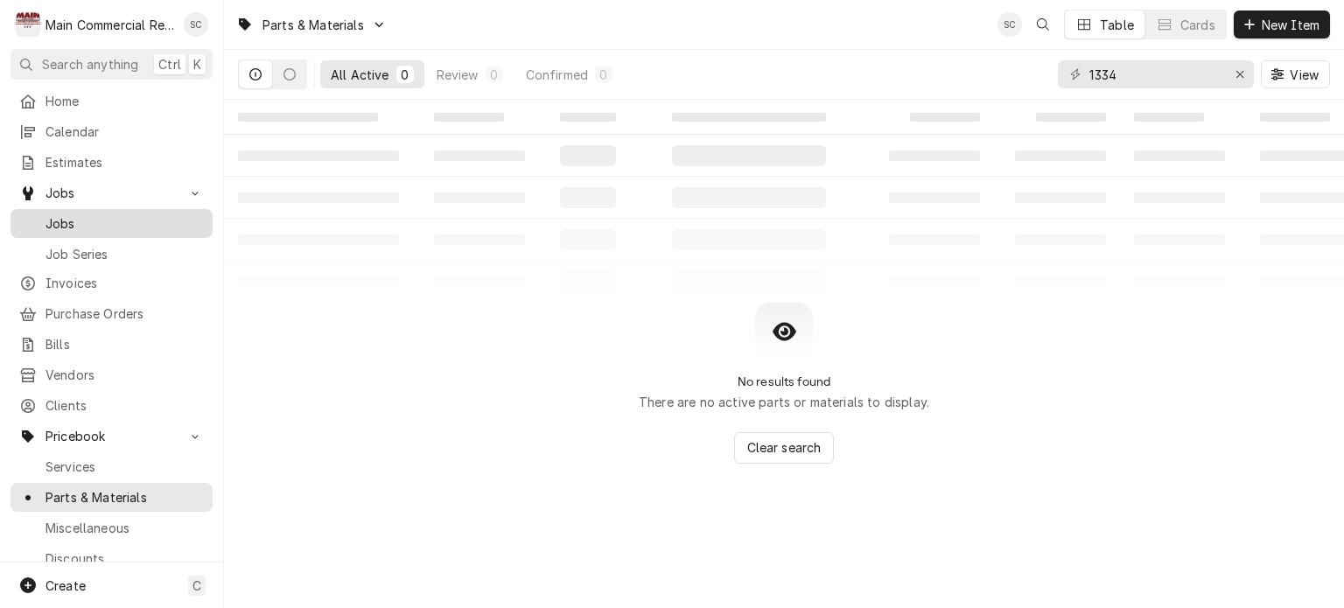
click at [81, 214] on span "Jobs" at bounding box center [125, 223] width 158 height 18
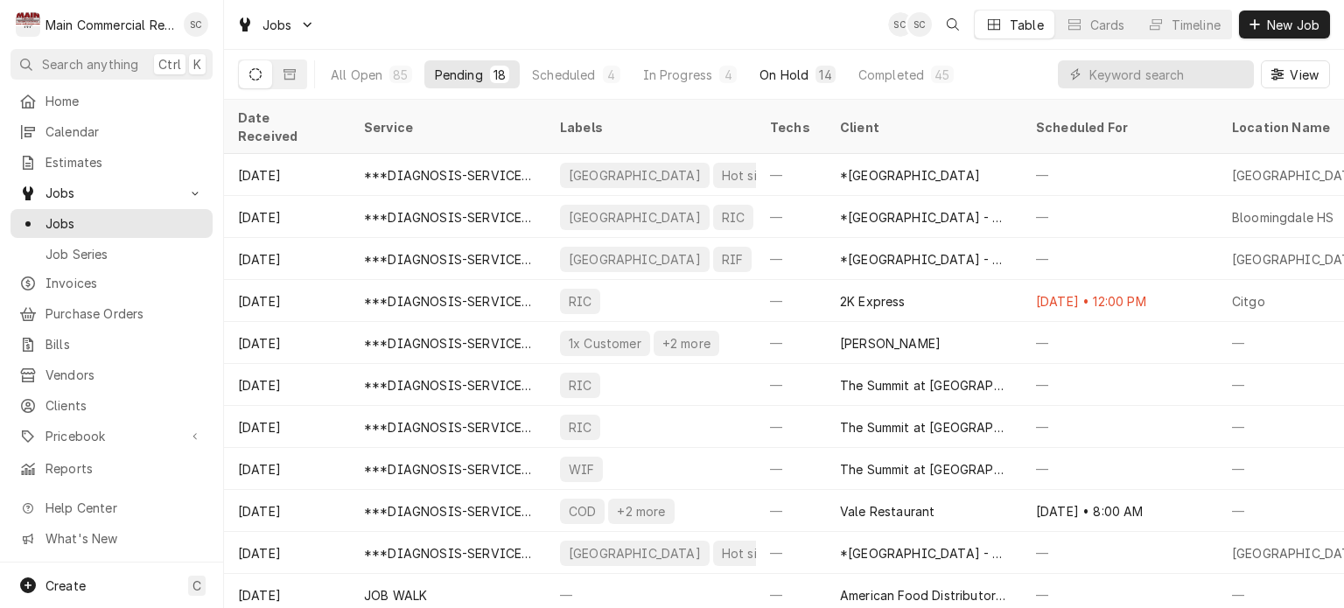
click at [783, 76] on div "On Hold" at bounding box center [784, 75] width 49 height 18
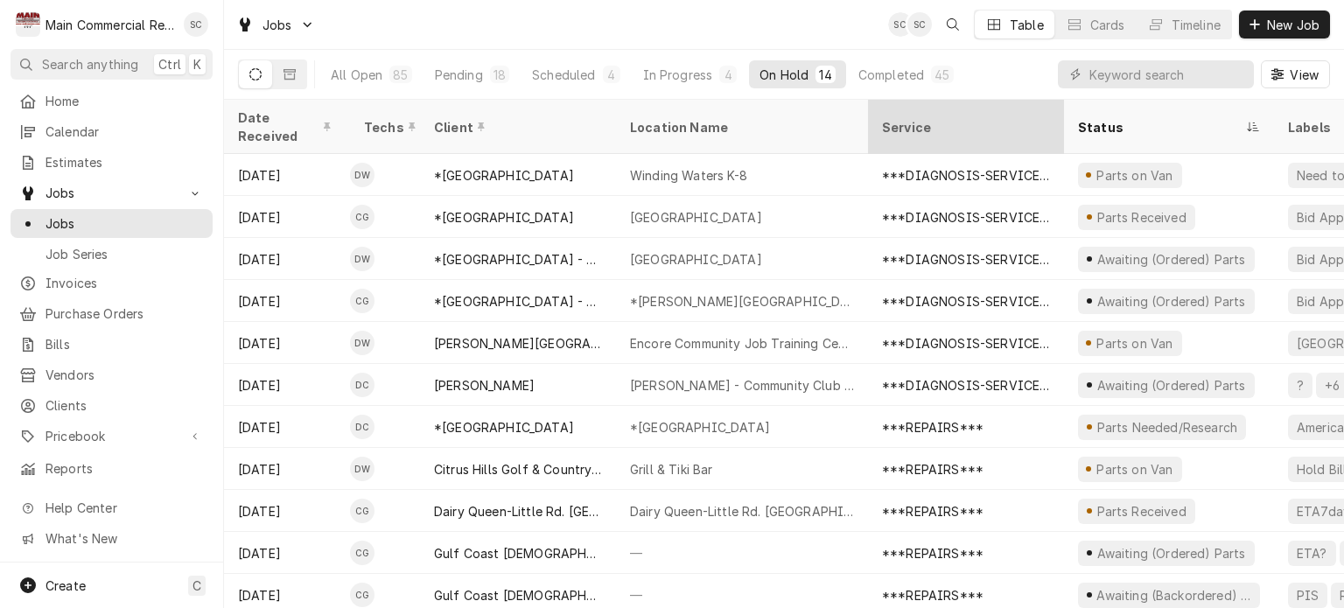
click at [915, 121] on div "Service" at bounding box center [964, 127] width 165 height 18
click at [934, 122] on div "Service" at bounding box center [957, 127] width 151 height 18
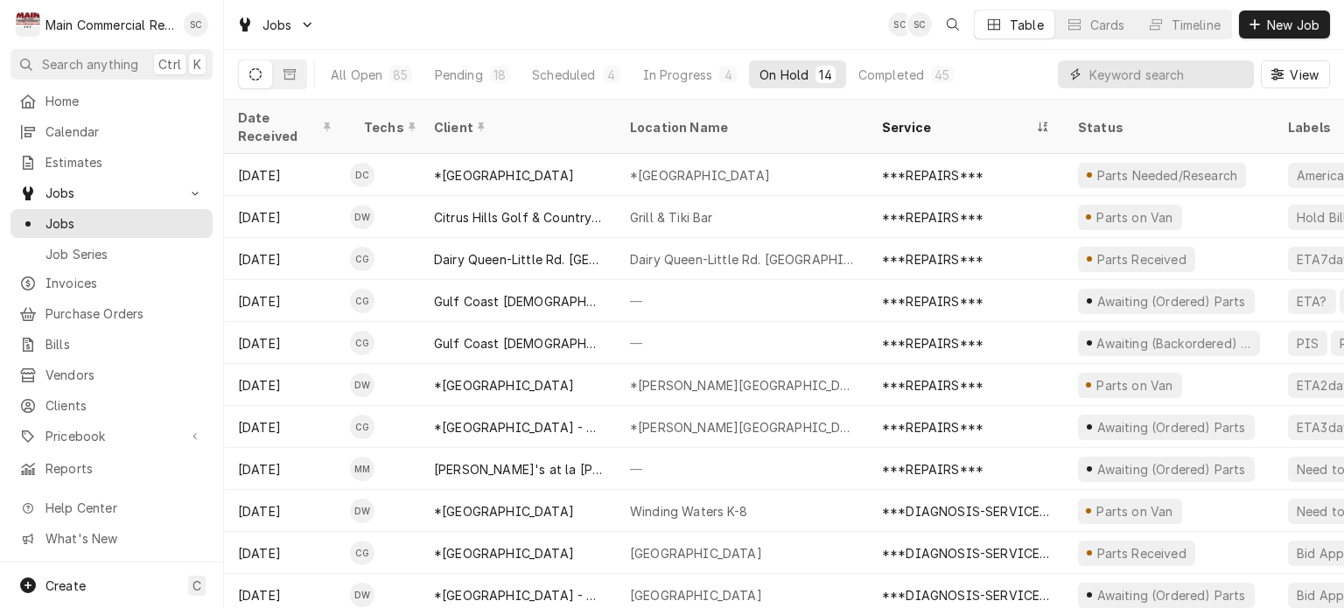
click at [1146, 78] on input "Dynamic Content Wrapper" at bounding box center [1168, 74] width 156 height 28
type input "[PERSON_NAME]"
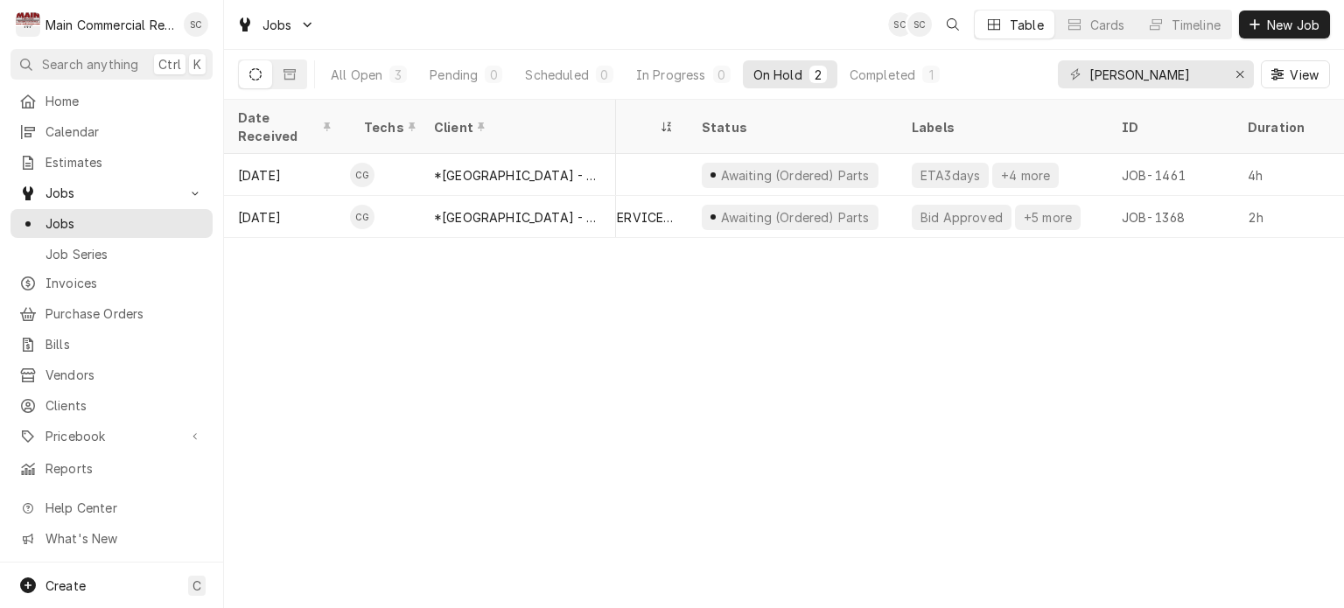
scroll to position [0, 378]
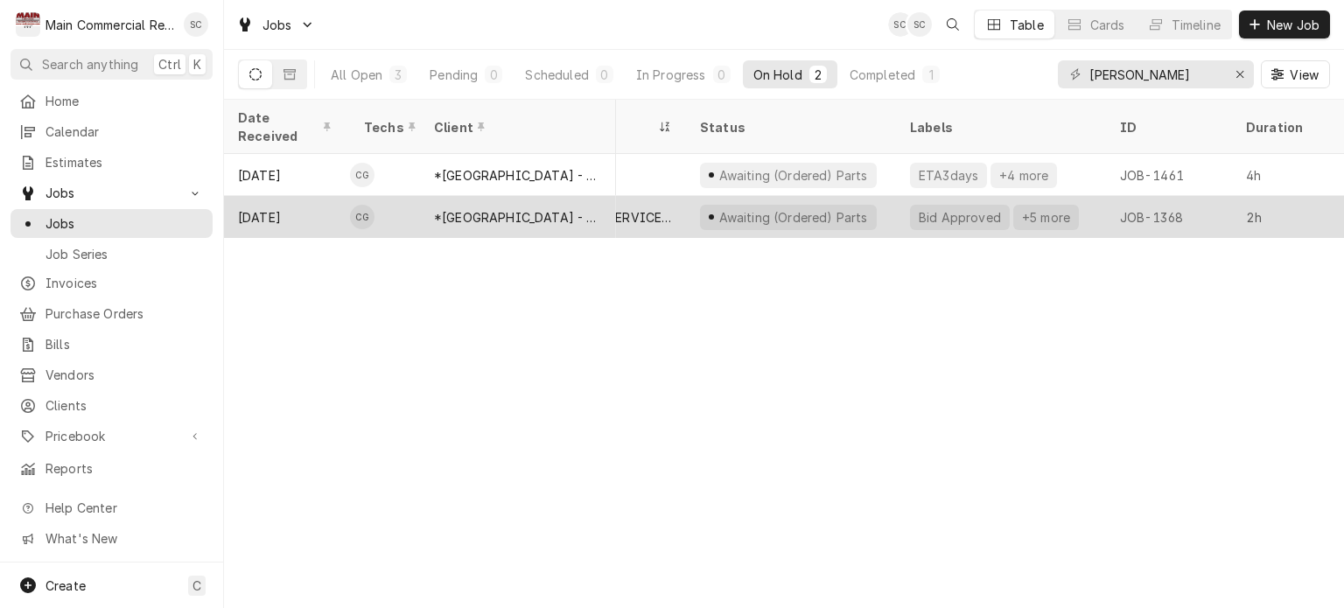
click at [781, 208] on div "Awaiting (Ordered) Parts" at bounding box center [793, 217] width 152 height 18
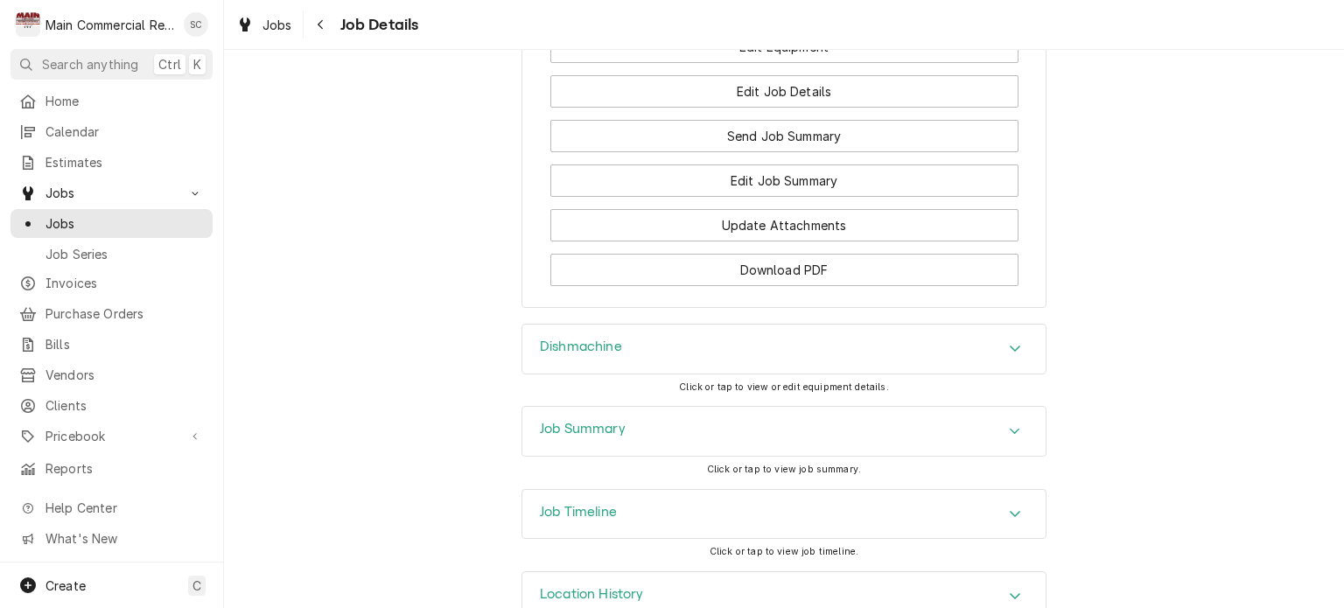
scroll to position [2538, 0]
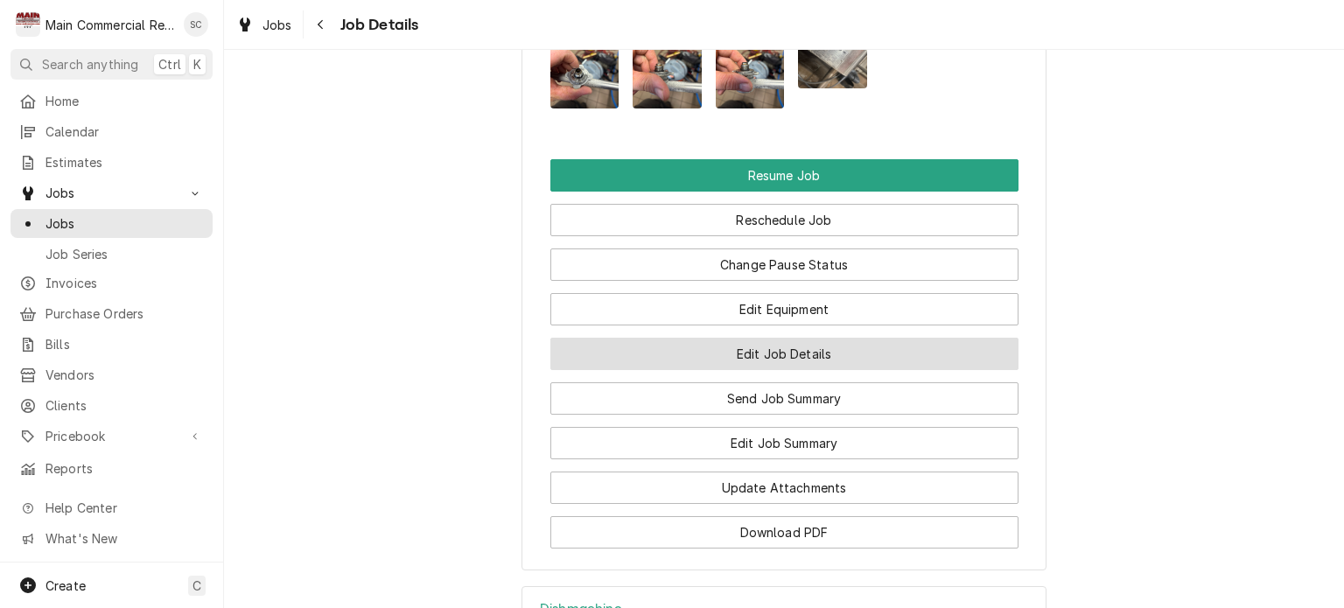
click at [784, 370] on button "Edit Job Details" at bounding box center [784, 354] width 468 height 32
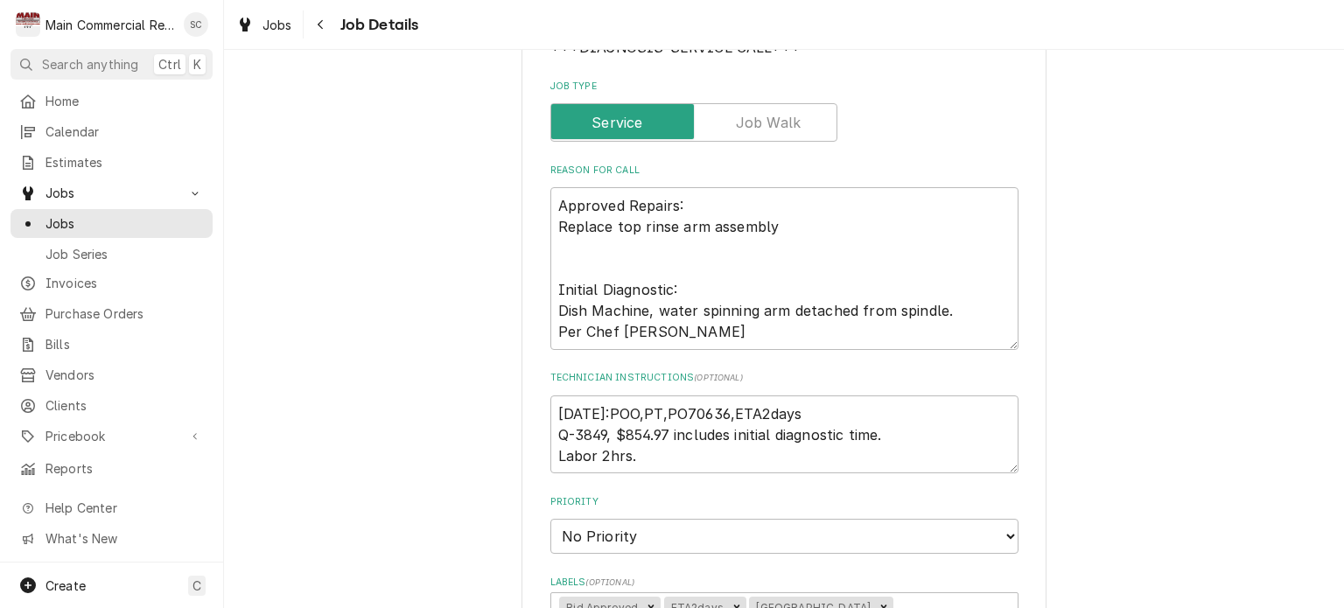
scroll to position [438, 0]
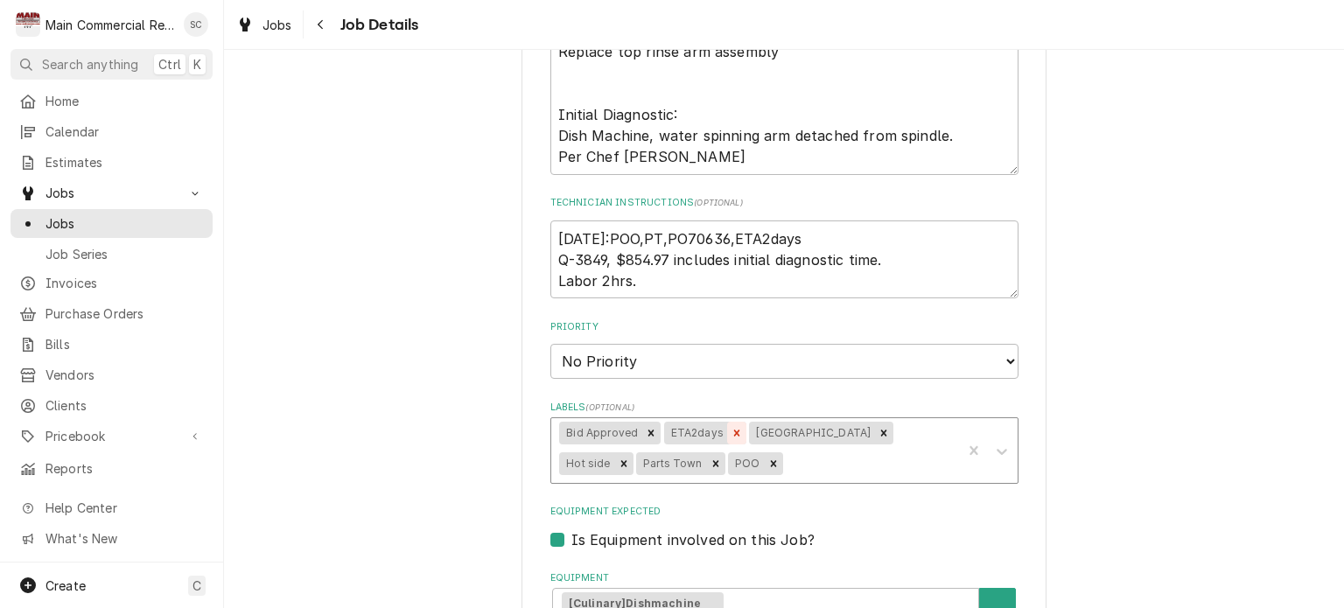
click at [731, 432] on icon "Remove ETA2days" at bounding box center [737, 433] width 12 height 12
click at [690, 458] on icon "Remove POO" at bounding box center [696, 464] width 12 height 12
click at [636, 461] on icon "Remove Parts Town" at bounding box center [639, 463] width 6 height 6
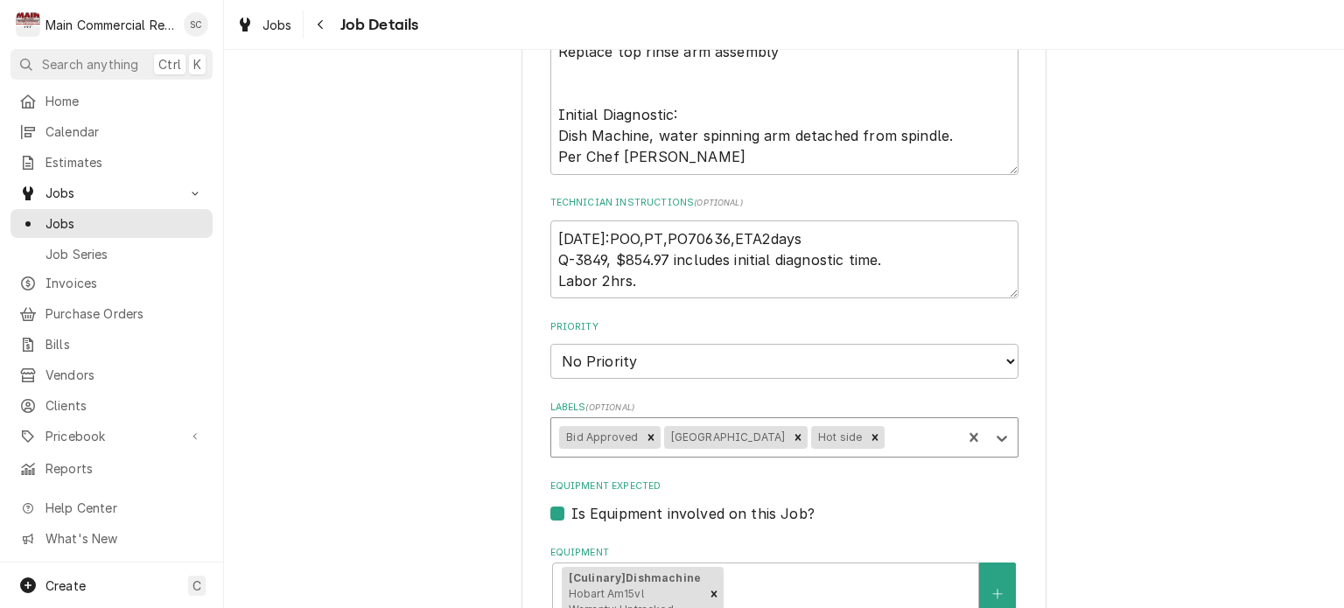
type textarea "x"
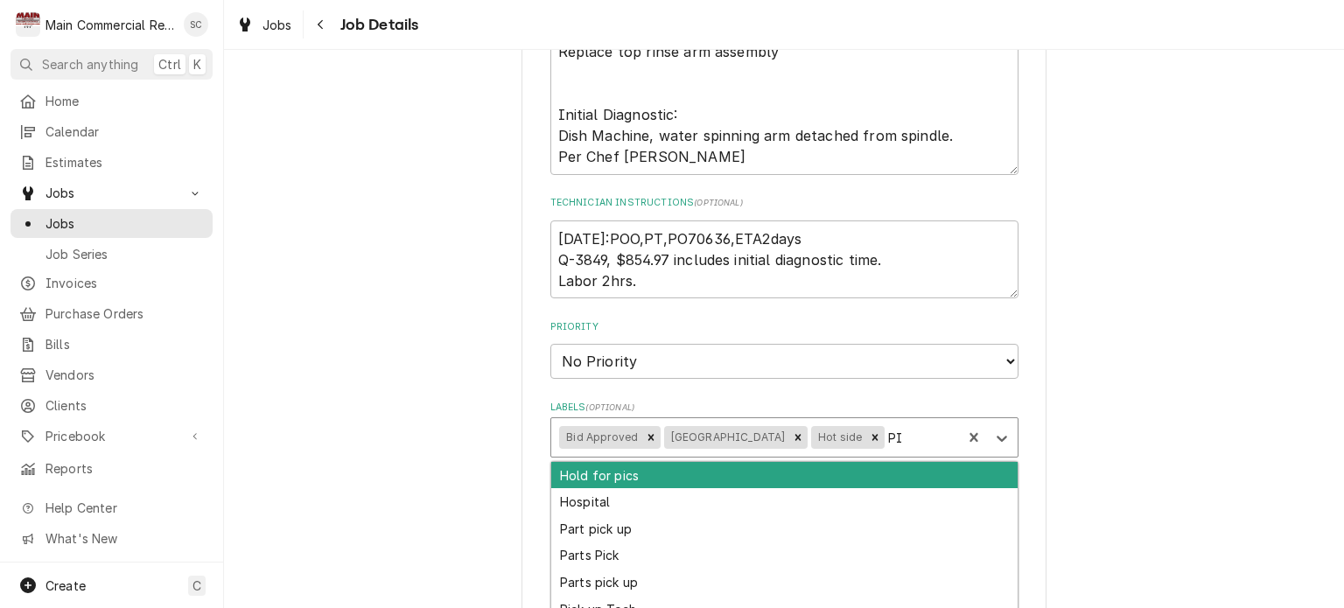
type input "PIS"
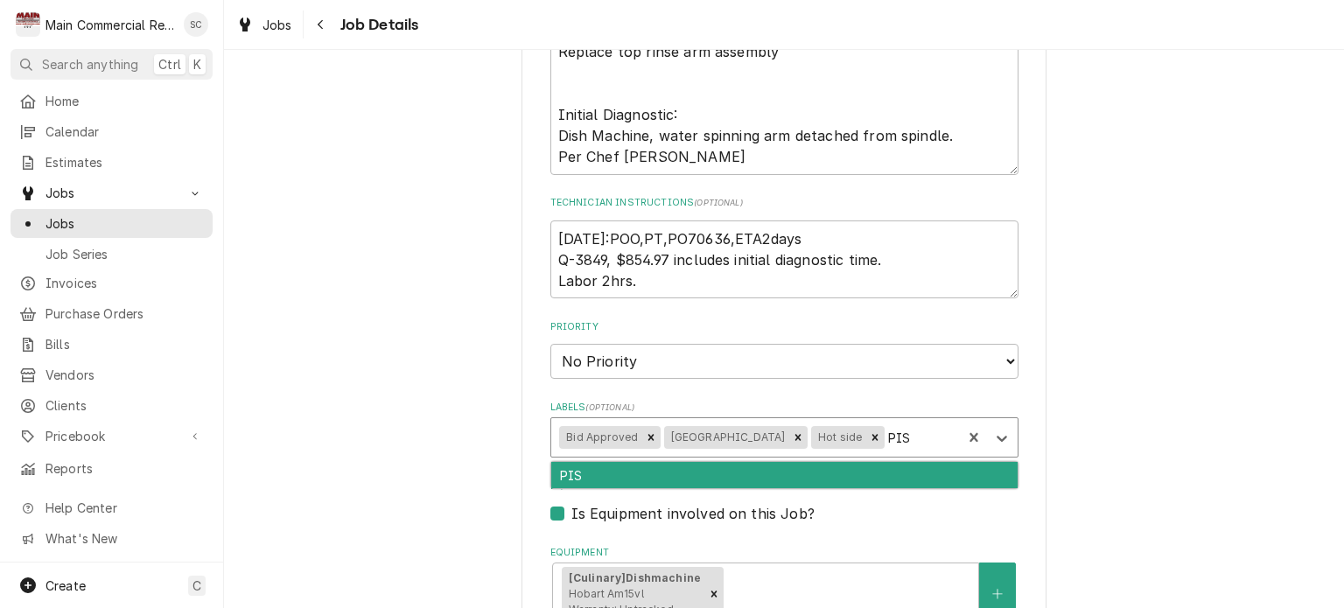
click at [821, 476] on div "PIS" at bounding box center [784, 475] width 466 height 27
type textarea "x"
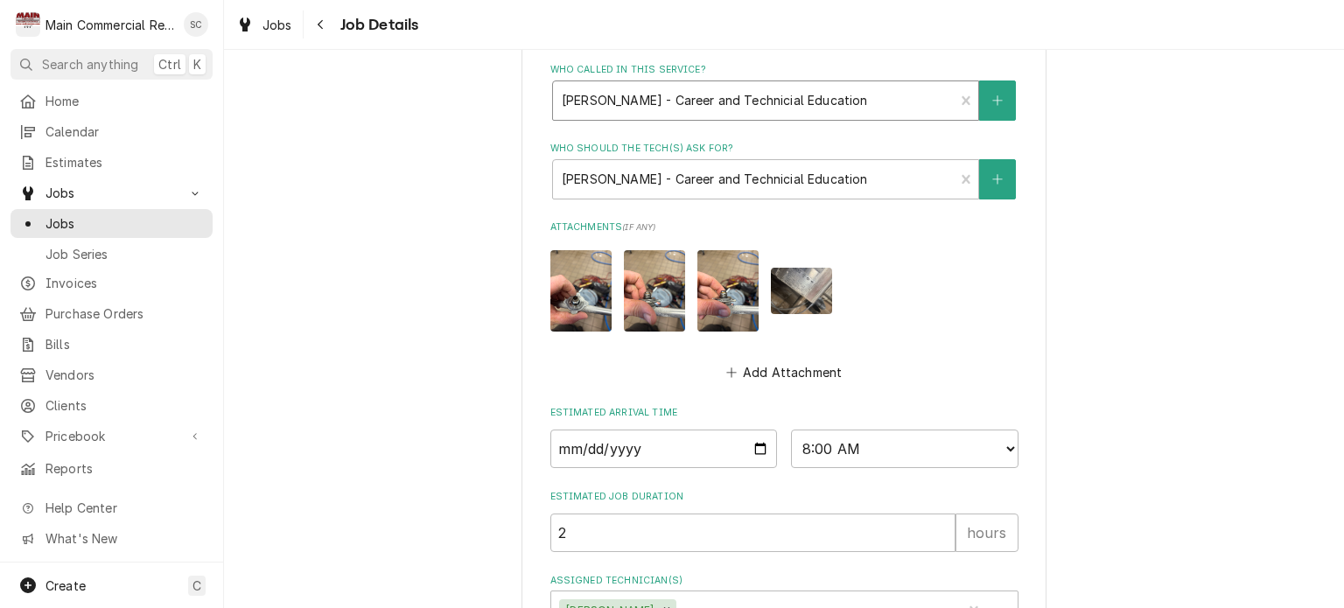
scroll to position [1175, 0]
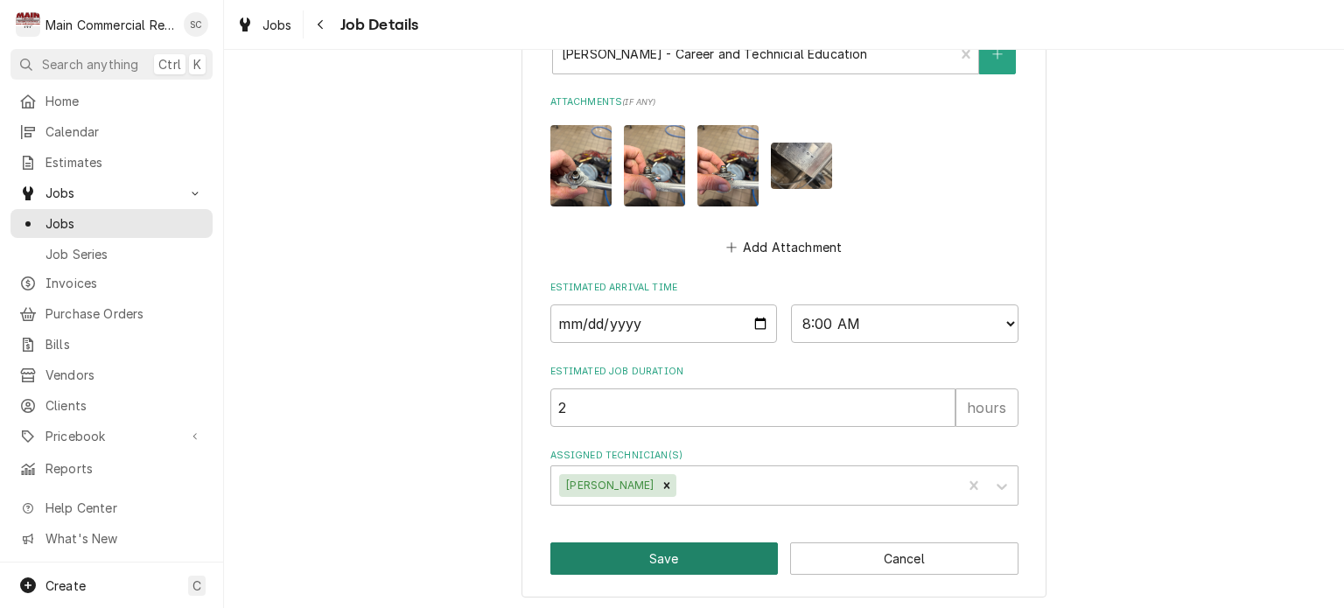
click at [702, 552] on button "Save" at bounding box center [664, 559] width 228 height 32
type textarea "x"
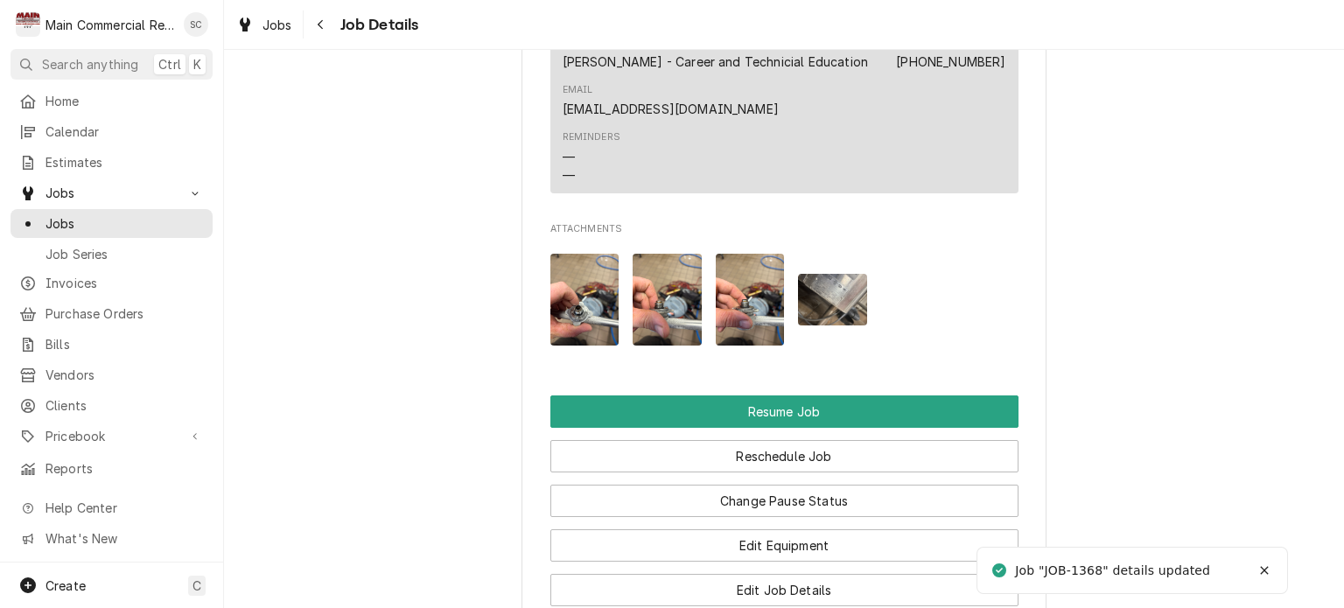
scroll to position [2538, 0]
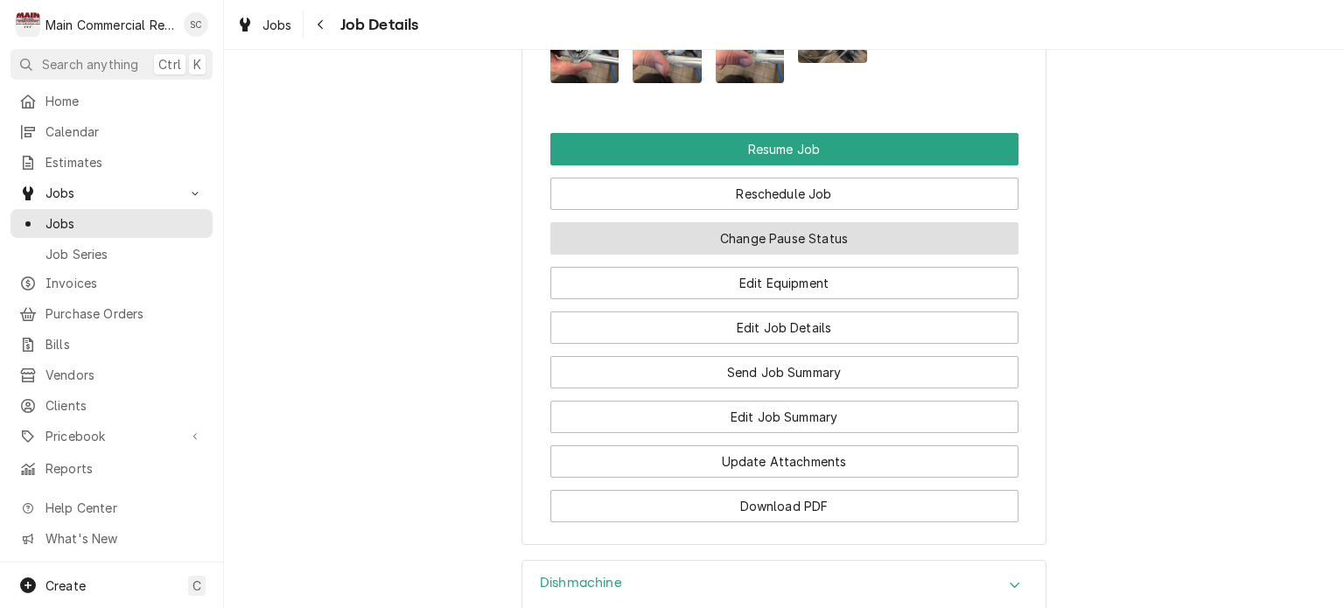
click at [816, 255] on button "Change Pause Status" at bounding box center [784, 238] width 468 height 32
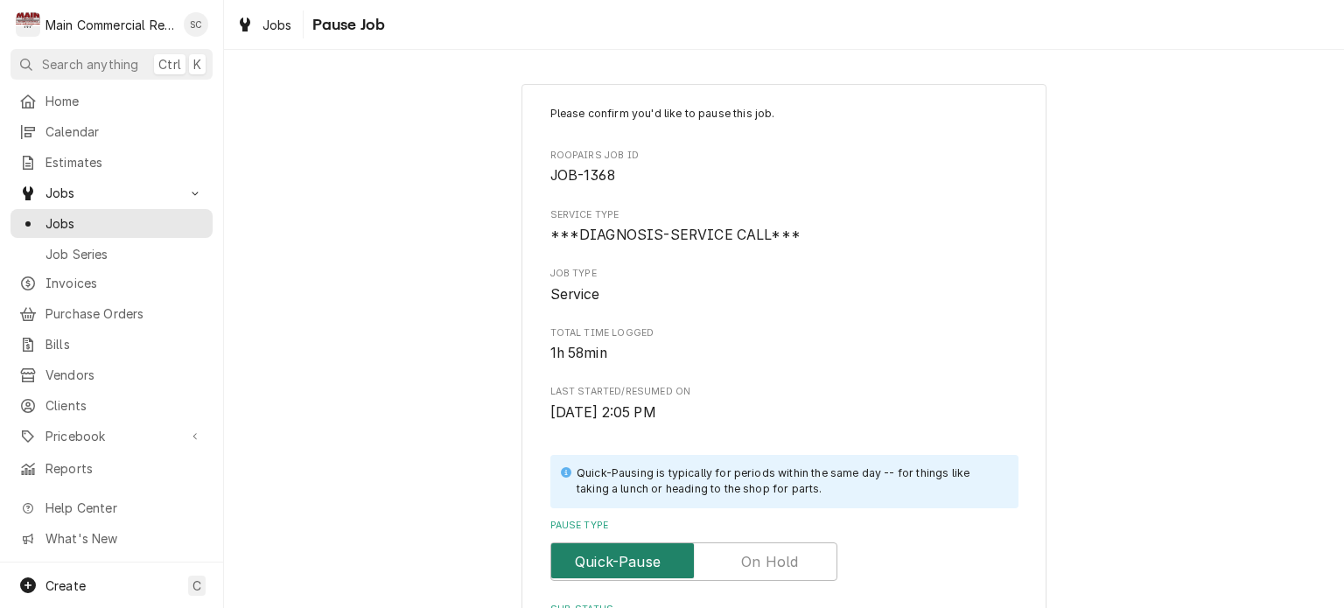
click at [732, 559] on input "Pause Type" at bounding box center [693, 562] width 271 height 39
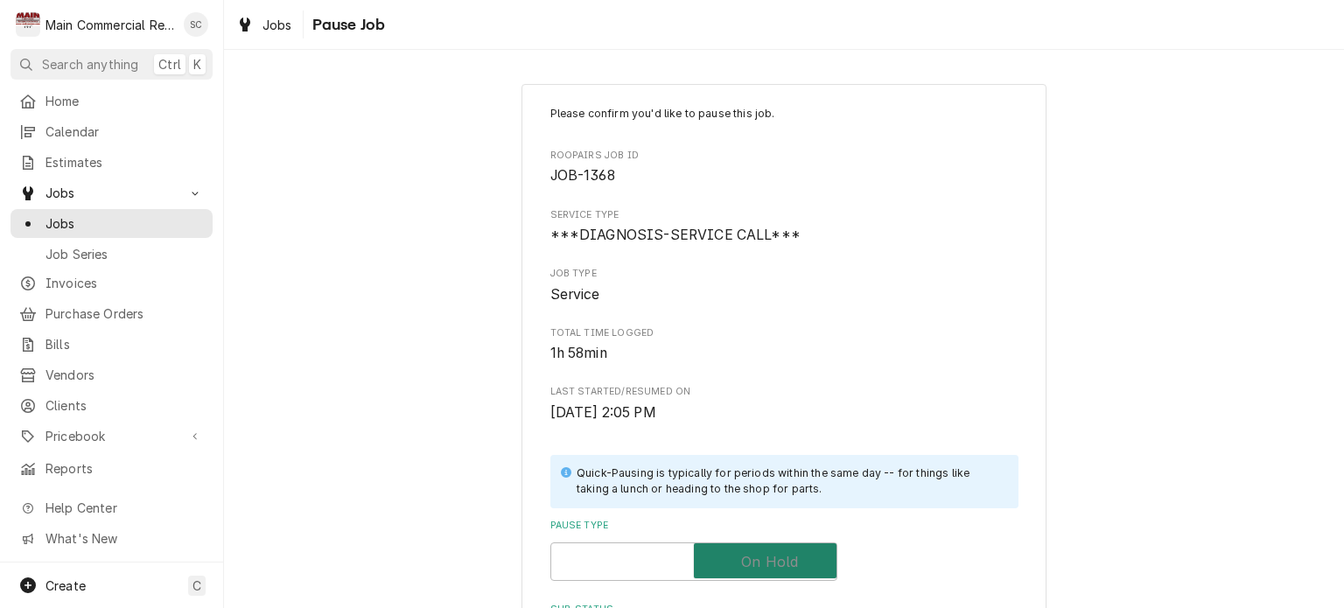
checkbox input "true"
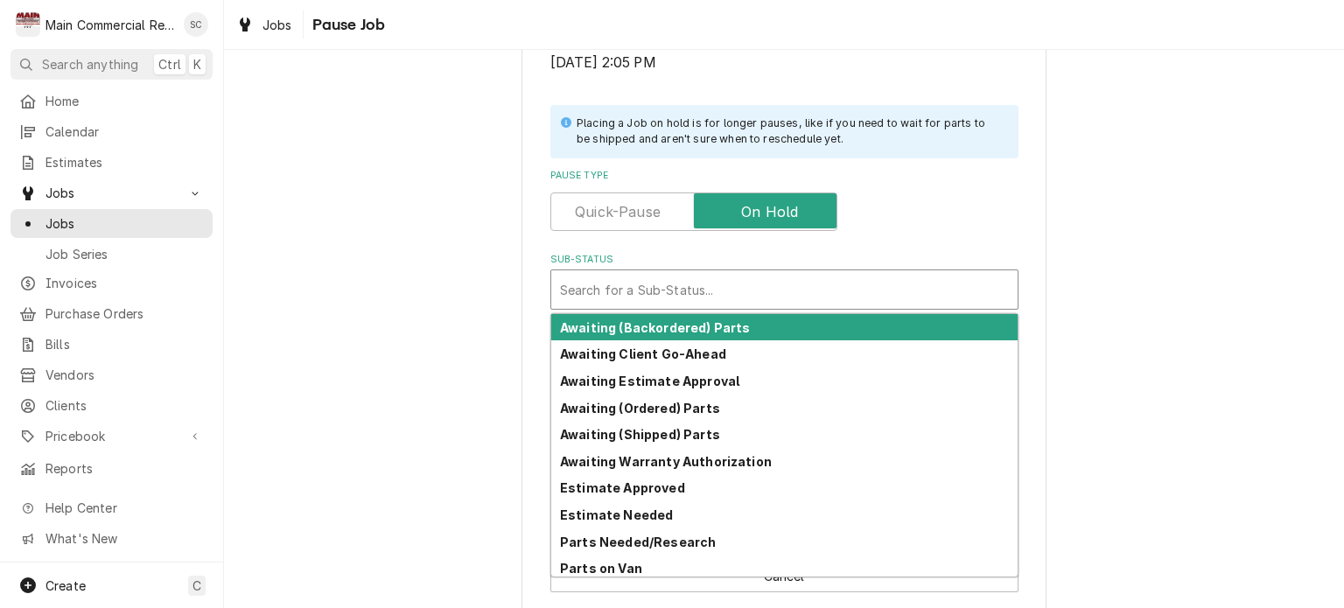
click at [683, 292] on div "Sub-Status" at bounding box center [784, 290] width 449 height 32
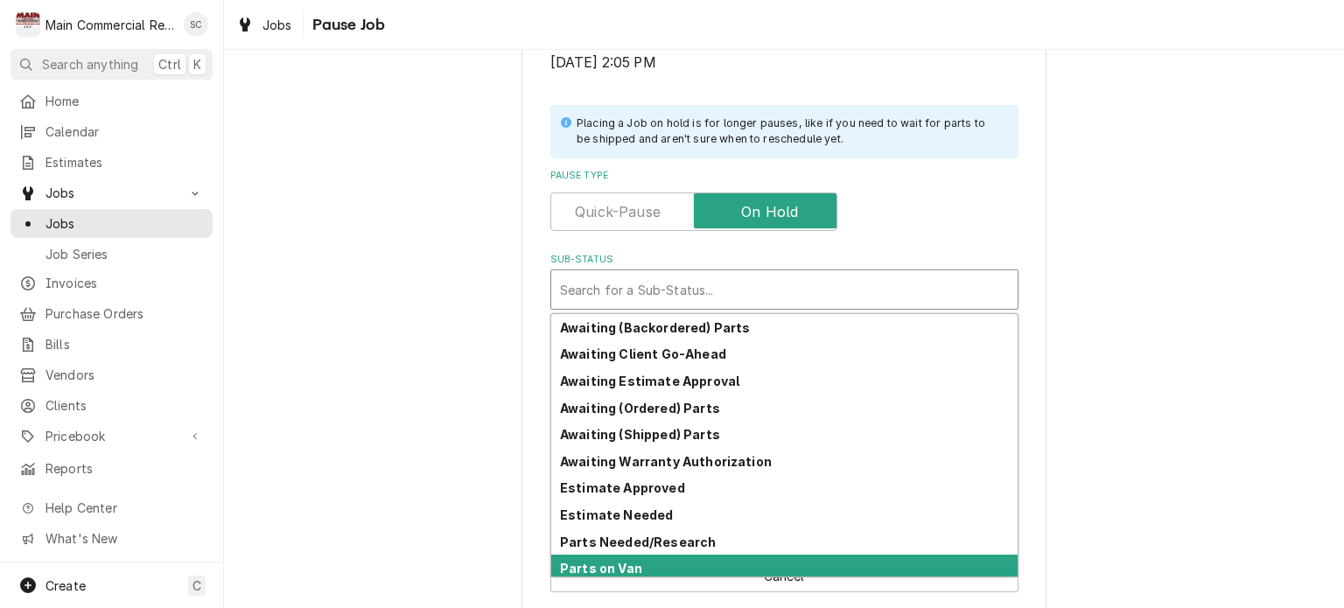
scroll to position [86, 0]
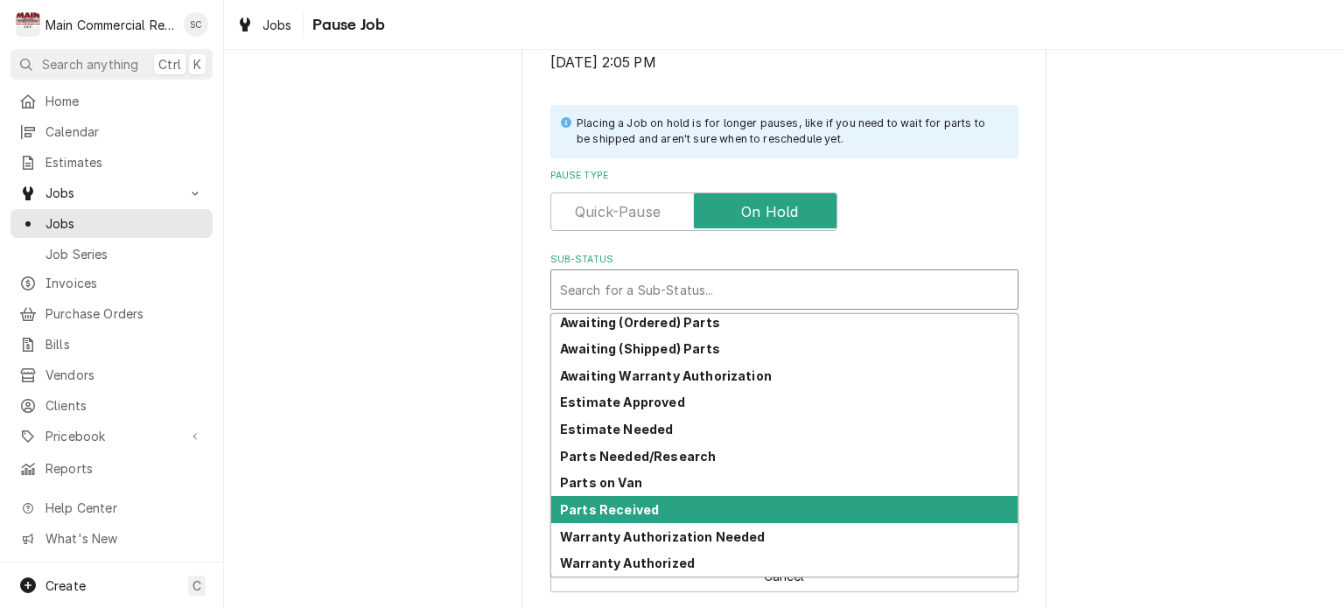
click at [663, 506] on div "Parts Received" at bounding box center [784, 509] width 466 height 27
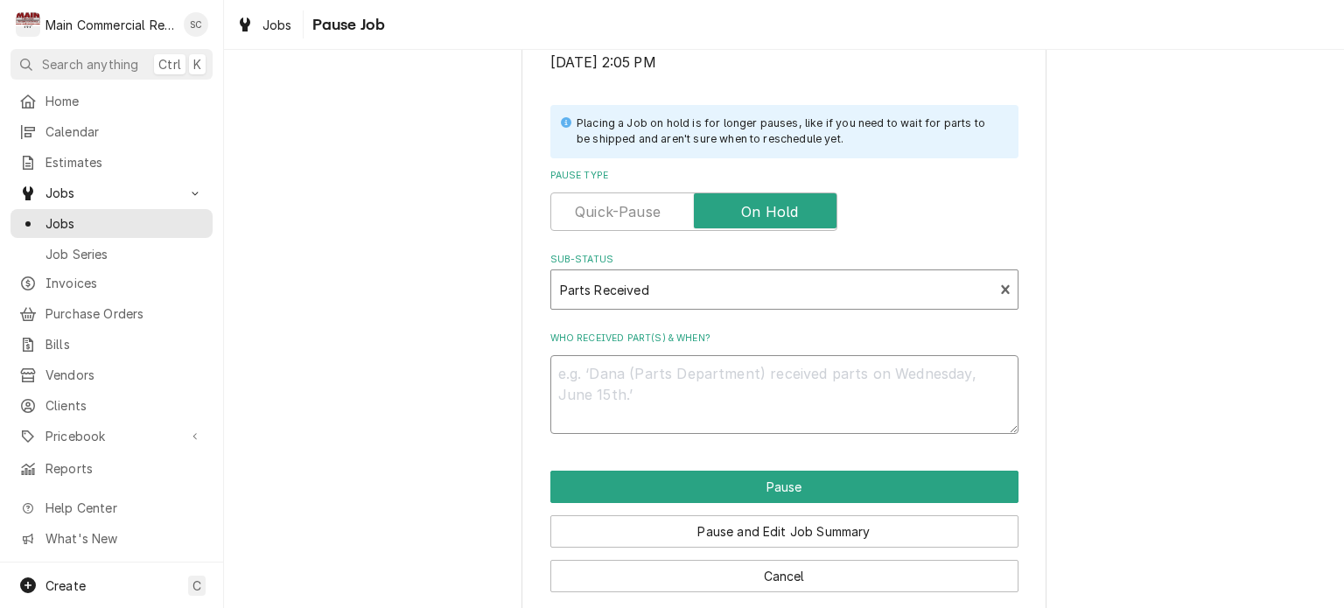
click at [659, 376] on textarea "Who received part(s) & when?" at bounding box center [784, 394] width 468 height 79
type textarea "x"
type textarea "9"
type textarea "x"
type textarea "9/"
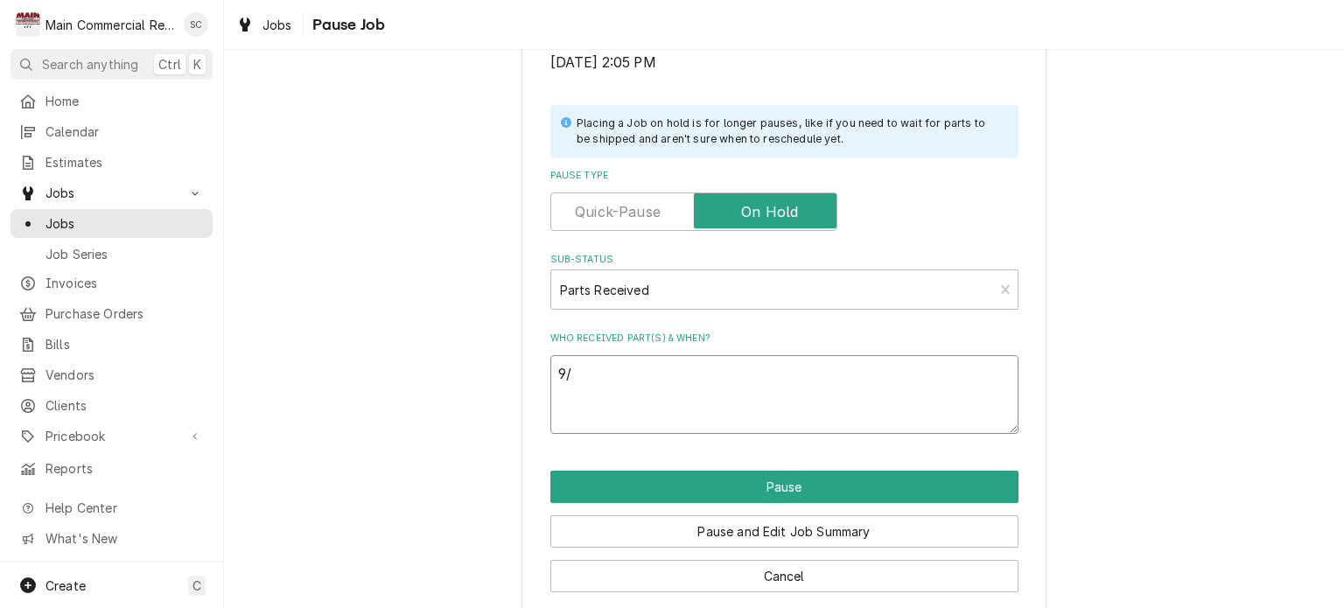
type textarea "x"
type textarea "9/2"
type textarea "x"
type textarea "9/24"
type textarea "x"
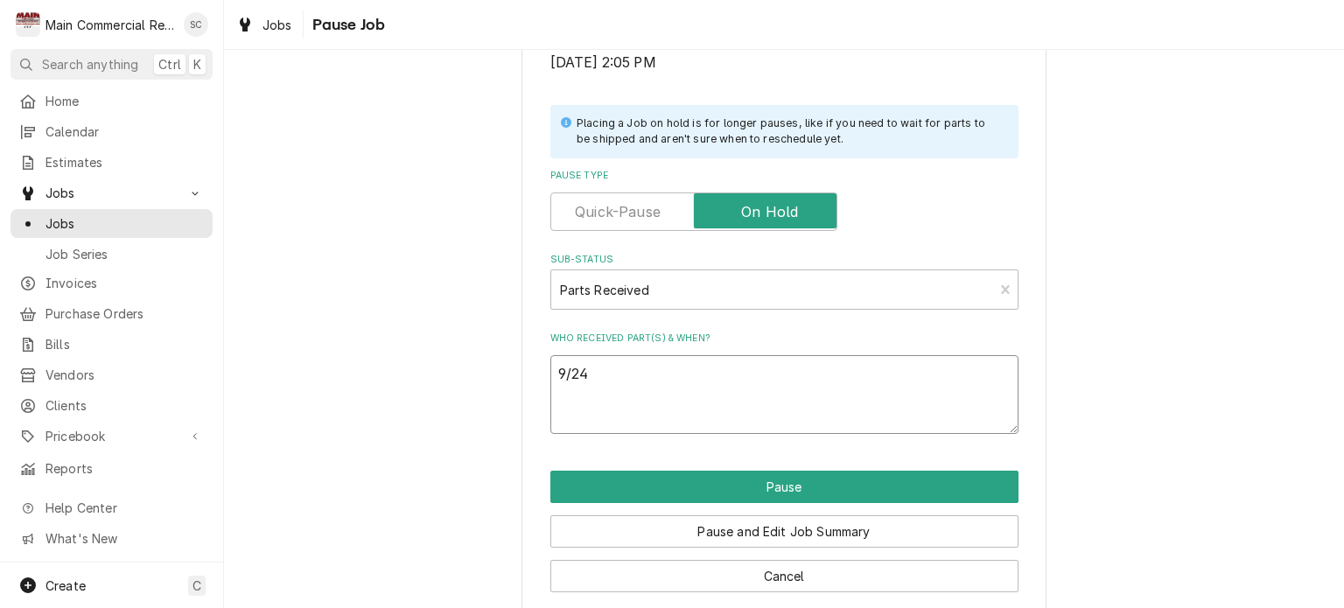
type textarea "9/24/"
type textarea "x"
type textarea "9/24/2"
type textarea "x"
type textarea "9/24/25"
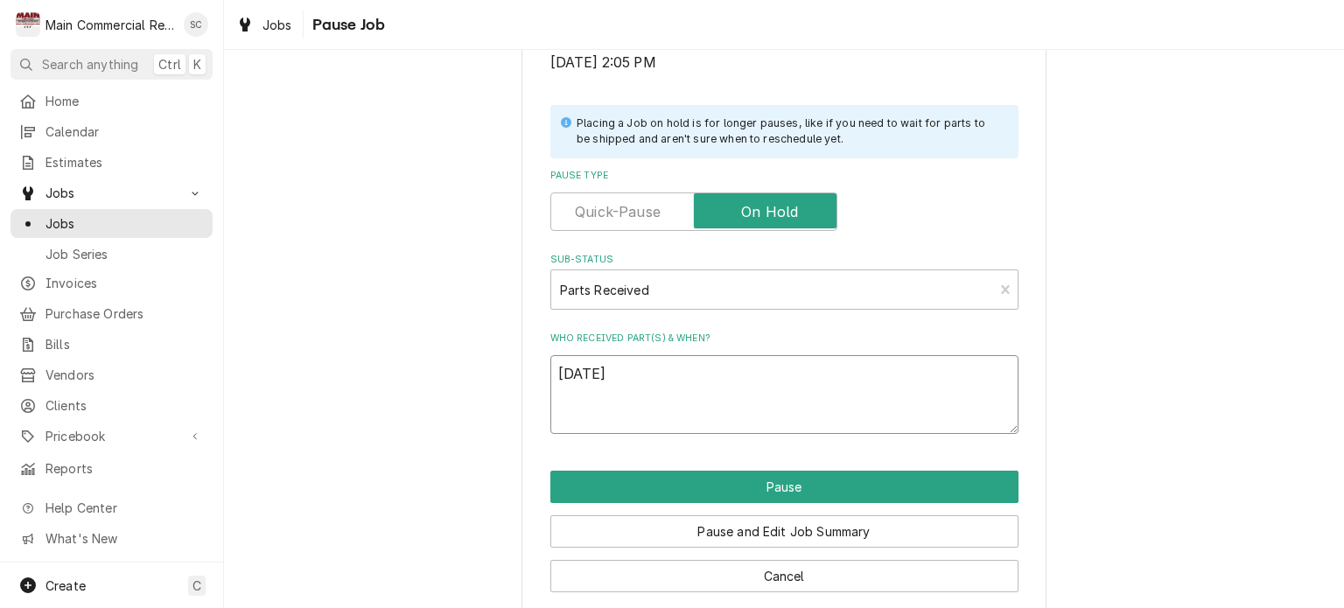
type textarea "x"
type textarea "9/24/25:"
type textarea "x"
type textarea "9/24/25:S"
type textarea "x"
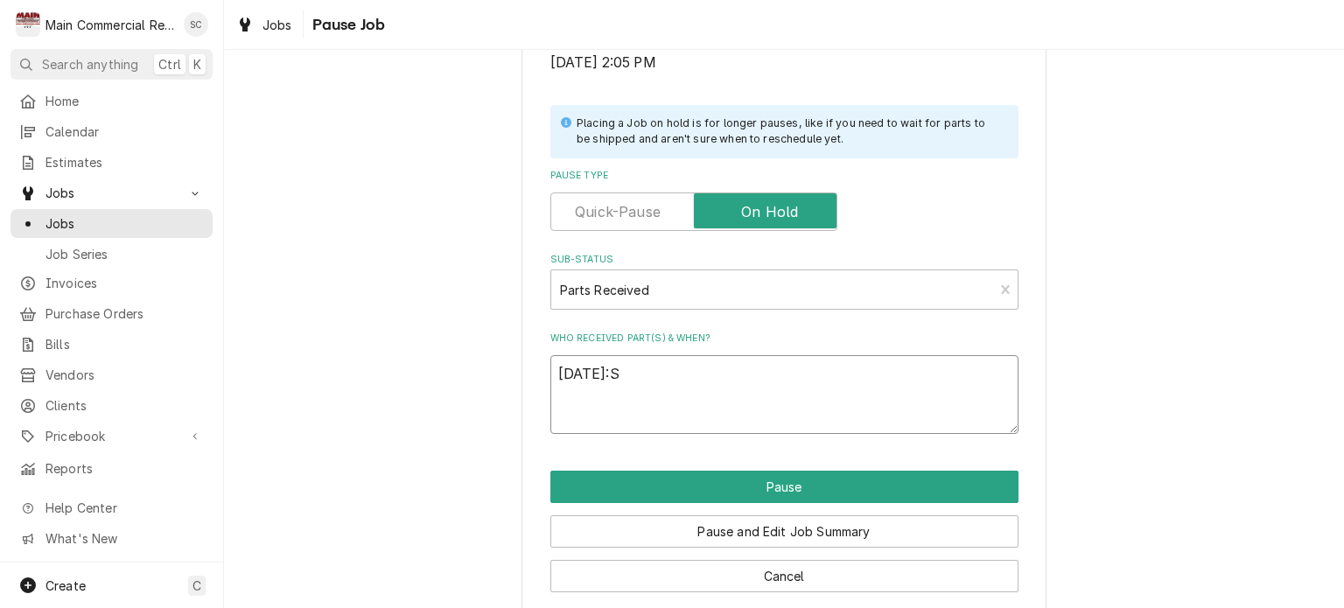
type textarea "9/24/25:Sh"
type textarea "x"
type textarea "9/24/25:Sho"
type textarea "x"
type textarea "9/24/25:Shop"
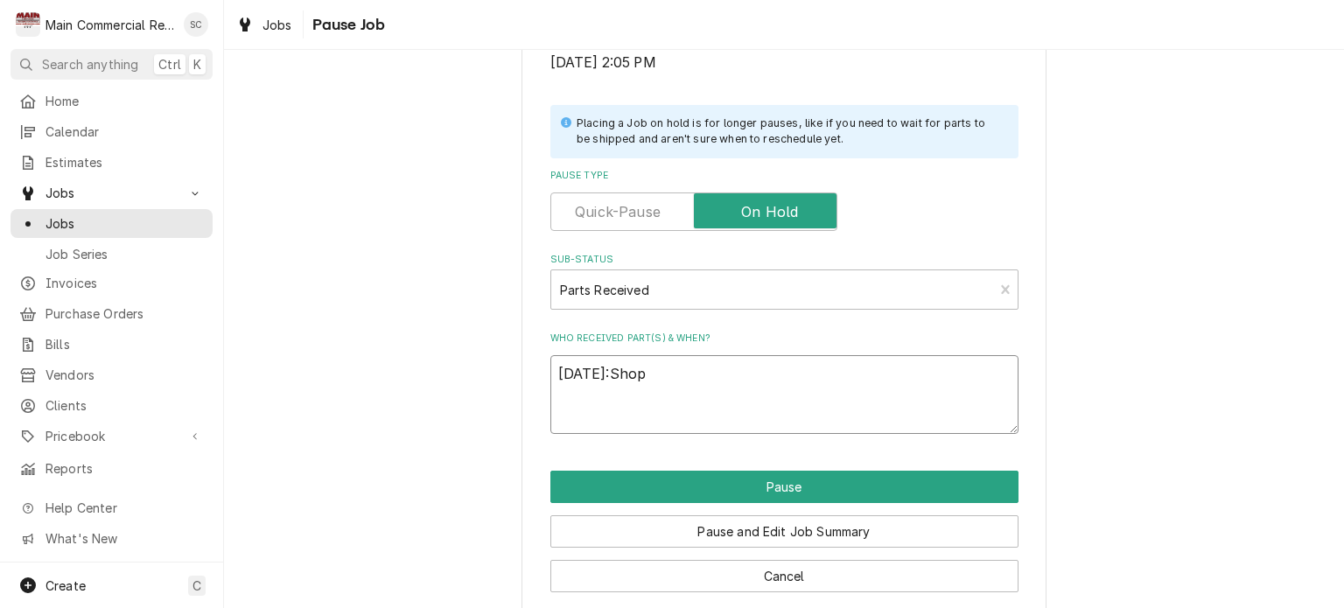
type textarea "x"
type textarea "9/24/25:Sho"
type textarea "x"
type textarea "9/24/25:Sh"
type textarea "x"
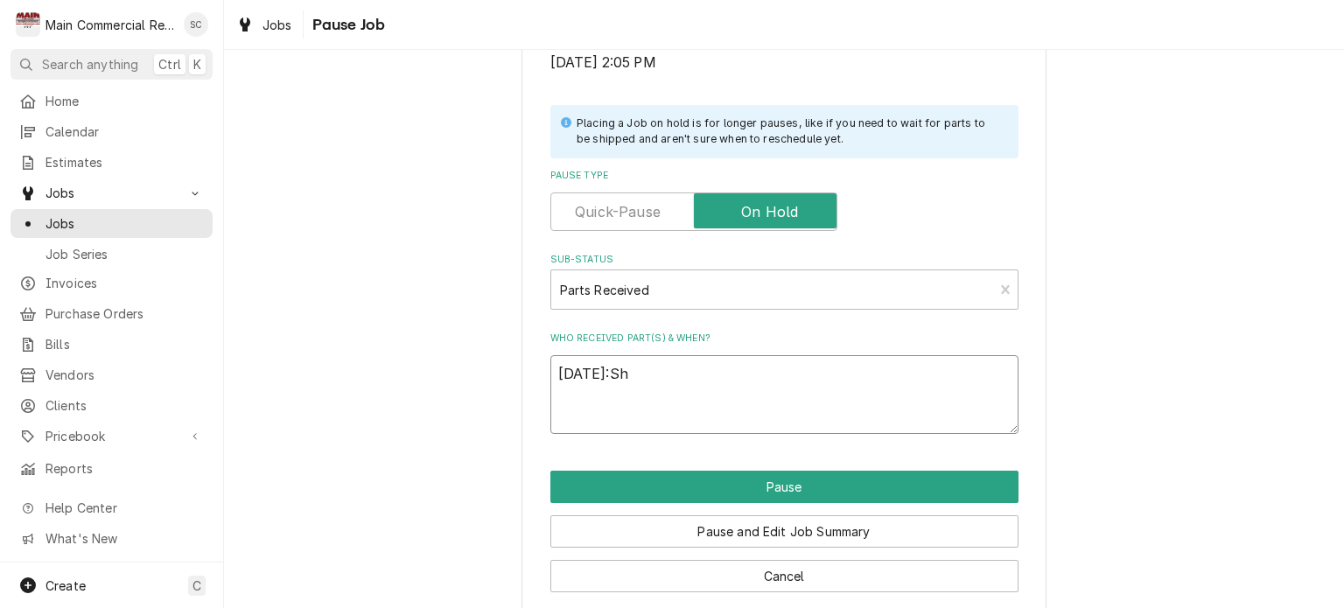
type textarea "9/24/25:S"
type textarea "x"
type textarea "9/24/25:"
type textarea "x"
type textarea "9/24/25:P"
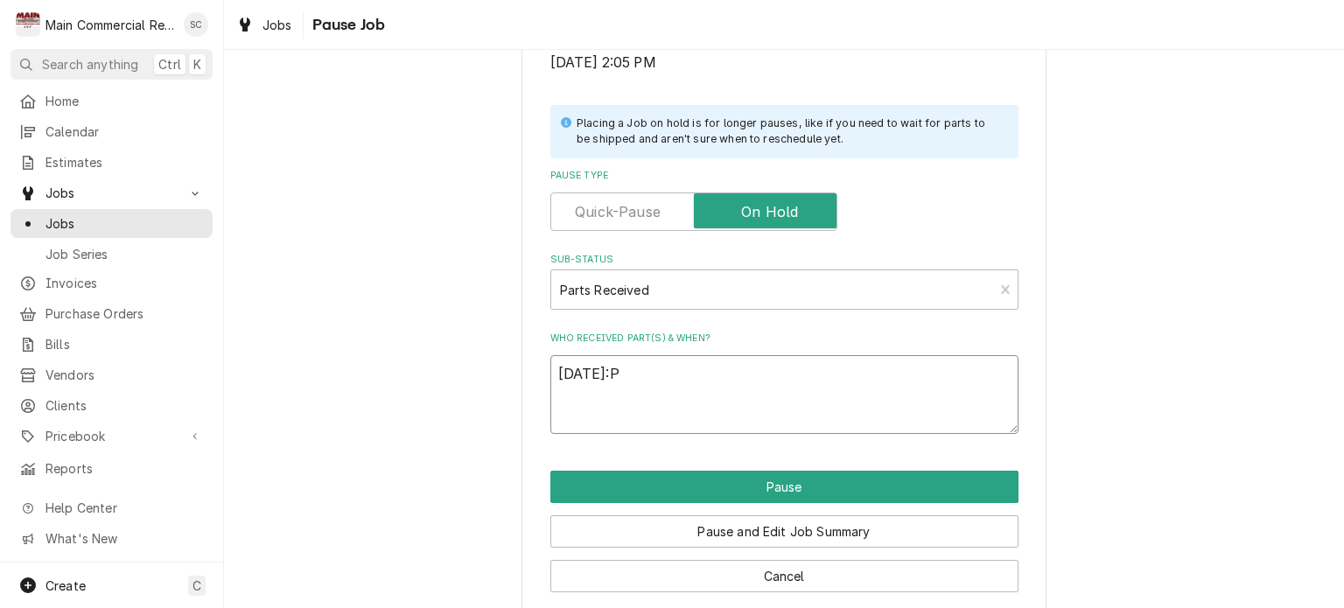
type textarea "x"
type textarea "9/24/25:Pa"
type textarea "x"
type textarea "9/24/25:Par"
type textarea "x"
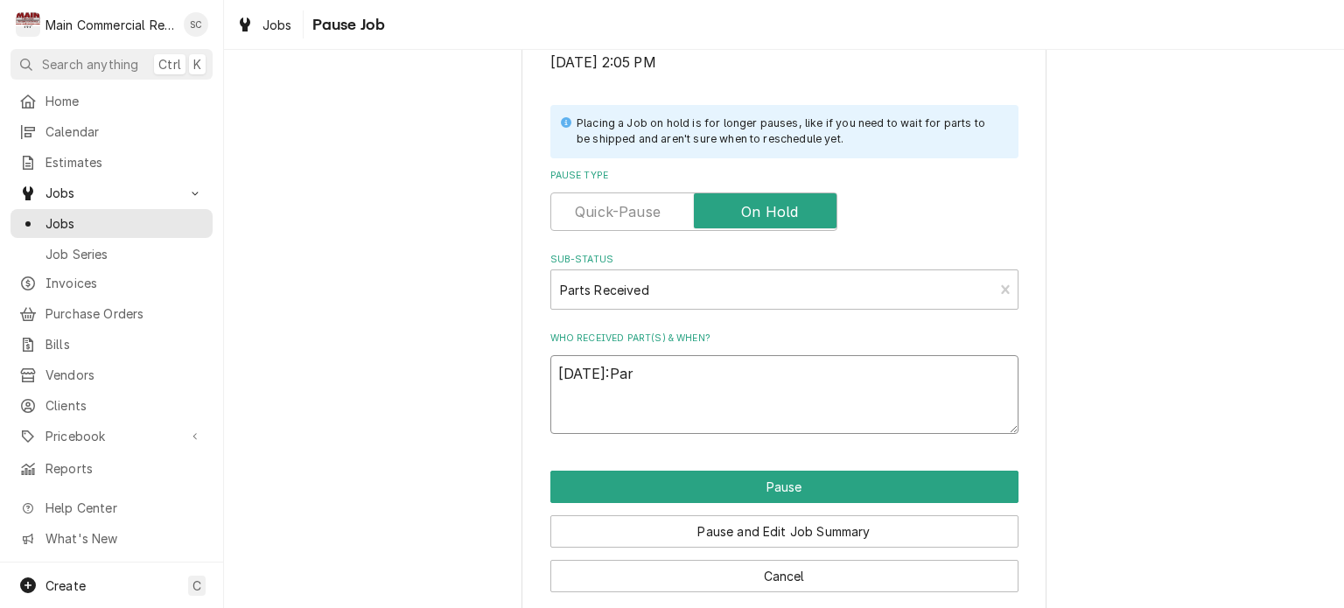
type textarea "9/24/25:Part"
type textarea "x"
type textarea "9/24/25:Part"
type textarea "x"
type textarea "9/24/25:Part i"
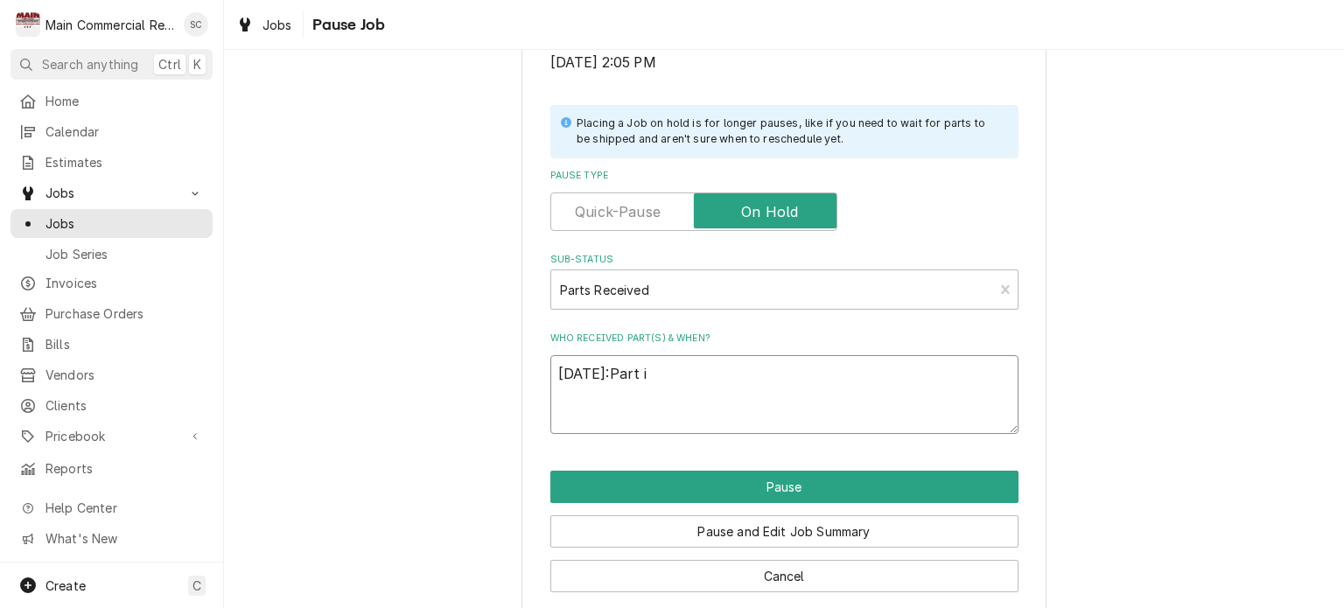
type textarea "x"
type textarea "9/24/25:Part in"
type textarea "x"
type textarea "9/24/25:Part in"
type textarea "x"
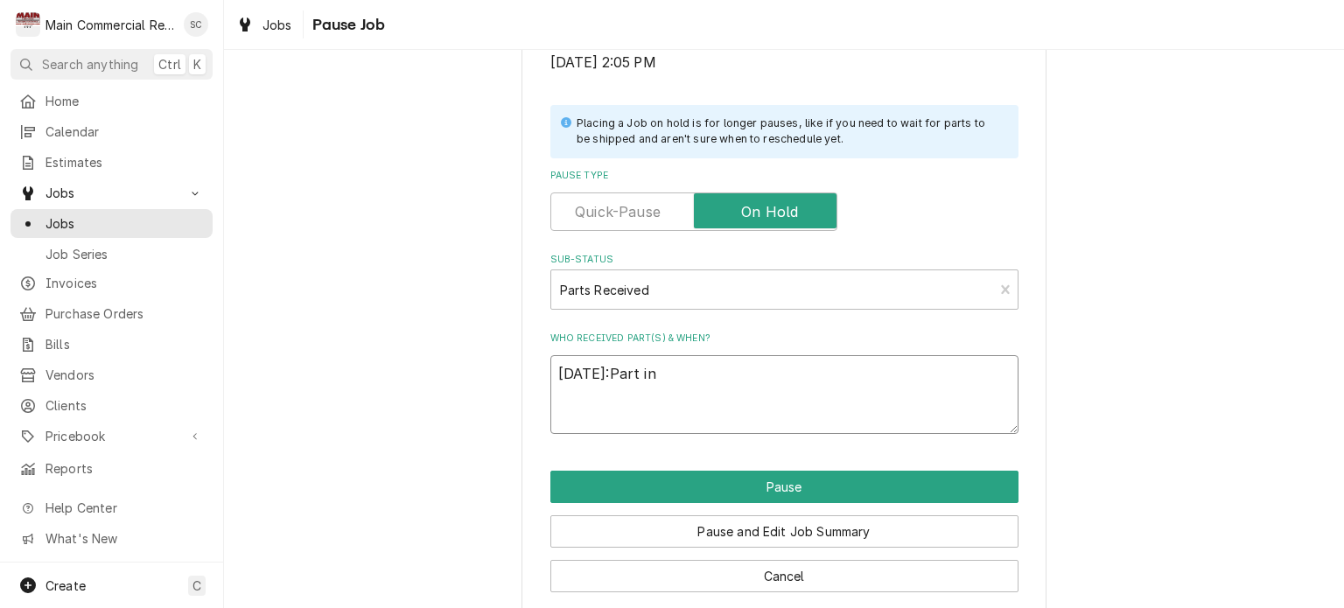
type textarea "9/24/25:Part in S"
type textarea "x"
type textarea "9/24/25:Part in Sh"
type textarea "x"
type textarea "9/24/25:Part in Sho"
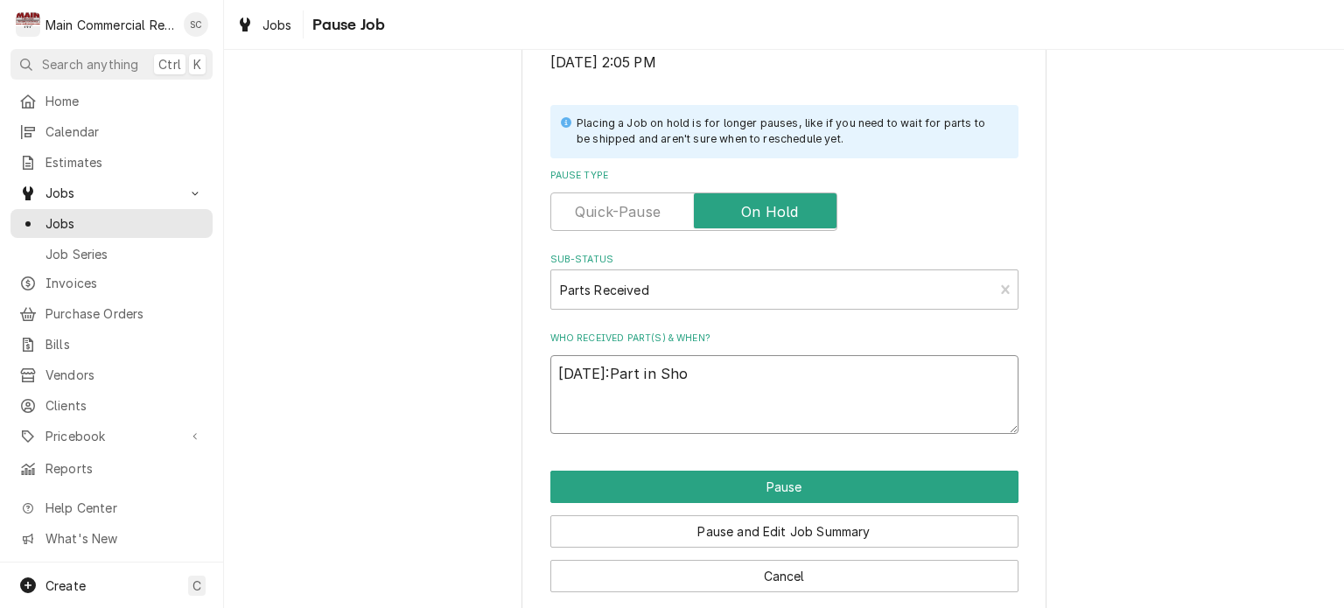
type textarea "x"
type textarea "9/24/25:Part in Shop"
type textarea "x"
type textarea "9/24/25:Part in Shop,"
type textarea "x"
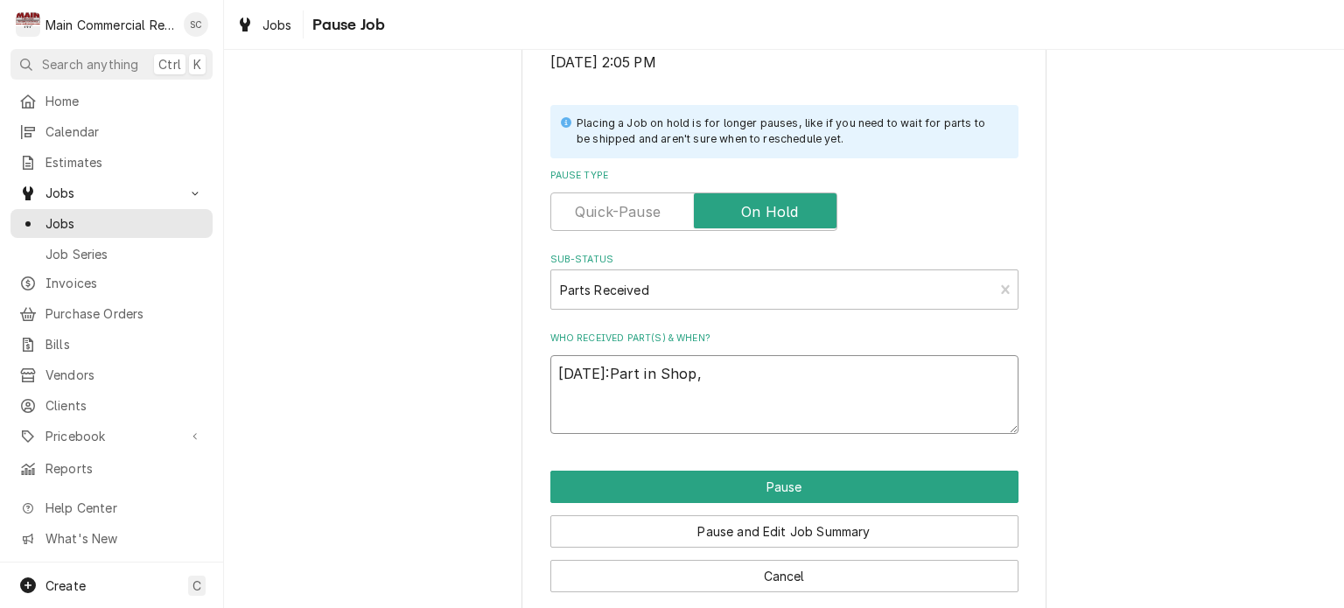
type textarea "9/24/25:Part in Shop,"
type textarea "x"
type textarea "9/24/25:Part in Shop,"
type textarea "x"
type textarea "9/24/25:Part in Shop"
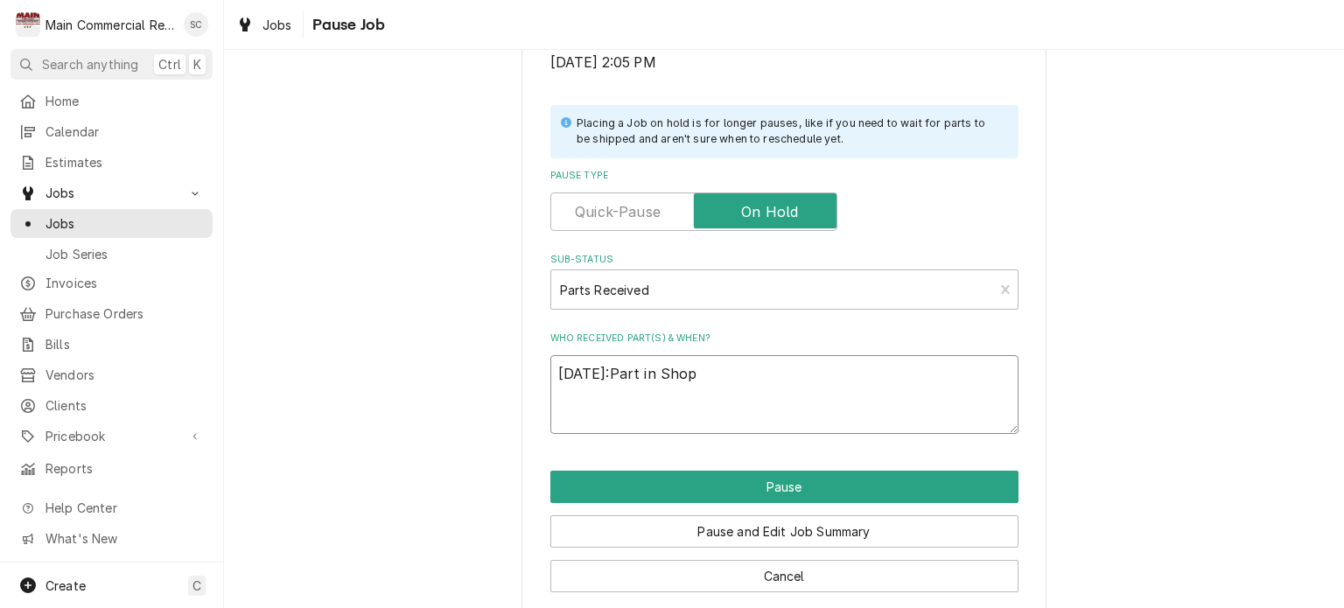
type textarea "x"
type textarea "9/24/25:Part in Shop."
type textarea "x"
type textarea "9/24/25:Part in Shop.-"
type textarea "x"
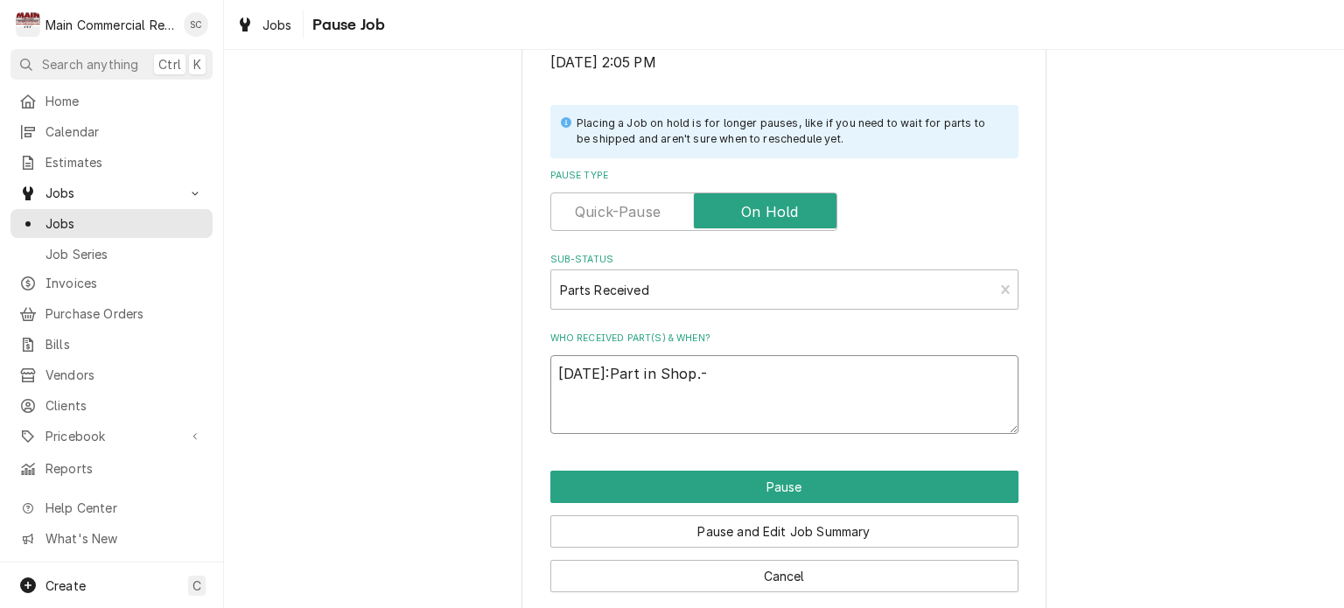
type textarea "9/24/25:Part in Shop.-s"
type textarea "x"
type textarea "9/24/25:Part in Shop.-sr"
type textarea "x"
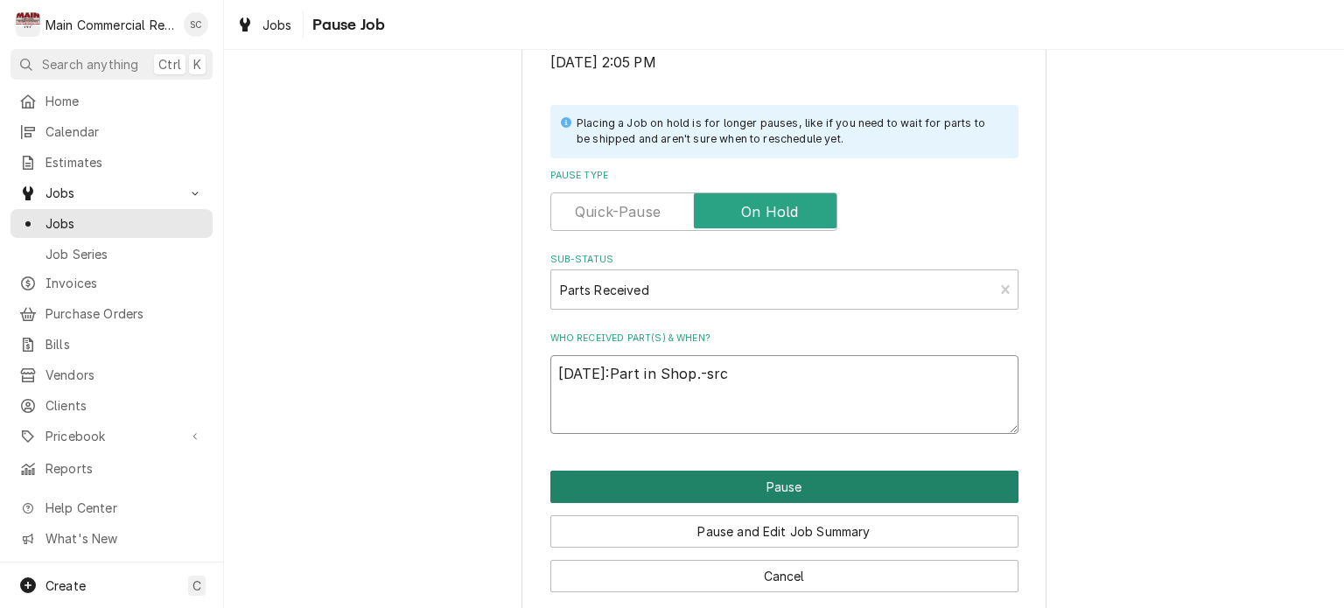
type textarea "9/24/25:Part in Shop.-src"
click at [668, 487] on button "Pause" at bounding box center [784, 487] width 468 height 32
type textarea "x"
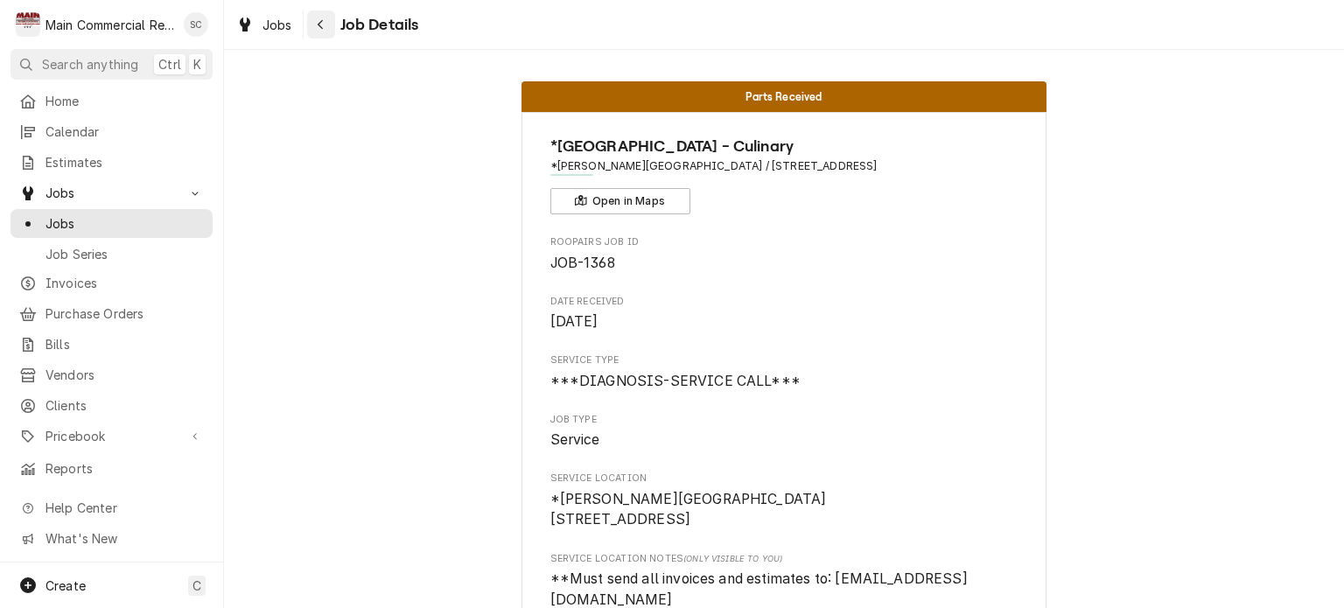
click at [320, 30] on icon "Navigate back" at bounding box center [321, 24] width 8 height 12
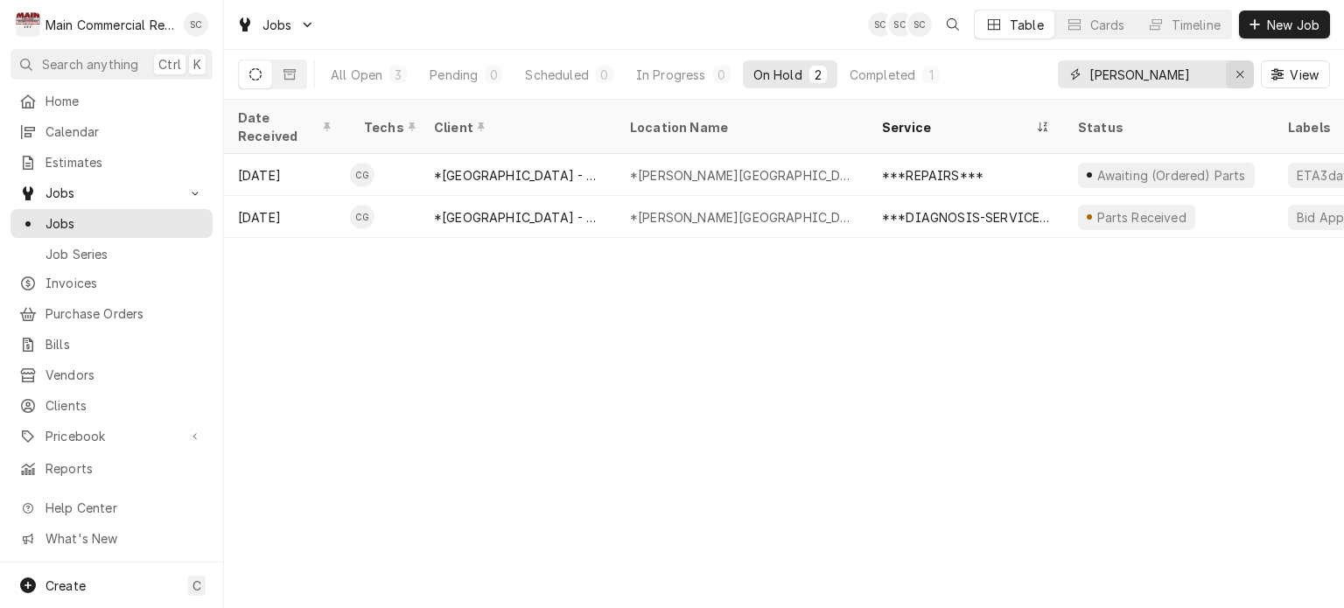
drag, startPoint x: 1243, startPoint y: 77, endPoint x: 1215, endPoint y: 79, distance: 28.1
click at [1243, 78] on icon "Erase input" at bounding box center [1241, 74] width 10 height 12
click at [1183, 77] on input "Dynamic Content Wrapper" at bounding box center [1172, 74] width 165 height 28
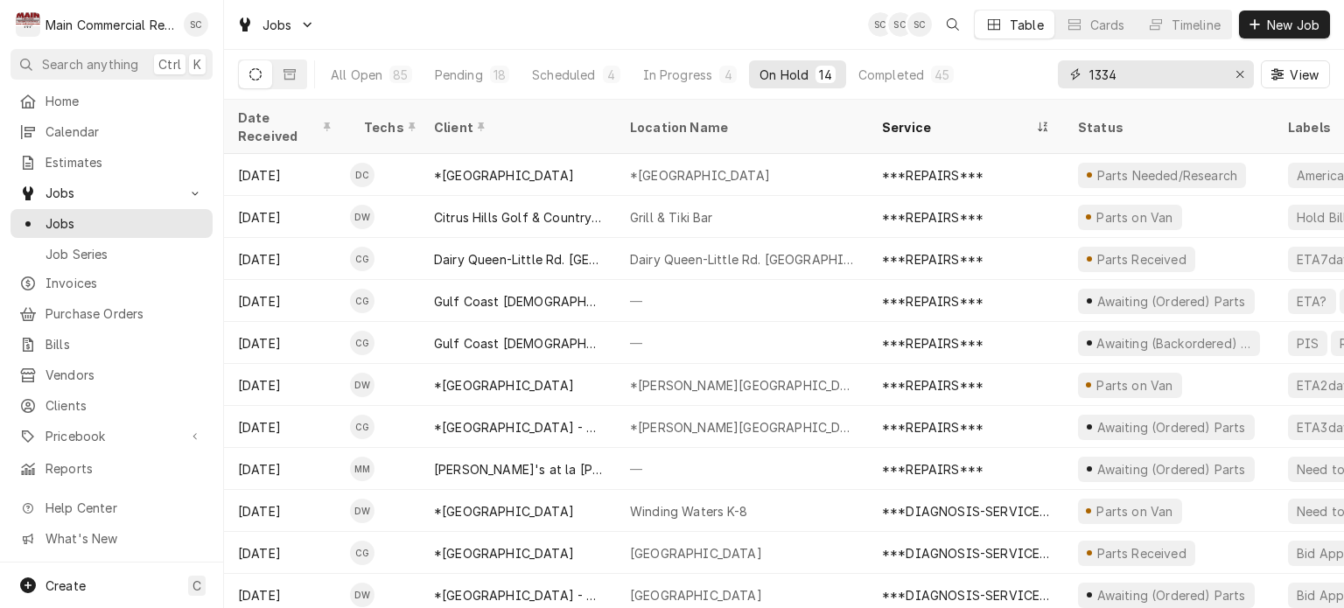
type input "1334"
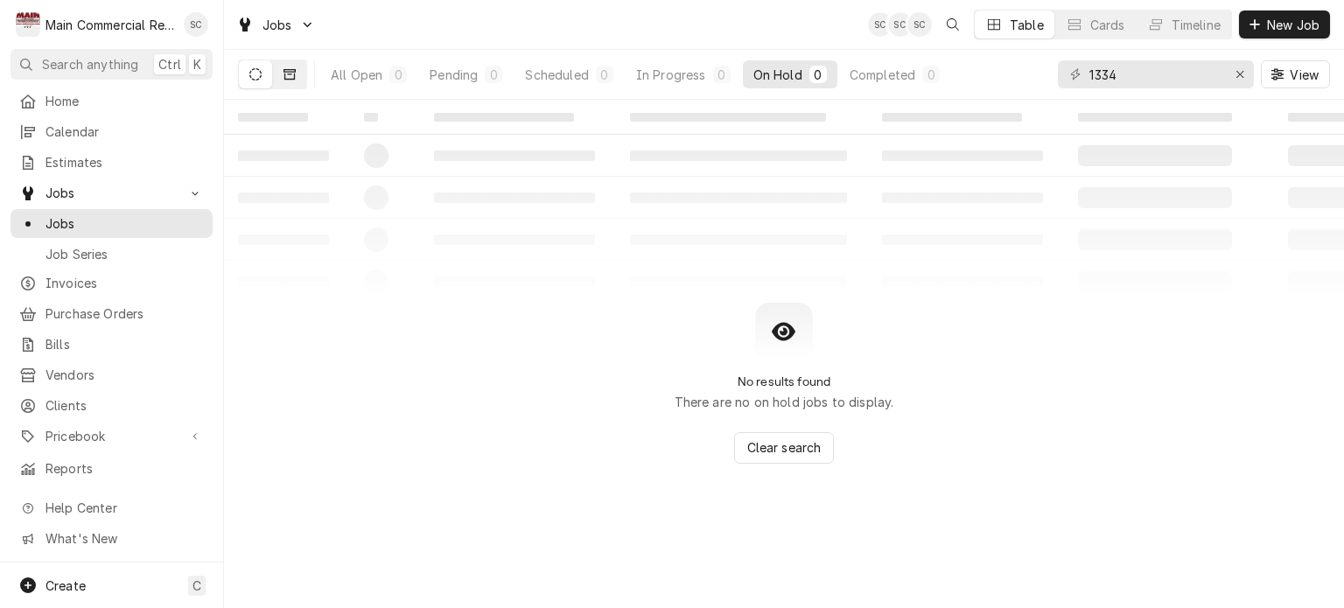
click at [298, 69] on button "Dynamic Content Wrapper" at bounding box center [289, 74] width 33 height 28
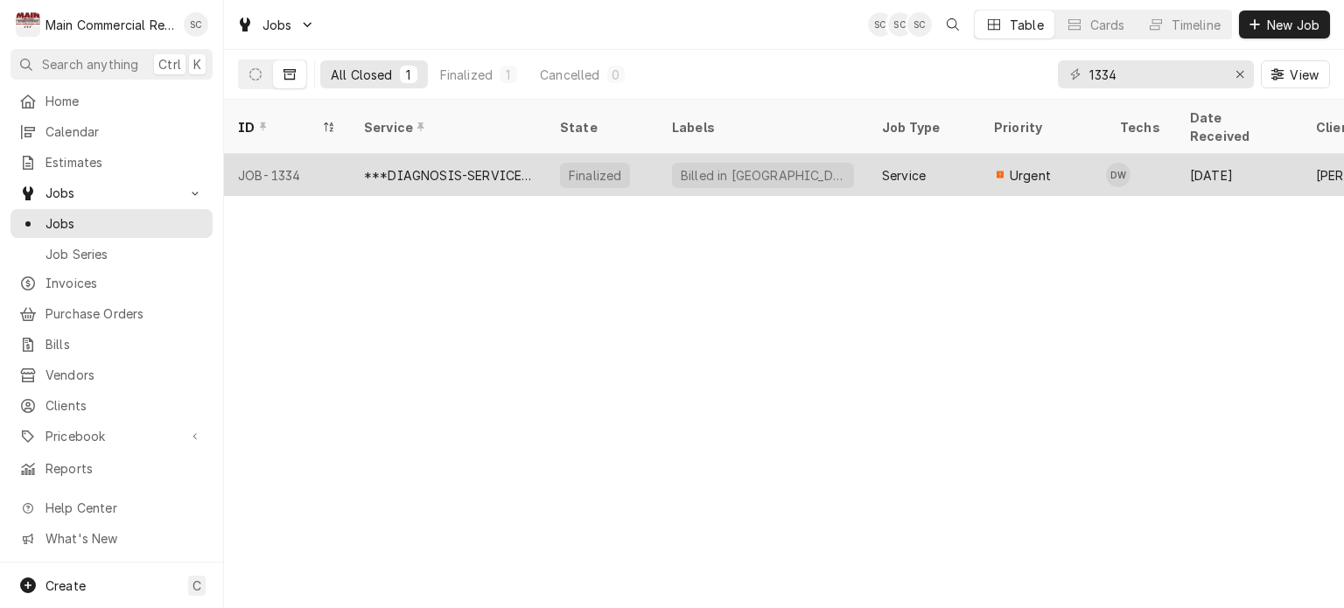
click at [543, 156] on div "***DIAGNOSIS-SERVICE CALL***" at bounding box center [448, 175] width 196 height 42
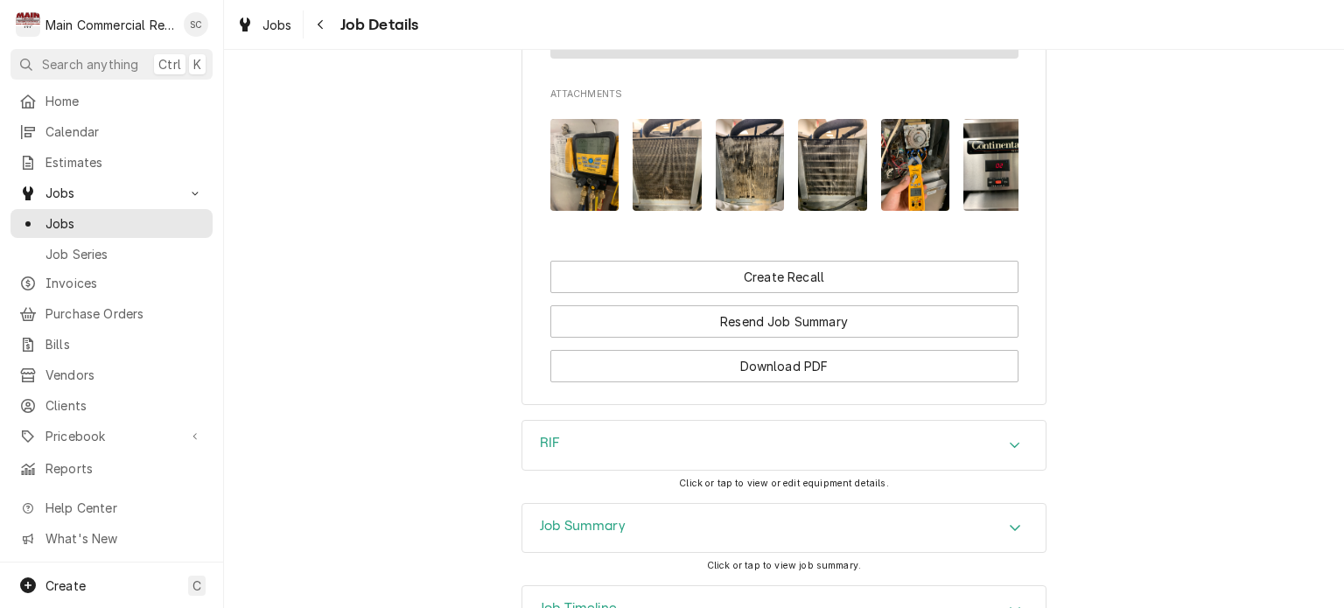
scroll to position [1740, 0]
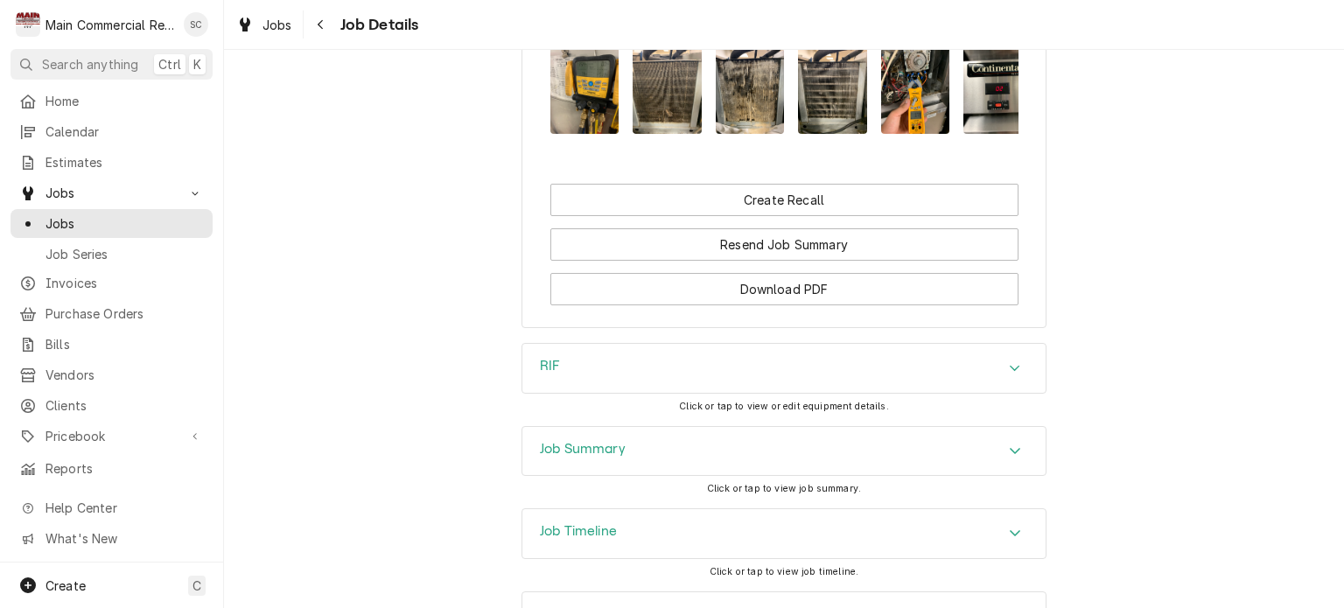
click at [1009, 444] on icon "Accordion Header" at bounding box center [1015, 451] width 12 height 14
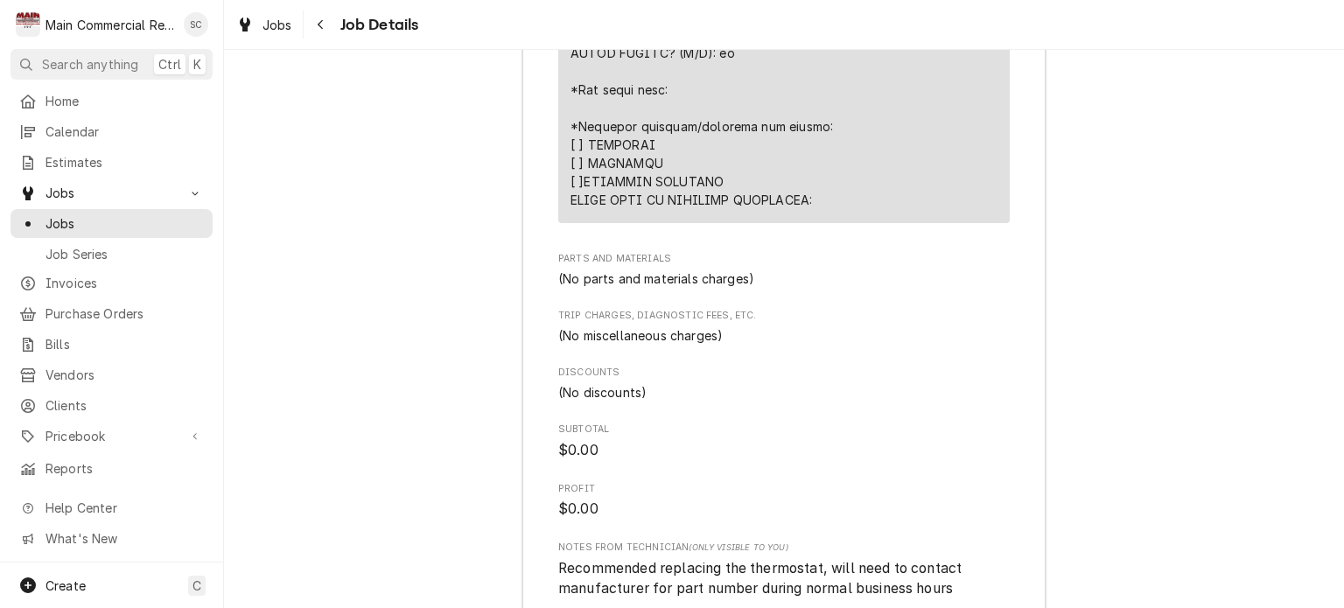
scroll to position [3840, 0]
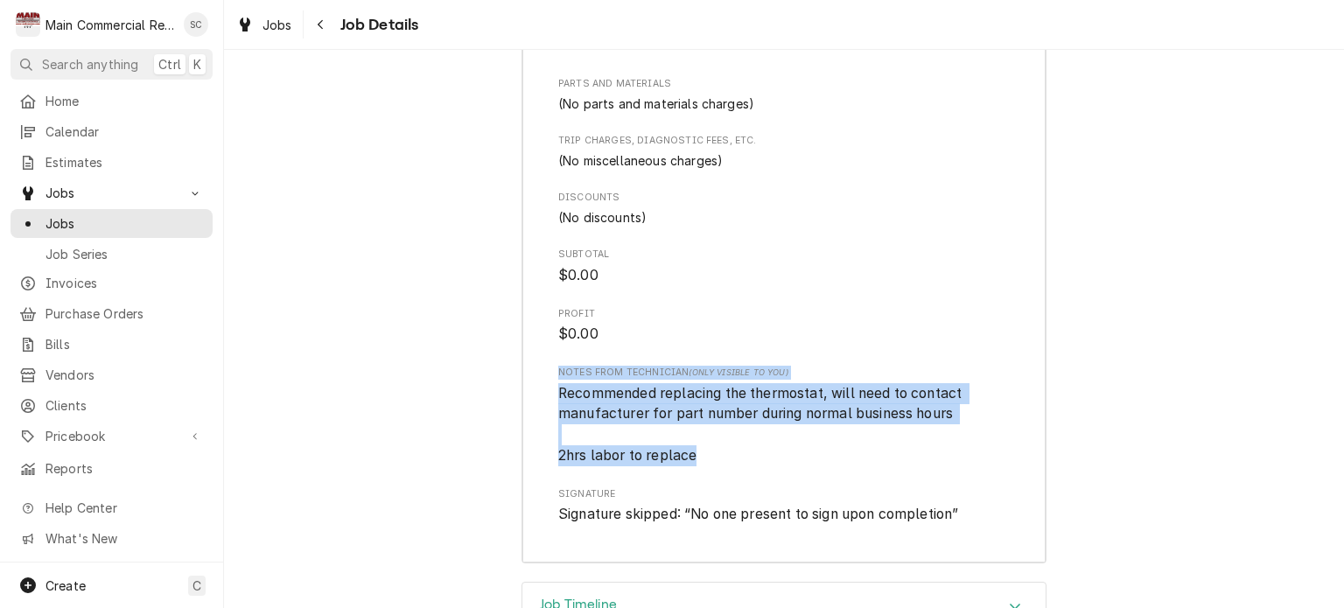
drag, startPoint x: 658, startPoint y: 381, endPoint x: 553, endPoint y: 334, distance: 114.8
copy div "Notes from Technician (Only Visible to You) Recommended replacing the thermosta…"
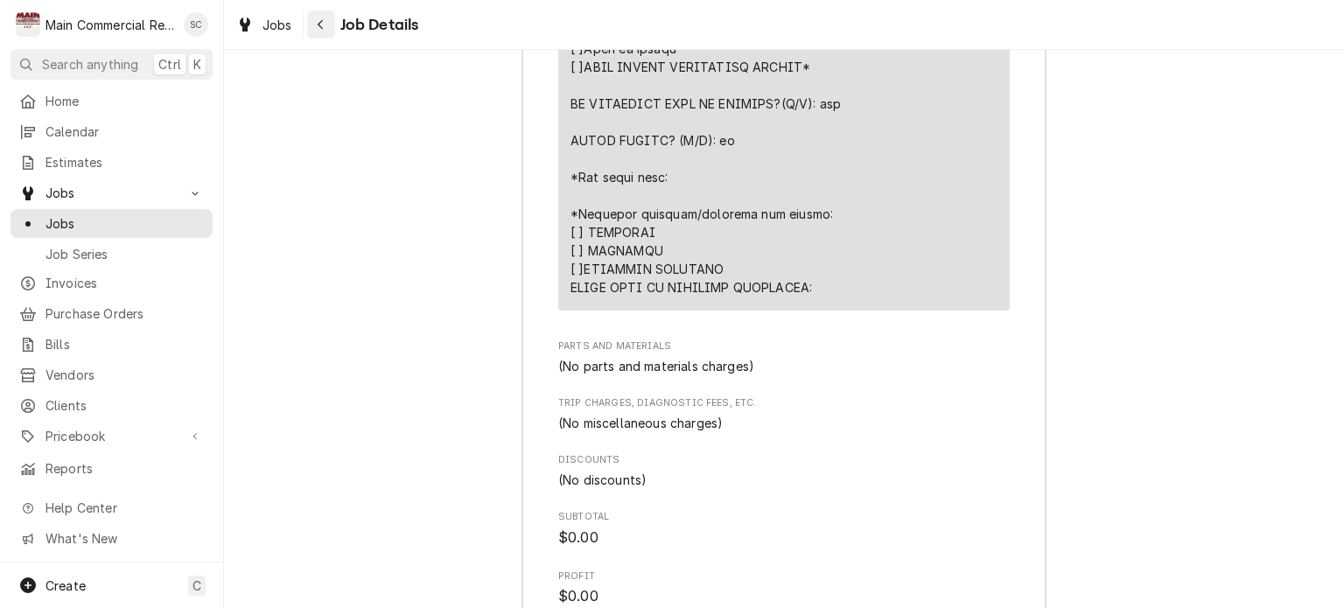
click at [316, 32] on div "Navigate back" at bounding box center [321, 25] width 18 height 18
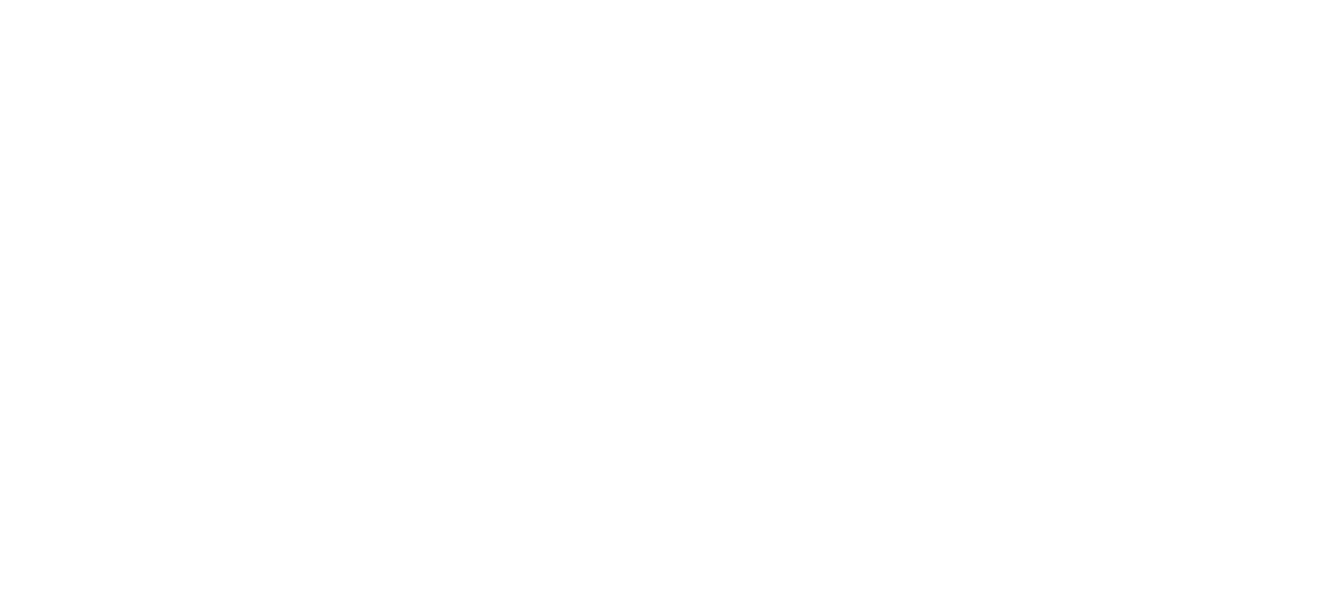
click at [284, 34] on div "Dynamic Content Wrapper" at bounding box center [672, 304] width 1344 height 608
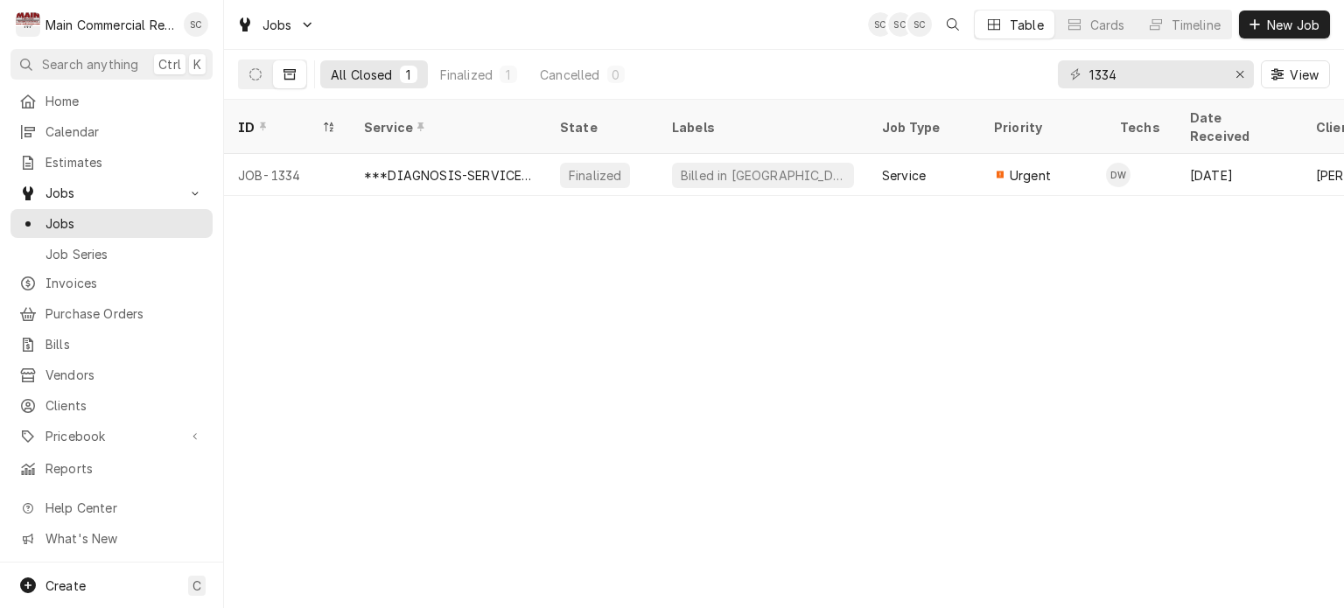
click at [788, 312] on div "ID Service State Labels Job Type Priority Techs Date Received Client Location N…" at bounding box center [784, 354] width 1120 height 508
click at [903, 276] on div "ID Service State Labels Job Type Priority Techs Date Received Client Location N…" at bounding box center [784, 354] width 1120 height 508
click at [705, 251] on div "ID Service State Labels Job Type Priority Techs Date Received Client Location N…" at bounding box center [784, 354] width 1120 height 508
click at [1239, 75] on icon "Erase input" at bounding box center [1241, 74] width 10 height 12
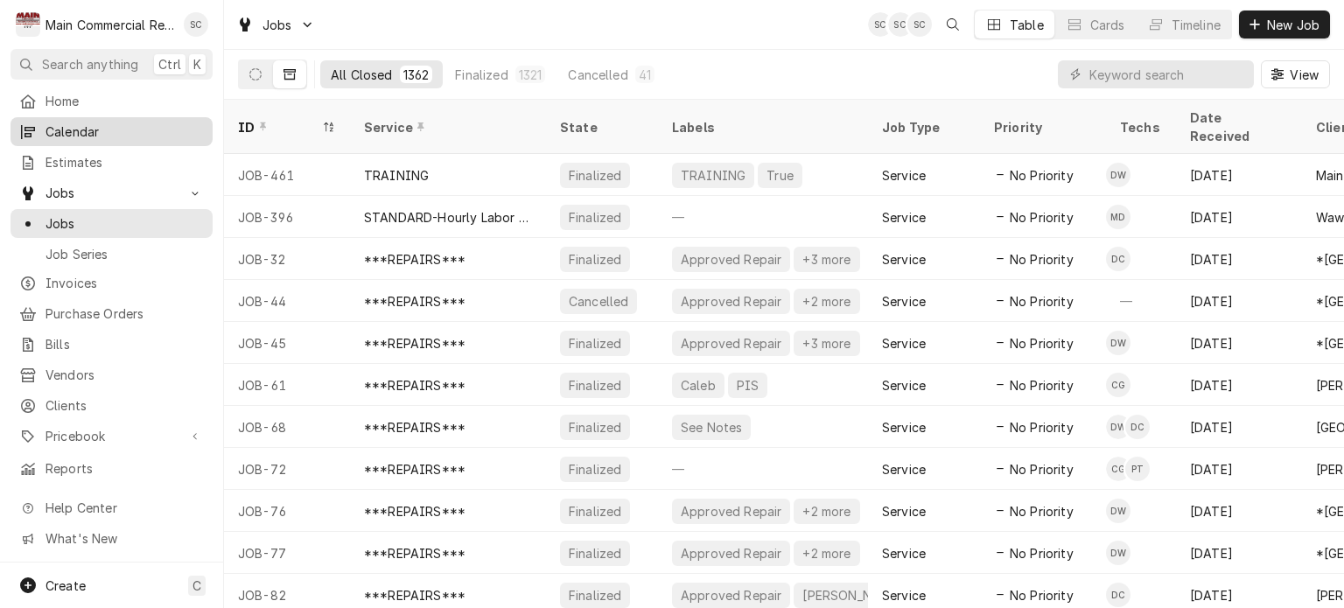
click at [87, 130] on span "Calendar" at bounding box center [125, 132] width 158 height 18
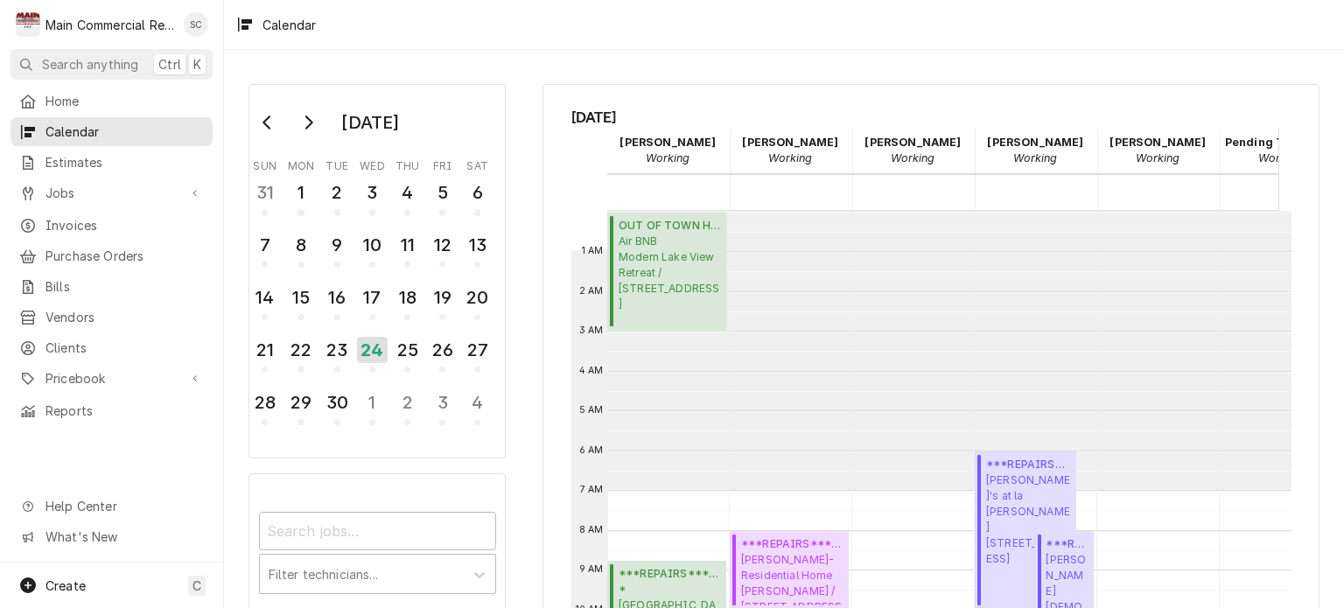
scroll to position [279, 0]
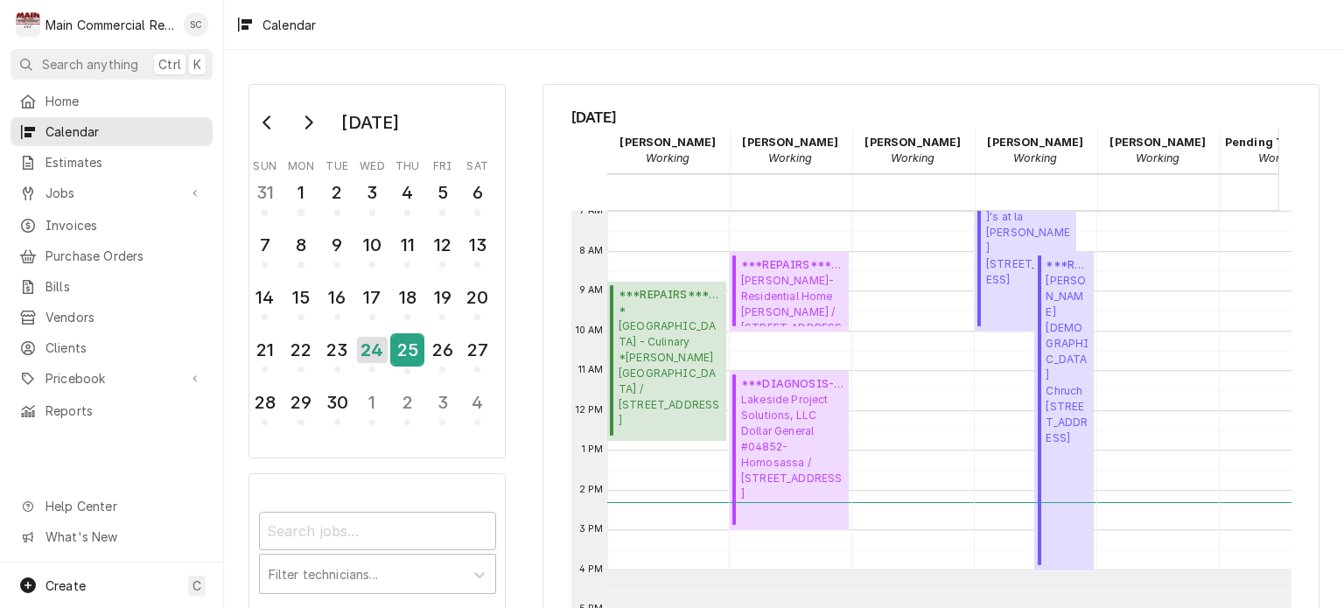
click at [408, 338] on div "25" at bounding box center [407, 350] width 31 height 30
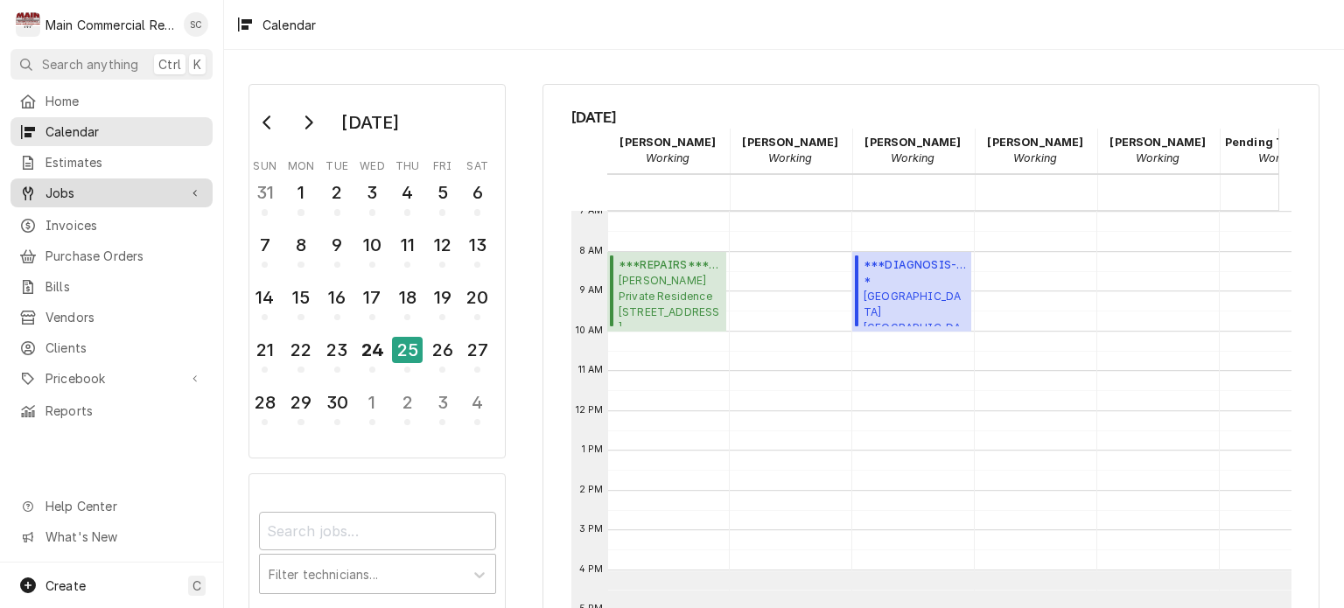
click at [112, 184] on span "Jobs" at bounding box center [112, 193] width 132 height 18
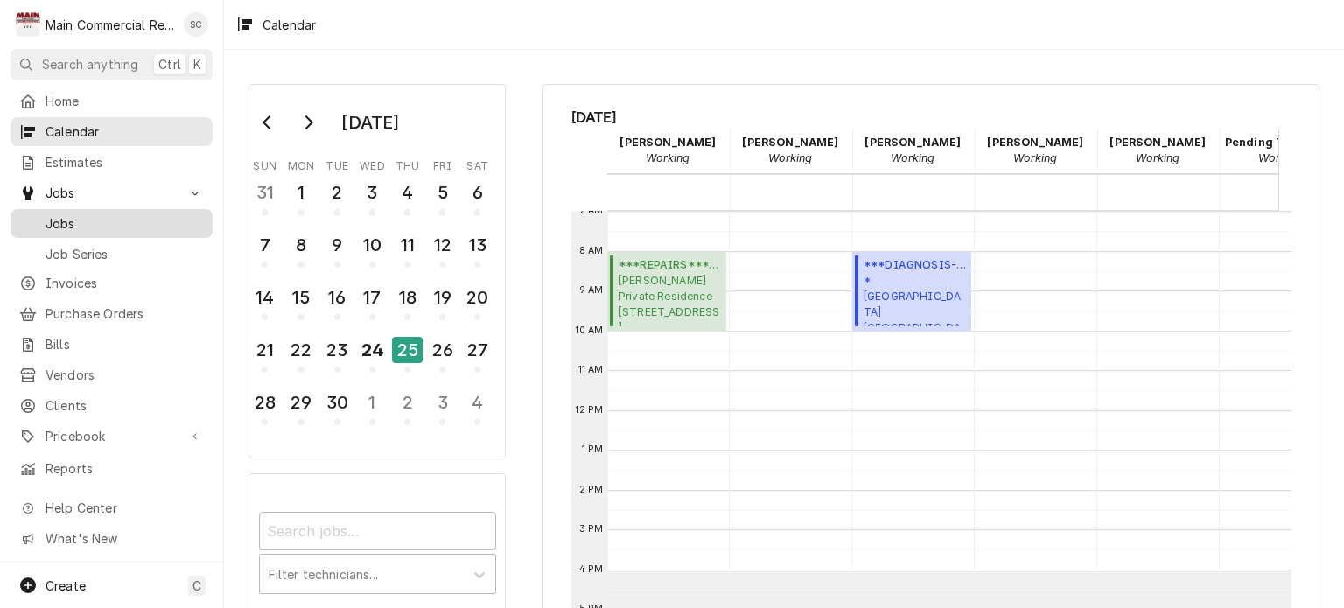
click at [116, 213] on div "Jobs" at bounding box center [111, 224] width 195 height 22
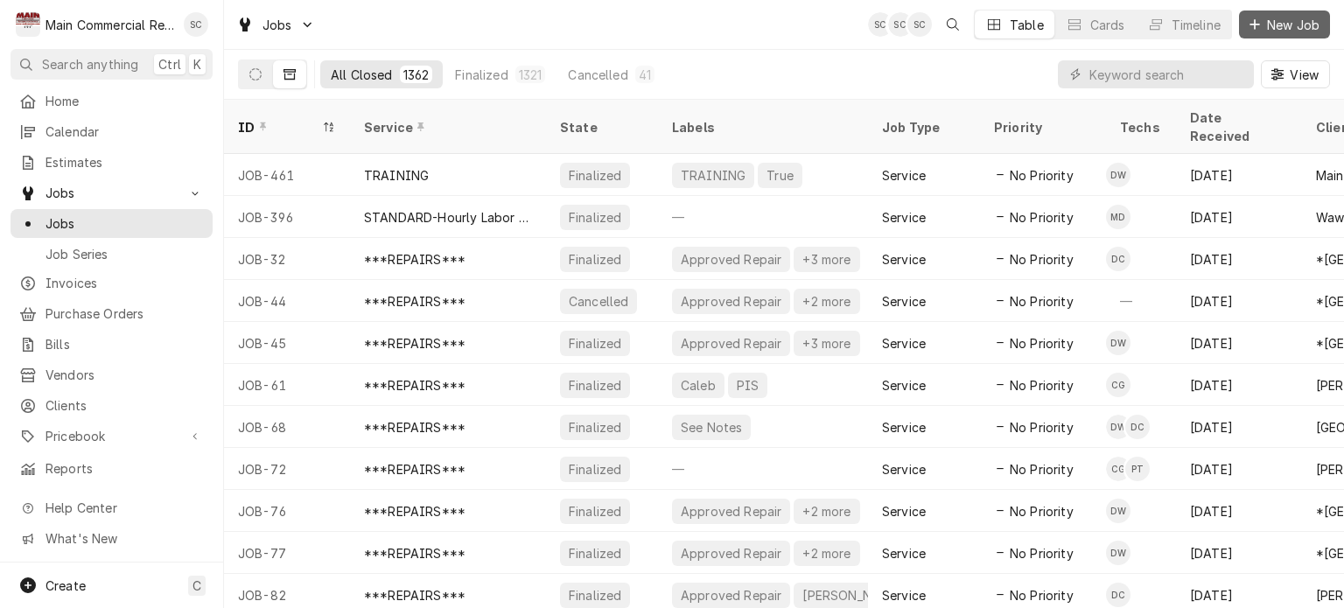
click at [1278, 21] on span "New Job" at bounding box center [1294, 25] width 60 height 18
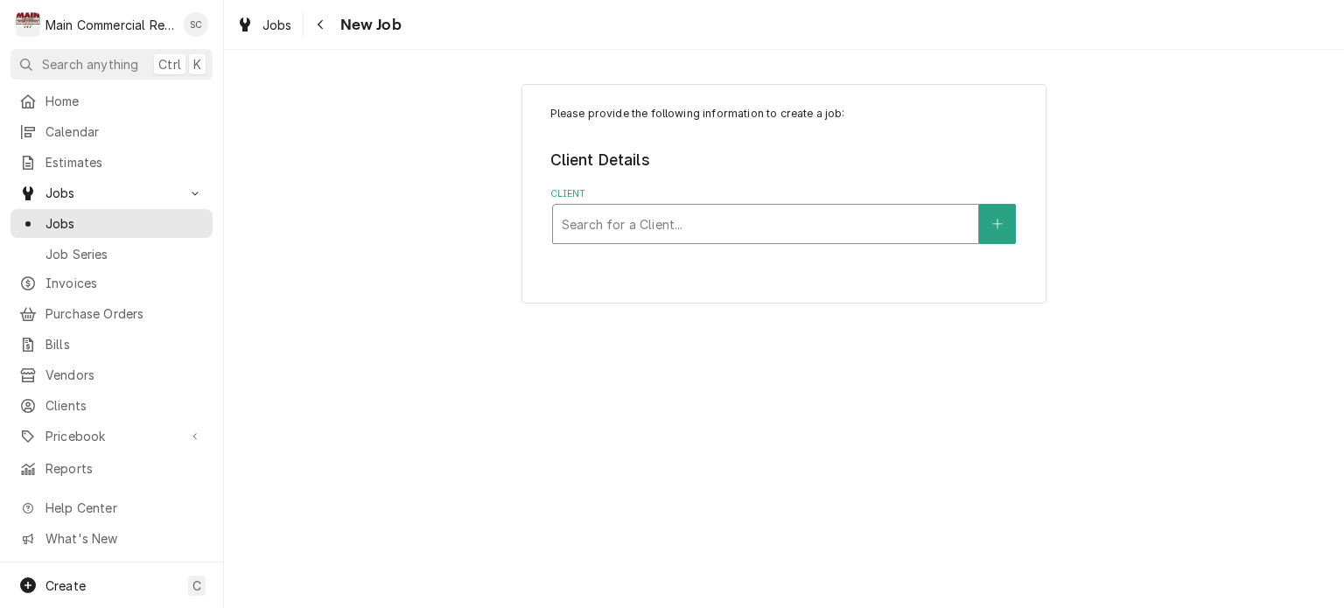
click at [783, 230] on div "Client" at bounding box center [766, 224] width 408 height 32
type input "[GEOGRAPHIC_DATA]"
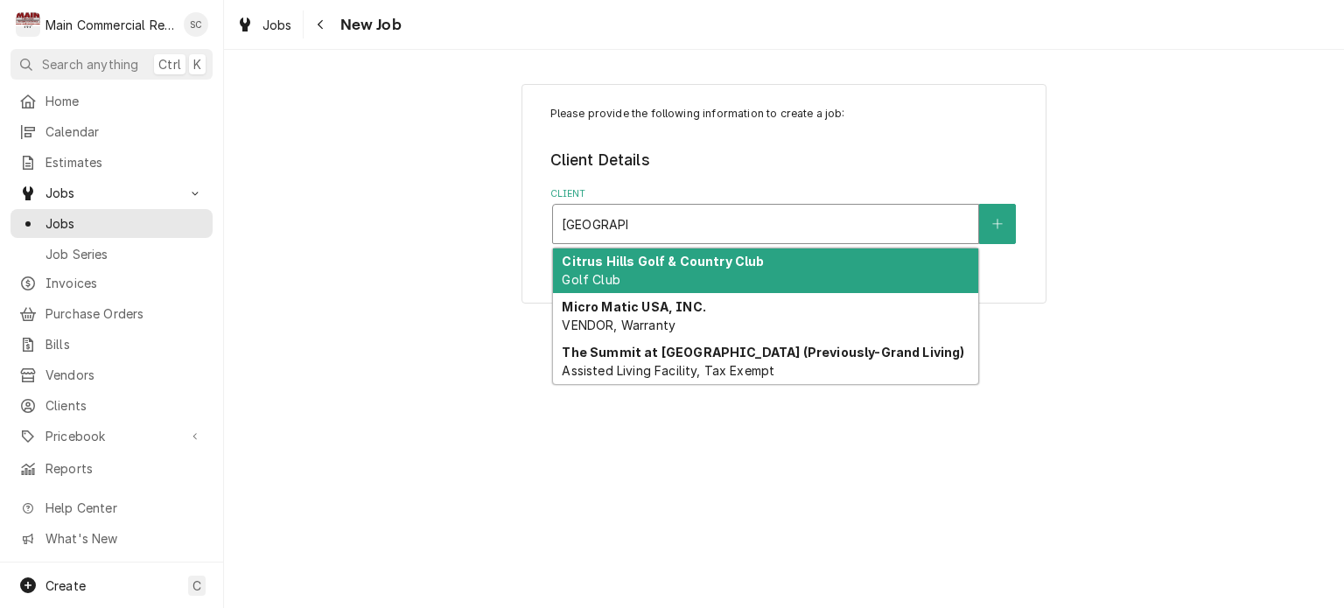
click at [768, 255] on div "[GEOGRAPHIC_DATA]" at bounding box center [765, 272] width 425 height 46
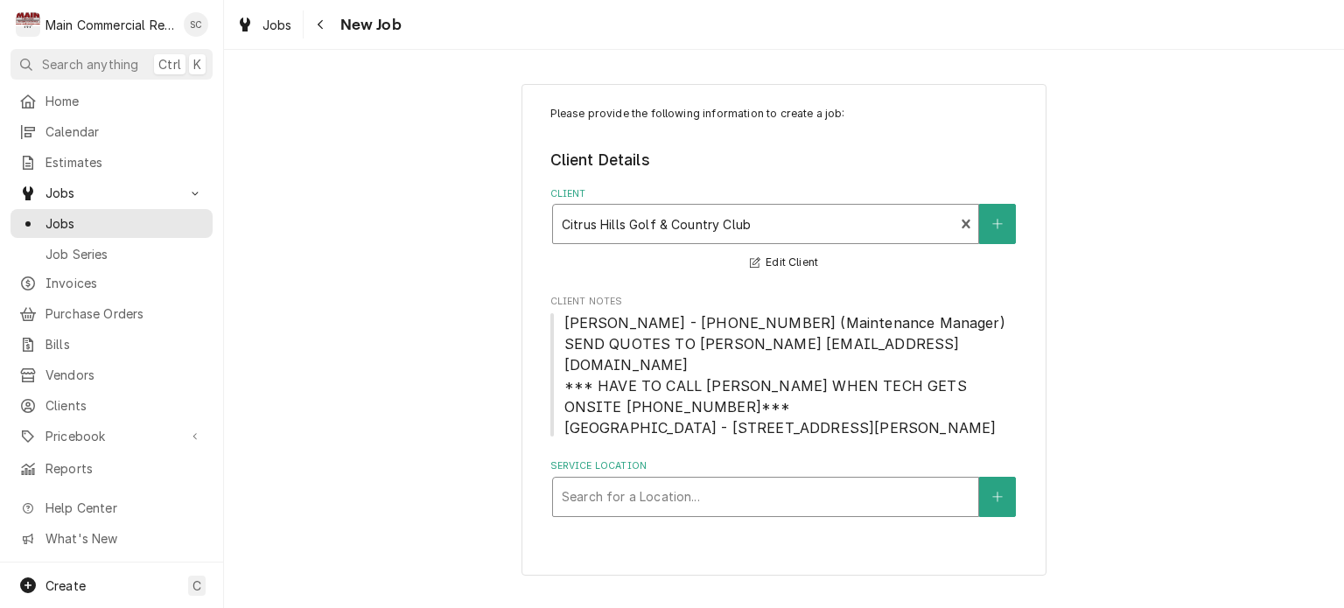
click at [739, 481] on div "Service Location" at bounding box center [766, 497] width 408 height 32
type input "Tiki Bar"
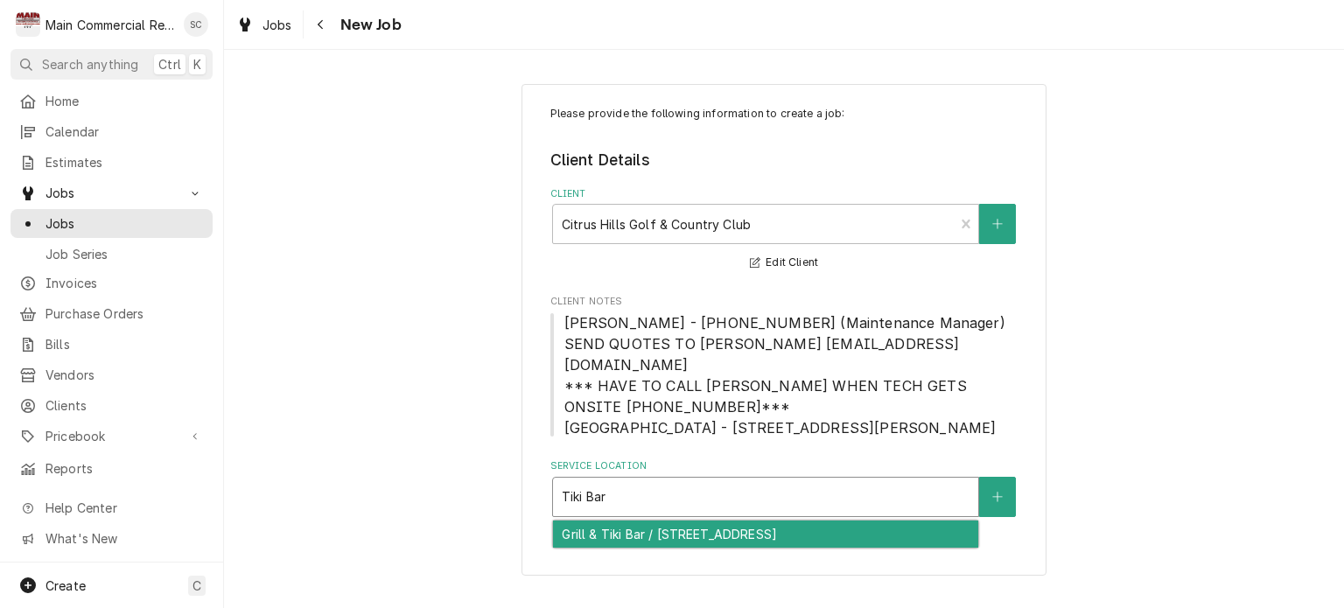
click at [720, 521] on div "Grill & Tiki Bar / [STREET_ADDRESS]" at bounding box center [765, 534] width 425 height 27
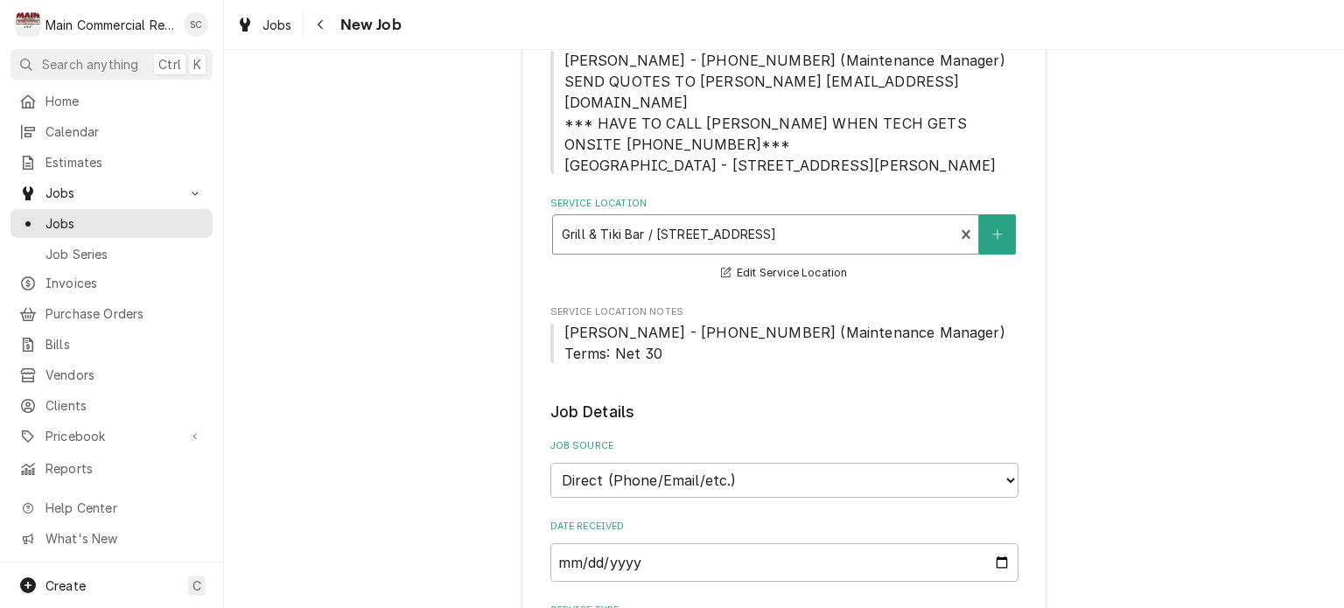
scroll to position [525, 0]
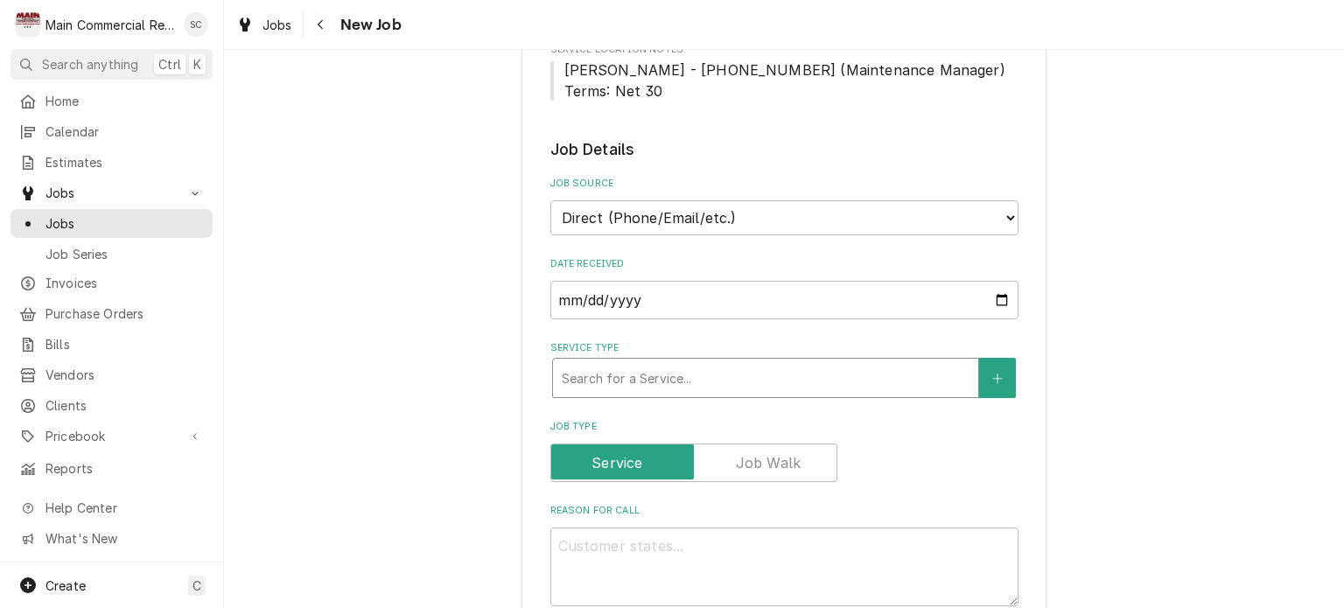
click at [621, 362] on div "Service Type" at bounding box center [766, 378] width 408 height 32
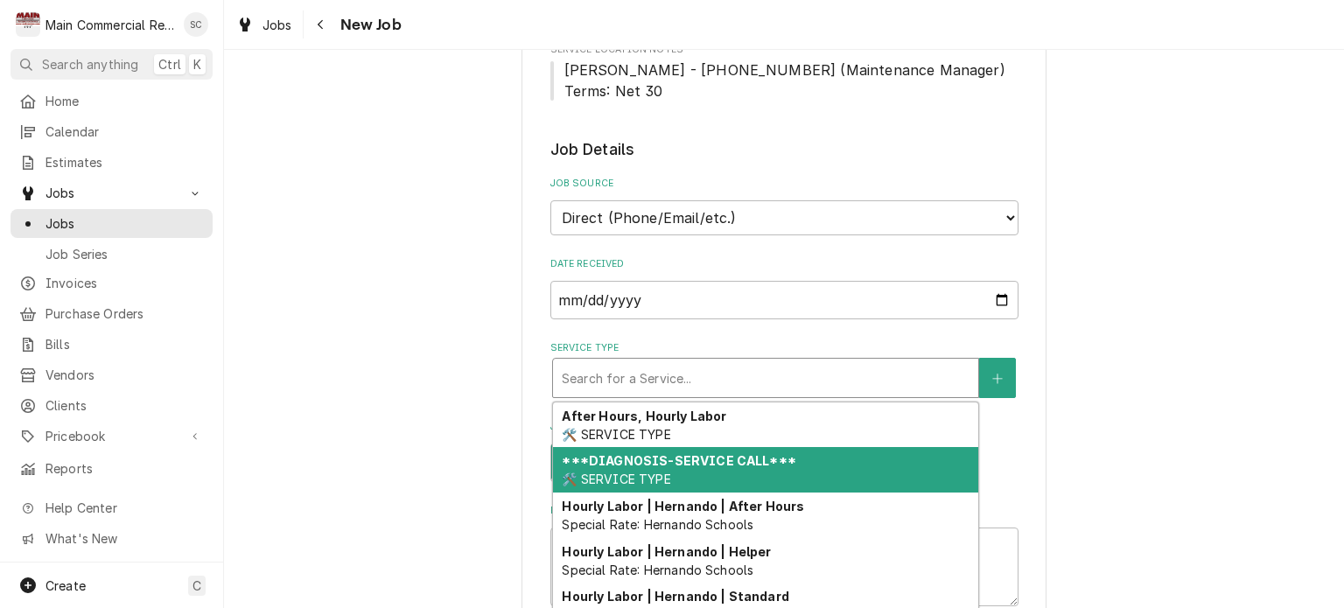
click at [630, 453] on strong "***DIAGNOSIS-SERVICE CALL***" at bounding box center [679, 460] width 234 height 15
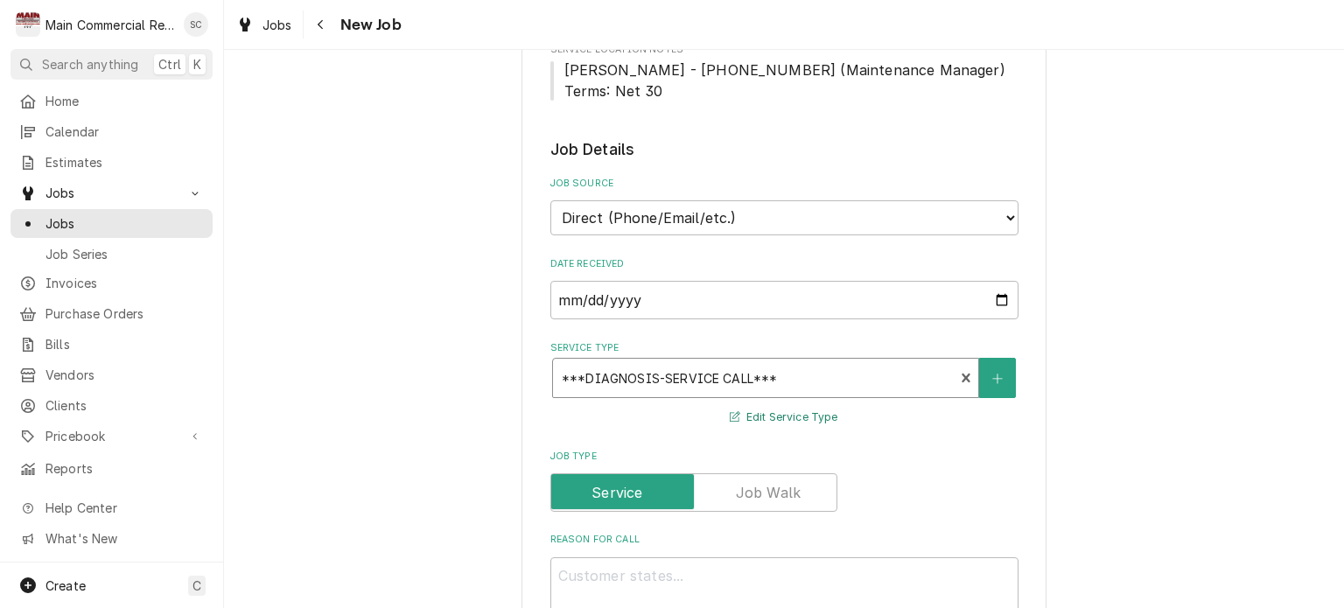
scroll to position [788, 0]
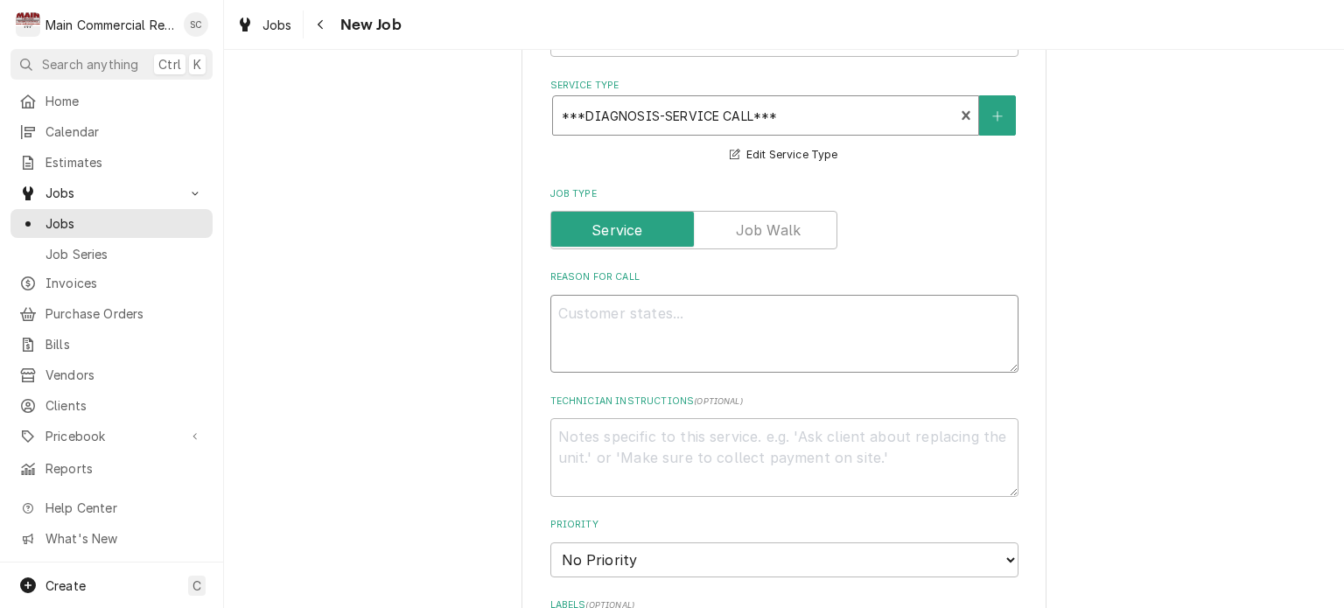
click at [665, 295] on textarea "Reason For Call" at bounding box center [784, 334] width 468 height 79
type textarea "x"
type textarea "R"
type textarea "x"
type textarea "Re"
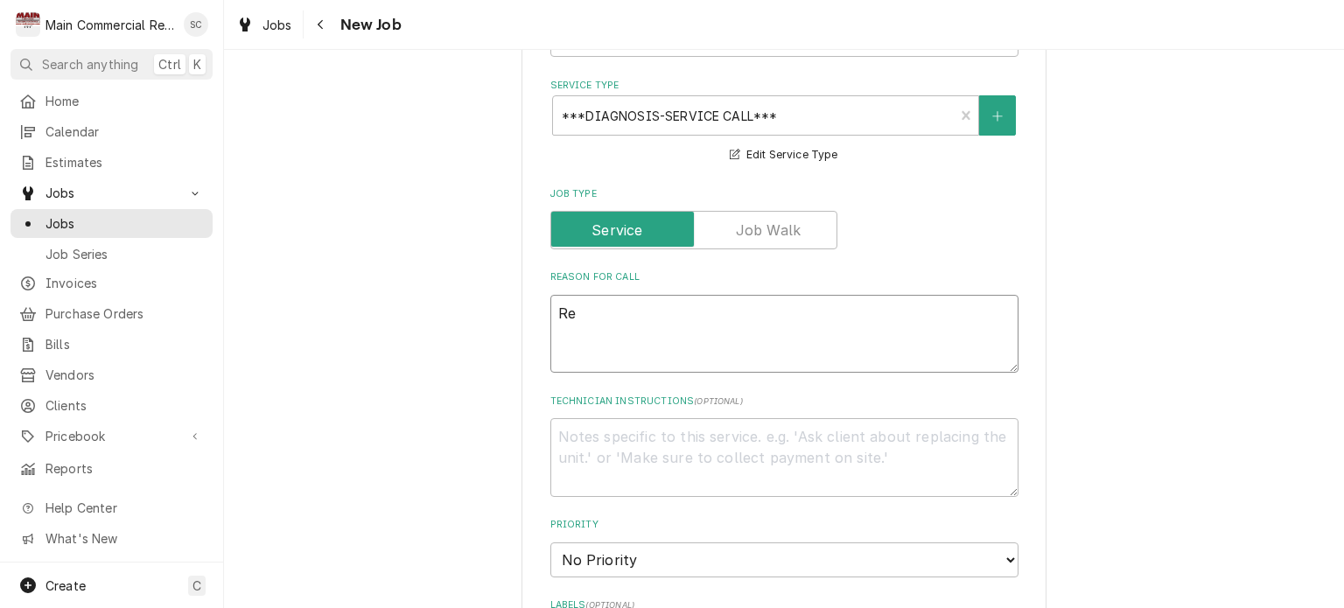
type textarea "x"
type textarea "R"
type textarea "x"
type textarea "R"
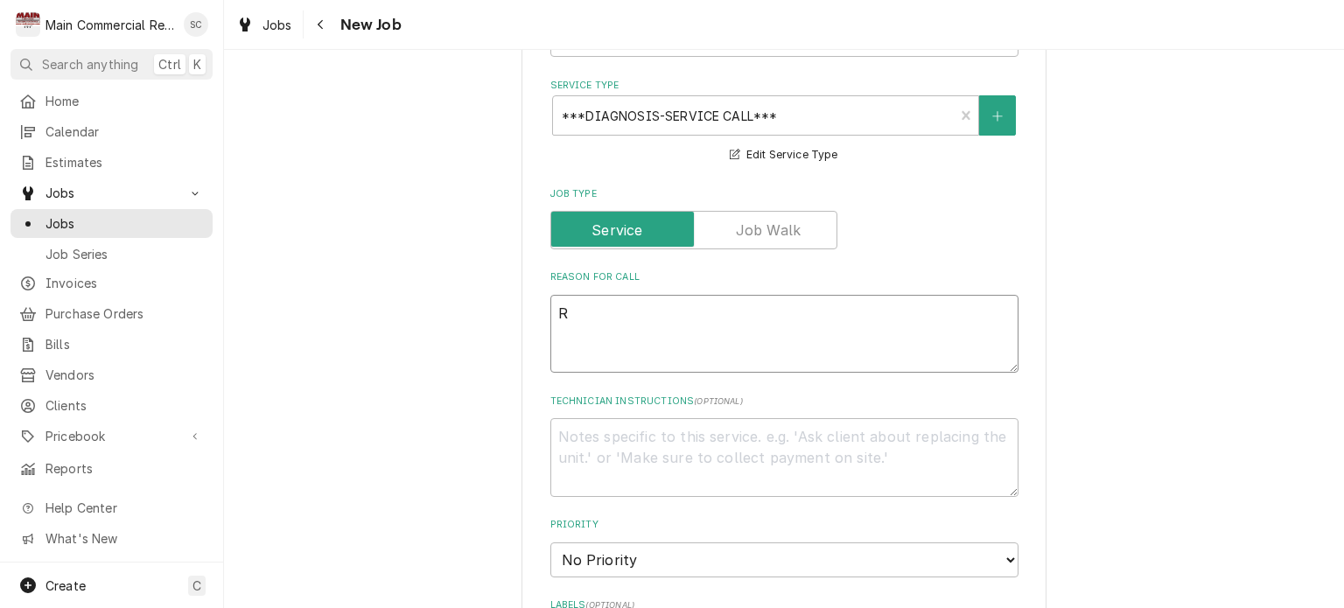
type textarea "x"
type textarea "RI"
type textarea "x"
type textarea "RIC"
type textarea "x"
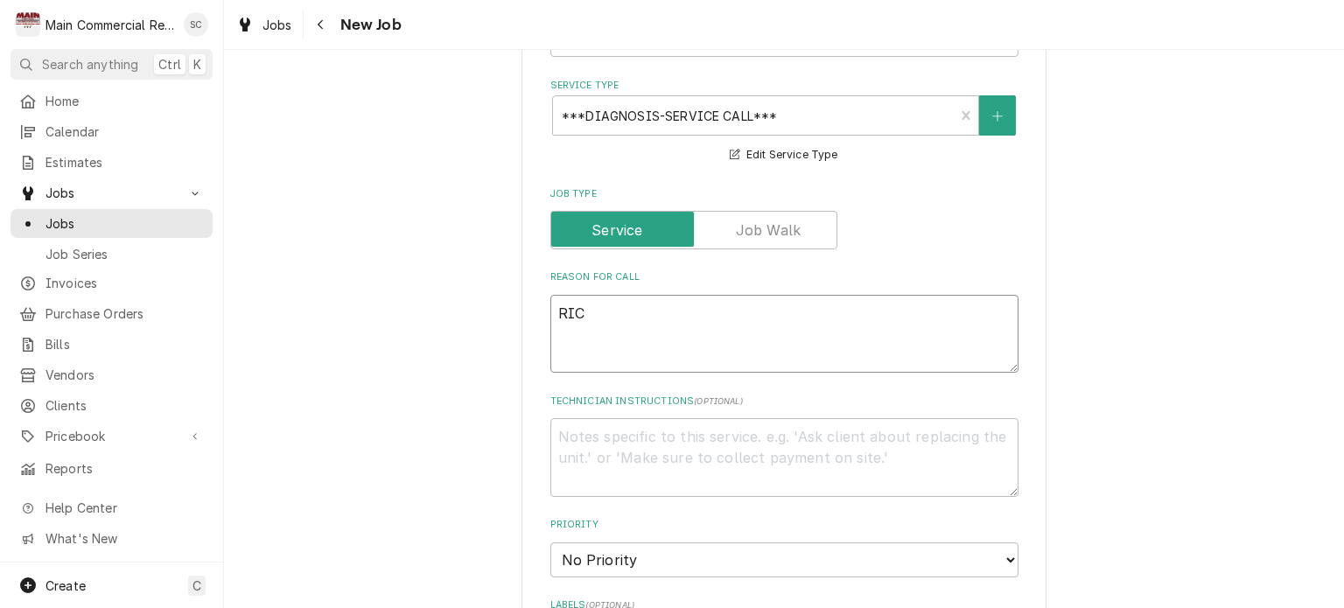
type textarea "RIC"
type textarea "x"
type textarea "RIC n"
type textarea "x"
type textarea "RIC no"
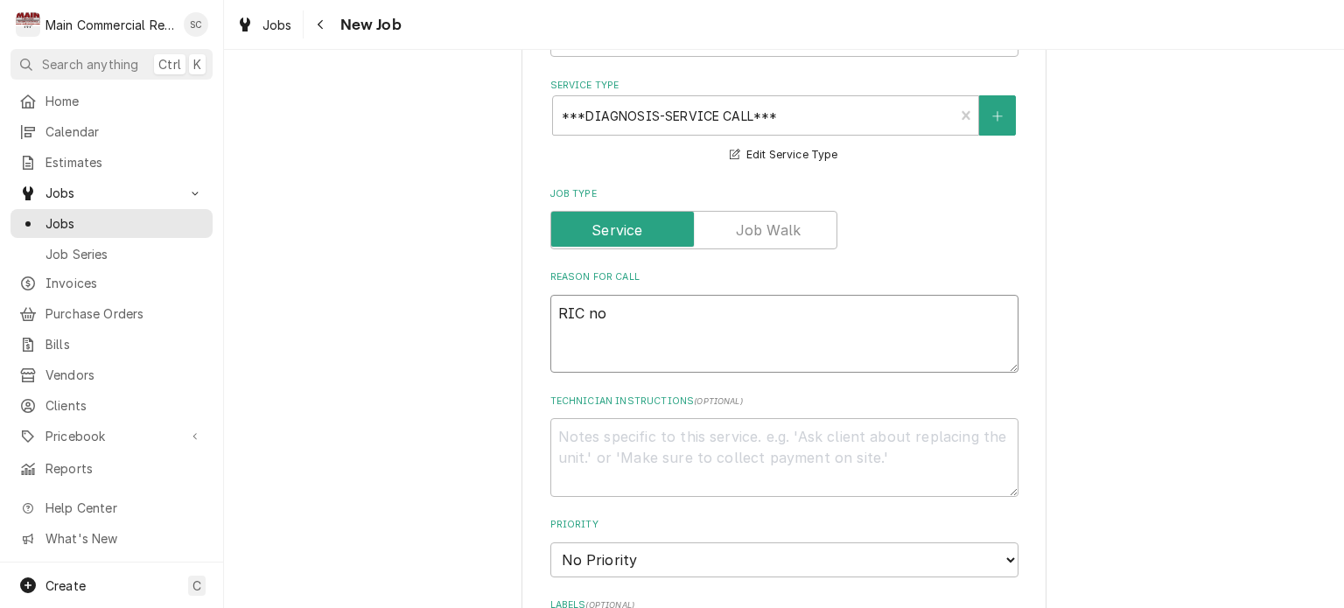
type textarea "x"
type textarea "RIC not"
type textarea "x"
type textarea "RIC not"
type textarea "x"
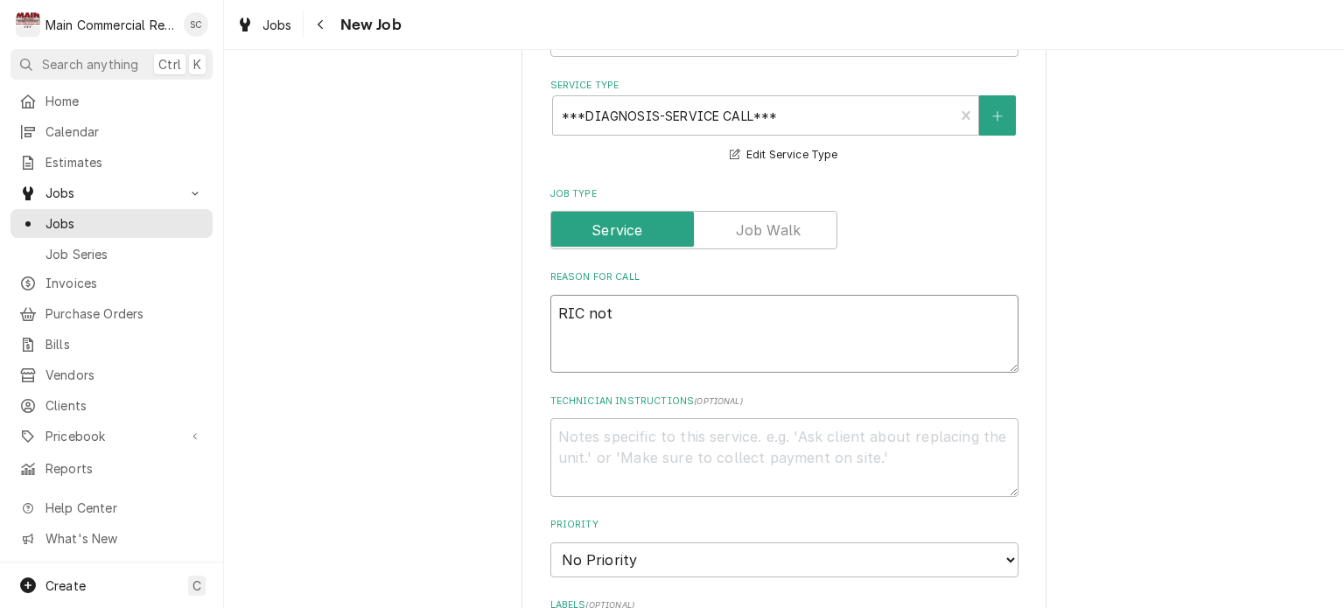
type textarea "RIC not w"
type textarea "x"
type textarea "RIC not wo"
type textarea "x"
type textarea "RIC not wor"
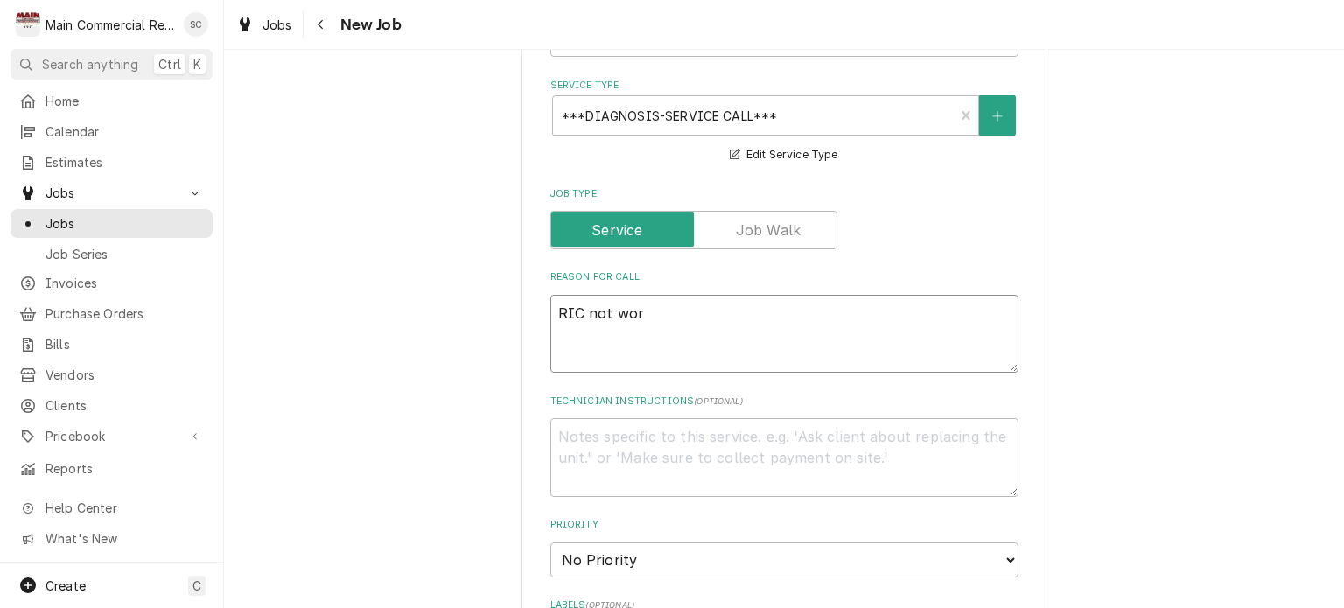
type textarea "x"
type textarea "RIC not work"
type textarea "x"
type textarea "RIC not worki"
type textarea "x"
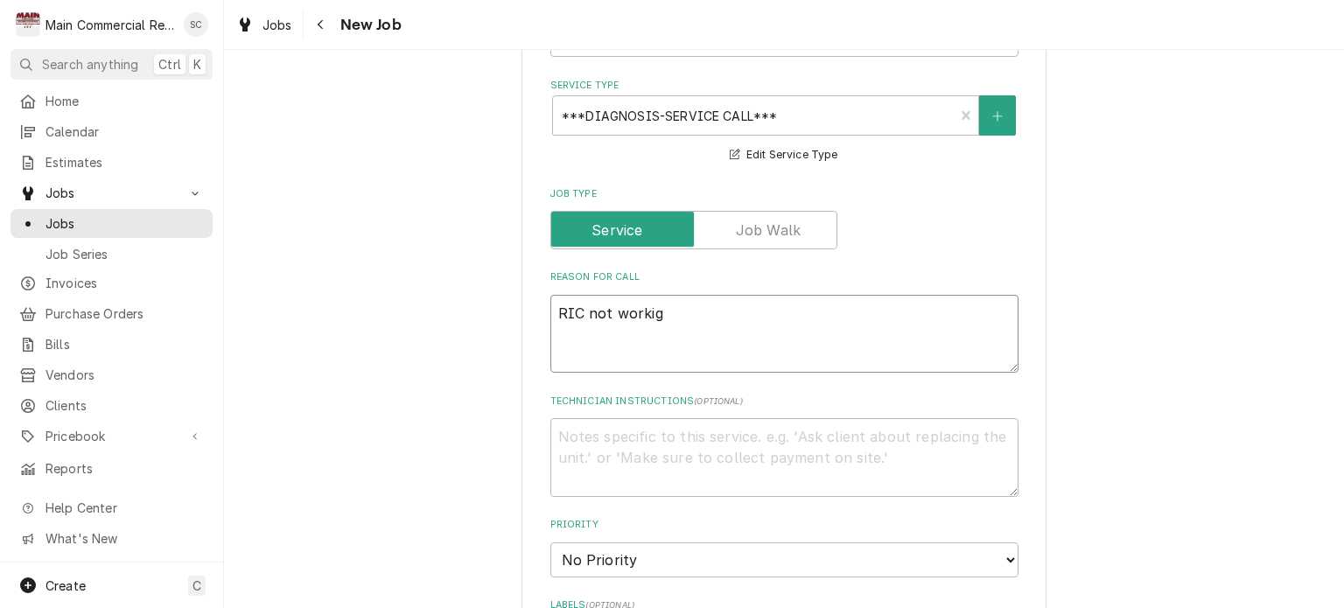
type textarea "RIC not workig"
type textarea "x"
type textarea "RIC not workig"
type textarea "x"
type textarea "RIC not worki"
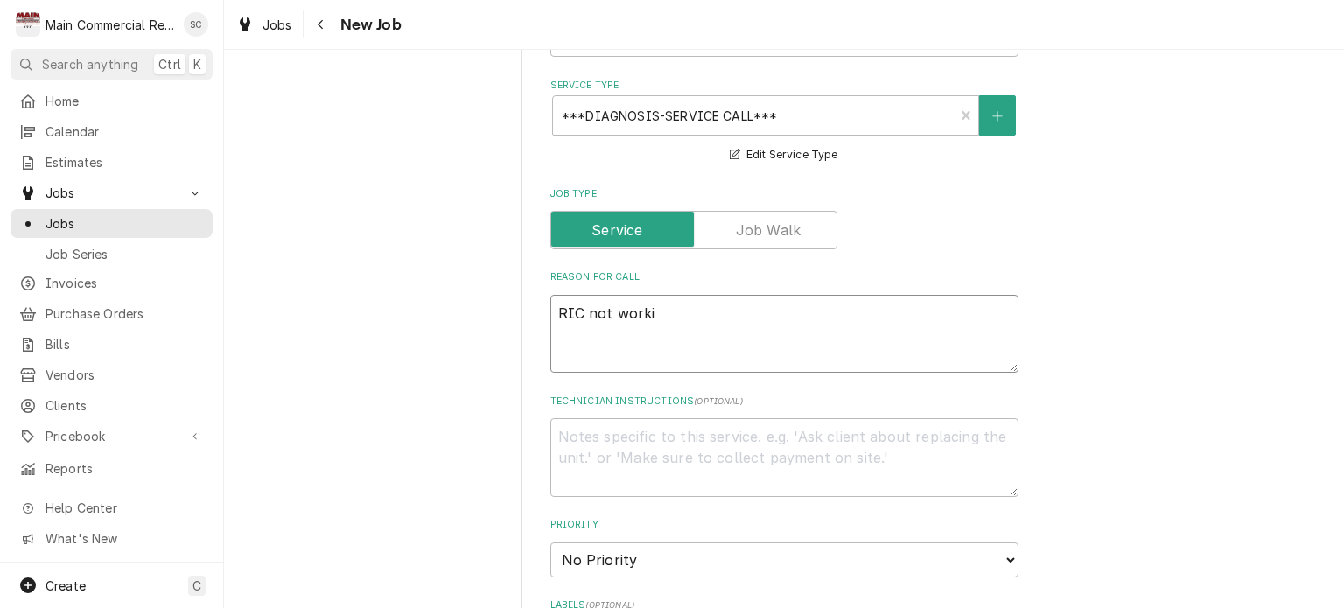
type textarea "x"
type textarea "RIC not workin"
type textarea "x"
type textarea "RIC not working"
type textarea "x"
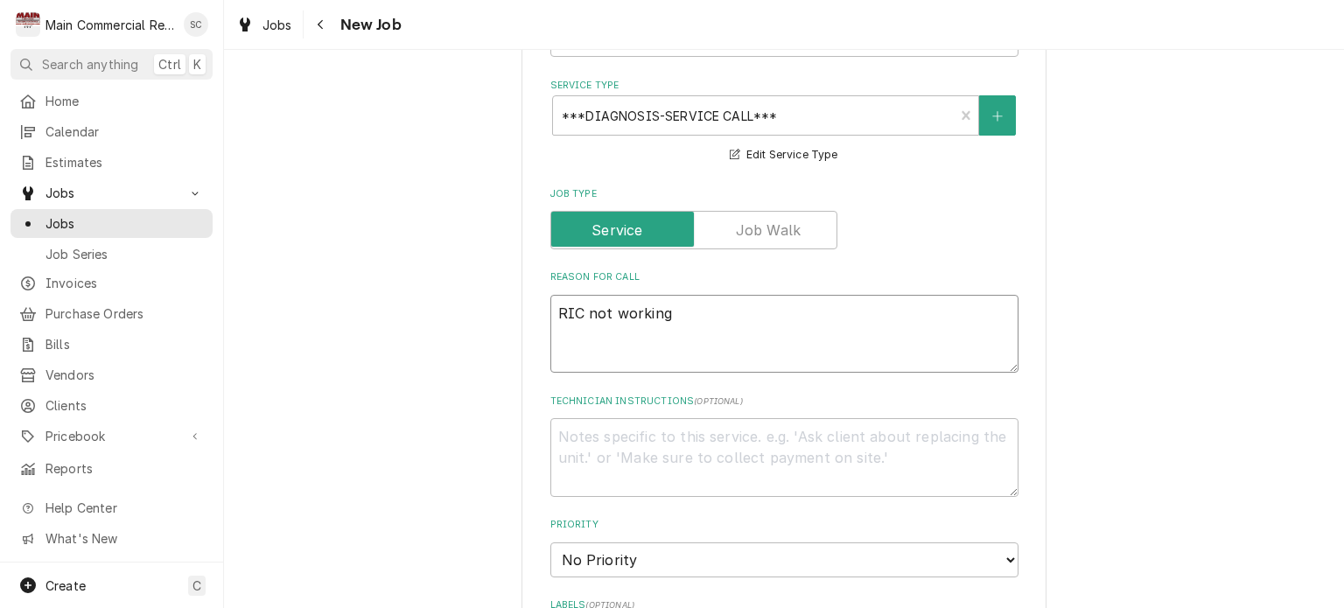
type textarea "RIC not working"
type textarea "x"
type textarea "RIC not working i"
type textarea "x"
type textarea "RIC not working in"
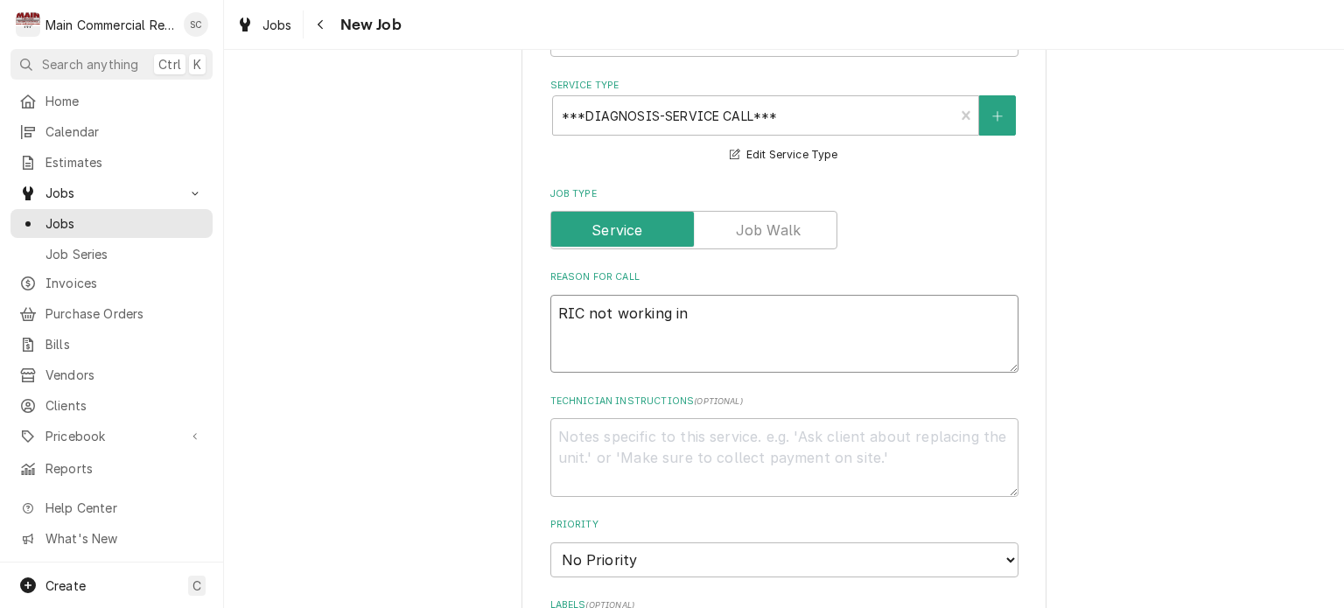
type textarea "x"
type textarea "RIC not working in"
type textarea "x"
type textarea "RIC not working in b"
type textarea "x"
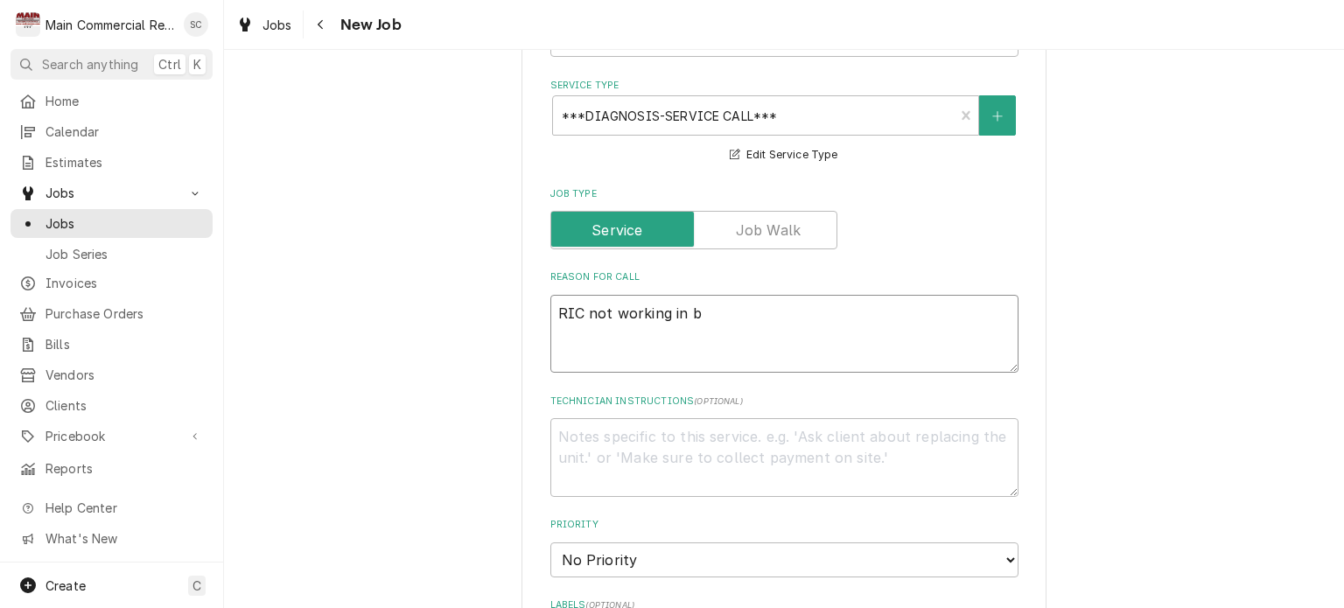
type textarea "RIC not working in ba"
type textarea "x"
type textarea "RIC not working in bar"
type textarea "x"
type textarea "RIC not working in bar"
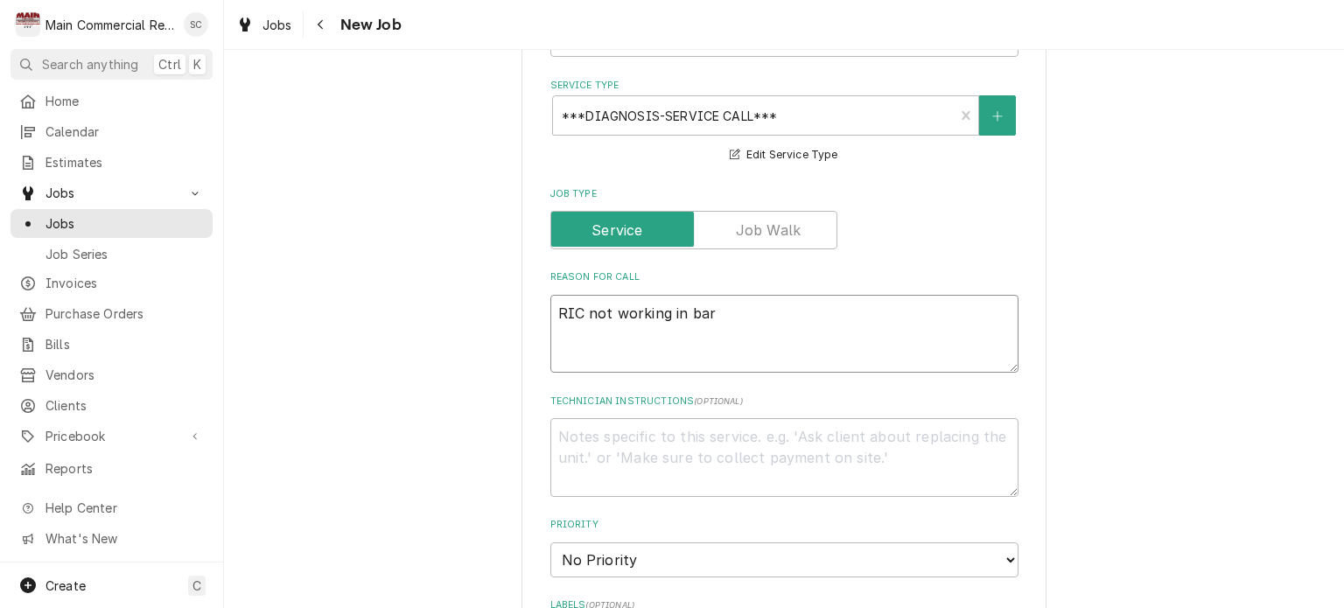
type textarea "x"
type textarea "RIC not working in bar P"
type textarea "x"
type textarea "RIC not working in bar Pe"
type textarea "x"
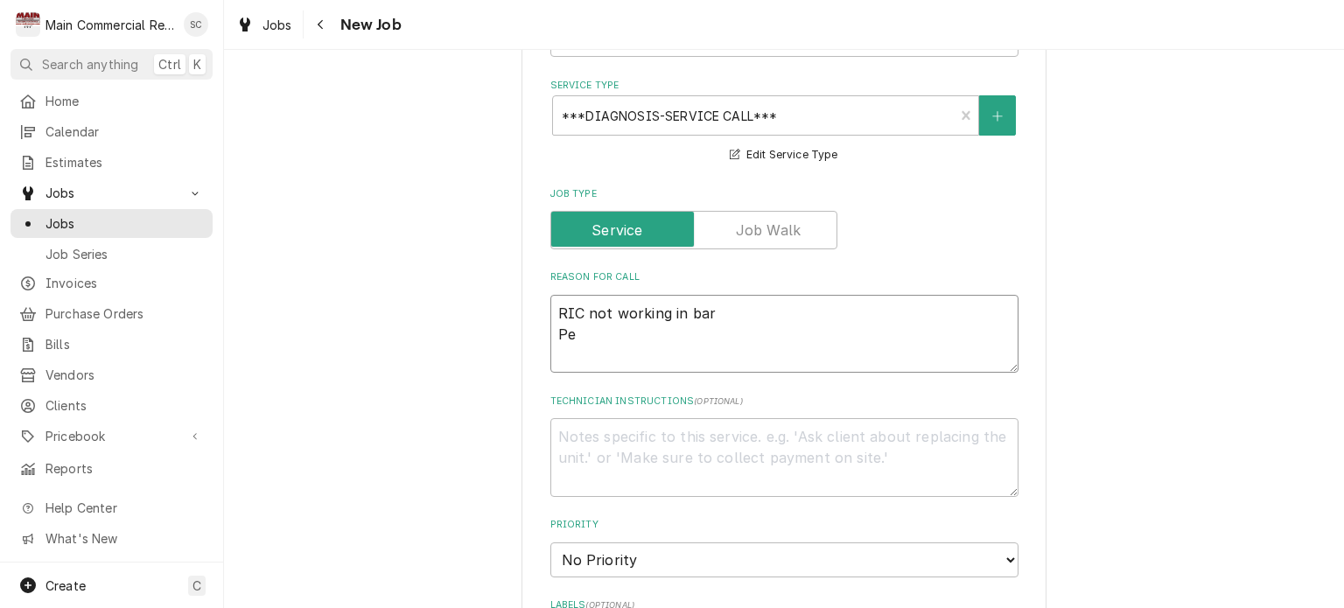
type textarea "RIC not working in bar Per"
type textarea "x"
type textarea "RIC not working in bar Per"
type textarea "x"
type textarea "RIC not working in bar Per D"
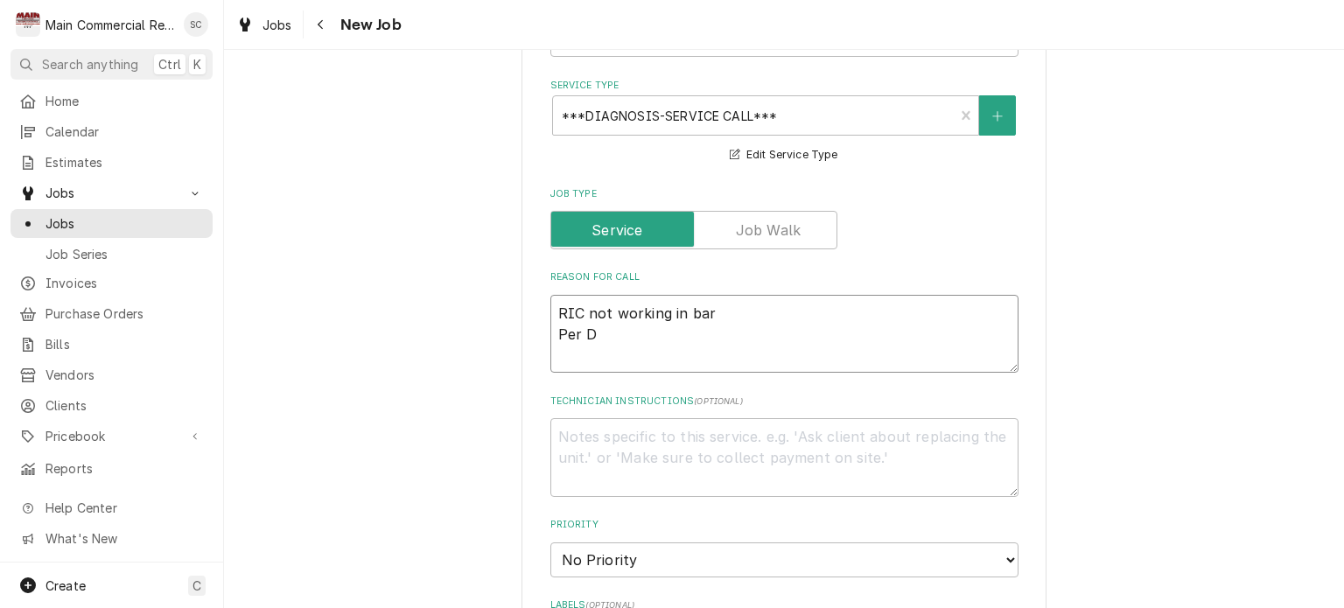
type textarea "x"
type textarea "RIC not working in bar Per Da"
type textarea "x"
type textarea "RIC not working in bar Per Dav"
type textarea "x"
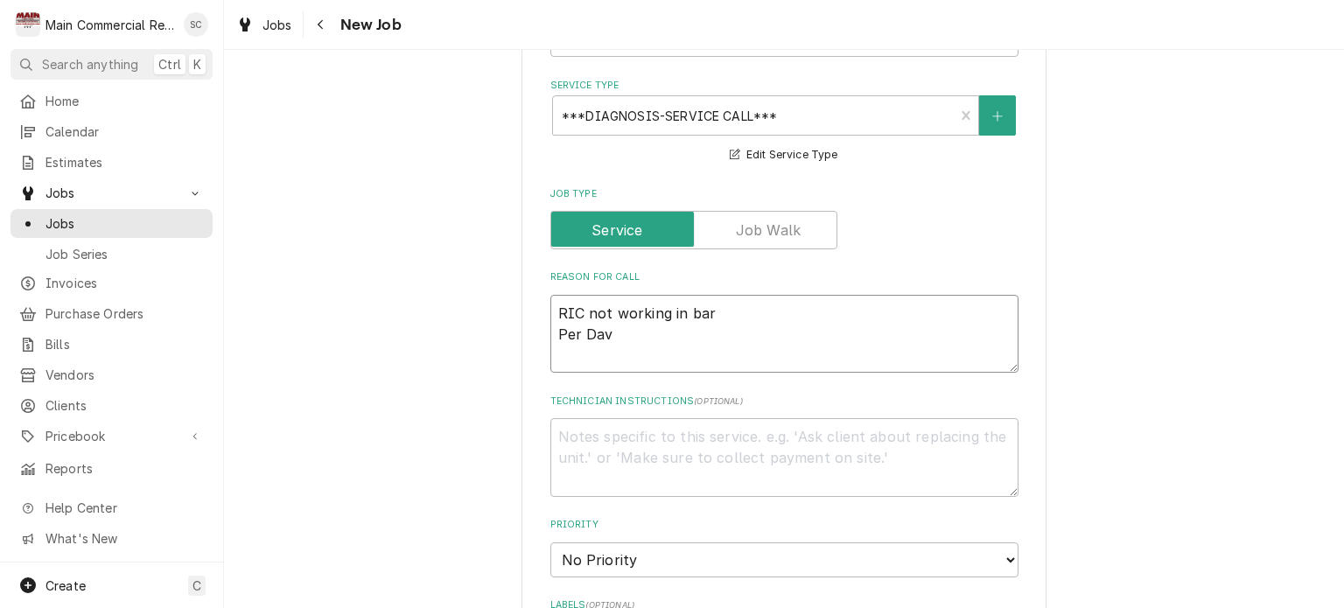
type textarea "RIC not working in bar Per Davi"
type textarea "x"
type textarea "RIC not working in bar Per David"
type textarea "x"
type textarea "RIC not working in bar Per David"
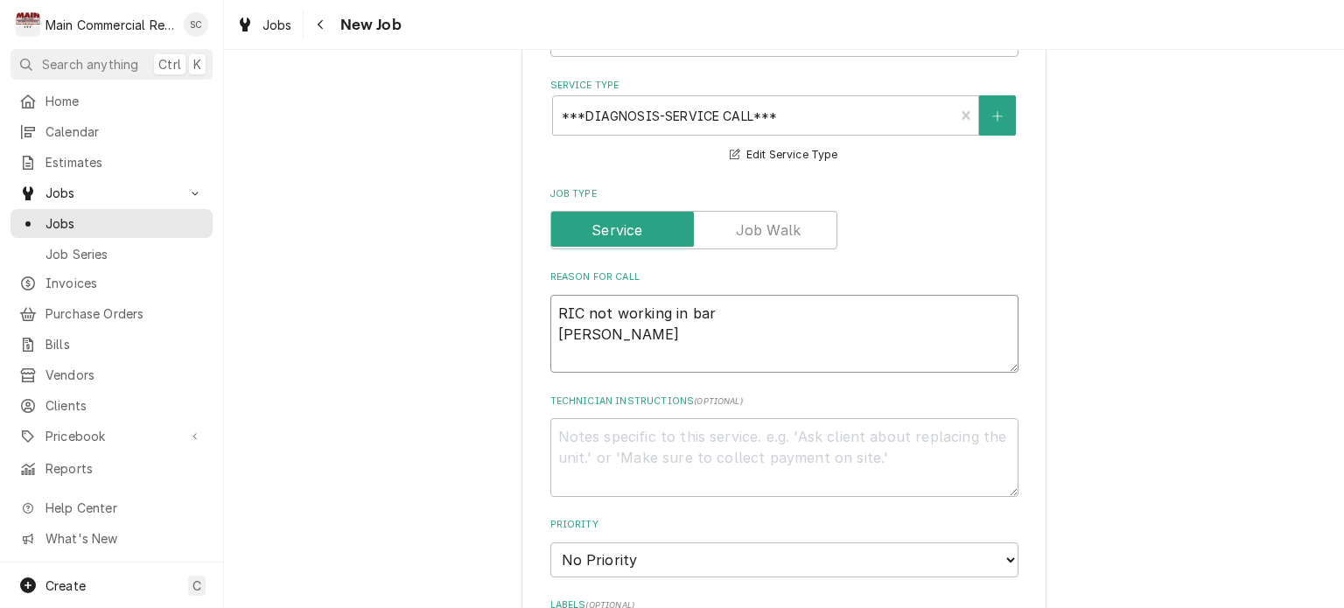
type textarea "x"
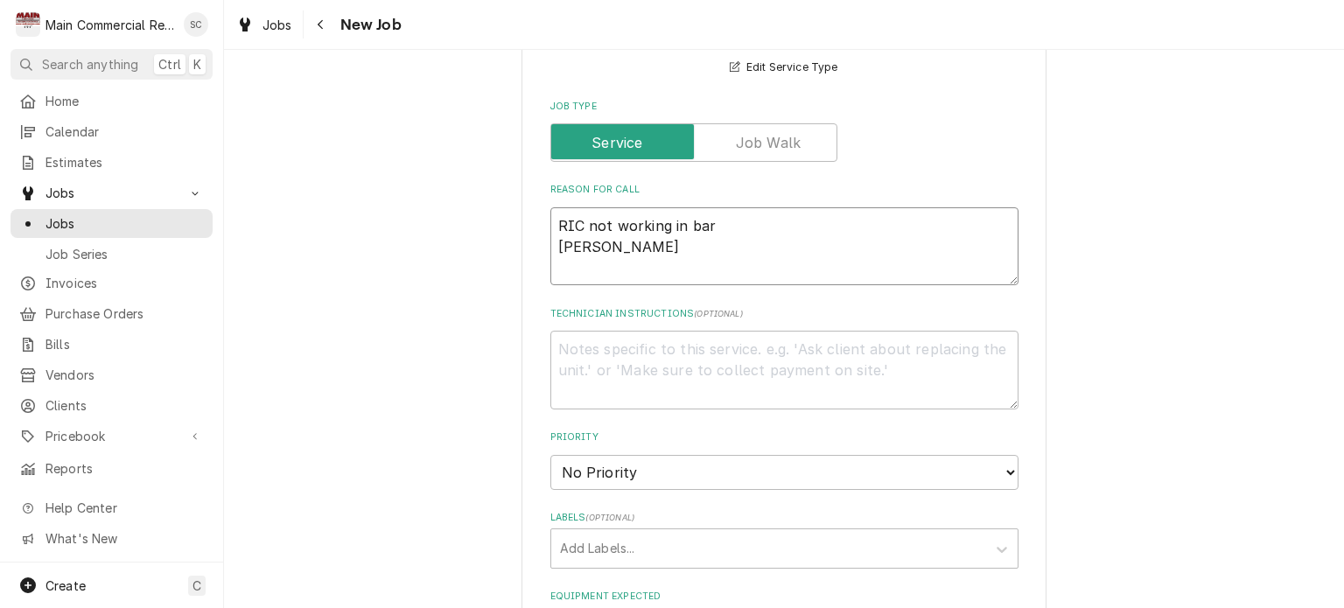
type textarea "RIC not working in bar Per David"
click at [618, 458] on select "No Priority Urgent High Medium Low" at bounding box center [784, 472] width 468 height 35
select select "3"
click at [550, 455] on select "No Priority Urgent High Medium Low" at bounding box center [784, 472] width 468 height 35
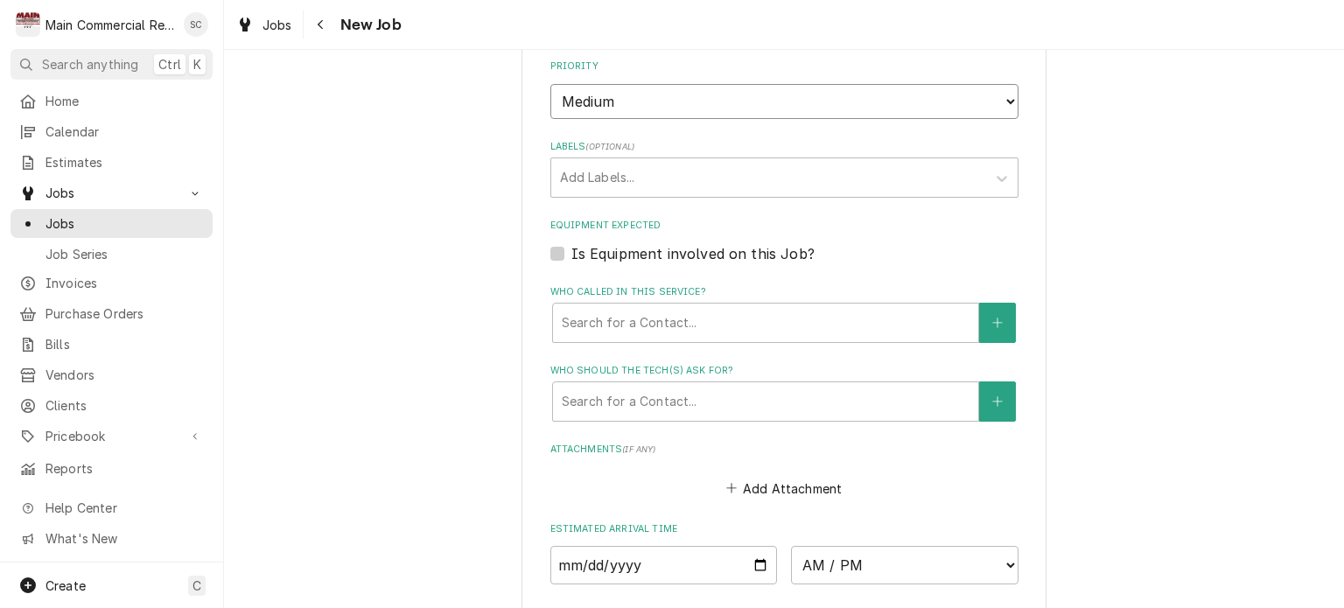
scroll to position [984, 0]
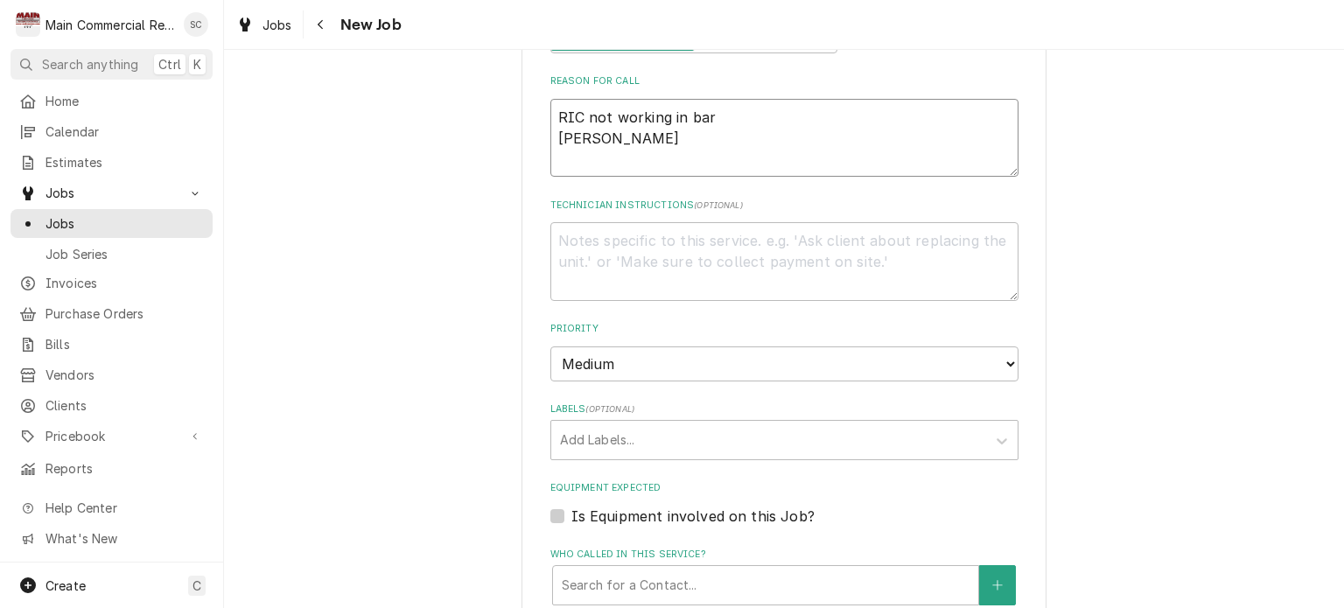
click at [718, 99] on textarea "RIC not working in bar Per David" at bounding box center [784, 138] width 468 height 79
type textarea "x"
type textarea "RIC not working in bar, Per David"
type textarea "x"
type textarea "RIC not working in bar, Per David"
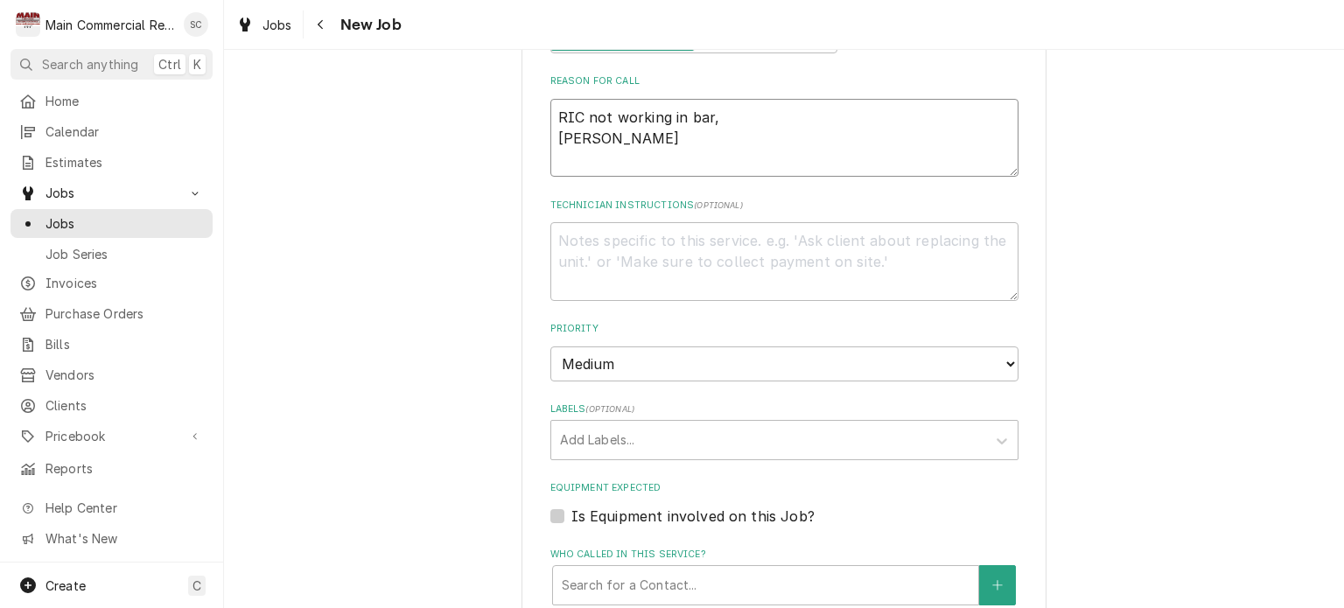
type textarea "x"
type textarea "RIC not working in bar, w Per David"
type textarea "x"
type textarea "RIC not working in bar, wo Per David"
type textarea "x"
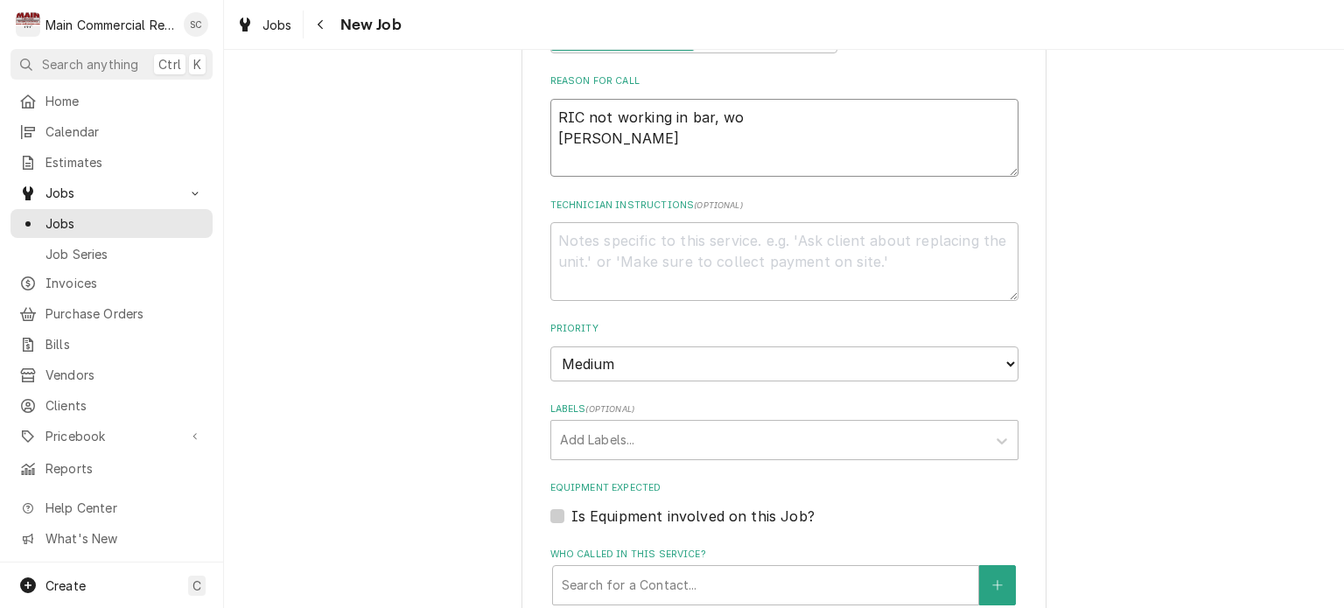
type textarea "RIC not working in bar, wou Per David"
type textarea "x"
type textarea "RIC not working in bar, woul Per David"
type textarea "x"
type textarea "RIC not working in bar, would Per David"
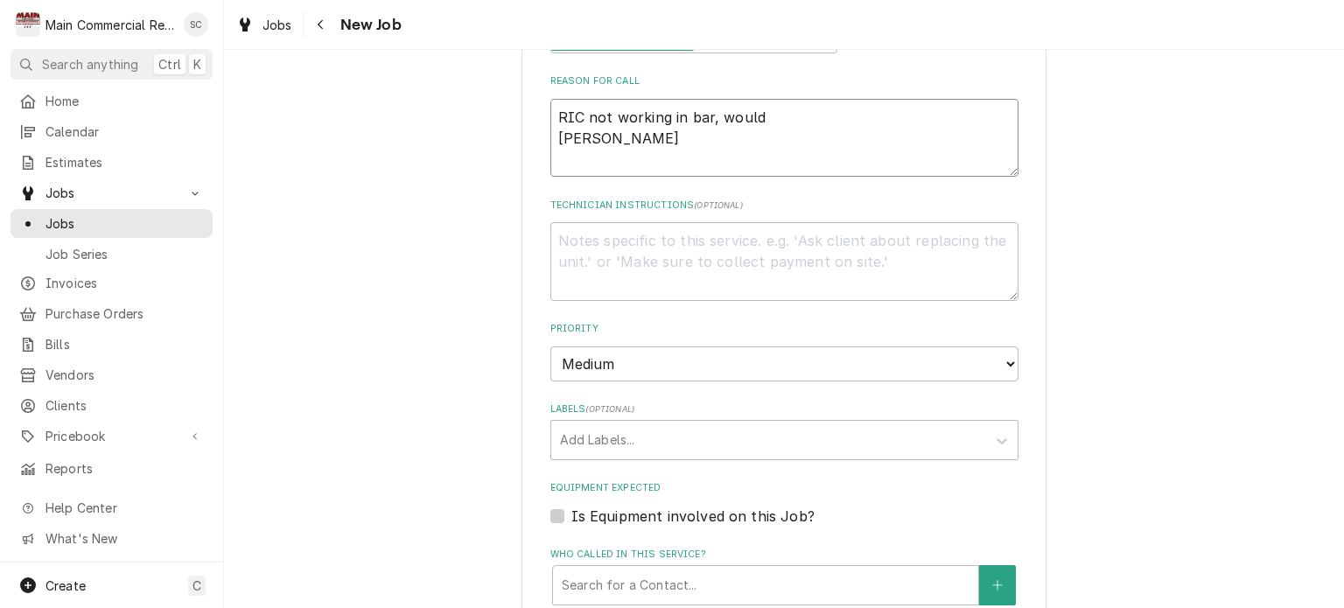
type textarea "x"
type textarea "RIC not working in bar, would Per David"
type textarea "x"
type textarea "RIC not working in bar, would l Per David"
type textarea "x"
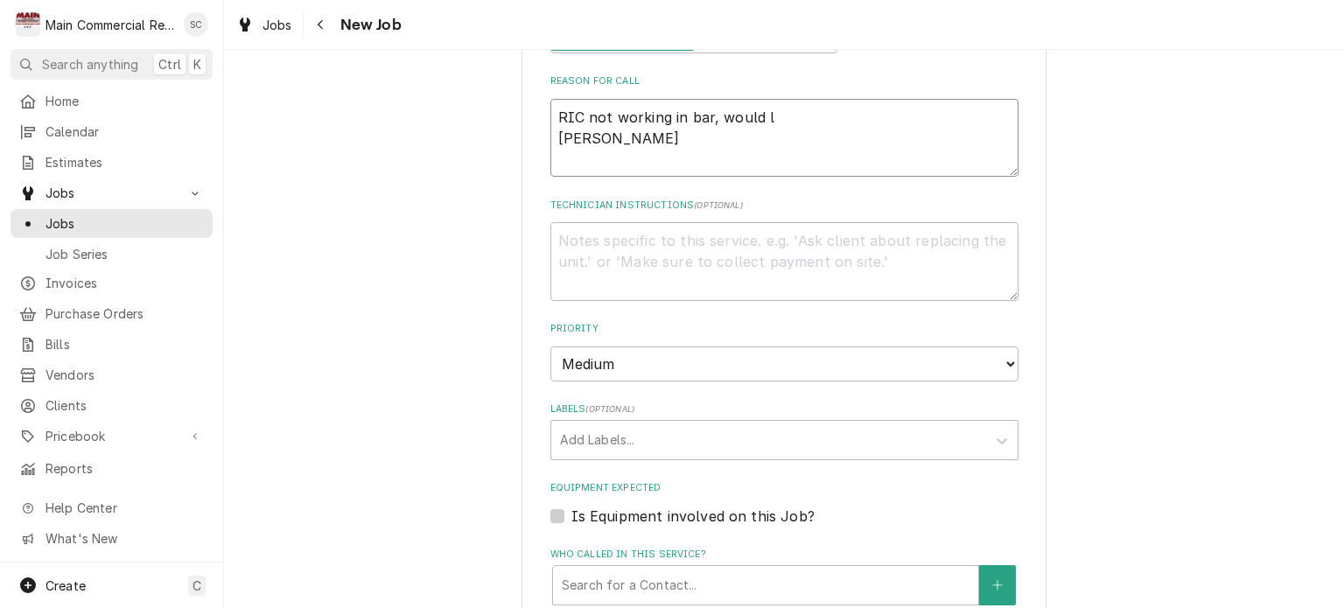
type textarea "RIC not working in bar, would li Per David"
type textarea "x"
type textarea "RIC not working in bar, would lik Per David"
type textarea "x"
type textarea "RIC not working in bar, would like Per David"
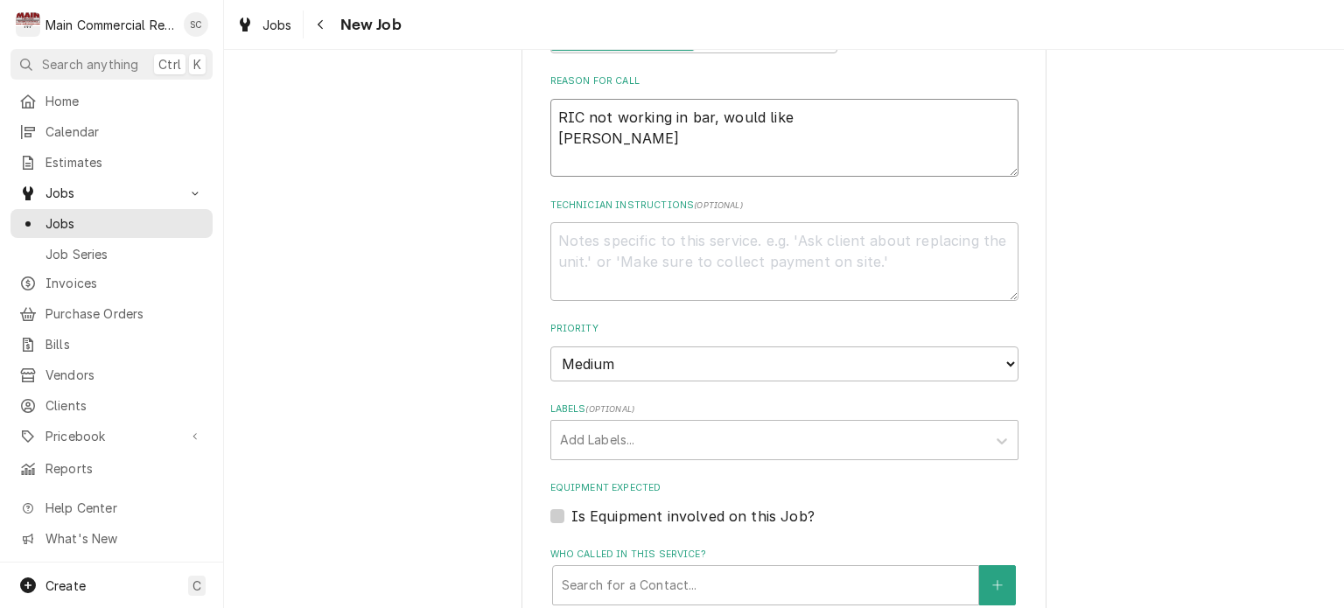
type textarea "x"
type textarea "RIC not working in bar, would like Per David"
type textarea "x"
type textarea "RIC not working in bar, would like f Per David"
type textarea "x"
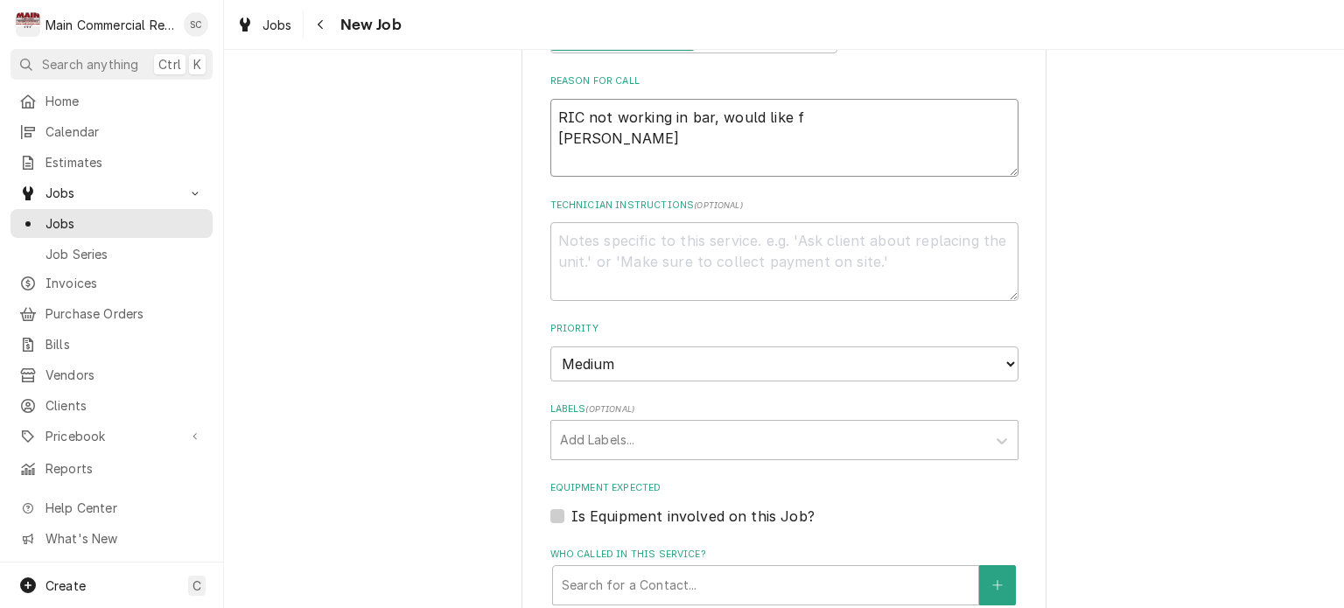
type textarea "RIC not working in bar, would like fi Per David"
type textarea "x"
type textarea "RIC not working in bar, would like fir Per David"
type textarea "x"
type textarea "RIC not working in bar, would like firs Per David"
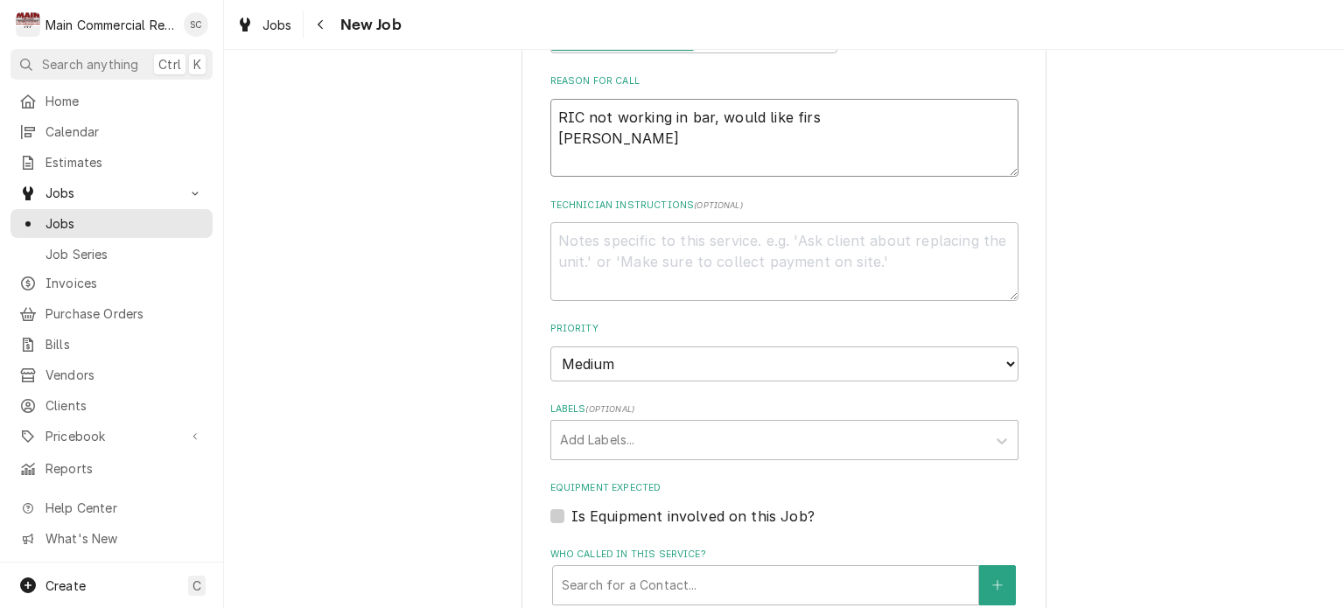
type textarea "x"
type textarea "RIC not working in bar, would like first Per David"
type textarea "x"
type textarea "RIC not working in bar, would like first Per David"
type textarea "x"
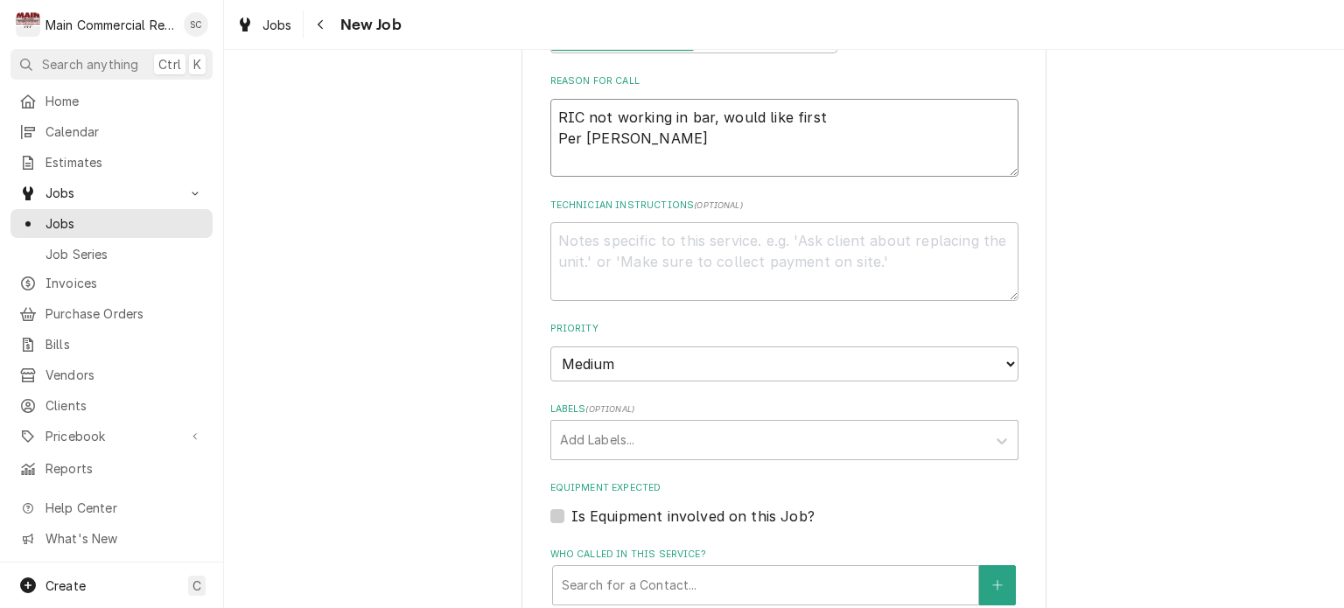
type textarea "RIC not working in bar, would like first c Per David"
type textarea "x"
type textarea "RIC not working in bar, would like first ca Per David"
type textarea "x"
type textarea "RIC not working in bar, would like first cal Per David"
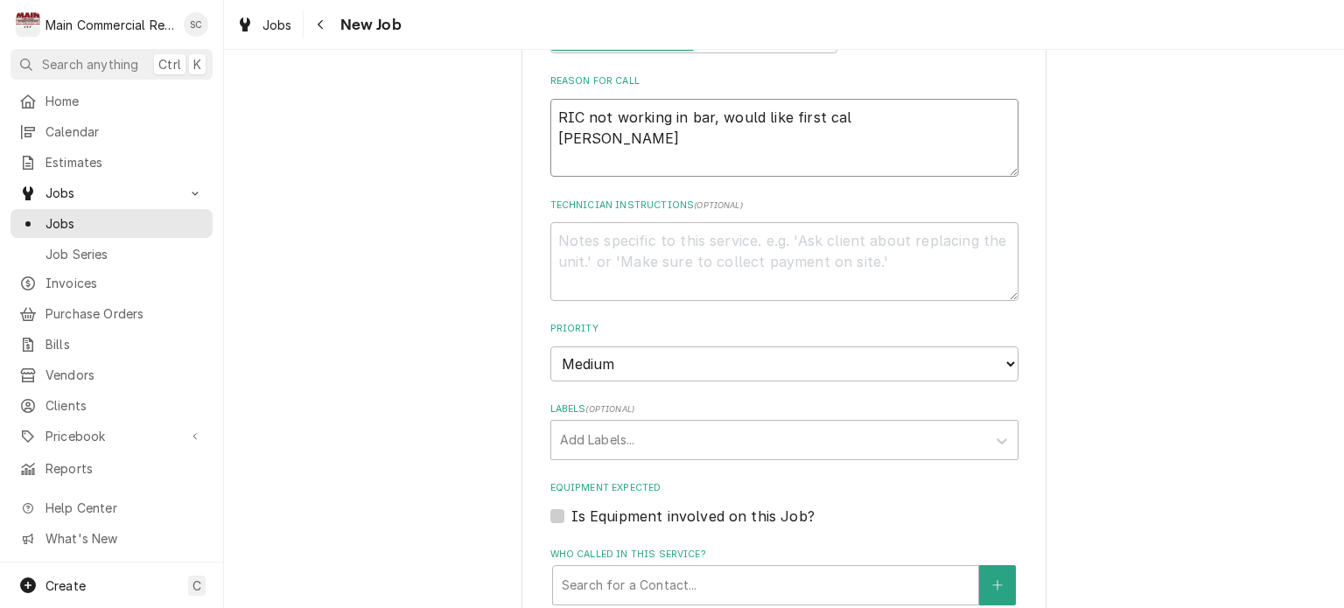
type textarea "x"
type textarea "RIC not working in bar, would like first call Per David"
type textarea "x"
type textarea "RIC not working in bar, would like first call Per David"
type textarea "x"
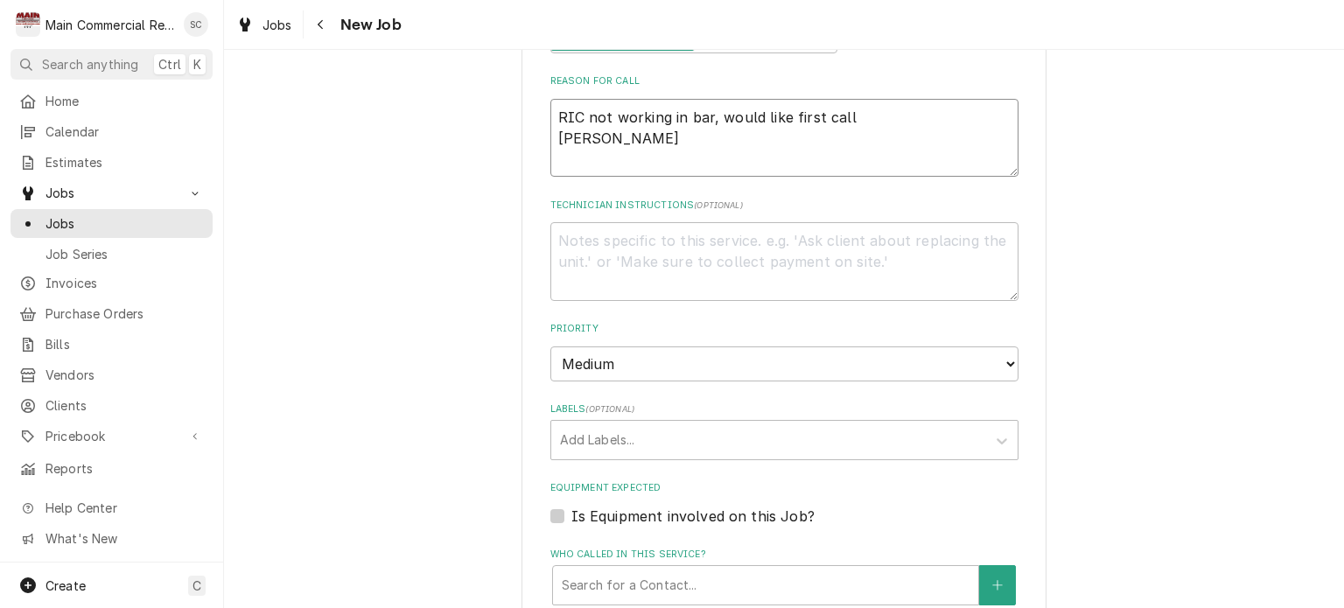
type textarea "RIC not working in bar, would like first call t Per David"
type textarea "x"
type textarea "RIC not working in bar, would like first call to Per David"
type textarea "x"
type textarea "RIC not working in bar, would like first call too Per David"
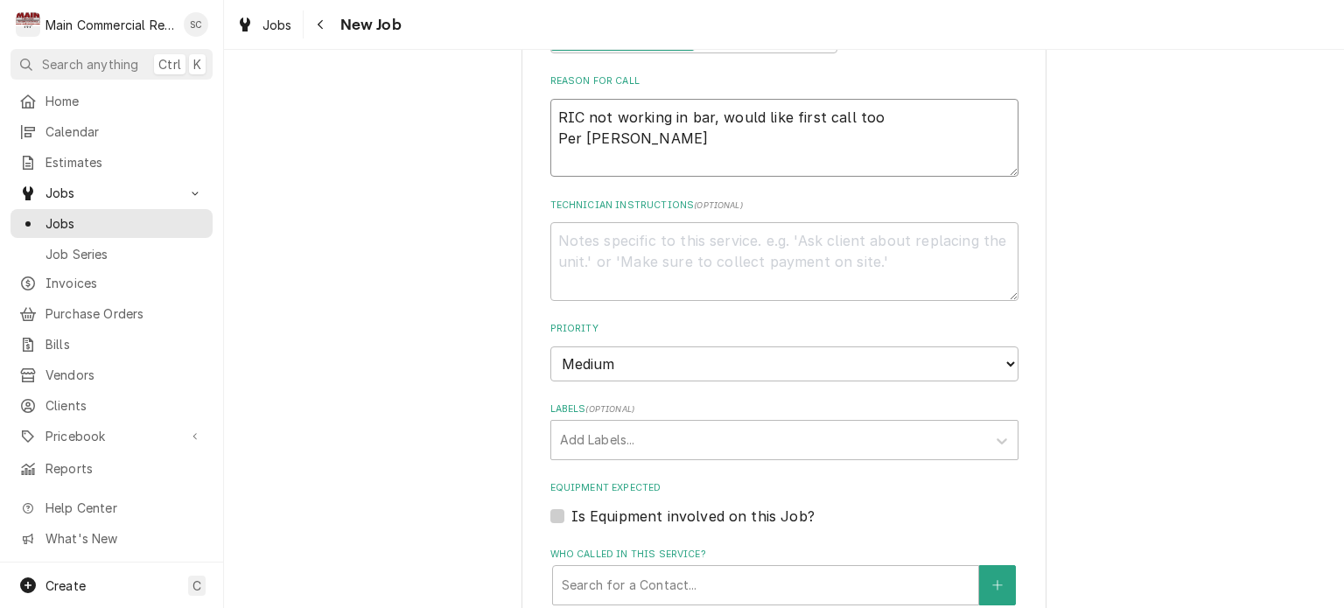
type textarea "x"
type textarea "RIC not working in bar, would like first call to Per David"
type textarea "x"
type textarea "RIC not working in bar, would like first call tom Per David"
type textarea "x"
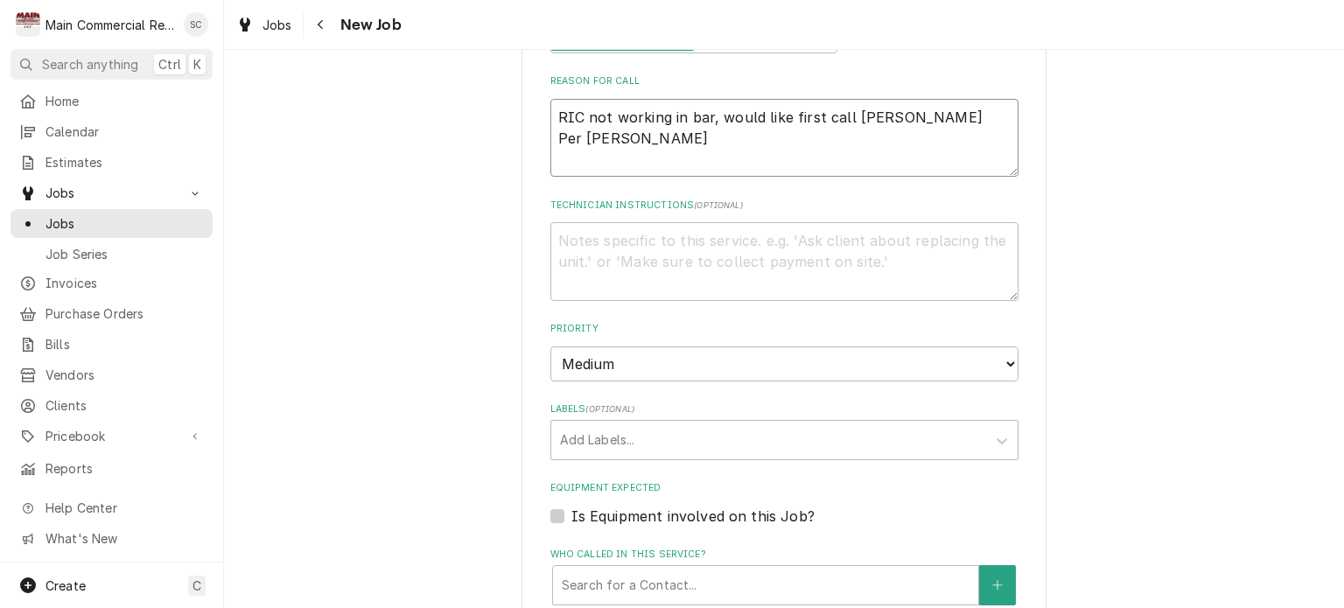
type textarea "RIC not working in bar, would like first call tomo Per David"
type textarea "x"
type textarea "RIC not working in bar, would like first call tomor Per David"
type textarea "x"
type textarea "RIC not working in bar, would like first call tomorr Per David"
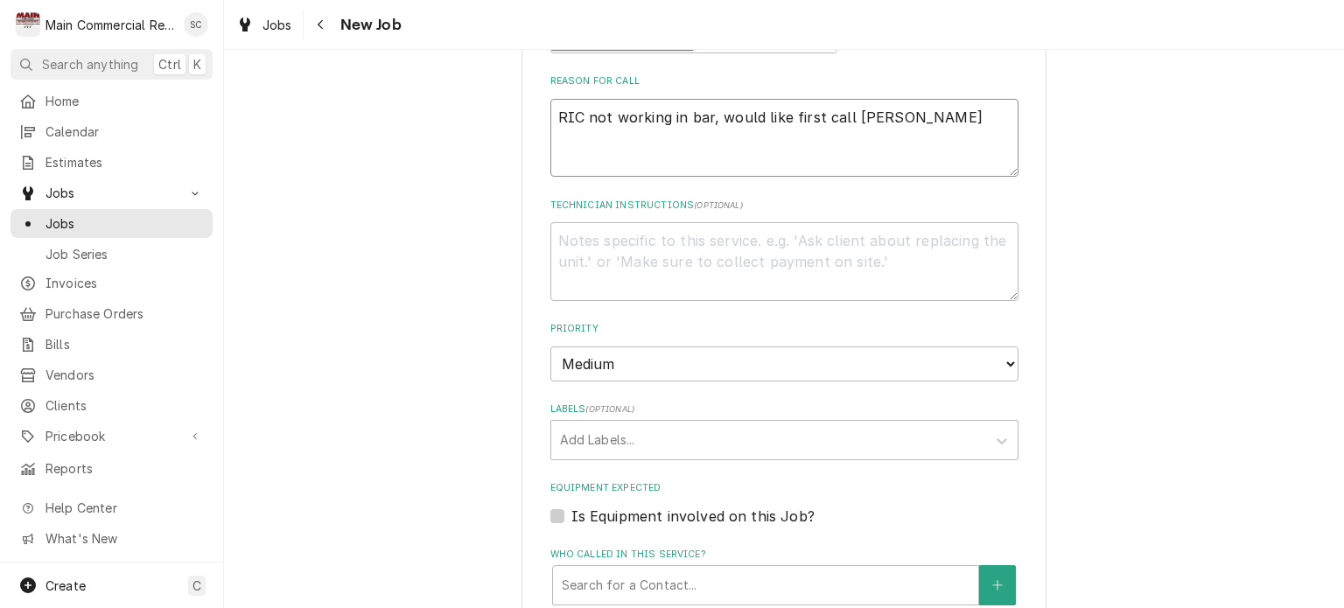
type textarea "x"
type textarea "RIC not working in bar, would like first call tomorro Per David"
type textarea "x"
type textarea "RIC not working in bar, would like first call tomorrow Per David"
type textarea "x"
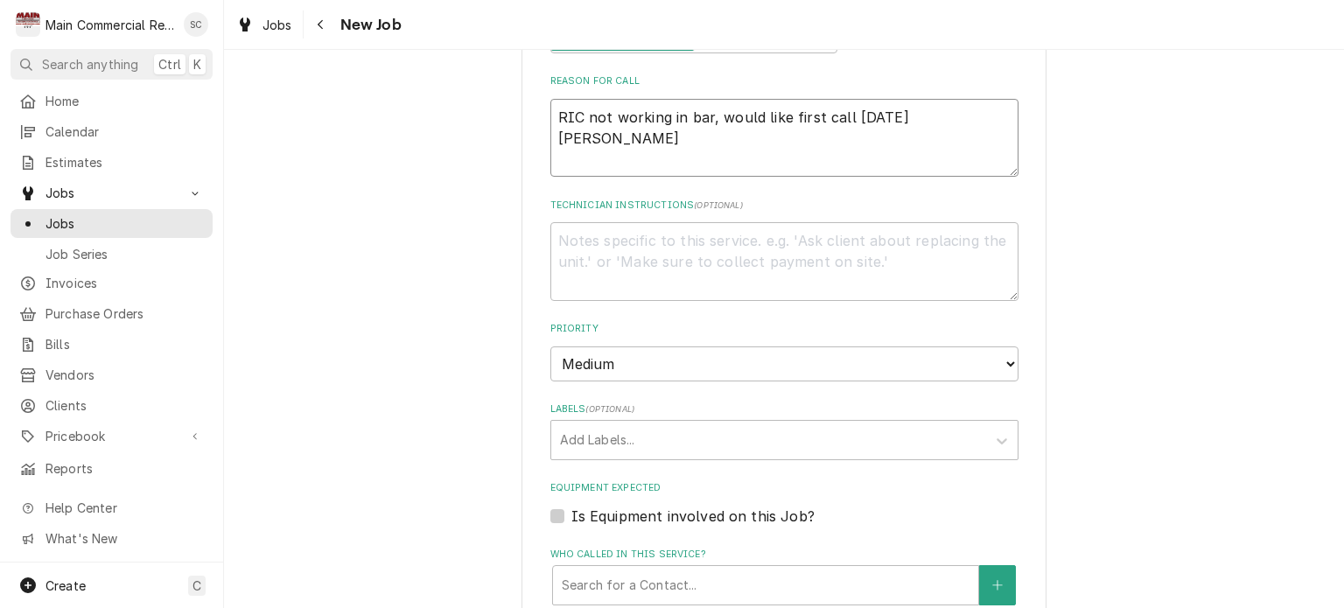
type textarea "RIC not working in bar, would like first call tomorrow Per David"
type textarea "x"
type textarea "RIC not working in bar, would like first call tomorrow m Per David"
type textarea "x"
type textarea "RIC not working in bar, would like first call tomorrow mo Per David"
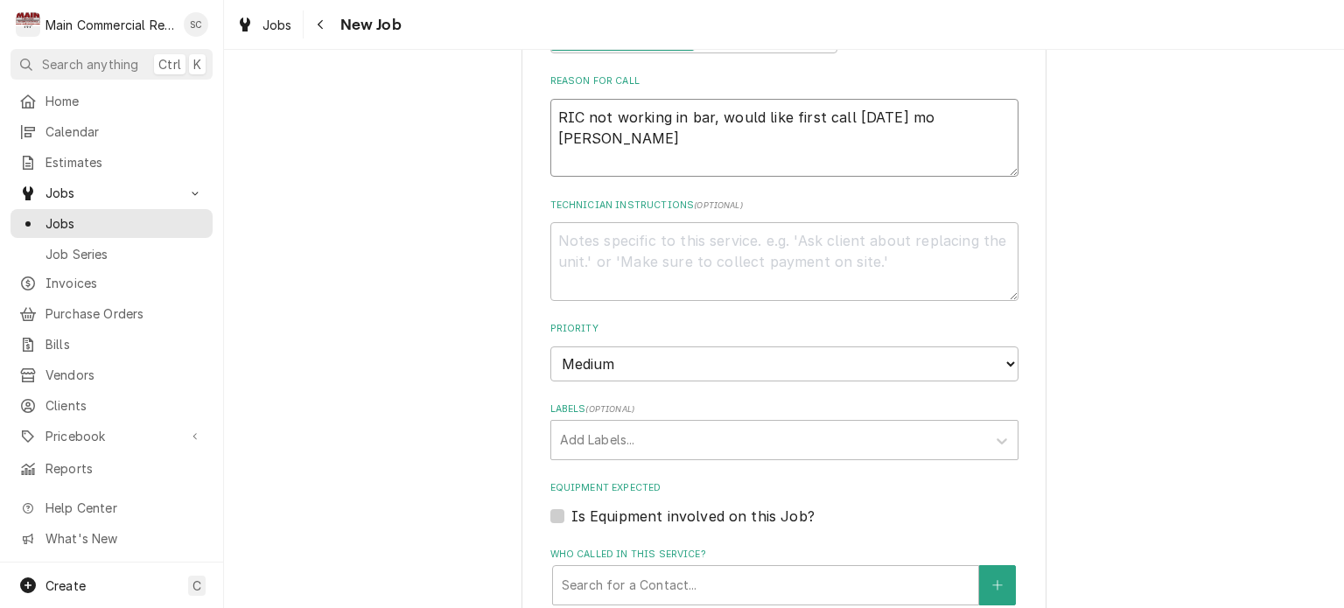
type textarea "x"
type textarea "RIC not working in bar, would like first call tomorrow mor Per David"
type textarea "x"
type textarea "RIC not working in bar, would like first call tomorrow morn Per David"
type textarea "x"
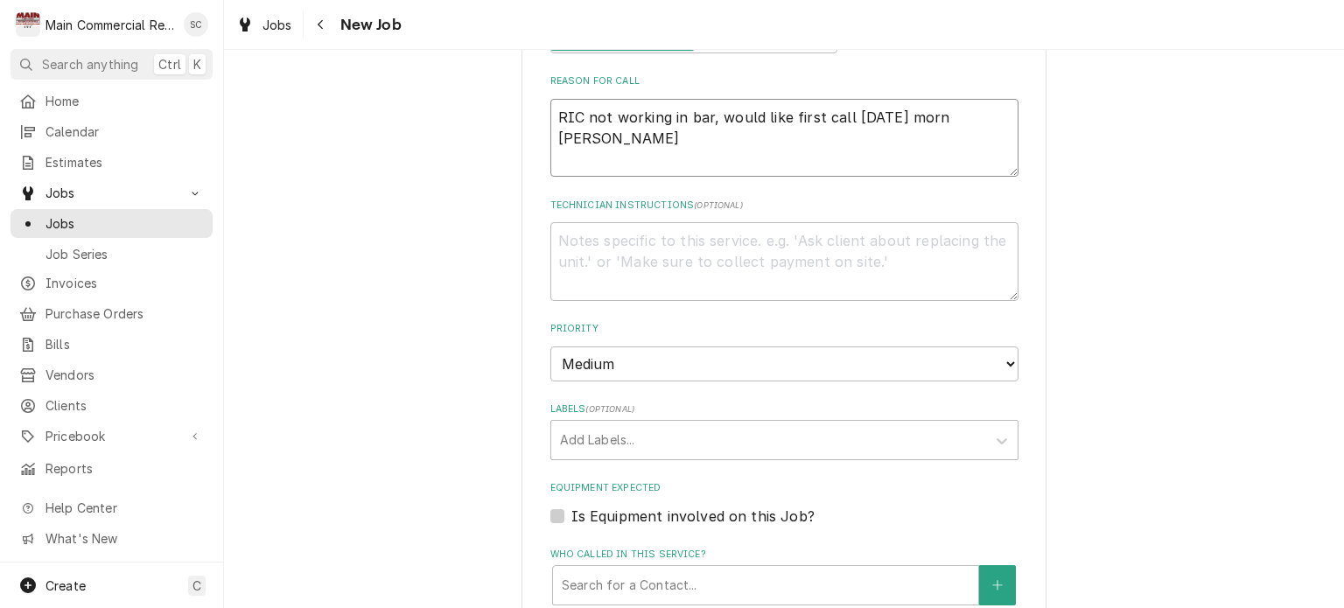
type textarea "RIC not working in bar, would like first call tomorrow morni Per David"
type textarea "x"
type textarea "RIC not working in bar, would like first call tomorrow mornin Per David"
type textarea "x"
type textarea "RIC not working in bar, would like first call tomorrow morning Per David"
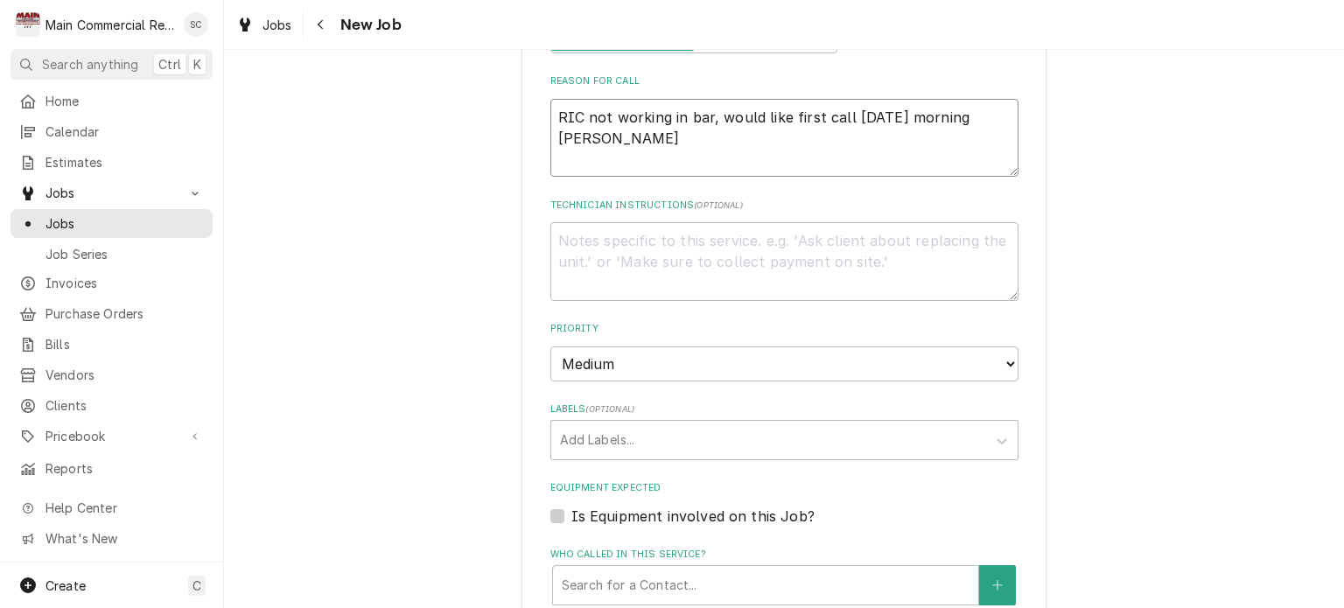
type textarea "x"
type textarea "RIC not working in bar, would like first call tomorrow morning Per David"
type textarea "x"
type textarea "RIC not working in bar, would like first call tomorrow morning i Per David"
type textarea "x"
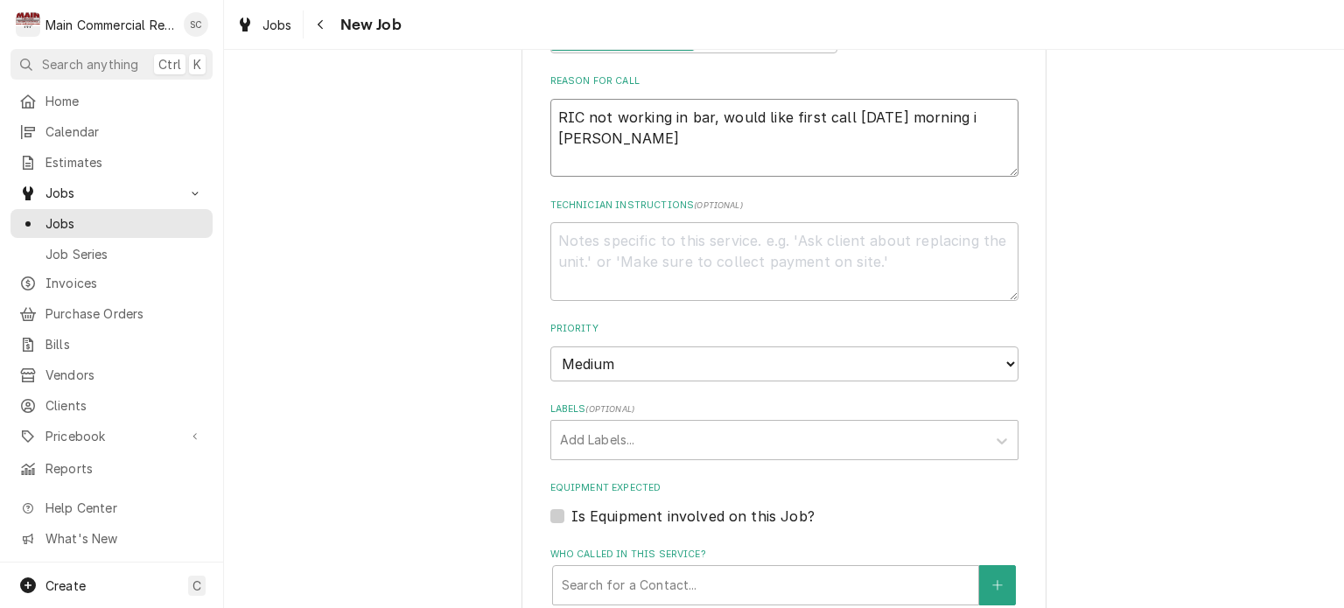
type textarea "RIC not working in bar, would like first call tomorrow morning in Per David"
type textarea "x"
type textarea "RIC not working in bar, would like first call tomorrow morning in Per David"
type textarea "x"
type textarea "RIC not working in bar, would like first call tomorrow morning in Per David"
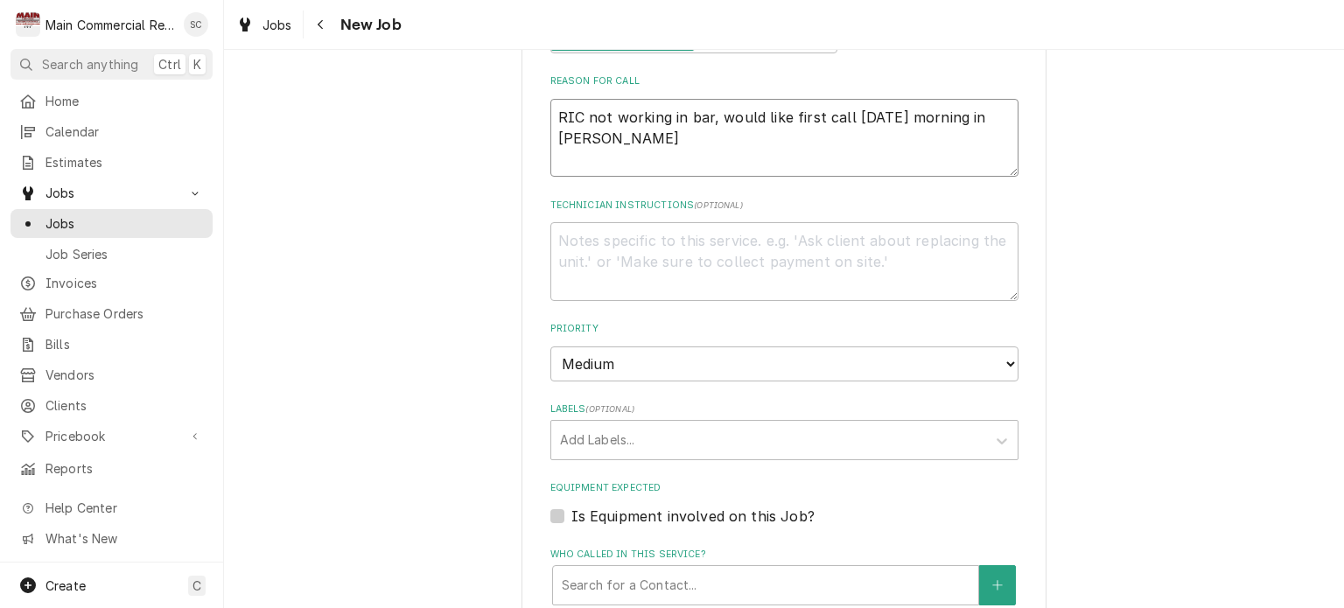
type textarea "x"
type textarea "RIC not working in bar, would like first call tomorrow morning i Per David"
type textarea "x"
type textarea "RIC not working in bar, would like first call tomorrow morning if Per David"
type textarea "x"
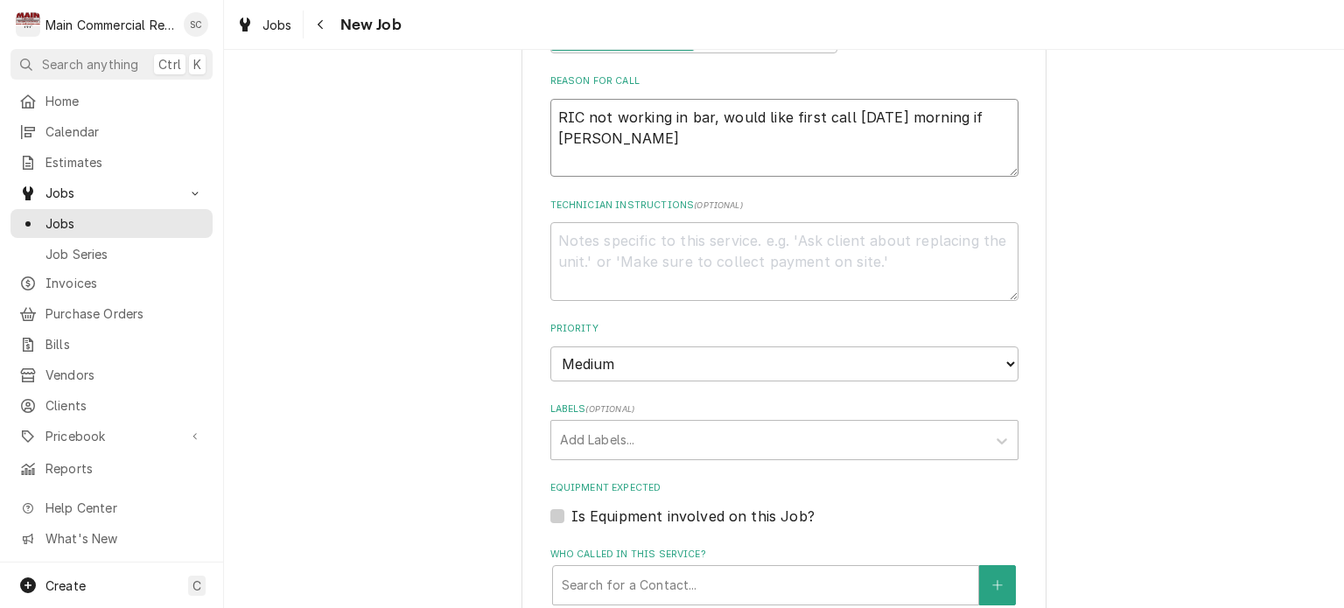
type textarea "RIC not working in bar, would like first call tomorrow morning if Per David"
type textarea "x"
type textarea "RIC not working in bar, would like first call tomorrow morning if p Per David"
type textarea "x"
type textarea "RIC not working in bar, would like first call tomorrow morning if po Per David"
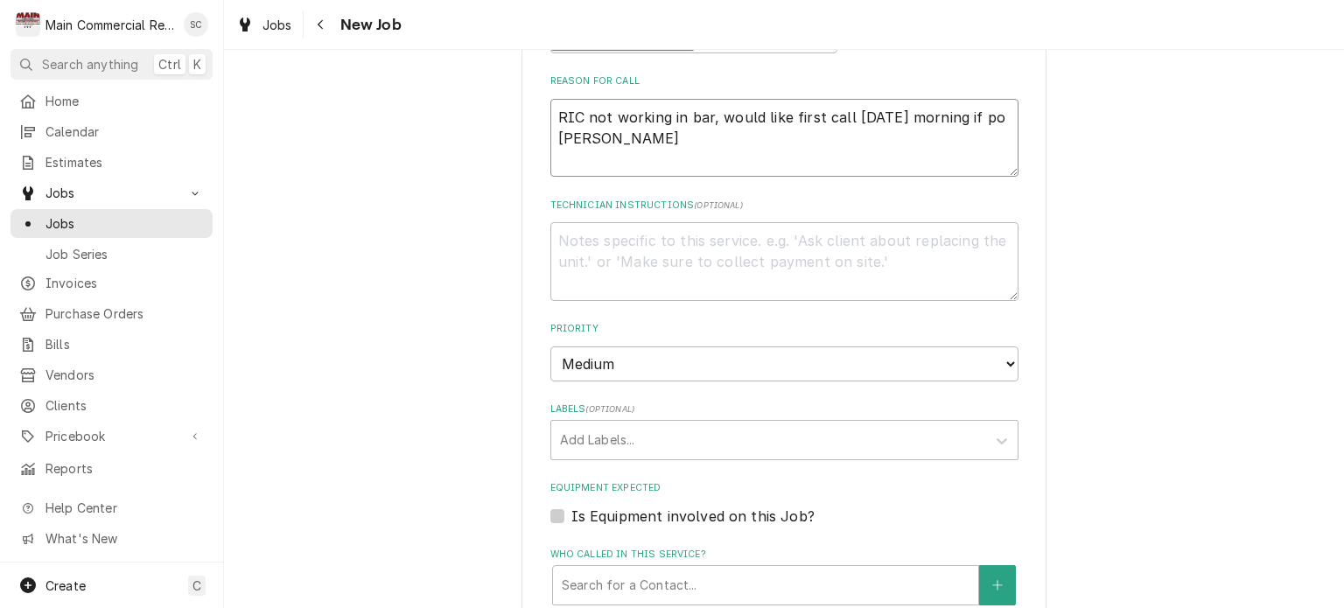
type textarea "x"
type textarea "RIC not working in bar, would like first call tomorrow morning if pos Per David"
type textarea "x"
type textarea "RIC not working in bar, would like first call tomorrow morning if poss Per David"
type textarea "x"
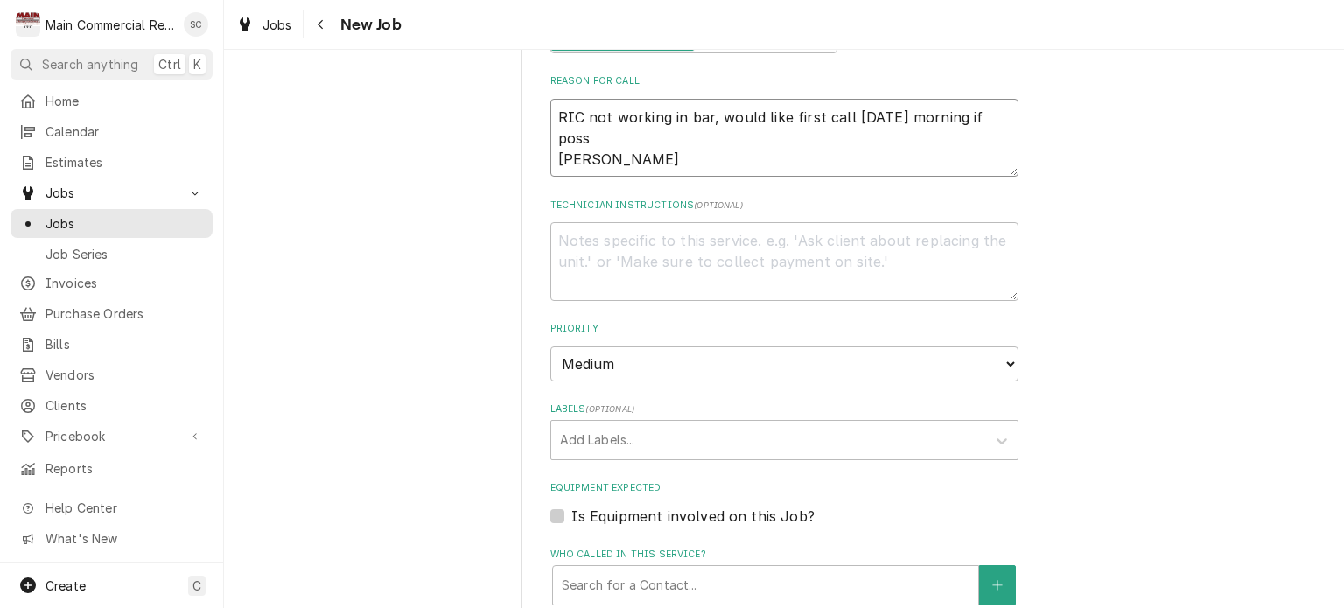
type textarea "RIC not working in bar, would like first call tomorrow morning if possi Per Dav…"
type textarea "x"
type textarea "RIC not working in bar, would like first call tomorrow morning if possib Per Da…"
type textarea "x"
click at [657, 424] on div "Labels" at bounding box center [768, 440] width 417 height 32
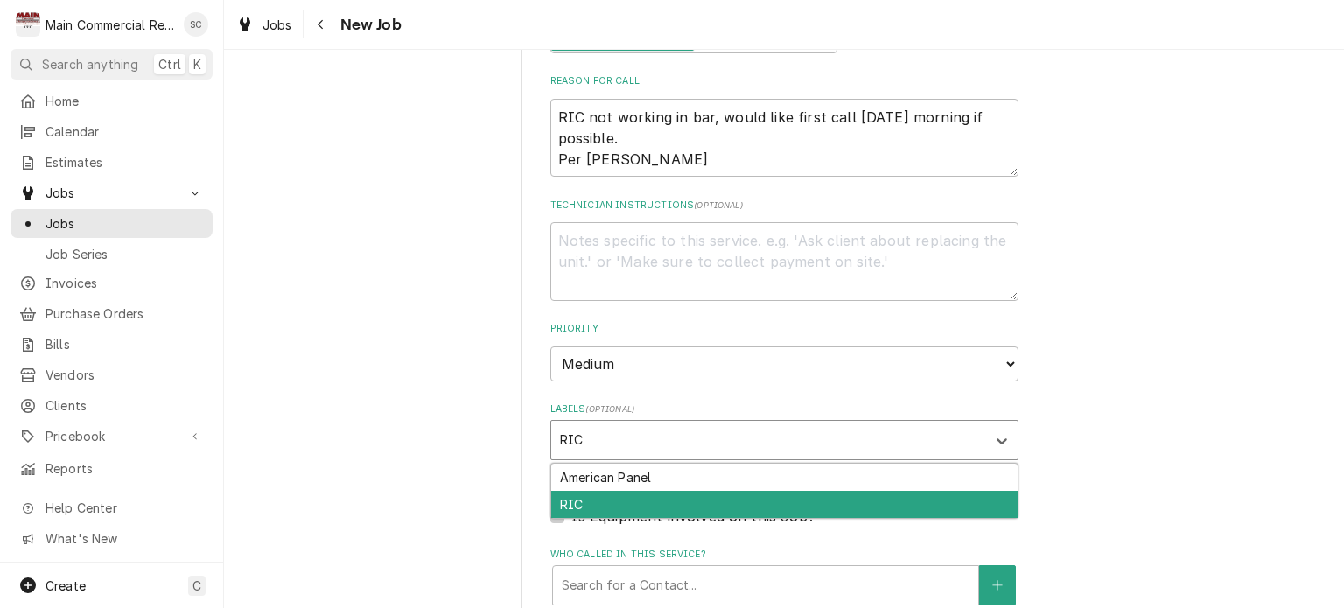
click at [607, 491] on div "RIC" at bounding box center [784, 504] width 466 height 27
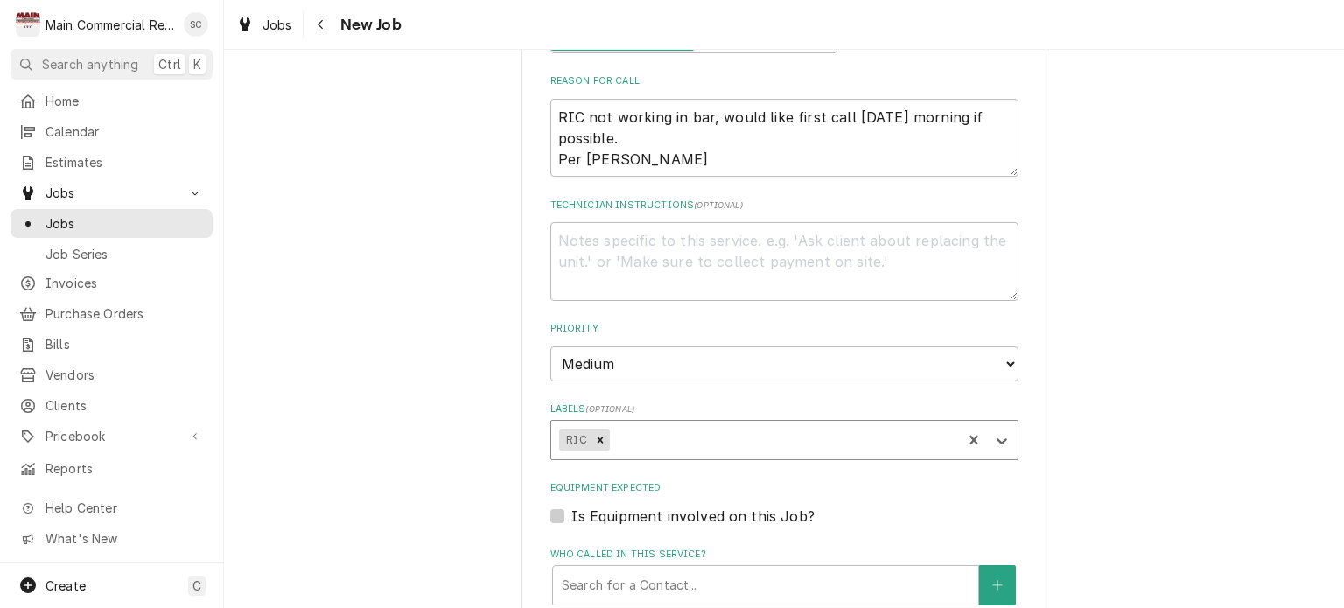
scroll to position [1159, 0]
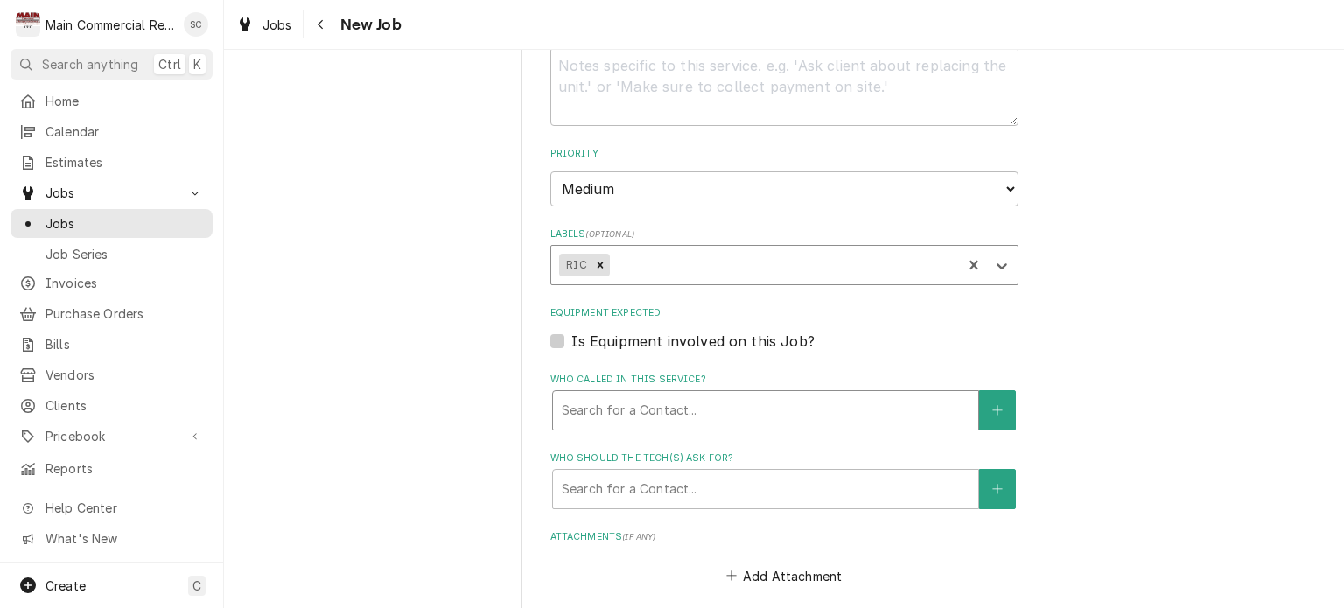
click at [666, 395] on div "Who called in this service?" at bounding box center [766, 411] width 408 height 32
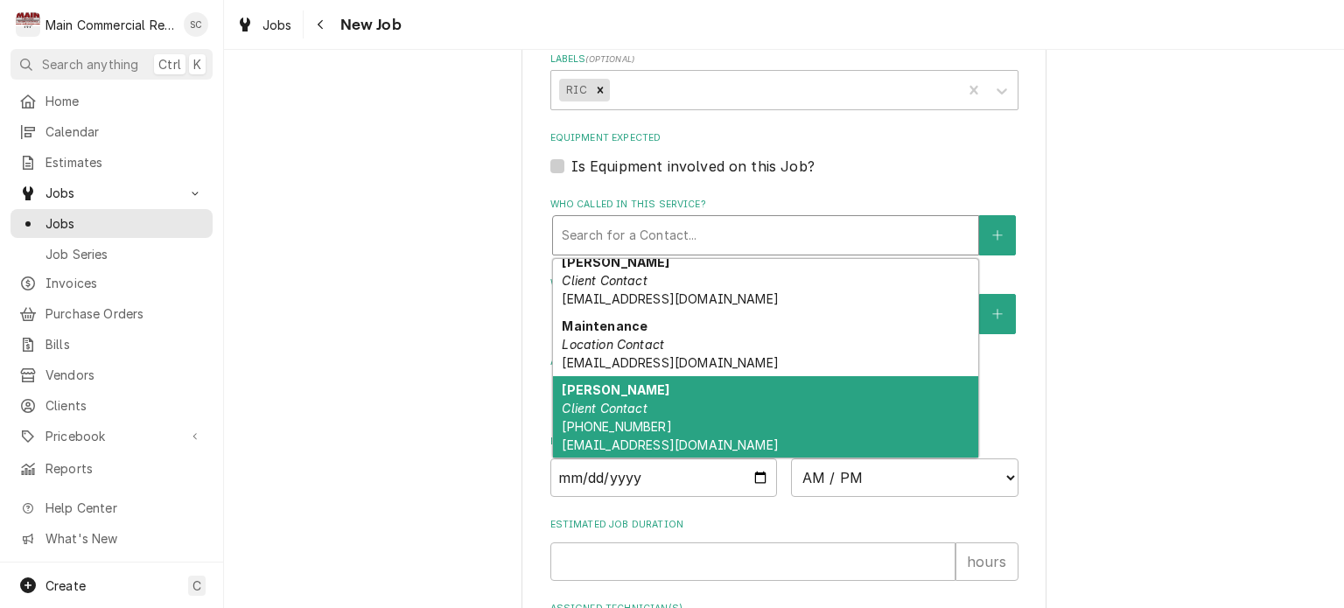
scroll to position [90, 0]
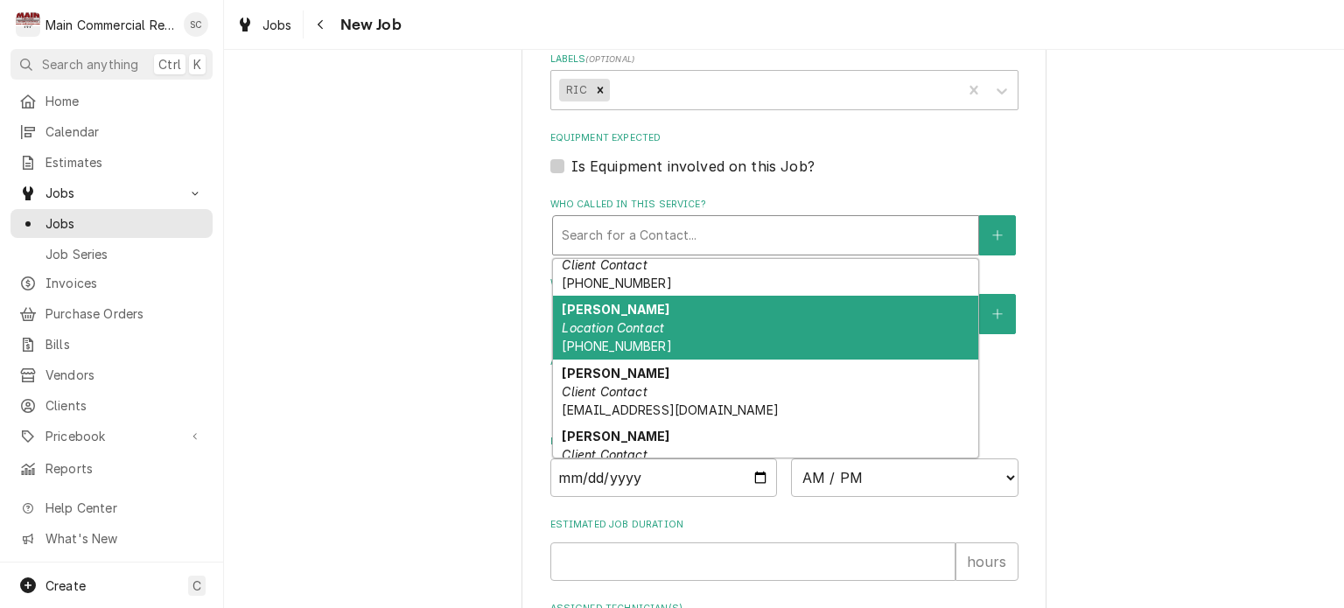
click at [685, 316] on div "David Location Contact (727) 505-8554" at bounding box center [765, 328] width 425 height 64
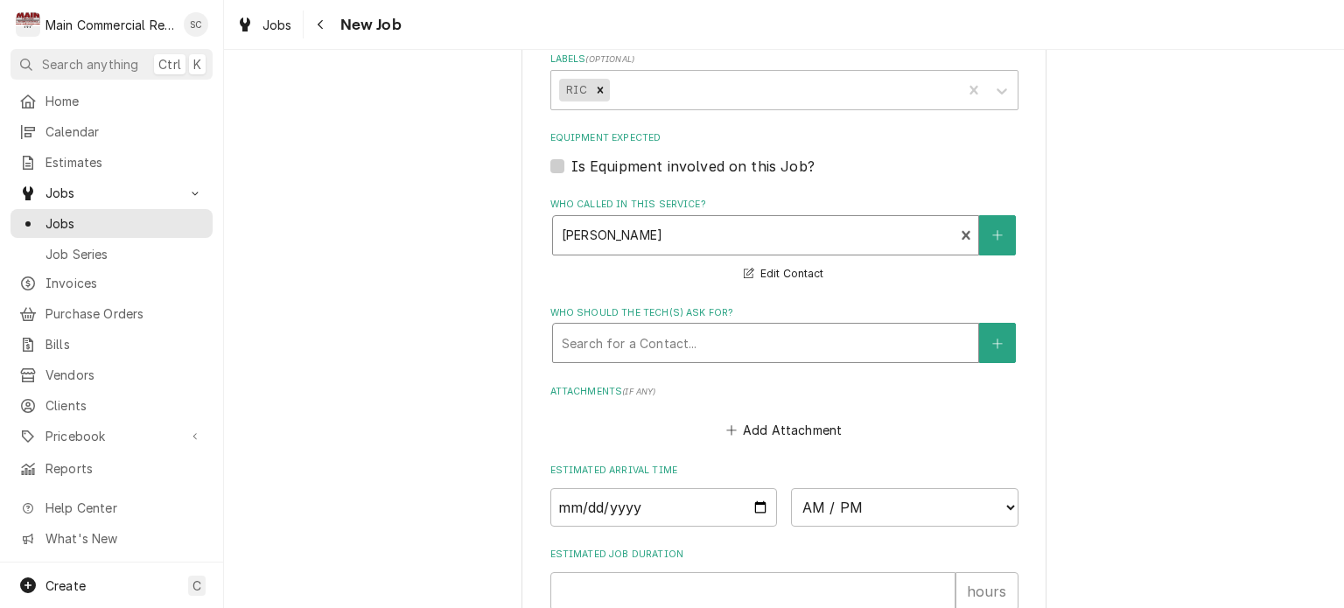
click at [692, 327] on div "Who should the tech(s) ask for?" at bounding box center [766, 343] width 408 height 32
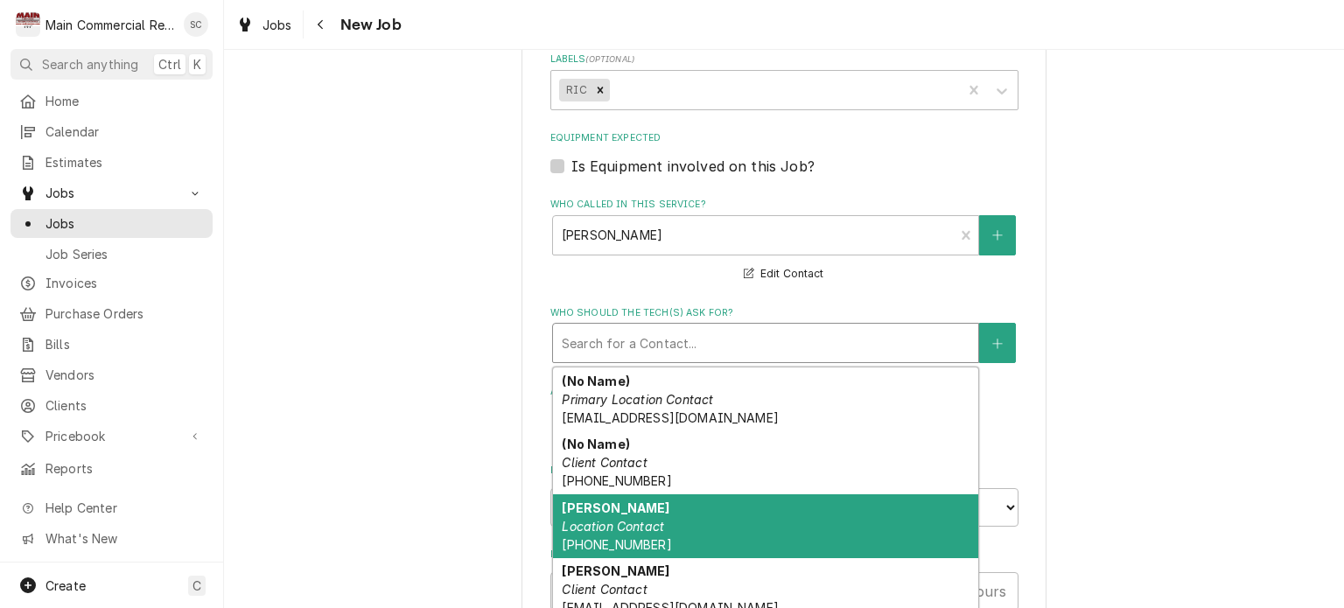
click at [665, 495] on div "David Location Contact (727) 505-8554" at bounding box center [765, 526] width 425 height 64
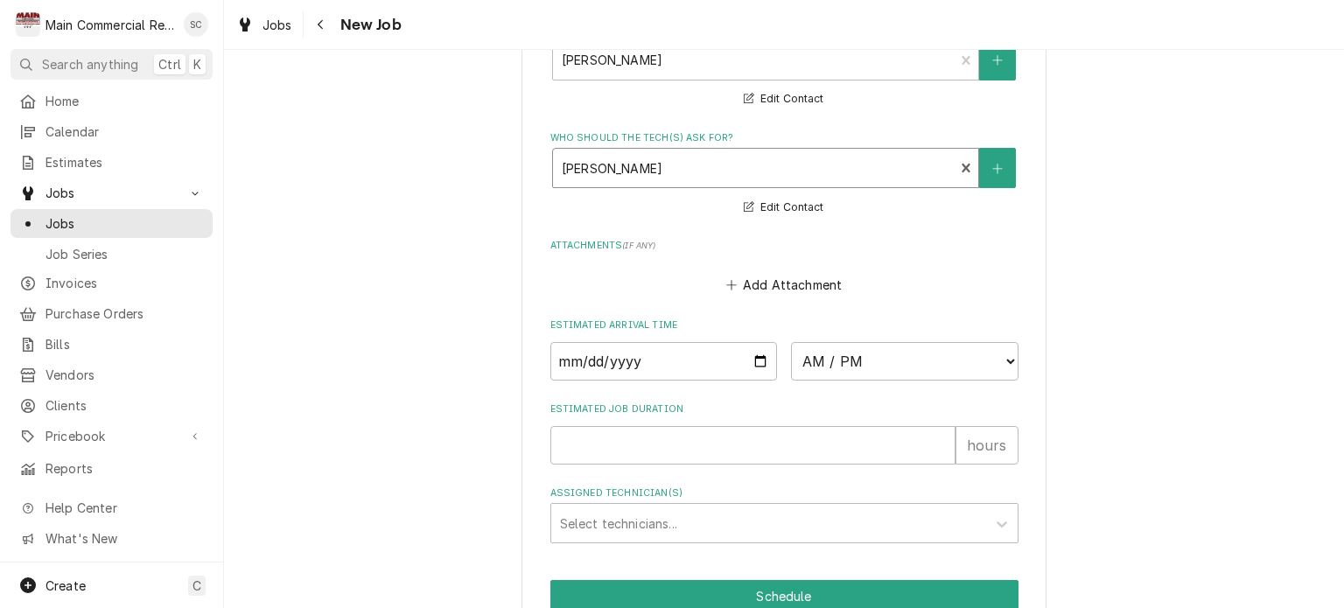
scroll to position [1568, 0]
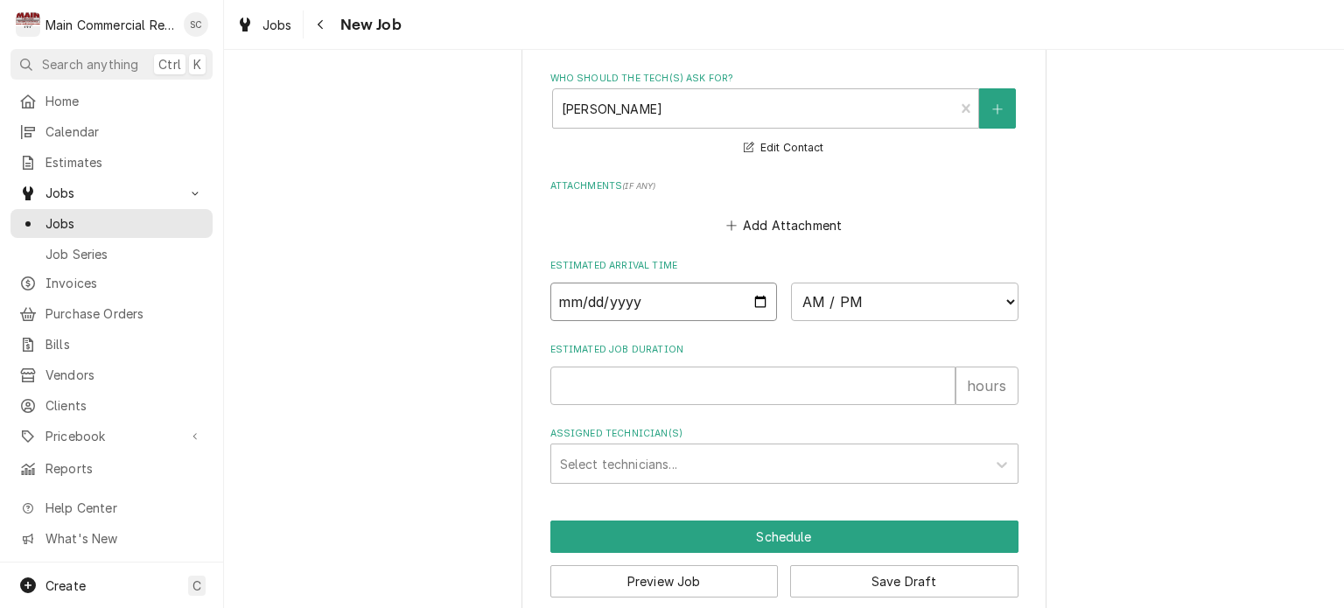
click at [749, 283] on input "Date" at bounding box center [664, 302] width 228 height 39
click at [822, 283] on select "AM / PM 6:00 AM 6:15 AM 6:30 AM 6:45 AM 7:00 AM 7:15 AM 7:30 AM 7:45 AM 8:00 AM…" at bounding box center [905, 302] width 228 height 39
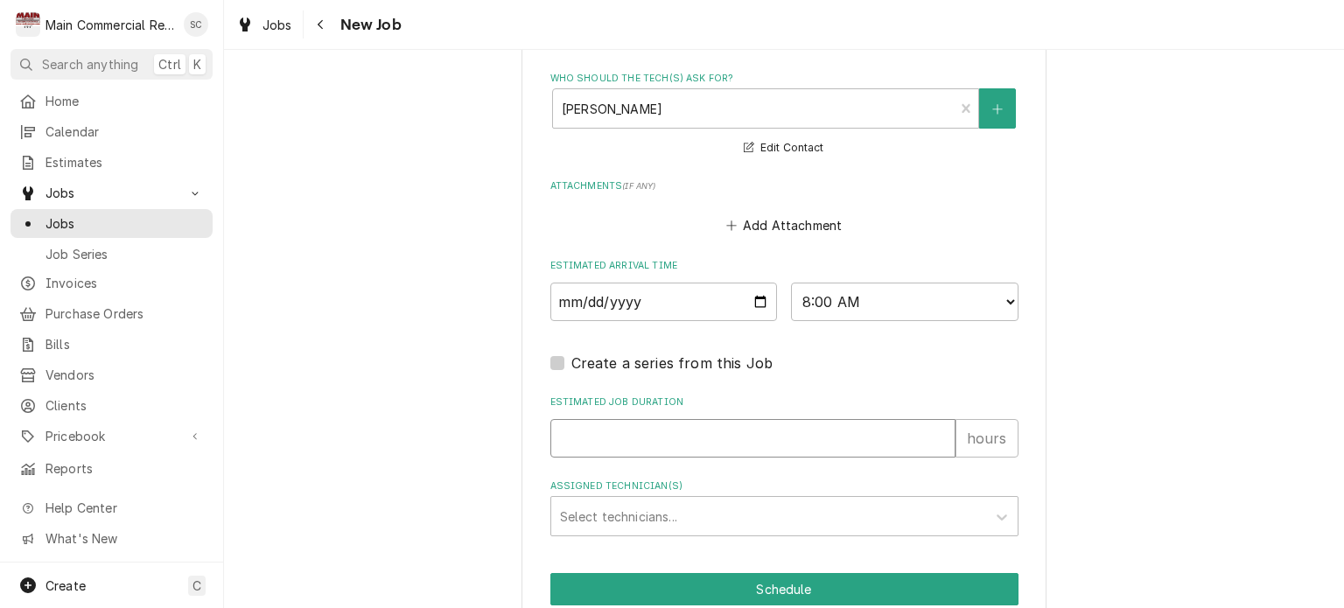
click at [627, 419] on input "Estimated Job Duration" at bounding box center [752, 438] width 405 height 39
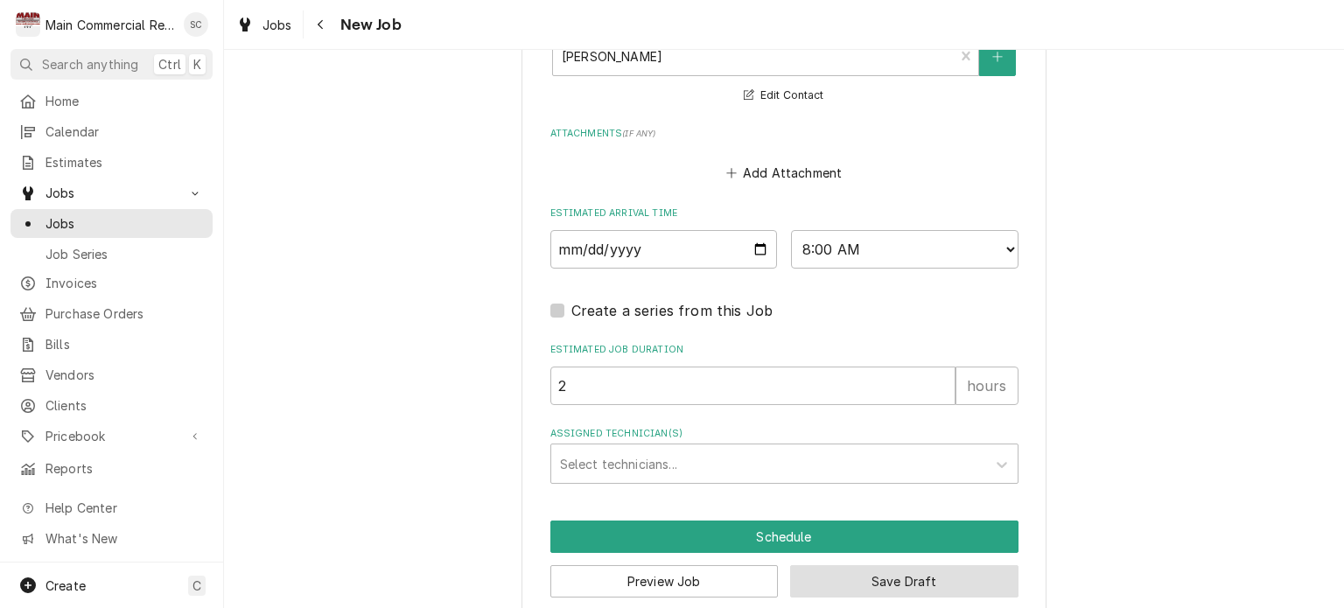
click at [928, 565] on button "Save Draft" at bounding box center [904, 581] width 228 height 32
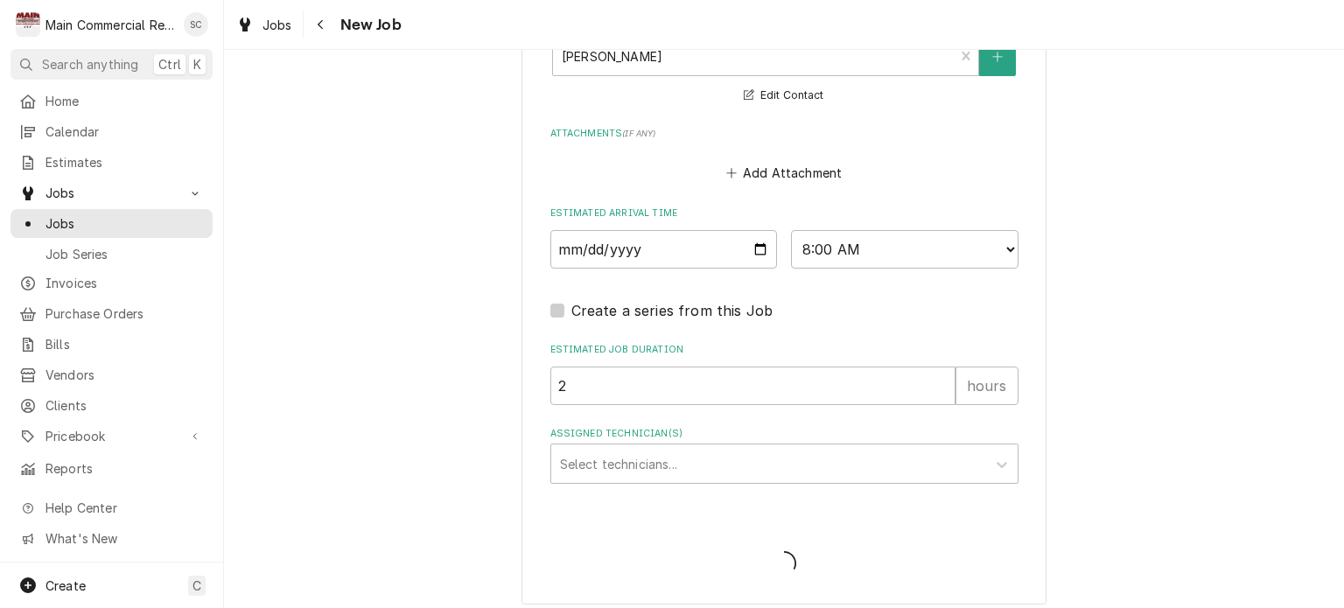
scroll to position [1605, 0]
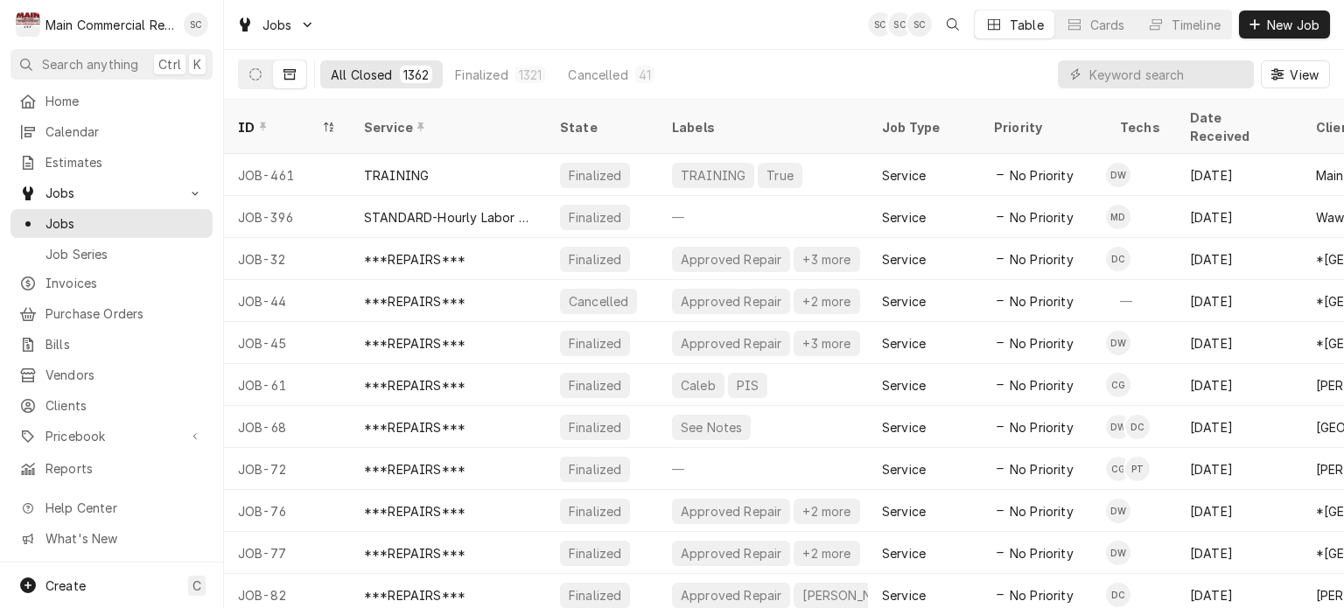
click at [730, 32] on div "Jobs SC SC SC Table Cards Timeline New Job" at bounding box center [784, 24] width 1120 height 49
click at [130, 220] on span "Jobs" at bounding box center [125, 223] width 158 height 18
click at [78, 136] on span "Calendar" at bounding box center [125, 132] width 158 height 18
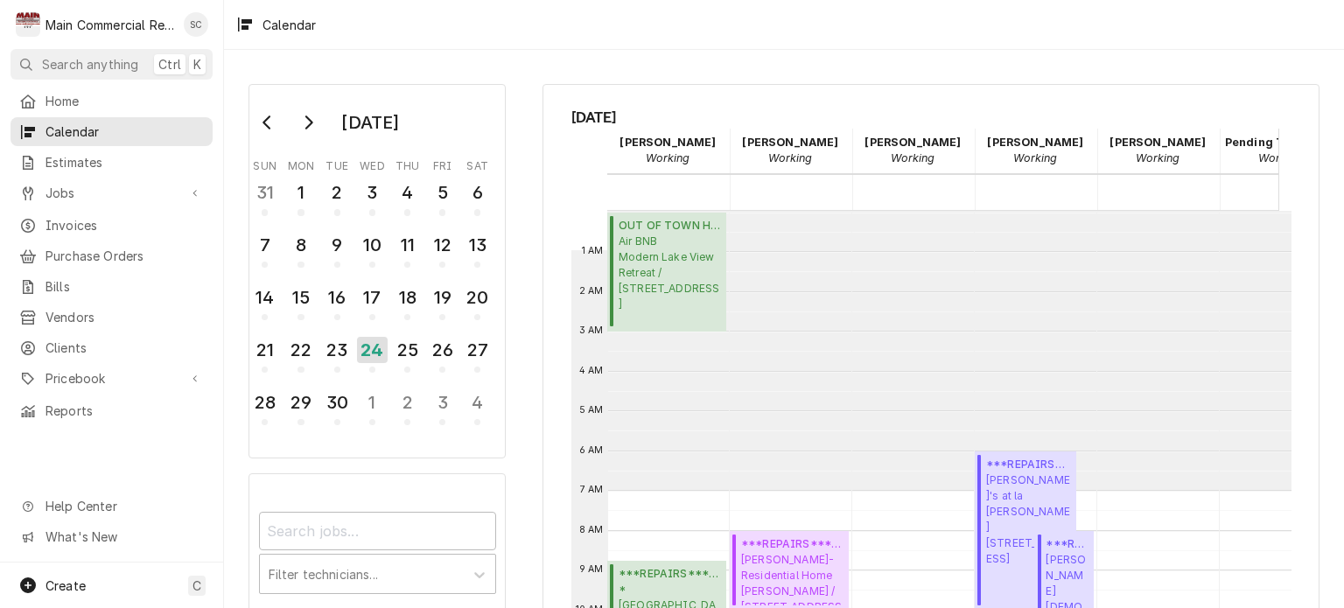
scroll to position [279, 0]
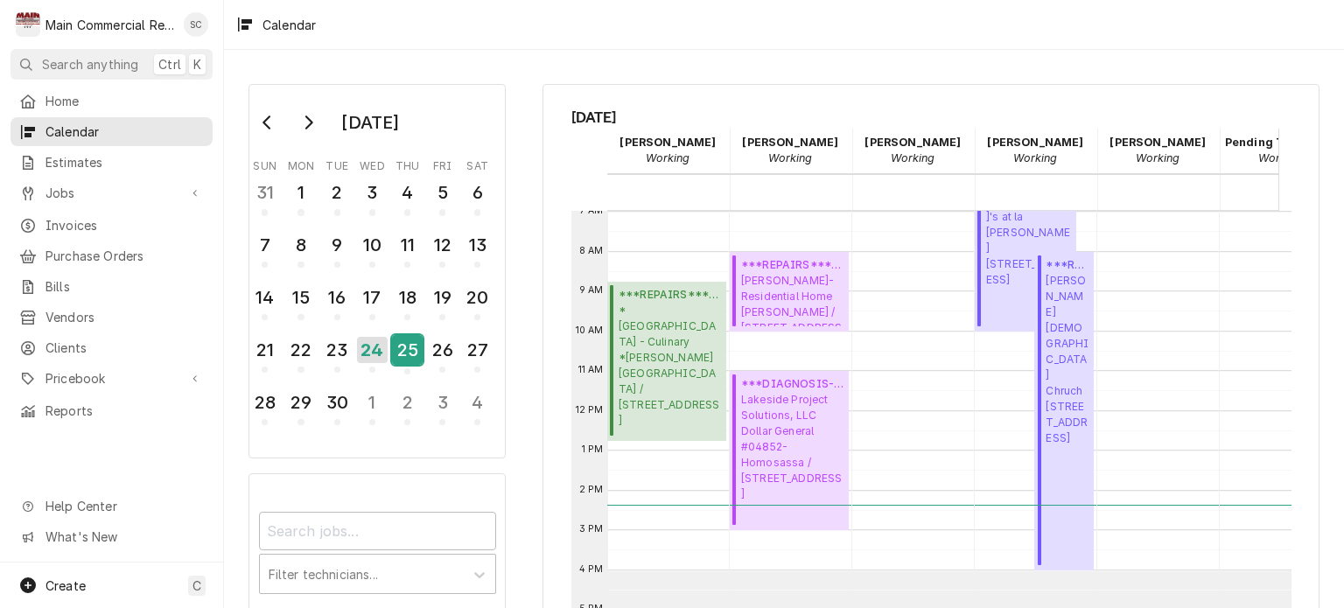
click at [406, 342] on div "25" at bounding box center [407, 350] width 31 height 30
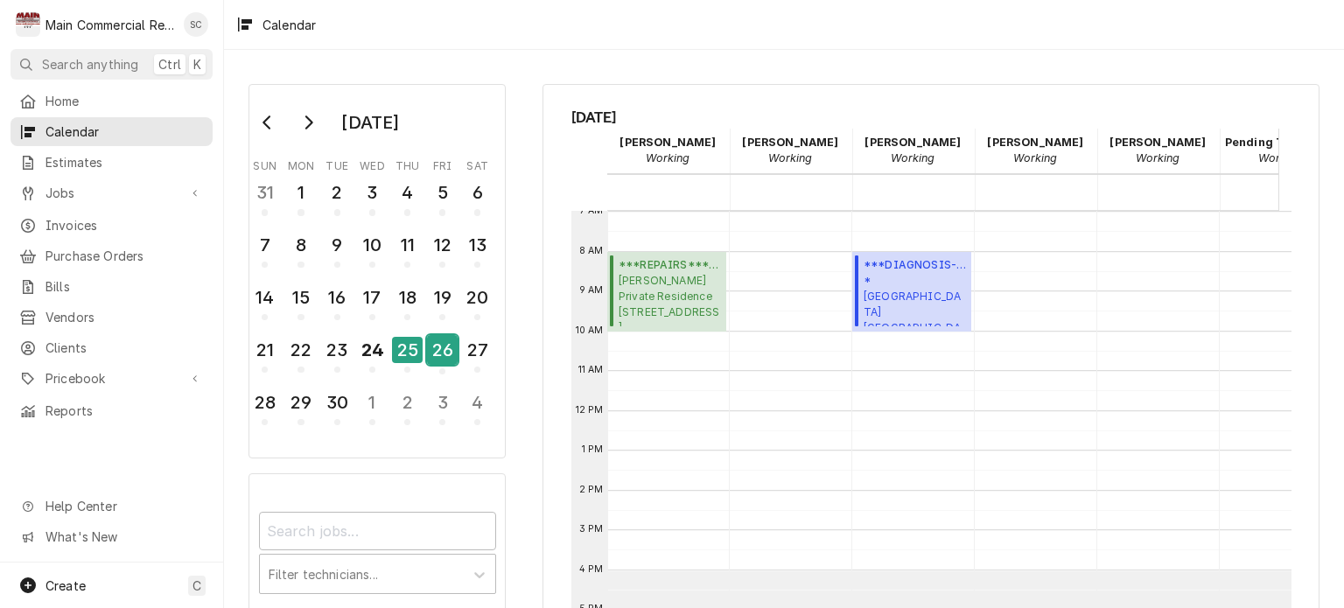
click at [431, 354] on div "26" at bounding box center [442, 350] width 31 height 30
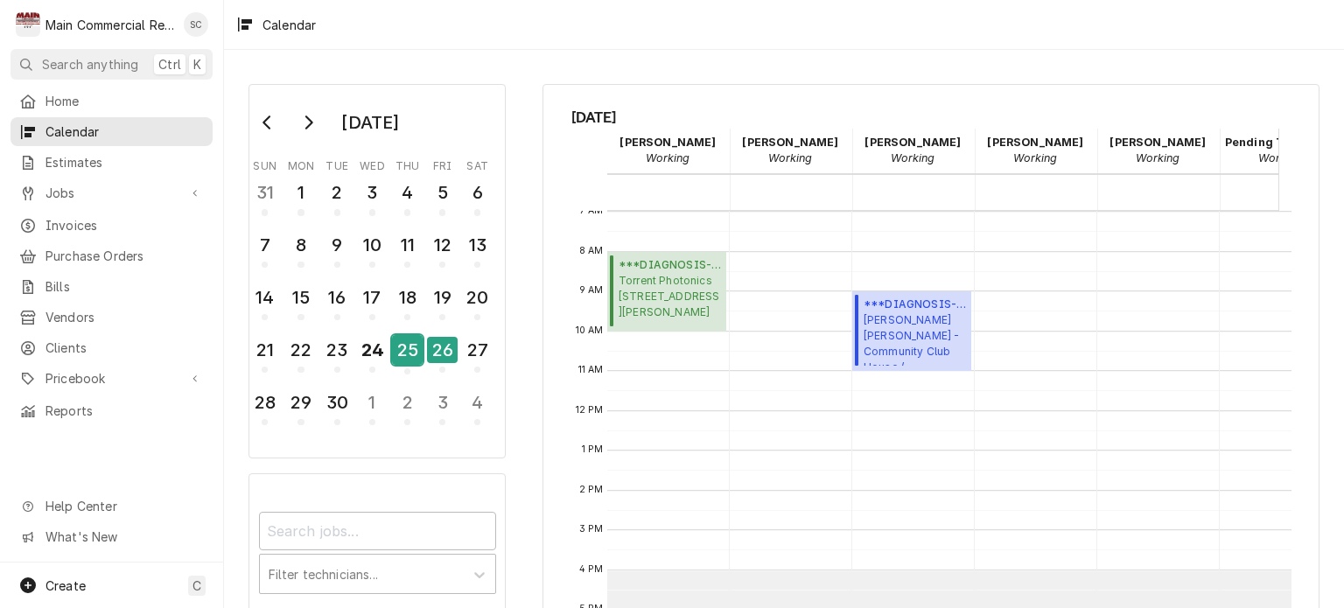
click at [398, 348] on div "25" at bounding box center [407, 350] width 31 height 30
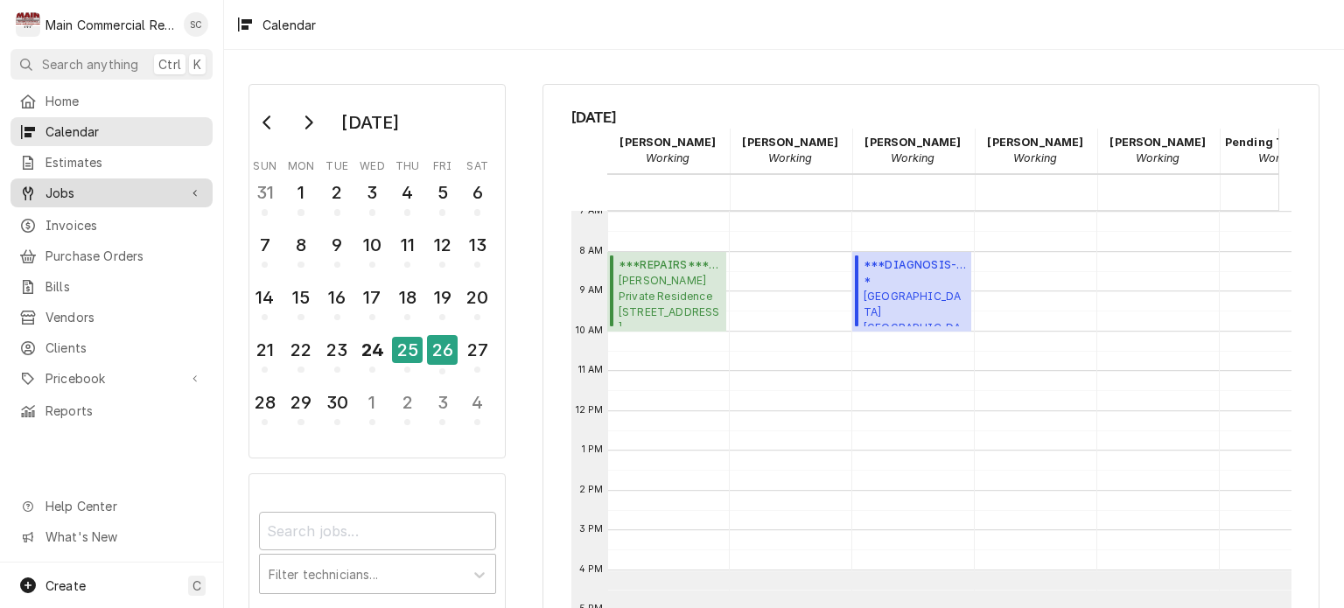
click at [88, 185] on span "Jobs" at bounding box center [112, 193] width 132 height 18
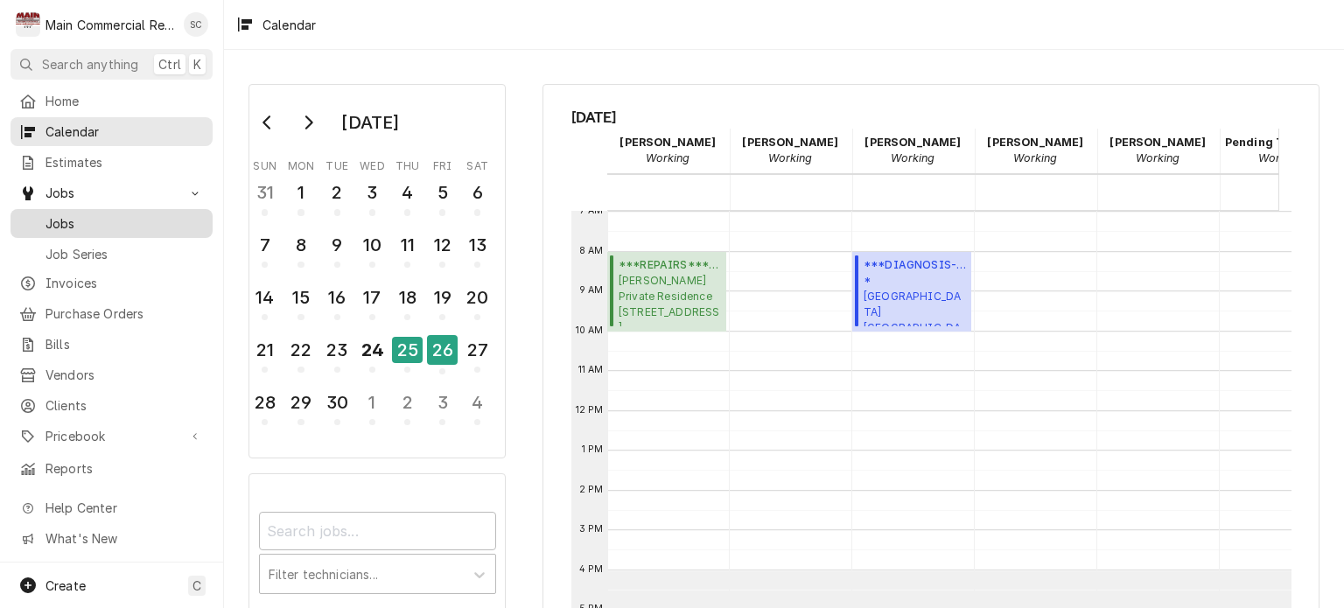
click at [87, 220] on span "Jobs" at bounding box center [125, 223] width 158 height 18
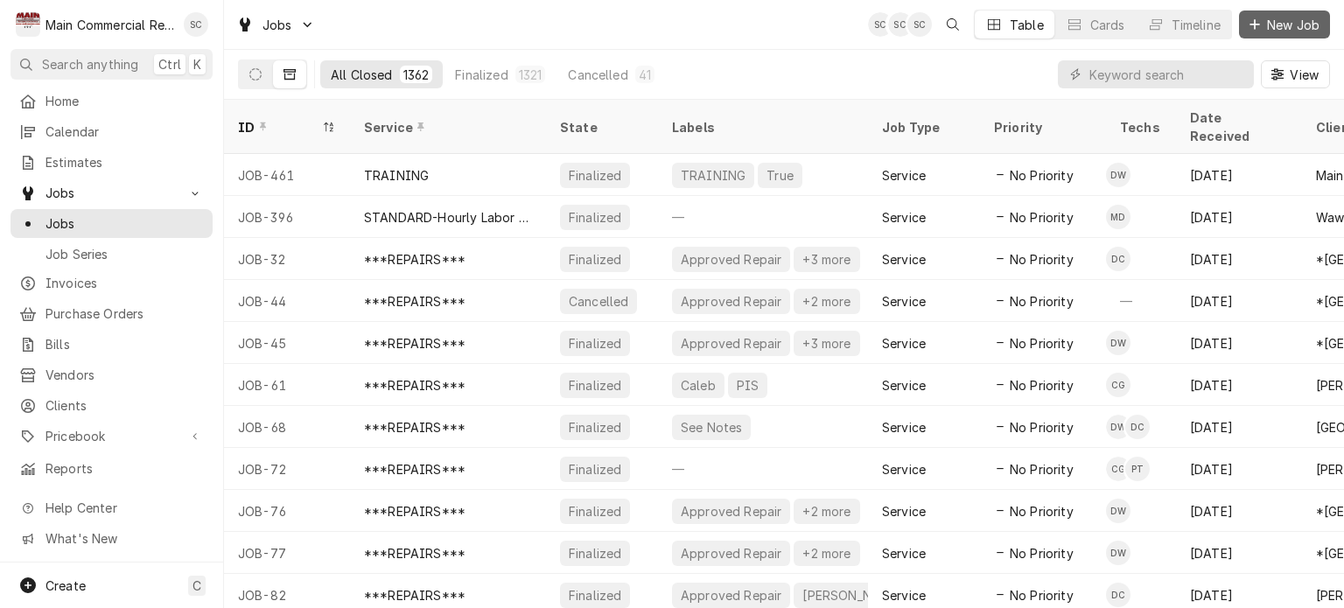
click at [1283, 21] on span "New Job" at bounding box center [1294, 25] width 60 height 18
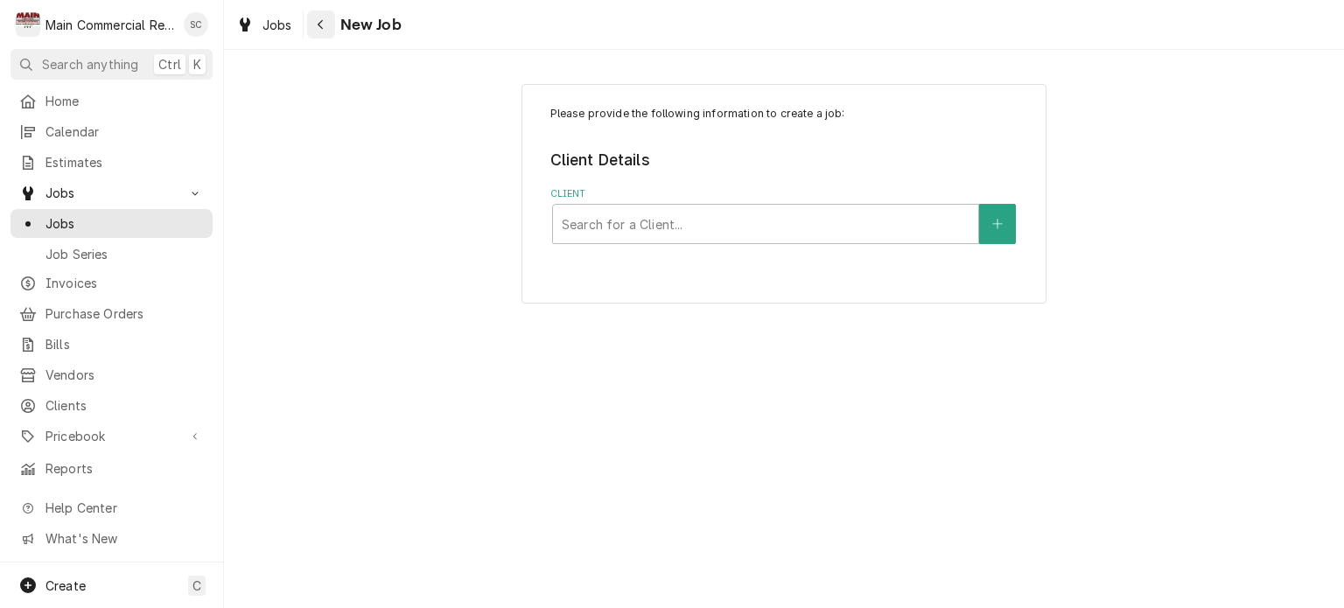
click at [312, 31] on div "Navigate back" at bounding box center [321, 25] width 18 height 18
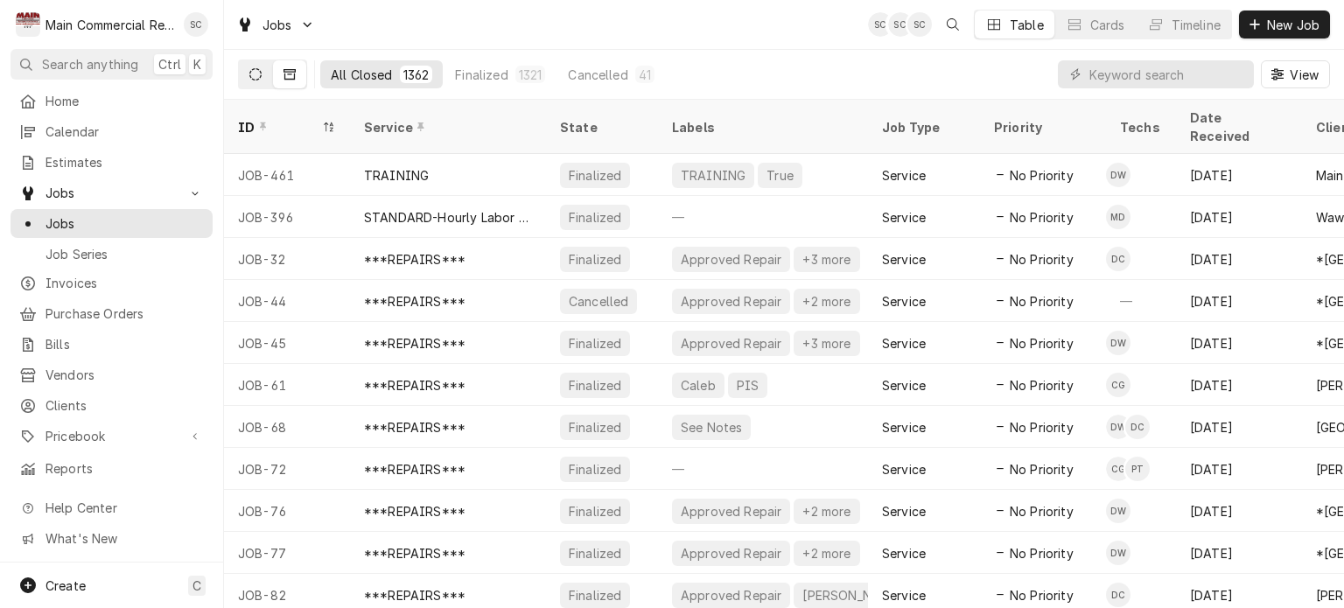
click at [249, 65] on button "Dynamic Content Wrapper" at bounding box center [255, 74] width 33 height 28
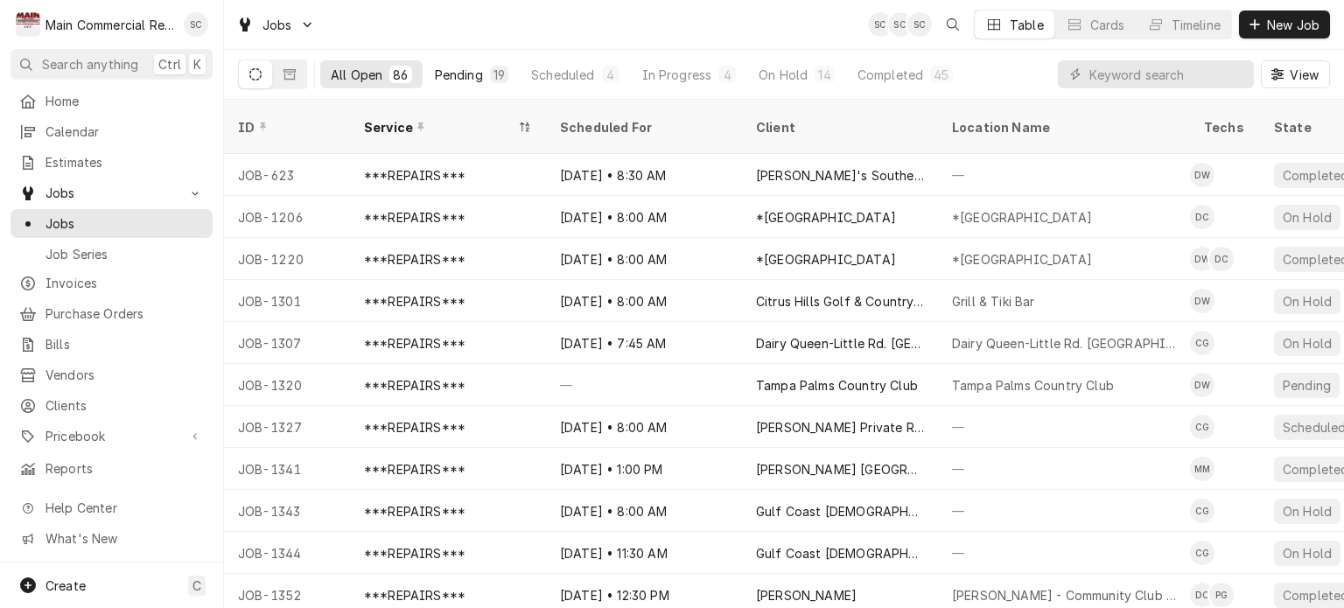
click at [465, 76] on div "Pending" at bounding box center [459, 75] width 48 height 18
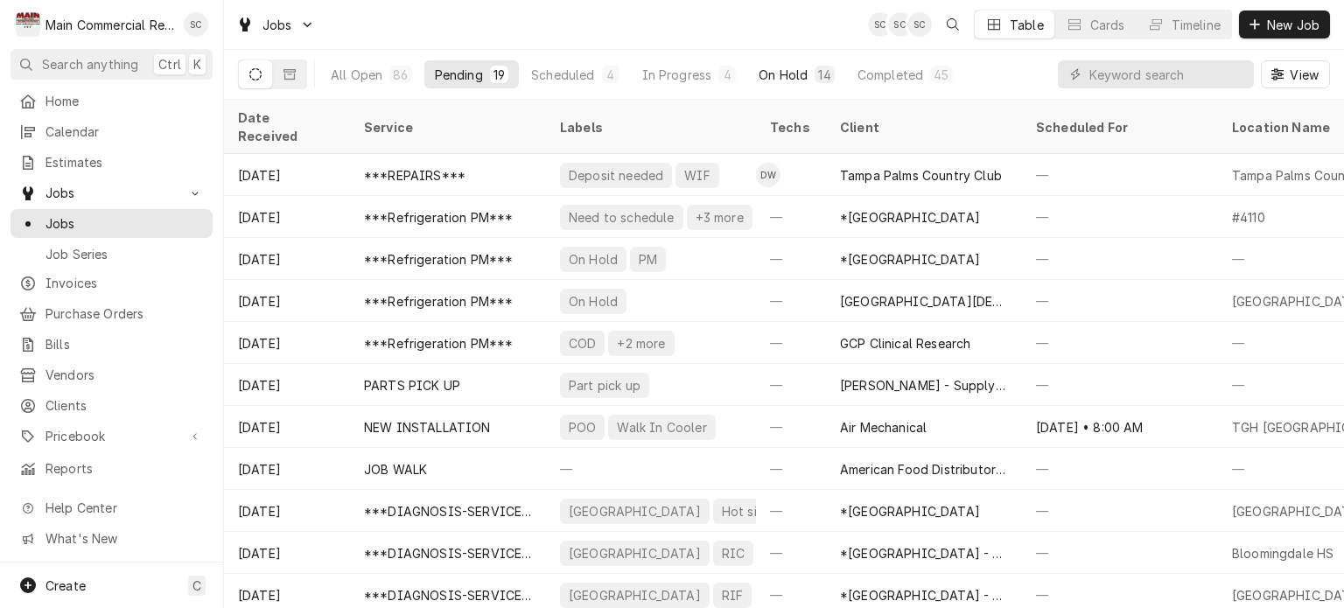
click at [807, 73] on button "On Hold 14" at bounding box center [796, 74] width 96 height 28
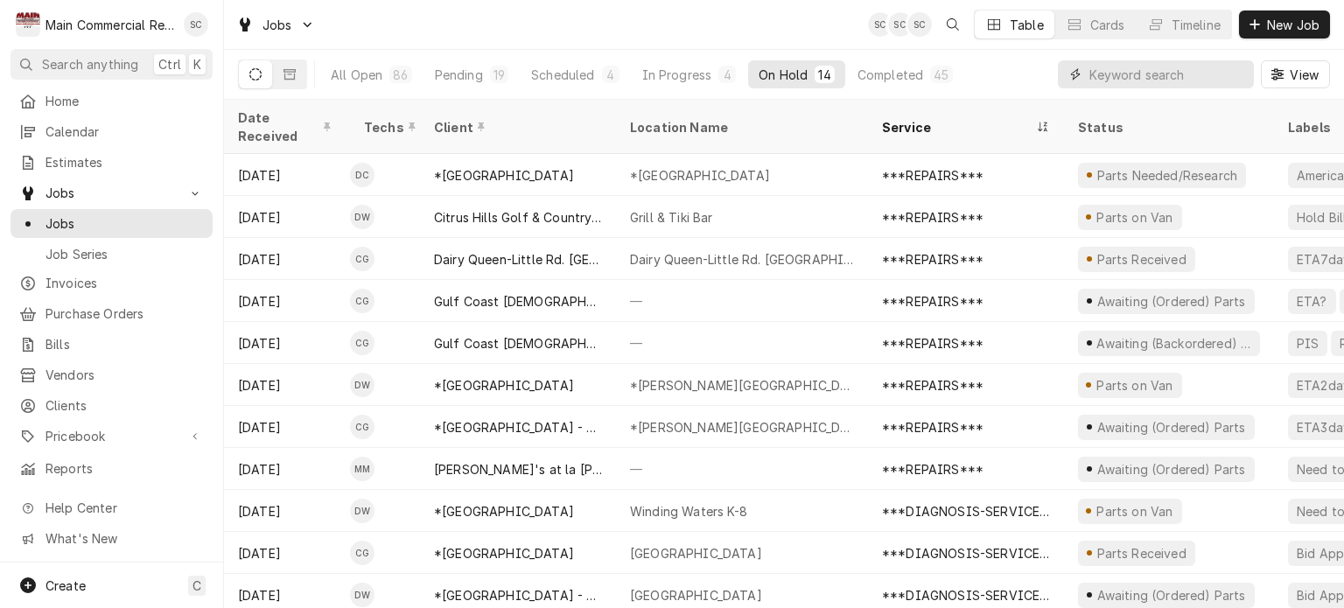
click at [1111, 75] on input "Dynamic Content Wrapper" at bounding box center [1168, 74] width 156 height 28
type input "Central"
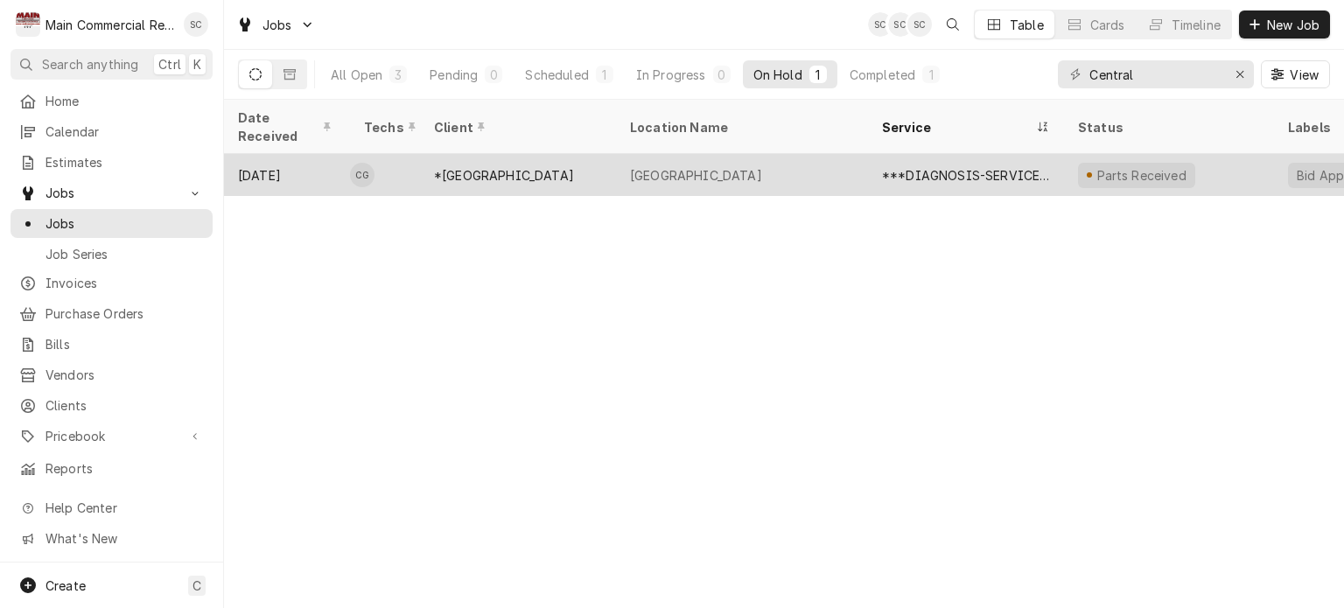
click at [784, 154] on div "[GEOGRAPHIC_DATA]" at bounding box center [742, 175] width 252 height 42
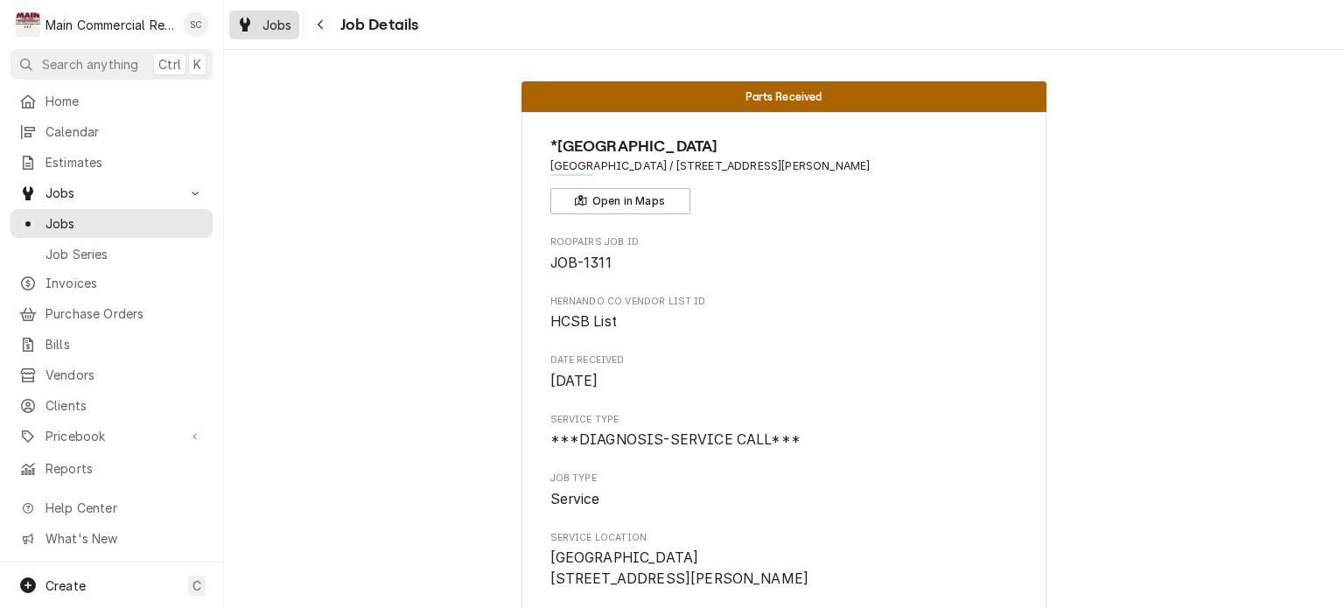
click at [272, 27] on span "Jobs" at bounding box center [278, 25] width 30 height 18
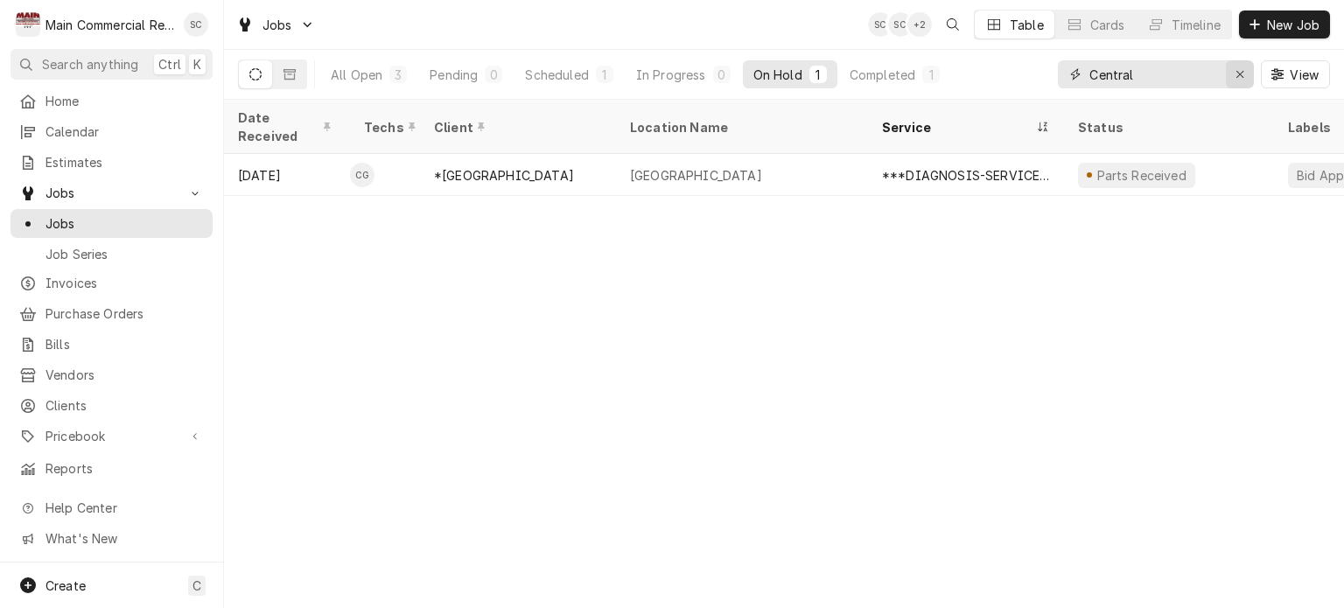
click at [1239, 80] on div "Erase input" at bounding box center [1240, 75] width 18 height 18
click at [1187, 79] on input "Dynamic Content Wrapper" at bounding box center [1172, 74] width 165 height 28
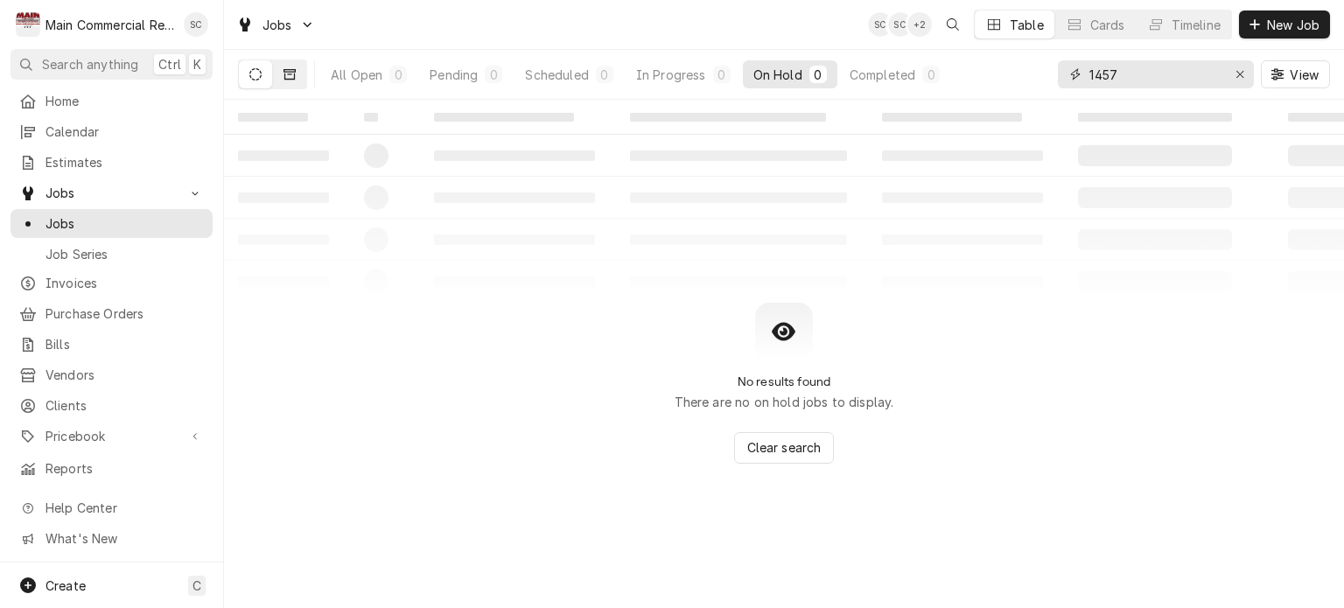
type input "1457"
click at [287, 74] on icon "Dynamic Content Wrapper" at bounding box center [290, 74] width 12 height 11
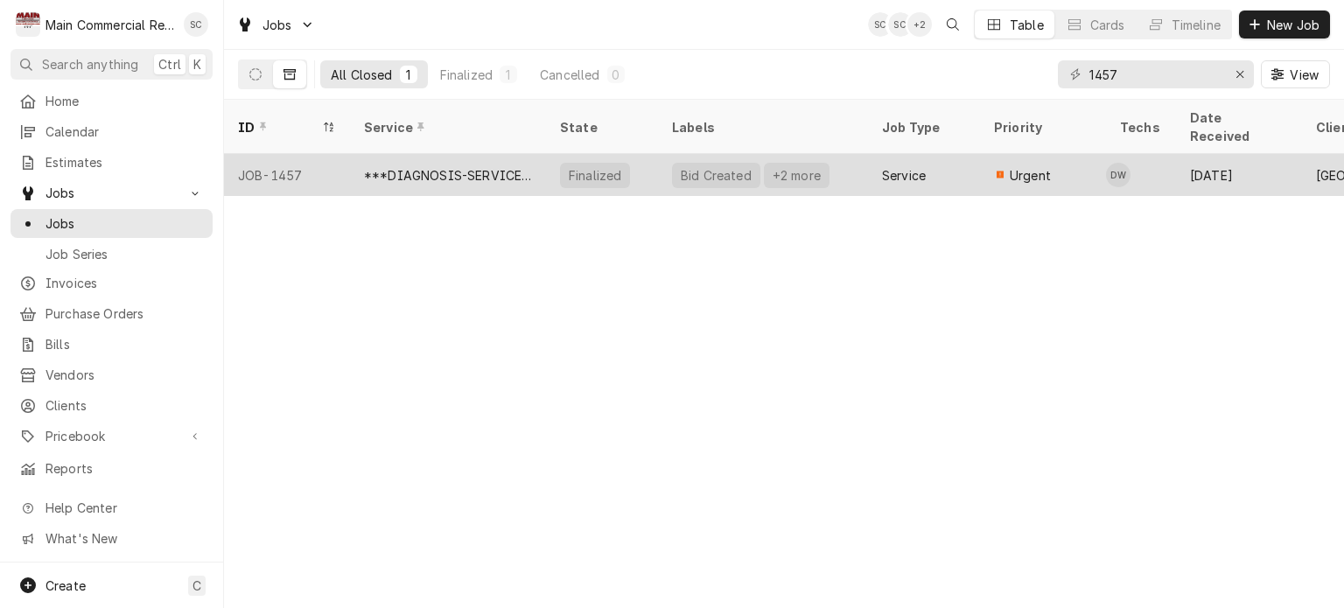
click at [439, 166] on div "***DIAGNOSIS-SERVICE CALL***" at bounding box center [448, 175] width 168 height 18
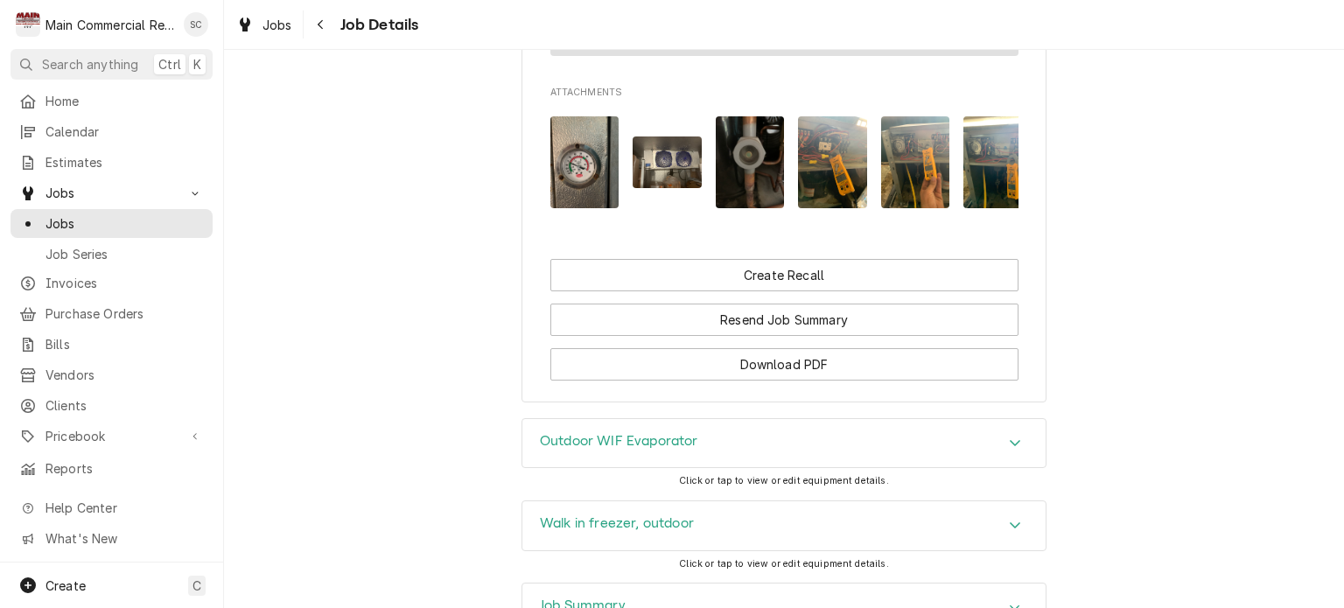
scroll to position [2130, 0]
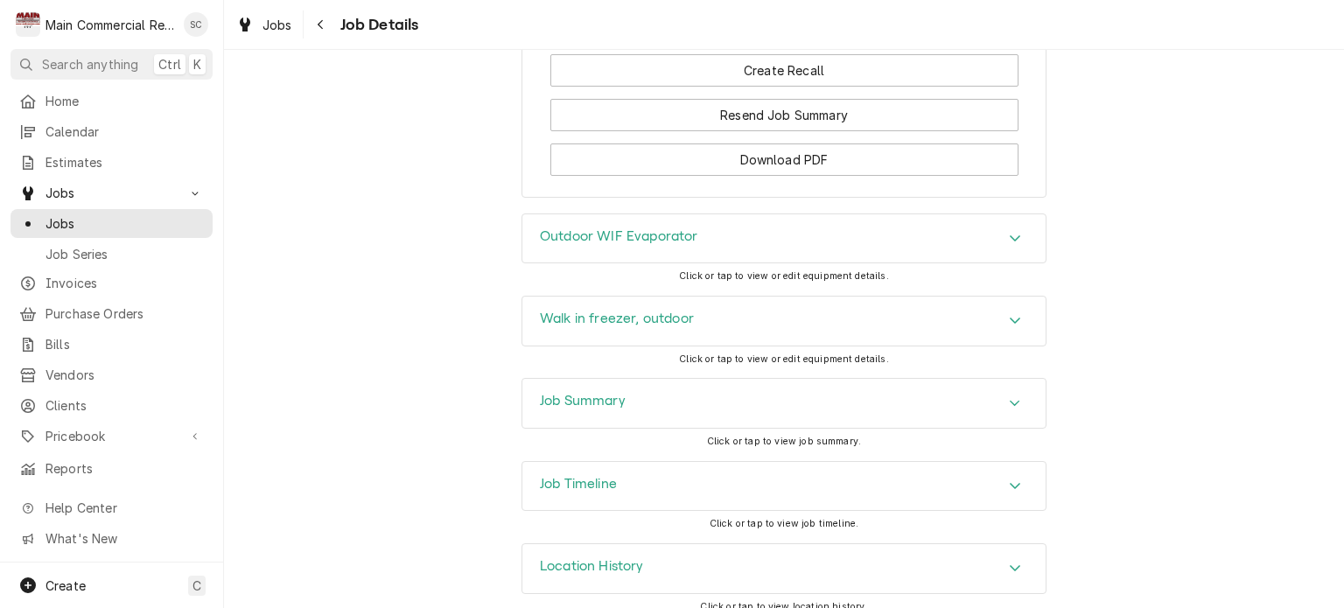
click at [1005, 393] on div "Accordion Header" at bounding box center [1015, 403] width 26 height 21
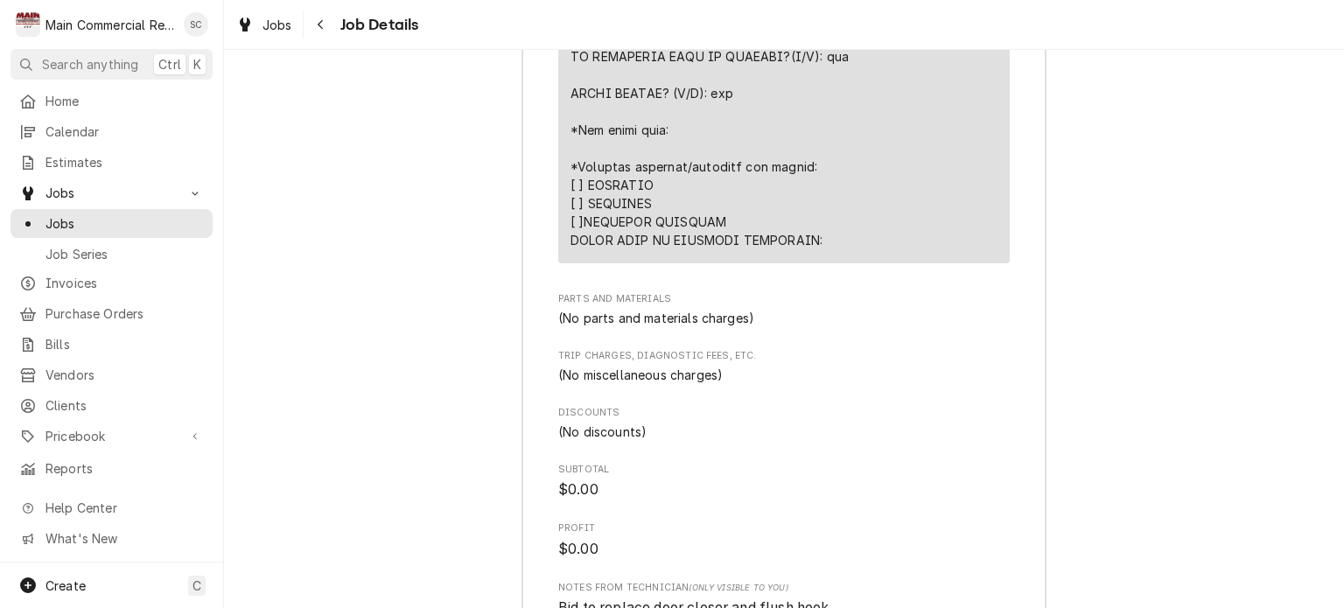
scroll to position [4318, 0]
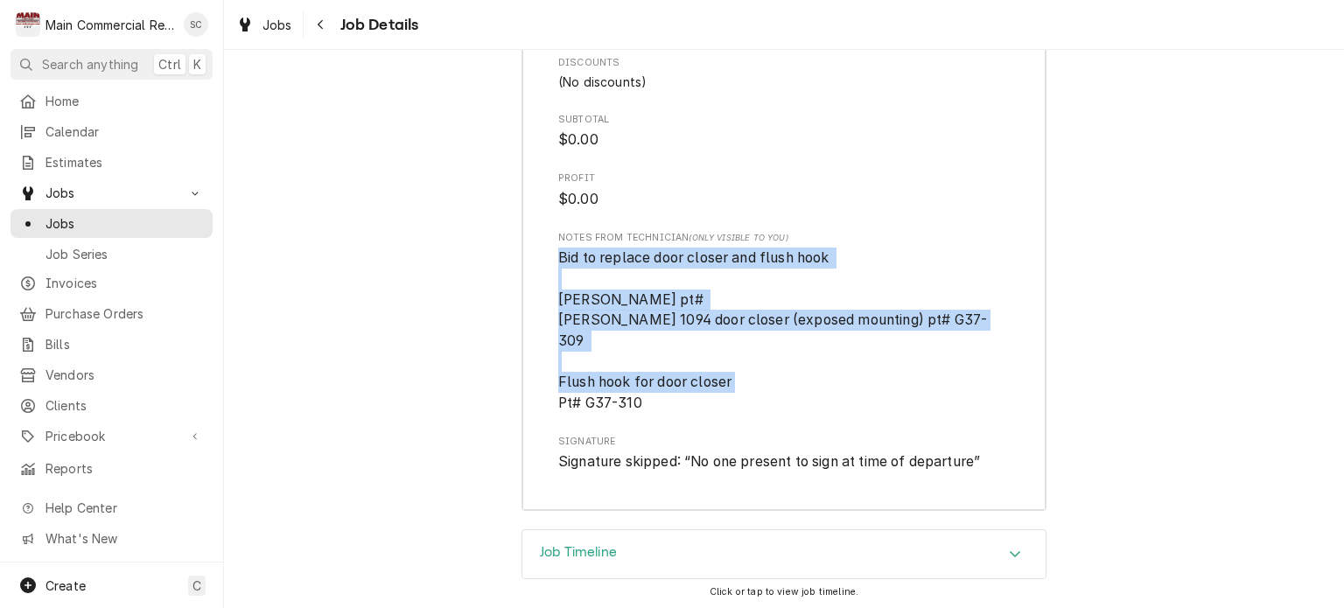
drag, startPoint x: 690, startPoint y: 361, endPoint x: 536, endPoint y: 230, distance: 201.8
copy span "Bid to replace door closer and flush hook [PERSON_NAME] pt# [PERSON_NAME] 1094 …"
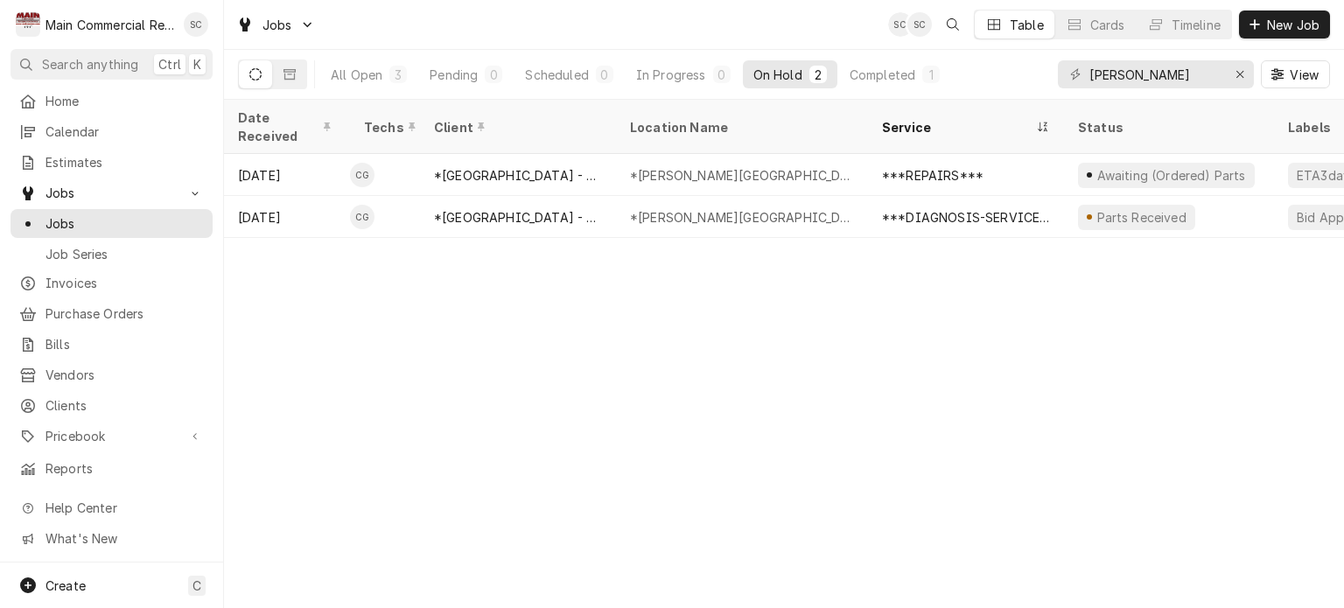
click at [736, 450] on div "Date Received Techs Client Location Name Service Status Labels ID Duration Job …" at bounding box center [784, 354] width 1120 height 508
click at [1238, 74] on icon "Erase input" at bounding box center [1241, 74] width 10 height 12
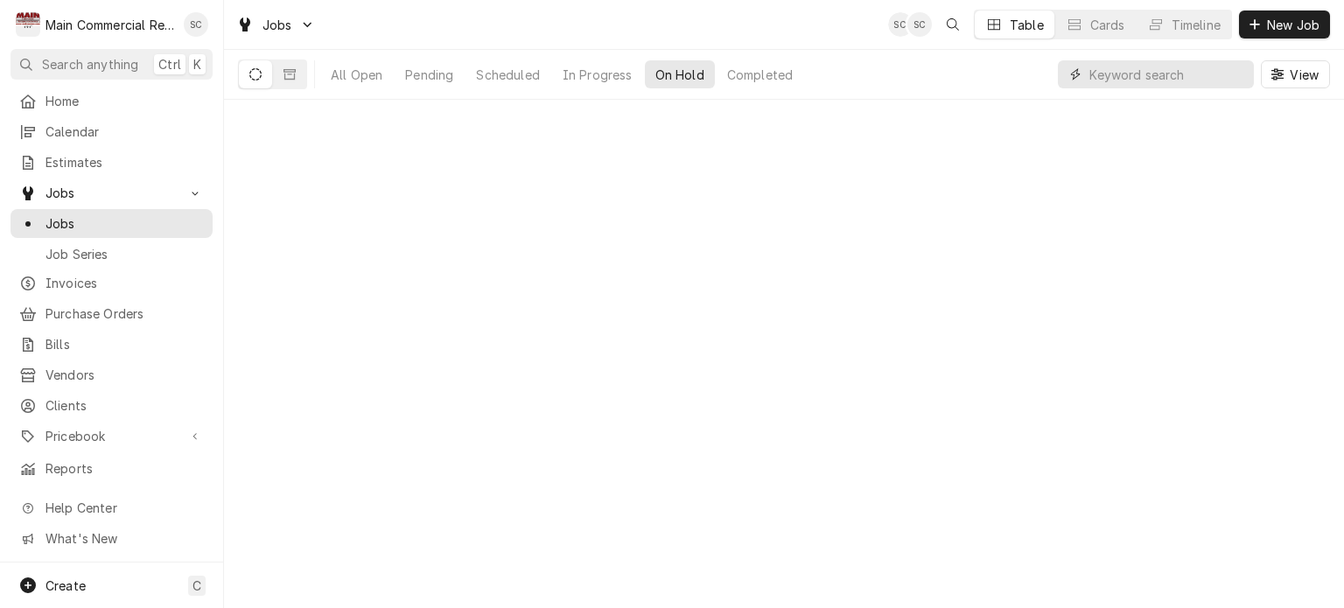
click at [1201, 75] on input "Dynamic Content Wrapper" at bounding box center [1168, 74] width 156 height 28
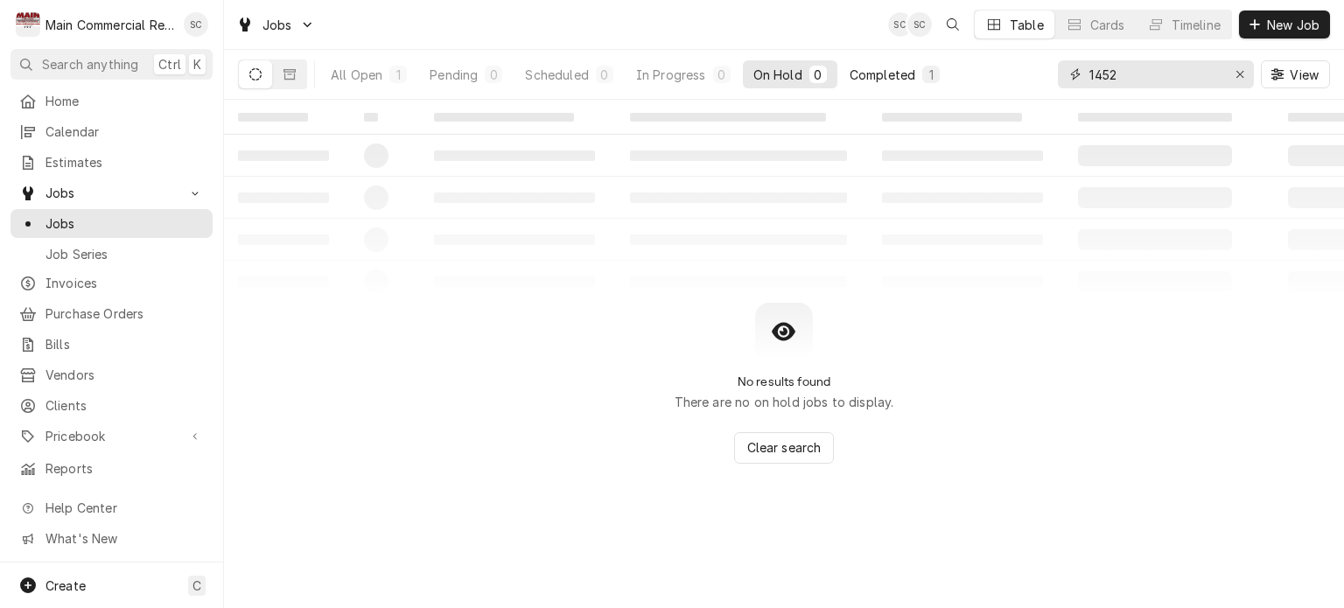
type input "1452"
click at [859, 77] on div "Completed" at bounding box center [883, 75] width 66 height 18
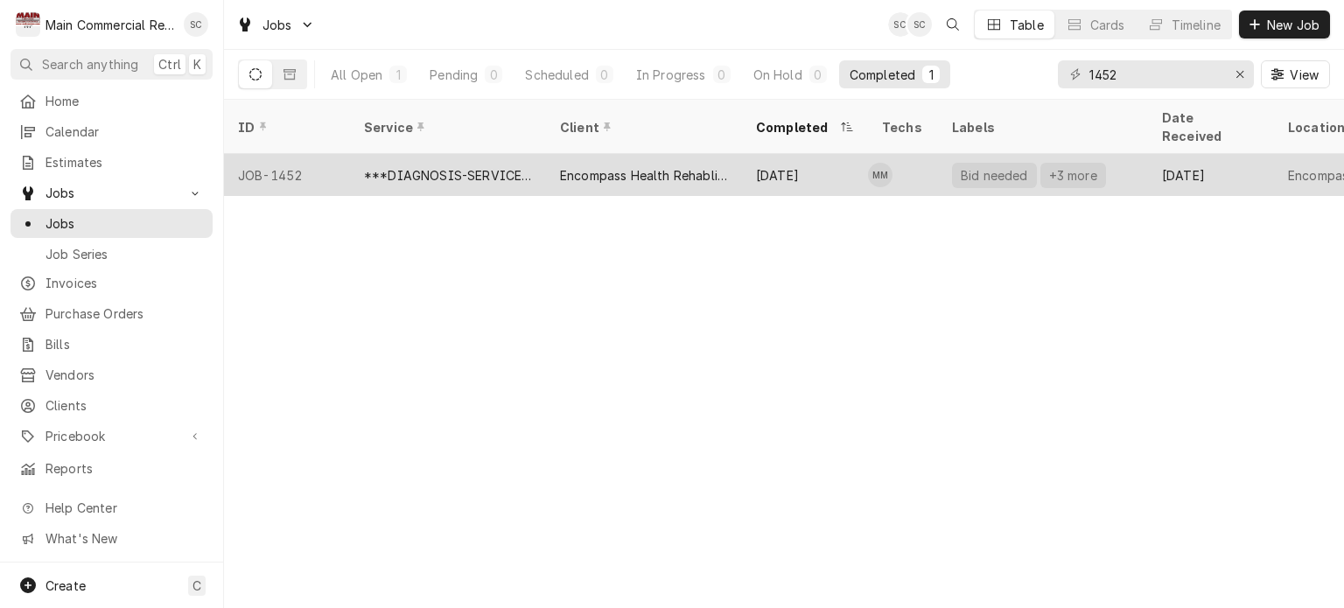
click at [792, 154] on div "[DATE]" at bounding box center [805, 175] width 126 height 42
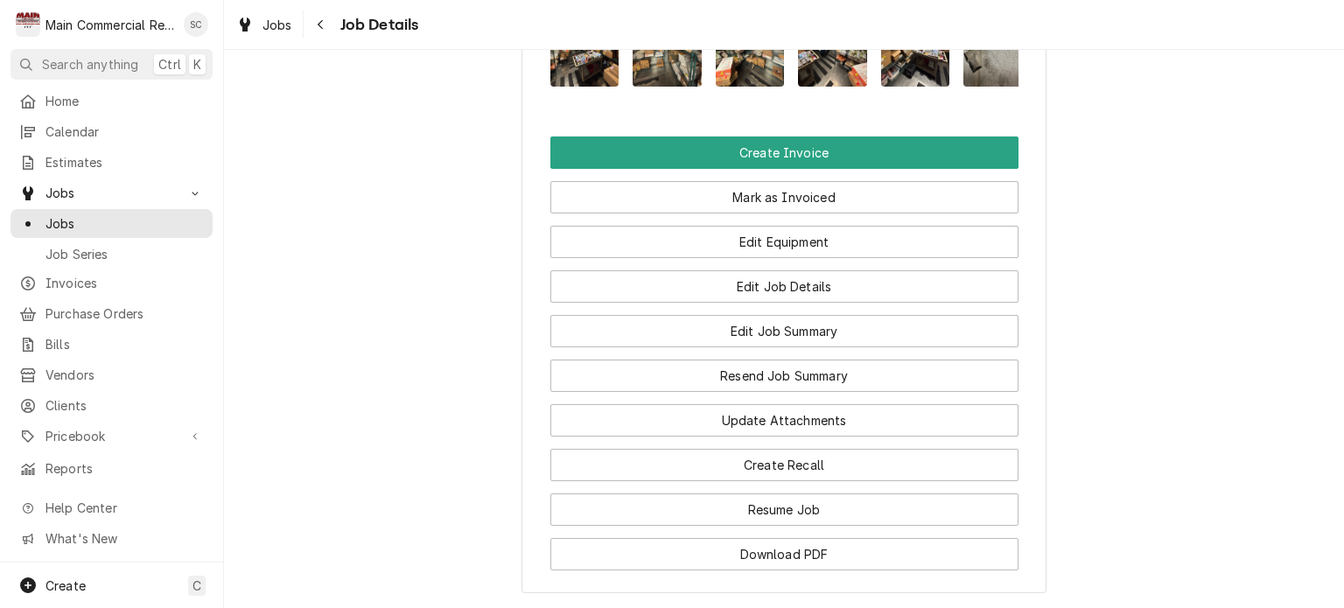
scroll to position [1966, 0]
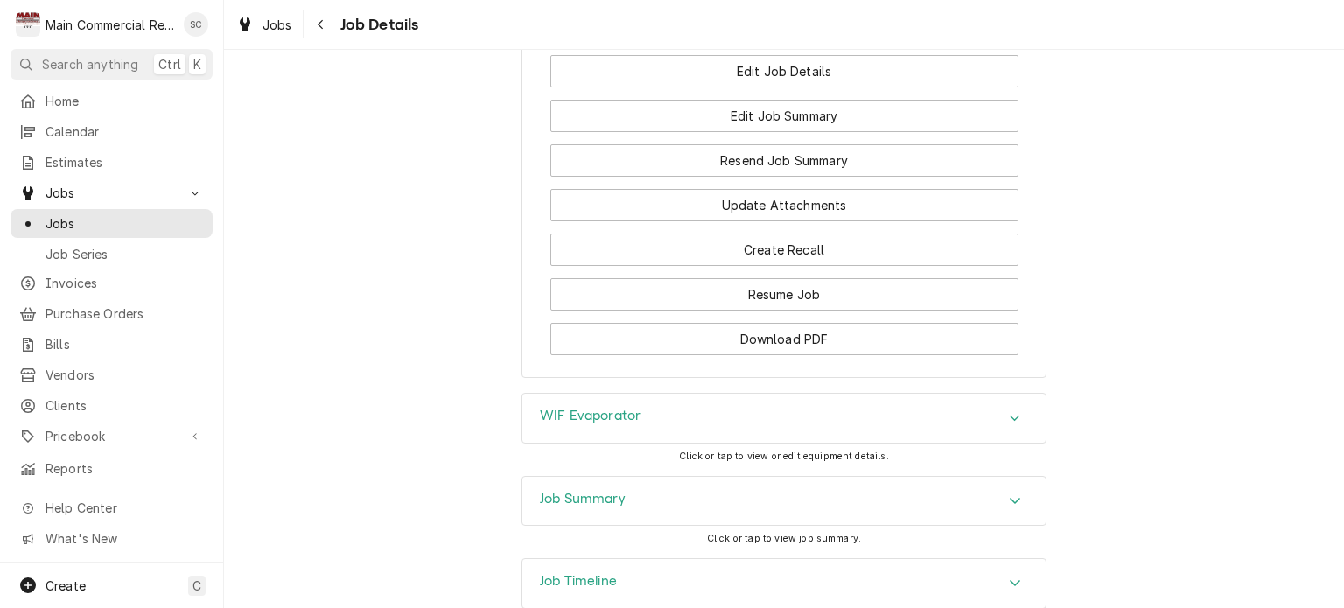
click at [1010, 494] on icon "Accordion Header" at bounding box center [1015, 501] width 12 height 14
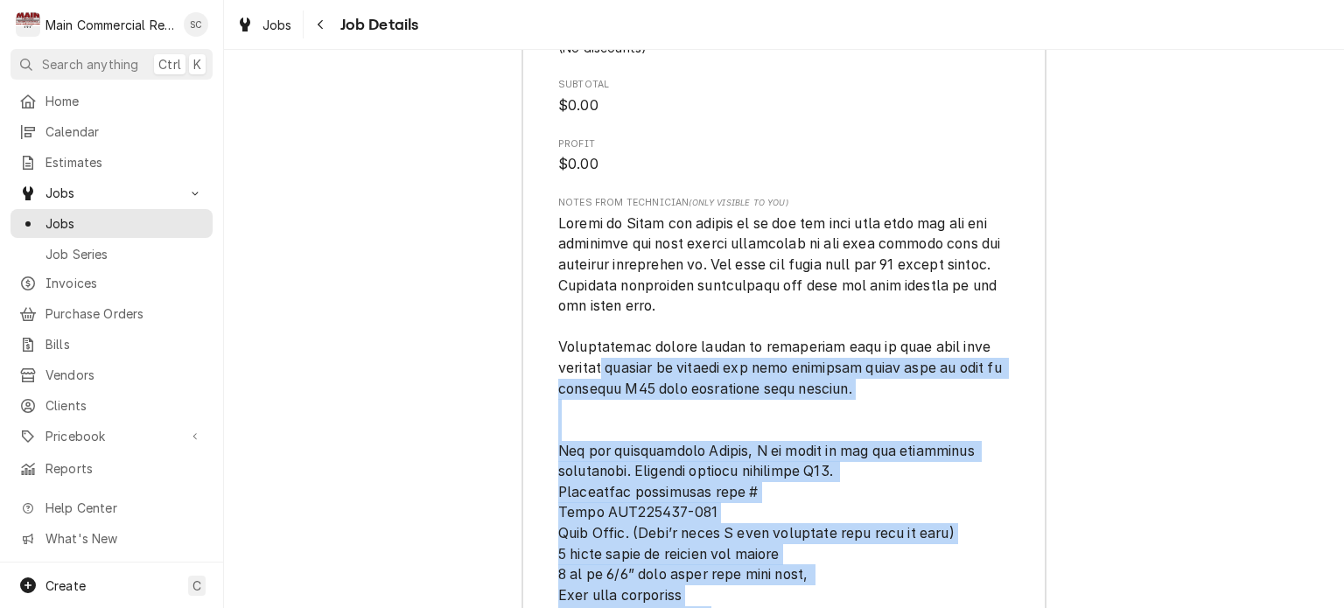
scroll to position [4051, 0]
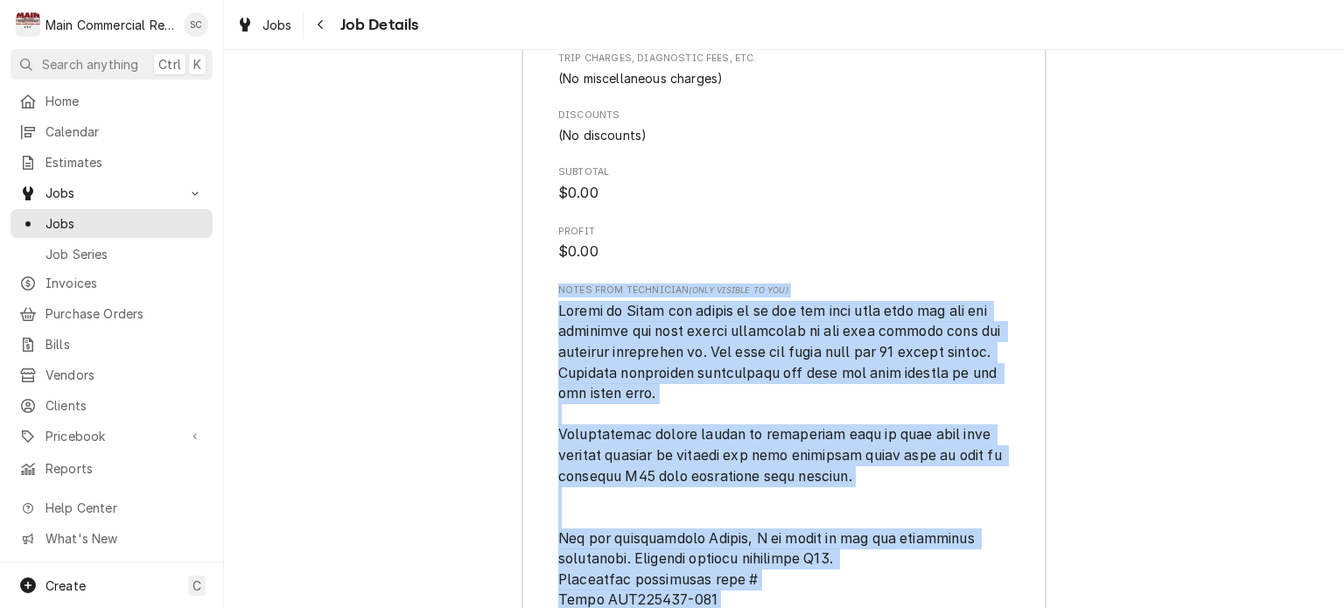
drag, startPoint x: 791, startPoint y: 405, endPoint x: 549, endPoint y: 174, distance: 334.9
copy div "Lorem ipsu Dolorsitam (Cons Adipisc el Sed) Doeius te Incid utl etdolo ma al en…"
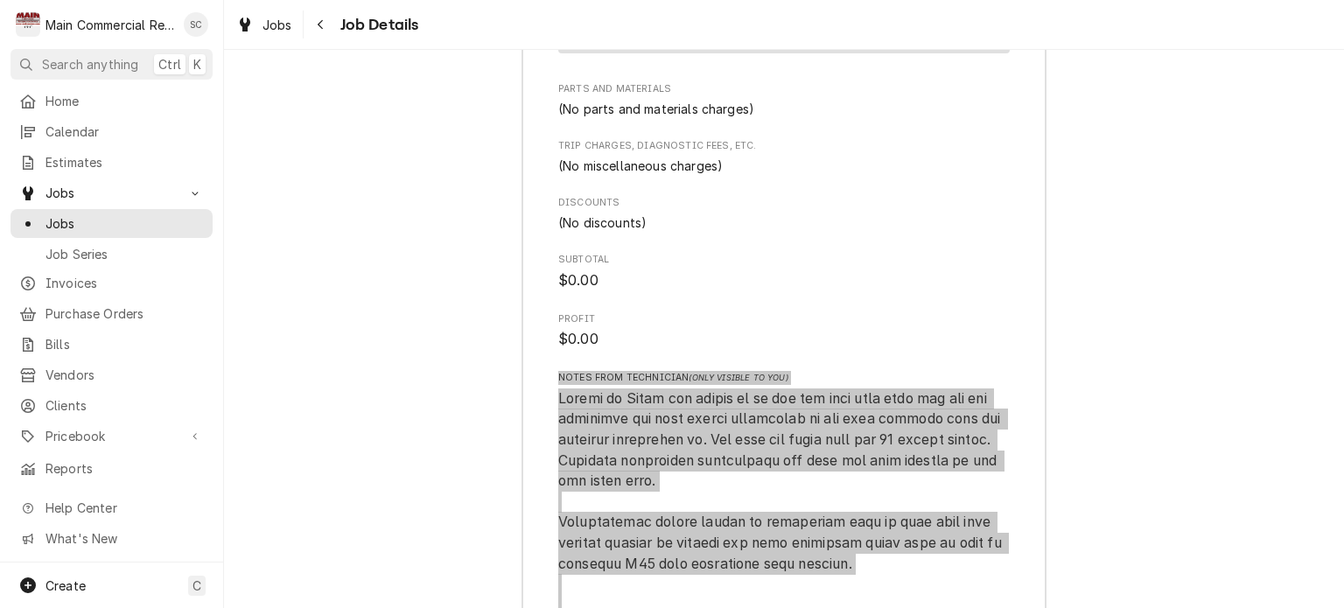
scroll to position [3613, 0]
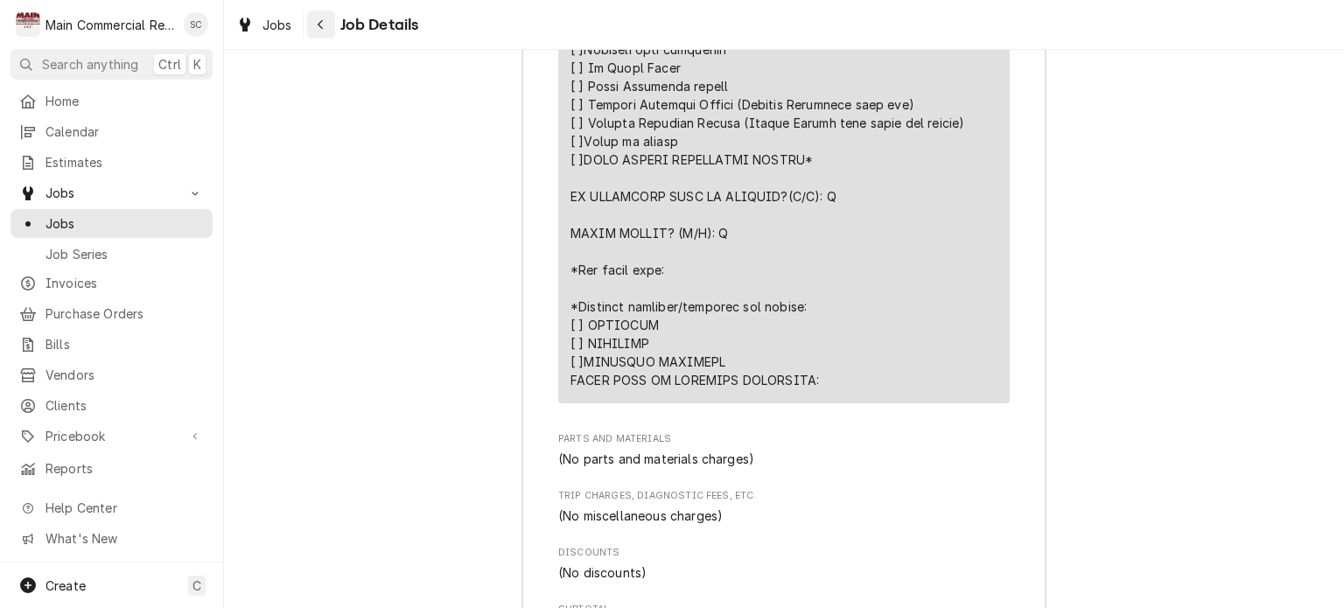
click at [330, 29] on button "Navigate back" at bounding box center [321, 25] width 28 height 28
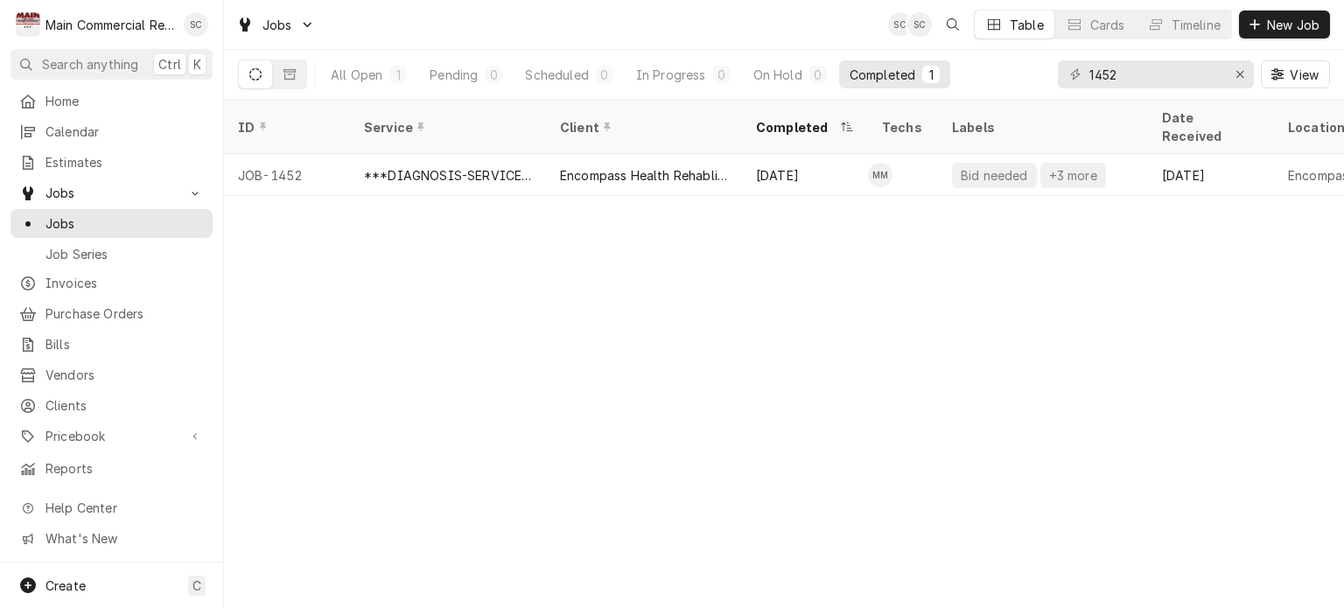
click at [513, 272] on div "ID Service Client Completed Techs Labels Date Received Location Name Location A…" at bounding box center [784, 354] width 1120 height 508
click at [1241, 77] on icon "Erase input" at bounding box center [1241, 74] width 10 height 12
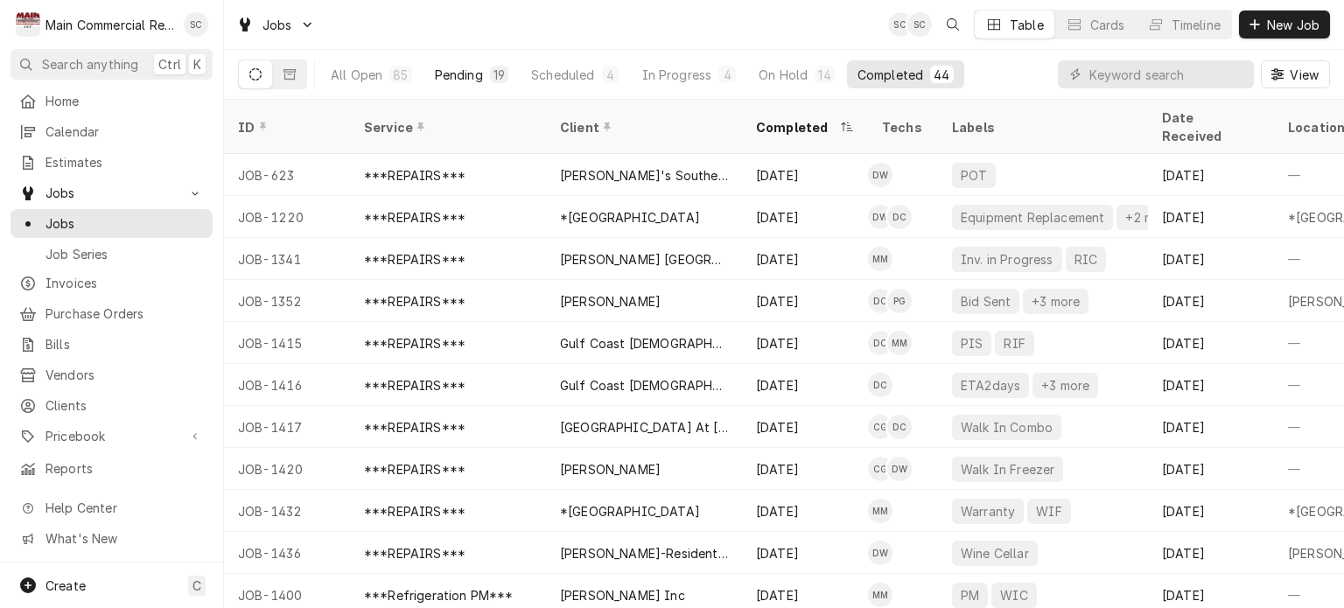
click at [452, 72] on div "Pending" at bounding box center [459, 75] width 48 height 18
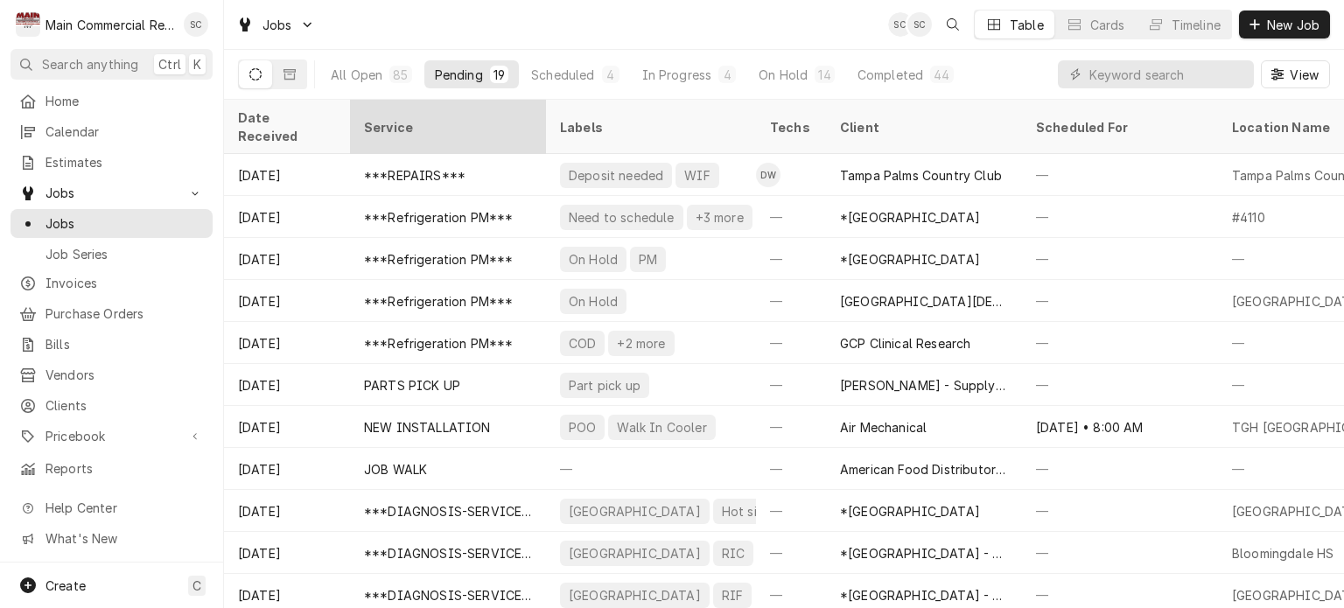
click at [453, 118] on div "Service" at bounding box center [446, 127] width 165 height 18
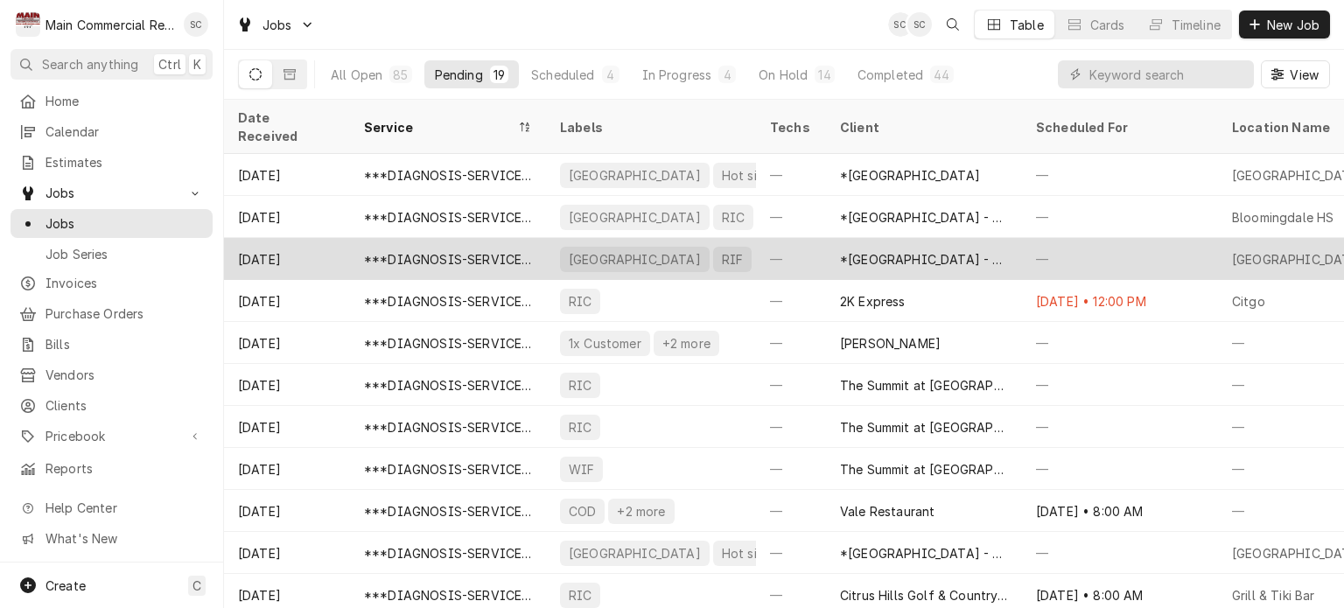
scroll to position [88, 0]
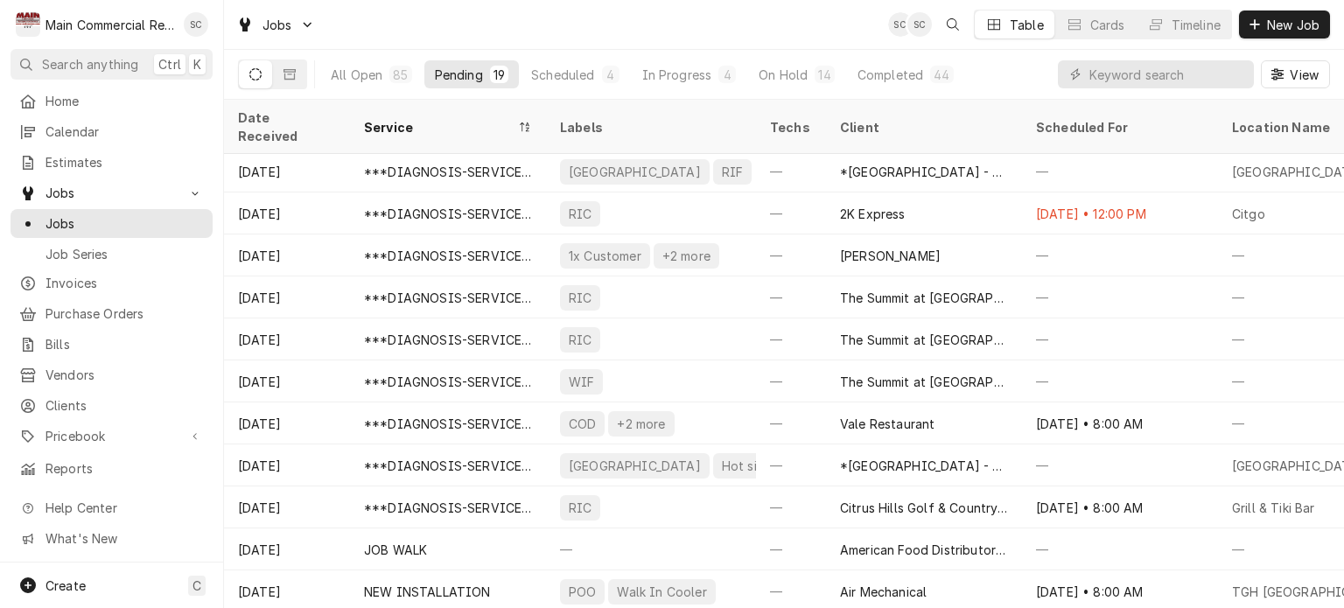
click at [734, 29] on div "Jobs SC SC Table Cards Timeline New Job" at bounding box center [784, 24] width 1120 height 49
click at [770, 27] on div "Jobs SC SC Table Cards Timeline New Job" at bounding box center [784, 24] width 1120 height 49
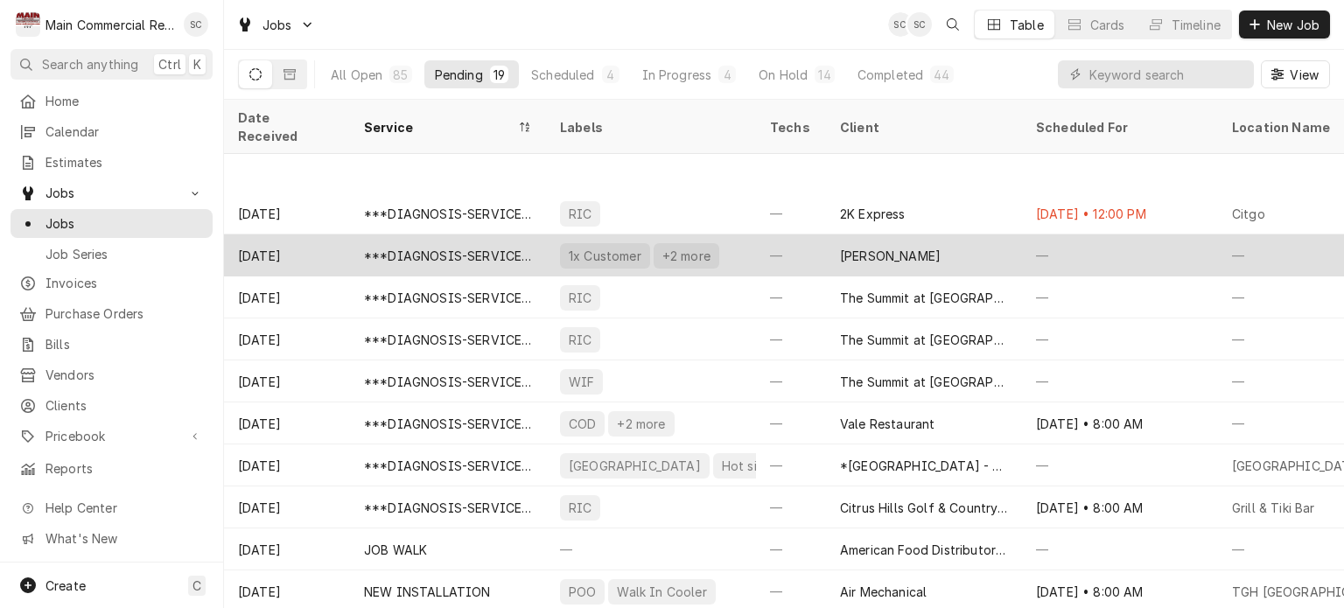
scroll to position [175, 0]
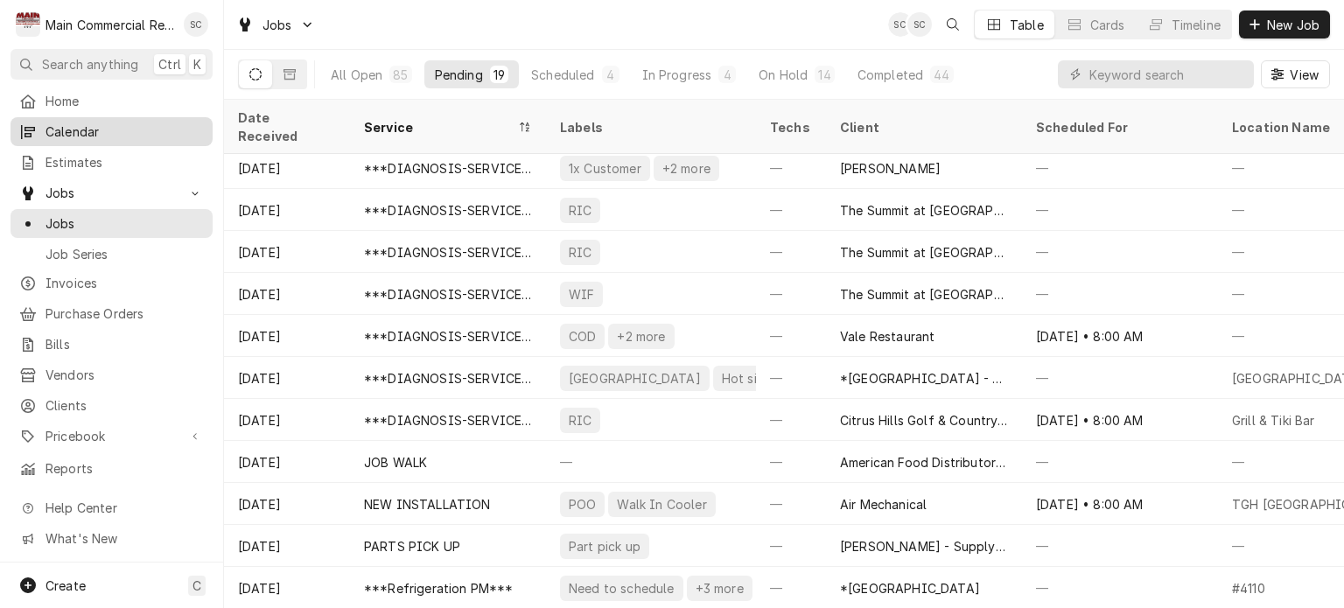
click at [75, 132] on span "Calendar" at bounding box center [125, 132] width 158 height 18
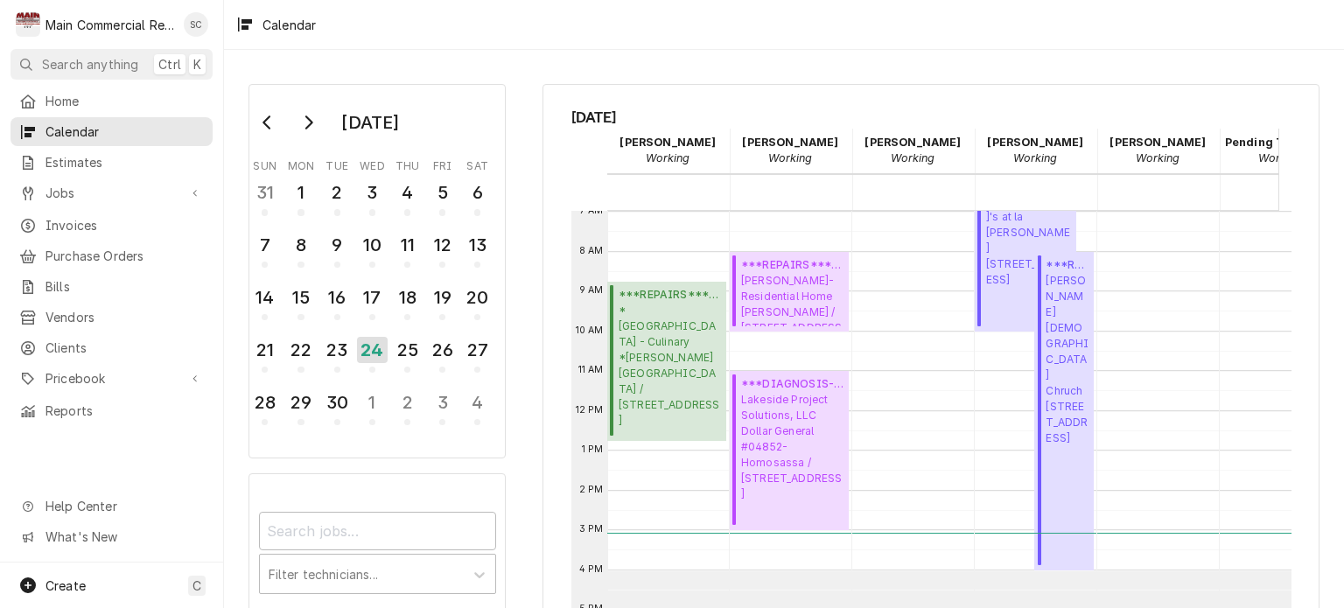
scroll to position [104, 0]
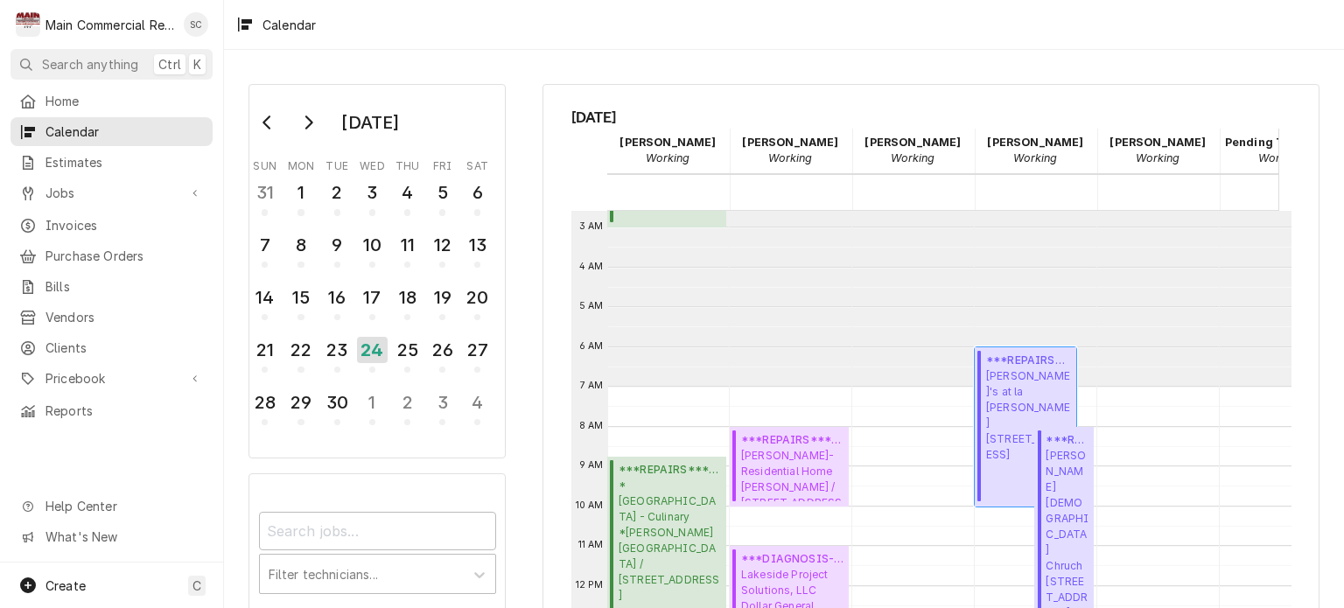
click at [1036, 381] on span "[PERSON_NAME]'s at la [PERSON_NAME] [STREET_ADDRESS]" at bounding box center [1028, 415] width 85 height 95
click at [121, 192] on span "Jobs" at bounding box center [112, 193] width 132 height 18
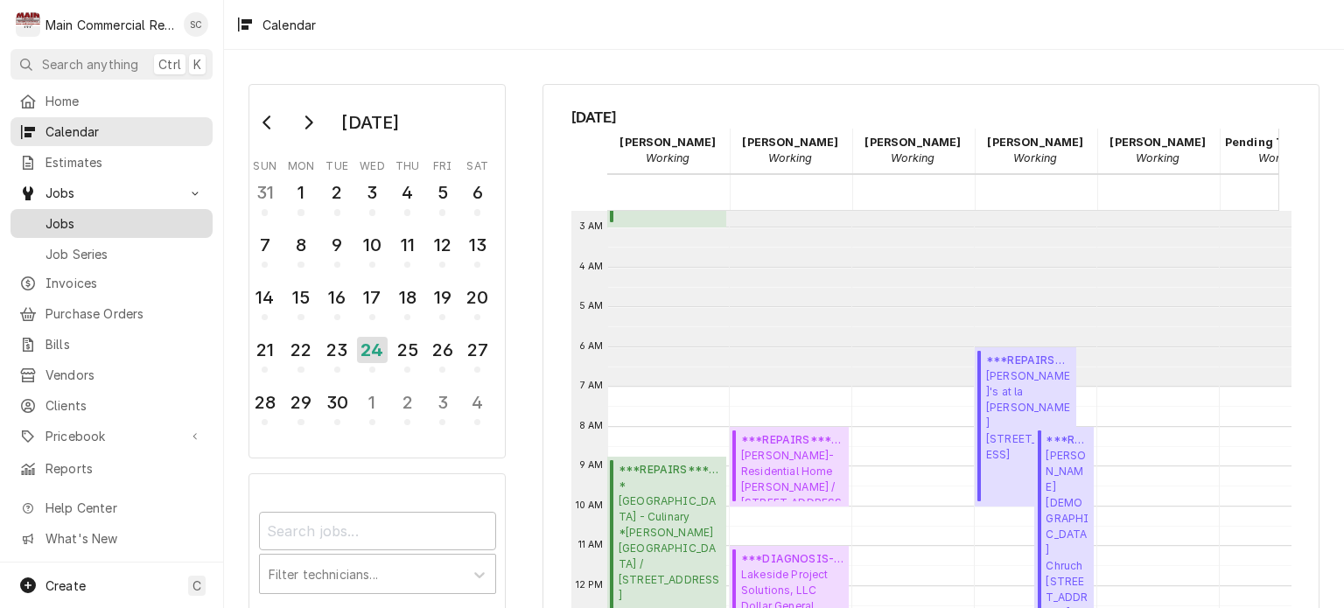
click at [121, 214] on span "Jobs" at bounding box center [125, 223] width 158 height 18
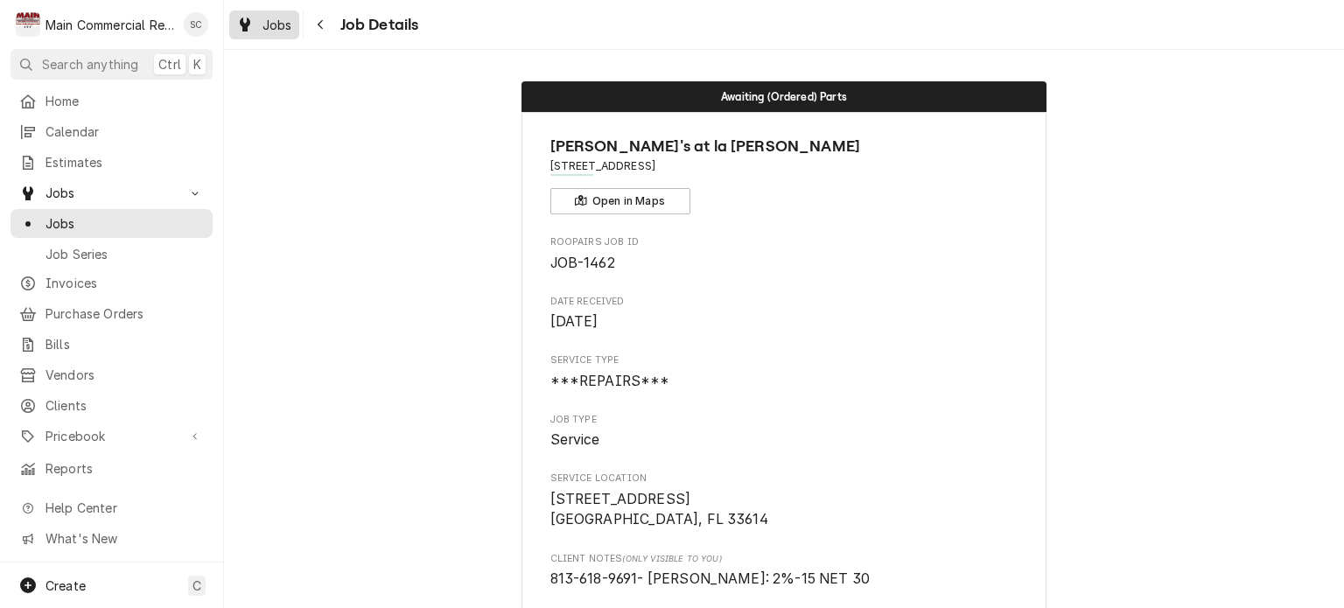
click at [277, 24] on span "Jobs" at bounding box center [278, 25] width 30 height 18
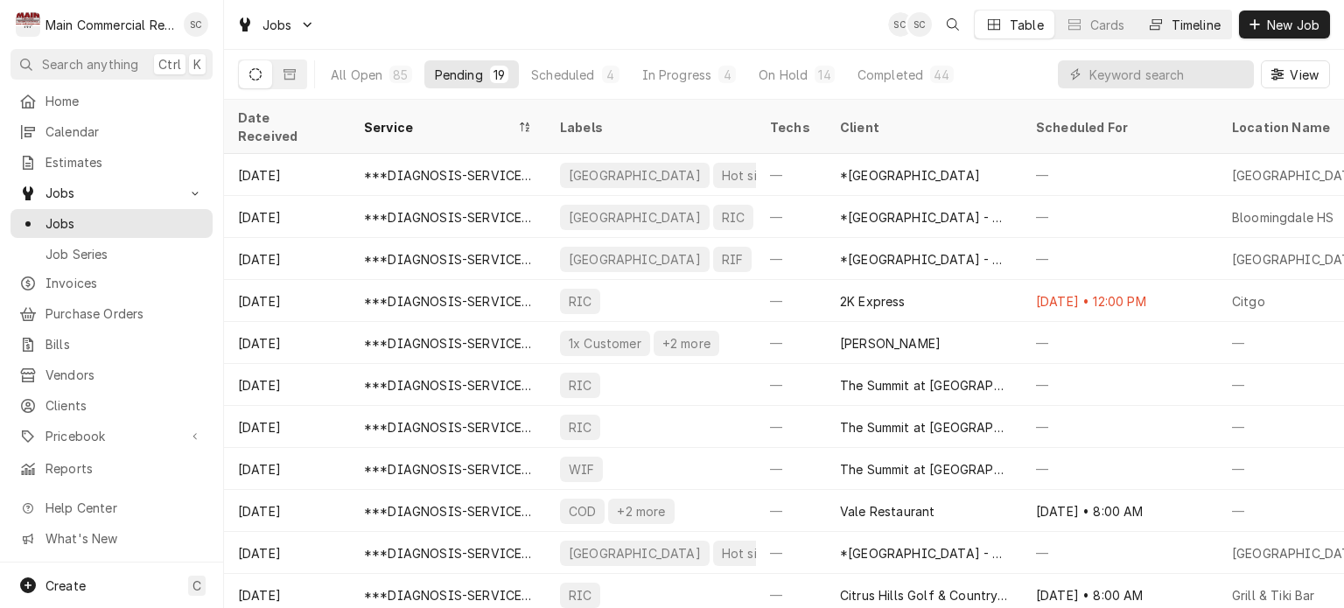
click at [1188, 26] on div "Timeline" at bounding box center [1196, 25] width 49 height 18
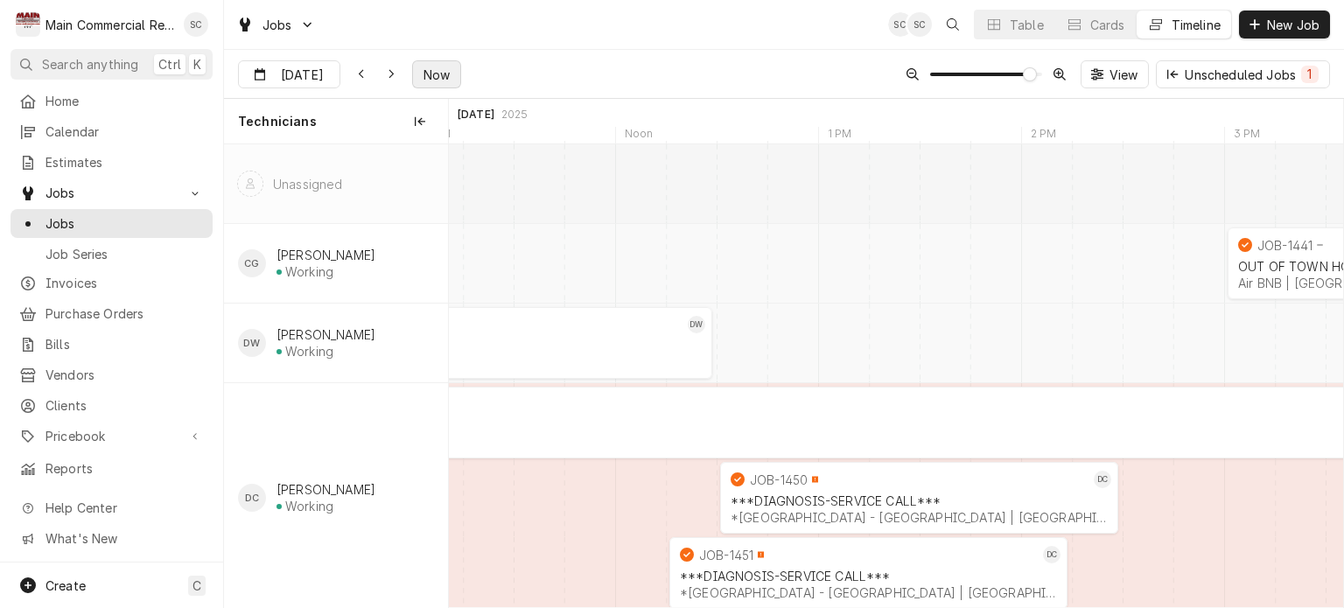
click at [454, 69] on button "Now" at bounding box center [436, 74] width 49 height 28
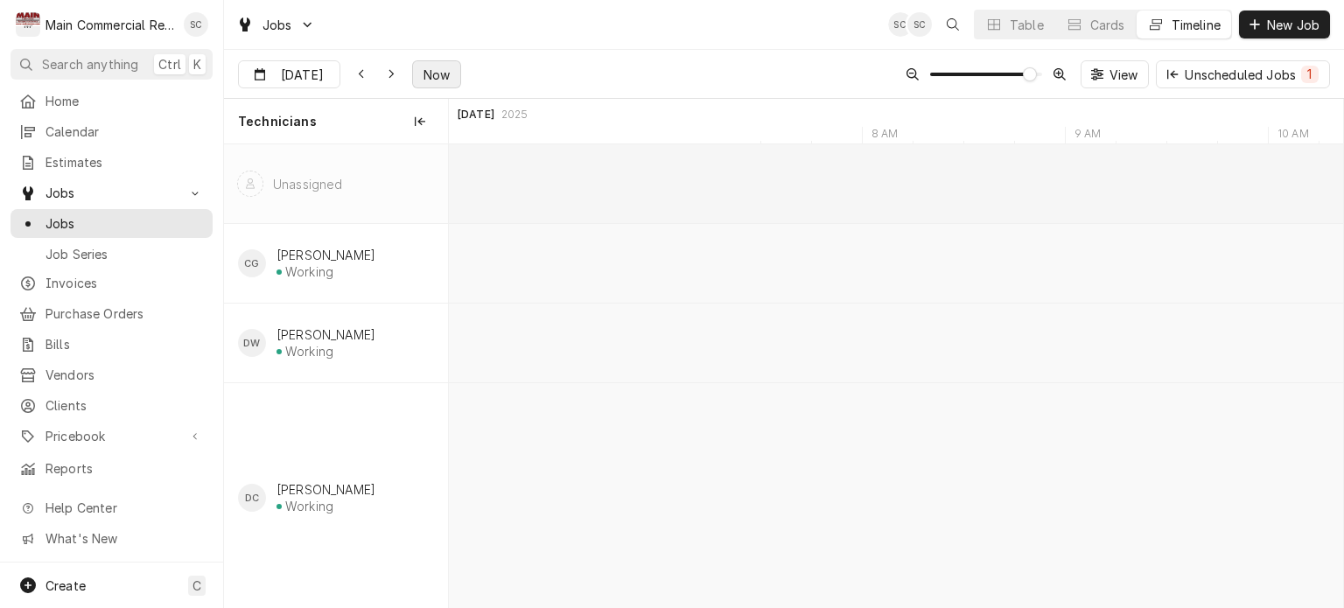
scroll to position [0, 23002]
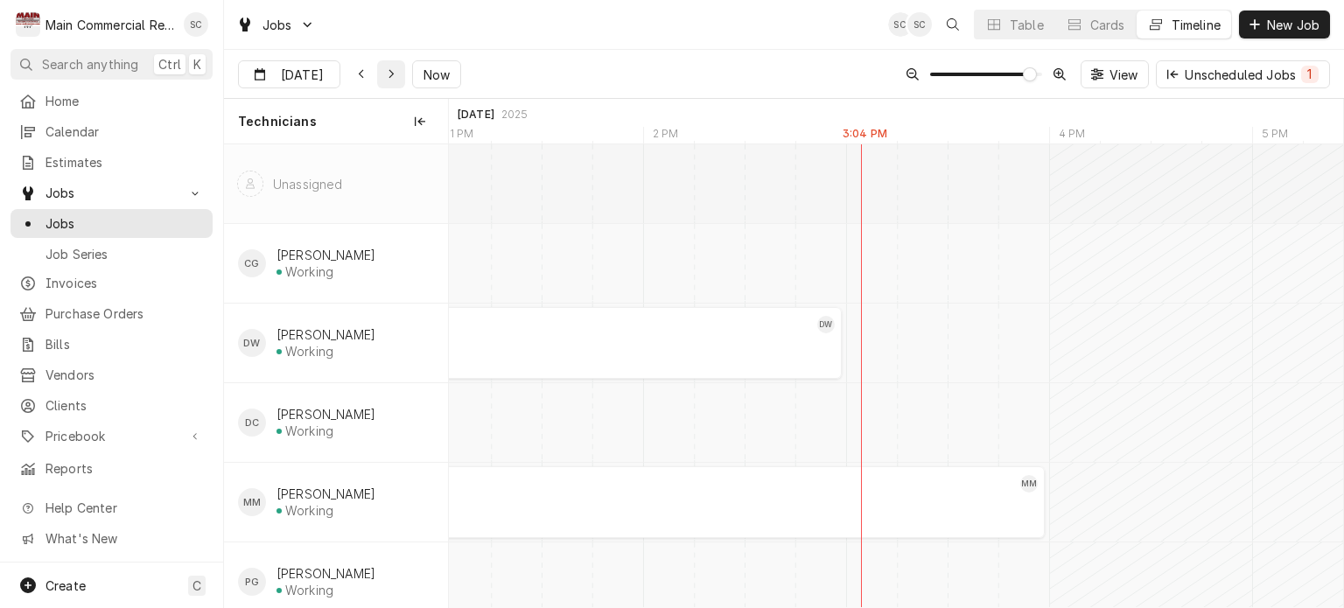
click at [384, 76] on div "Dynamic Content Wrapper" at bounding box center [391, 75] width 18 height 18
type input "[DATE]"
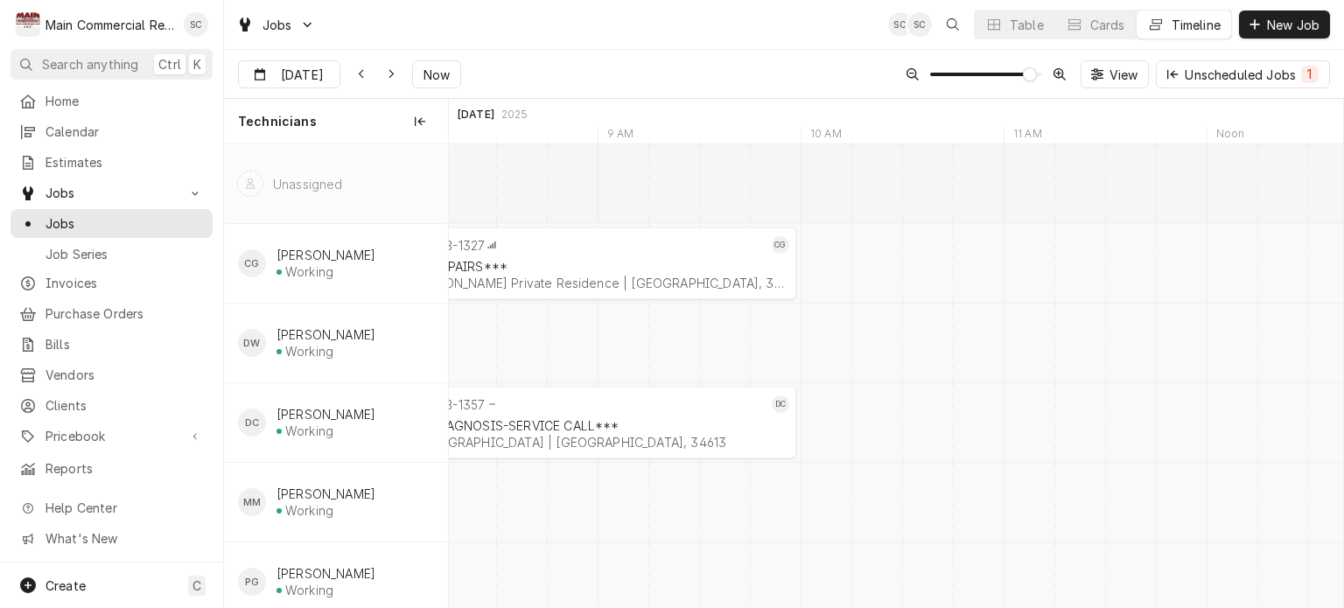
scroll to position [0, 0]
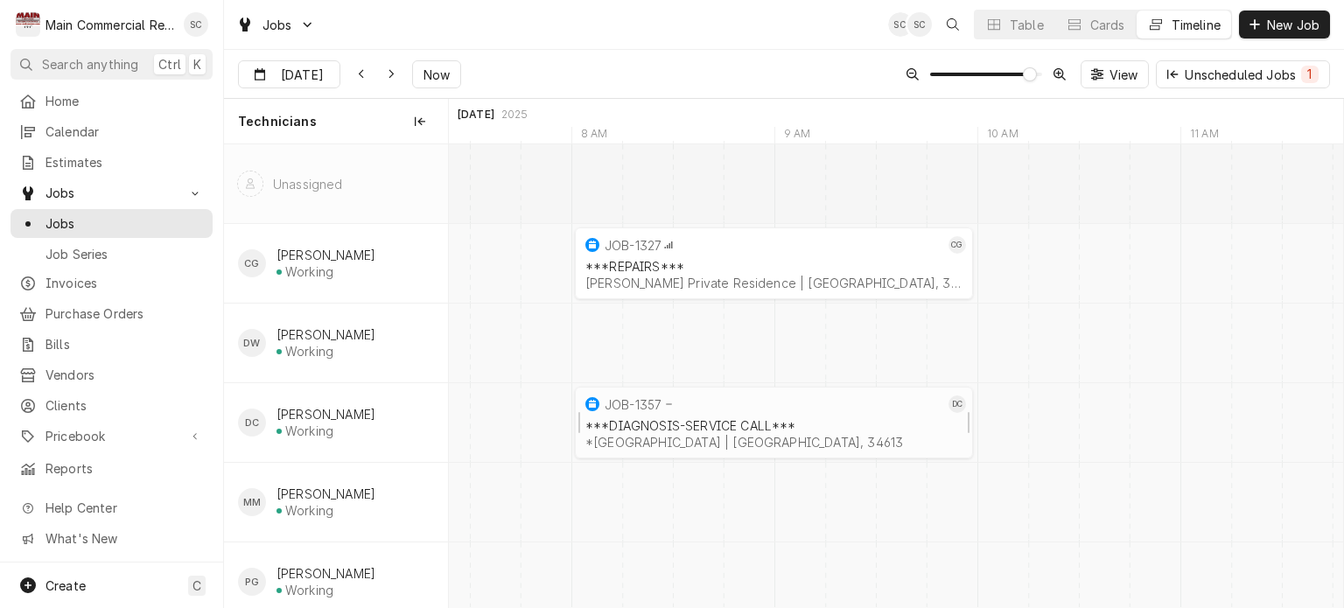
drag, startPoint x: 872, startPoint y: 407, endPoint x: 849, endPoint y: 405, distance: 22.8
click at [849, 405] on div "JOB-1357" at bounding box center [763, 404] width 362 height 21
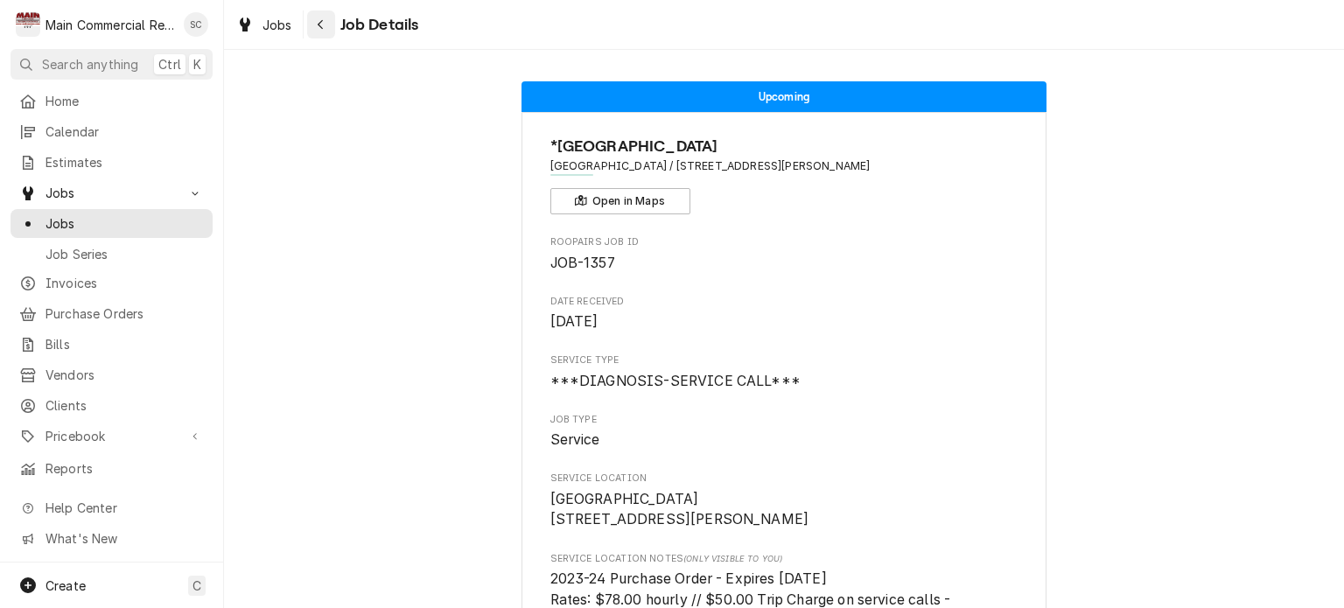
click at [317, 25] on icon "Navigate back" at bounding box center [321, 24] width 8 height 12
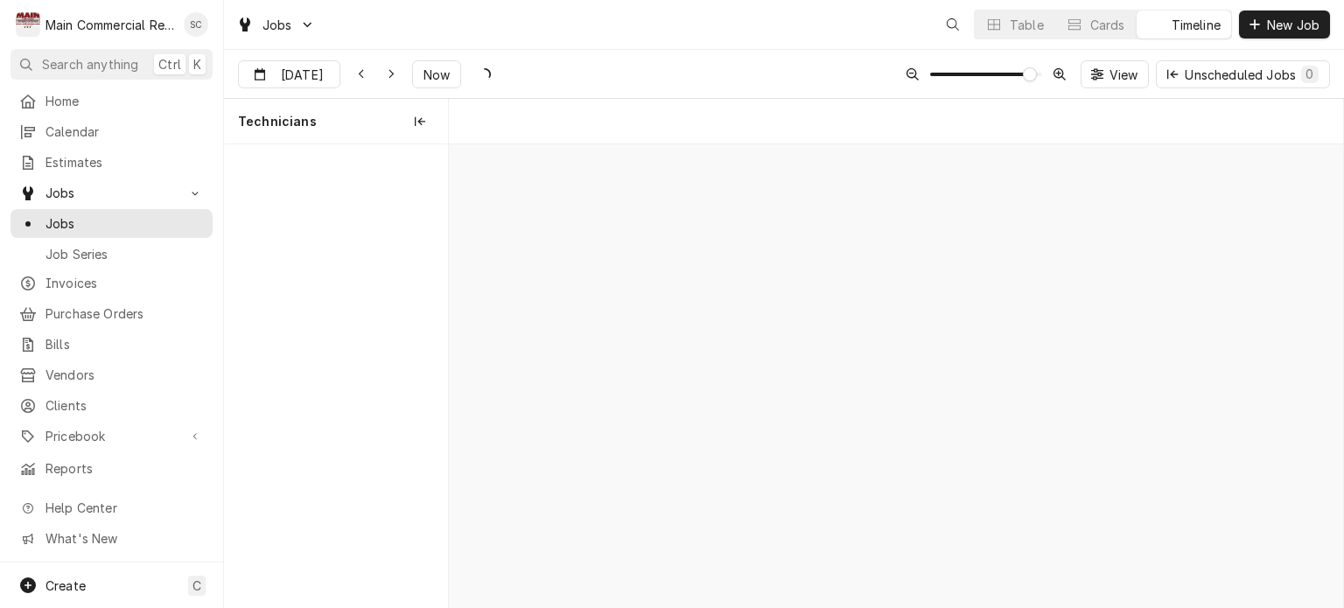
scroll to position [0, 17744]
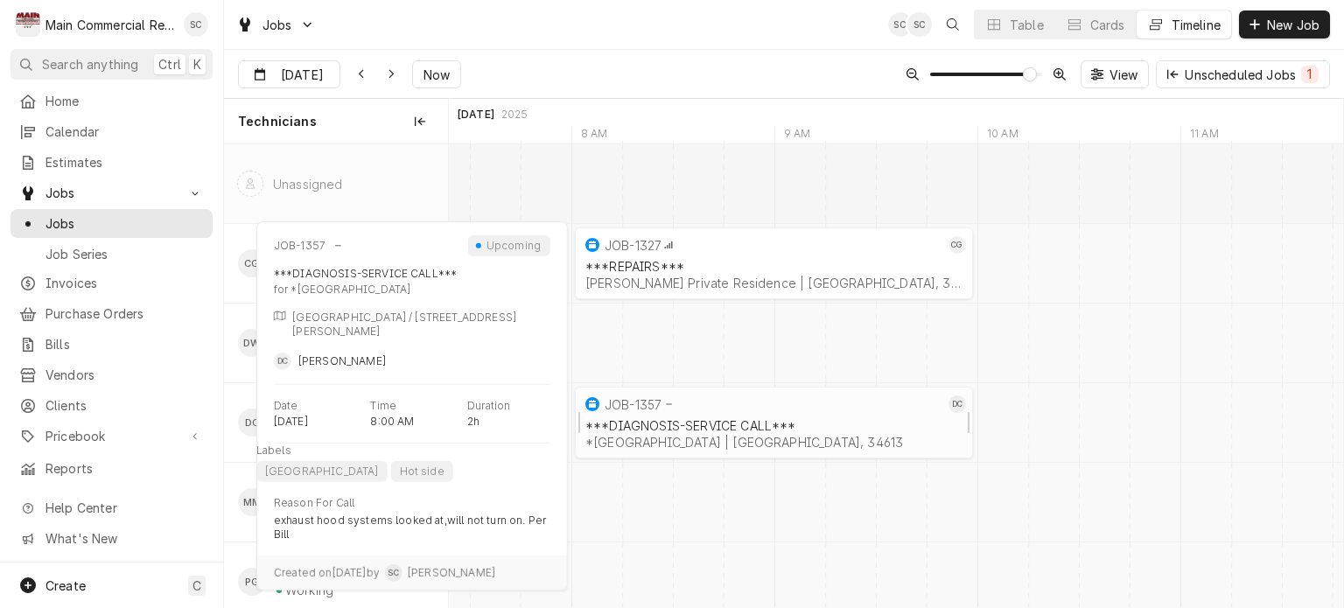
click at [805, 412] on div "JOB-1357" at bounding box center [763, 404] width 362 height 21
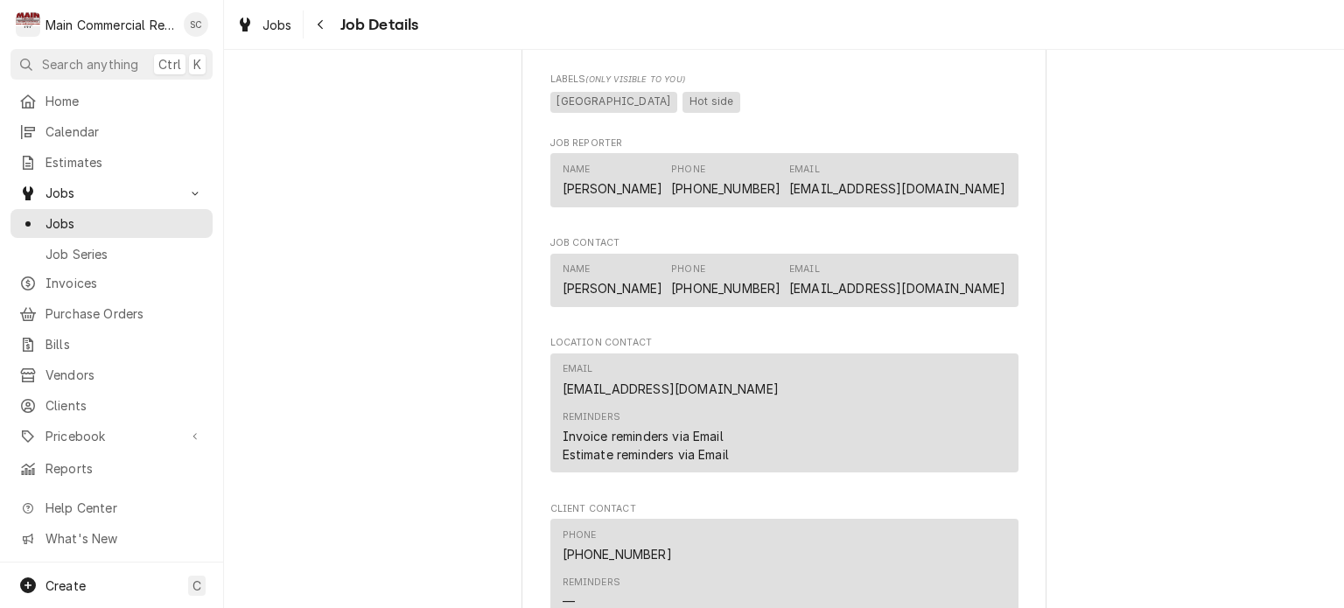
scroll to position [2188, 0]
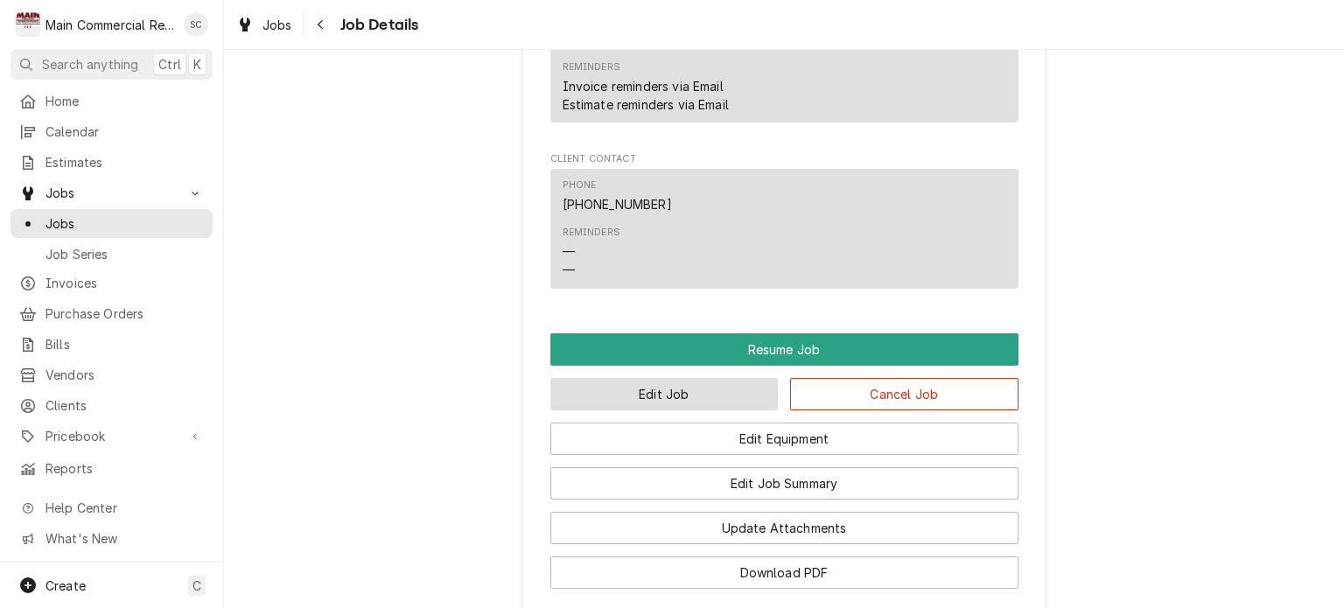
click at [731, 389] on button "Edit Job" at bounding box center [664, 394] width 228 height 32
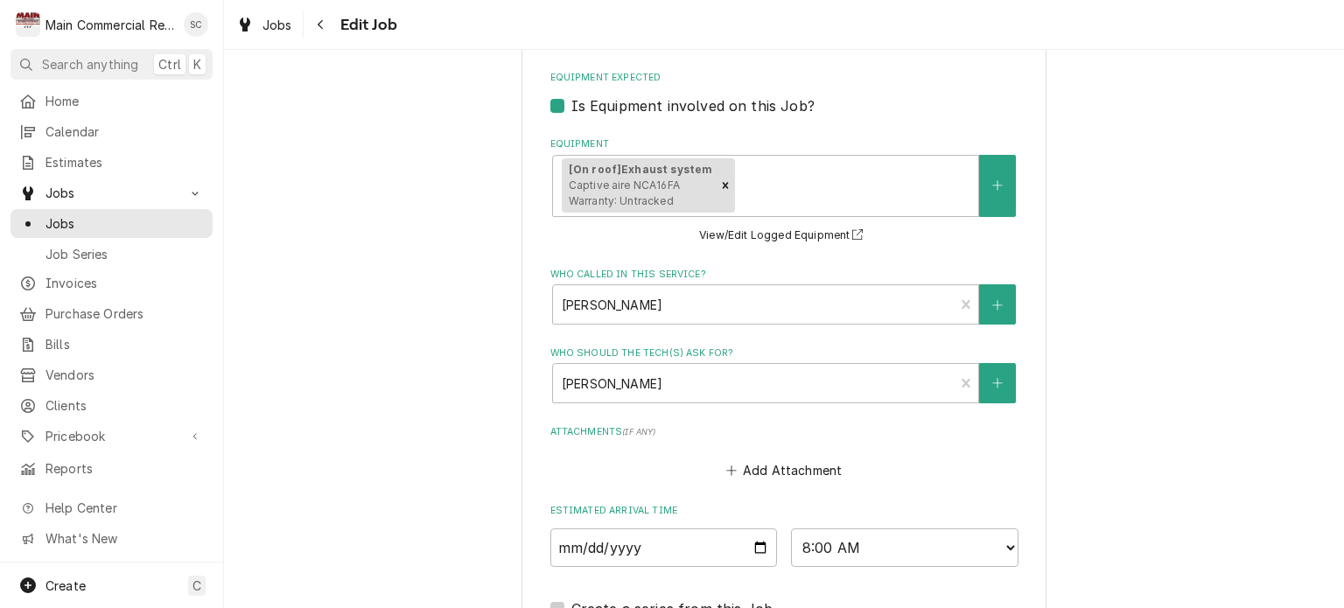
scroll to position [1838, 0]
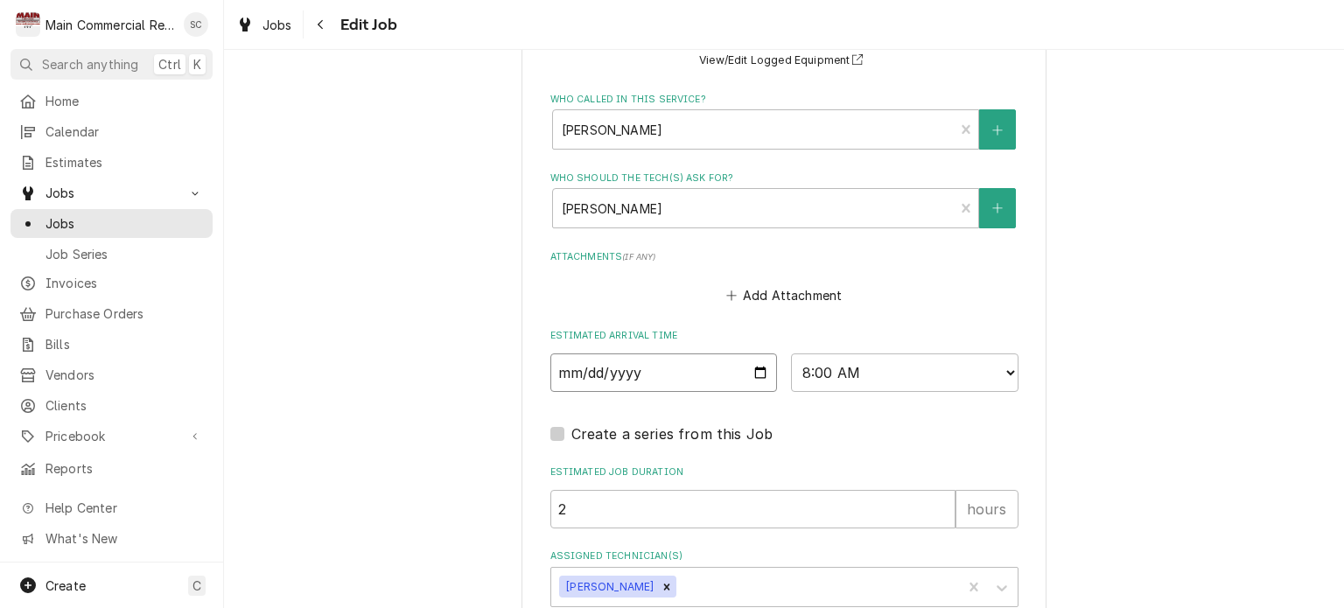
click at [749, 354] on input "[DATE]" at bounding box center [664, 373] width 228 height 39
type textarea "x"
type input "[DATE]"
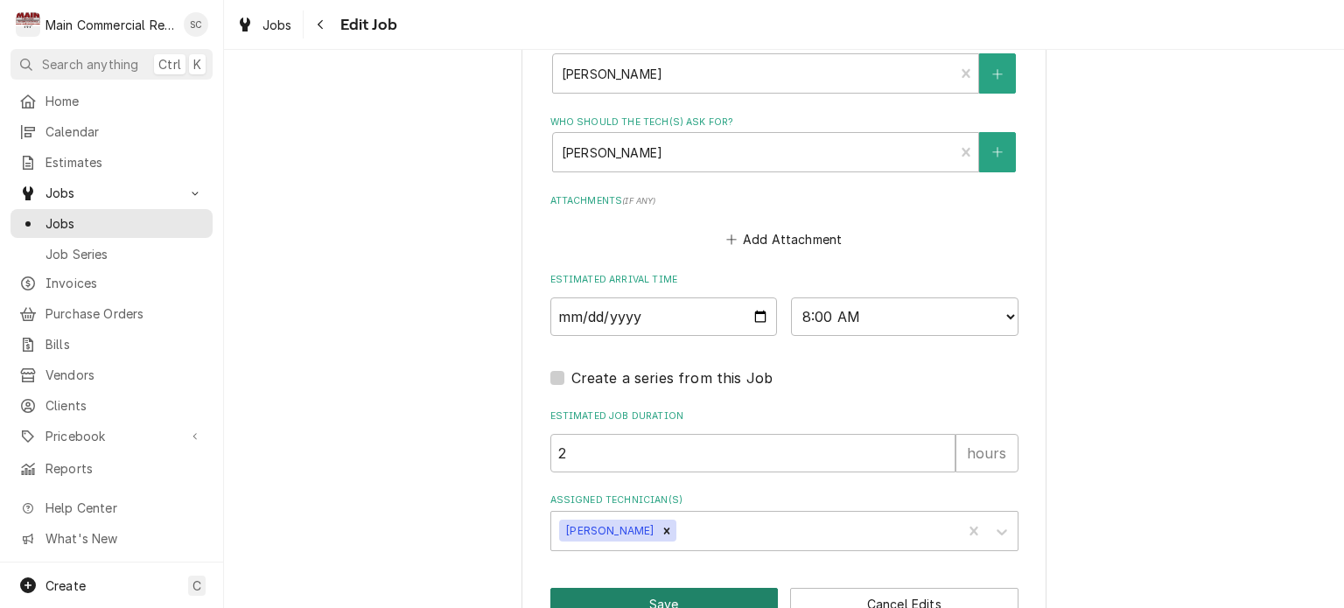
click at [716, 588] on button "Save" at bounding box center [664, 604] width 228 height 32
type textarea "x"
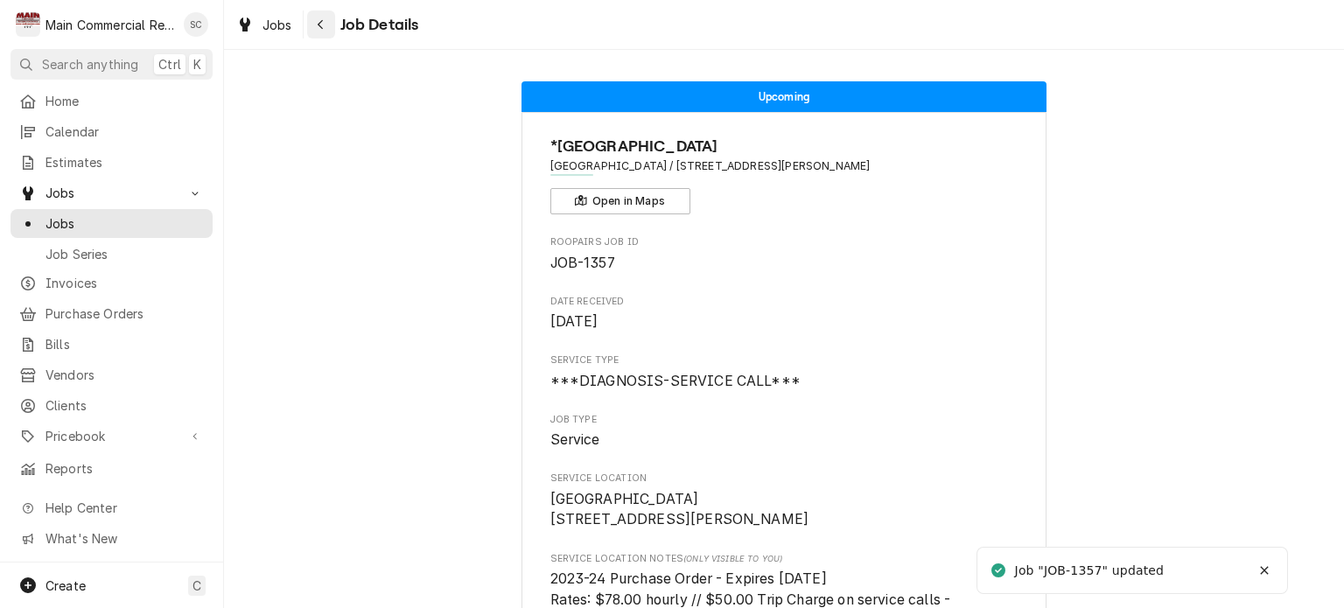
click at [320, 28] on icon "Navigate back" at bounding box center [321, 24] width 8 height 12
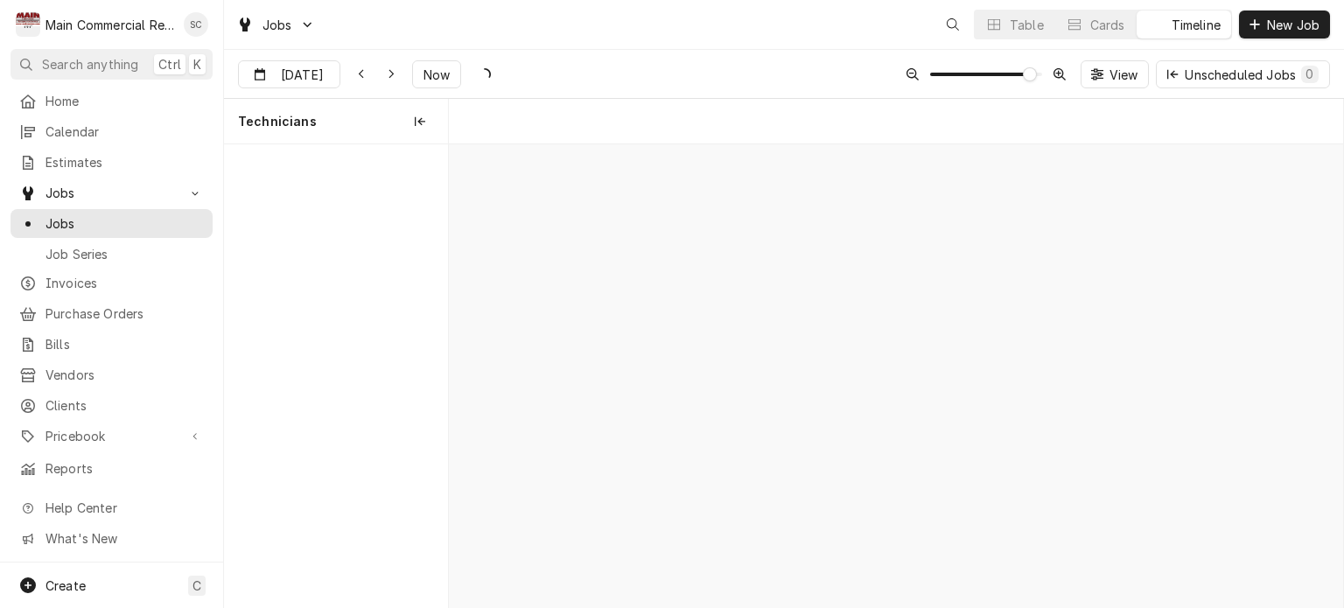
scroll to position [0, 17744]
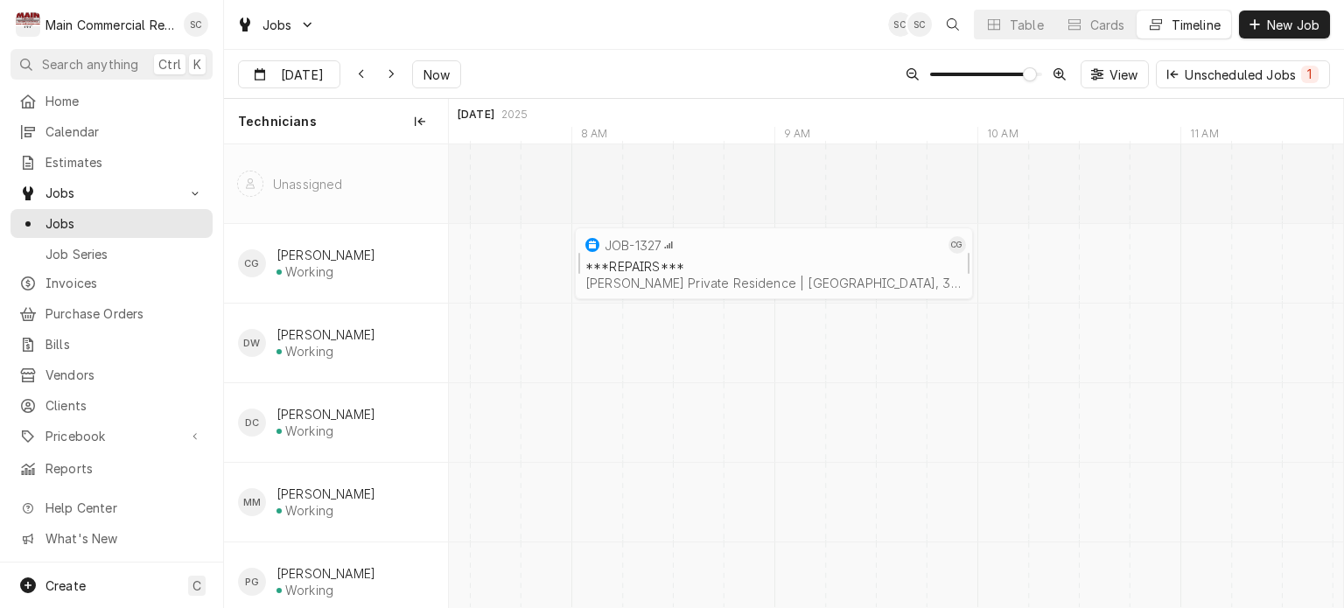
click at [795, 276] on div "[PERSON_NAME] Private Residence | [GEOGRAPHIC_DATA], 33647" at bounding box center [773, 283] width 377 height 15
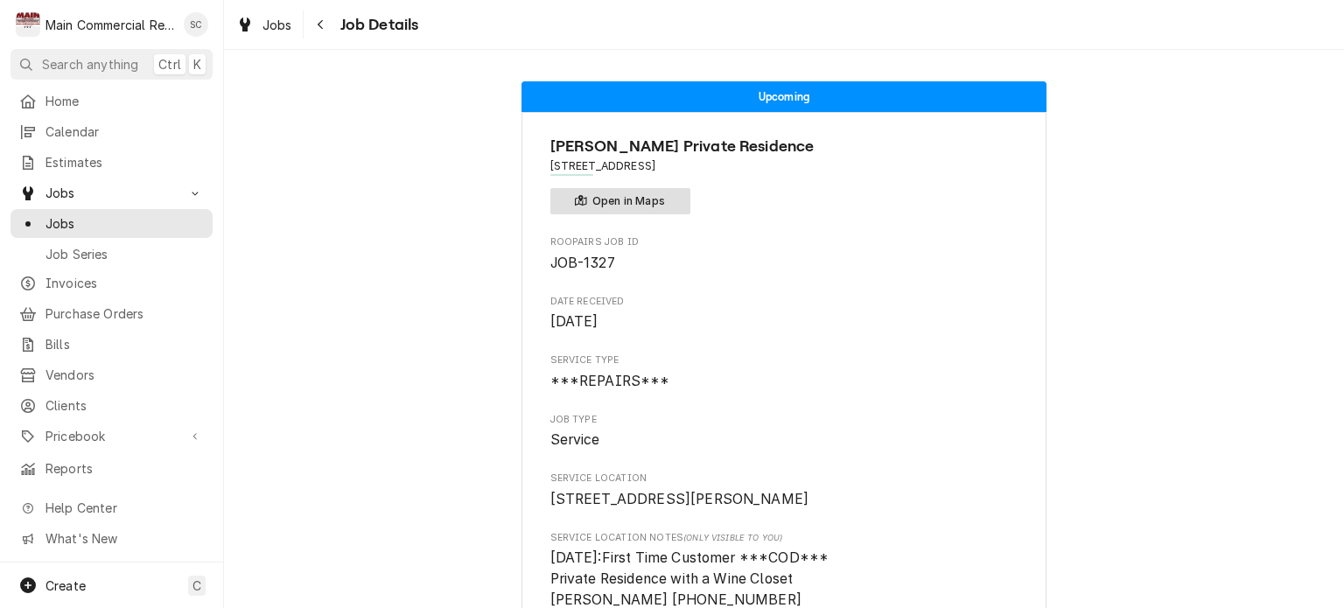
click at [658, 207] on button "Open in Maps" at bounding box center [620, 201] width 140 height 26
click at [312, 25] on div "Navigate back" at bounding box center [321, 25] width 18 height 18
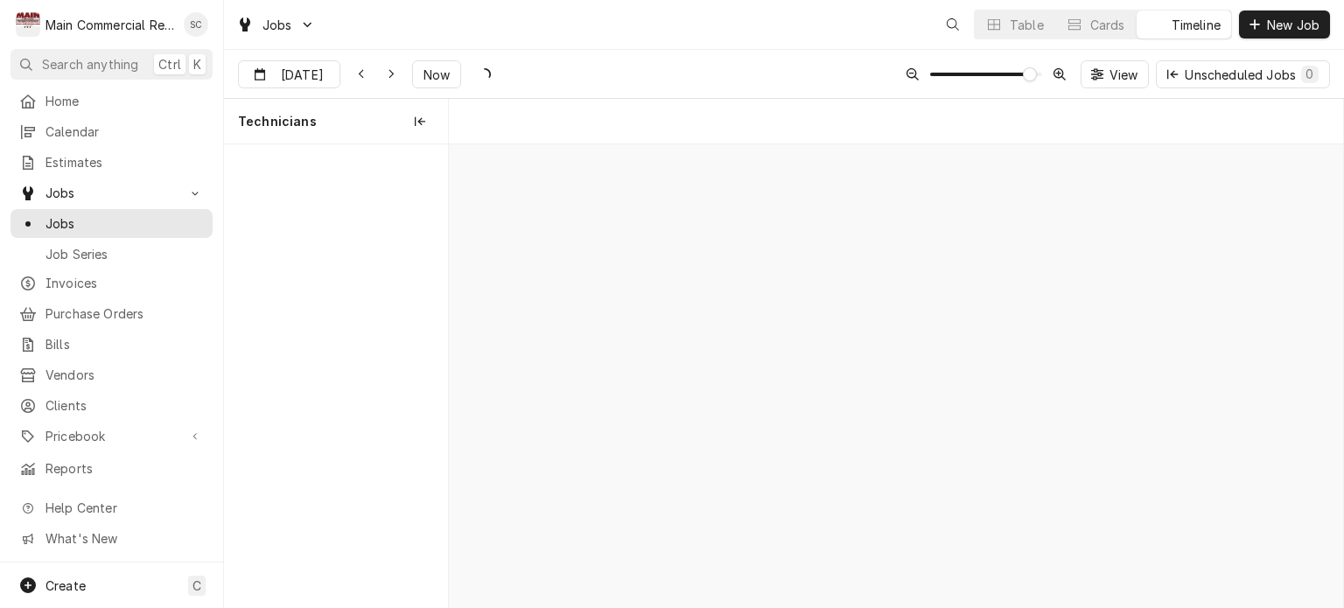
scroll to position [0, 17744]
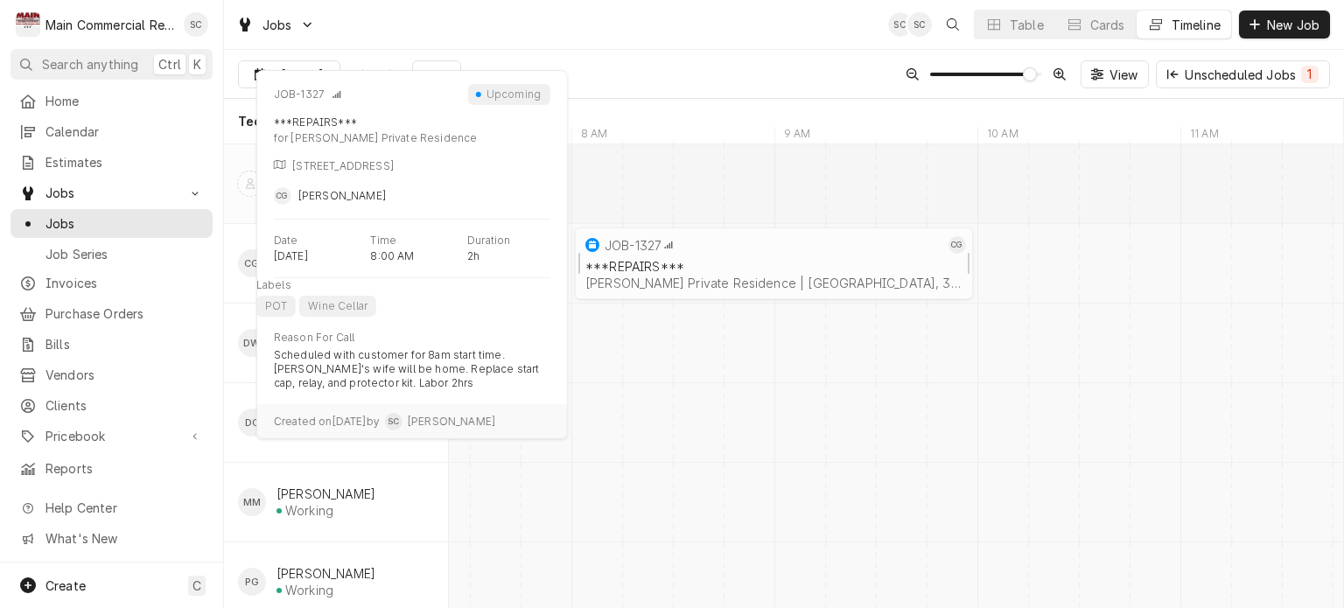
click at [662, 264] on div "***REPAIRS***" at bounding box center [773, 266] width 377 height 15
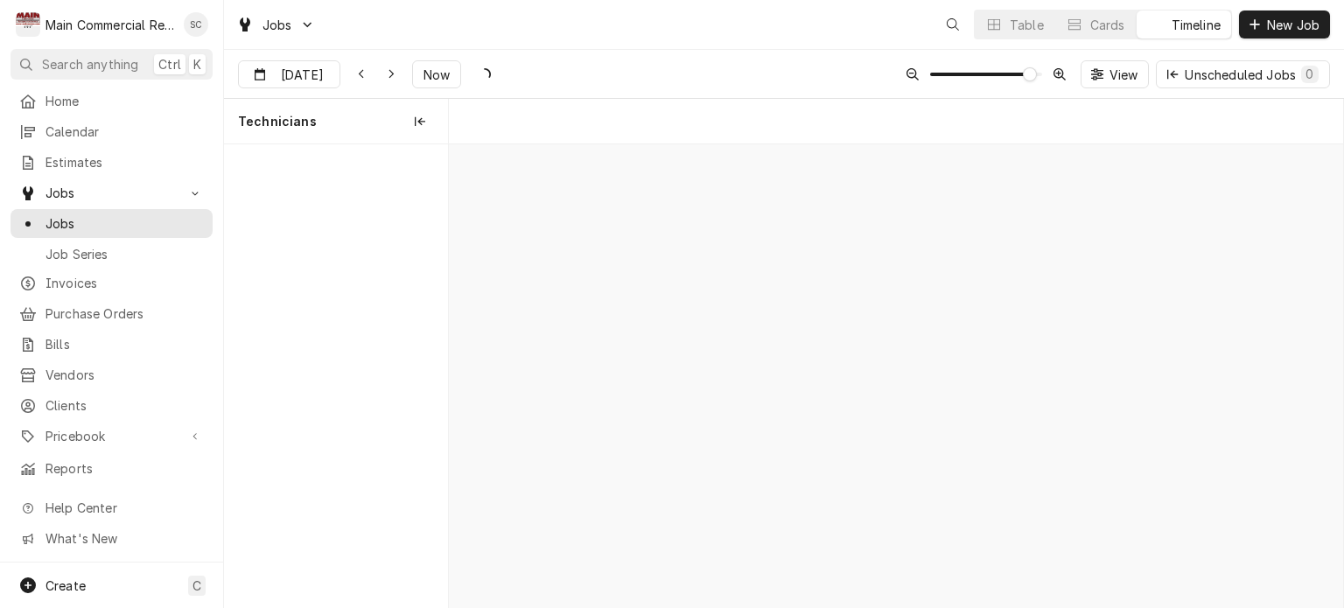
scroll to position [0, 17744]
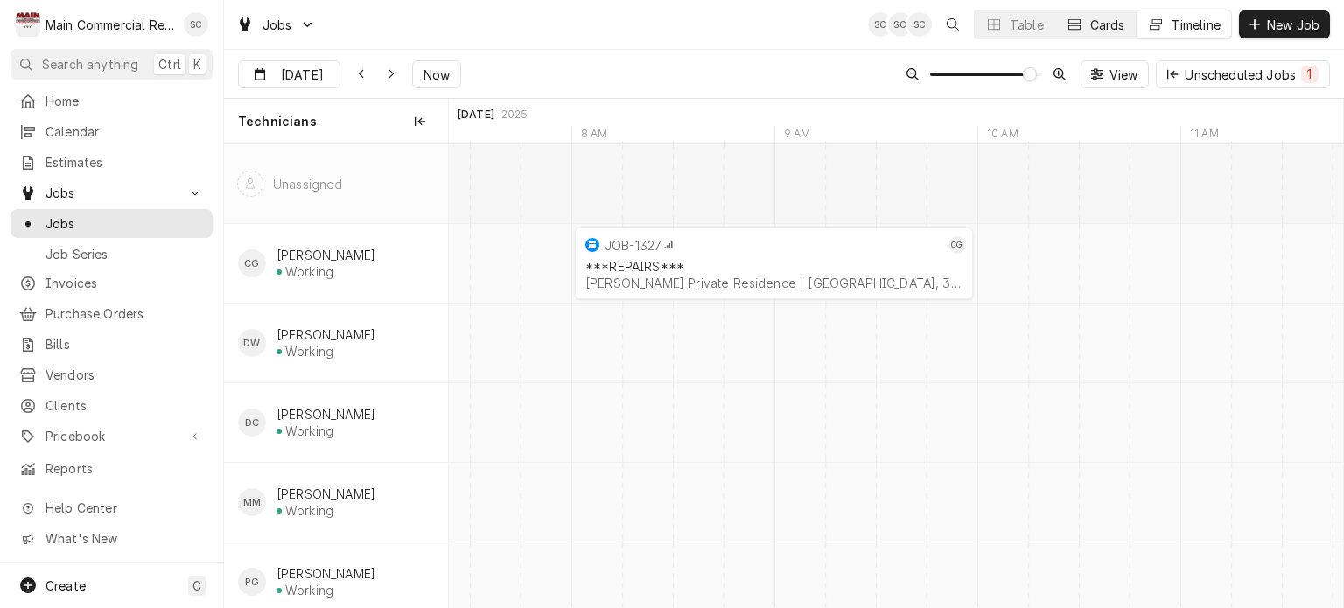
click at [1090, 29] on div "Cards" at bounding box center [1107, 25] width 35 height 18
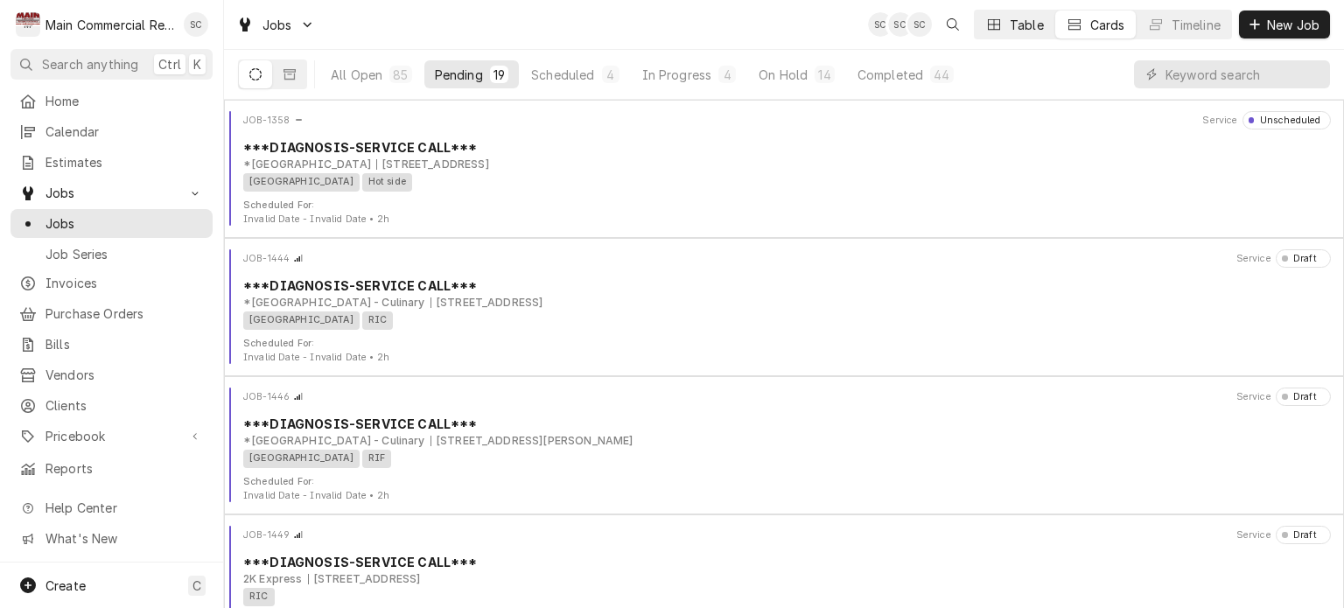
click at [1010, 32] on div "Table" at bounding box center [1027, 25] width 34 height 18
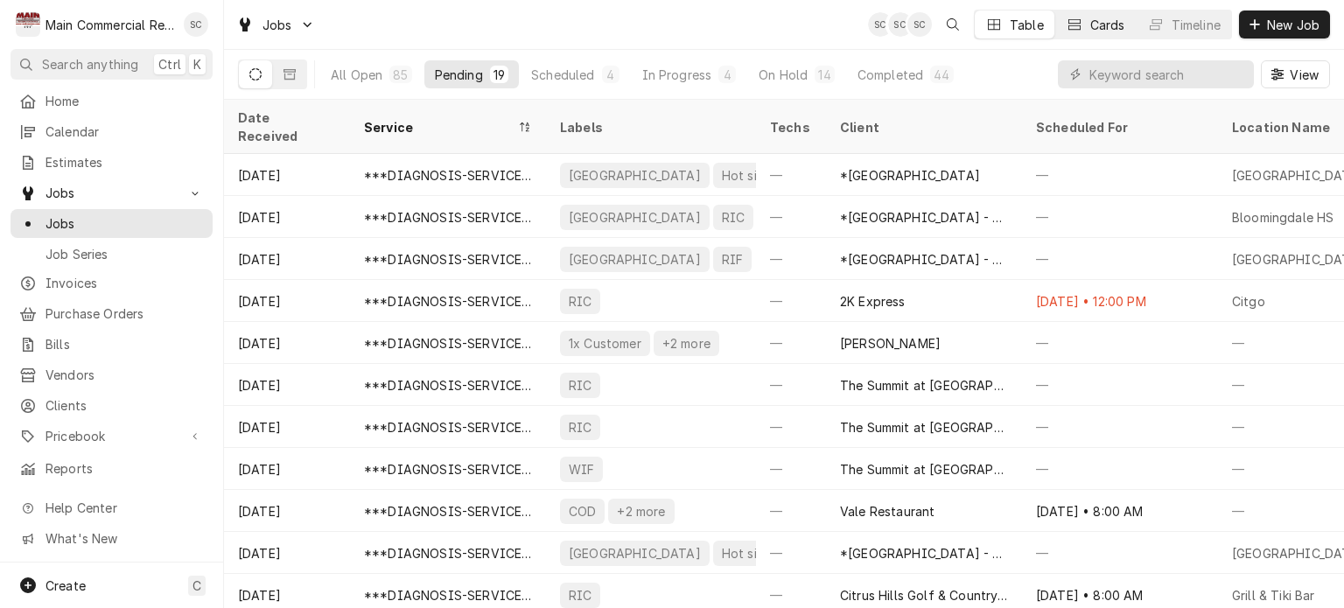
click at [1090, 29] on div "Cards" at bounding box center [1107, 25] width 35 height 18
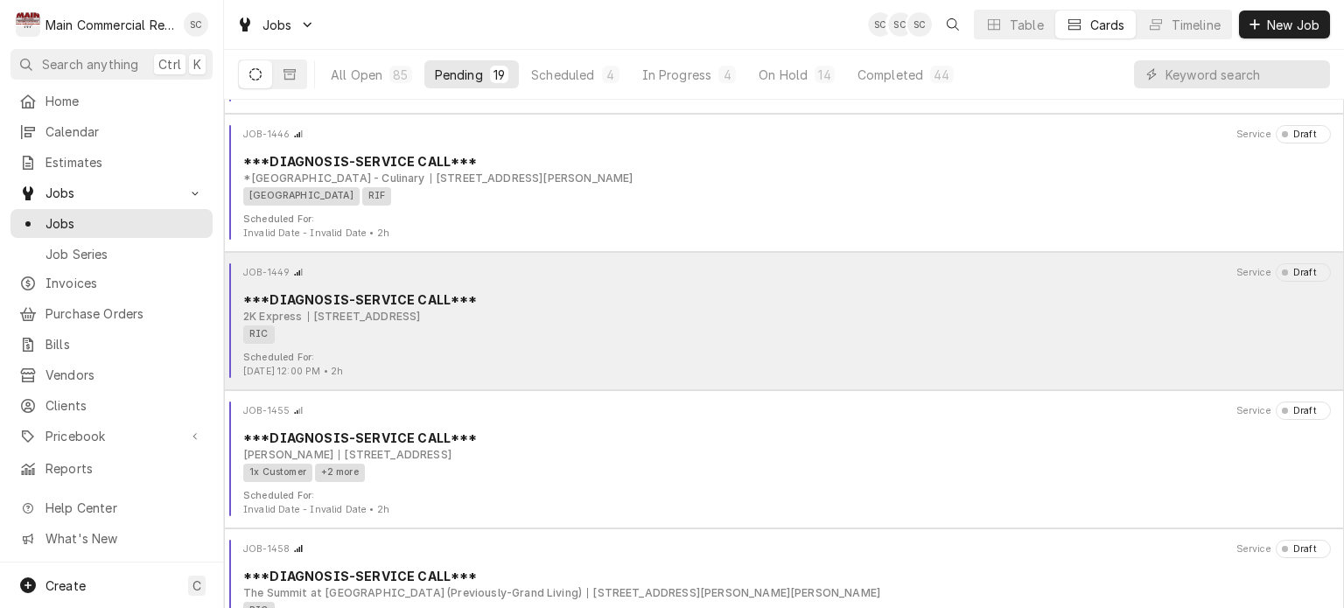
scroll to position [0, 0]
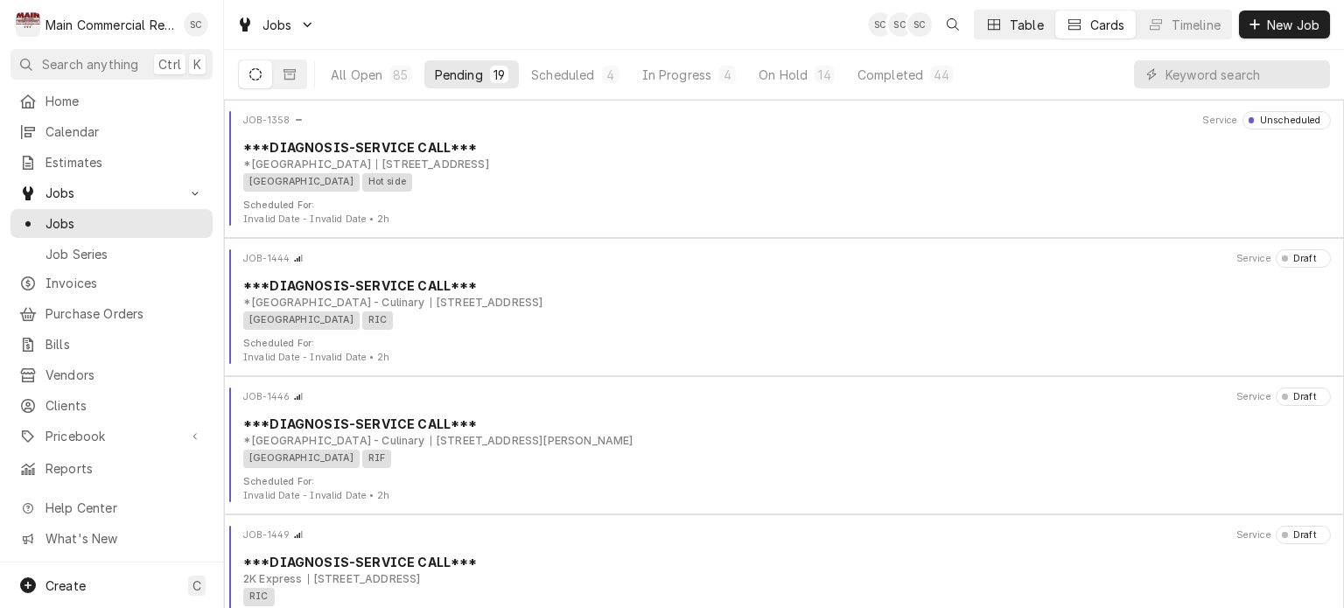
click at [1010, 32] on div "Table" at bounding box center [1027, 25] width 34 height 18
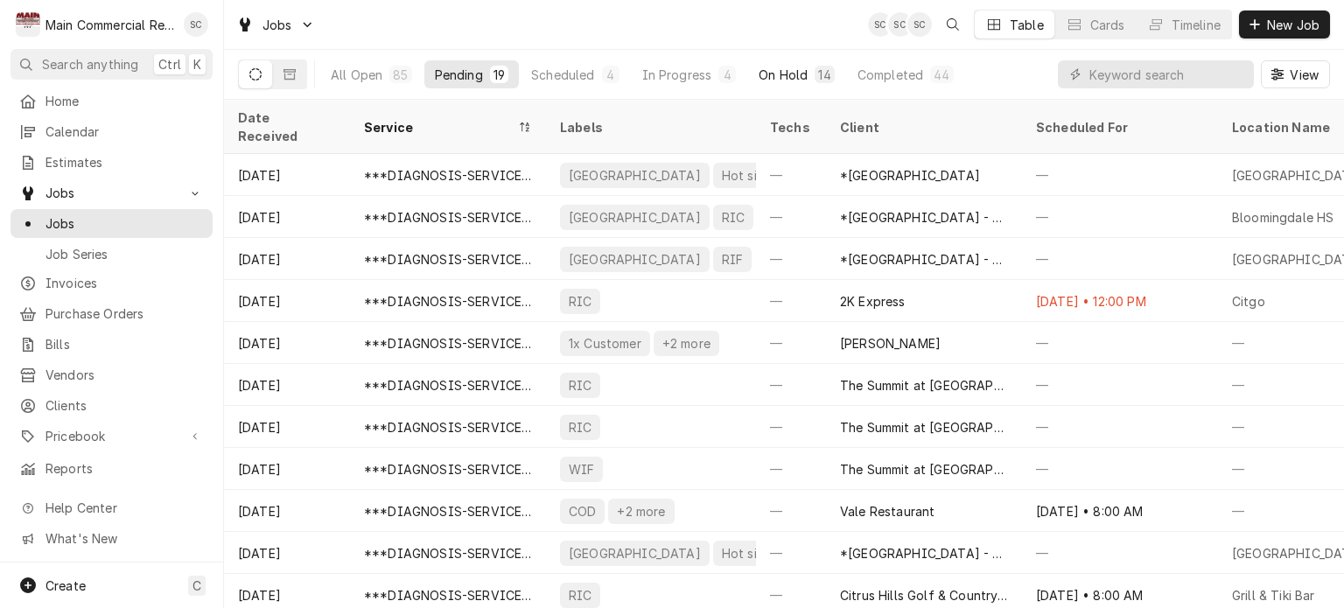
click at [809, 78] on button "On Hold 14" at bounding box center [796, 74] width 96 height 28
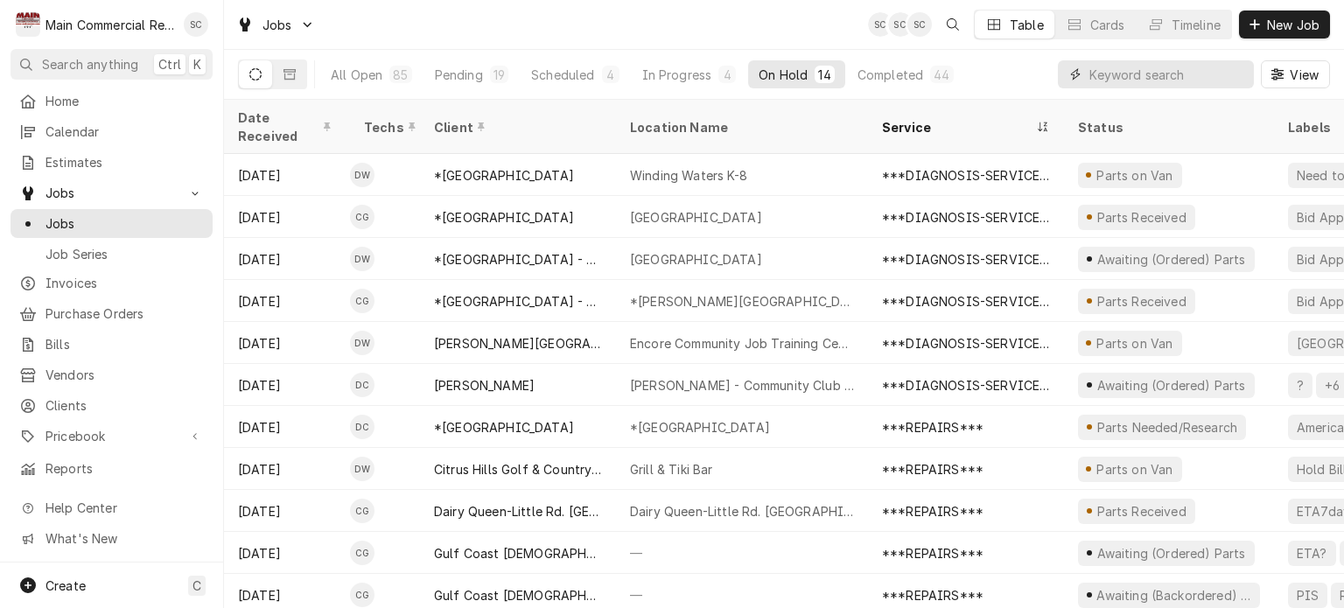
click at [1116, 78] on input "Dynamic Content Wrapper" at bounding box center [1168, 74] width 156 height 28
type input "Dorian"
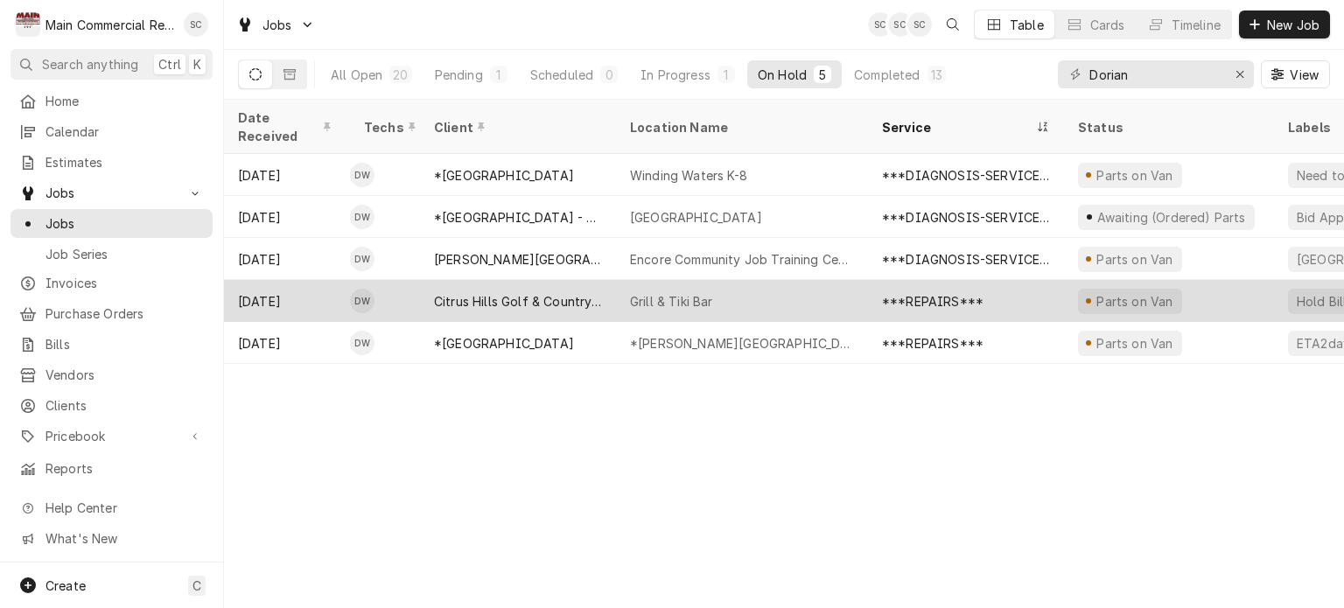
click at [816, 280] on div "Grill & Tiki Bar" at bounding box center [742, 301] width 252 height 42
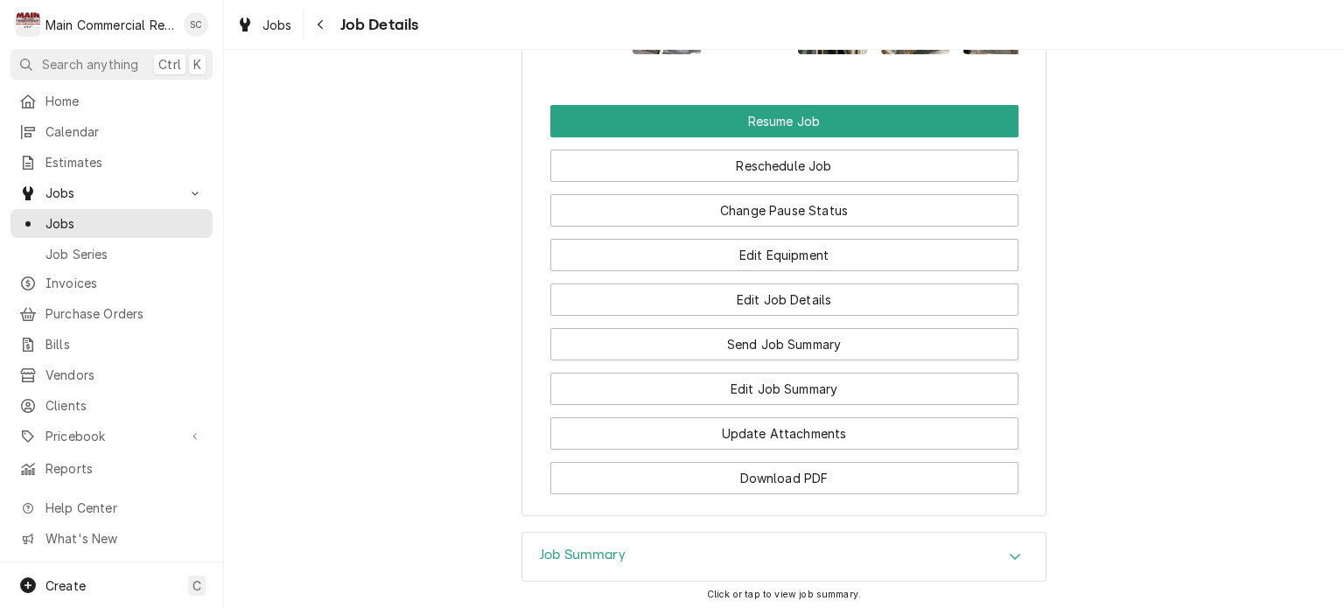
scroll to position [2892, 0]
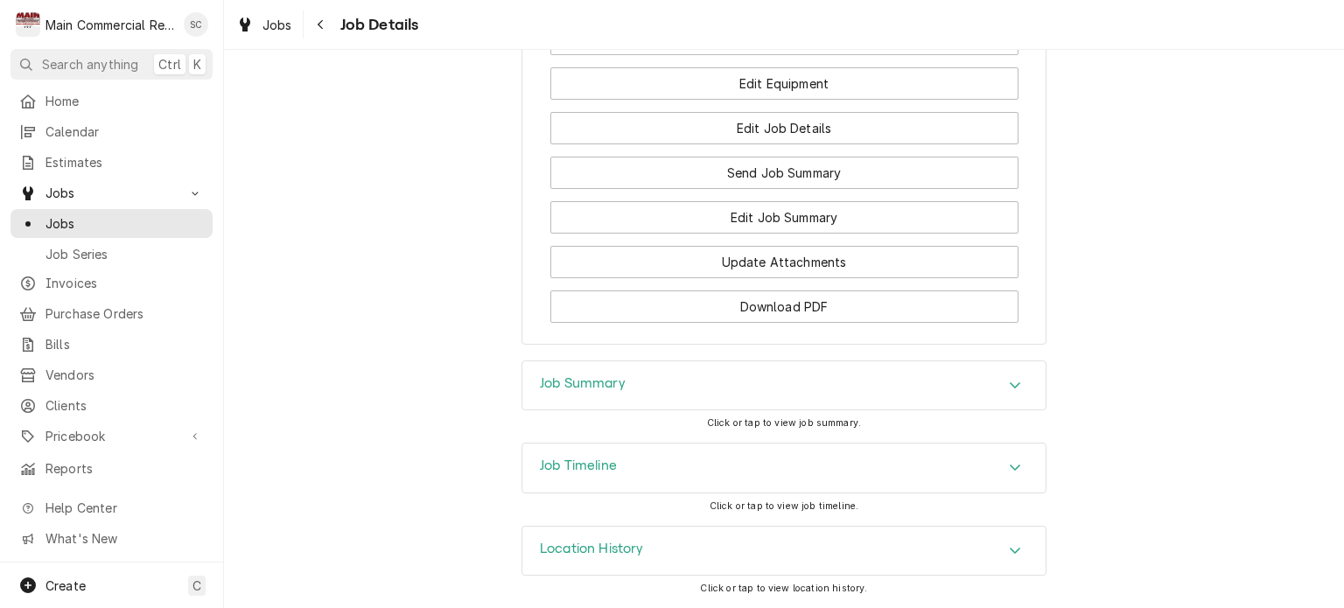
click at [1008, 377] on div "Accordion Header" at bounding box center [1015, 385] width 26 height 21
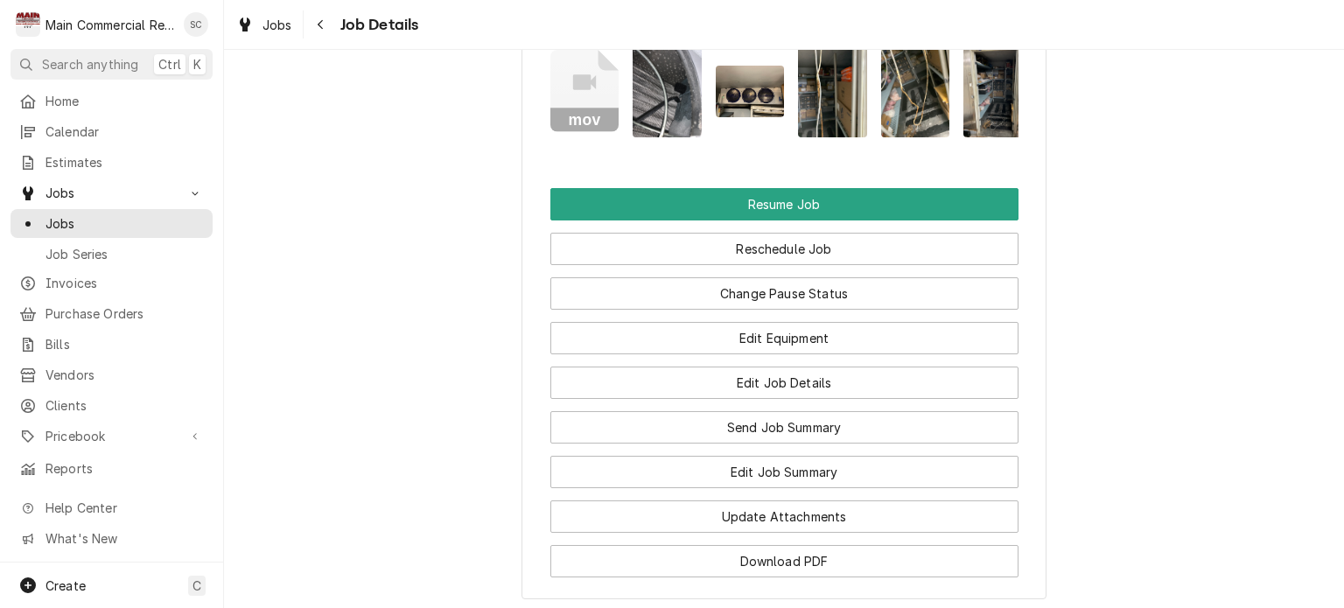
scroll to position [2542, 0]
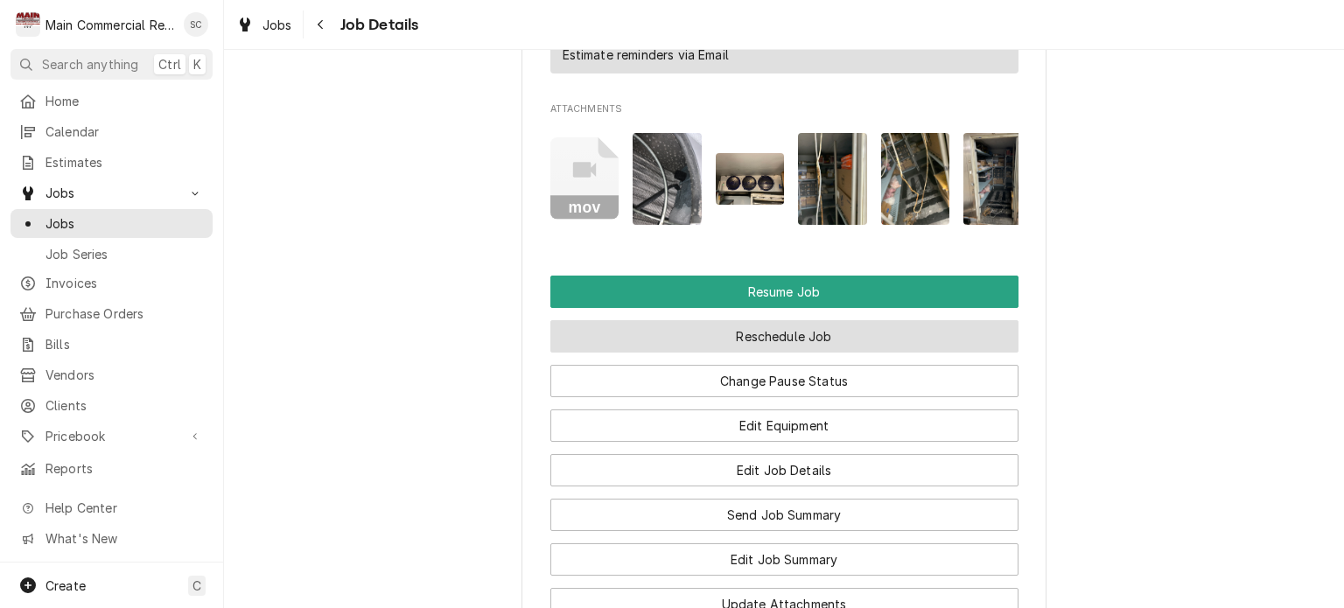
click at [881, 341] on button "Reschedule Job" at bounding box center [784, 336] width 468 height 32
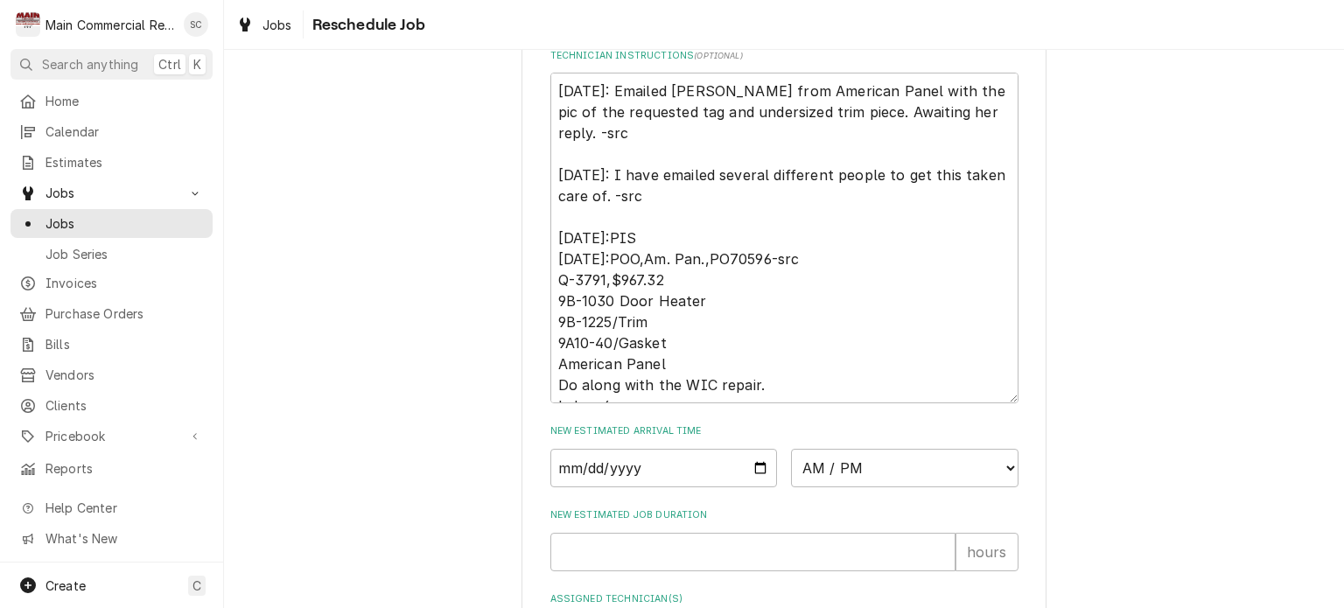
scroll to position [963, 0]
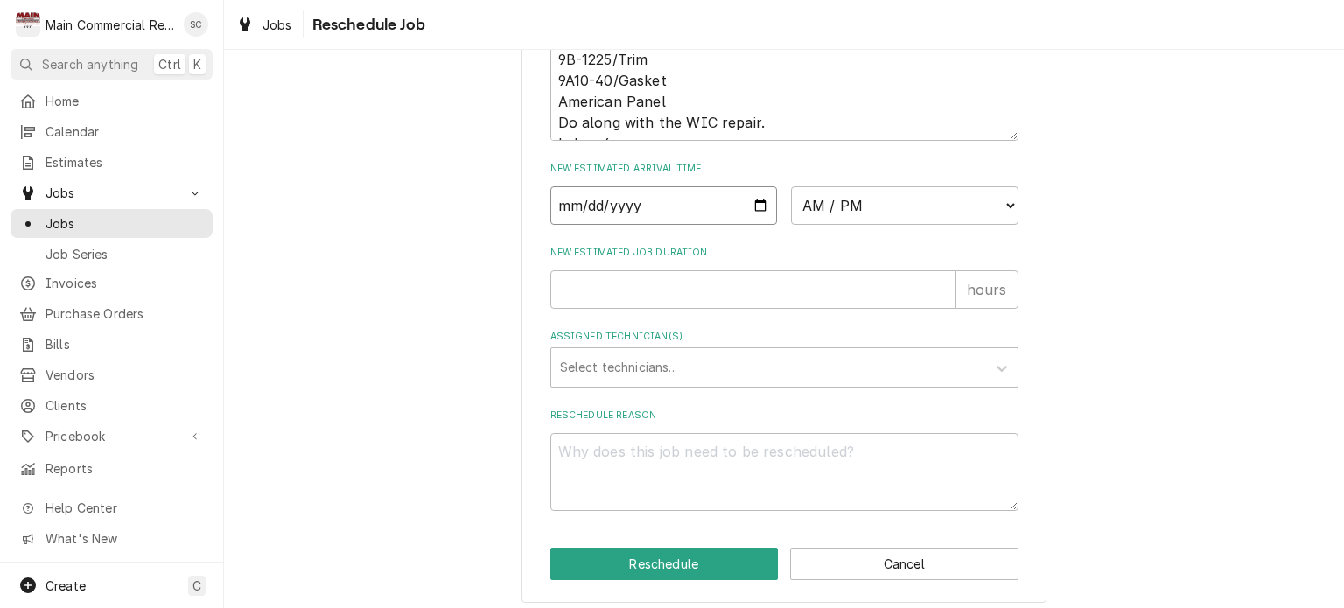
click at [749, 225] on input "Date" at bounding box center [664, 205] width 228 height 39
type textarea "x"
type input "[DATE]"
click at [840, 220] on select "AM / PM 6:00 AM 6:15 AM 6:30 AM 6:45 AM 7:00 AM 7:15 AM 7:30 AM 7:45 AM 8:00 AM…" at bounding box center [905, 205] width 228 height 39
select select "10:00:00"
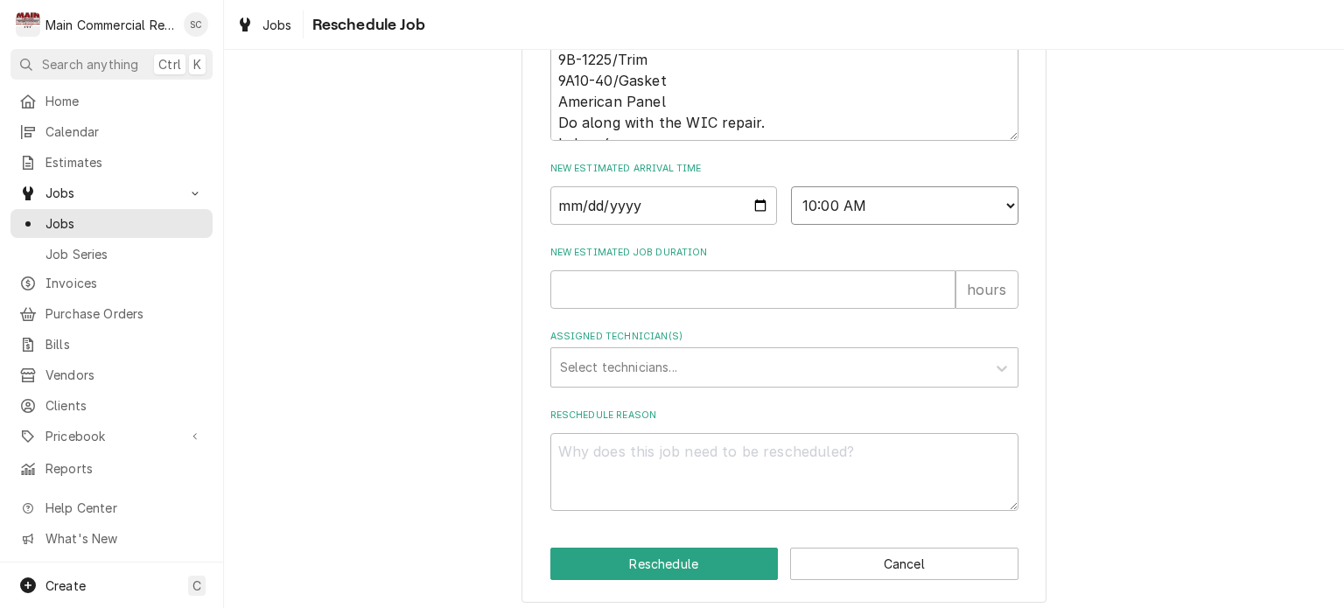
click at [791, 207] on select "AM / PM 6:00 AM 6:15 AM 6:30 AM 6:45 AM 7:00 AM 7:15 AM 7:30 AM 7:45 AM 8:00 AM…" at bounding box center [905, 205] width 228 height 39
click at [798, 307] on input "New Estimated Job Duration" at bounding box center [752, 289] width 405 height 39
type textarea "x"
type input "1"
click at [778, 378] on div "Assigned Technician(s)" at bounding box center [768, 368] width 417 height 32
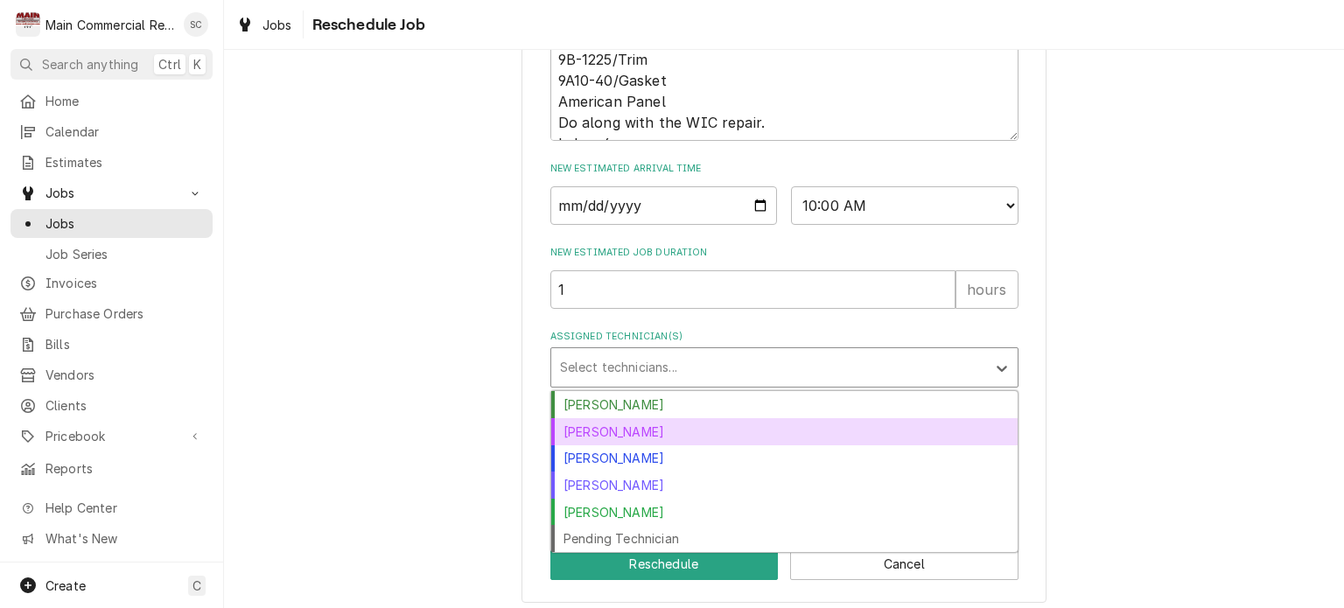
click at [720, 444] on div "[PERSON_NAME]" at bounding box center [784, 431] width 466 height 27
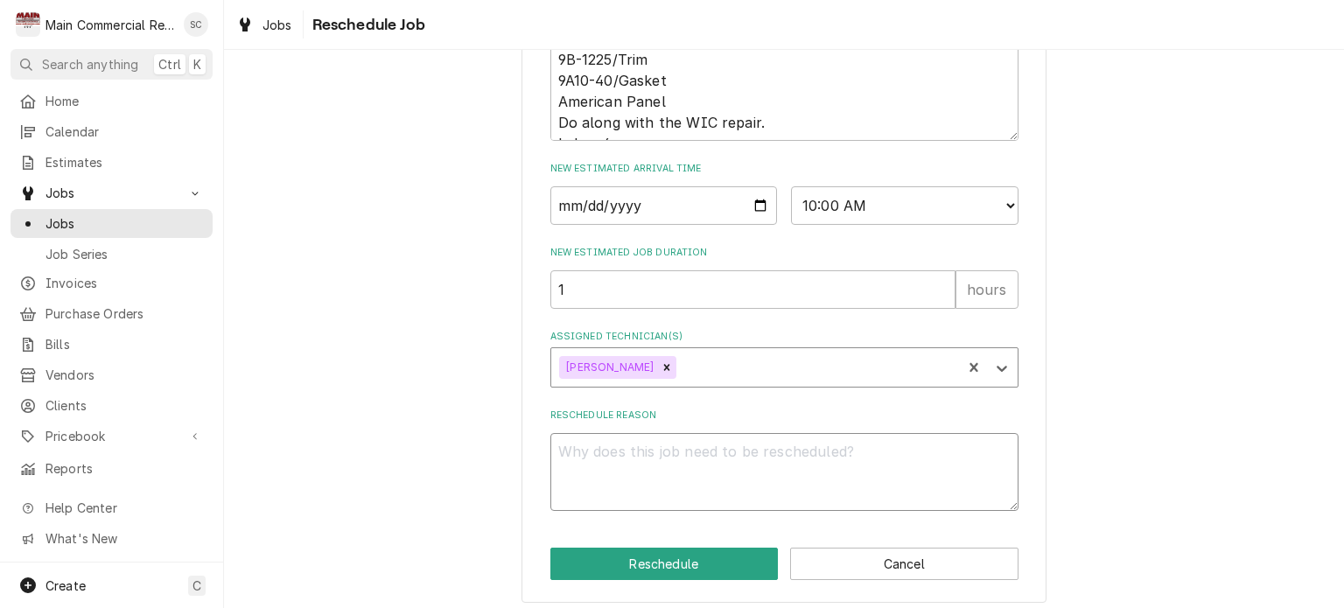
click at [711, 470] on textarea "Reschedule Reason" at bounding box center [784, 472] width 468 height 79
type textarea "x"
type textarea "P"
type textarea "x"
type textarea "Pa"
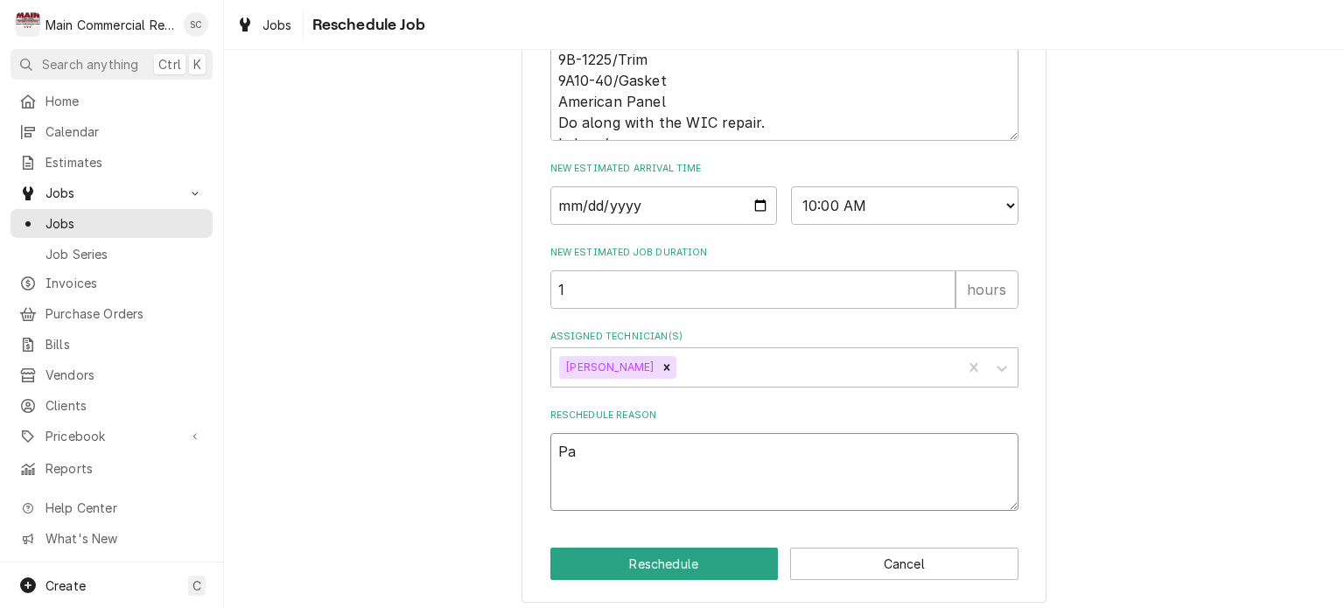
type textarea "x"
type textarea "Pae"
type textarea "x"
type textarea "Paer"
type textarea "x"
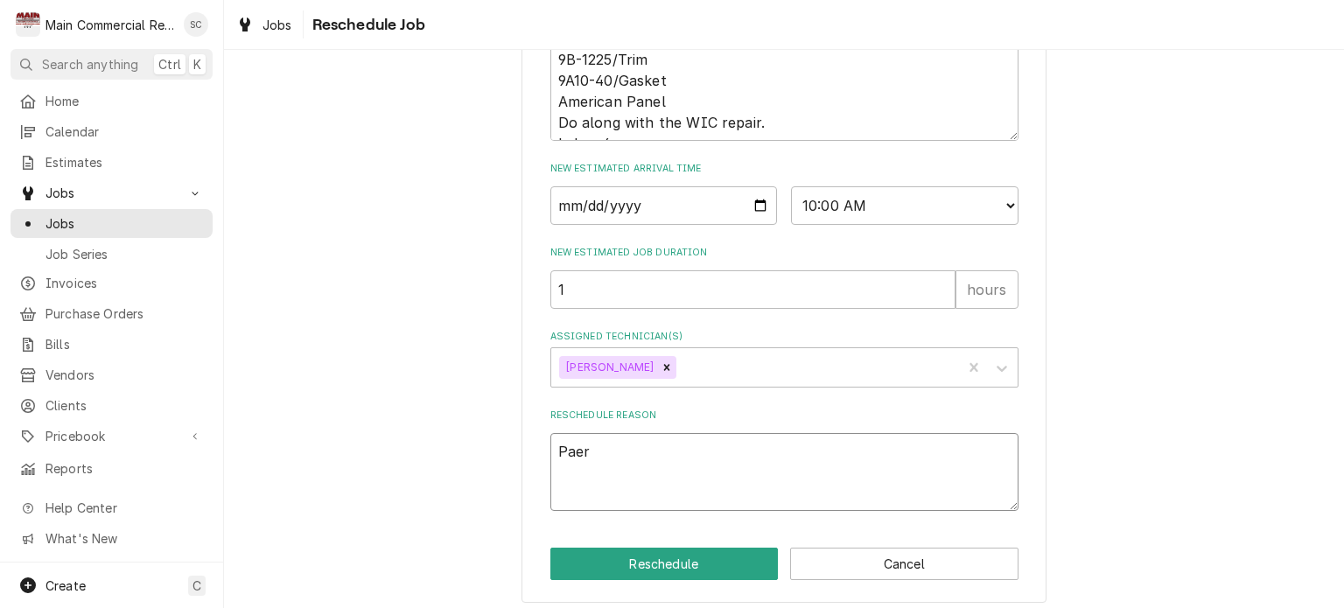
type textarea "Paert"
type textarea "x"
type textarea "Paer"
type textarea "x"
type textarea "Pae"
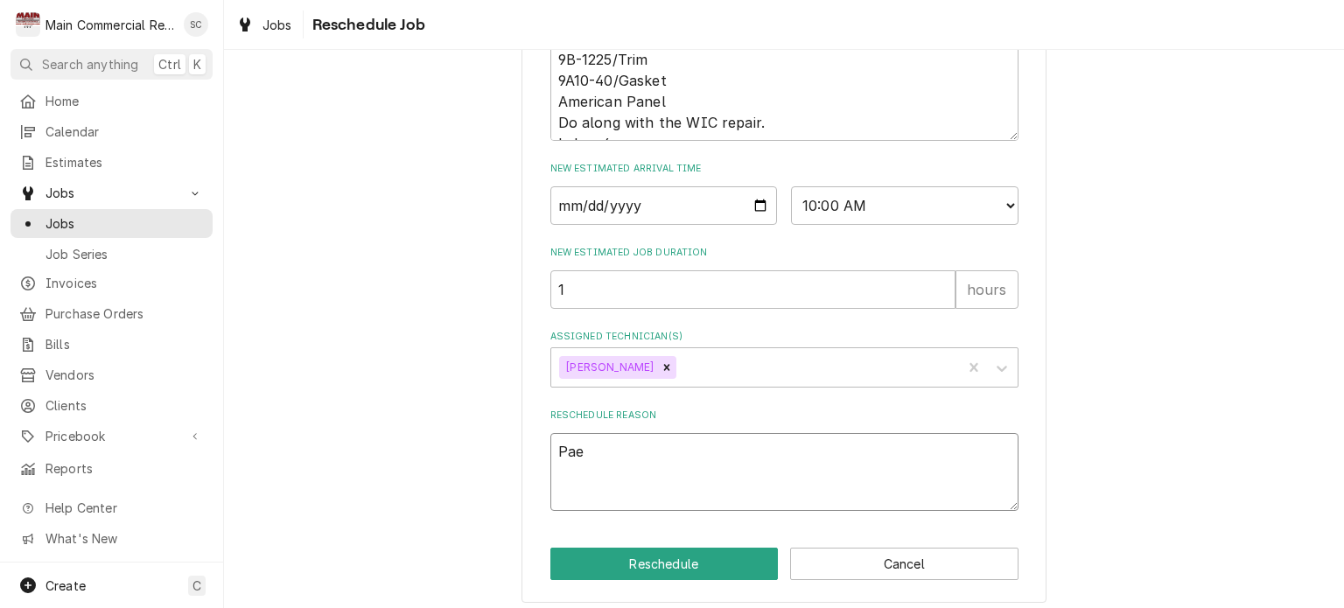
type textarea "x"
type textarea "Pa"
type textarea "x"
type textarea "Par"
type textarea "x"
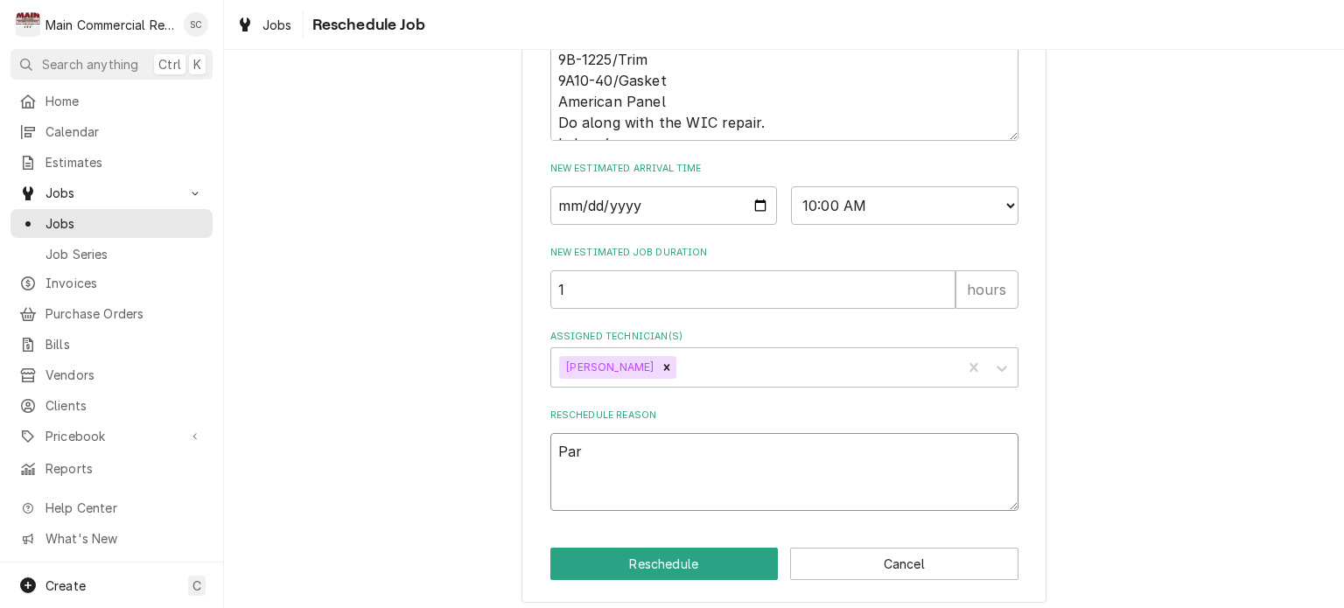
type textarea "Part"
type textarea "x"
type textarea "Part"
type textarea "x"
type textarea "Part i"
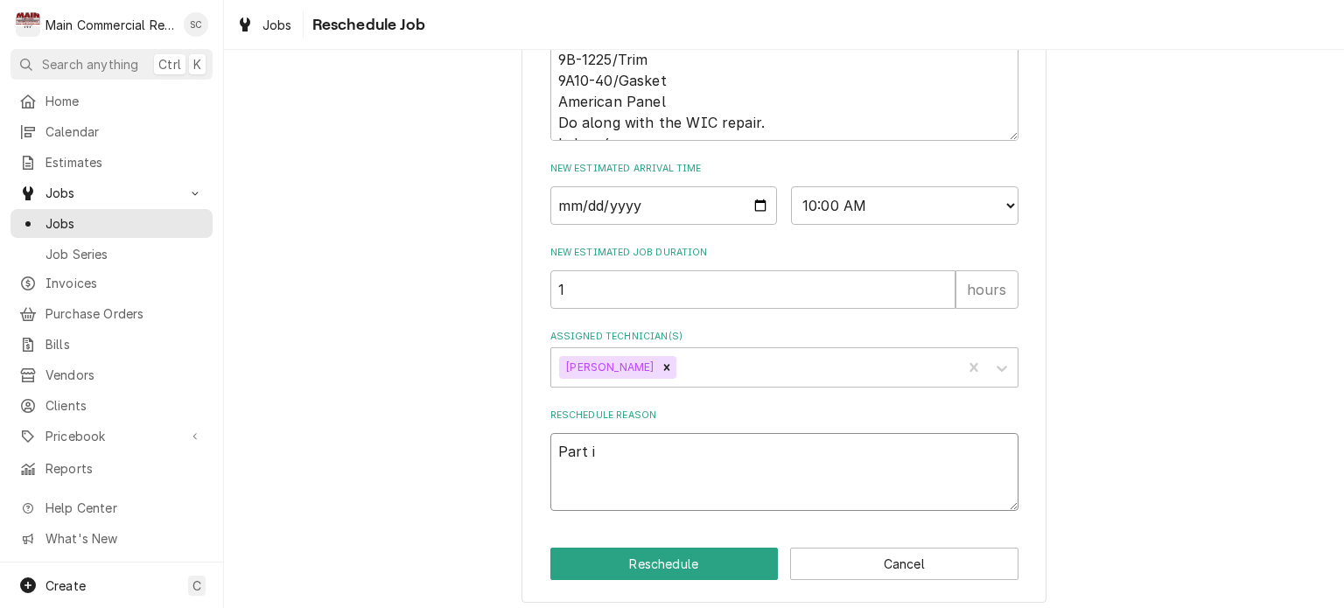
type textarea "x"
type textarea "Part in"
type textarea "x"
type textarea "Part in."
type textarea "x"
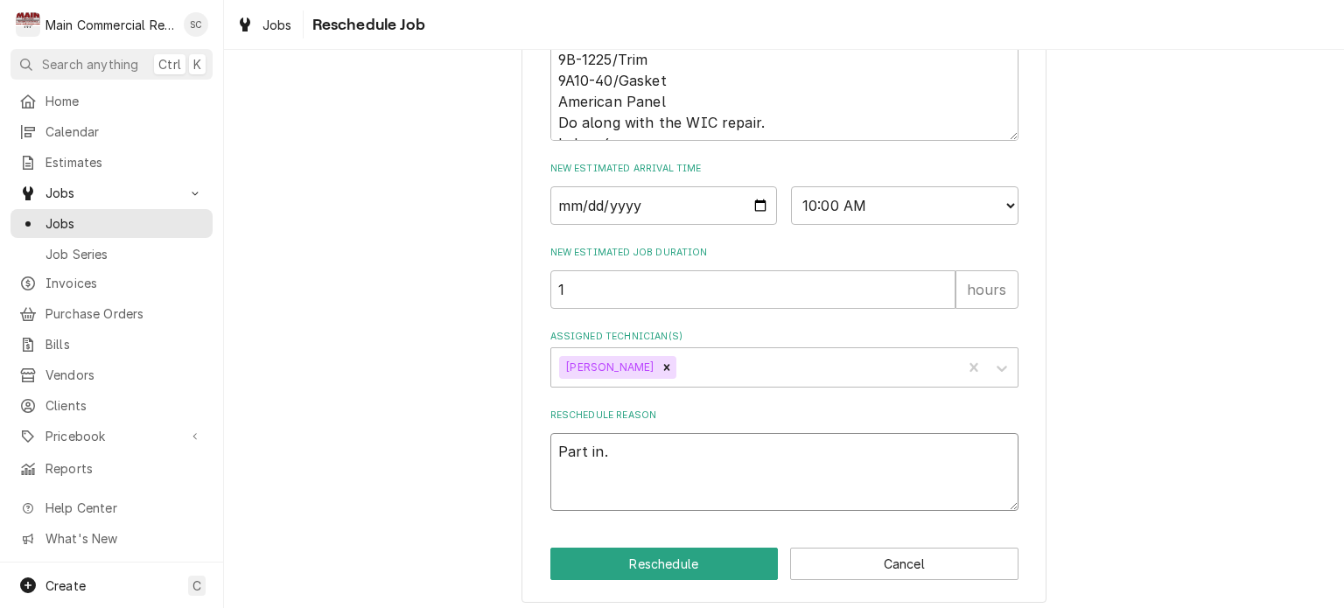
scroll to position [992, 0]
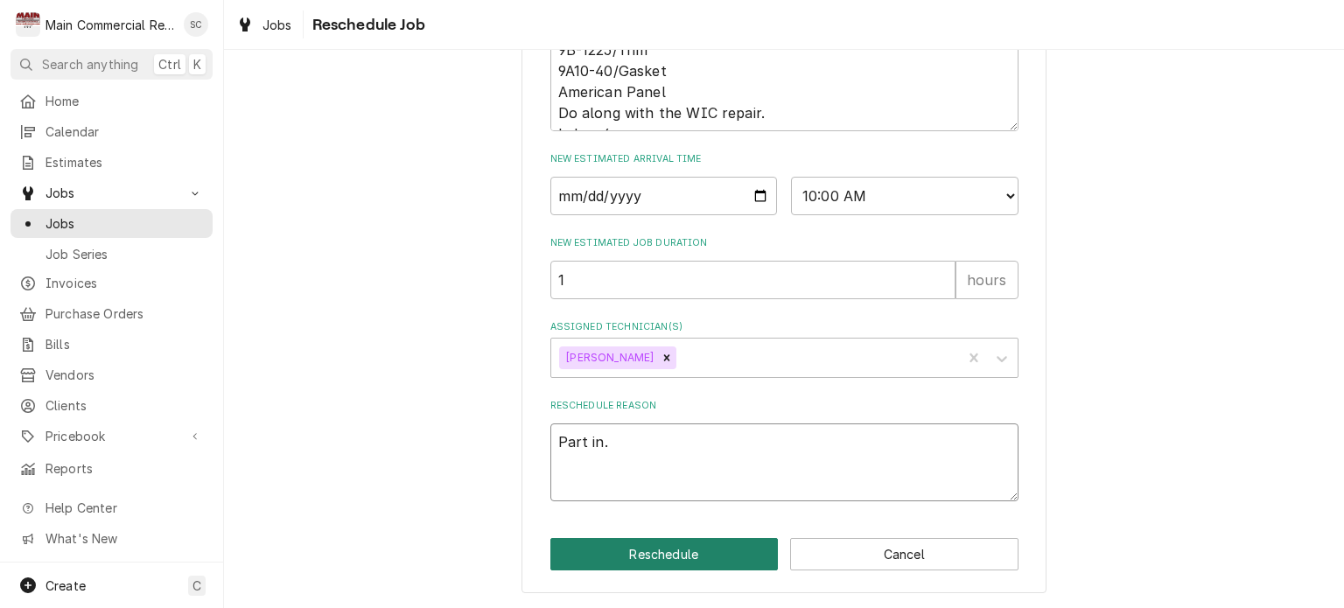
type textarea "Part in."
click at [689, 550] on button "Reschedule" at bounding box center [664, 554] width 228 height 32
type textarea "x"
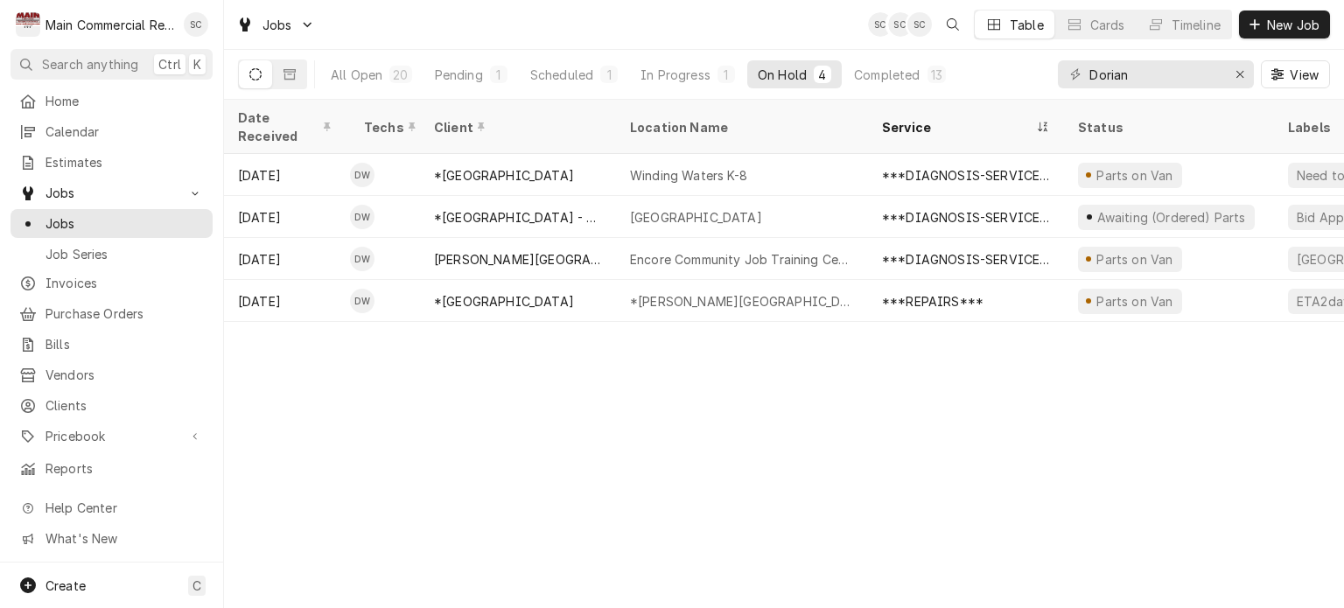
click at [703, 433] on div "Date Received Techs Client Location Name Service Status Labels ID Duration Job …" at bounding box center [784, 354] width 1120 height 508
click at [496, 73] on div "1" at bounding box center [499, 75] width 11 height 18
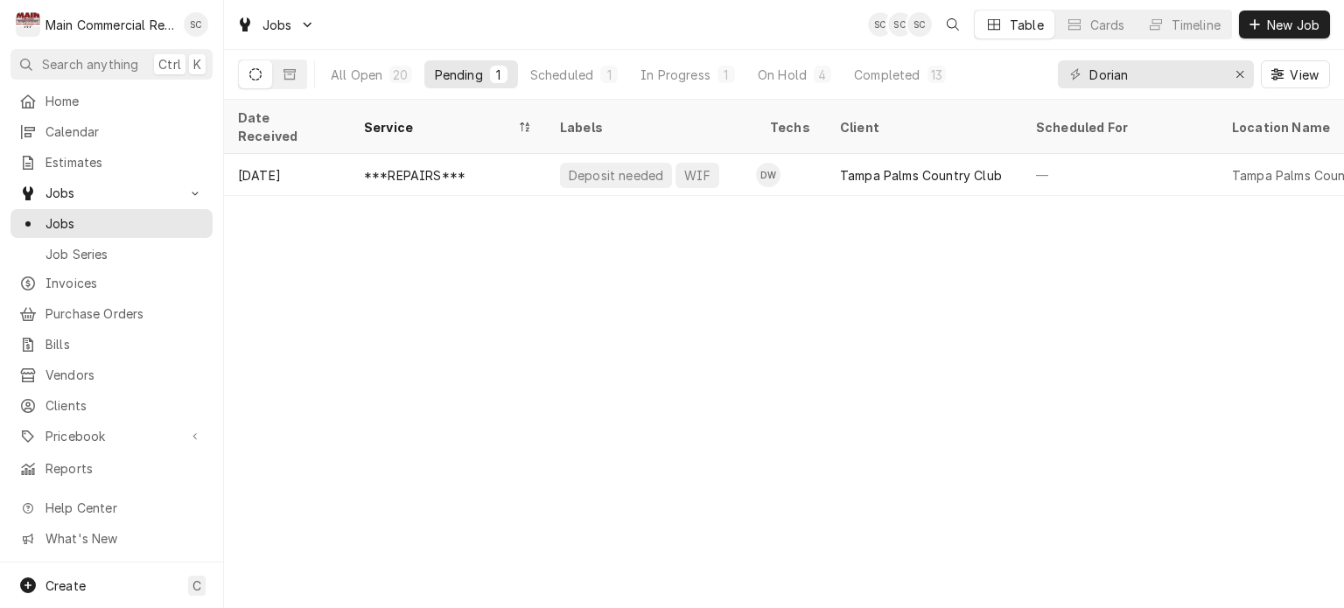
click at [651, 192] on div "Date Received Service Labels Techs Client Scheduled For Location Name Duration …" at bounding box center [784, 354] width 1120 height 508
click at [1243, 77] on icon "Erase input" at bounding box center [1240, 74] width 7 height 7
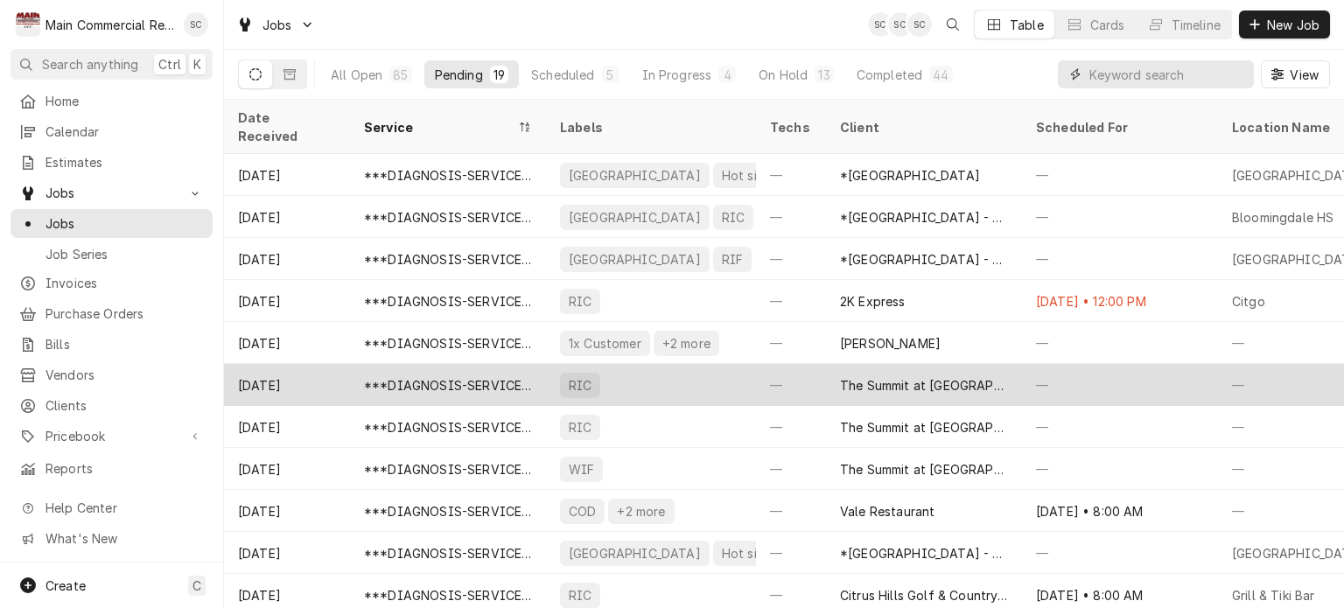
scroll to position [88, 0]
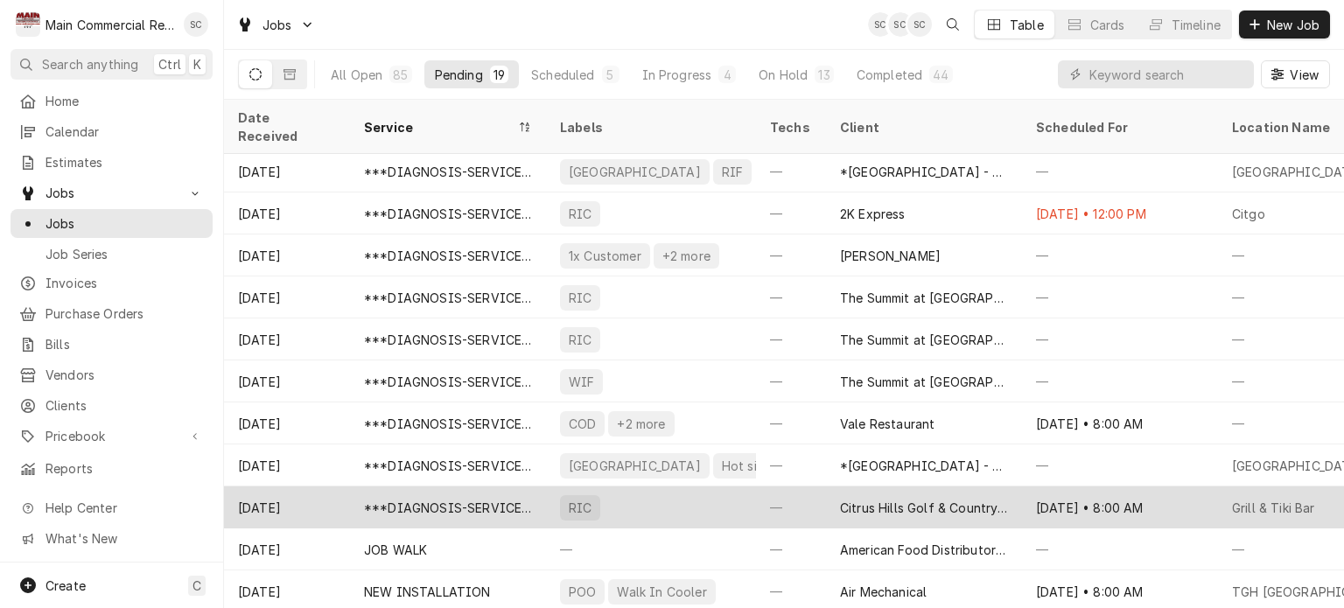
click at [677, 487] on div "RIC" at bounding box center [651, 508] width 210 height 42
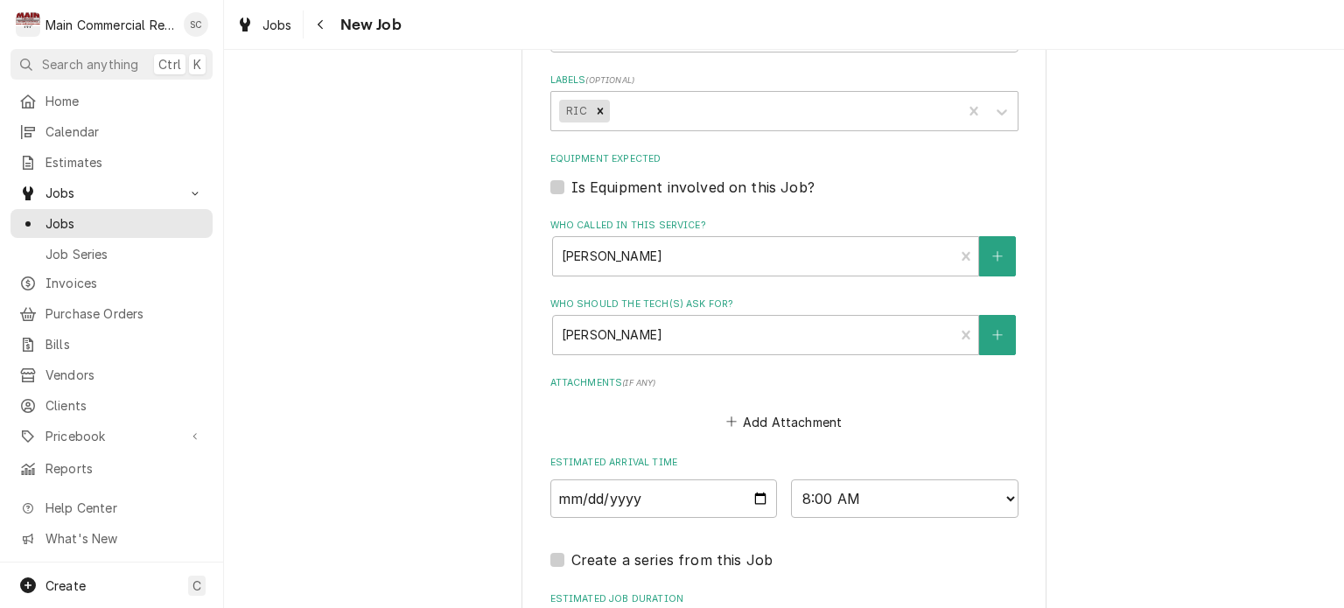
scroll to position [1488, 0]
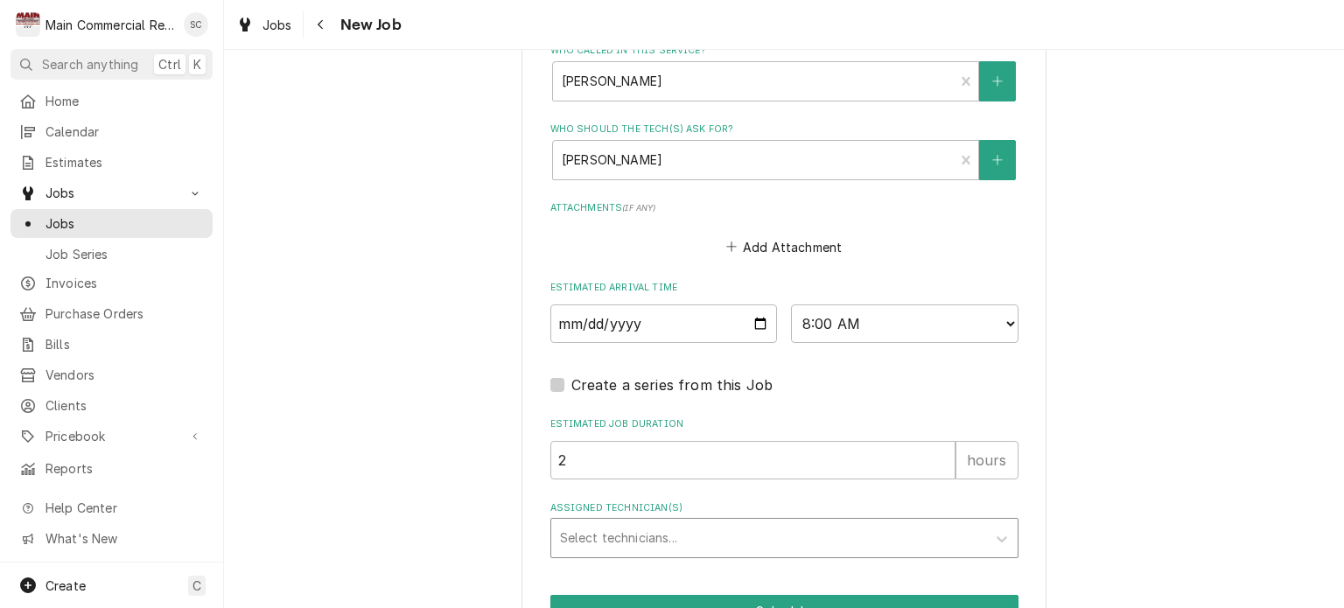
click at [655, 522] on div "Assigned Technician(s)" at bounding box center [768, 538] width 417 height 32
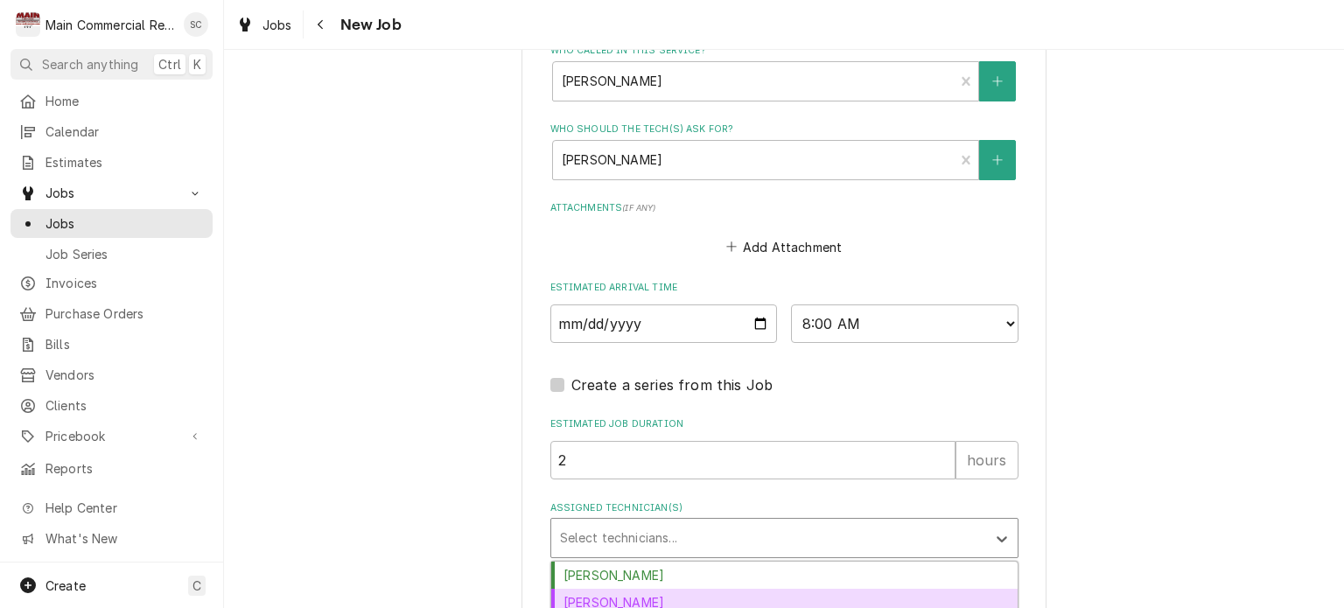
click at [617, 589] on div "[PERSON_NAME]" at bounding box center [784, 602] width 466 height 27
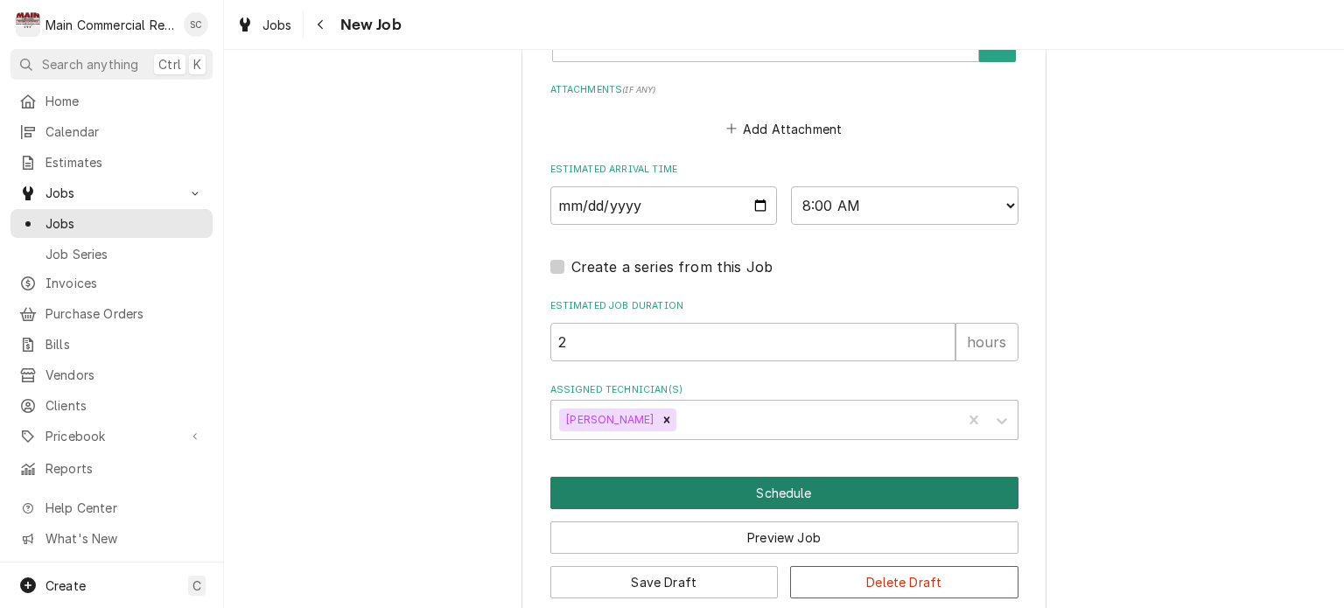
click at [762, 477] on button "Schedule" at bounding box center [784, 493] width 468 height 32
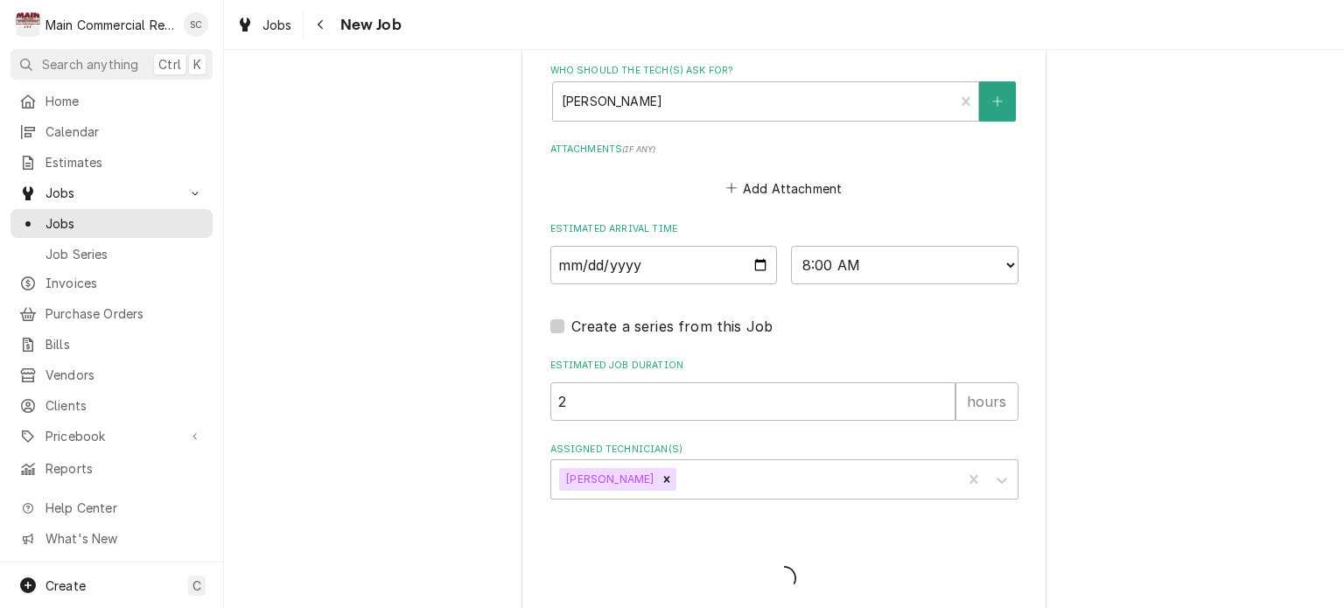
type textarea "x"
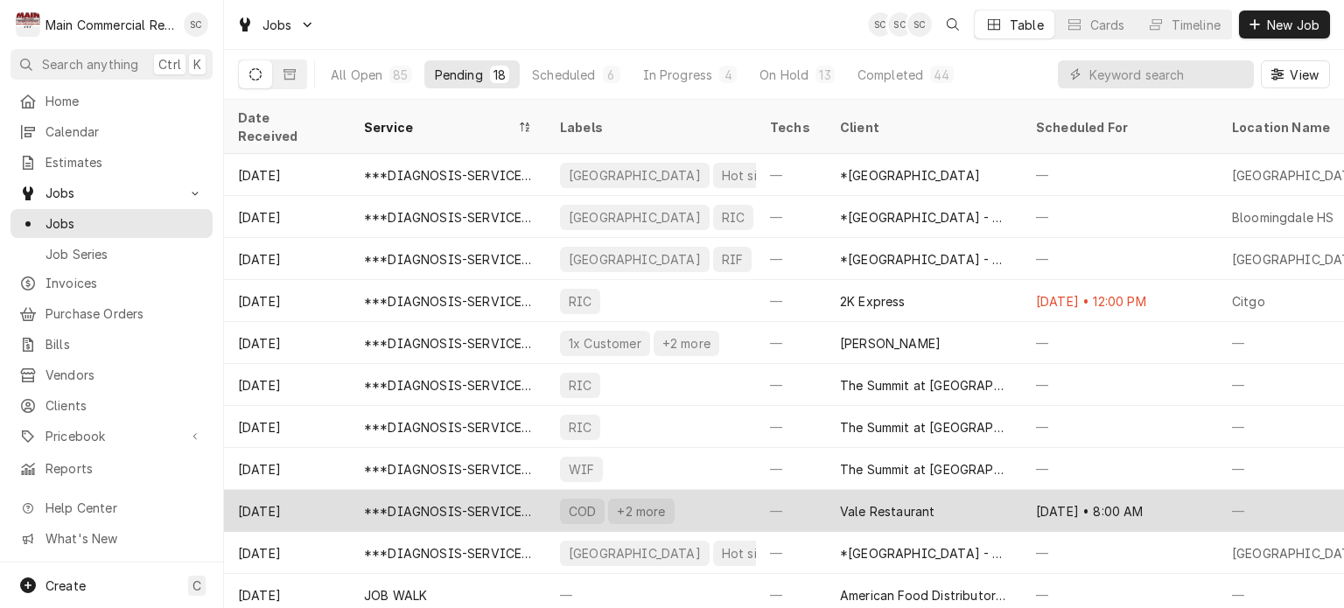
click at [706, 490] on div "COD +2 more" at bounding box center [651, 511] width 210 height 42
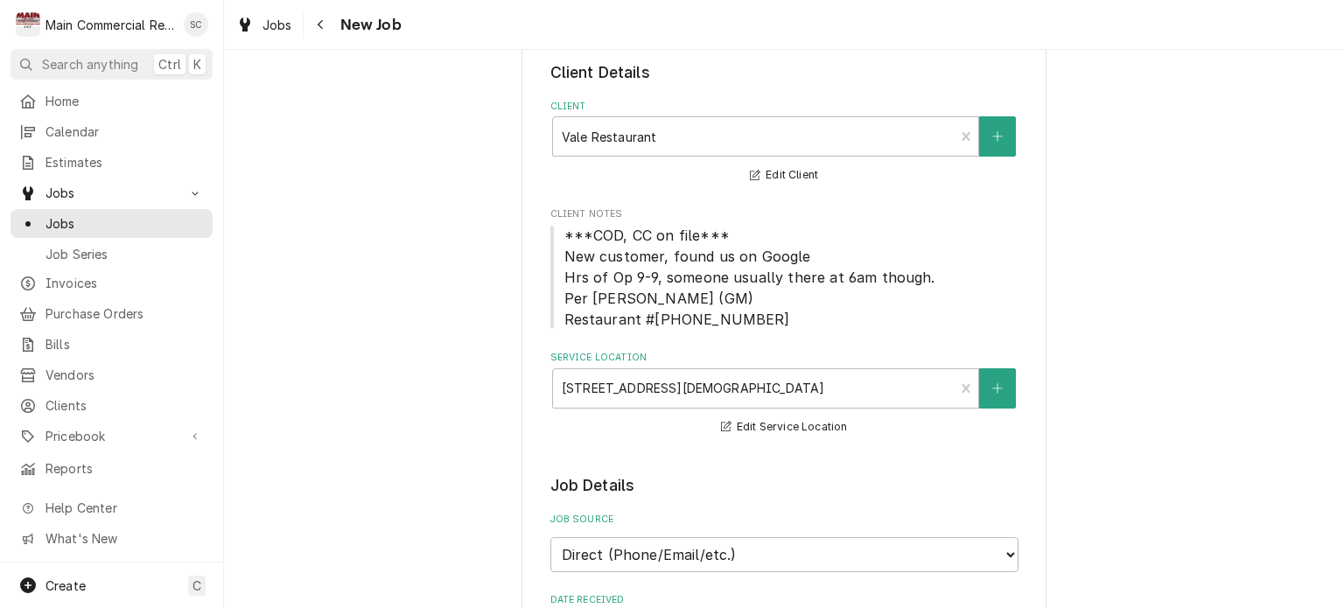
scroll to position [175, 0]
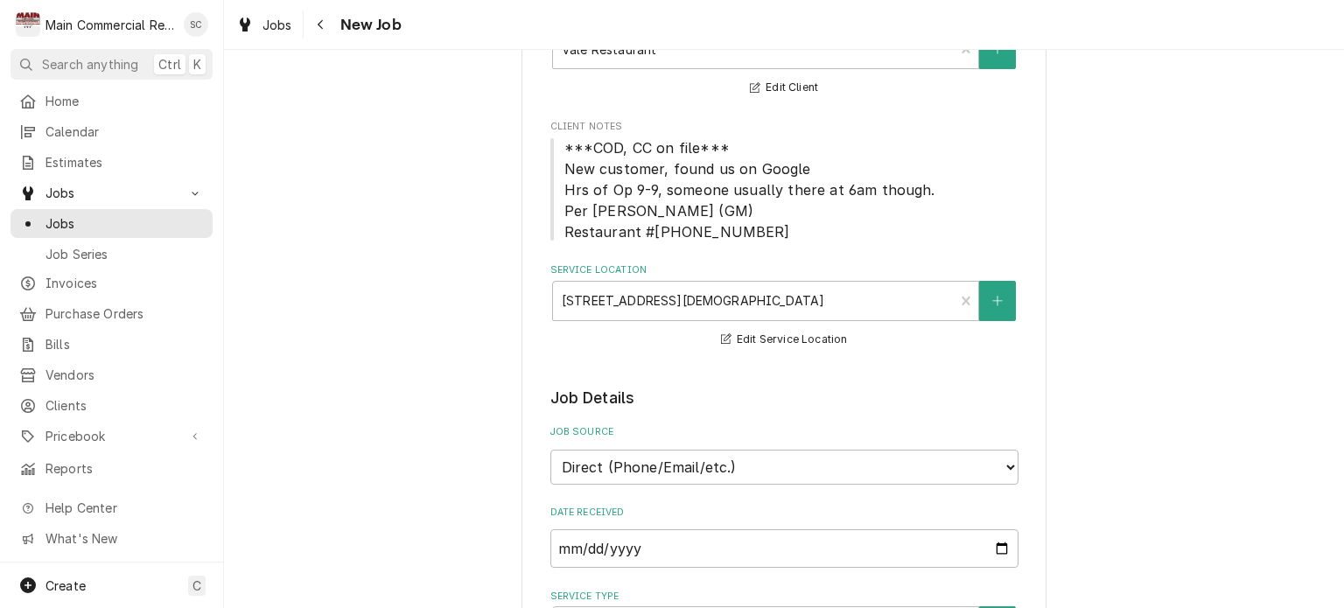
type textarea "x"
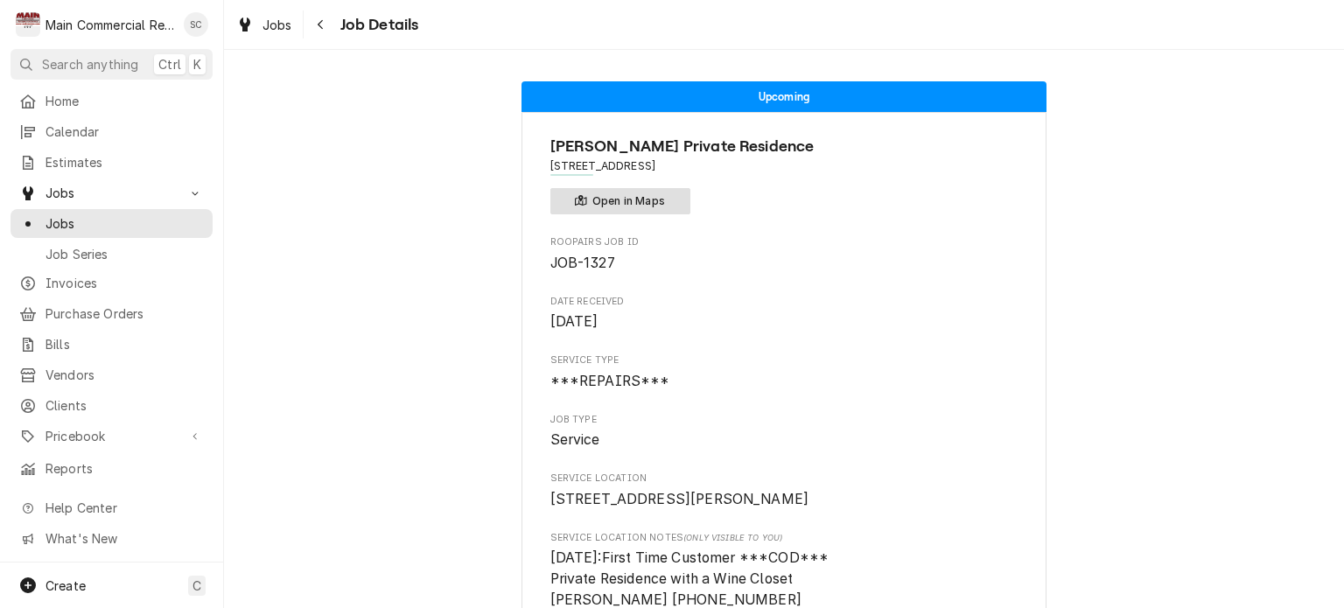
click at [640, 199] on button "Open in Maps" at bounding box center [620, 201] width 140 height 26
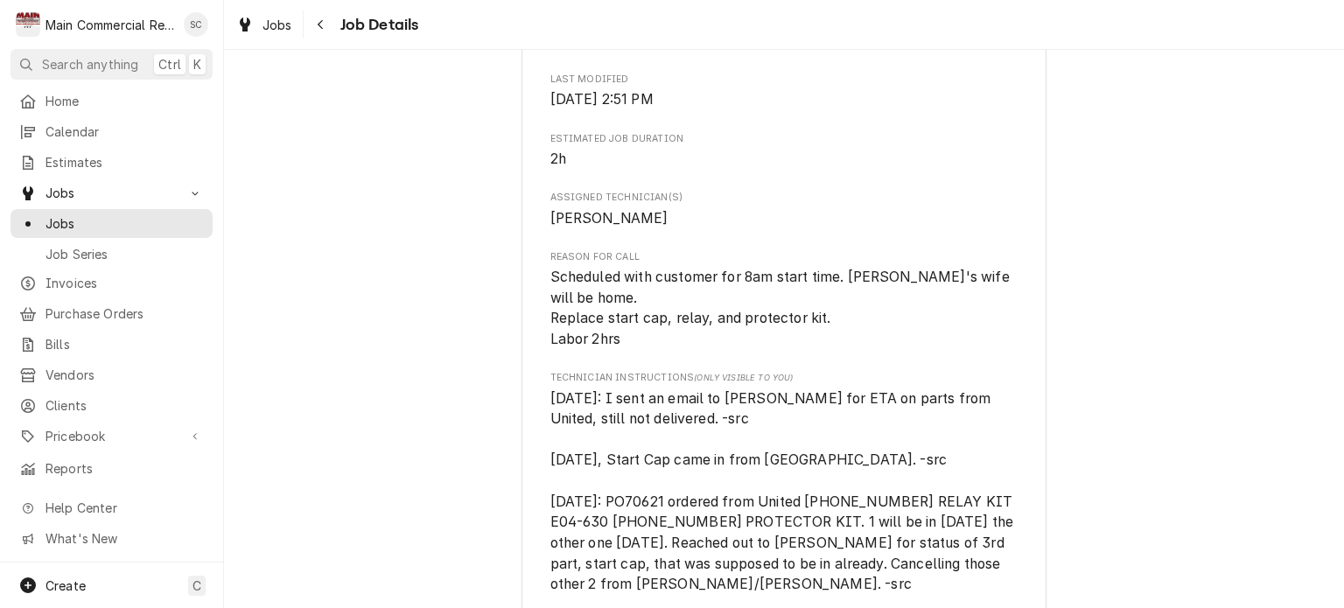
scroll to position [1050, 0]
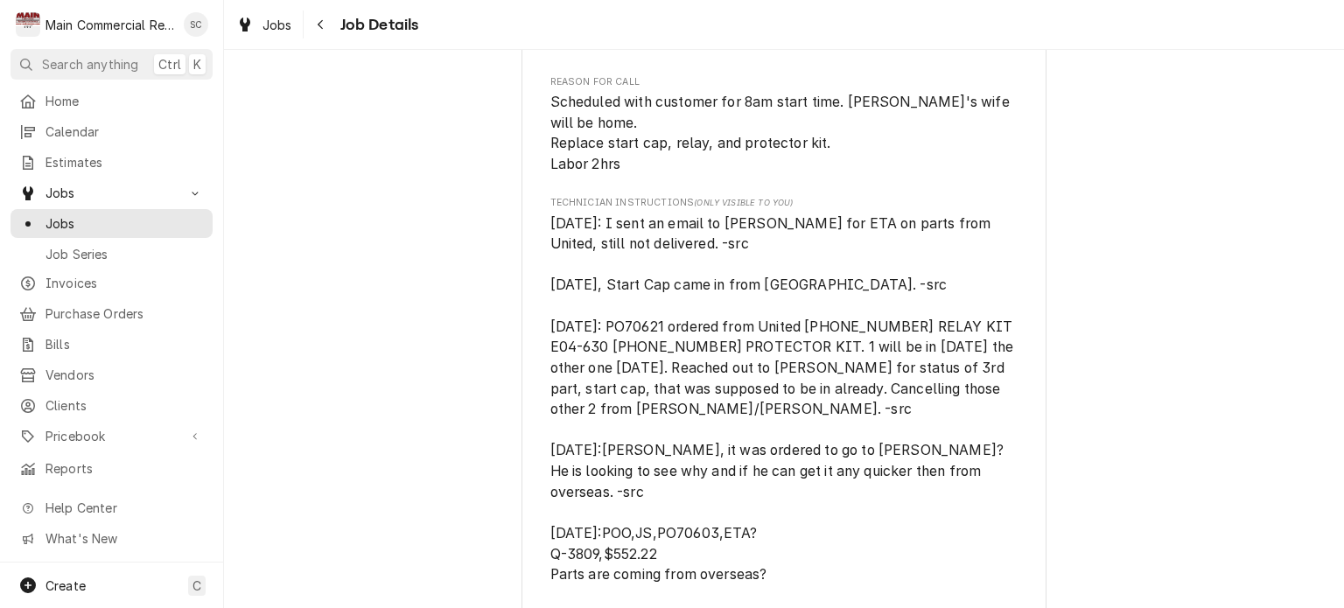
click at [424, 144] on div "Upcoming Carlos Leche Private Residence 18131 Longwater Run Dr, Tampa, FL 33647…" at bounding box center [784, 211] width 1120 height 2386
click at [280, 32] on span "Jobs" at bounding box center [278, 25] width 30 height 18
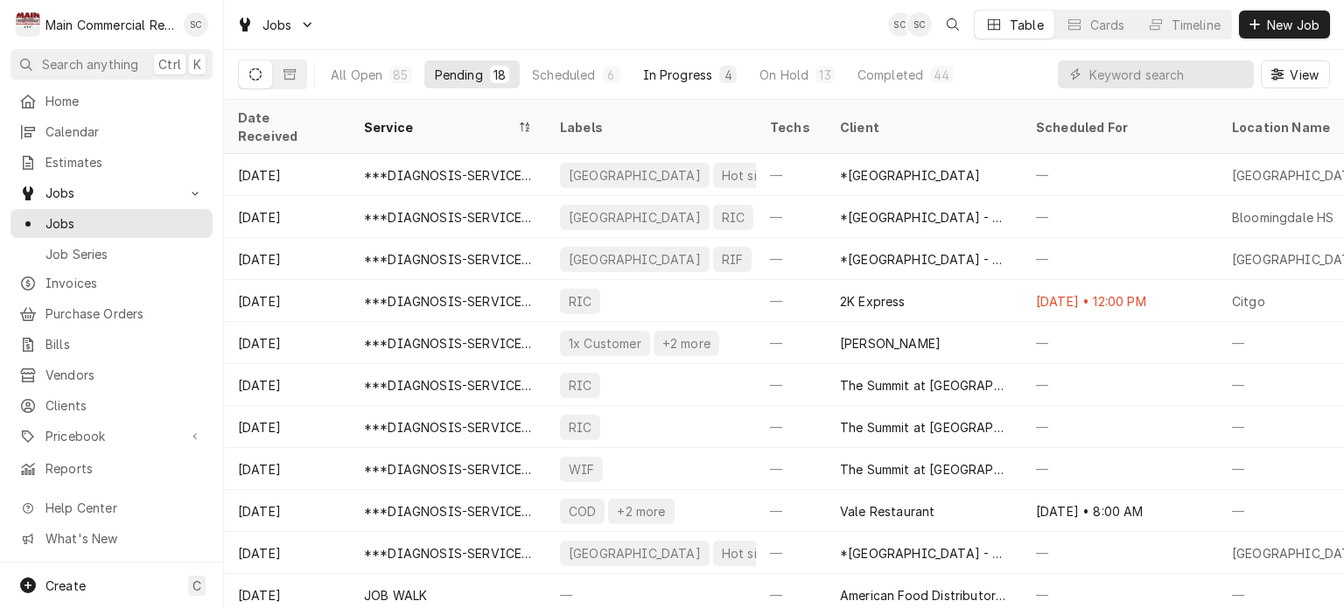
click at [679, 76] on div "In Progress" at bounding box center [678, 75] width 70 height 18
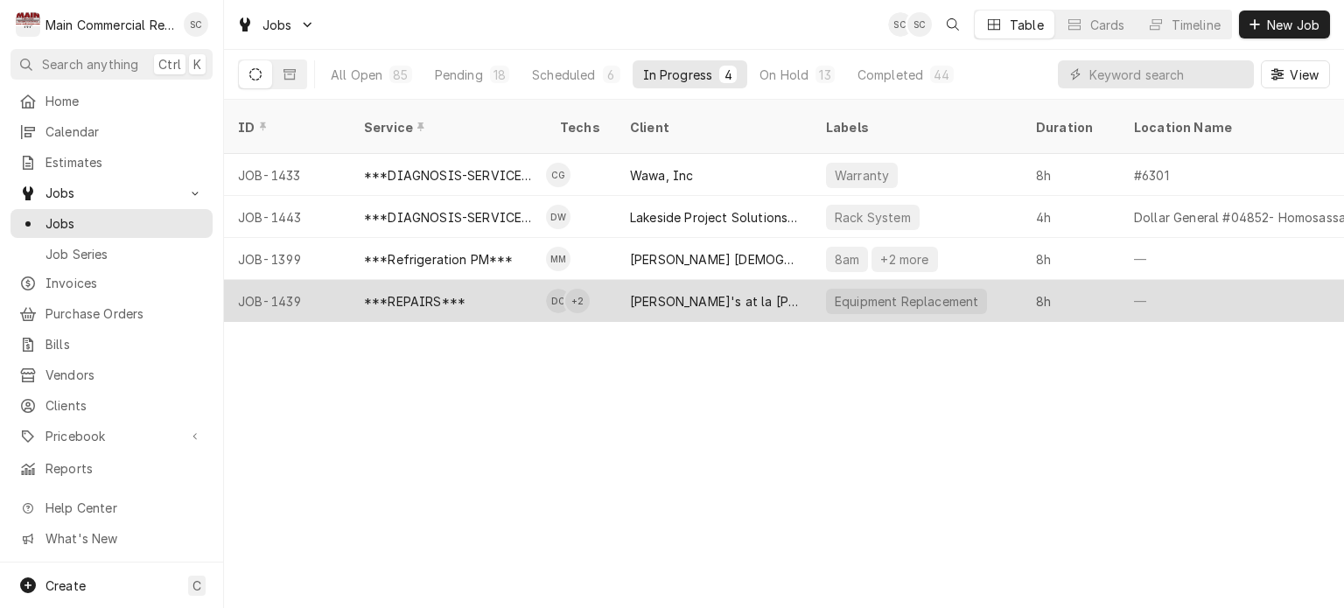
click at [735, 292] on div "[PERSON_NAME]'s at la [PERSON_NAME]" at bounding box center [714, 301] width 168 height 18
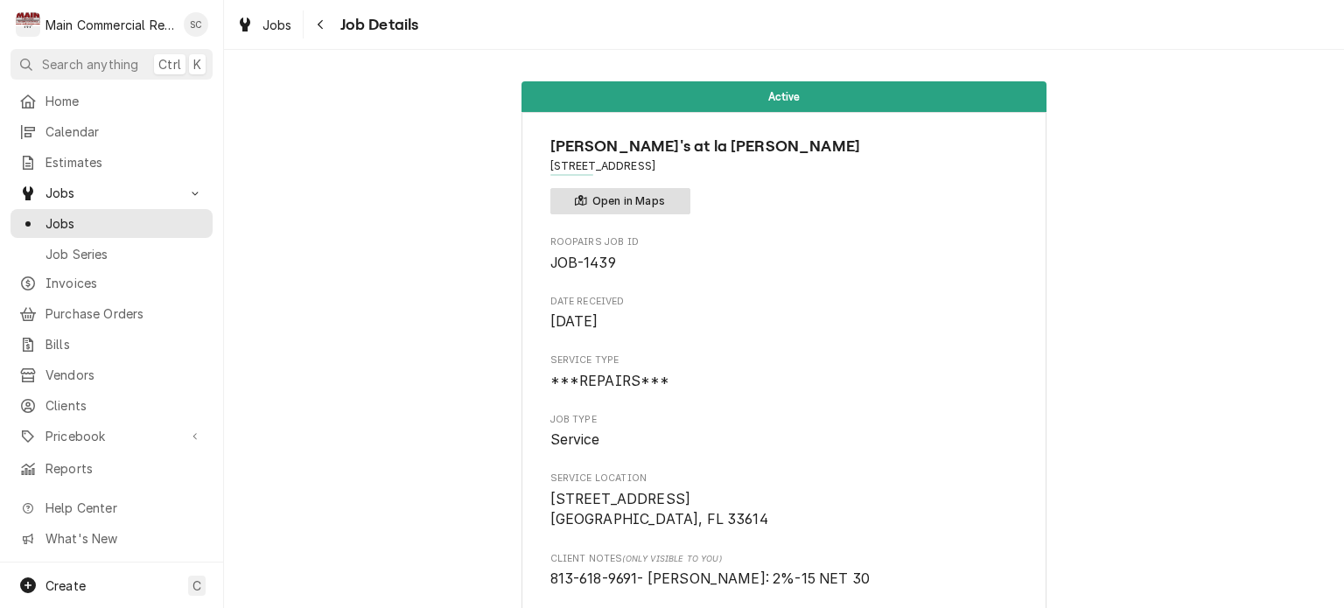
click at [639, 202] on button "Open in Maps" at bounding box center [620, 201] width 140 height 26
click at [247, 31] on icon "Dynamic Content Wrapper" at bounding box center [245, 25] width 11 height 14
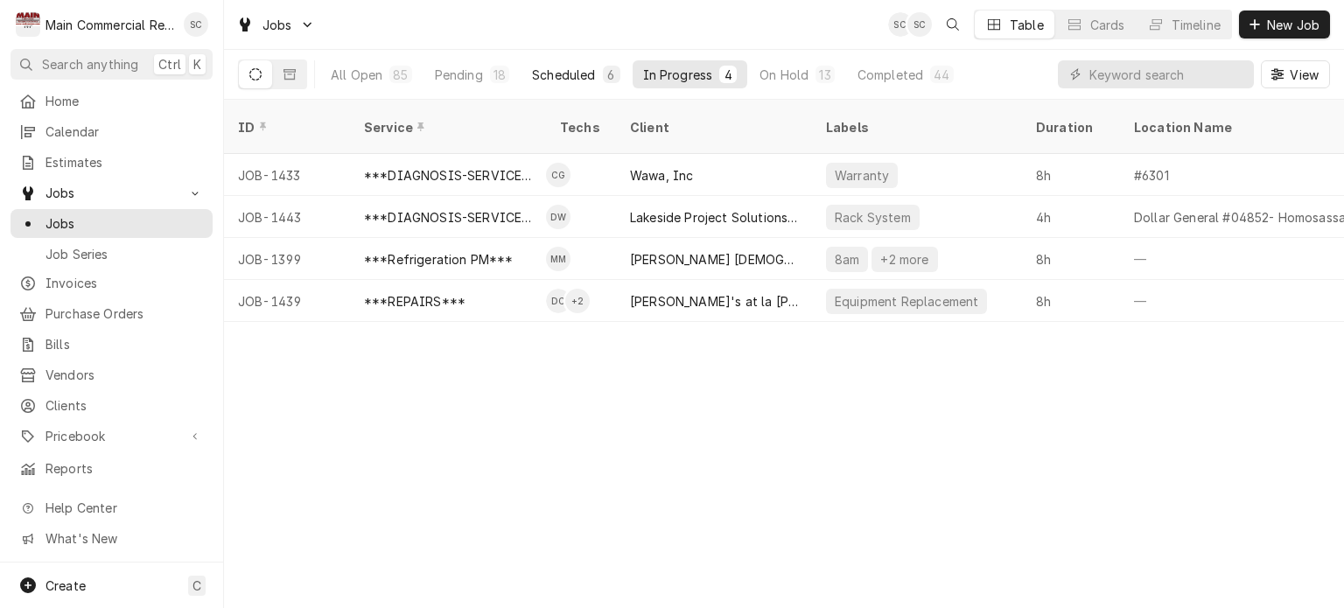
click at [566, 77] on div "Scheduled" at bounding box center [563, 75] width 63 height 18
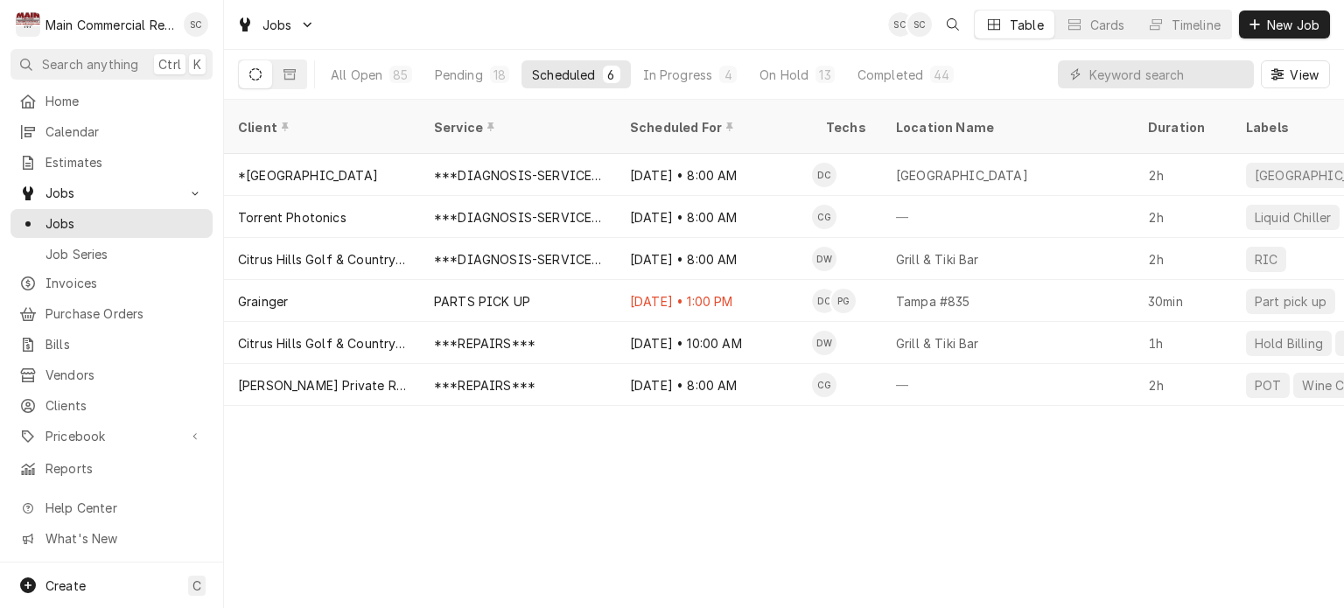
click at [897, 480] on div "Client Service Scheduled For Techs Location Name Duration Labels Status ID Prio…" at bounding box center [784, 354] width 1120 height 508
click at [917, 469] on div "Client Service Scheduled For Techs Location Name Duration Labels Status ID Prio…" at bounding box center [784, 354] width 1120 height 508
click at [795, 78] on div "On Hold" at bounding box center [784, 75] width 49 height 18
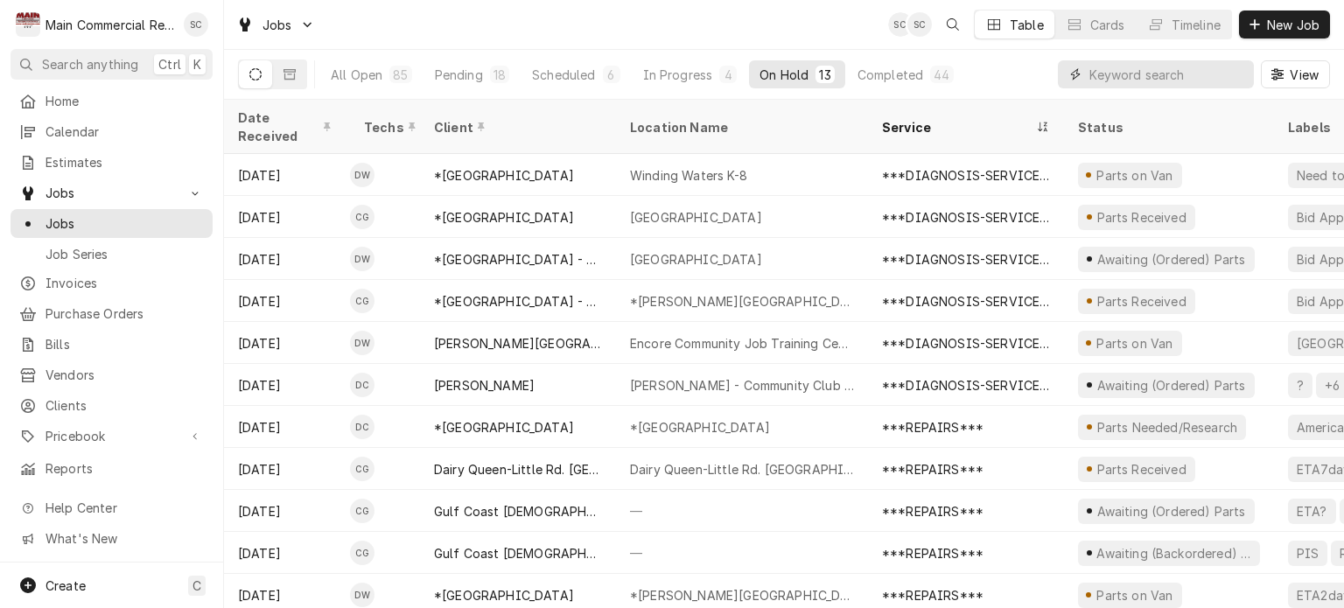
click at [1103, 73] on input "Dynamic Content Wrapper" at bounding box center [1168, 74] width 156 height 28
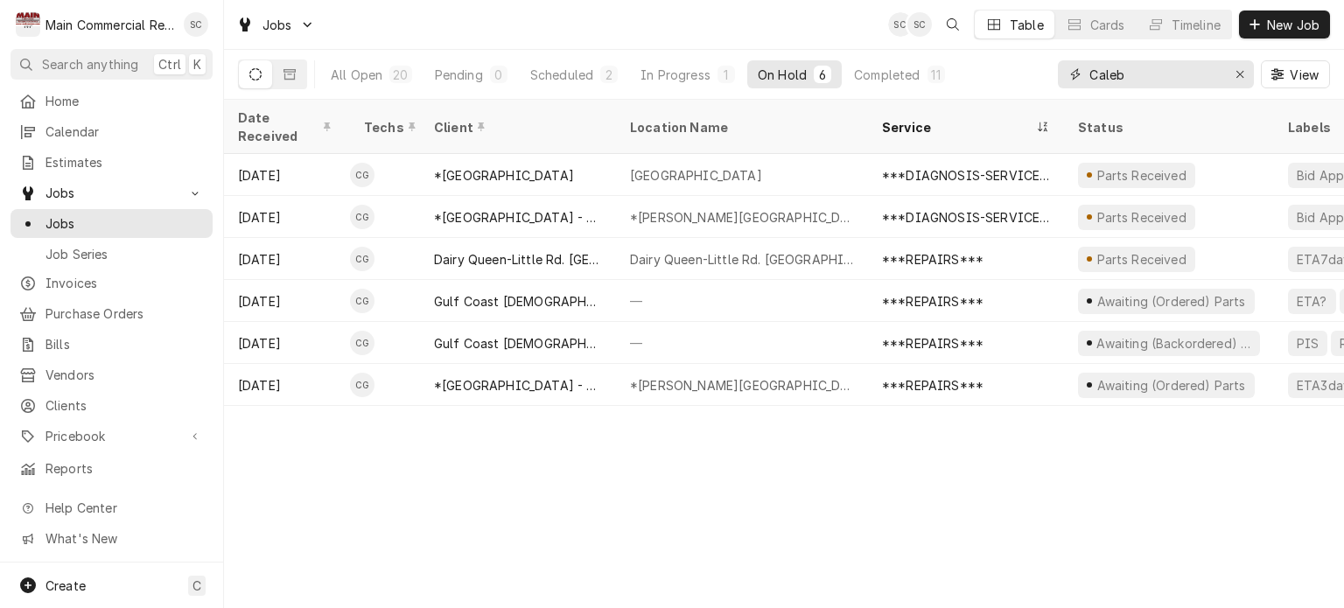
type input "Caleb"
click at [933, 467] on div "Date Received Techs Client Location Name Service Status Labels ID Duration Job …" at bounding box center [784, 354] width 1120 height 508
click at [934, 484] on div "Date Received Techs Client Location Name Service Status Labels ID Duration Job …" at bounding box center [784, 354] width 1120 height 508
click at [937, 482] on div "Date Received Techs Client Location Name Service Status Labels ID Duration Job …" at bounding box center [784, 354] width 1120 height 508
click at [1237, 74] on icon "Erase input" at bounding box center [1241, 74] width 10 height 12
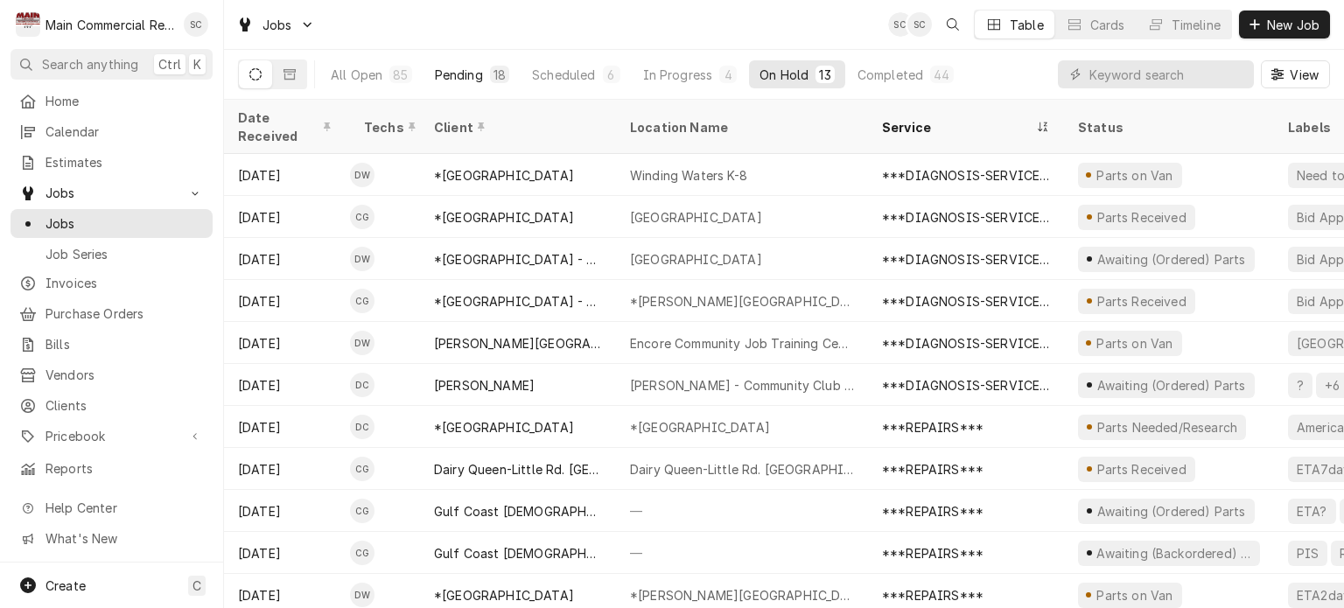
click at [456, 69] on div "Pending" at bounding box center [459, 75] width 48 height 18
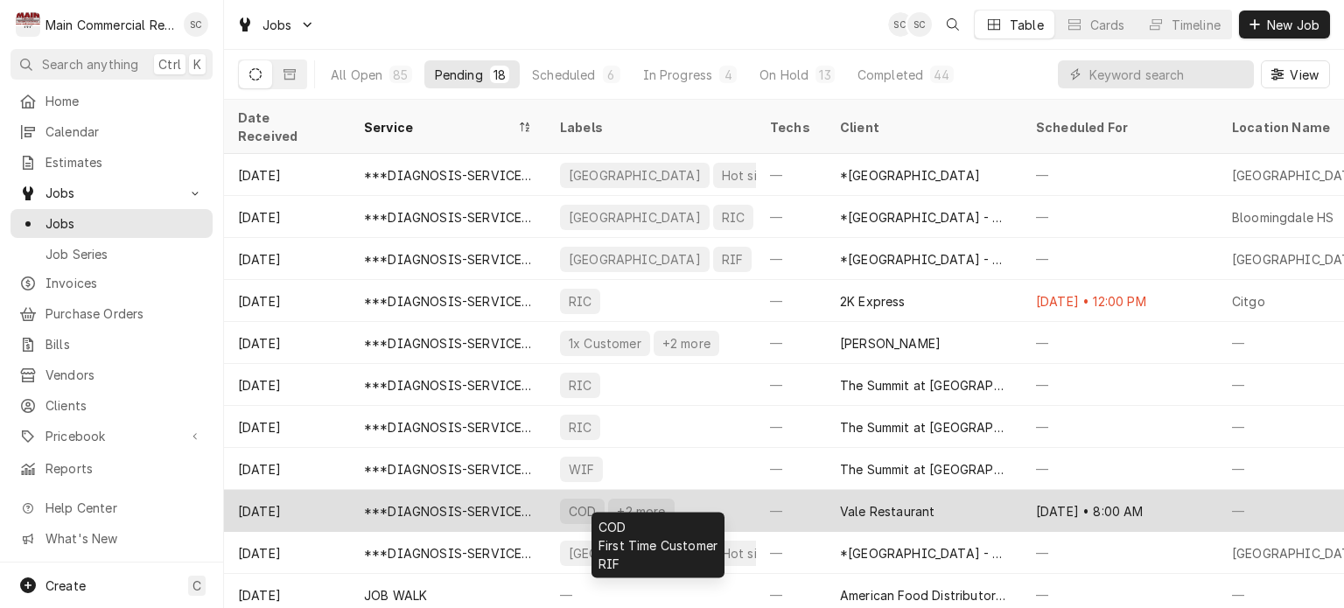
click at [709, 490] on div "COD +2 more" at bounding box center [651, 511] width 210 height 42
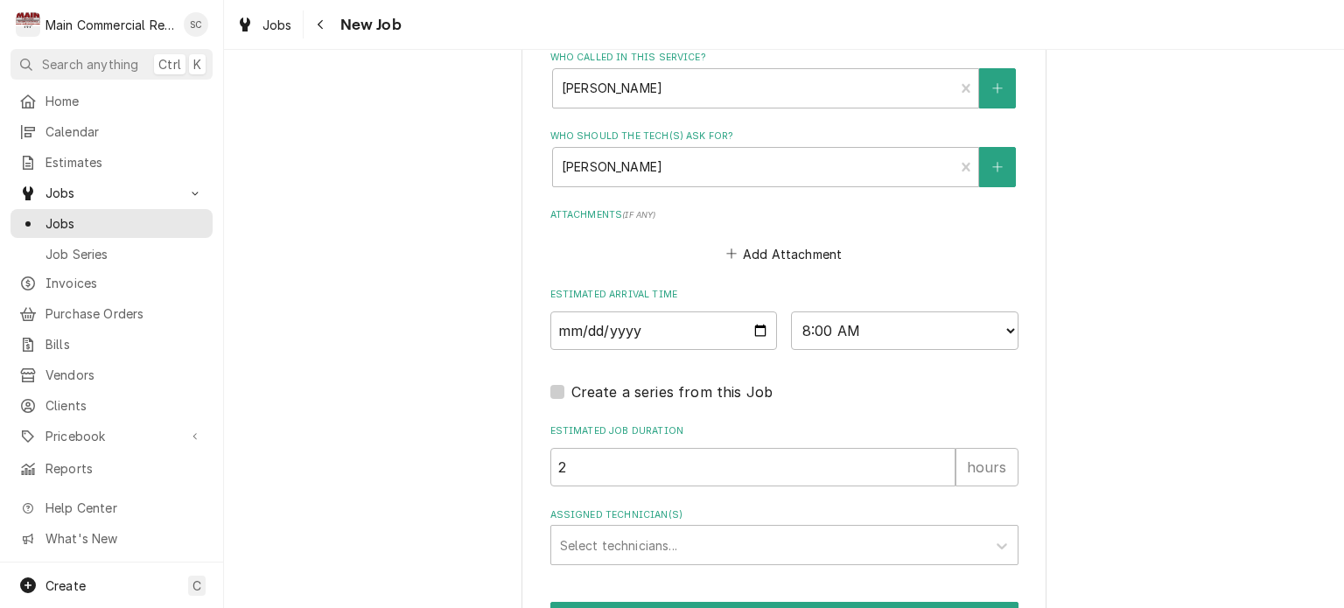
scroll to position [1546, 0]
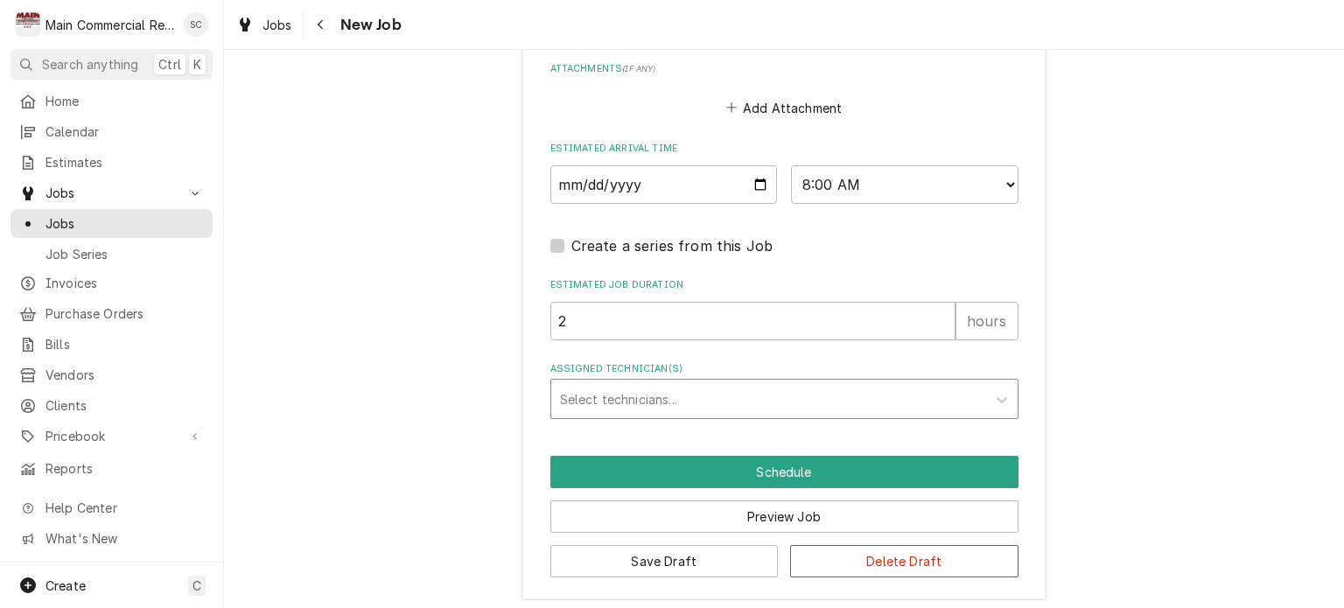
click at [841, 397] on div "Assigned Technician(s)" at bounding box center [768, 399] width 417 height 32
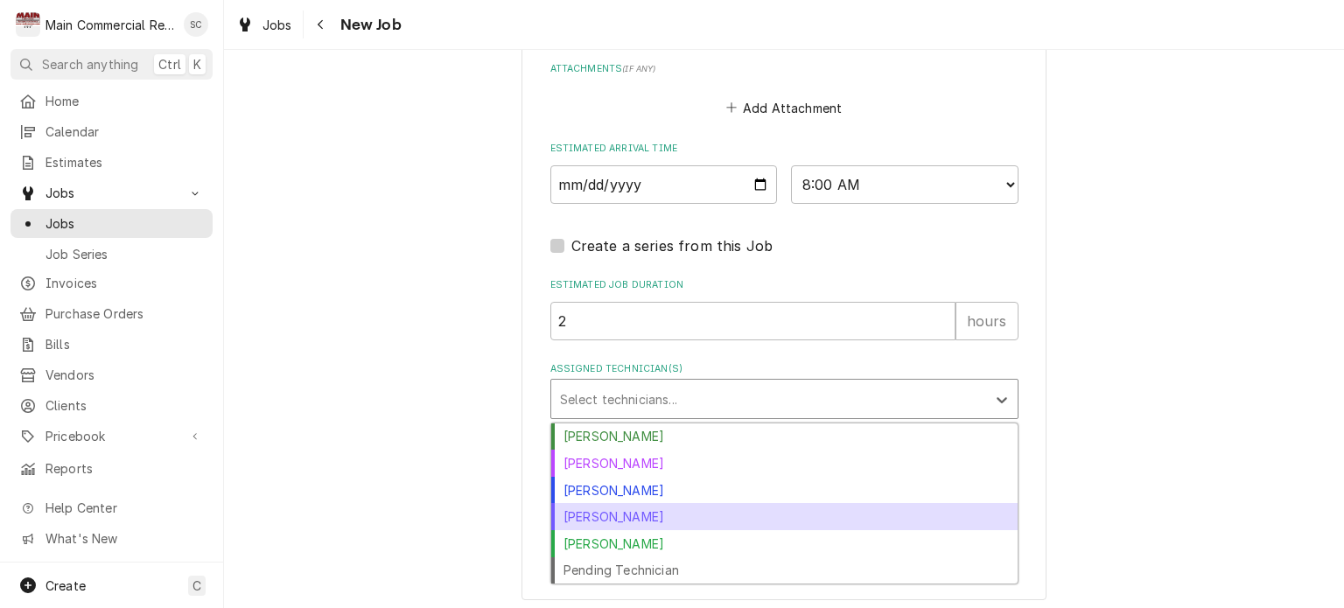
click at [672, 506] on div "[PERSON_NAME]" at bounding box center [784, 516] width 466 height 27
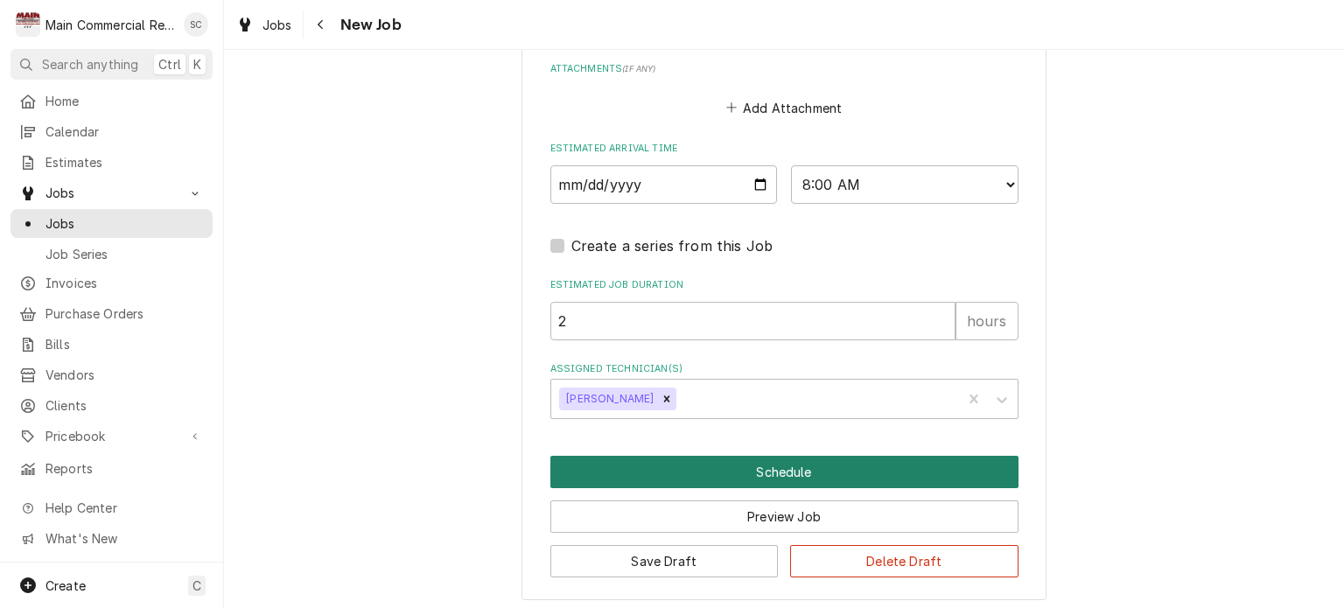
click at [862, 465] on button "Schedule" at bounding box center [784, 472] width 468 height 32
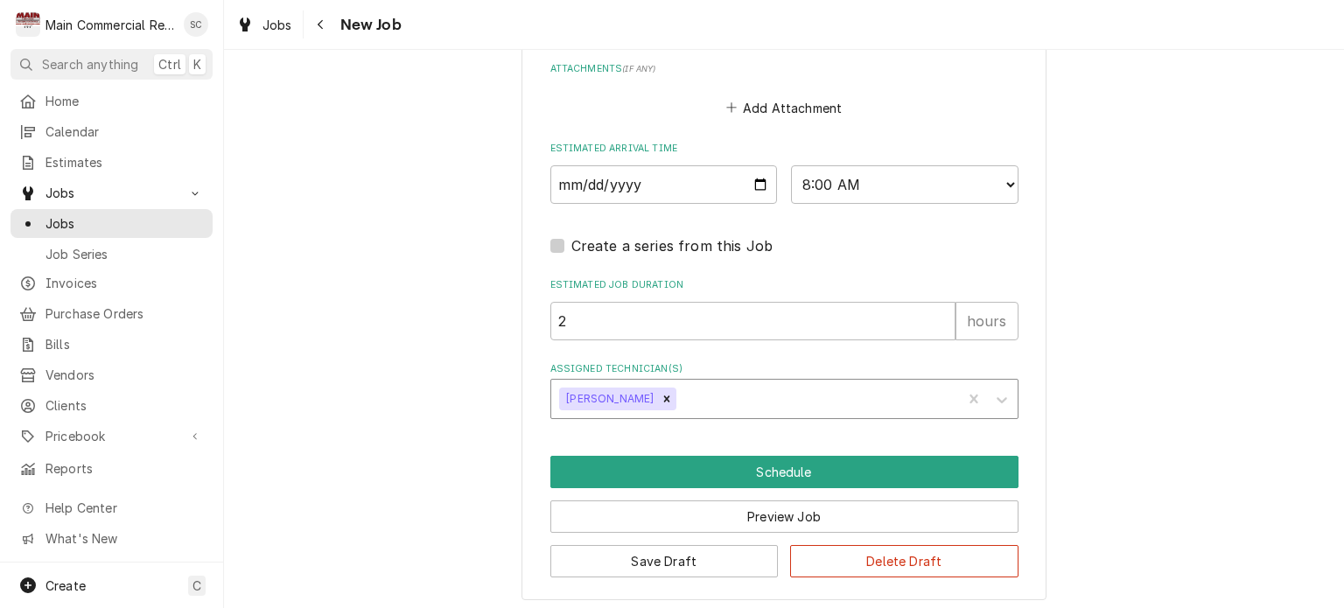
scroll to position [1487, 0]
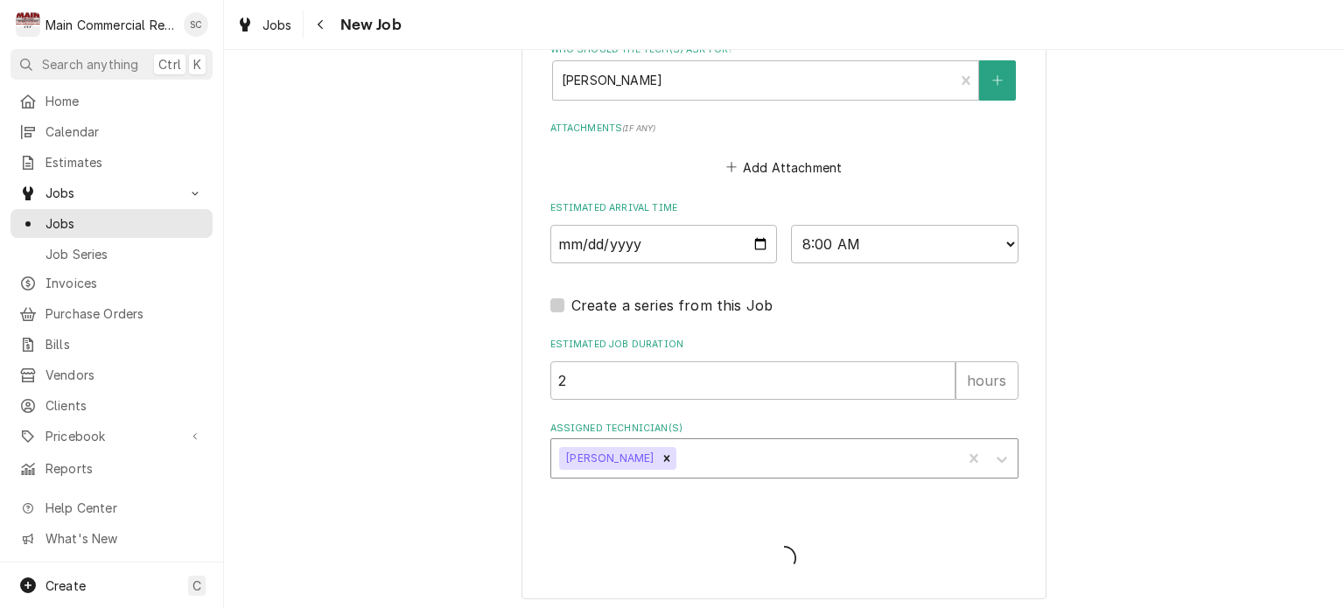
type textarea "x"
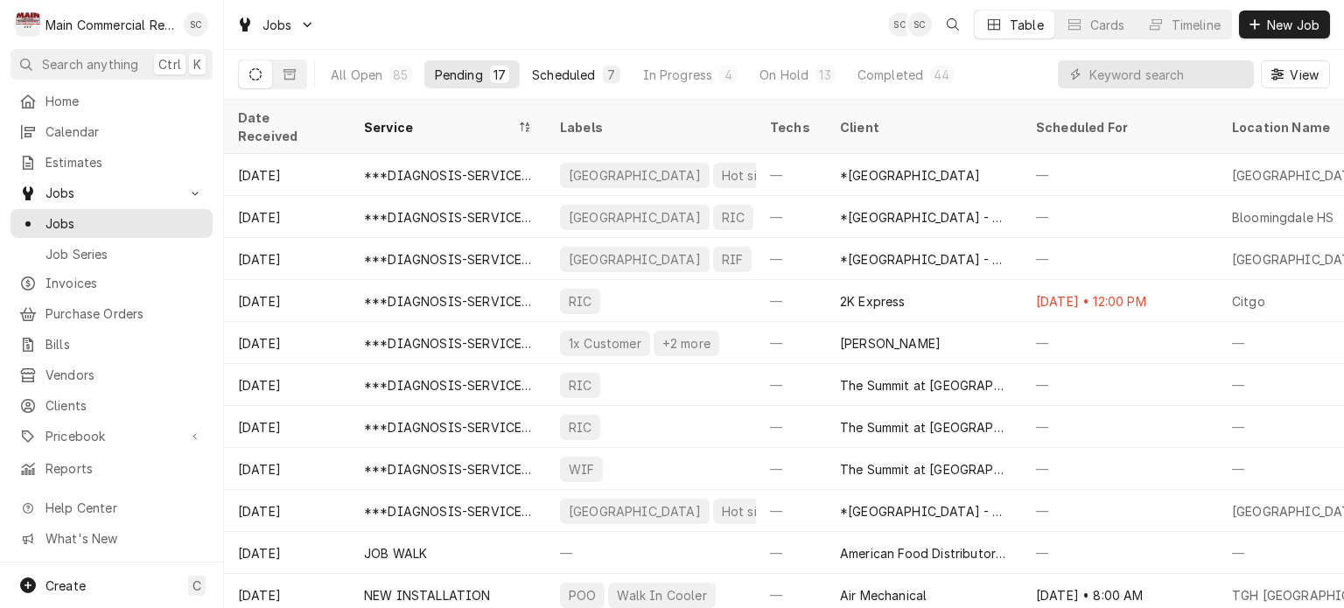
click at [599, 73] on button "Scheduled 7" at bounding box center [576, 74] width 109 height 28
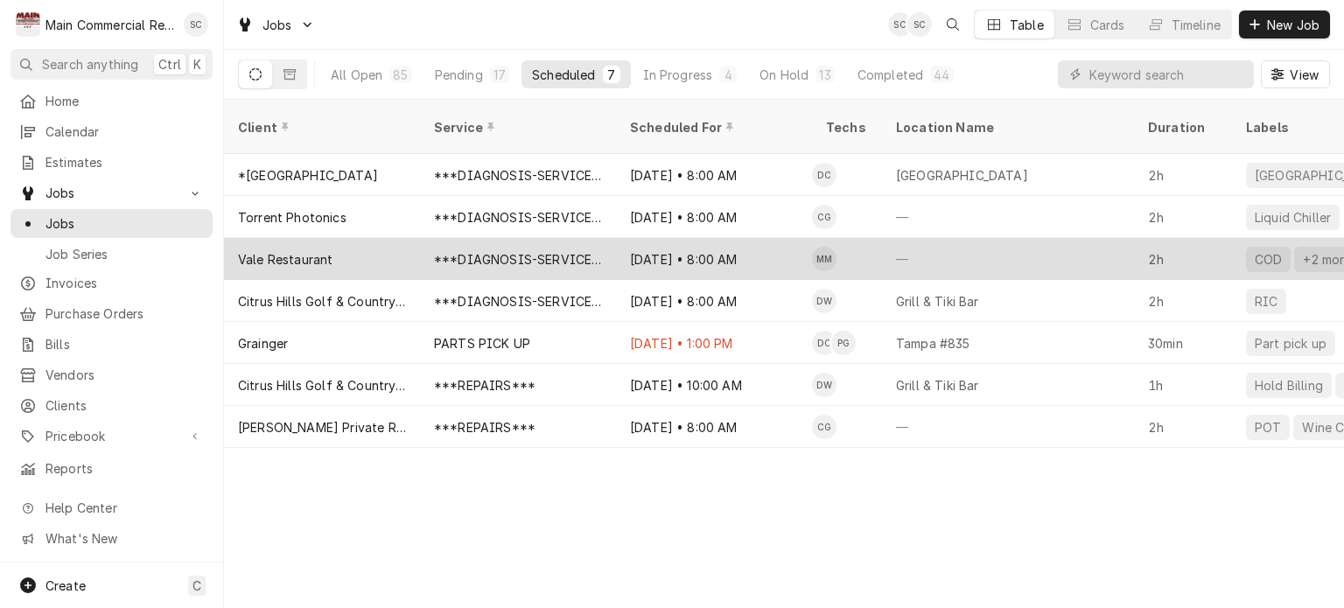
click at [459, 250] on div "***DIAGNOSIS-SERVICE CALL***" at bounding box center [518, 259] width 168 height 18
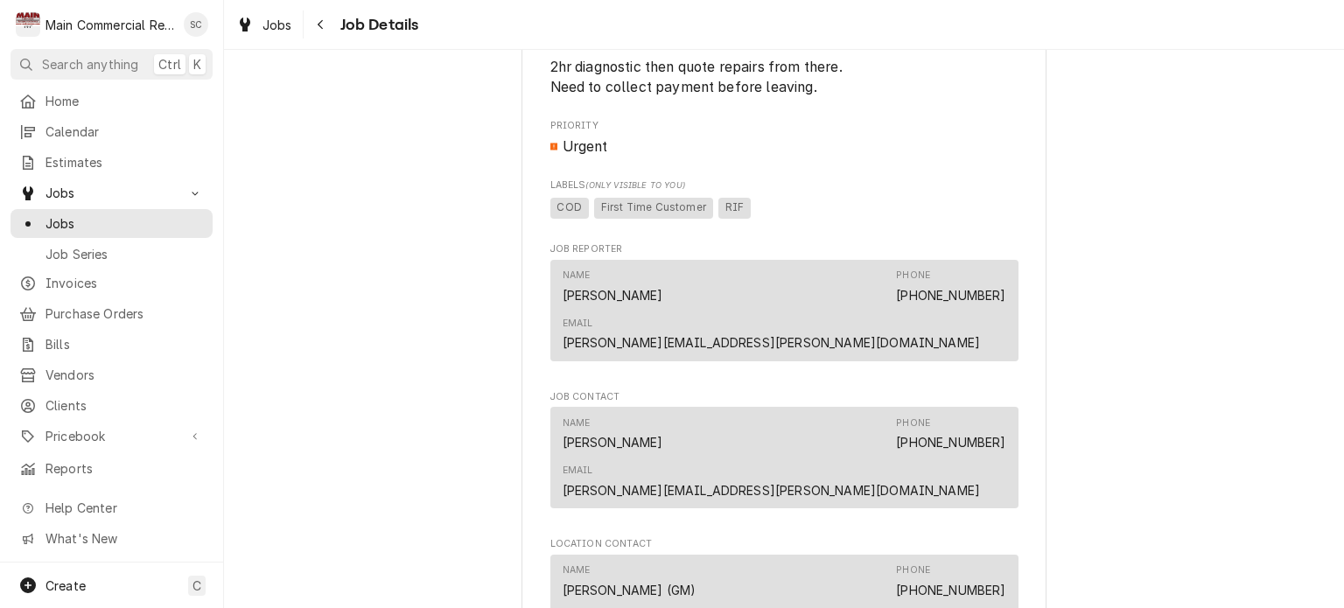
scroll to position [1575, 0]
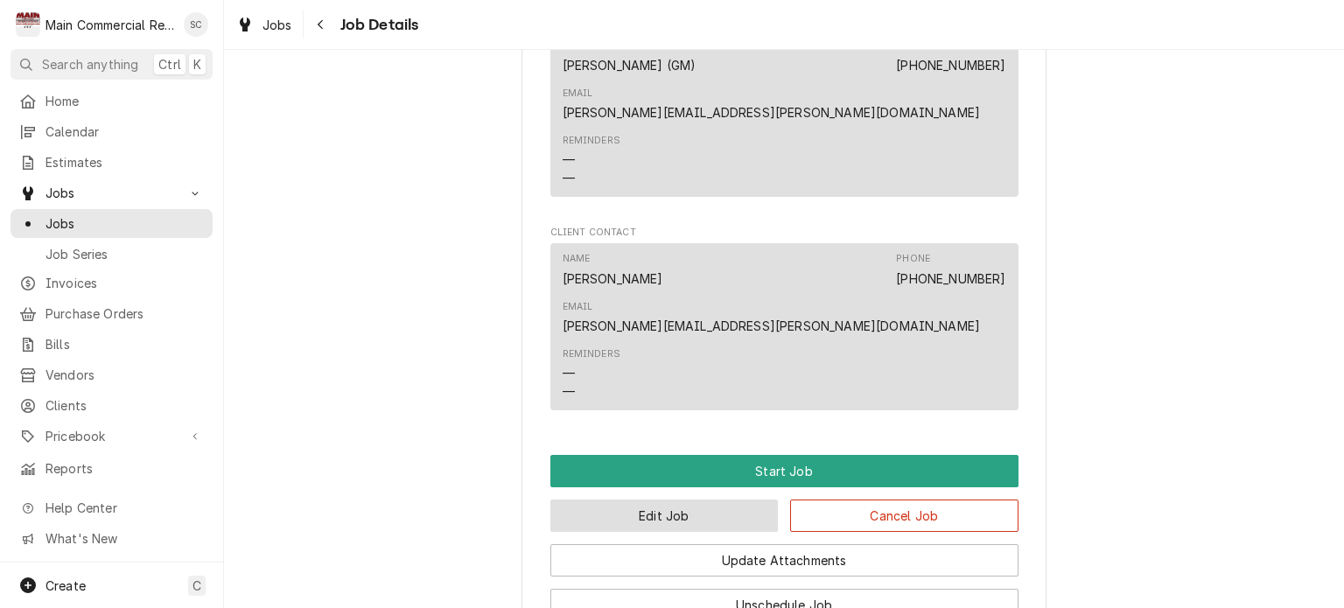
click at [739, 500] on button "Edit Job" at bounding box center [664, 516] width 228 height 32
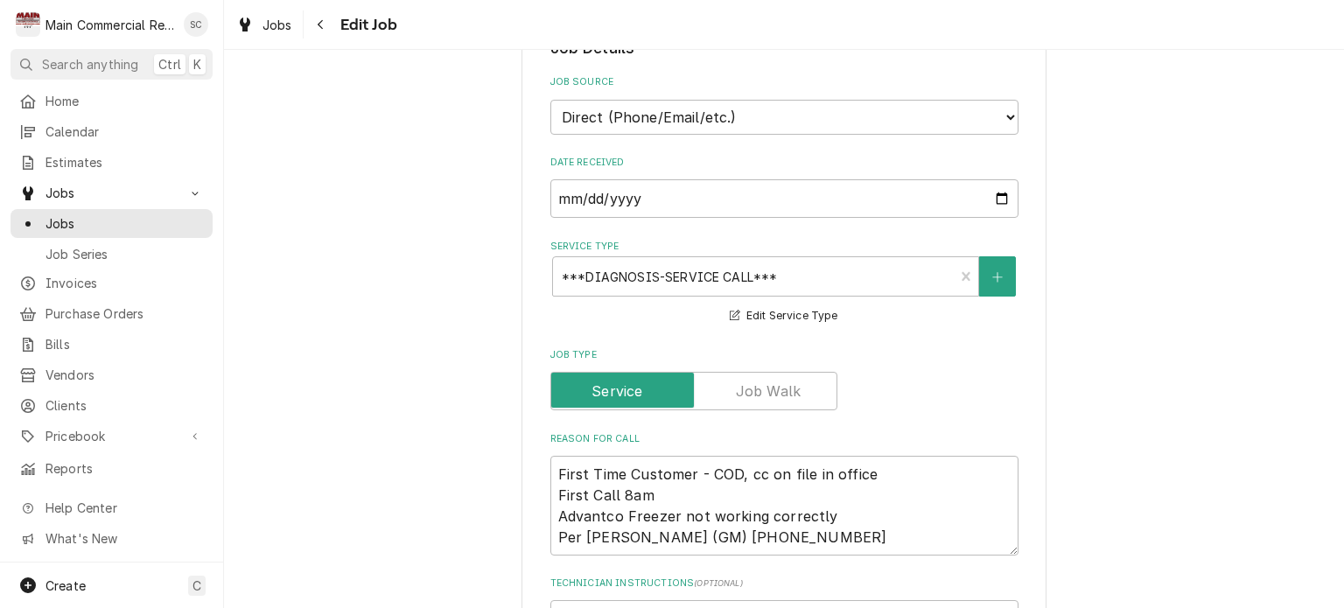
scroll to position [788, 0]
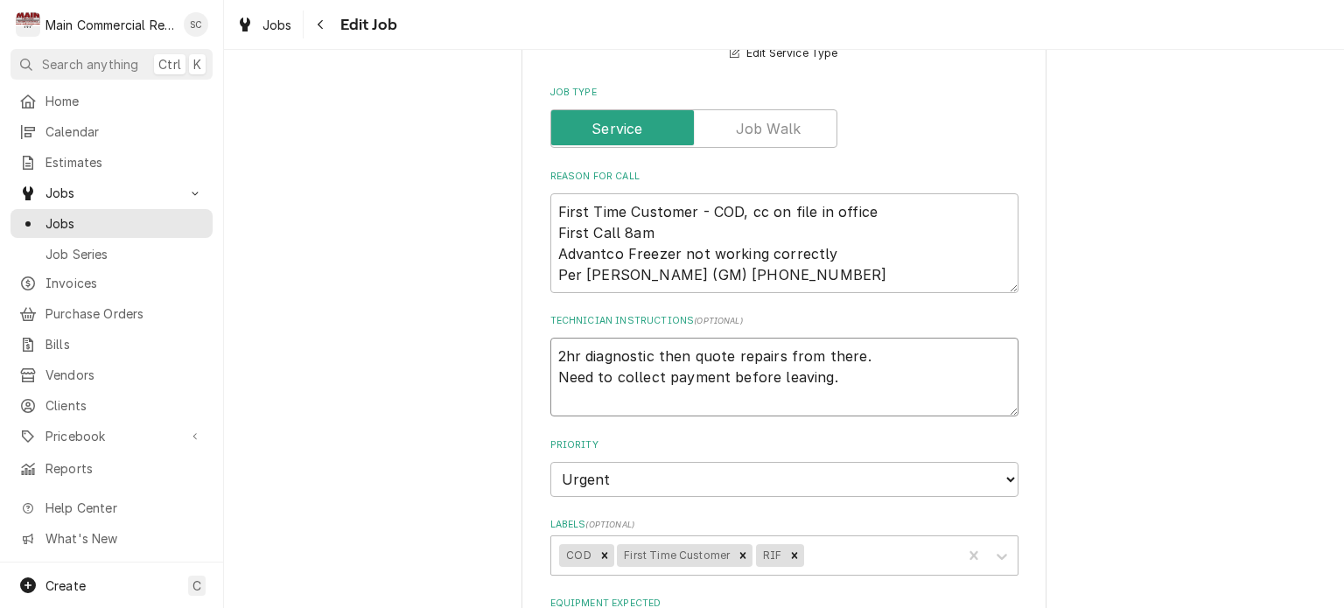
click at [843, 376] on textarea "2hr diagnostic then quote repairs from there. Need to collect payment before le…" at bounding box center [784, 377] width 468 height 79
type textarea "x"
type textarea "2hr diagnostic then quote repairs from there. Need to collect payment before le…"
type textarea "x"
type textarea "2hr diagnostic then quote repairs from there. Need to collect payment before le…"
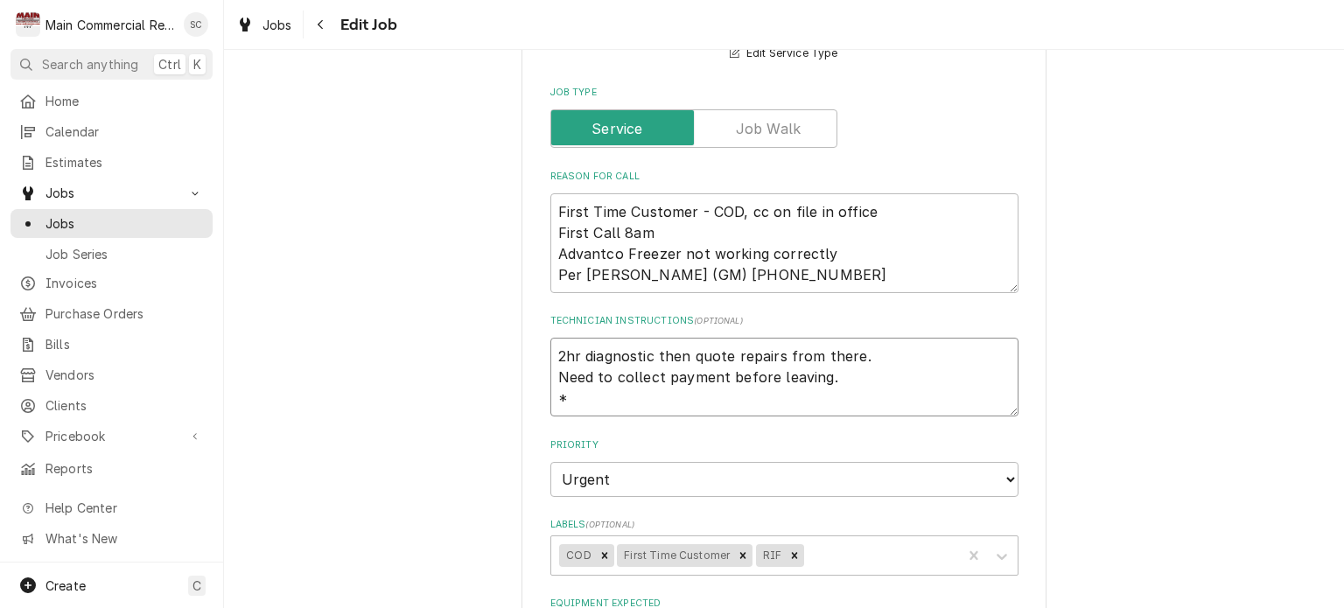
type textarea "x"
type textarea "2hr diagnostic then quote repairs from there. Need to collect payment before le…"
type textarea "x"
type textarea "2hr diagnostic then quote repairs from there. Need to collect payment before le…"
type textarea "x"
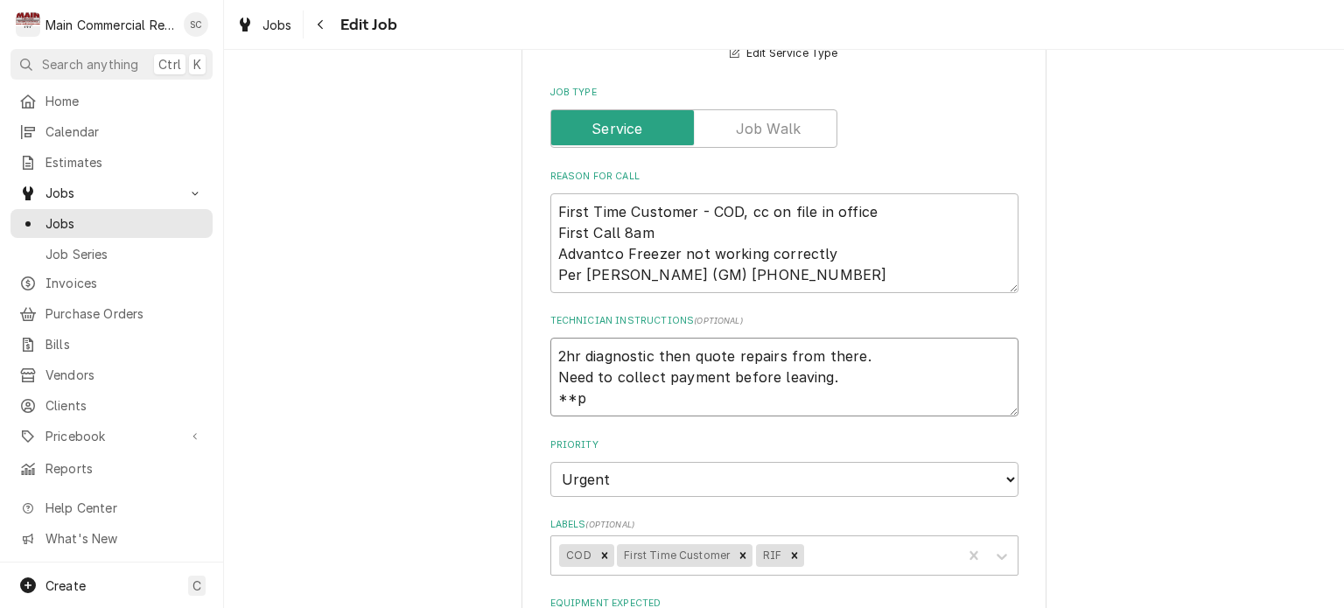
type textarea "2hr diagnostic then quote repairs from there. Need to collect payment before le…"
type textarea "x"
type textarea "2hr diagnostic then quote repairs from there. Need to collect payment before le…"
type textarea "x"
type textarea "2hr diagnostic then quote repairs from there. Need to collect payment before le…"
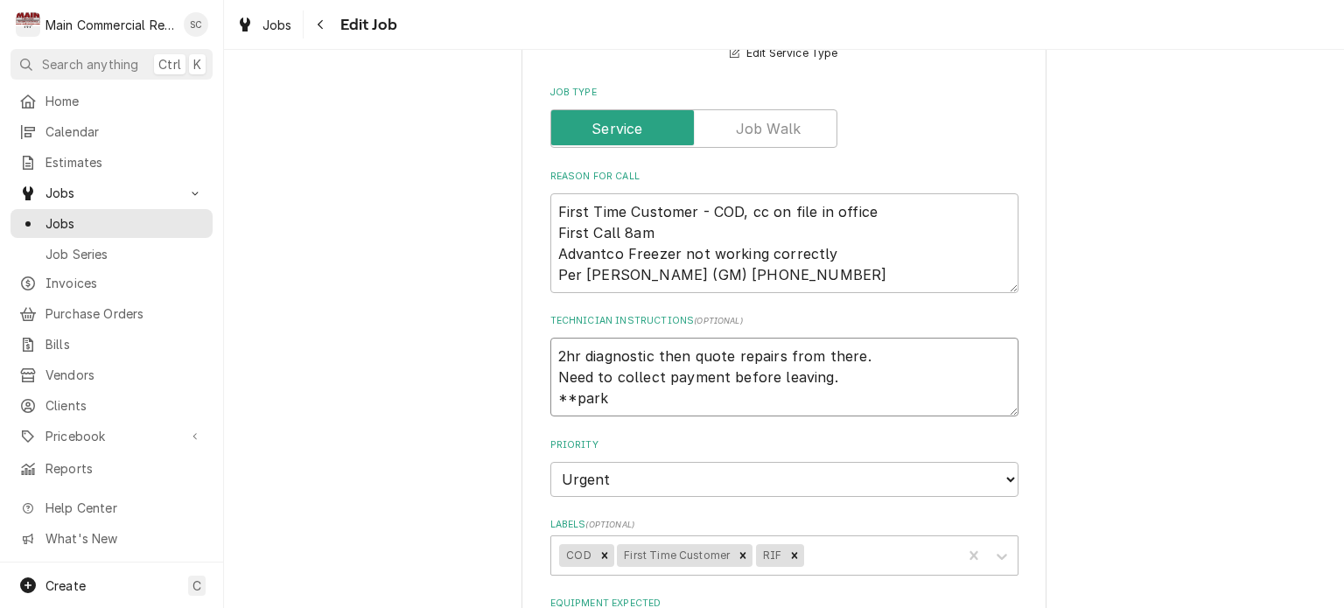
type textarea "x"
type textarea "2hr diagnostic then quote repairs from there. Need to collect payment before le…"
type textarea "x"
type textarea "2hr diagnostic then quote repairs from there. Need to collect payment before le…"
type textarea "x"
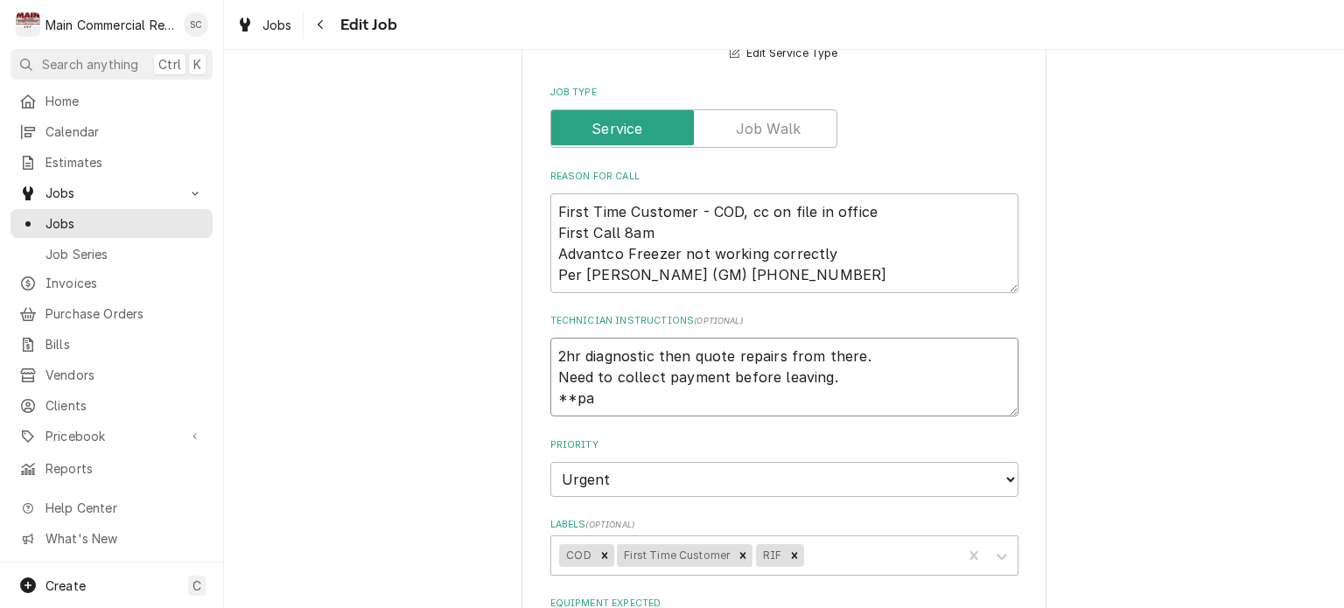
type textarea "2hr diagnostic then quote repairs from there. Need to collect payment before le…"
type textarea "x"
type textarea "2hr diagnostic then quote repairs from there. Need to collect payment before le…"
type textarea "x"
type textarea "2hr diagnostic then quote repairs from there. Need to collect payment before le…"
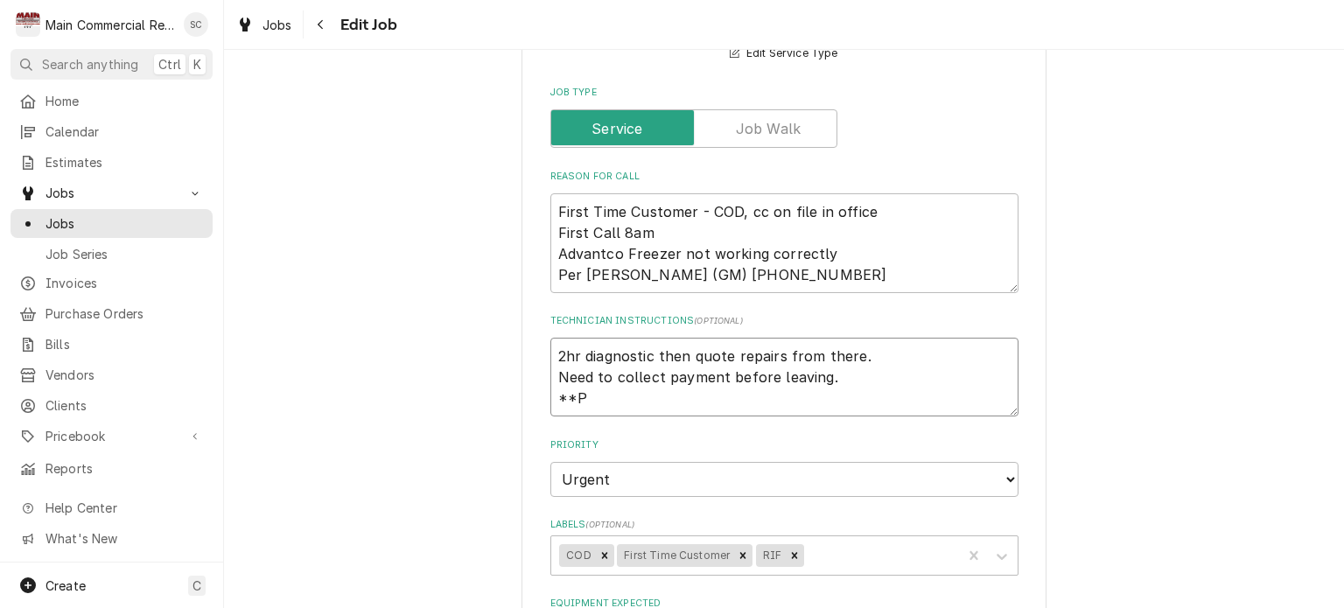
type textarea "x"
type textarea "2hr diagnostic then quote repairs from there. Need to collect payment before le…"
type textarea "x"
type textarea "2hr diagnostic then quote repairs from there. Need to collect payment before le…"
type textarea "x"
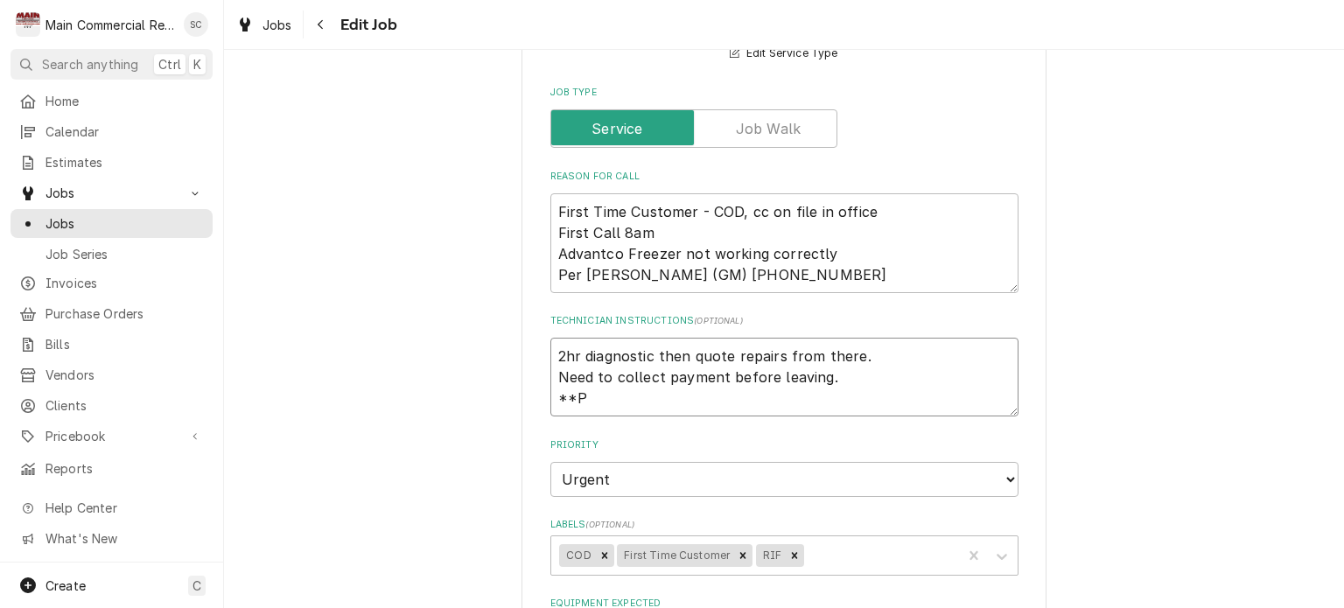
type textarea "2hr diagnostic then quote repairs from there. Need to collect payment before le…"
type textarea "x"
type textarea "2hr diagnostic then quote repairs from there. Need to collect payment before le…"
type textarea "x"
type textarea "2hr diagnostic then quote repairs from there. Need to collect payment before le…"
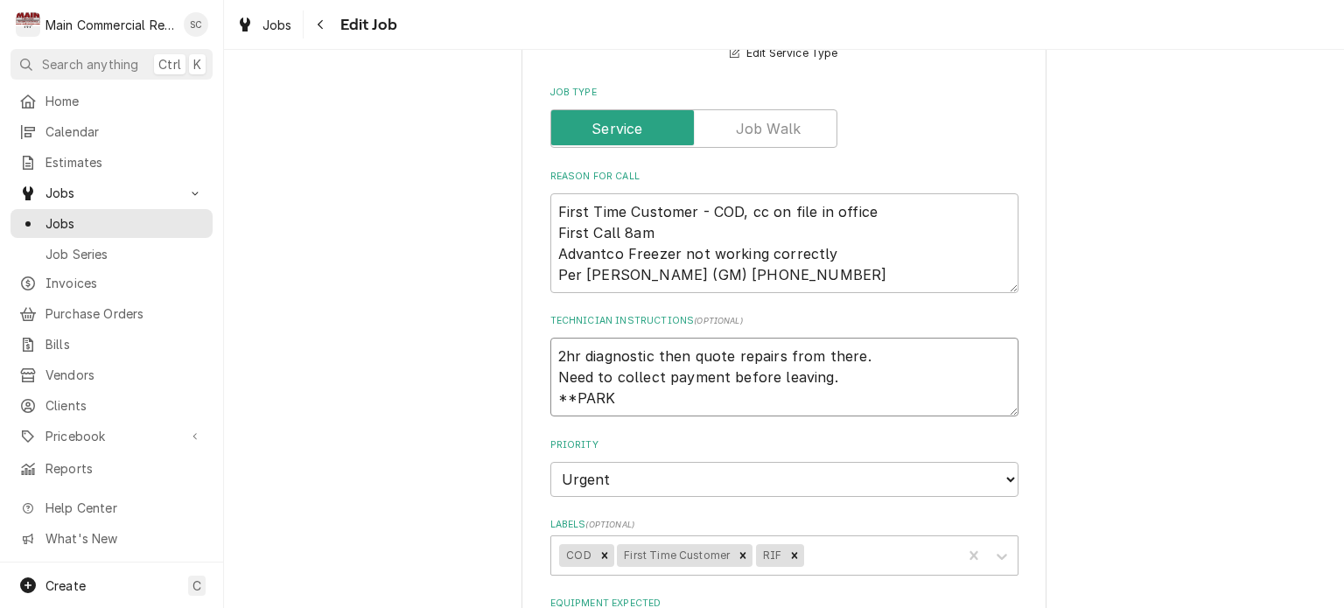
type textarea "x"
type textarea "2hr diagnostic then quote repairs from there. Need to collect payment before le…"
type textarea "x"
type textarea "2hr diagnostic then quote repairs from there. Need to collect payment before le…"
type textarea "x"
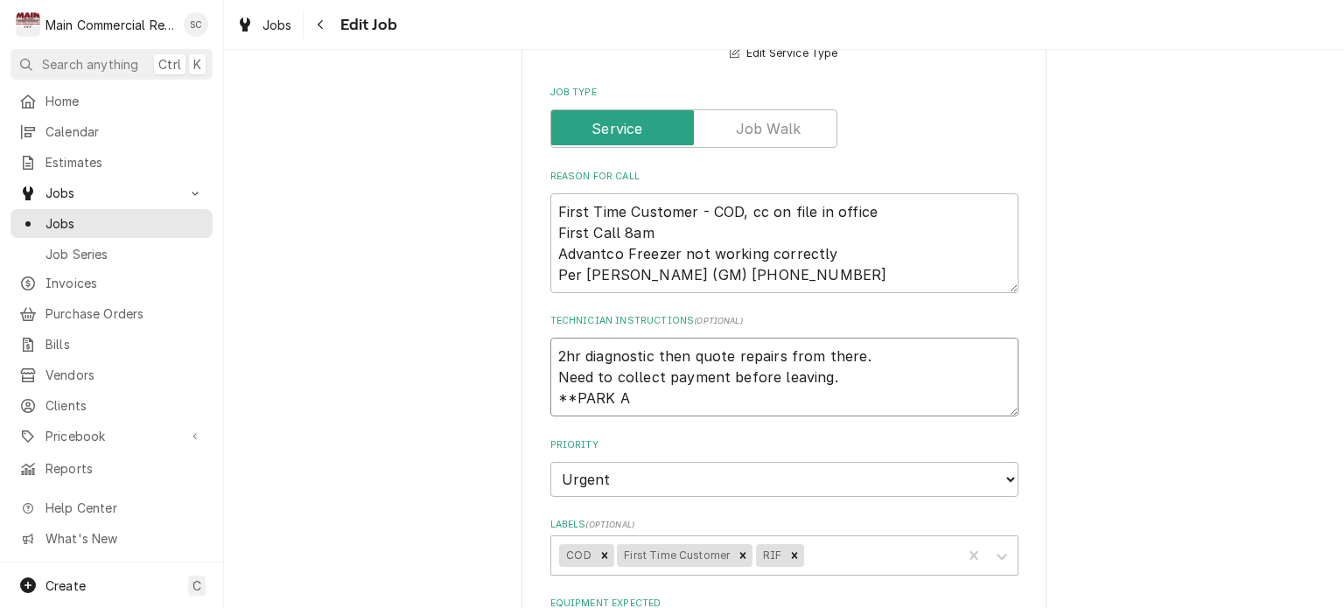
type textarea "2hr diagnostic then quote repairs from there. Need to collect payment before le…"
type textarea "x"
type textarea "2hr diagnostic then quote repairs from there. Need to collect payment before le…"
type textarea "x"
type textarea "2hr diagnostic then quote repairs from there. Need to collect payment before le…"
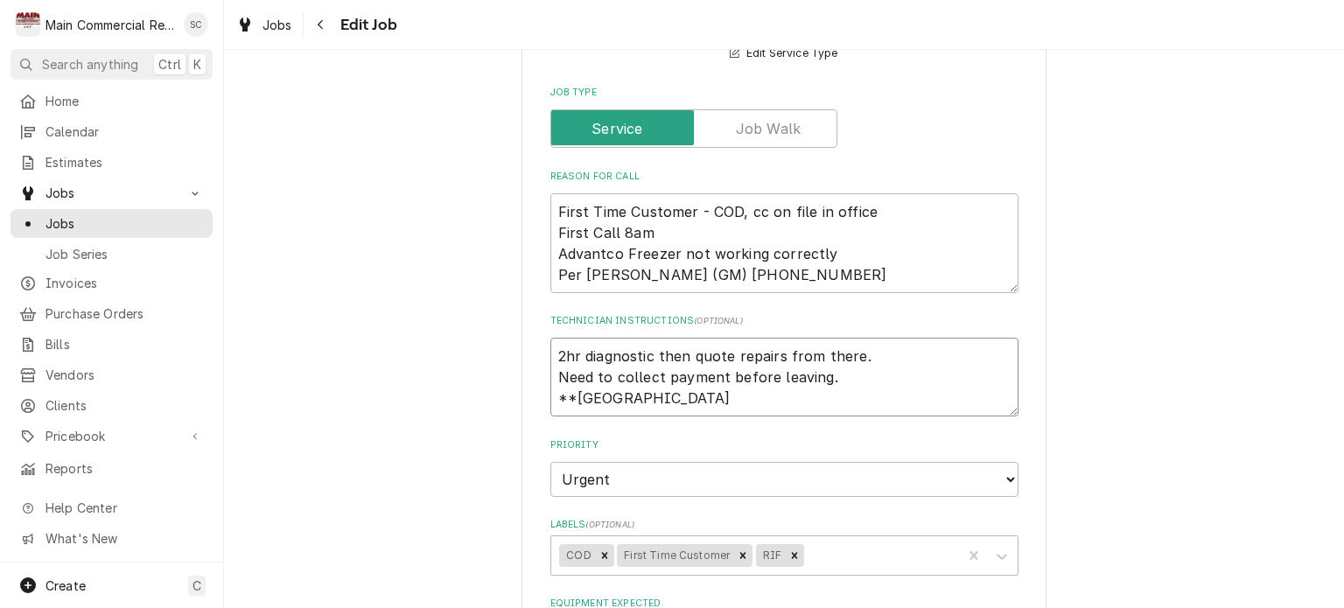
type textarea "x"
type textarea "2hr diagnostic then quote repairs from there. Need to collect payment before le…"
type textarea "x"
type textarea "2hr diagnostic then quote repairs from there. Need to collect payment before le…"
type textarea "x"
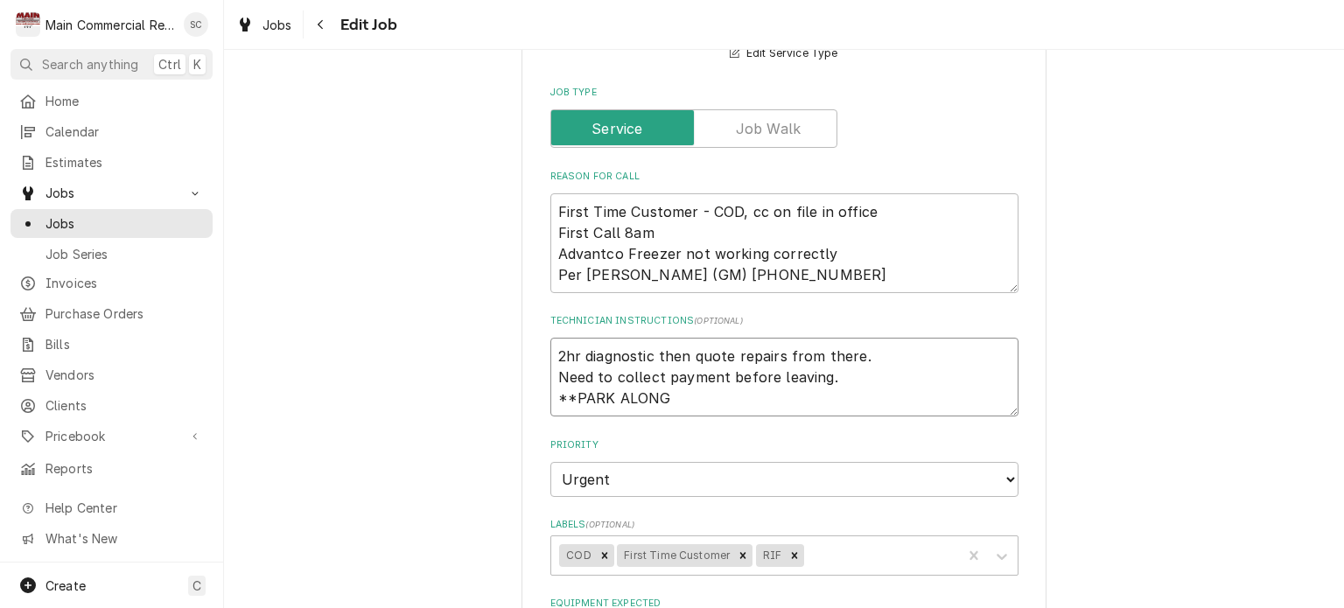
type textarea "2hr diagnostic then quote repairs from there. Need to collect payment before le…"
type textarea "x"
type textarea "2hr diagnostic then quote repairs from there. Need to collect payment before le…"
type textarea "x"
type textarea "2hr diagnostic then quote repairs from there. Need to collect payment before le…"
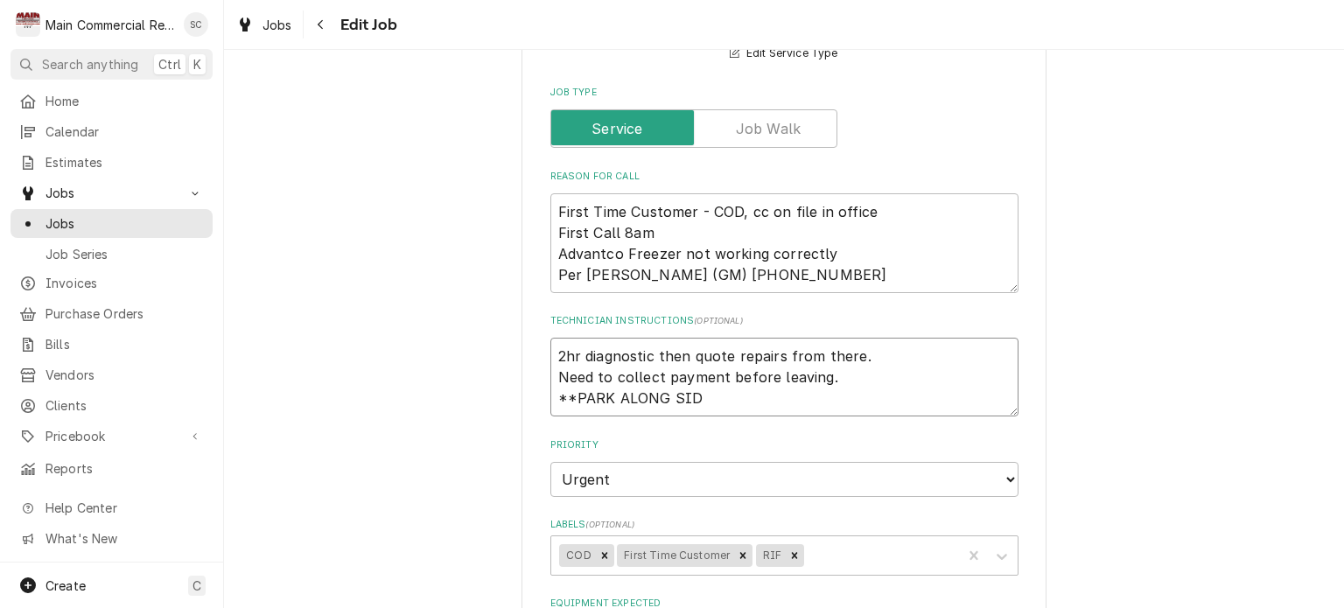
type textarea "x"
type textarea "2hr diagnostic then quote repairs from there. Need to collect payment before le…"
type textarea "x"
type textarea "2hr diagnostic then quote repairs from there. Need to collect payment before le…"
type textarea "x"
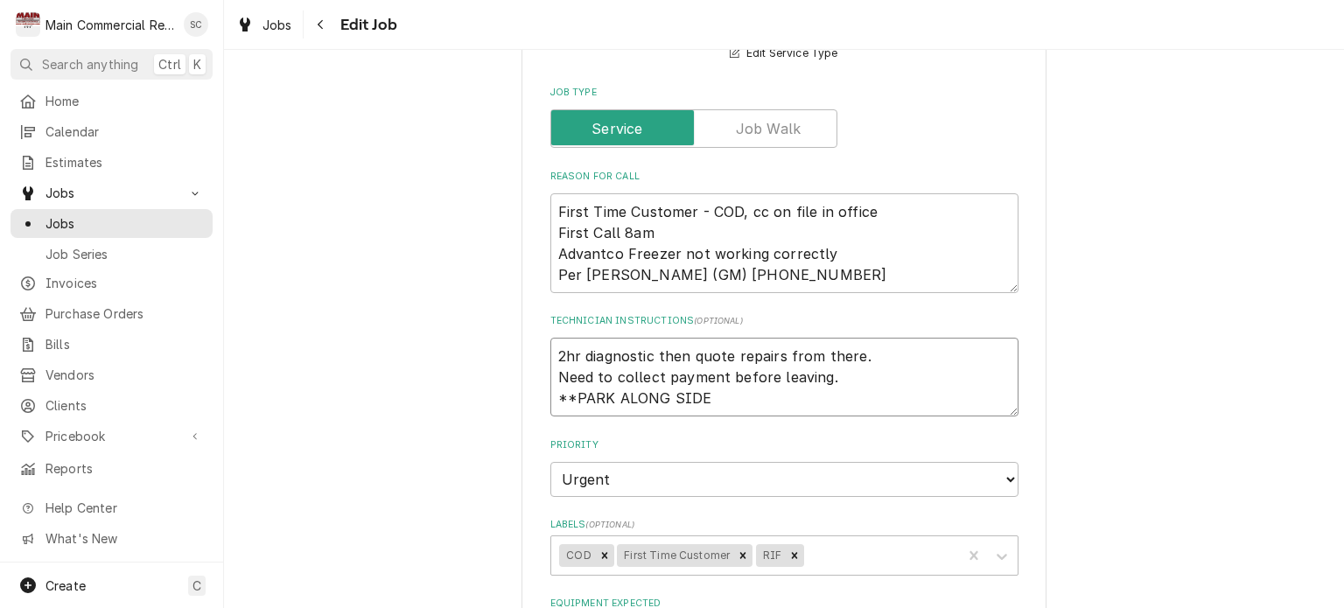
type textarea "2hr diagnostic then quote repairs from there. Need to collect payment before le…"
type textarea "x"
type textarea "2hr diagnostic then quote repairs from there. Need to collect payment before le…"
type textarea "x"
type textarea "2hr diagnostic then quote repairs from there. Need to collect payment before le…"
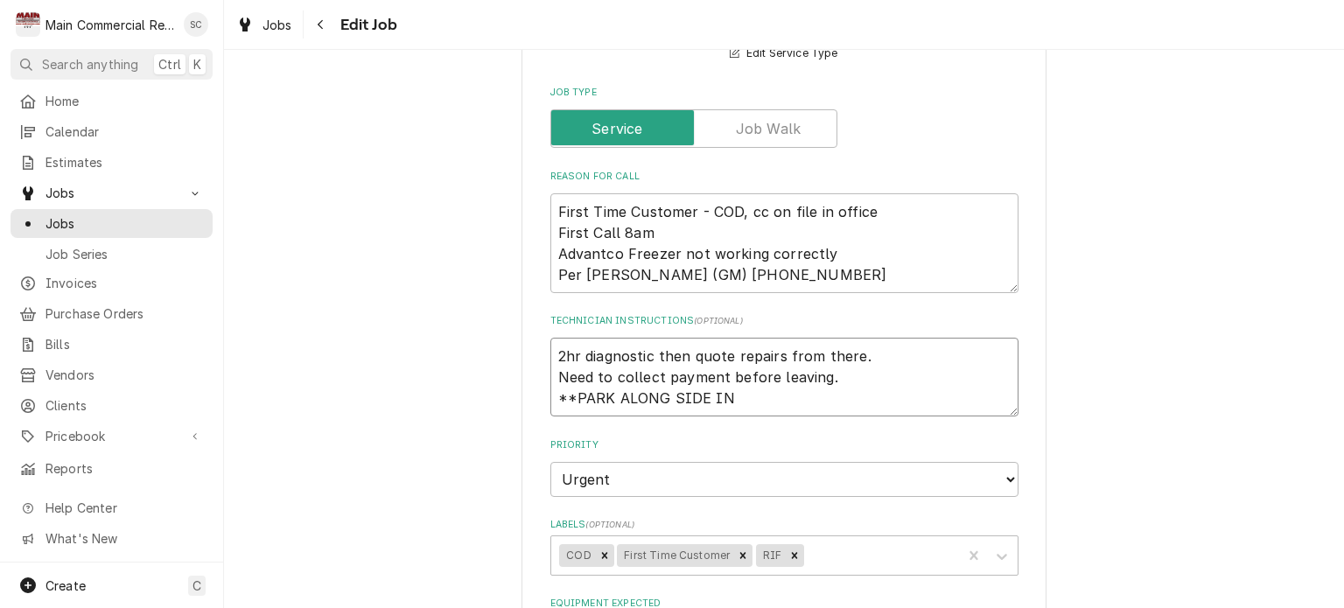
type textarea "x"
type textarea "2hr diagnostic then quote repairs from there. Need to collect payment before le…"
type textarea "x"
type textarea "2hr diagnostic then quote repairs from there. Need to collect payment before le…"
type textarea "x"
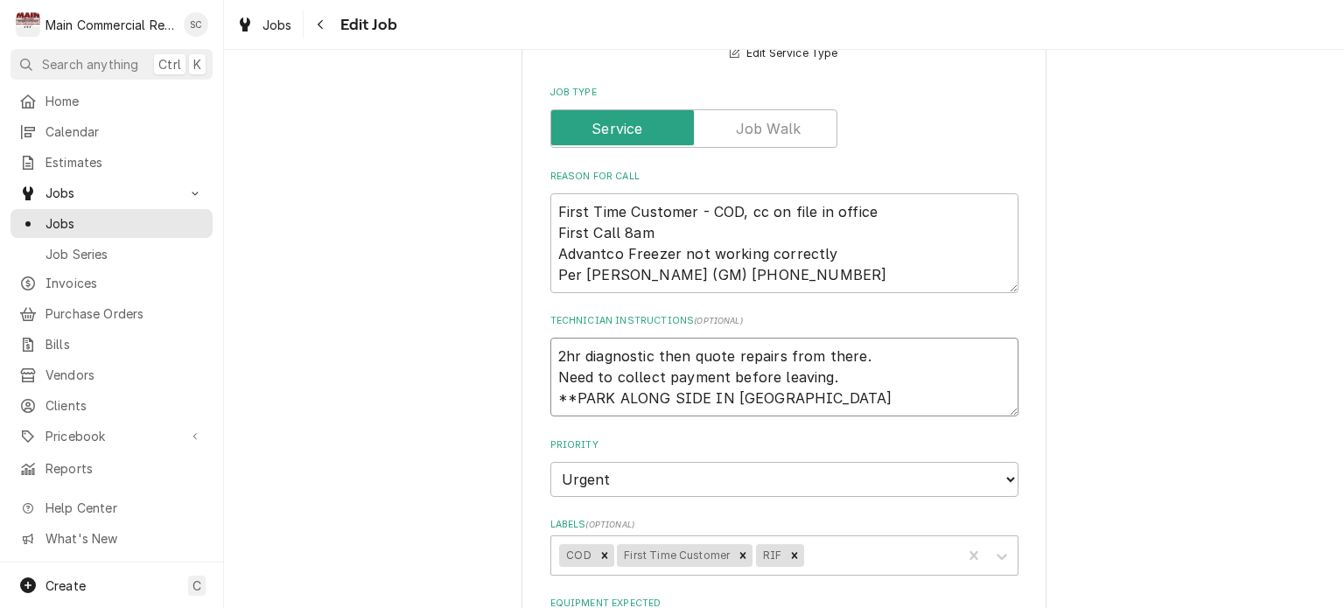
type textarea "2hr diagnostic then quote repairs from there. Need to collect payment before le…"
type textarea "x"
type textarea "2hr diagnostic then quote repairs from there. Need to collect payment before le…"
type textarea "x"
type textarea "2hr diagnostic then quote repairs from there. Need to collect payment before le…"
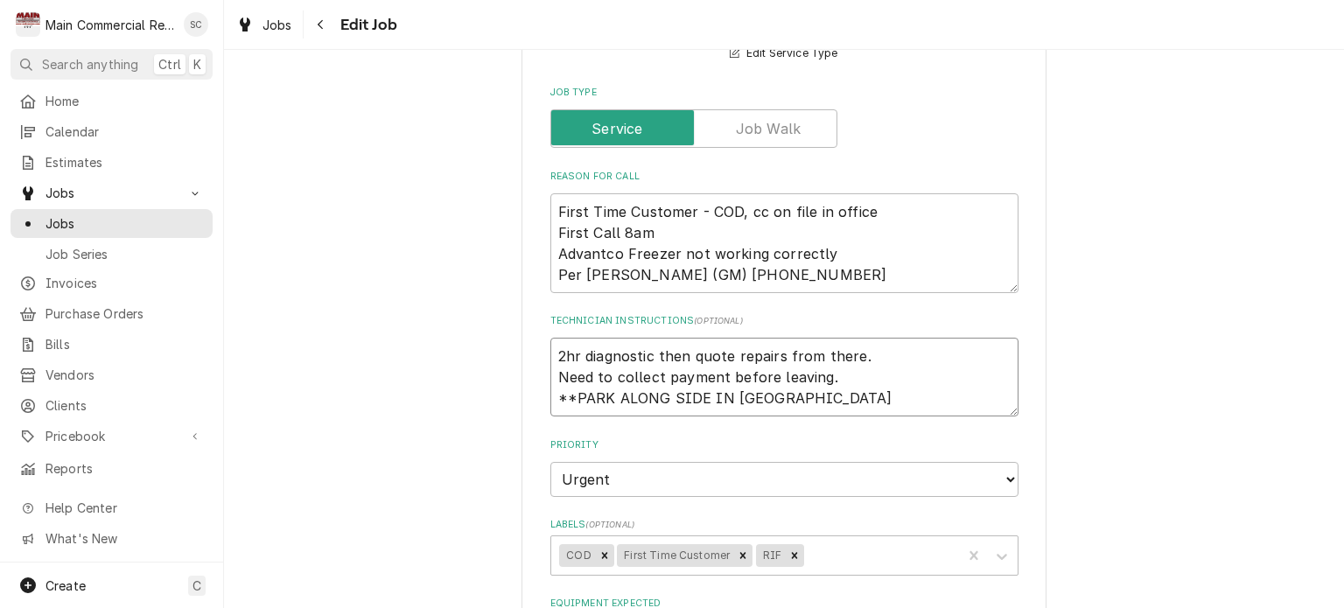
type textarea "x"
type textarea "2hr diagnostic then quote repairs from there. Need to collect payment before le…"
type textarea "x"
type textarea "2hr diagnostic then quote repairs from there. Need to collect payment before le…"
type textarea "x"
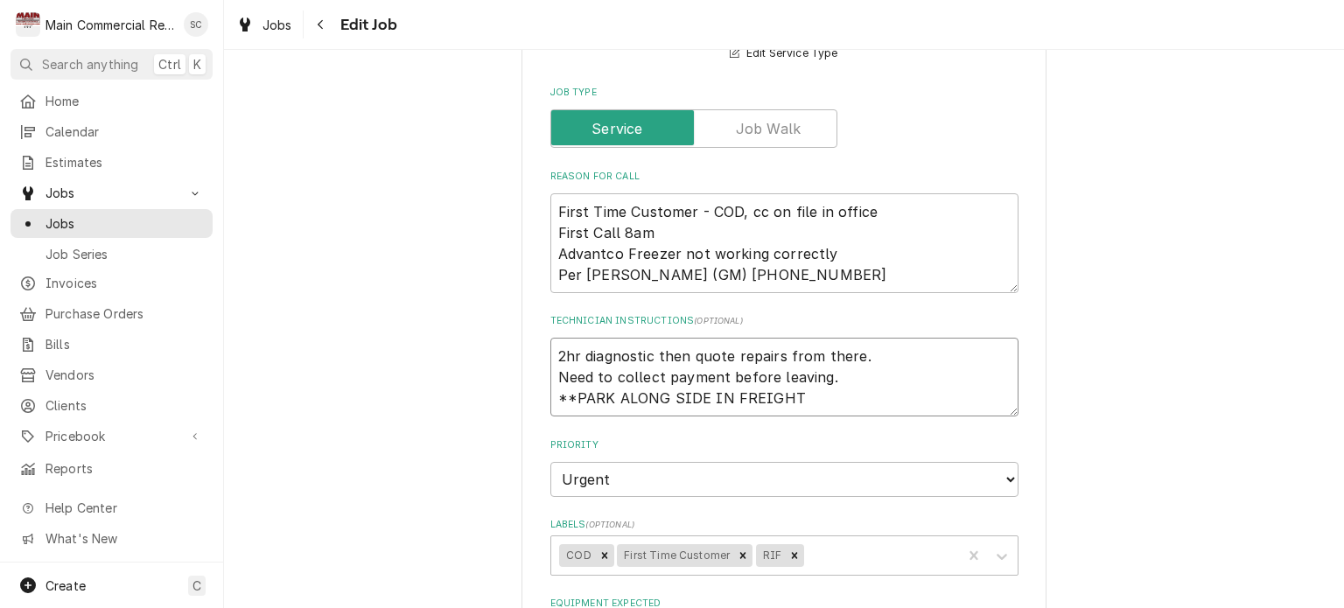
type textarea "2hr diagnostic then quote repairs from there. Need to collect payment before le…"
type textarea "x"
type textarea "2hr diagnostic then quote repairs from there. Need to collect payment before le…"
type textarea "x"
type textarea "2hr diagnostic then quote repairs from there. Need to collect payment before le…"
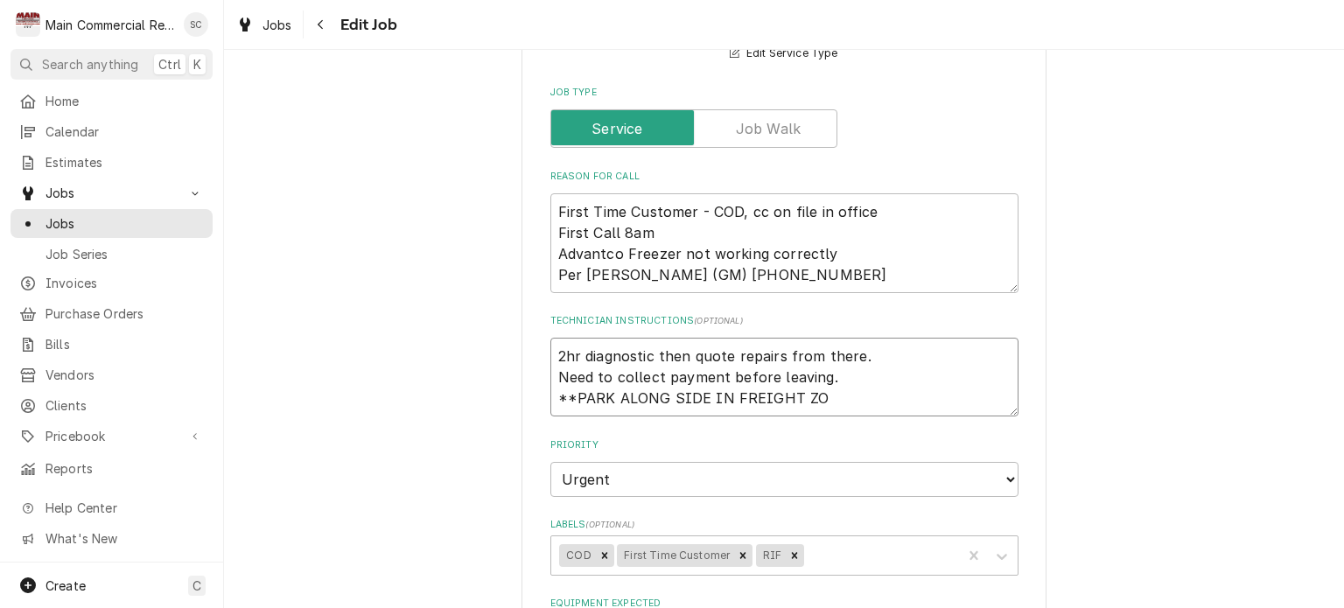
type textarea "x"
type textarea "2hr diagnostic then quote repairs from there. Need to collect payment before le…"
type textarea "x"
type textarea "2hr diagnostic then quote repairs from there. Need to collect payment before le…"
type textarea "x"
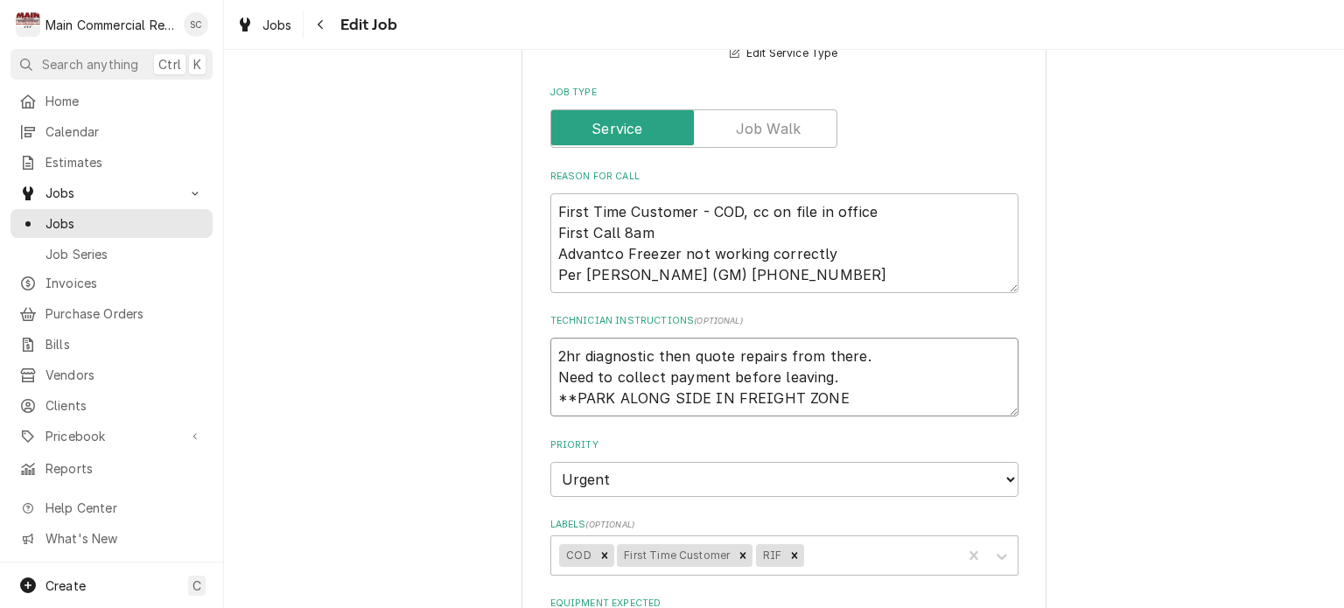
type textarea "2hr diagnostic then quote repairs from there. Need to collect payment before le…"
type textarea "x"
type textarea "2hr diagnostic then quote repairs from there. Need to collect payment before le…"
type textarea "x"
type textarea "2hr diagnostic then quote repairs from there. Need to collect payment before le…"
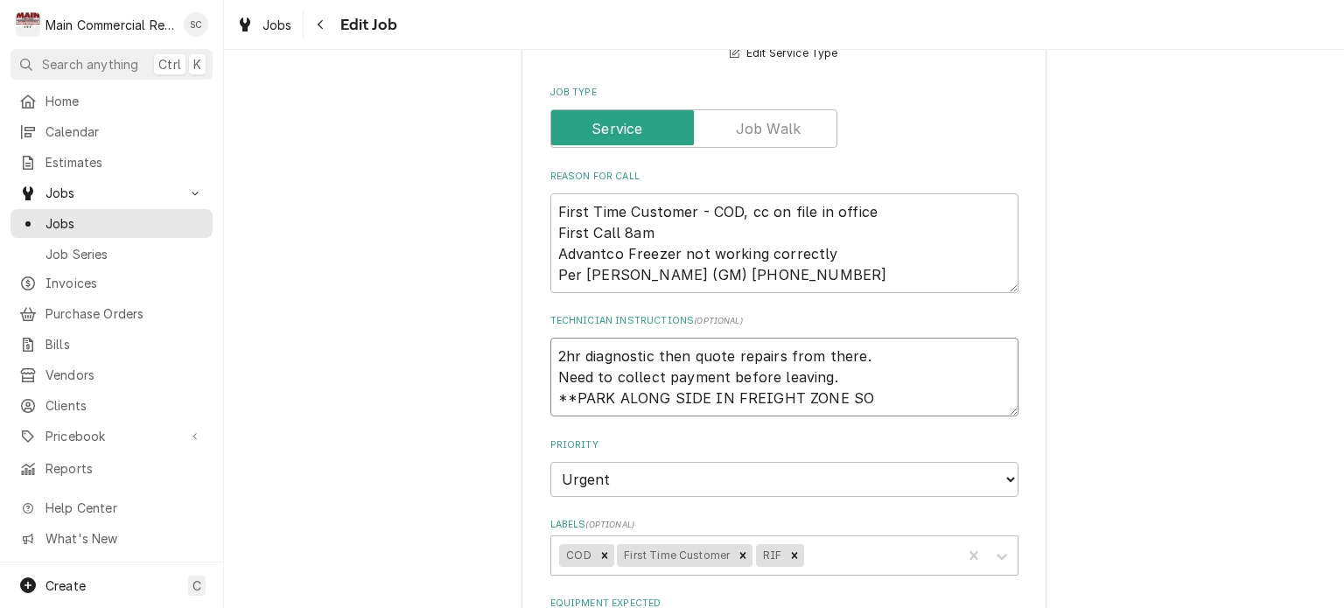
type textarea "x"
type textarea "2hr diagnostic then quote repairs from there. Need to collect payment before le…"
type textarea "x"
type textarea "2hr diagnostic then quote repairs from there. Need to collect payment before le…"
type textarea "x"
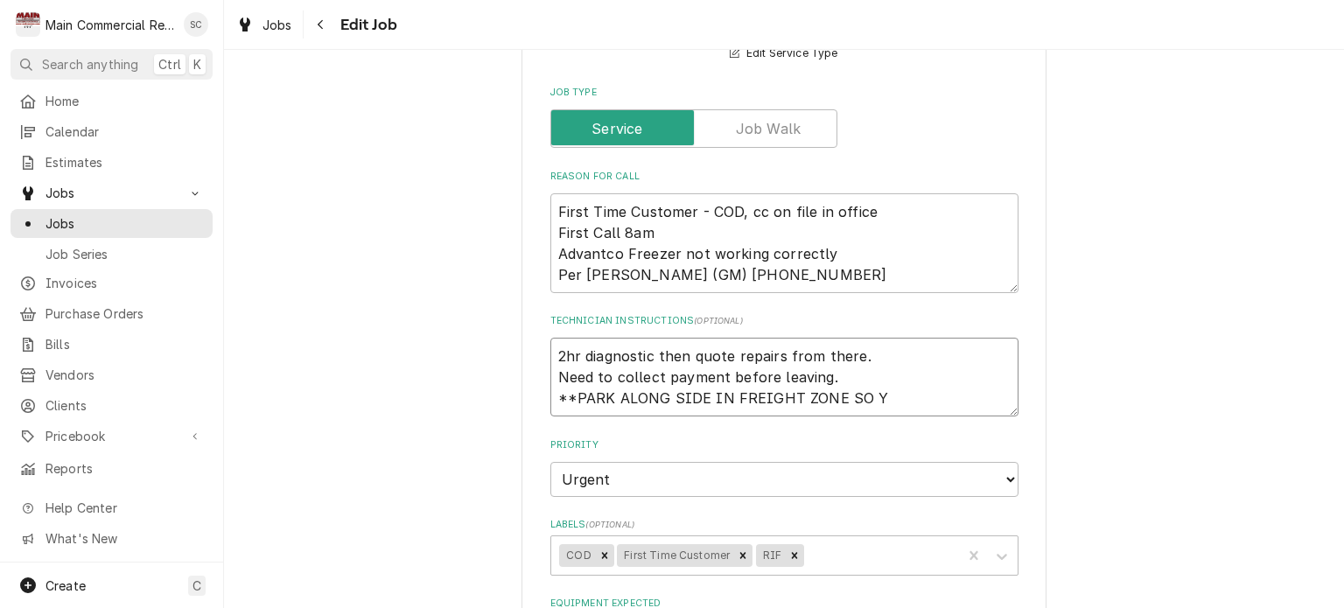
type textarea "2hr diagnostic then quote repairs from there. Need to collect payment before le…"
type textarea "x"
type textarea "2hr diagnostic then quote repairs from there. Need to collect payment before le…"
type textarea "x"
type textarea "2hr diagnostic then quote repairs from there. Need to collect payment before le…"
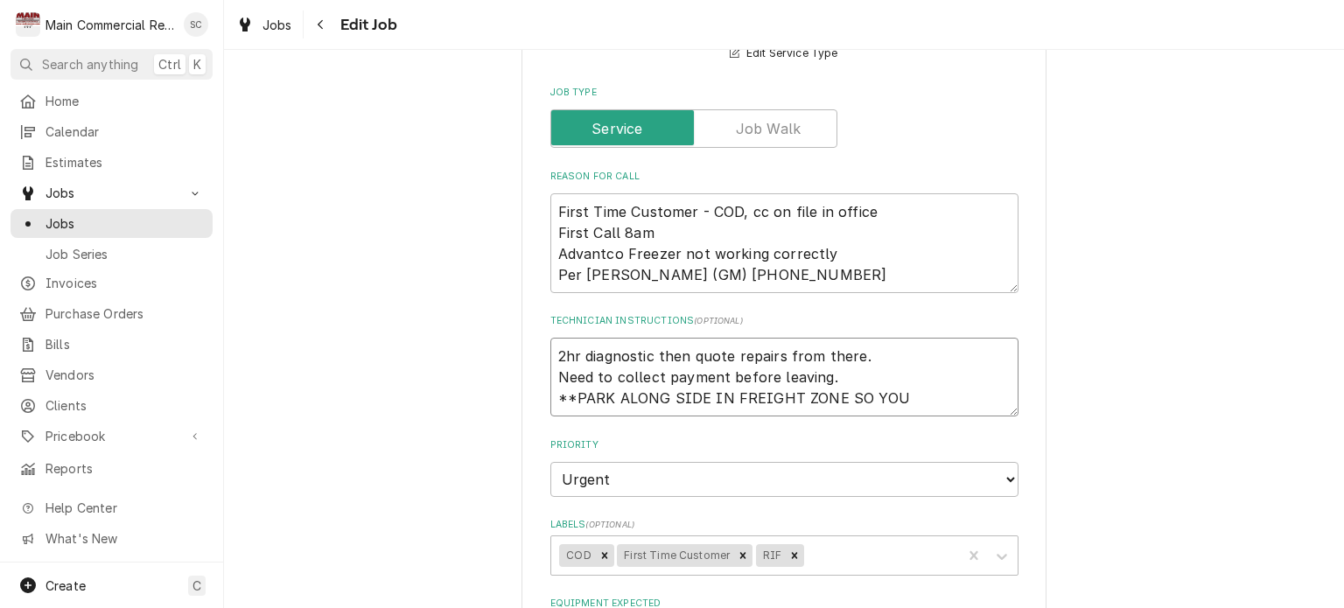
type textarea "x"
type textarea "2hr diagnostic then quote repairs from there. Need to collect payment before le…"
type textarea "x"
type textarea "2hr diagnostic then quote repairs from there. Need to collect payment before le…"
type textarea "x"
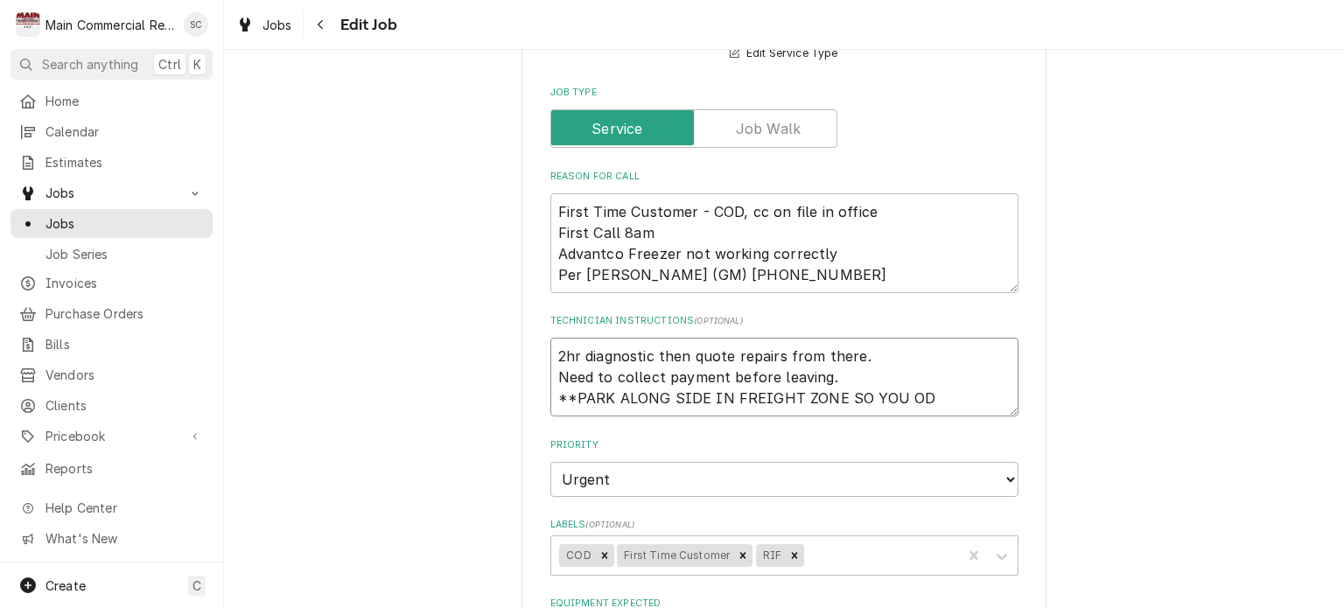
type textarea "2hr diagnostic then quote repairs from there. Need to collect payment before le…"
type textarea "x"
type textarea "2hr diagnostic then quote repairs from there. Need to collect payment before le…"
type textarea "x"
type textarea "2hr diagnostic then quote repairs from there. Need to collect payment before le…"
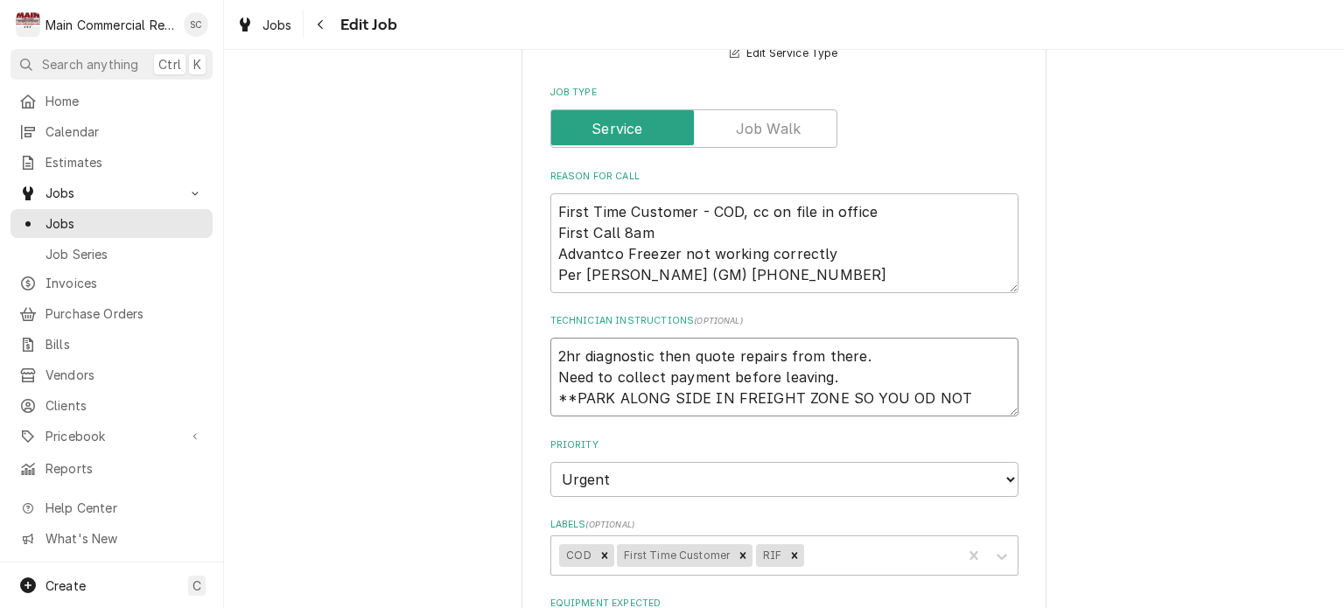
type textarea "x"
type textarea "2hr diagnostic then quote repairs from there. Need to collect payment before le…"
type textarea "x"
type textarea "2hr diagnostic then quote repairs from there. Need to collect payment before le…"
type textarea "x"
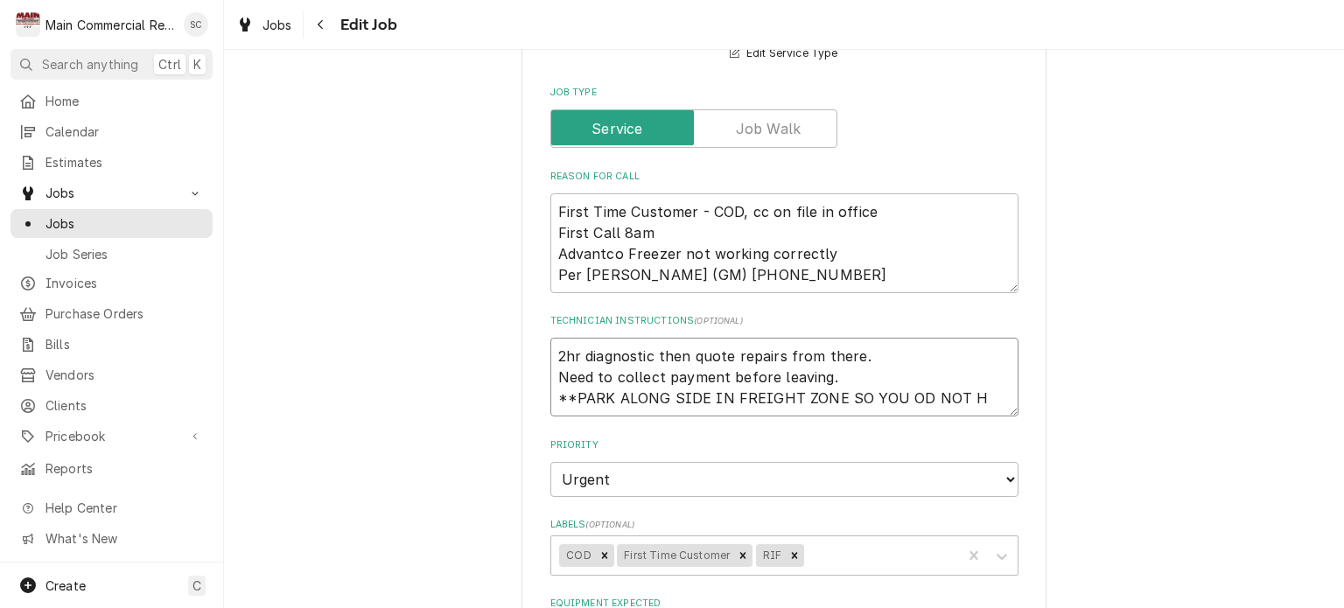
type textarea "2hr diagnostic then quote repairs from there. Need to collect payment before le…"
type textarea "x"
type textarea "2hr diagnostic then quote repairs from there. Need to collect payment before le…"
type textarea "x"
type textarea "2hr diagnostic then quote repairs from there. Need to collect payment before le…"
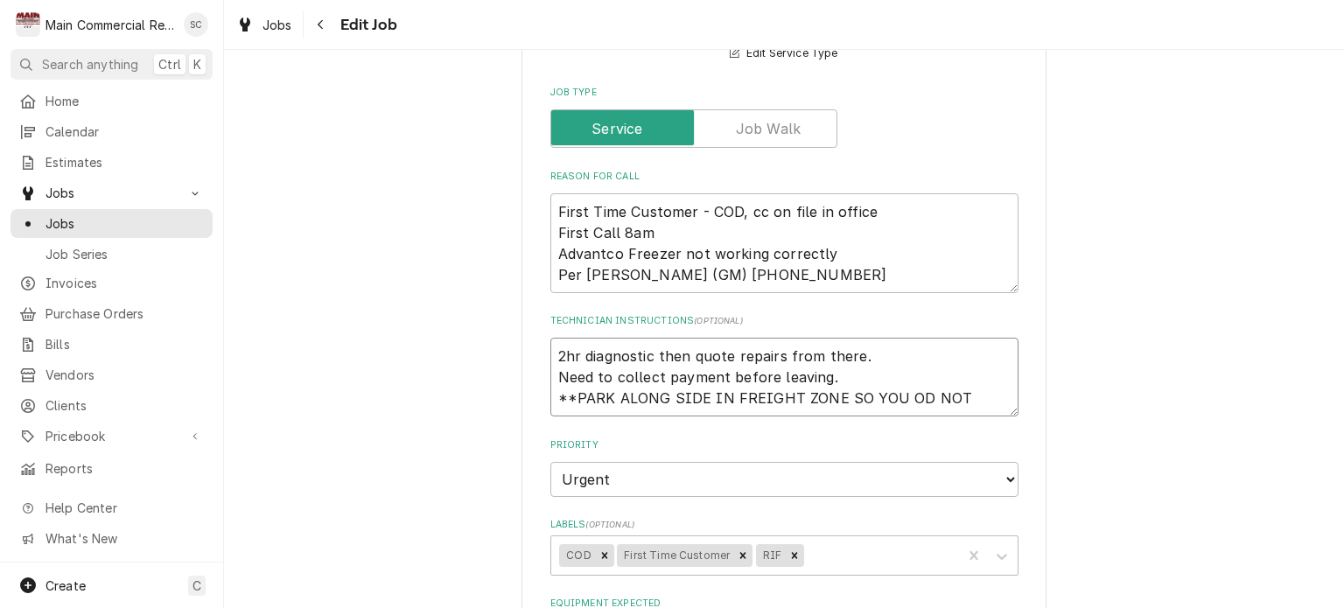
type textarea "x"
type textarea "2hr diagnostic then quote repairs from there. Need to collect payment before le…"
type textarea "x"
type textarea "2hr diagnostic then quote repairs from there. Need to collect payment before le…"
type textarea "x"
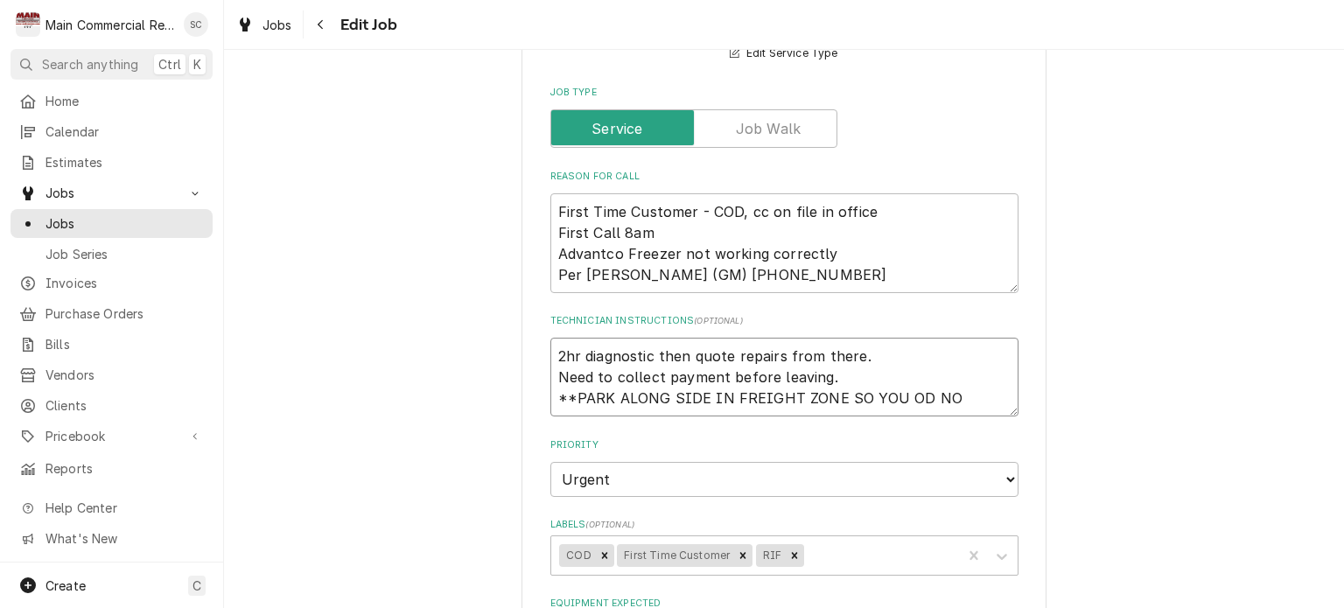
type textarea "2hr diagnostic then quote repairs from there. Need to collect payment before le…"
type textarea "x"
type textarea "2hr diagnostic then quote repairs from there. Need to collect payment before le…"
type textarea "x"
type textarea "2hr diagnostic then quote repairs from there. Need to collect payment before le…"
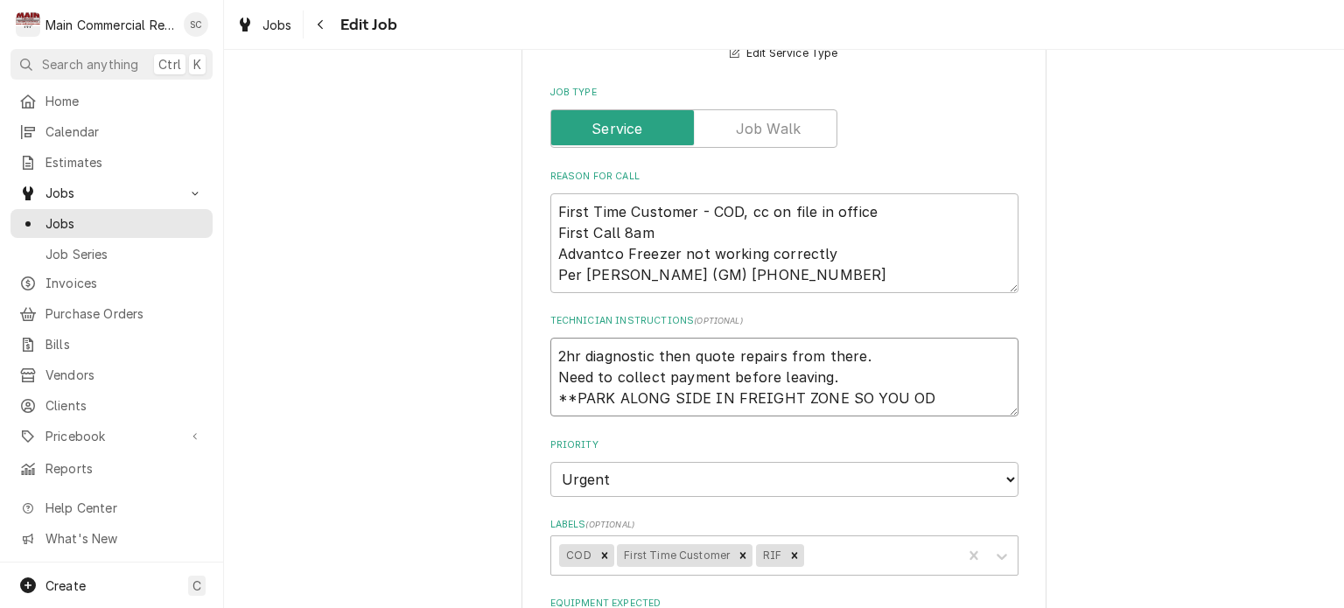
type textarea "x"
type textarea "2hr diagnostic then quote repairs from there. Need to collect payment before le…"
type textarea "x"
type textarea "2hr diagnostic then quote repairs from there. Need to collect payment before le…"
type textarea "x"
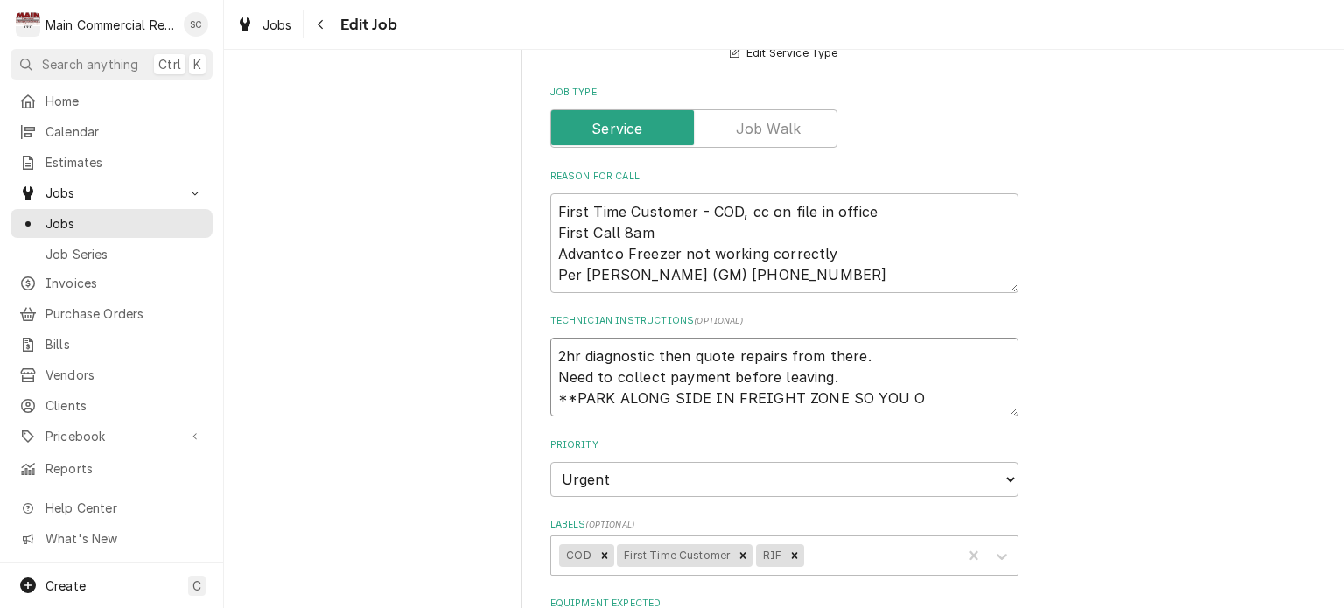
type textarea "2hr diagnostic then quote repairs from there. Need to collect payment before le…"
type textarea "x"
type textarea "2hr diagnostic then quote repairs from there. Need to collect payment before le…"
type textarea "x"
type textarea "2hr diagnostic then quote repairs from there. Need to collect payment before le…"
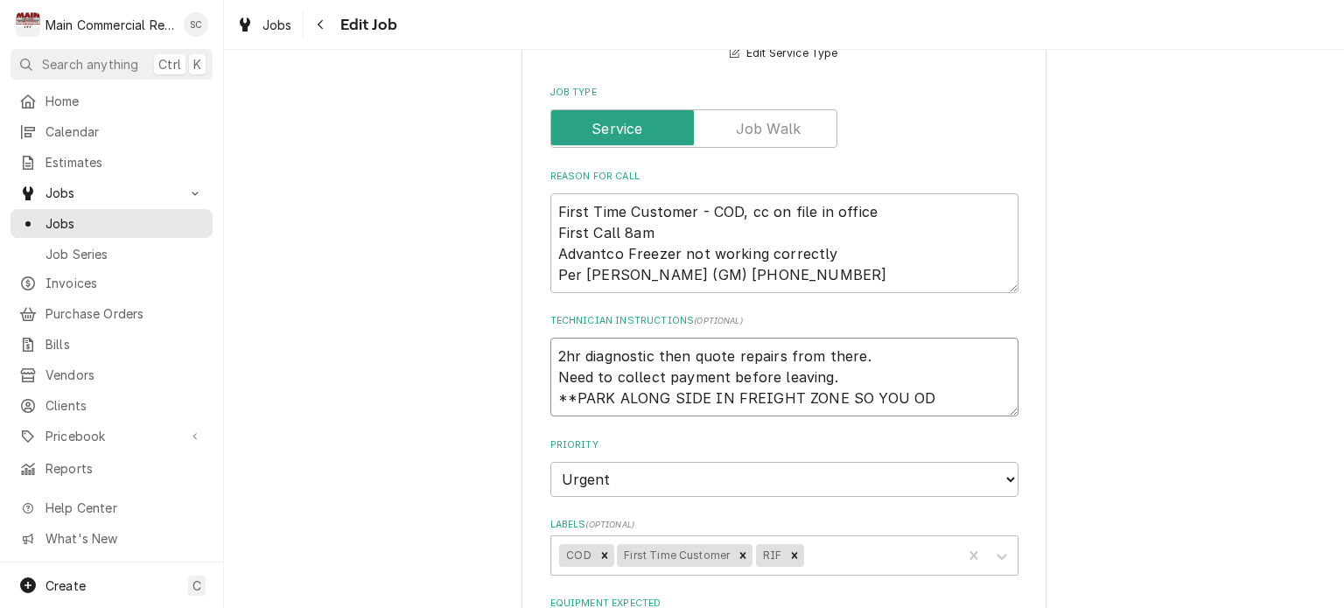
type textarea "x"
type textarea "2hr diagnostic then quote repairs from there. Need to collect payment before le…"
type textarea "x"
type textarea "2hr diagnostic then quote repairs from there. Need to collect payment before le…"
type textarea "x"
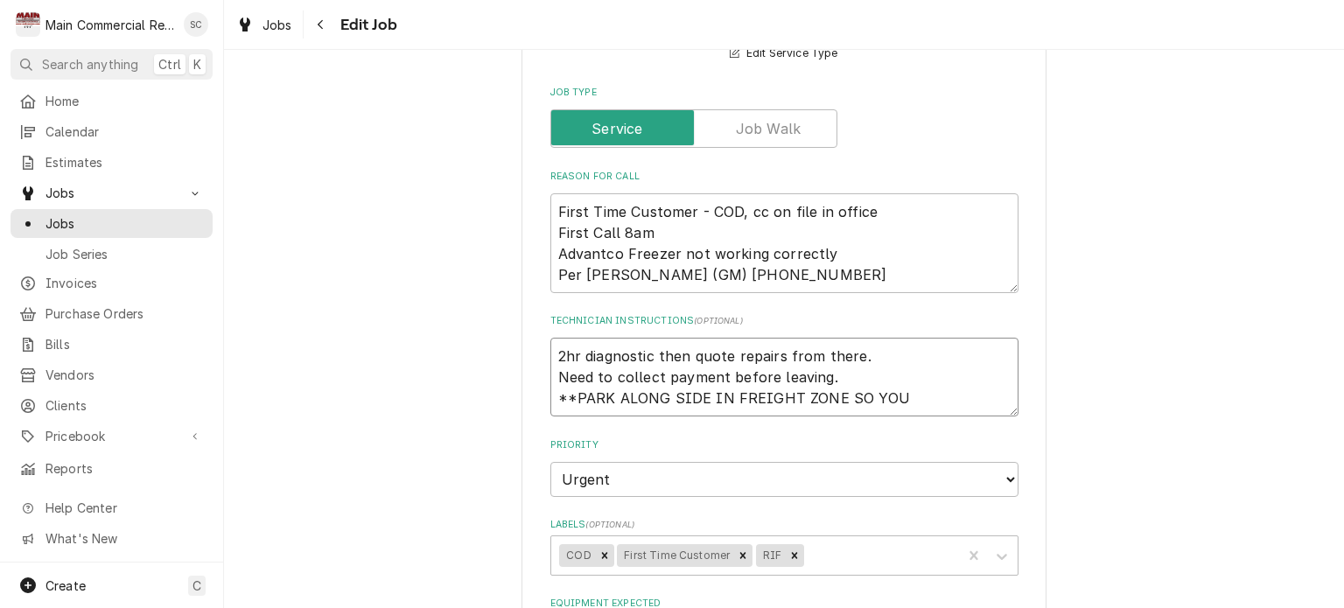
type textarea "2hr diagnostic then quote repairs from there. Need to collect payment before le…"
type textarea "x"
type textarea "2hr diagnostic then quote repairs from there. Need to collect payment before le…"
type textarea "x"
type textarea "2hr diagnostic then quote repairs from there. Need to collect payment before le…"
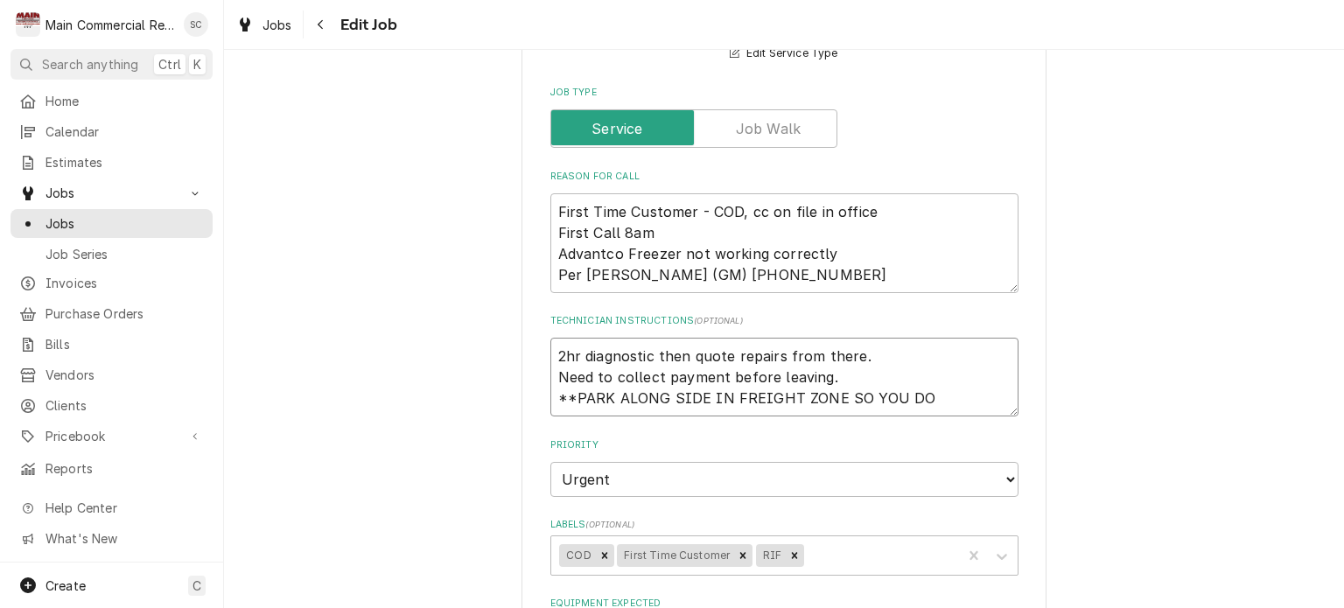
type textarea "x"
type textarea "2hr diagnostic then quote repairs from there. Need to collect payment before le…"
type textarea "x"
type textarea "2hr diagnostic then quote repairs from there. Need to collect payment before le…"
type textarea "x"
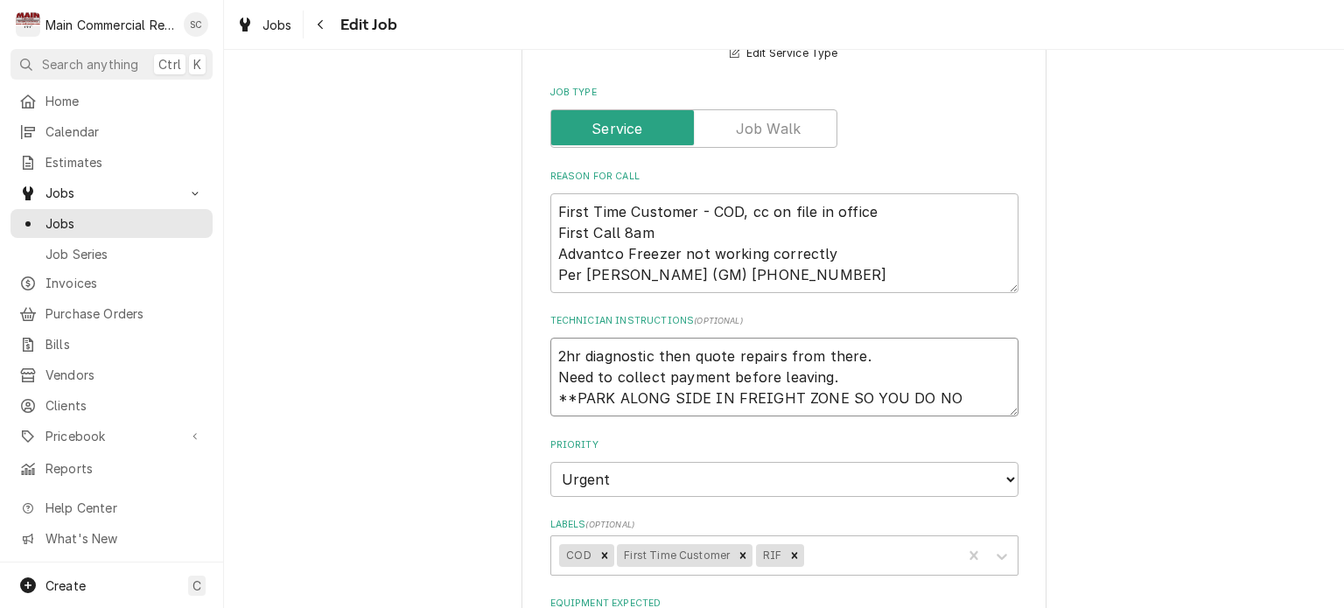
type textarea "2hr diagnostic then quote repairs from there. Need to collect payment before le…"
type textarea "x"
type textarea "2hr diagnostic then quote repairs from there. Need to collect payment before le…"
type textarea "x"
type textarea "2hr diagnostic then quote repairs from there. Need to collect payment before le…"
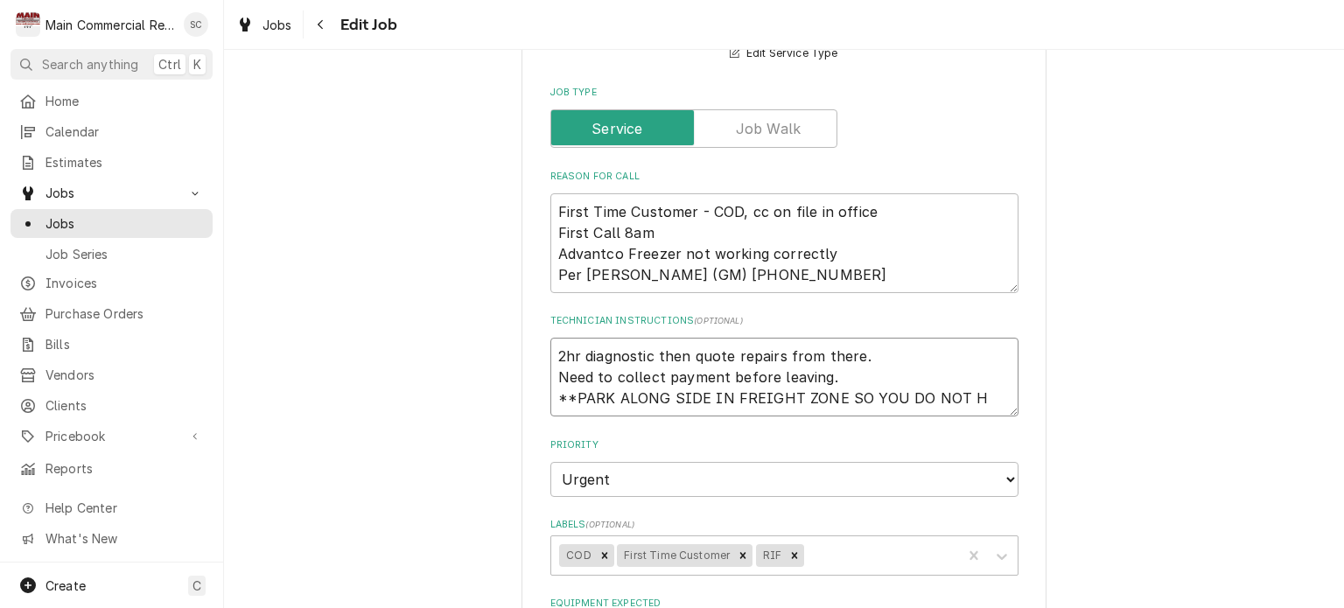
type textarea "x"
type textarea "2hr diagnostic then quote repairs from there. Need to collect payment before le…"
type textarea "x"
type textarea "2hr diagnostic then quote repairs from there. Need to collect payment before le…"
type textarea "x"
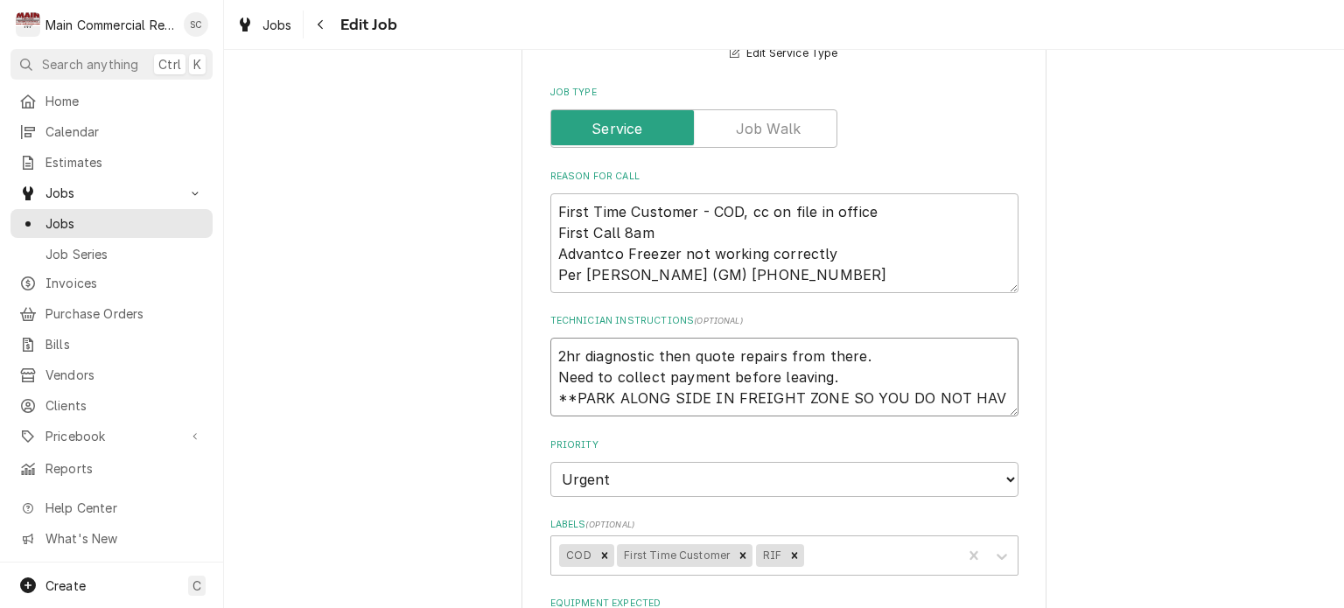
type textarea "2hr diagnostic then quote repairs from there. Need to collect payment before le…"
type textarea "x"
type textarea "2hr diagnostic then quote repairs from there. Need to collect payment before le…"
type textarea "x"
type textarea "2hr diagnostic then quote repairs from there. Need to collect payment before le…"
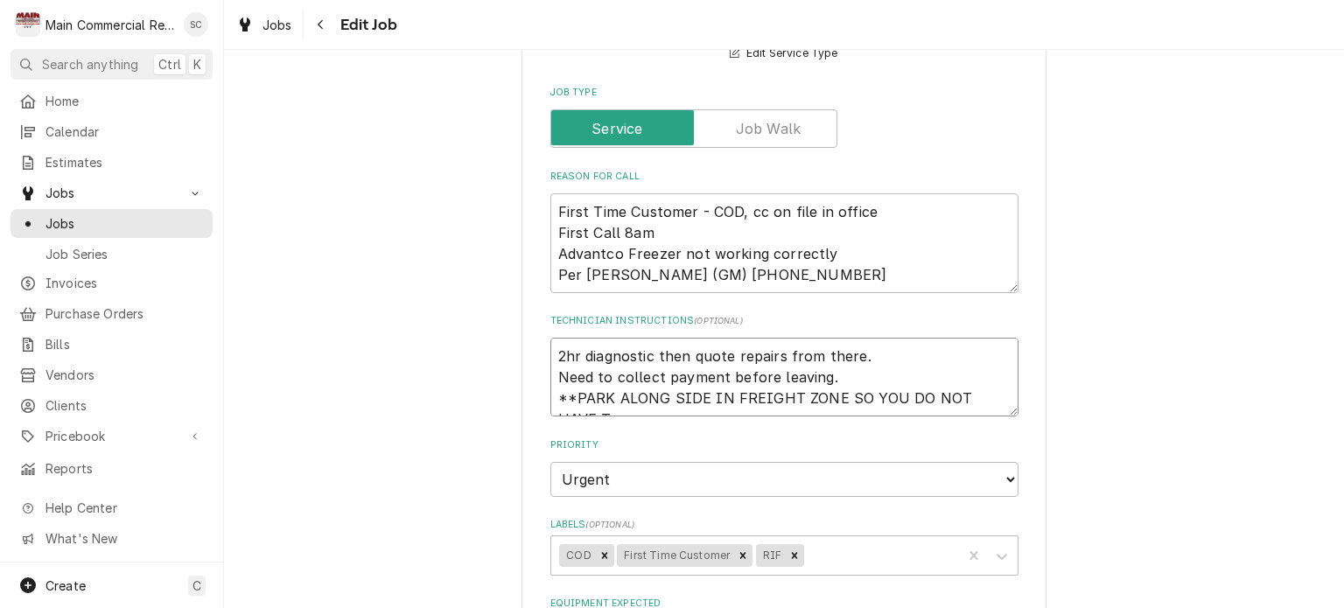
type textarea "x"
type textarea "2hr diagnostic then quote repairs from there. Need to collect payment before le…"
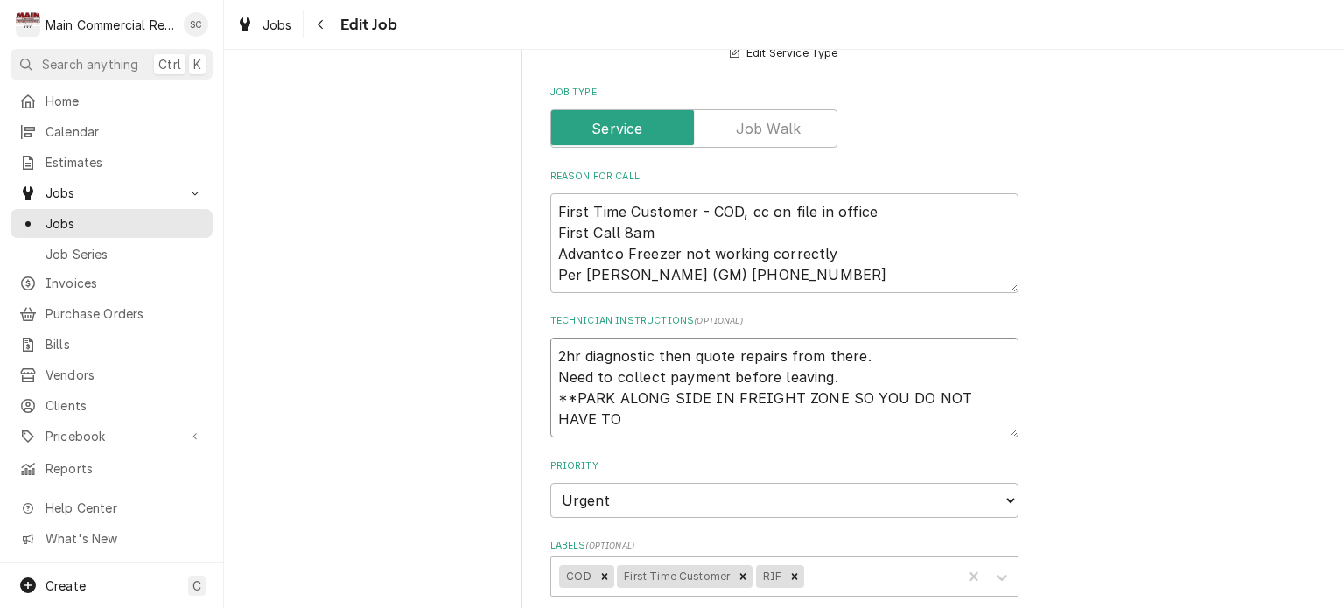
type textarea "x"
type textarea "2hr diagnostic then quote repairs from there. Need to collect payment before le…"
type textarea "x"
type textarea "2hr diagnostic then quote repairs from there. Need to collect payment before le…"
type textarea "x"
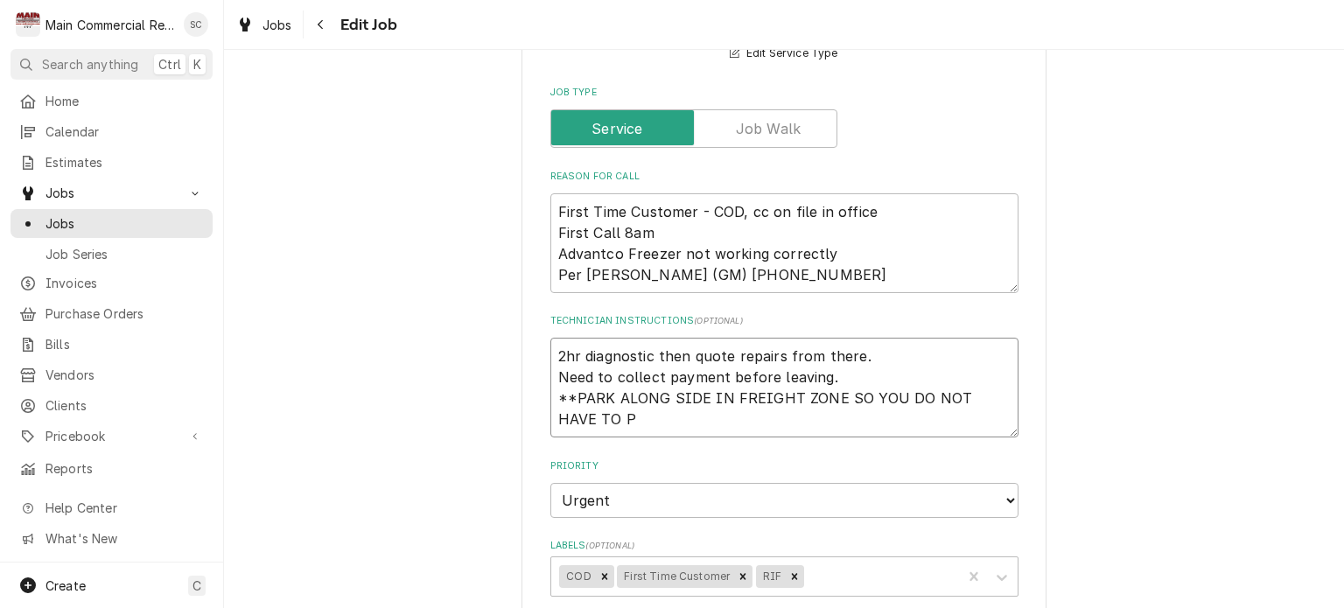
type textarea "2hr diagnostic then quote repairs from there. Need to collect payment before le…"
type textarea "x"
type textarea "2hr diagnostic then quote repairs from there. Need to collect payment before le…"
type textarea "x"
type textarea "2hr diagnostic then quote repairs from there. Need to collect payment before le…"
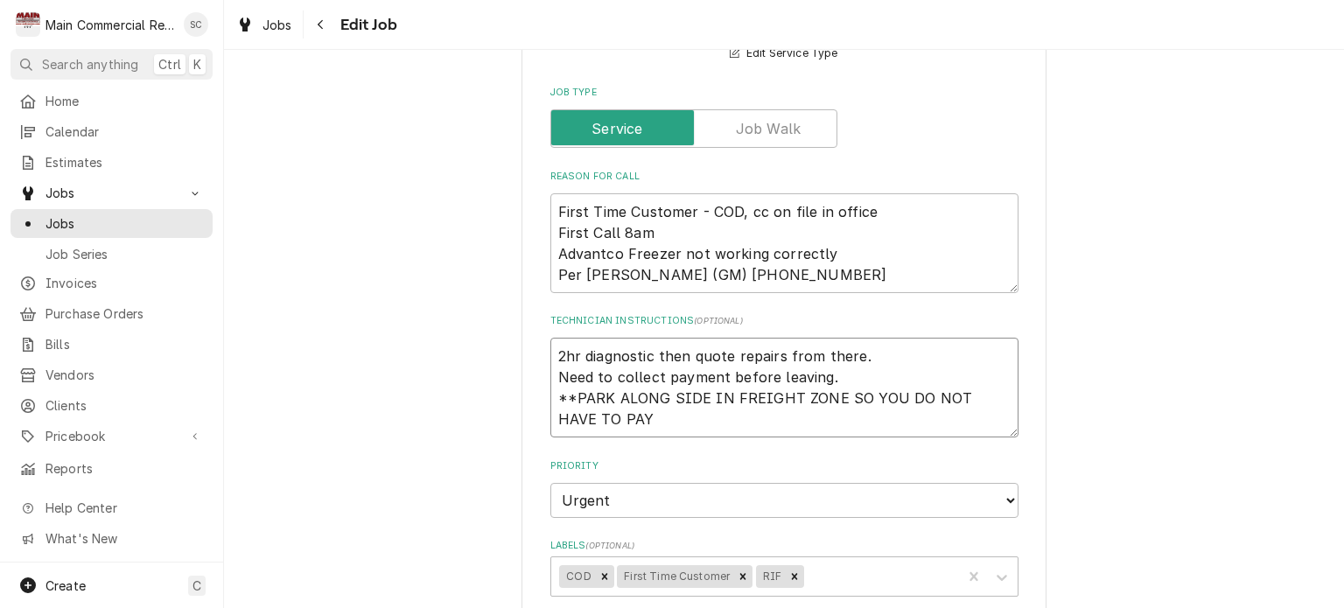
type textarea "x"
type textarea "2hr diagnostic then quote repairs from there. Need to collect payment before le…"
type textarea "x"
type textarea "2hr diagnostic then quote repairs from there. Need to collect payment before le…"
type textarea "x"
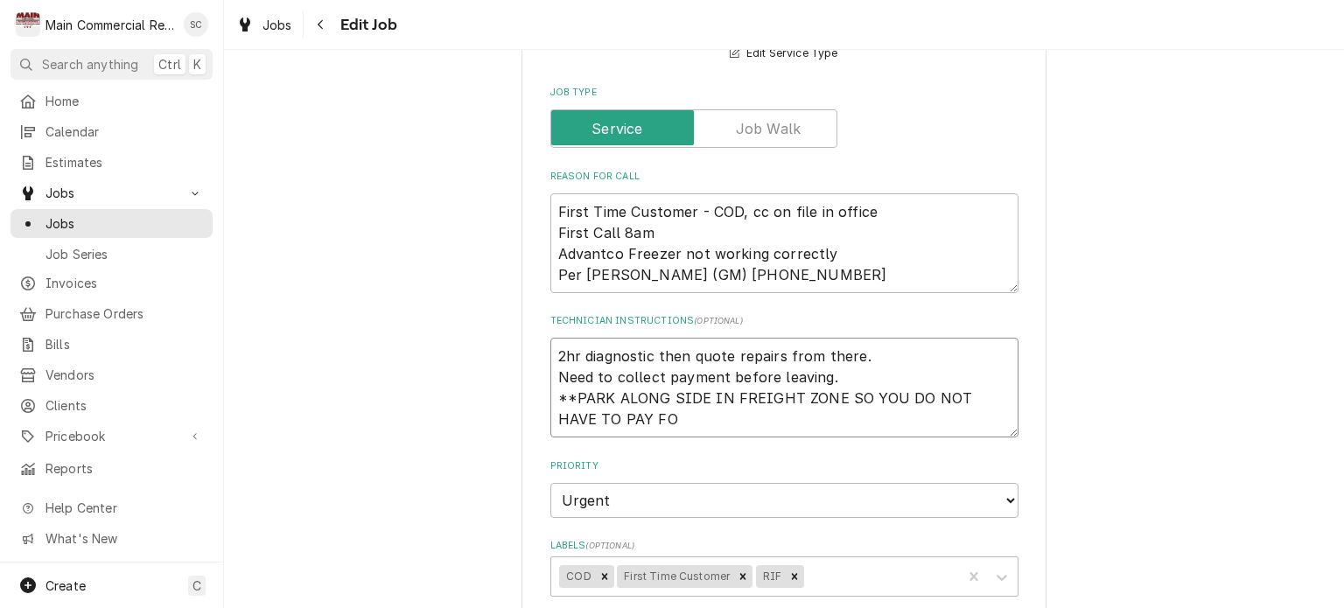
type textarea "2hr diagnostic then quote repairs from there. Need to collect payment before le…"
type textarea "x"
type textarea "2hr diagnostic then quote repairs from there. Need to collect payment before le…"
type textarea "x"
type textarea "2hr diagnostic then quote repairs from there. Need to collect payment before le…"
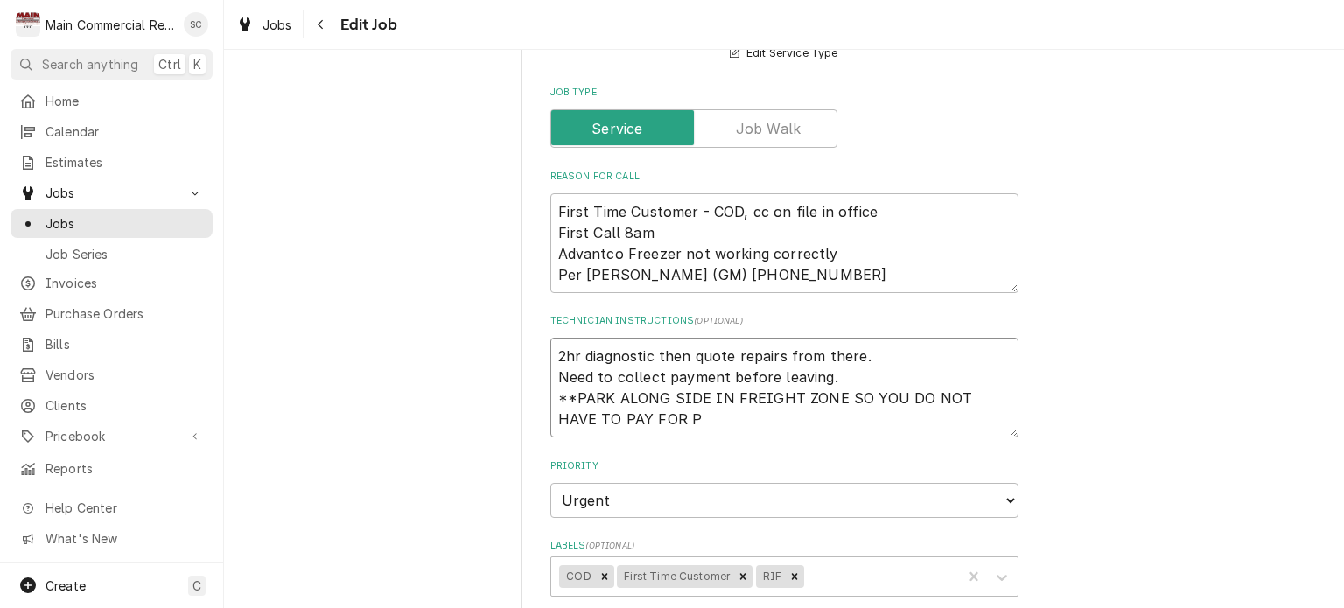
type textarea "x"
type textarea "2hr diagnostic then quote repairs from there. Need to collect payment before le…"
type textarea "x"
type textarea "2hr diagnostic then quote repairs from there. Need to collect payment before le…"
click at [552, 397] on textarea "2hr diagnostic then quote repairs from there. Need to collect payment before le…" at bounding box center [784, 388] width 468 height 100
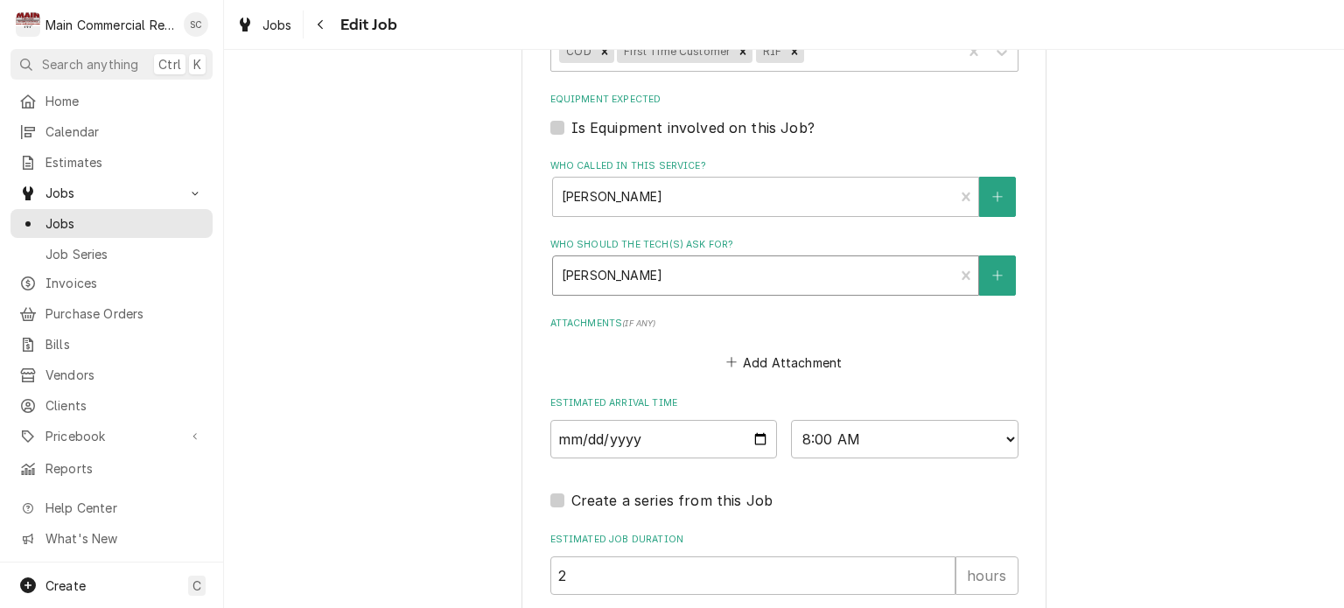
scroll to position [1478, 0]
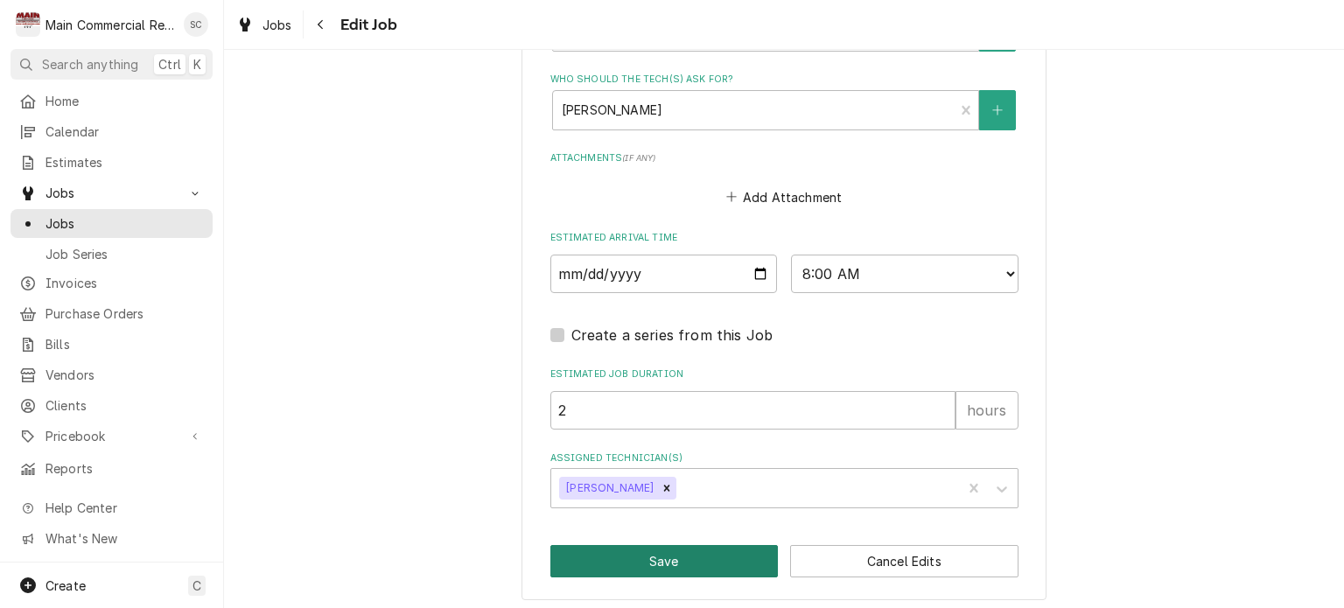
click at [676, 559] on button "Save" at bounding box center [664, 561] width 228 height 32
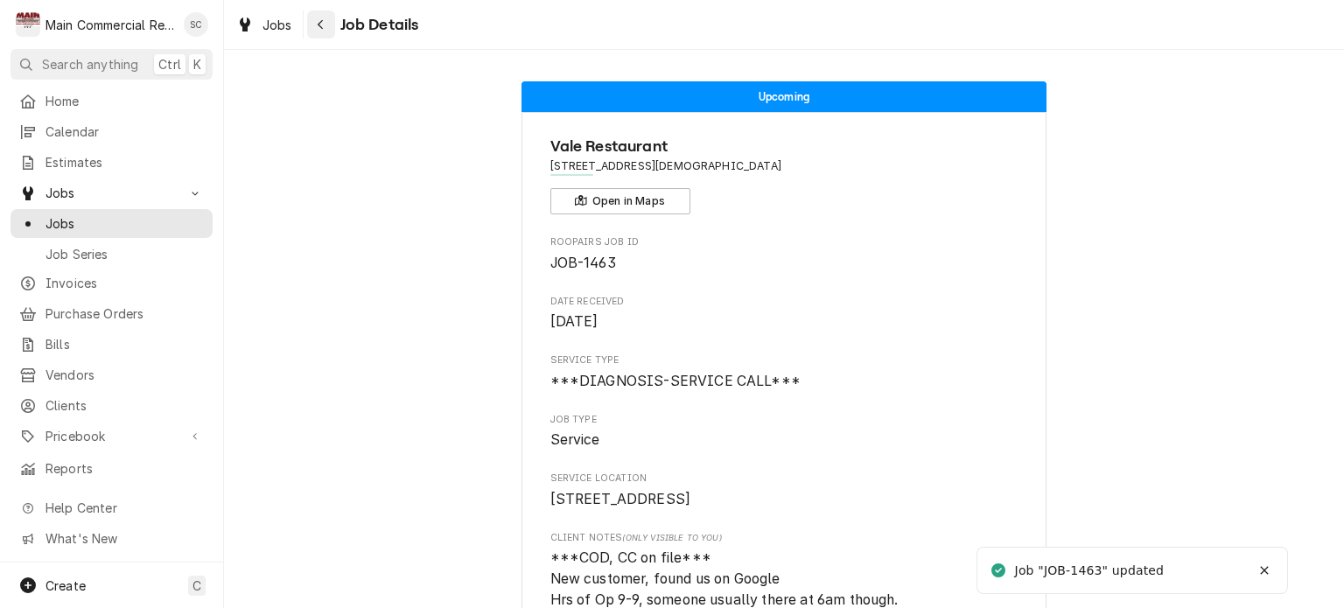
click at [319, 20] on icon "Navigate back" at bounding box center [321, 24] width 8 height 12
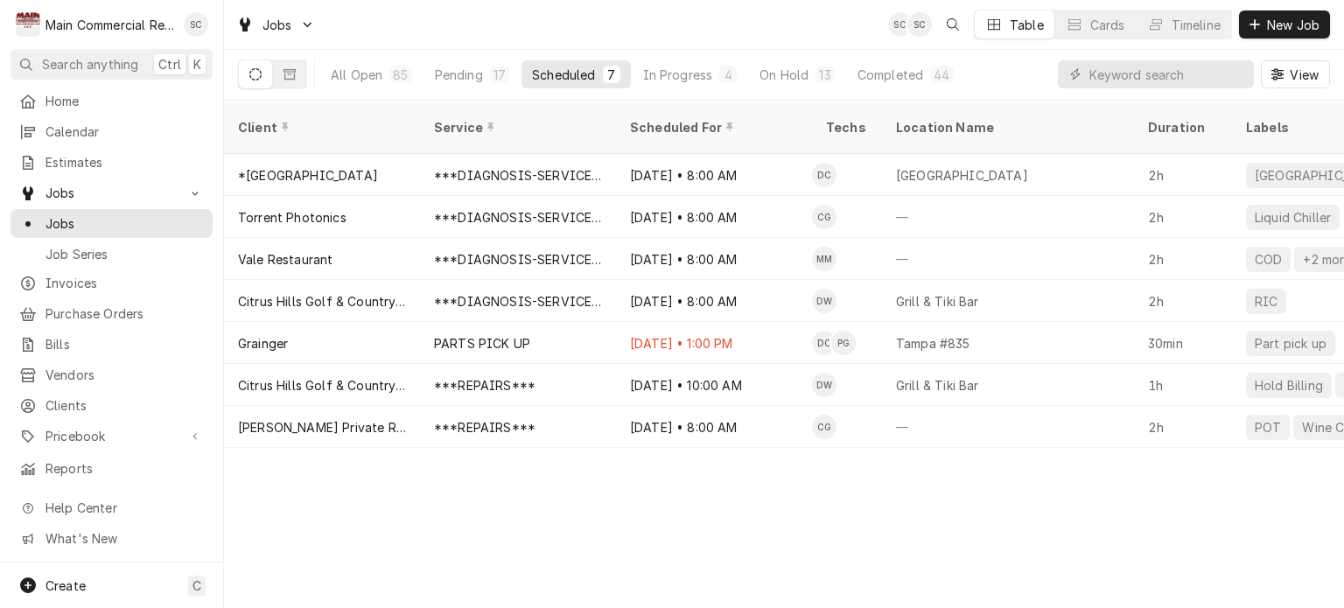
click at [841, 536] on div "Client Service Scheduled For Techs Location Name Duration Labels Status ID Prio…" at bounding box center [784, 354] width 1120 height 508
click at [842, 541] on div "Client Service Scheduled For Techs Location Name Duration Labels Status ID Prio…" at bounding box center [784, 354] width 1120 height 508
click at [754, 520] on div "Client Service Scheduled For Techs Location Name Duration Labels Status ID Prio…" at bounding box center [784, 354] width 1120 height 508
click at [452, 70] on div "Pending" at bounding box center [459, 75] width 48 height 18
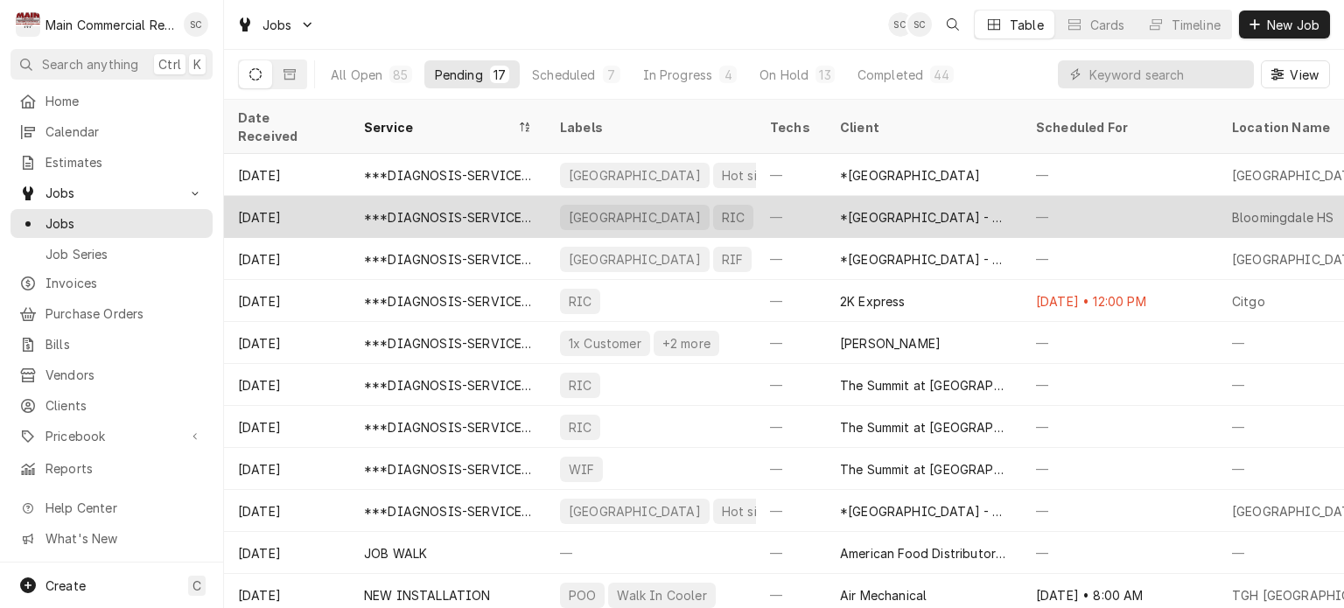
click at [483, 208] on div "***DIAGNOSIS-SERVICE CALL***" at bounding box center [448, 217] width 168 height 18
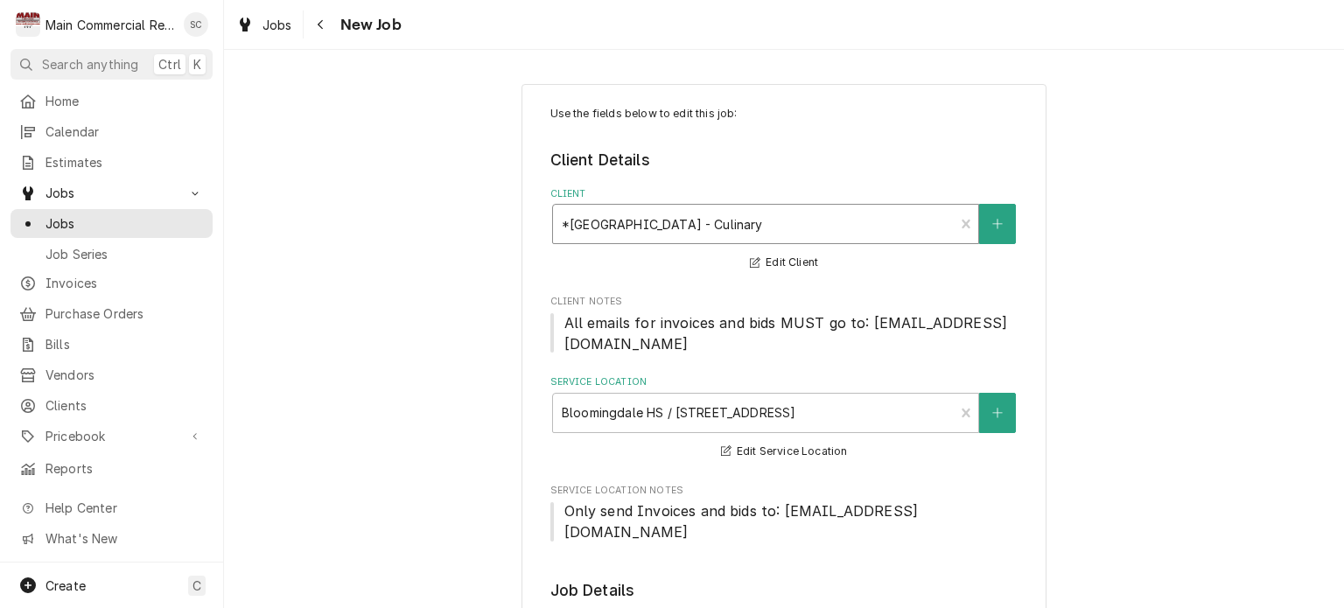
type textarea "x"
click at [329, 29] on div "Navigate back" at bounding box center [321, 25] width 18 height 18
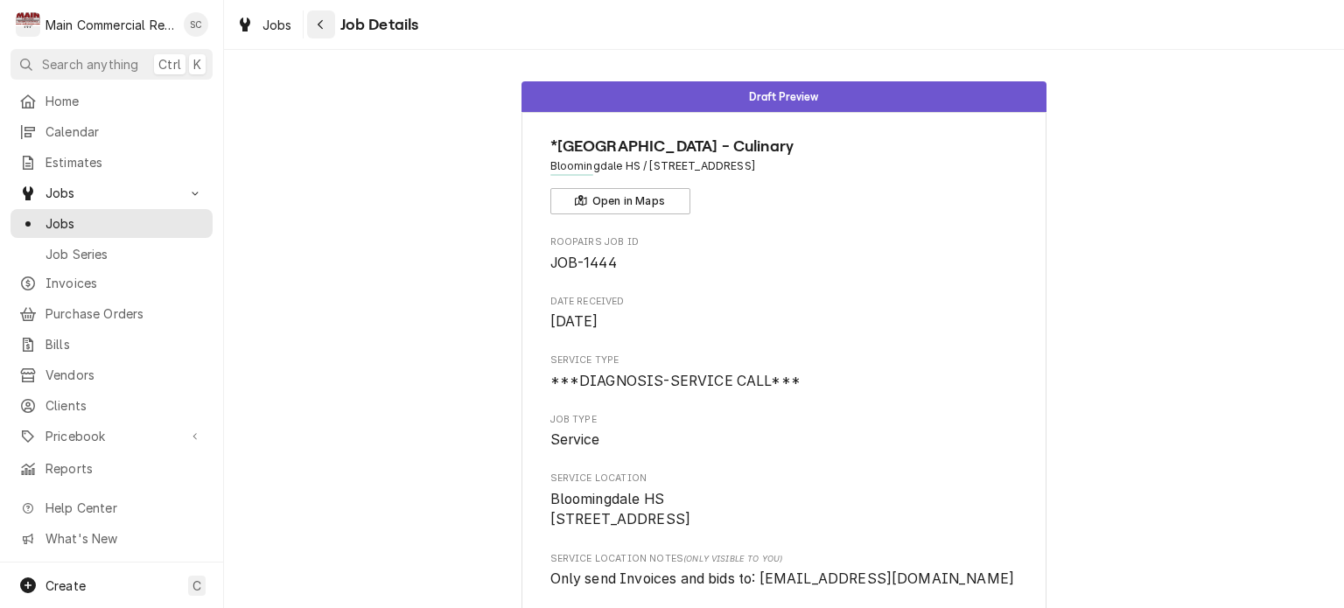
click at [326, 28] on div "Navigate back" at bounding box center [321, 25] width 18 height 18
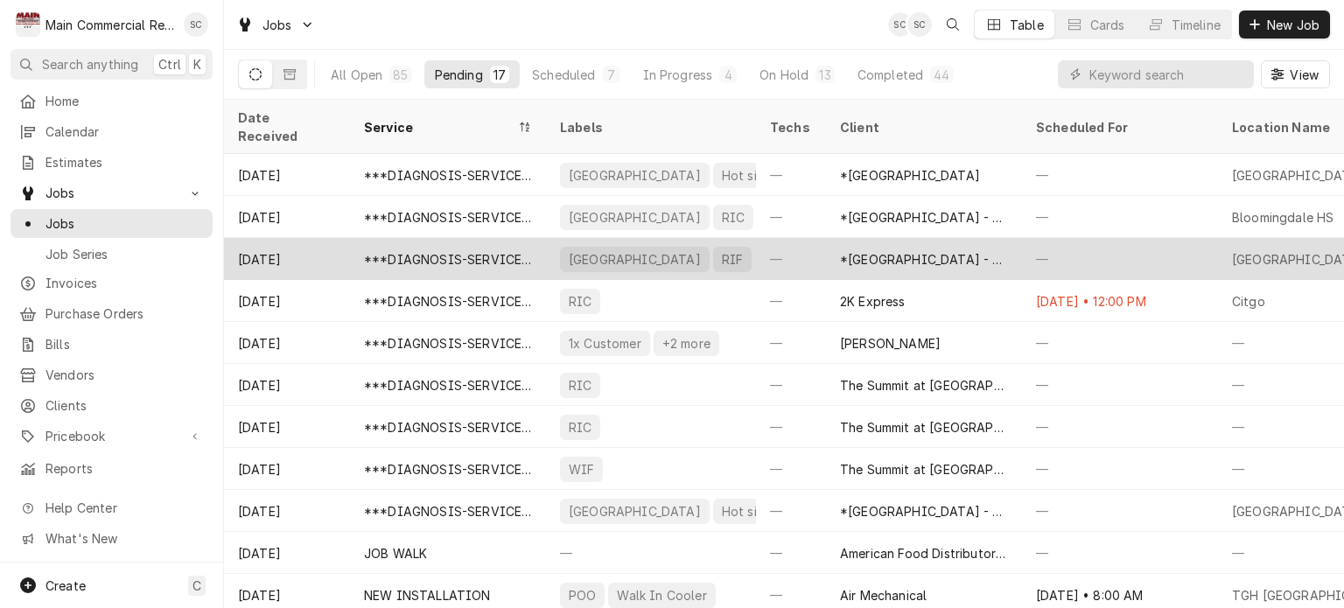
click at [985, 254] on div "*[GEOGRAPHIC_DATA] - Culinary" at bounding box center [924, 259] width 196 height 42
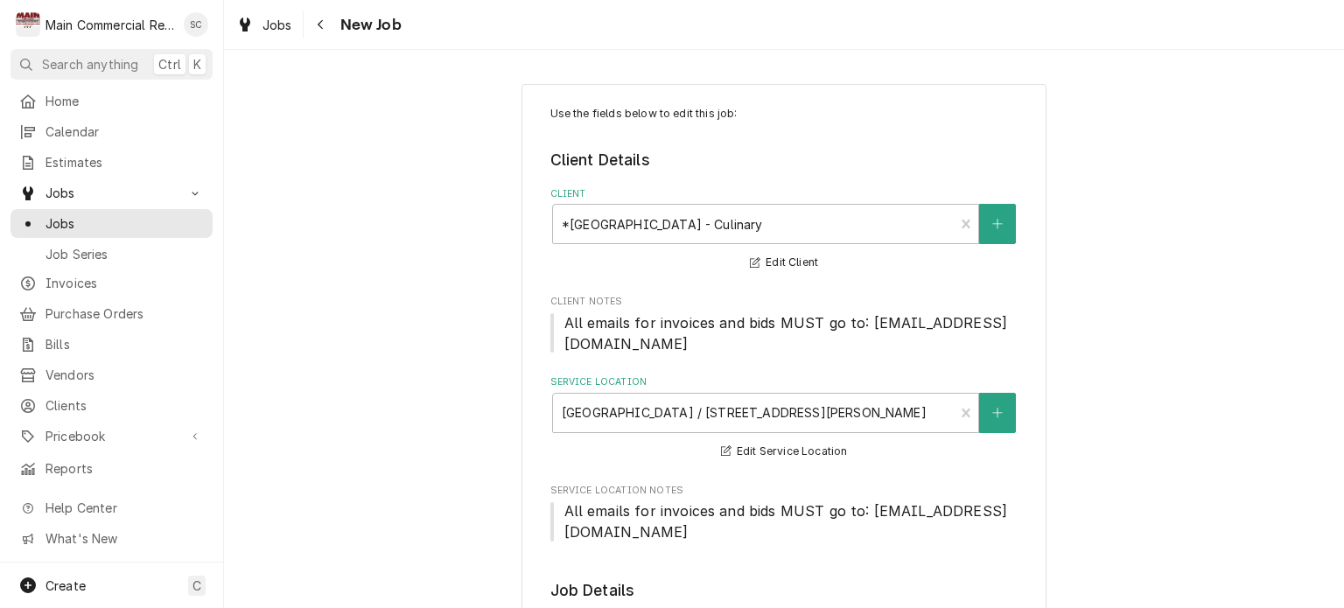
type textarea "x"
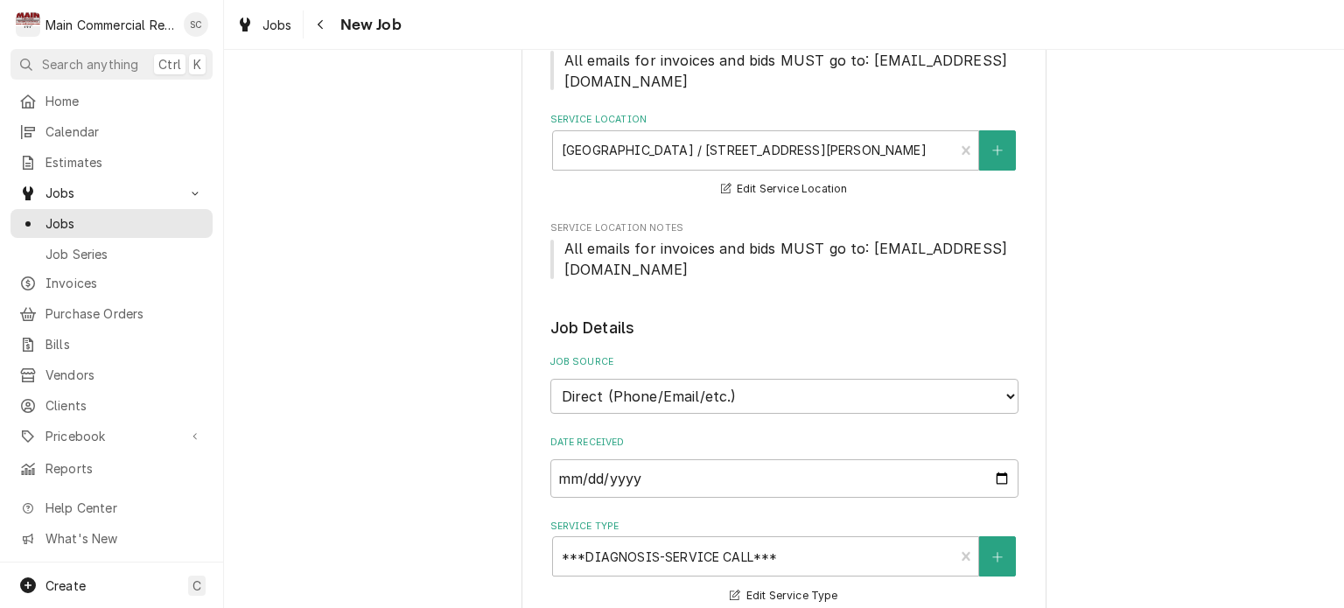
scroll to position [613, 0]
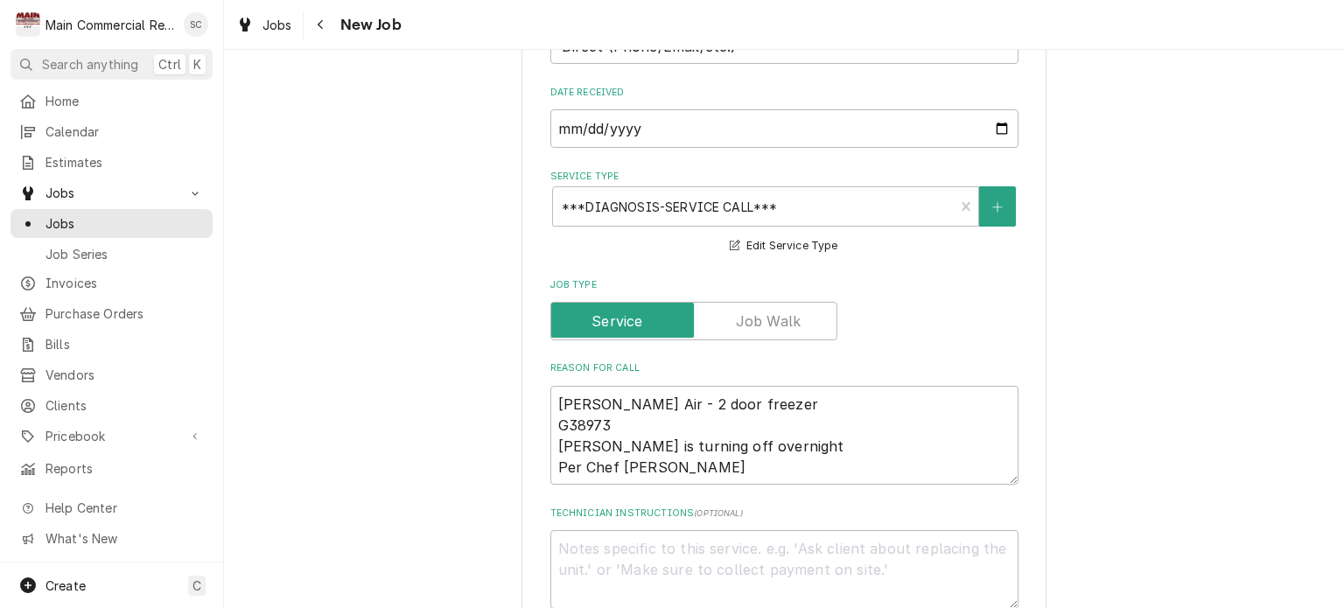
click at [453, 262] on div "Use the fields below to edit this job: Client Details Client *Hillsborough Coun…" at bounding box center [784, 485] width 1120 height 2058
click at [317, 30] on icon "Navigate back" at bounding box center [321, 24] width 8 height 12
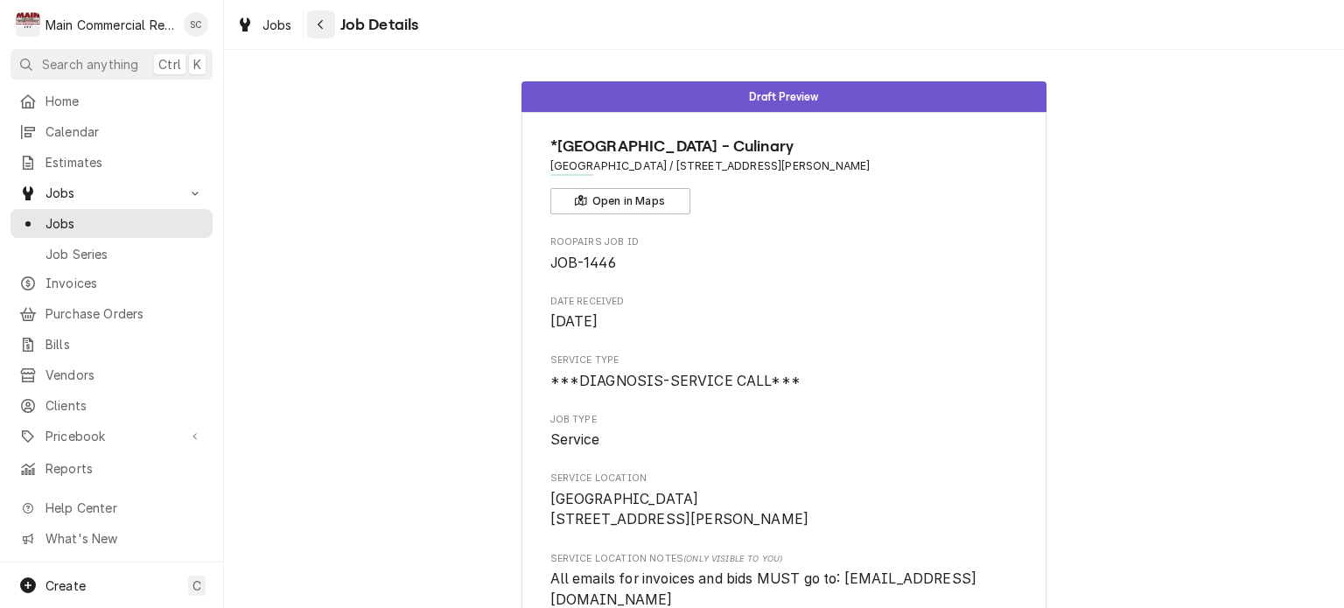
click at [315, 26] on div "Navigate back" at bounding box center [321, 25] width 18 height 18
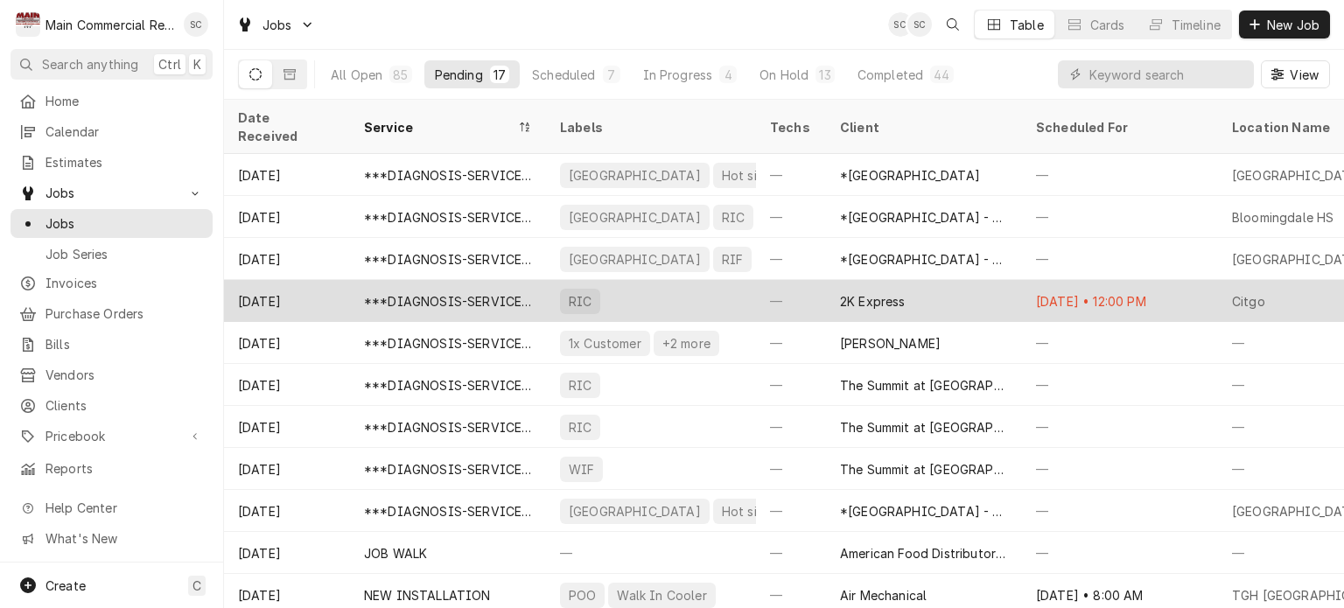
click at [926, 290] on div "2K Express" at bounding box center [924, 301] width 196 height 42
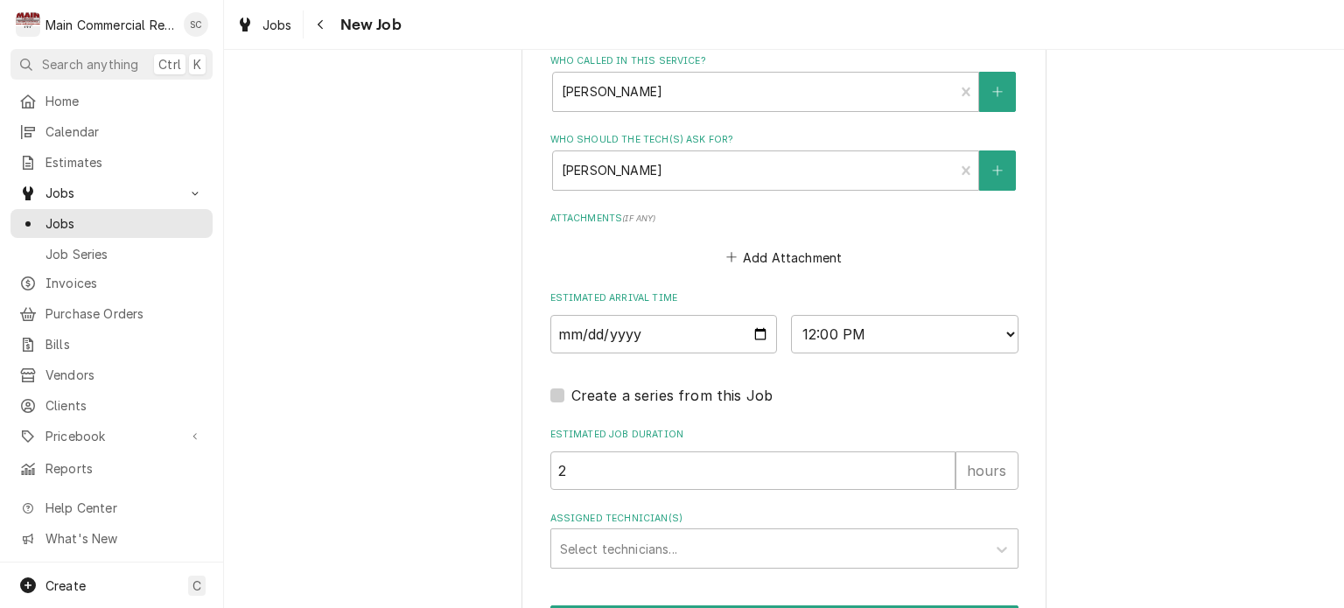
scroll to position [1462, 0]
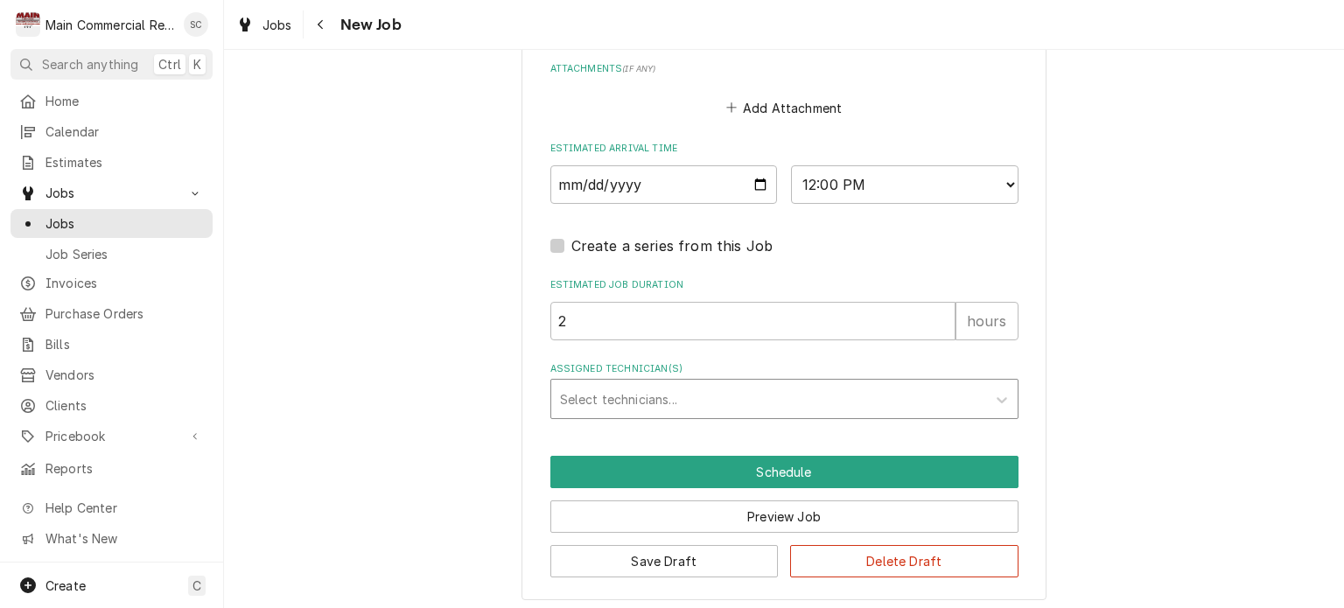
click at [718, 392] on div "Assigned Technician(s)" at bounding box center [768, 399] width 417 height 32
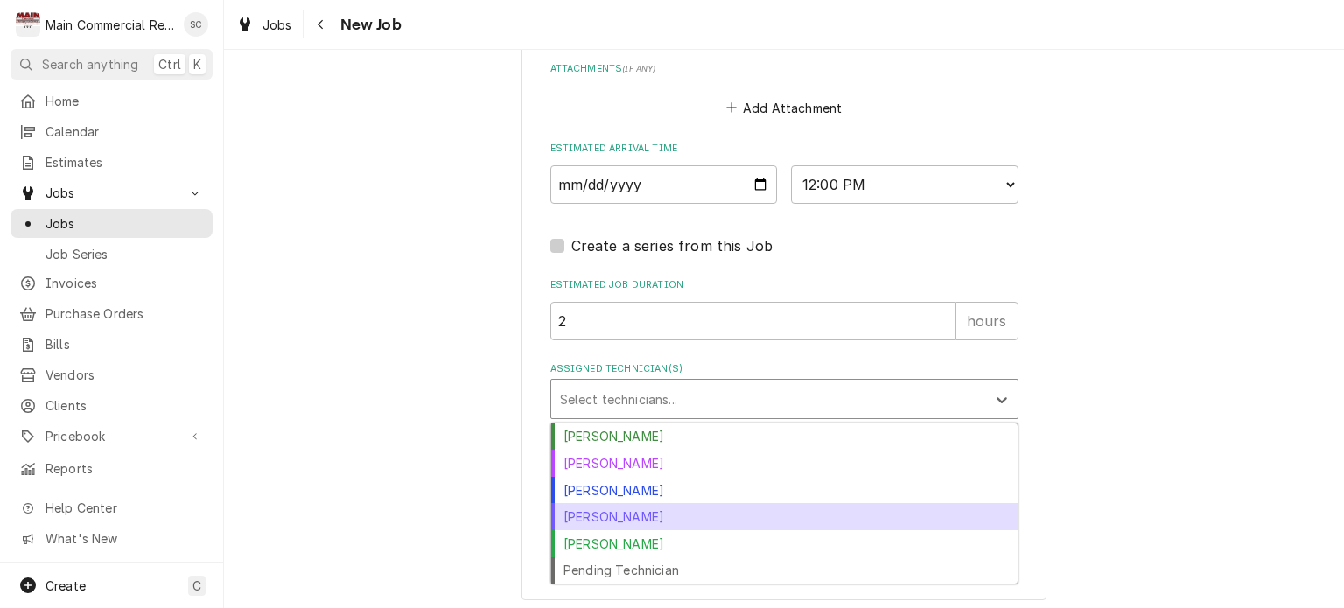
click at [672, 517] on div "[PERSON_NAME]" at bounding box center [784, 516] width 466 height 27
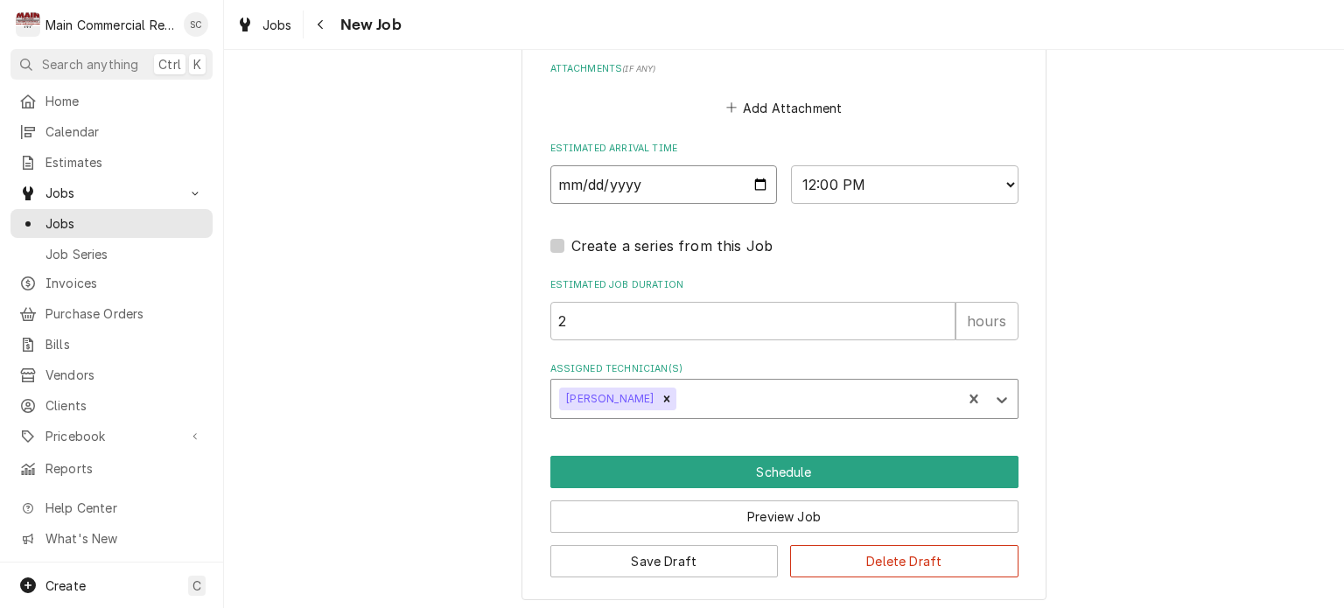
click at [750, 176] on input "[DATE]" at bounding box center [664, 184] width 228 height 39
type textarea "x"
type input "[DATE]"
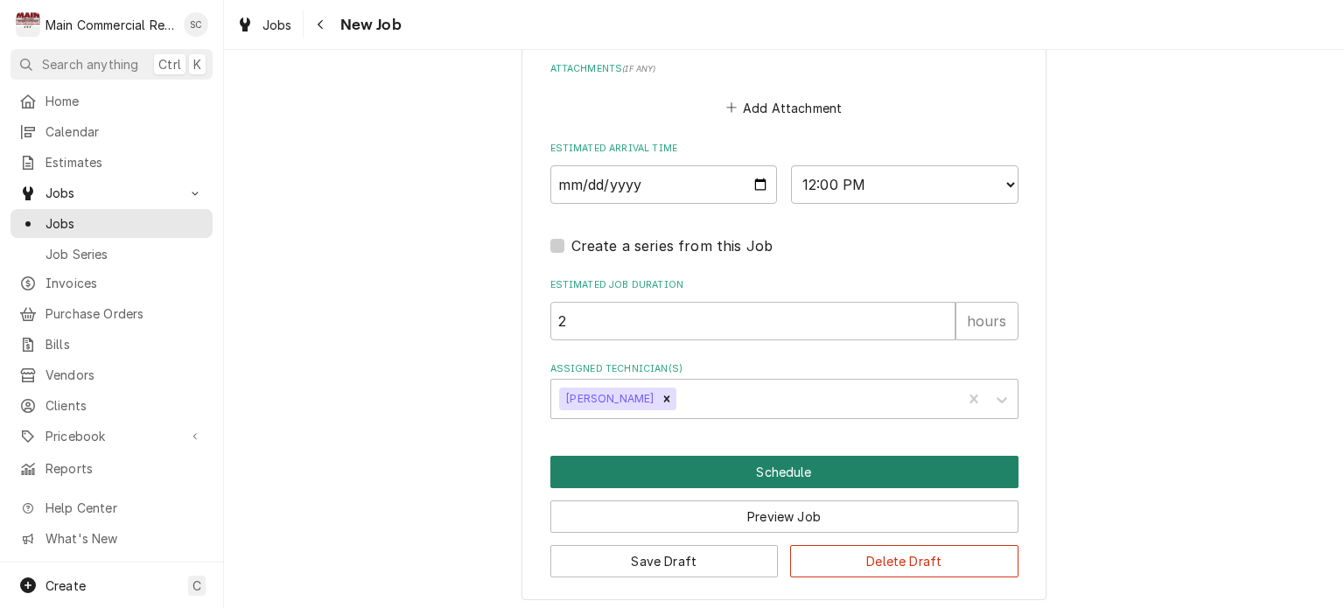
click at [885, 460] on button "Schedule" at bounding box center [784, 472] width 468 height 32
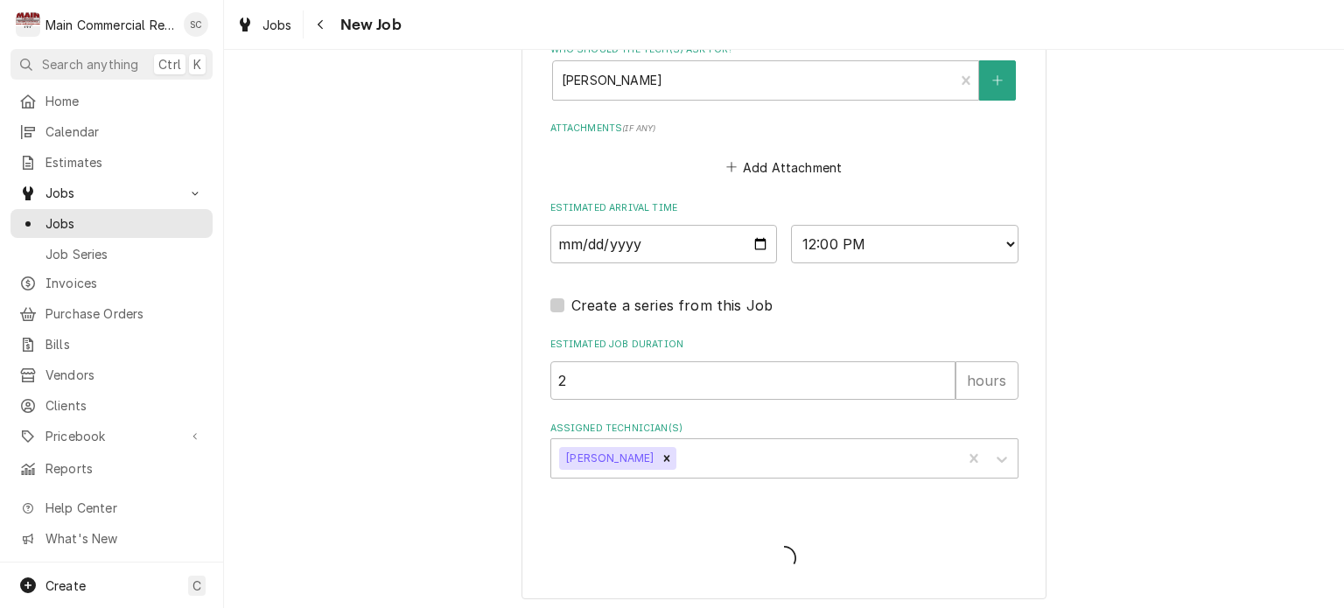
type textarea "x"
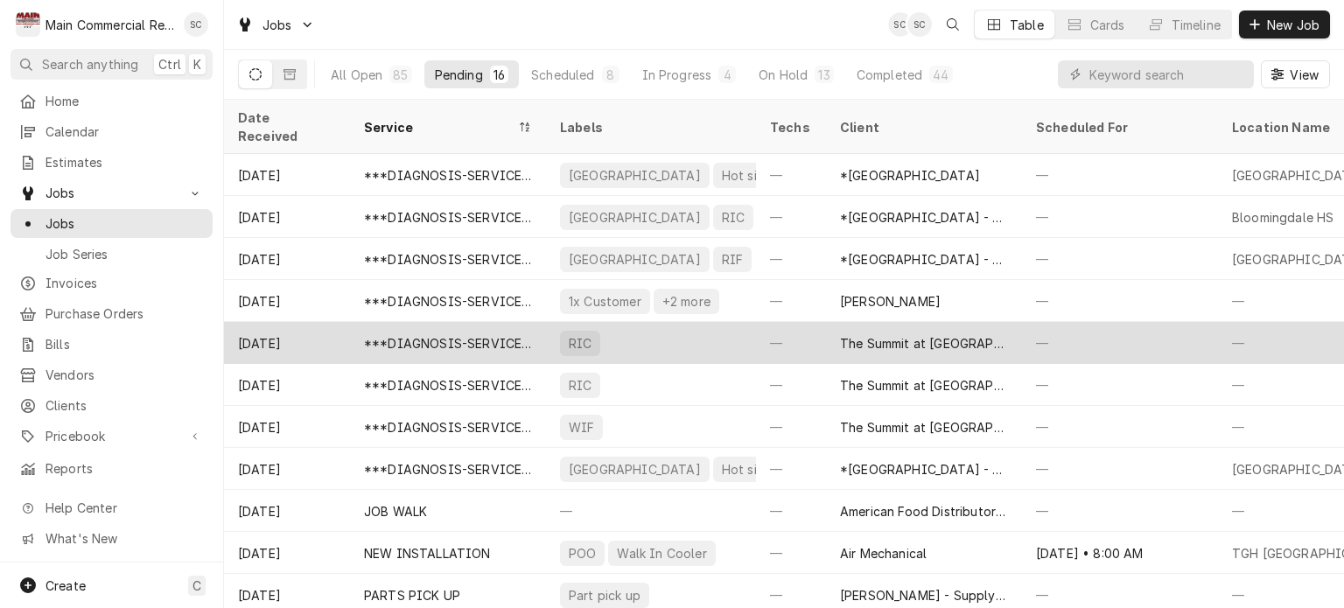
click at [953, 334] on div "The Summit at [GEOGRAPHIC_DATA] (Previously-Grand Living)" at bounding box center [924, 343] width 168 height 18
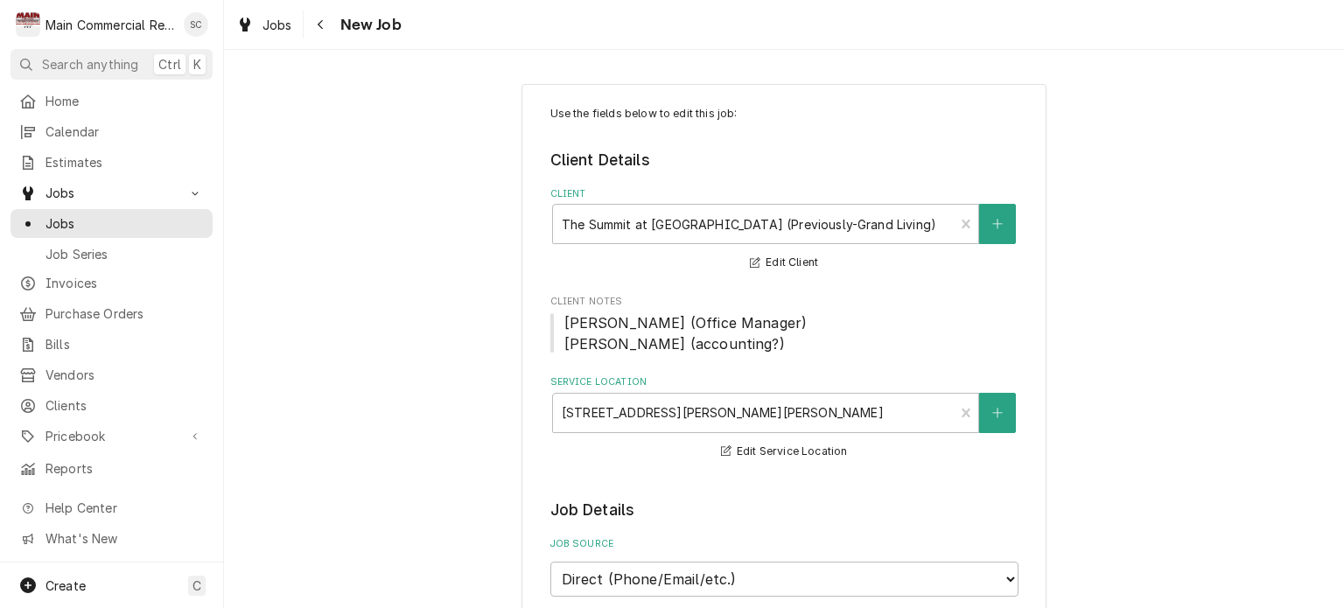
type textarea "x"
click at [326, 24] on div "Navigate back" at bounding box center [321, 25] width 18 height 18
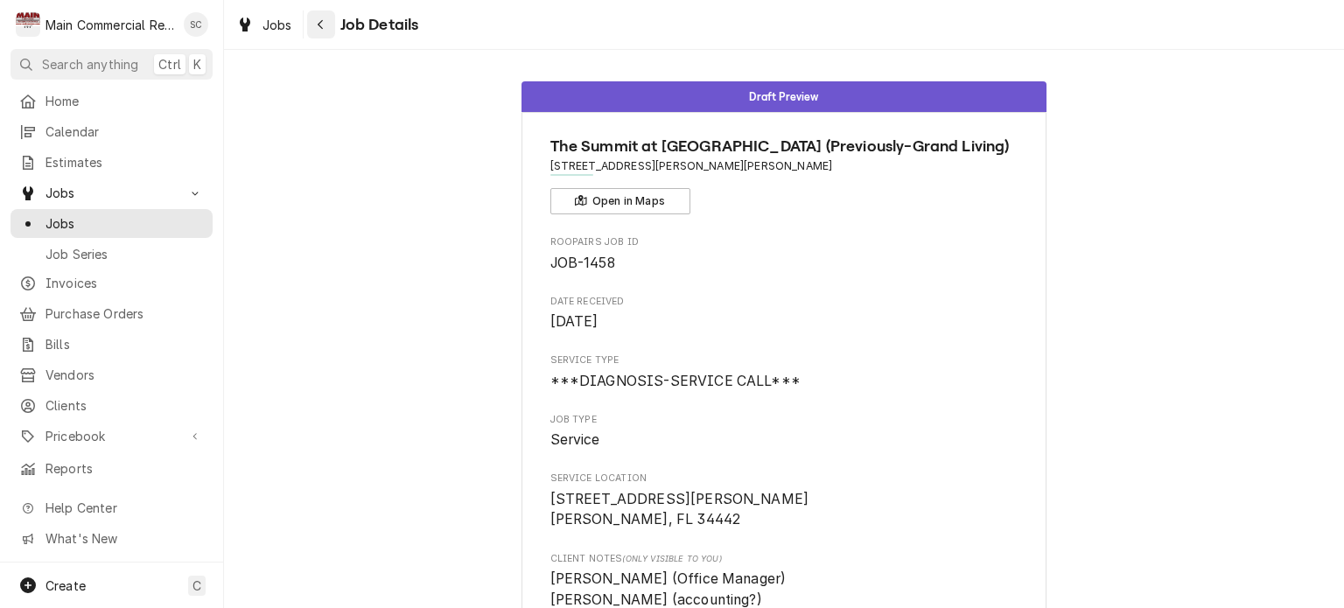
click at [319, 27] on icon "Navigate back" at bounding box center [321, 24] width 8 height 12
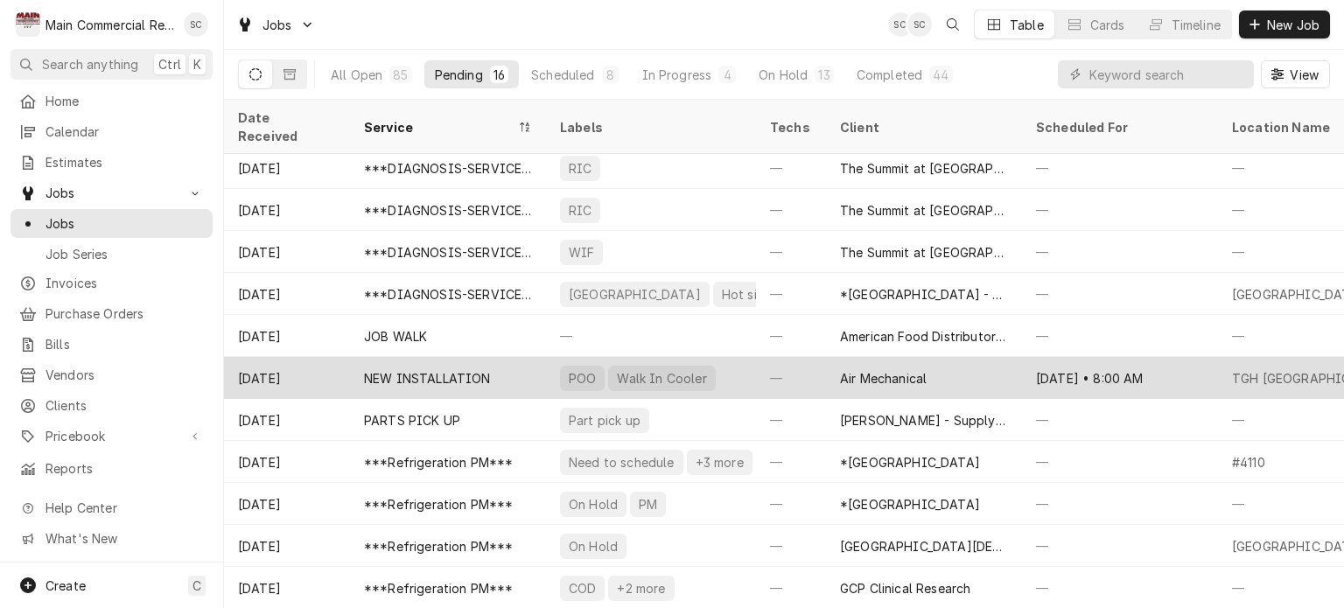
scroll to position [210, 0]
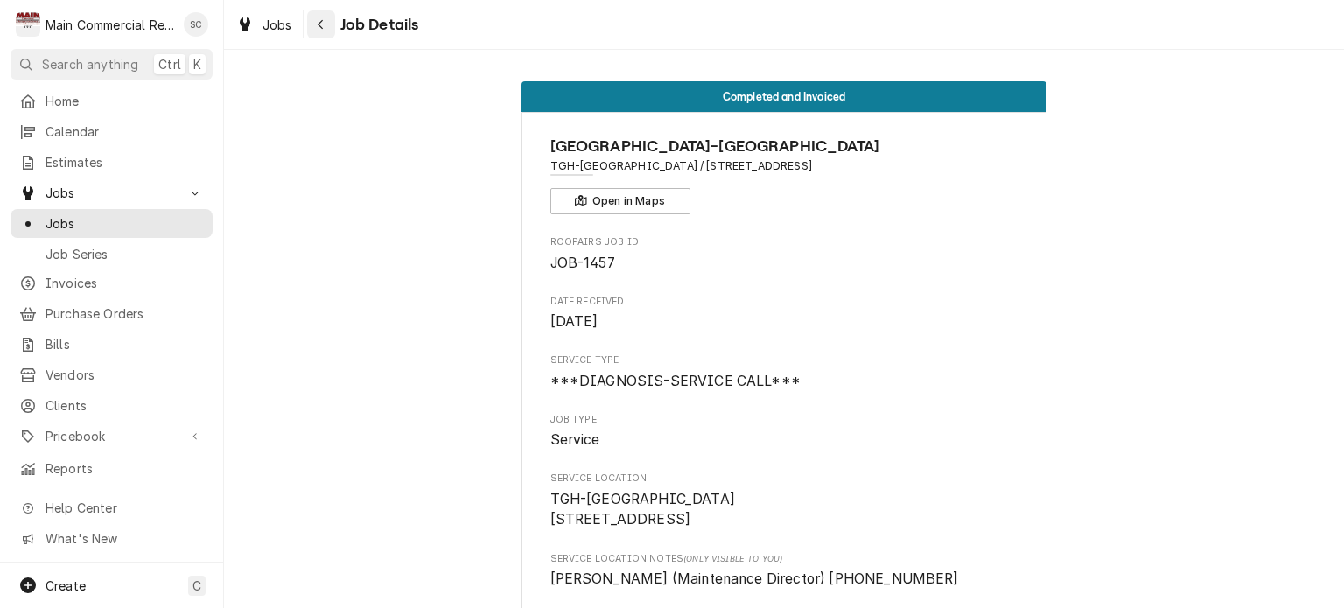
click at [326, 25] on div "Navigate back" at bounding box center [321, 25] width 18 height 18
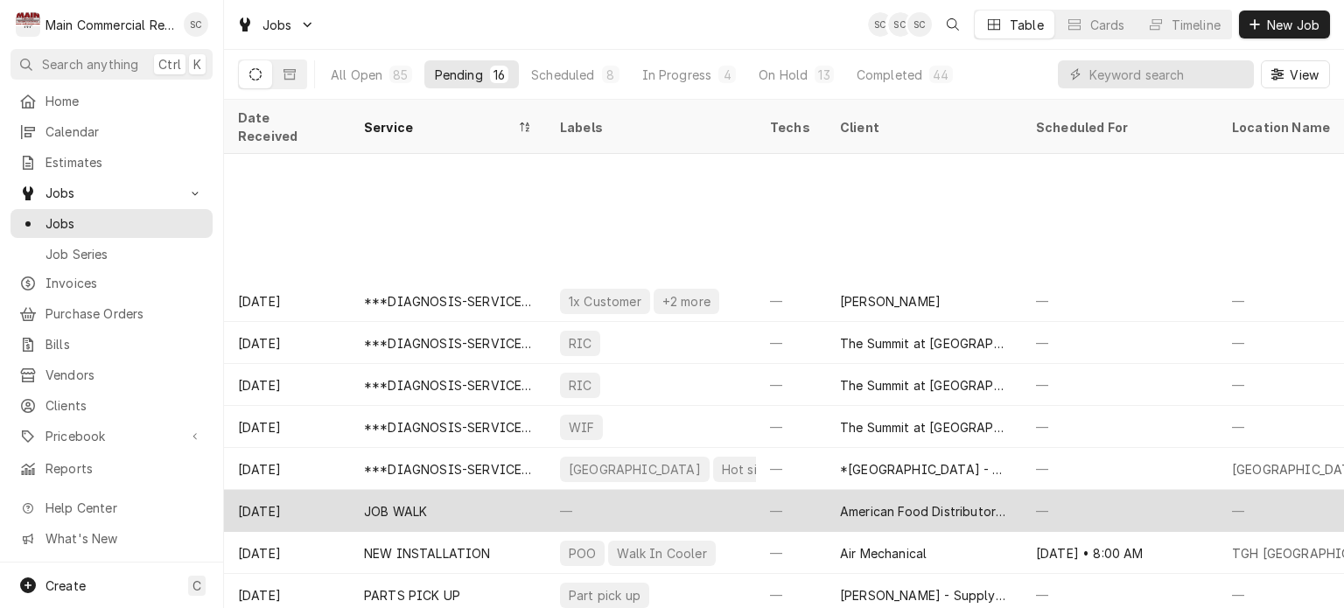
scroll to position [210, 0]
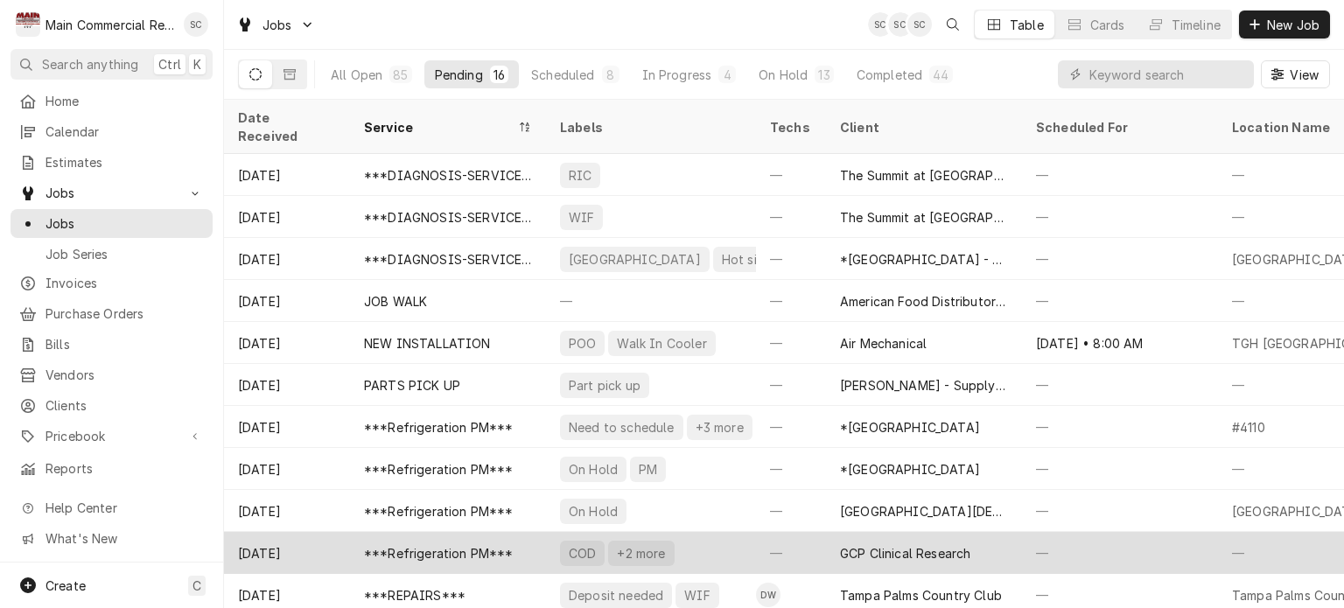
click at [742, 532] on div "COD +2 more" at bounding box center [651, 553] width 210 height 42
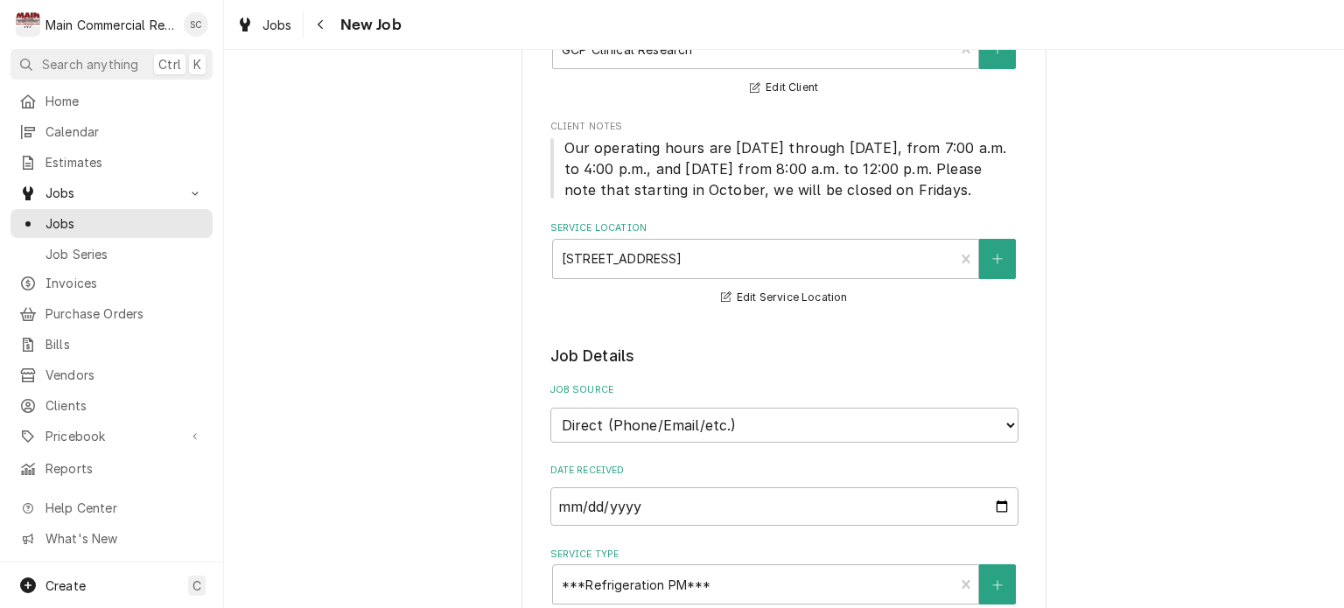
scroll to position [263, 0]
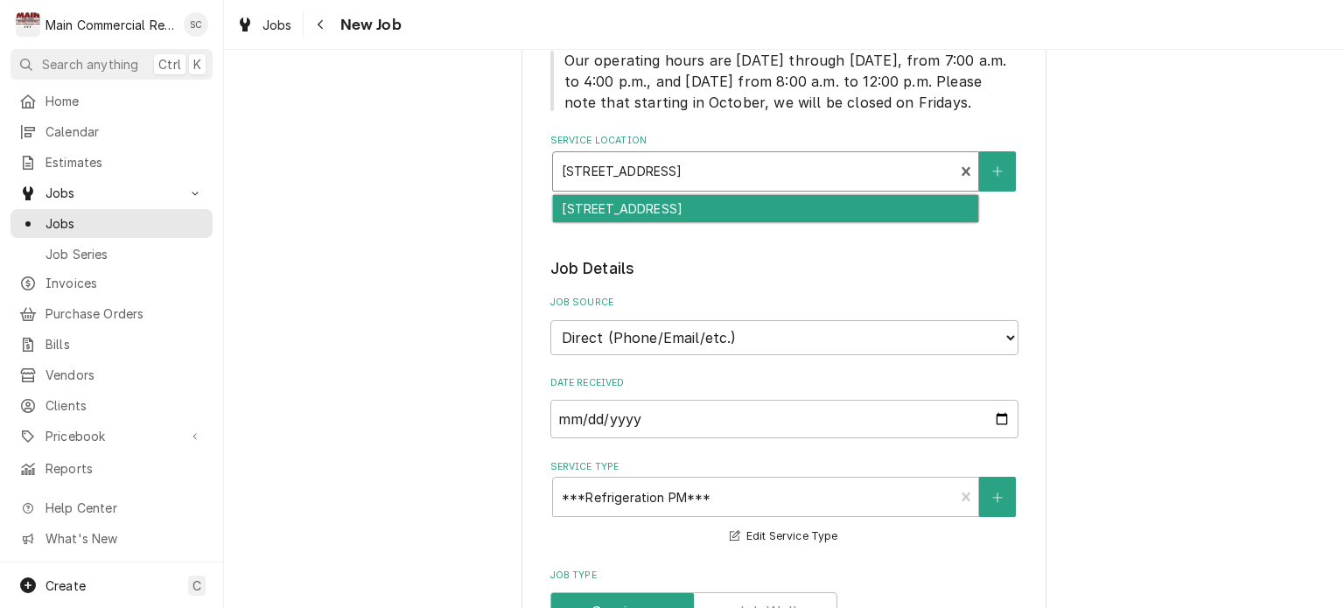
drag, startPoint x: 816, startPoint y: 170, endPoint x: 647, endPoint y: 165, distance: 169.0
click at [648, 164] on div "Service Location" at bounding box center [754, 172] width 384 height 32
drag, startPoint x: 781, startPoint y: 214, endPoint x: 662, endPoint y: 205, distance: 119.3
click at [662, 205] on div "[STREET_ADDRESS]" at bounding box center [765, 208] width 425 height 27
type textarea "x"
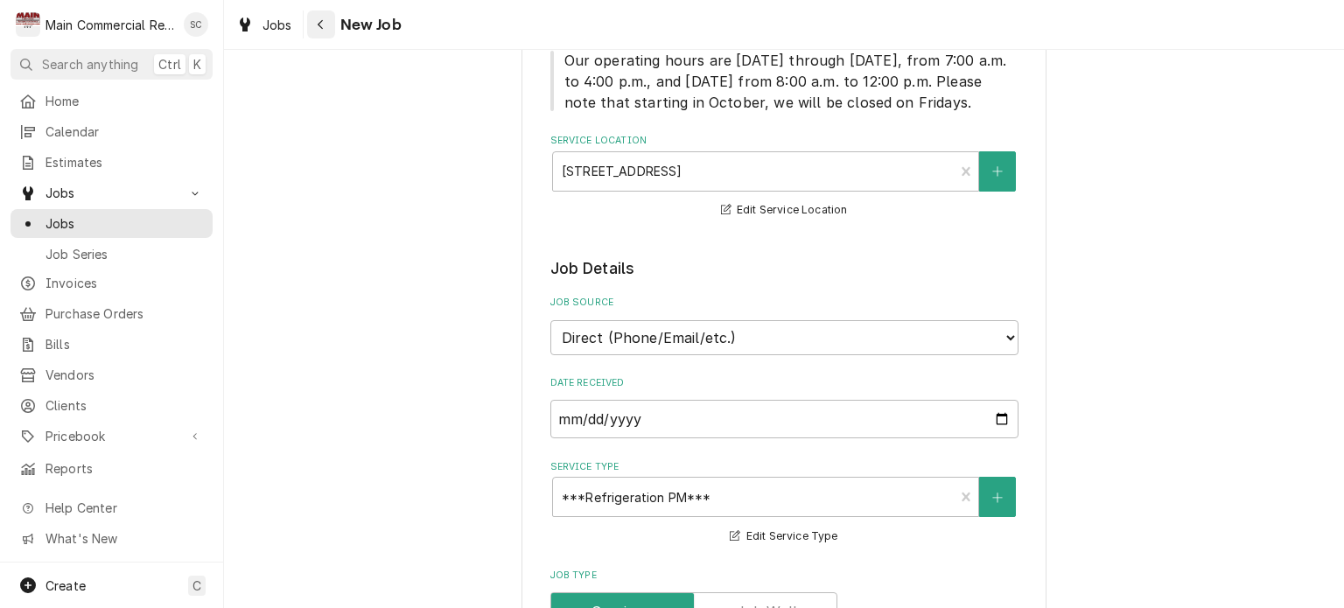
click at [319, 27] on icon "Navigate back" at bounding box center [321, 24] width 8 height 12
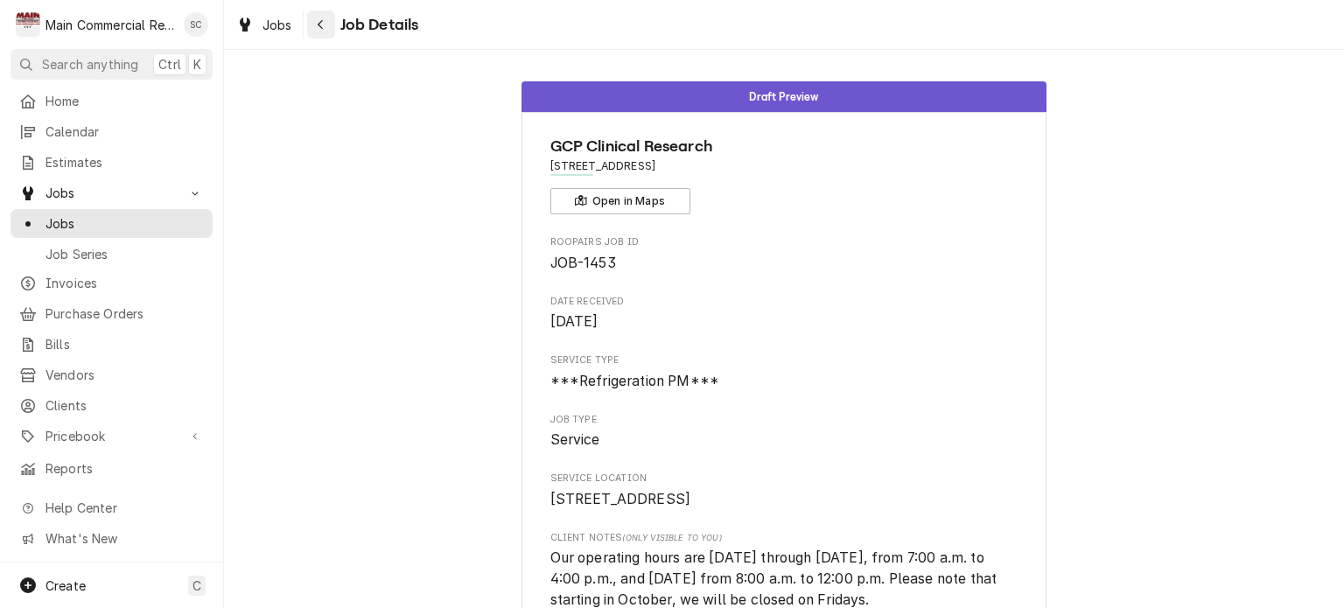
click at [319, 28] on icon "Navigate back" at bounding box center [321, 24] width 8 height 12
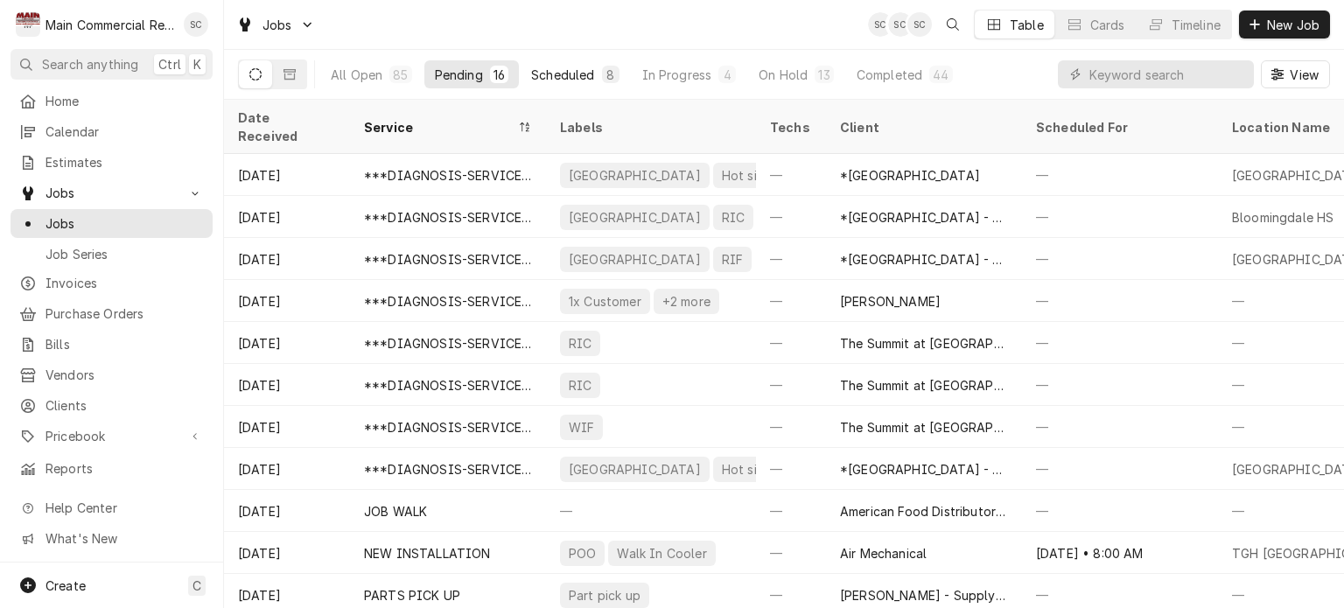
click at [606, 68] on div "8" at bounding box center [611, 75] width 11 height 18
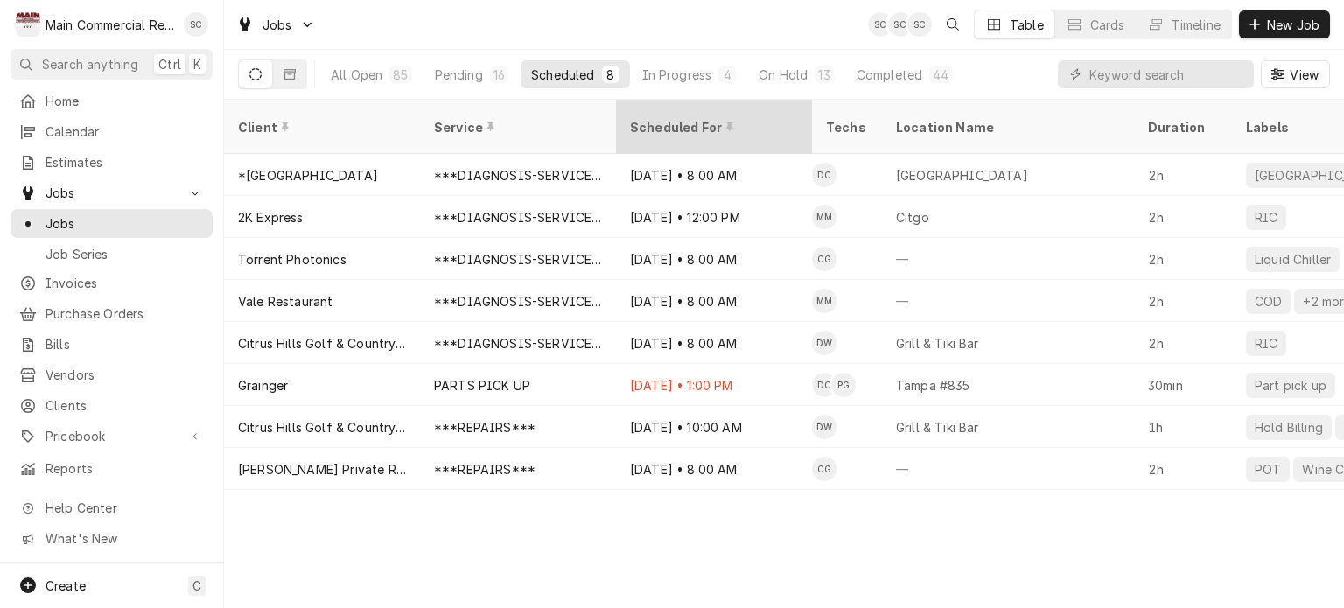
click at [669, 118] on div "Scheduled For" at bounding box center [712, 127] width 165 height 18
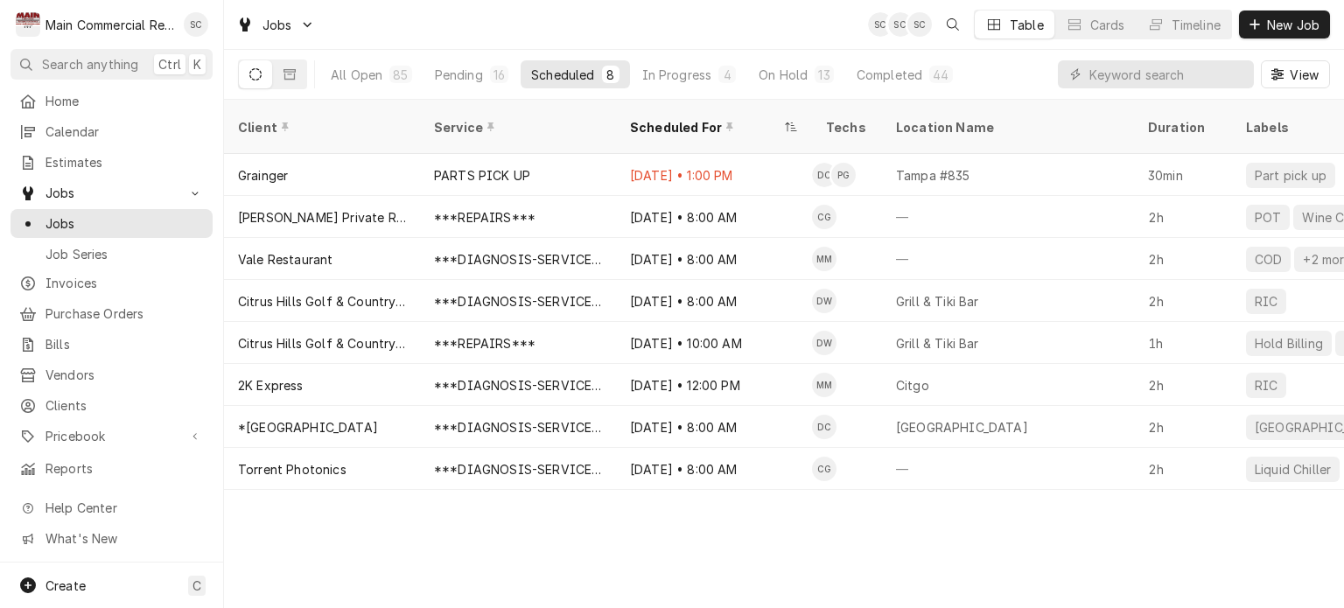
click at [945, 537] on div "Client Service Scheduled For Techs Location Name Duration Labels Status ID Prio…" at bounding box center [784, 354] width 1120 height 508
click at [936, 503] on div "Client Service Scheduled For Techs Location Name Duration Labels Status ID Prio…" at bounding box center [784, 354] width 1120 height 508
click at [701, 76] on div "In Progress" at bounding box center [677, 75] width 70 height 18
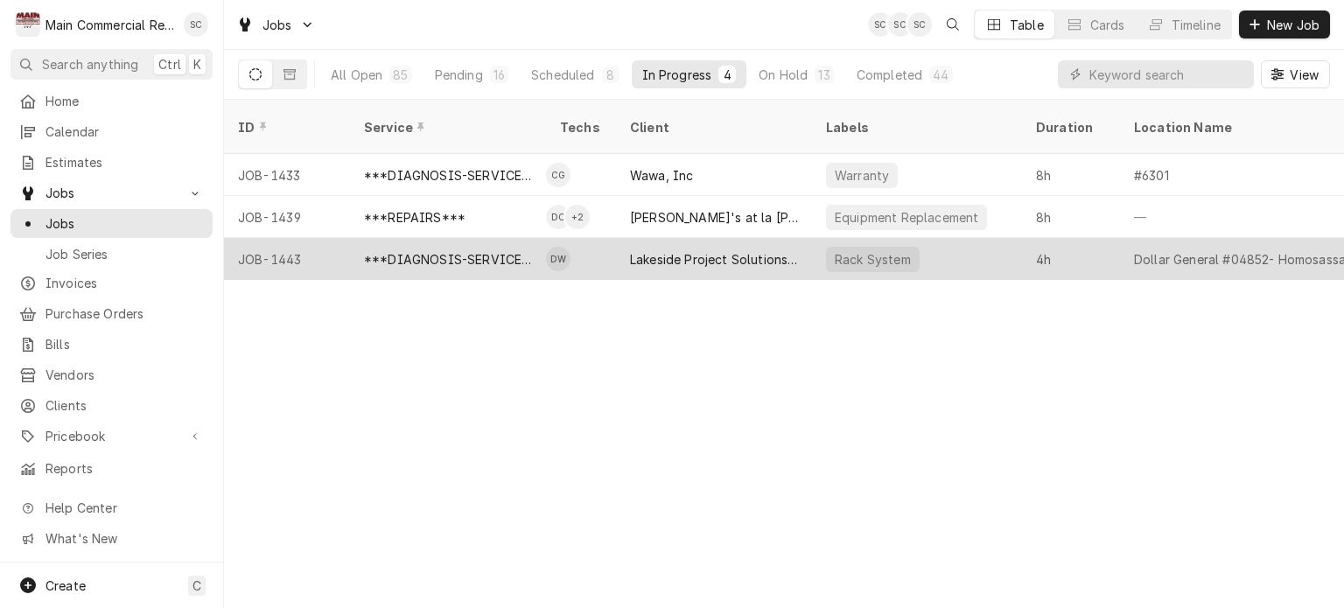
click at [713, 250] on div "Lakeside Project Solutions, LLC" at bounding box center [714, 259] width 168 height 18
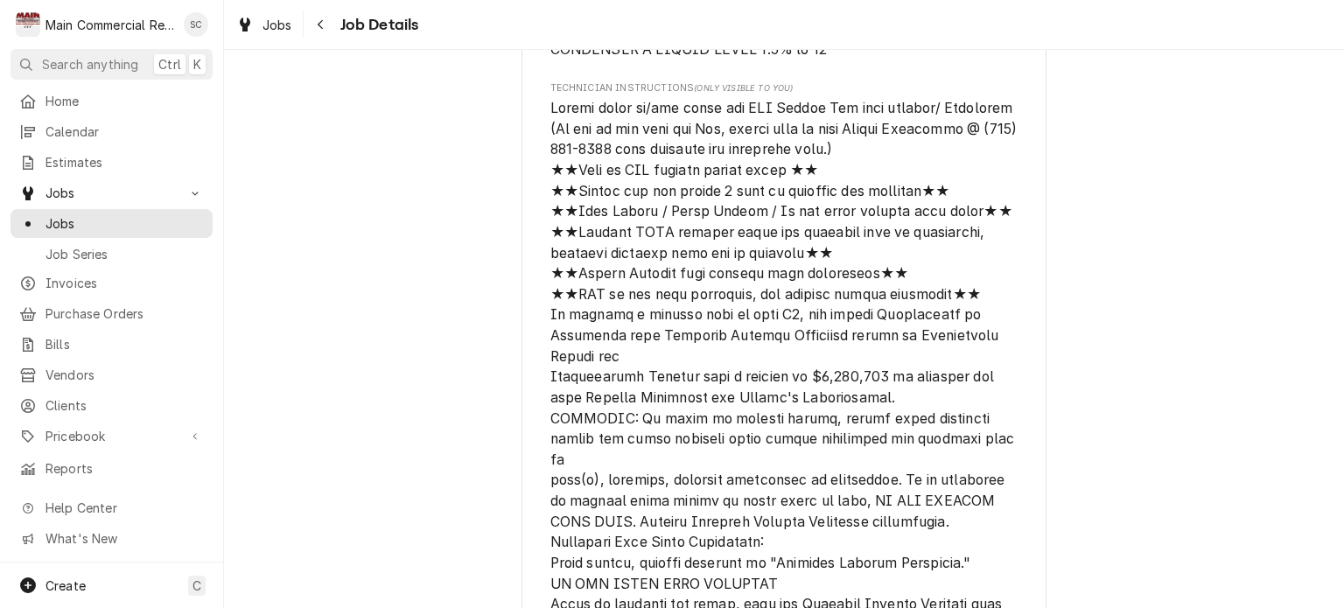
scroll to position [1050, 0]
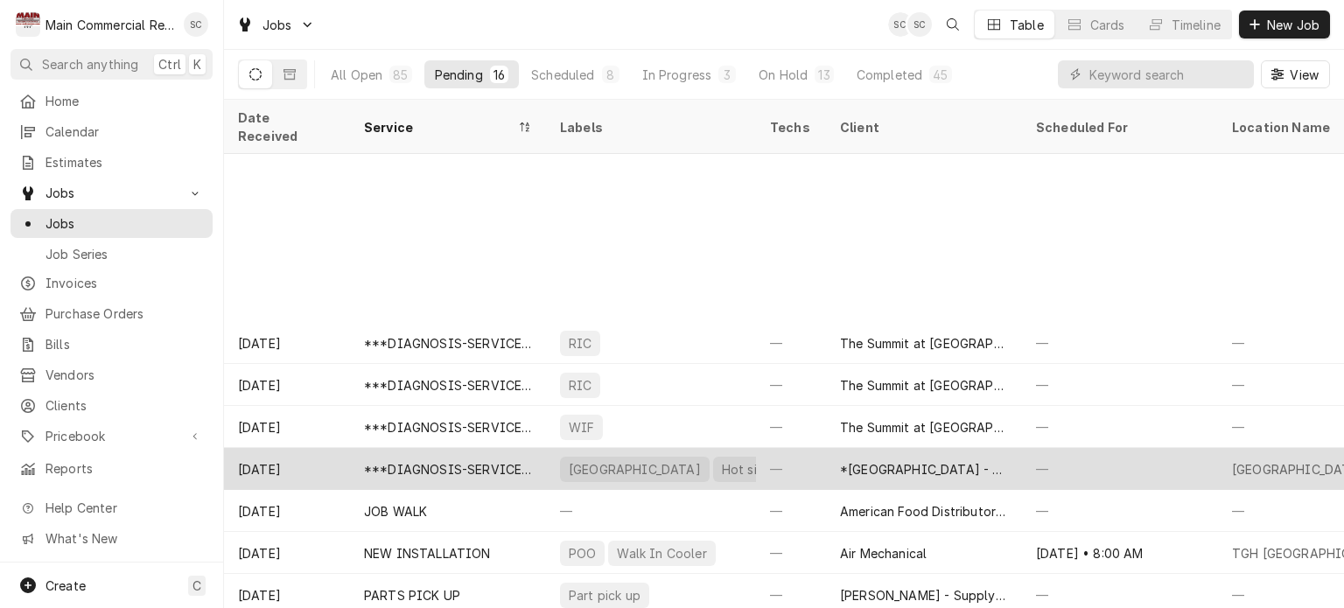
scroll to position [210, 0]
